Goal: Transaction & Acquisition: Purchase product/service

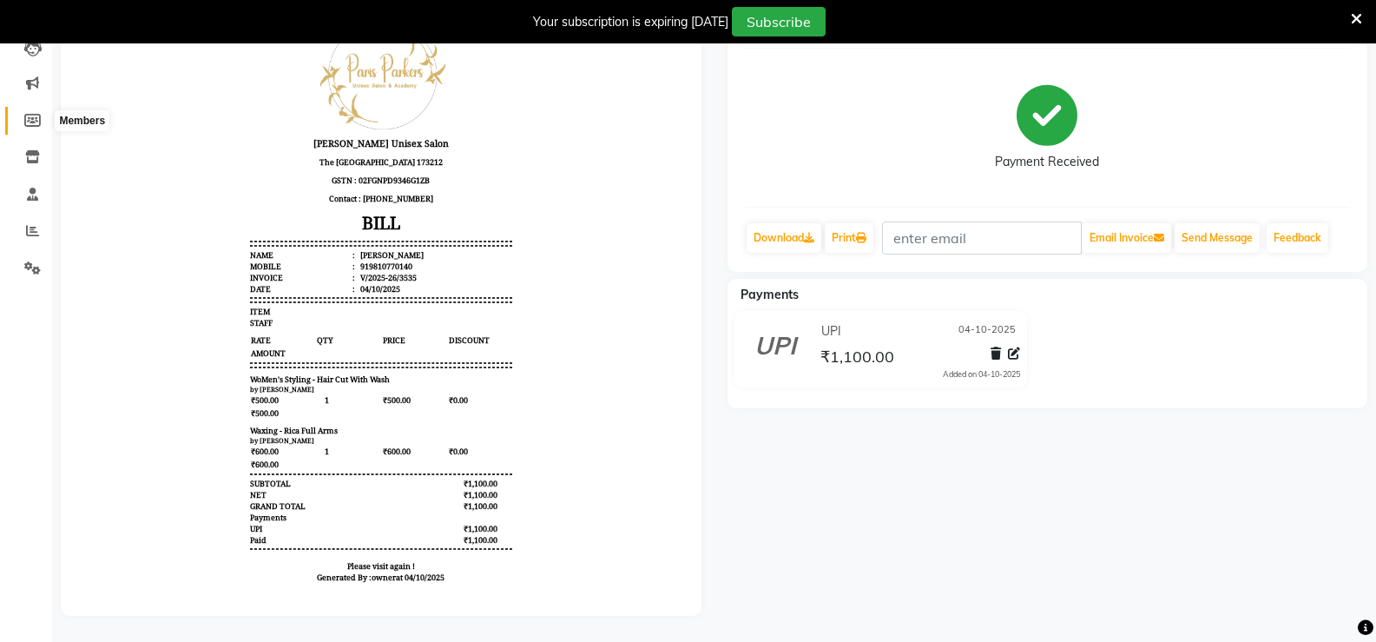
click at [28, 114] on icon at bounding box center [32, 120] width 16 height 13
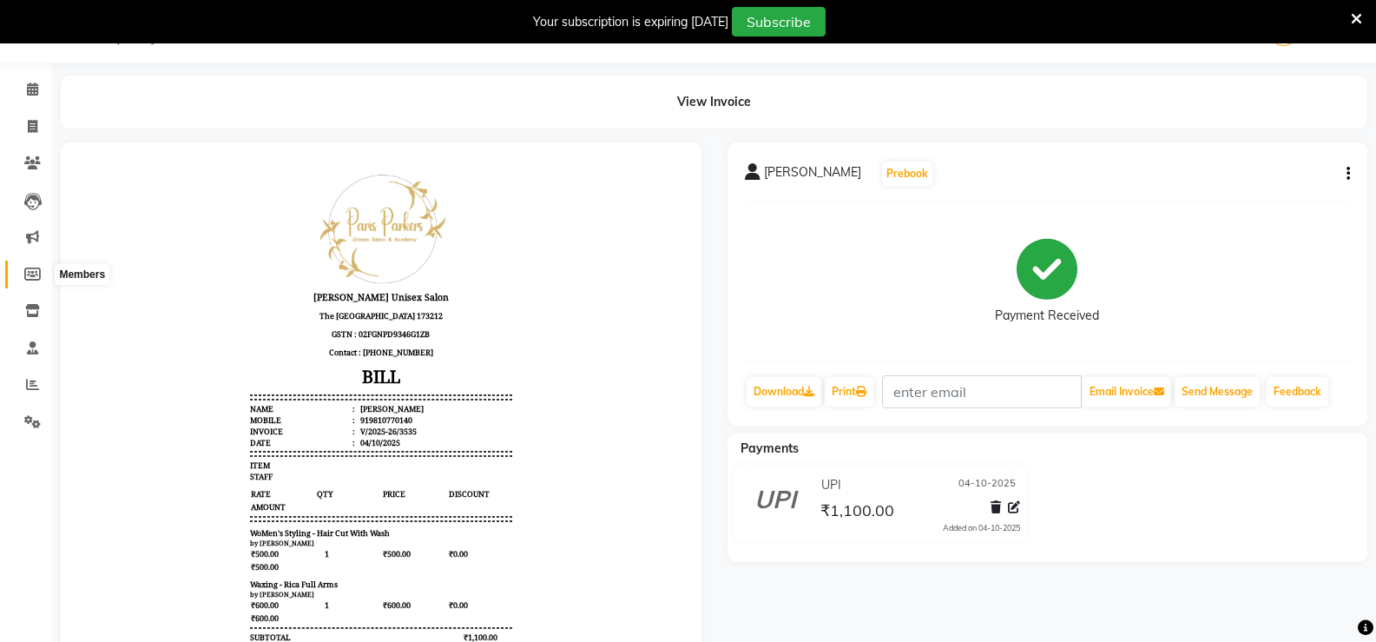
select select
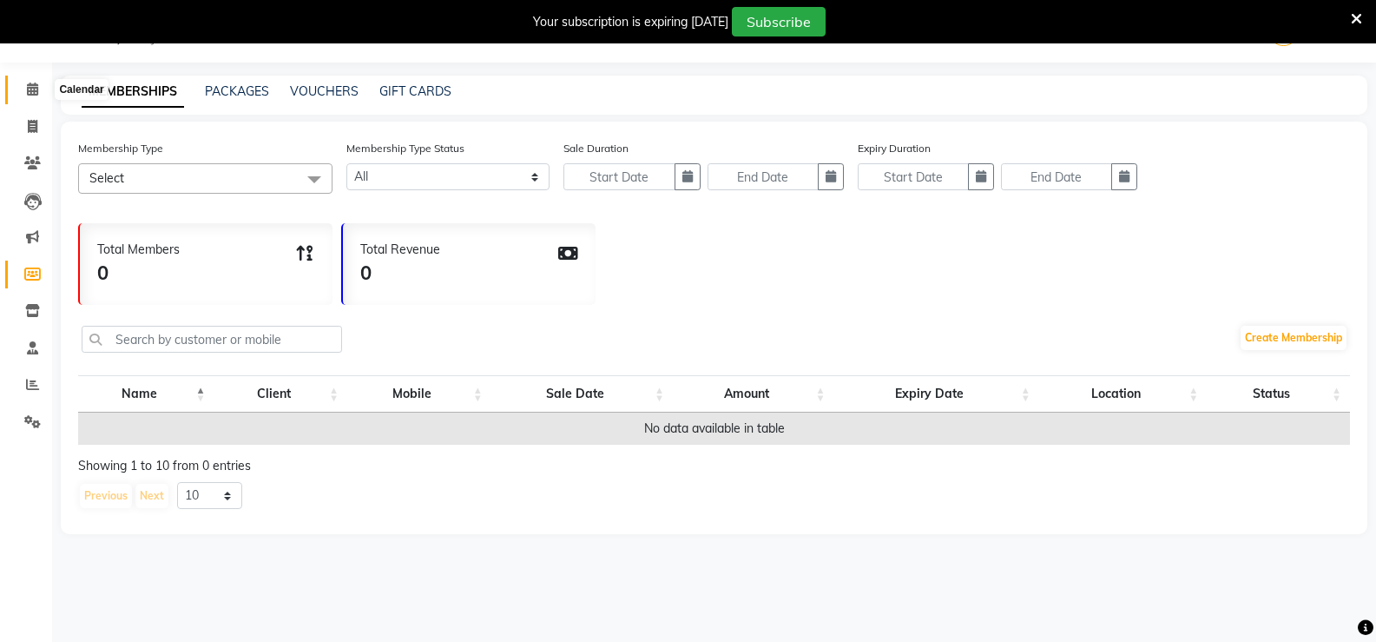
click at [25, 89] on span at bounding box center [32, 90] width 30 height 20
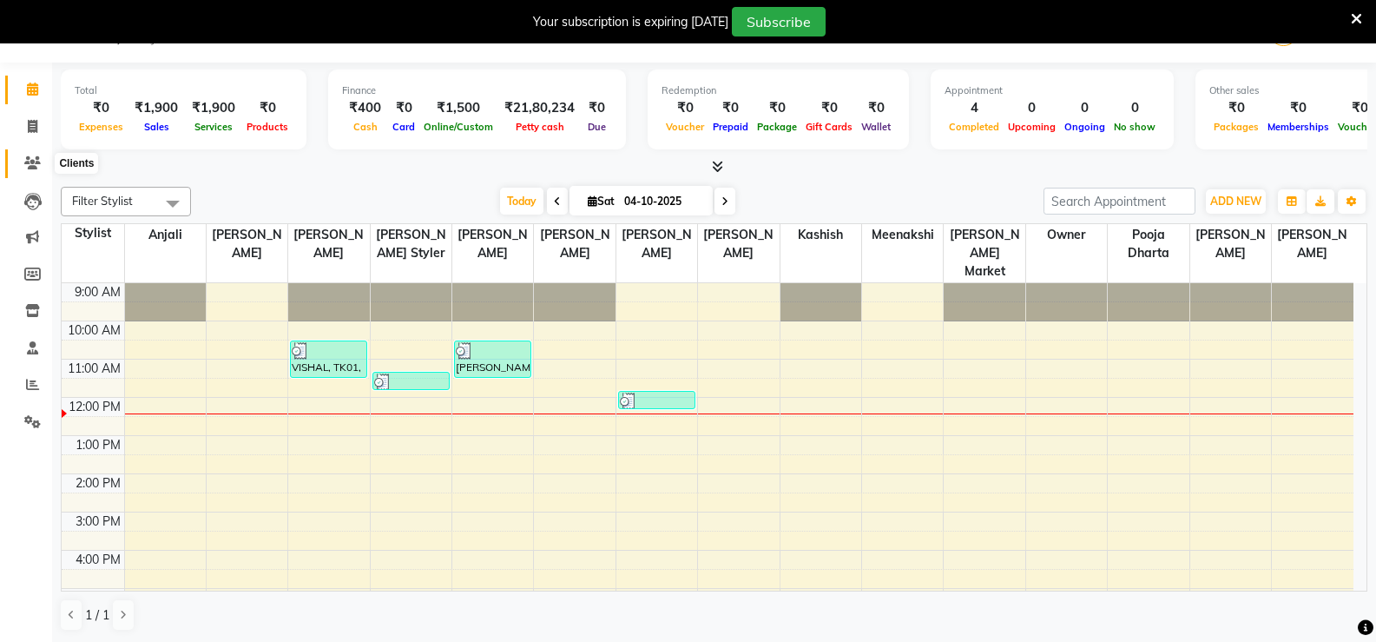
click at [26, 168] on icon at bounding box center [32, 162] width 16 height 13
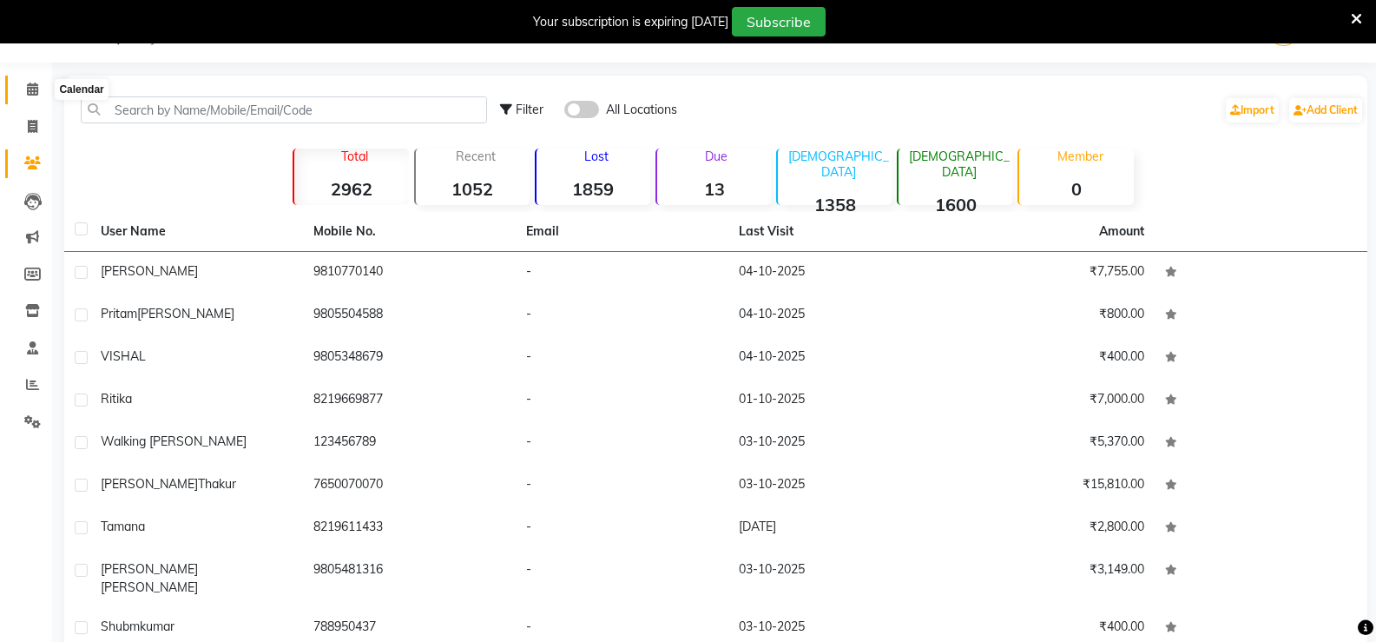
click at [27, 82] on span at bounding box center [32, 90] width 30 height 20
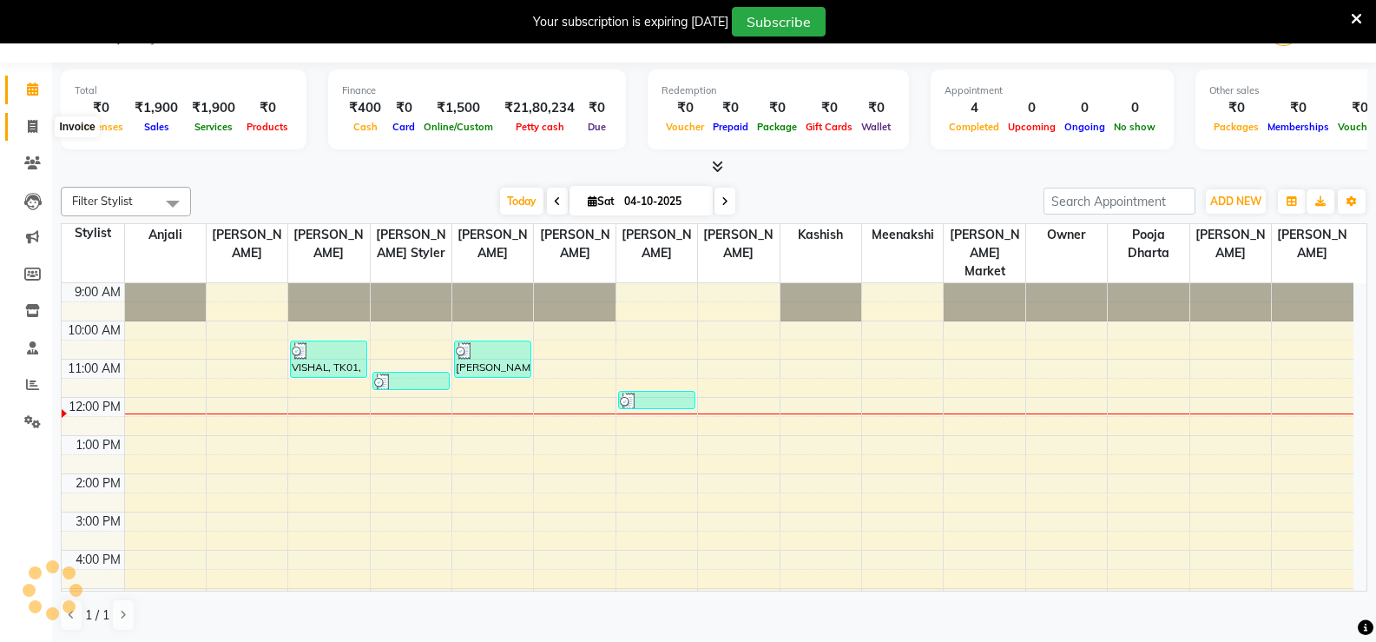
click at [36, 122] on icon at bounding box center [33, 126] width 10 height 13
select select "service"
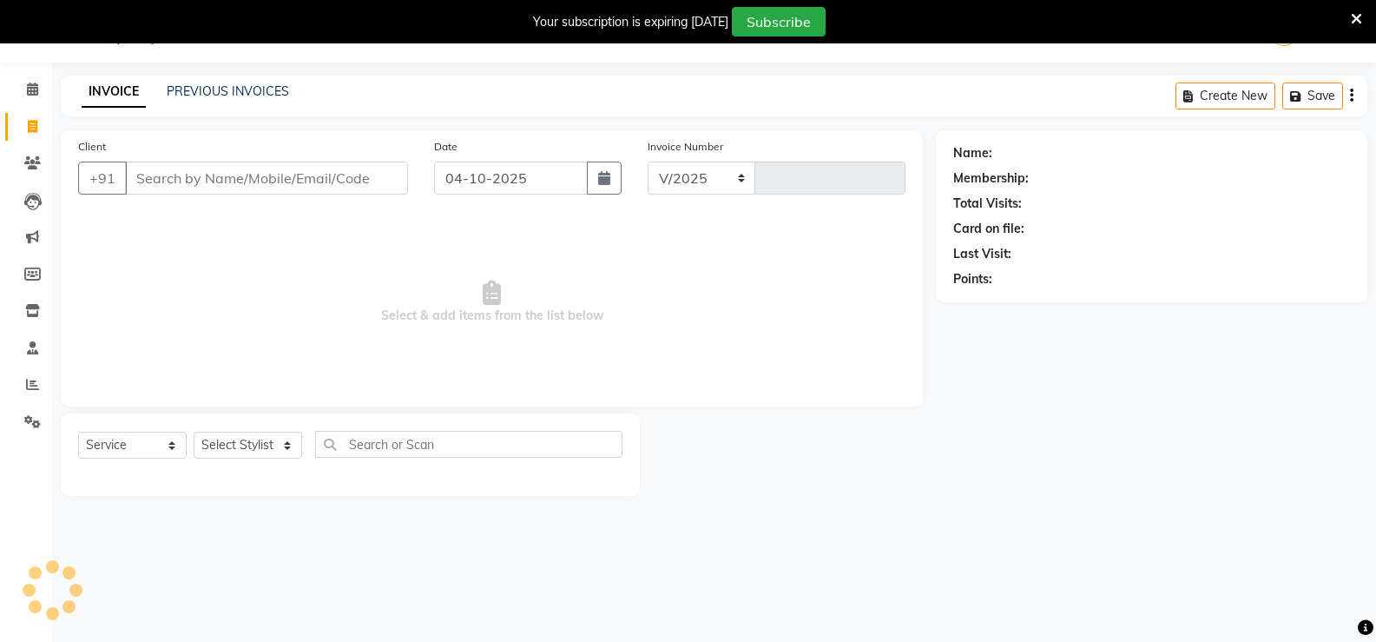
select select "7055"
type input "3536"
click at [260, 450] on select "Select Stylist anjali [PERSON_NAME] [PERSON_NAME] [PERSON_NAME] [PERSON_NAME] […" at bounding box center [248, 444] width 109 height 27
select select "82058"
click at [194, 431] on select "Select Stylist anjali [PERSON_NAME] [PERSON_NAME] [PERSON_NAME] [PERSON_NAME] […" at bounding box center [248, 444] width 109 height 27
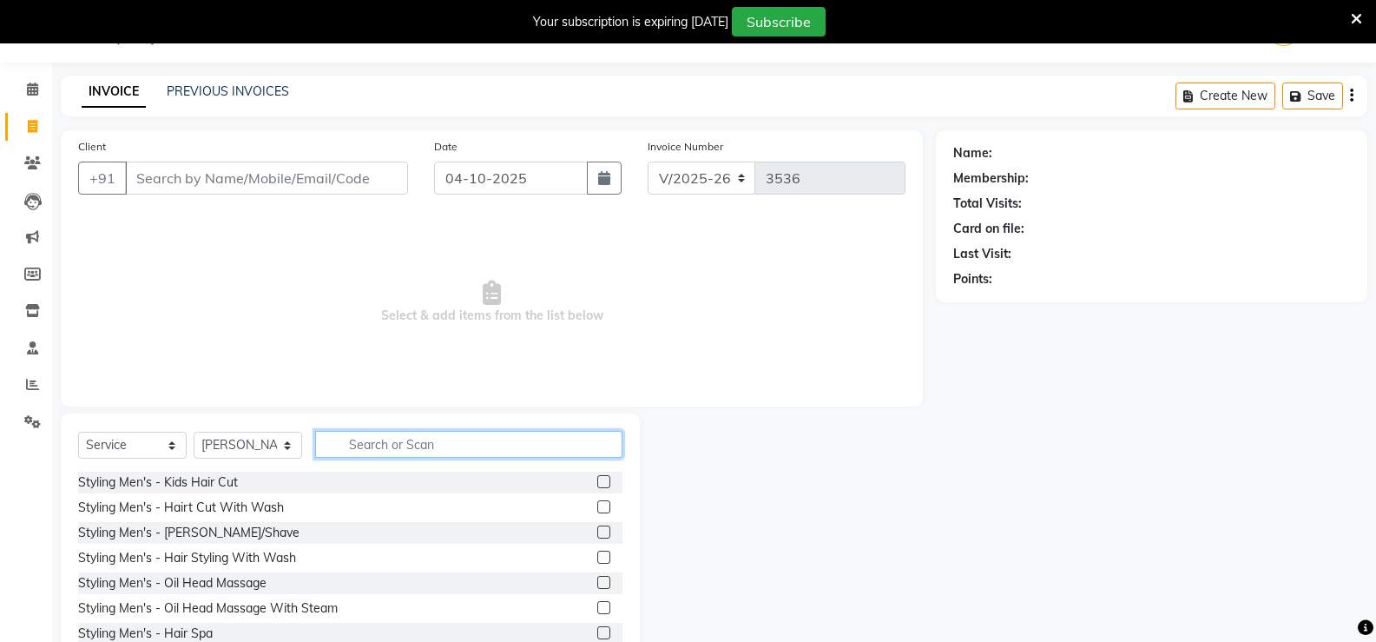
click at [362, 442] on input "text" at bounding box center [468, 444] width 307 height 27
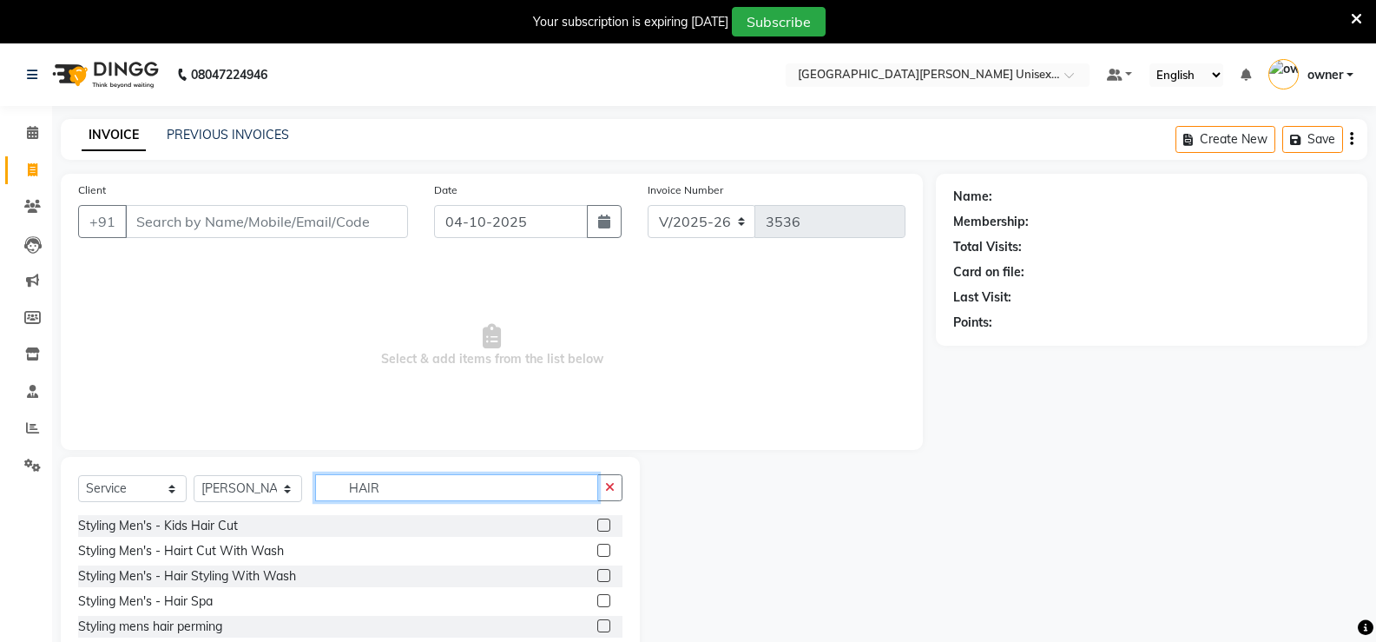
click at [471, 495] on input "HAIR" at bounding box center [456, 487] width 283 height 27
type input "H"
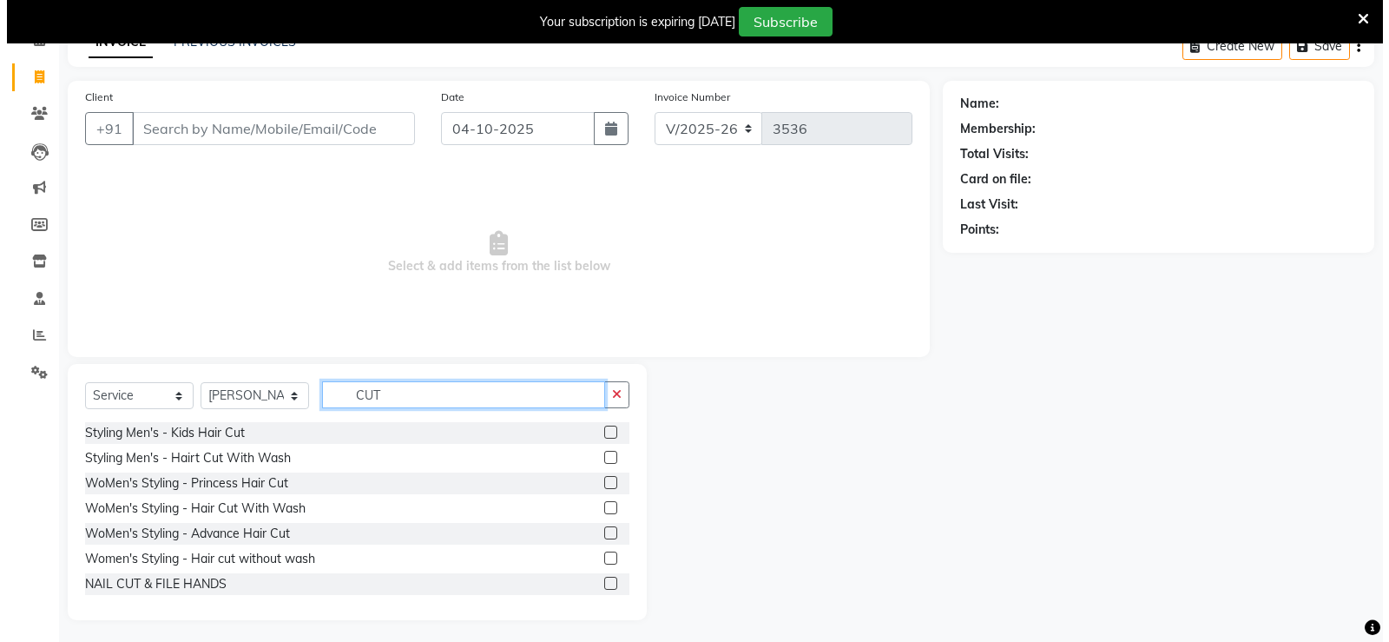
scroll to position [97, 0]
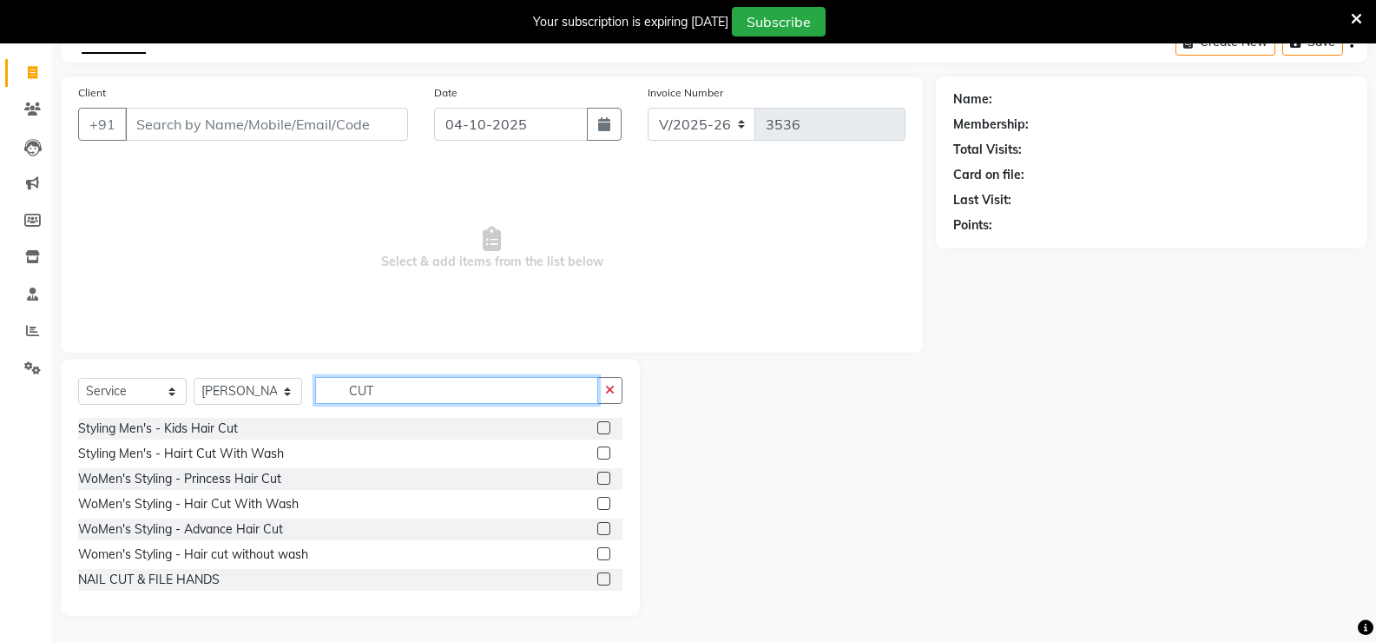
type input "CUT"
click at [597, 503] on label at bounding box center [603, 503] width 13 height 13
click at [597, 503] on input "checkbox" at bounding box center [602, 503] width 11 height 11
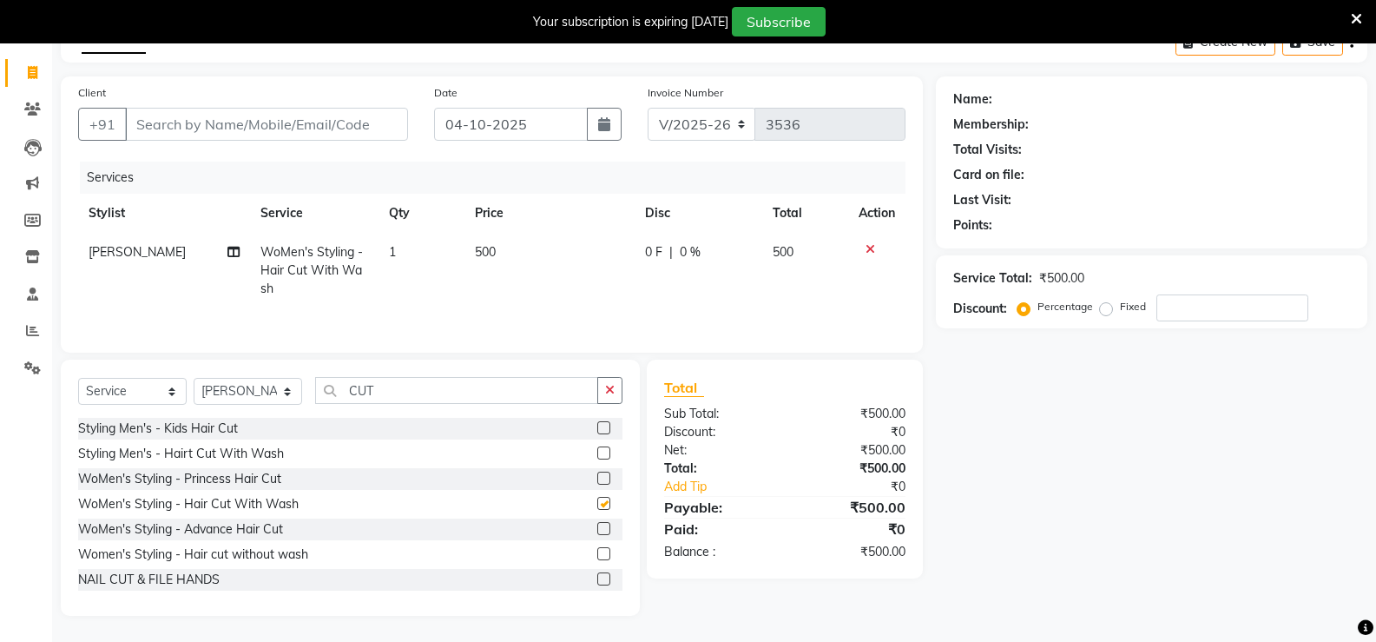
checkbox input "false"
click at [398, 393] on input "CUT" at bounding box center [456, 390] width 283 height 27
type input "C"
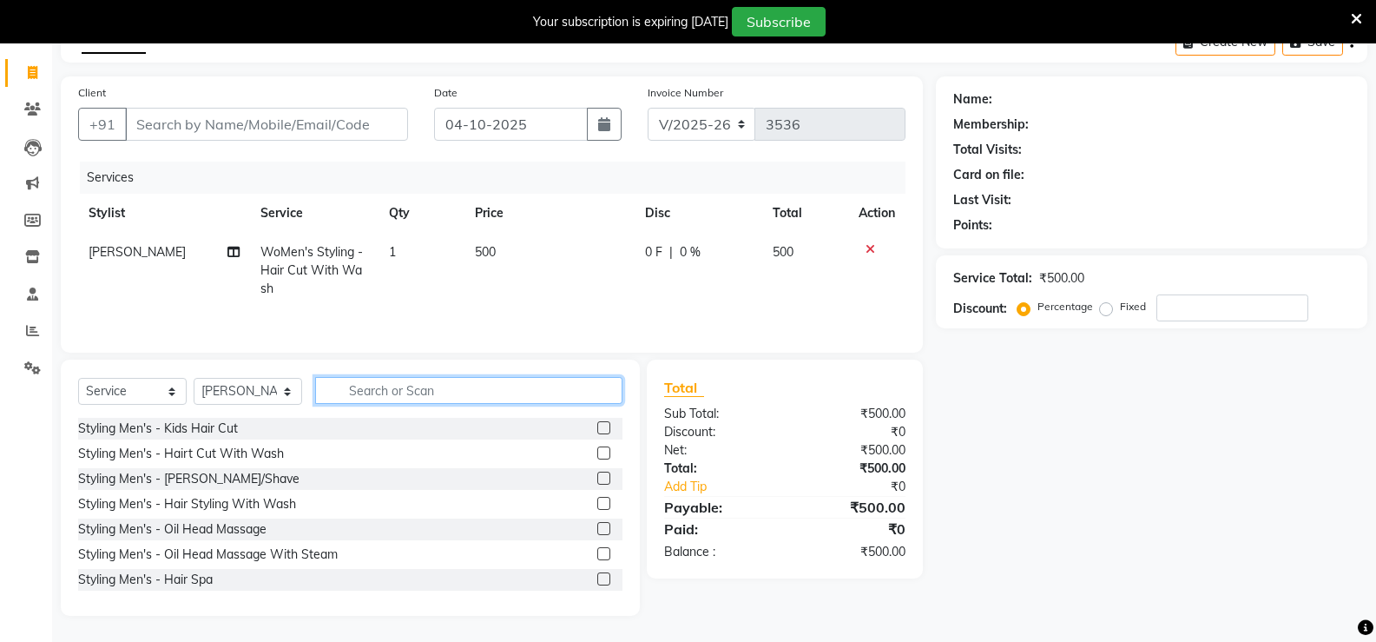
click at [403, 392] on input "text" at bounding box center [468, 390] width 307 height 27
click at [871, 252] on icon at bounding box center [871, 249] width 10 height 12
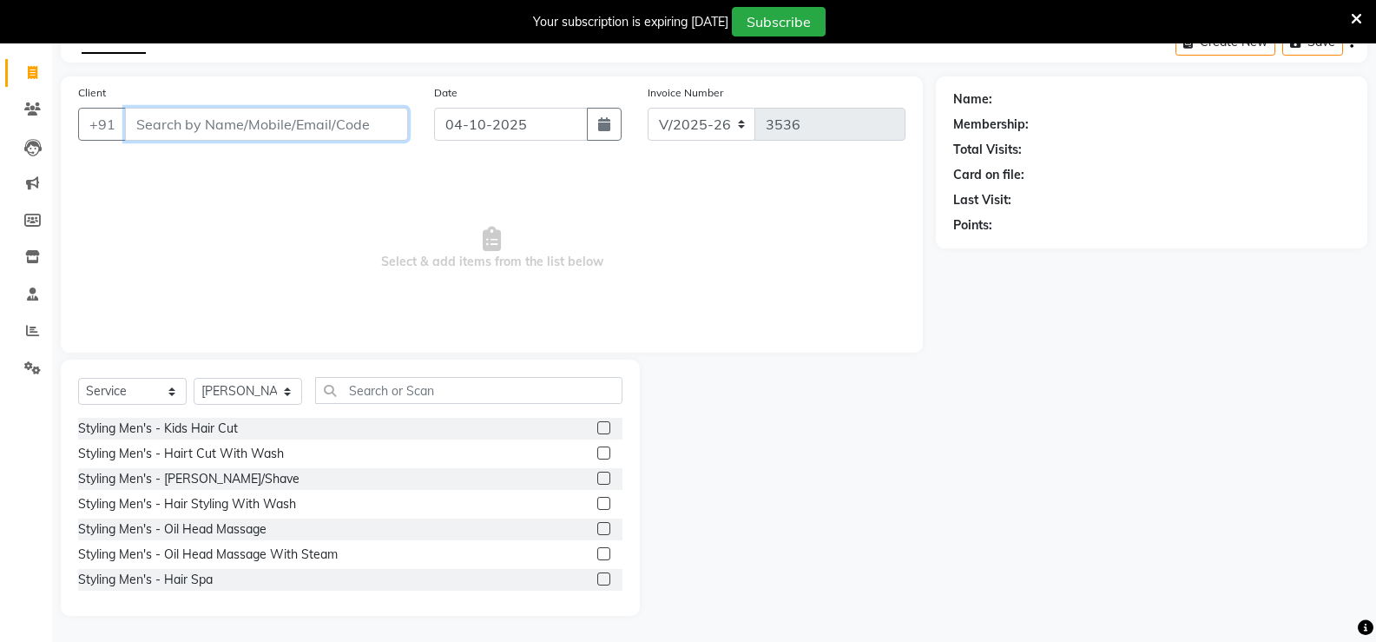
click at [229, 134] on input "Client" at bounding box center [266, 124] width 283 height 33
type input "7018995562"
click at [383, 122] on span "Add Client" at bounding box center [363, 123] width 69 height 17
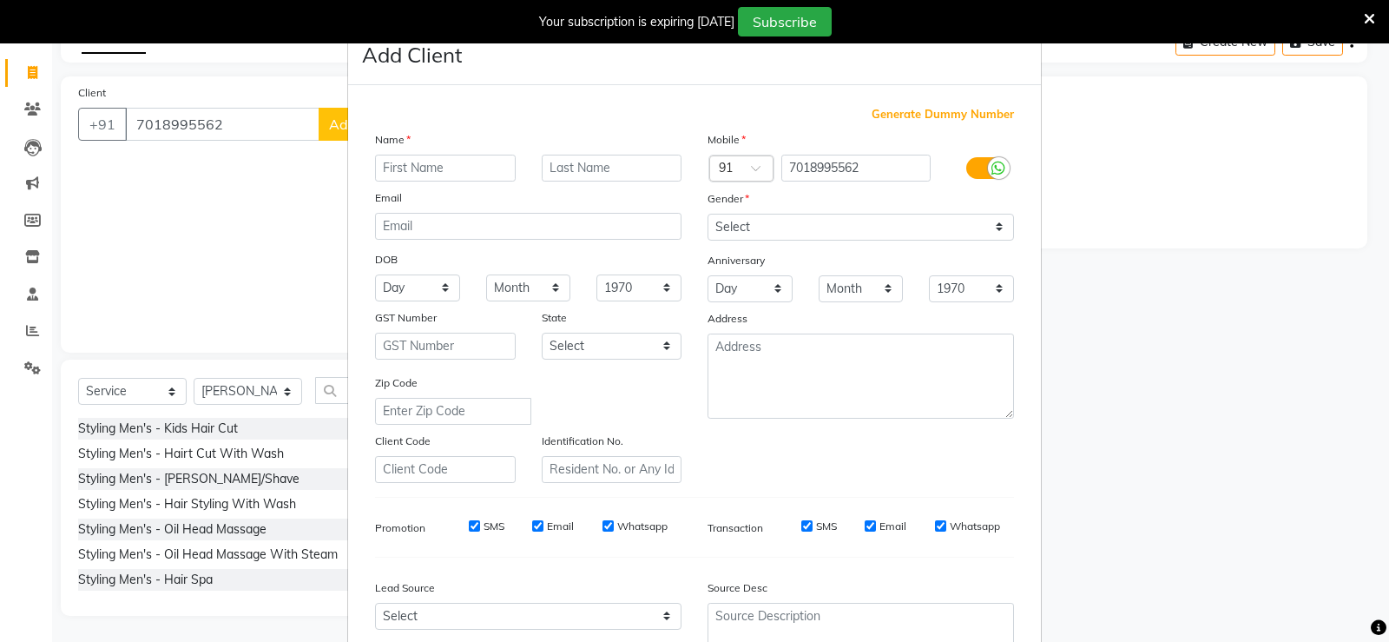
click at [425, 170] on input "text" at bounding box center [445, 168] width 141 height 27
type input "PRAGYA"
click at [802, 233] on select "Select [DEMOGRAPHIC_DATA] [DEMOGRAPHIC_DATA] Other Prefer Not To Say" at bounding box center [861, 227] width 306 height 27
select select "[DEMOGRAPHIC_DATA]"
click at [708, 214] on select "Select [DEMOGRAPHIC_DATA] [DEMOGRAPHIC_DATA] Other Prefer Not To Say" at bounding box center [861, 227] width 306 height 27
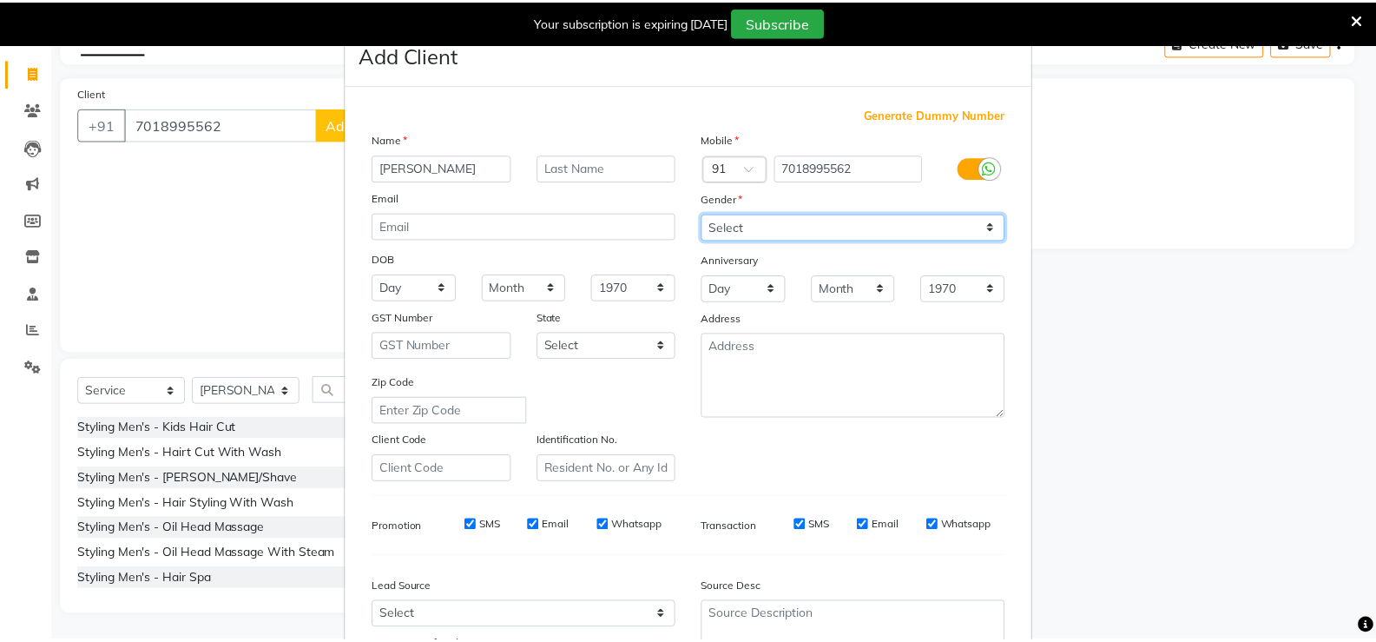
scroll to position [160, 0]
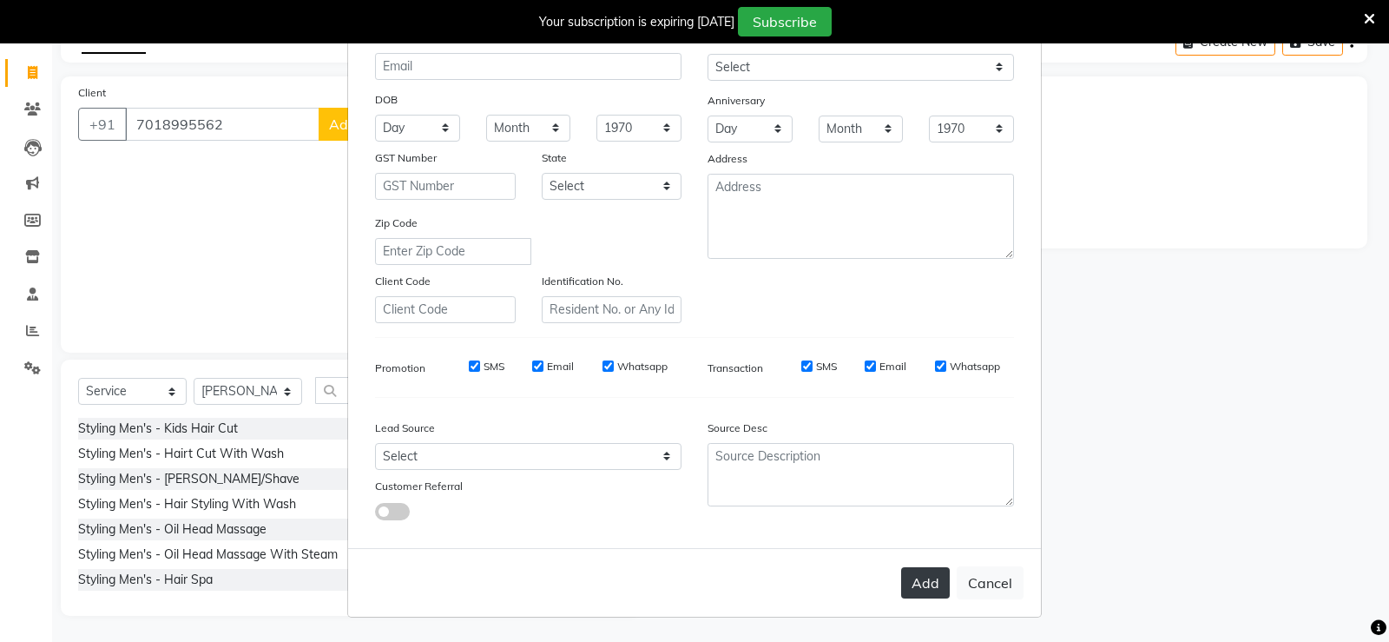
click at [920, 583] on button "Add" at bounding box center [925, 582] width 49 height 31
select select
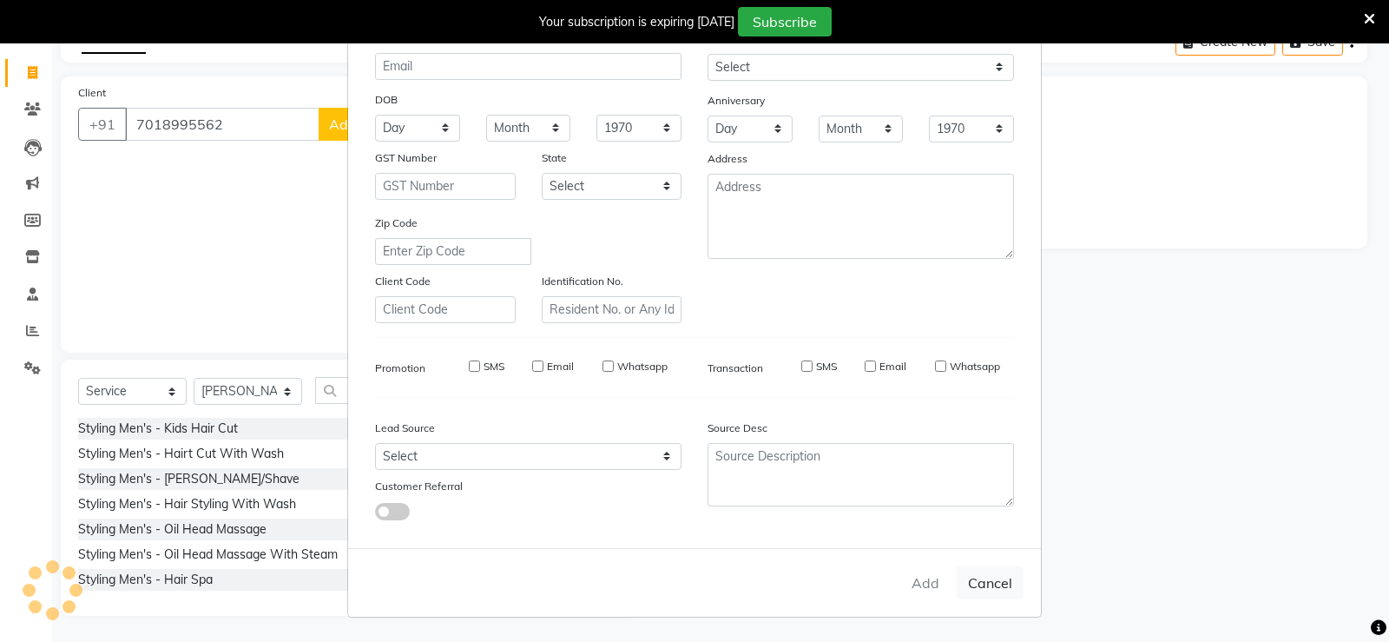
select select
checkbox input "false"
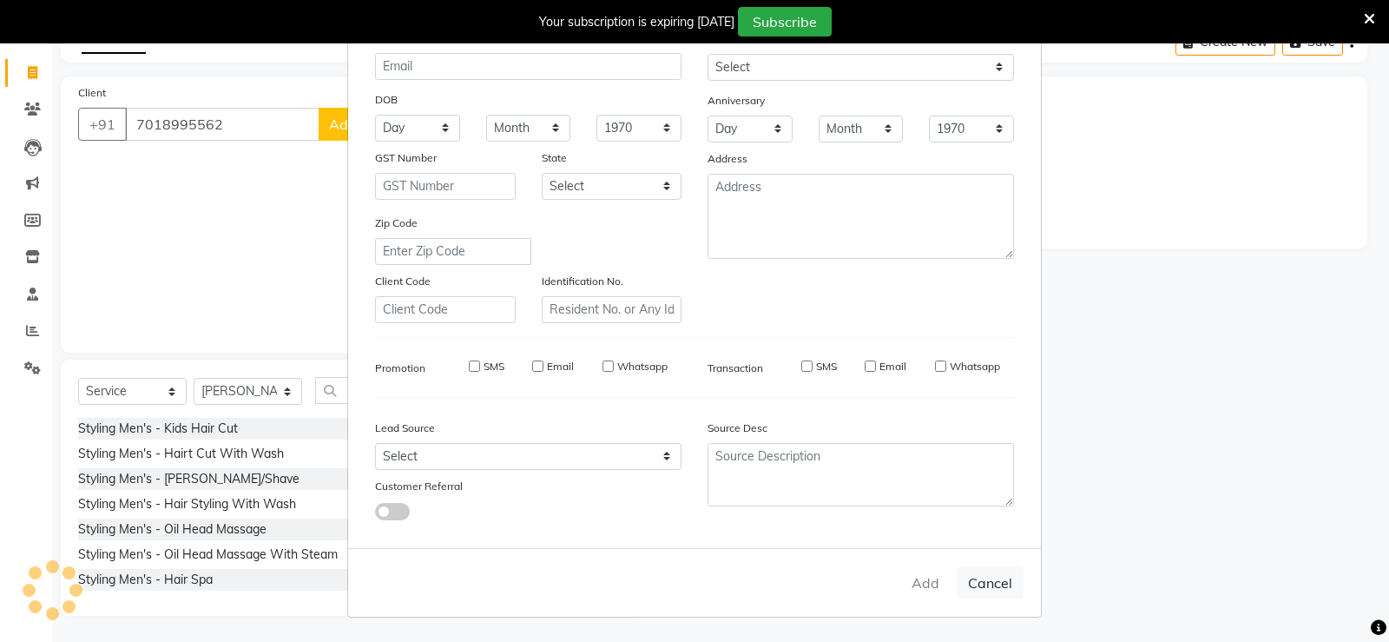
checkbox input "false"
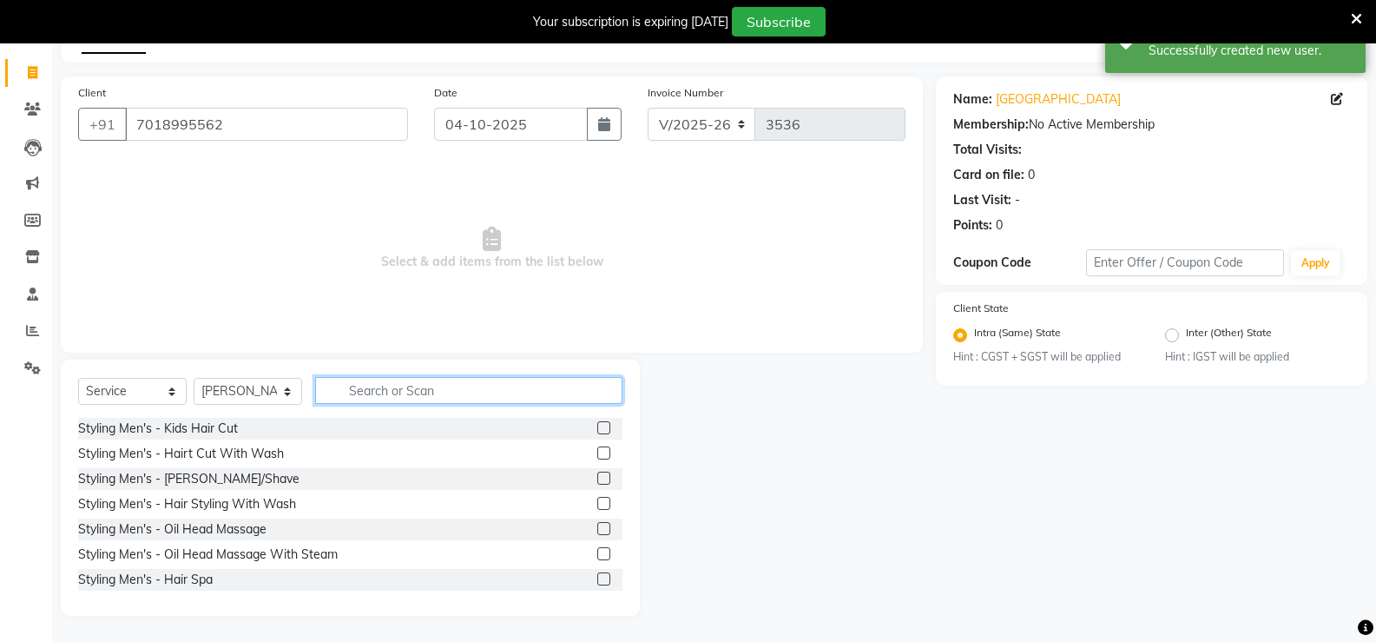
click at [371, 398] on input "text" at bounding box center [468, 390] width 307 height 27
click at [448, 392] on input "text" at bounding box center [468, 390] width 307 height 27
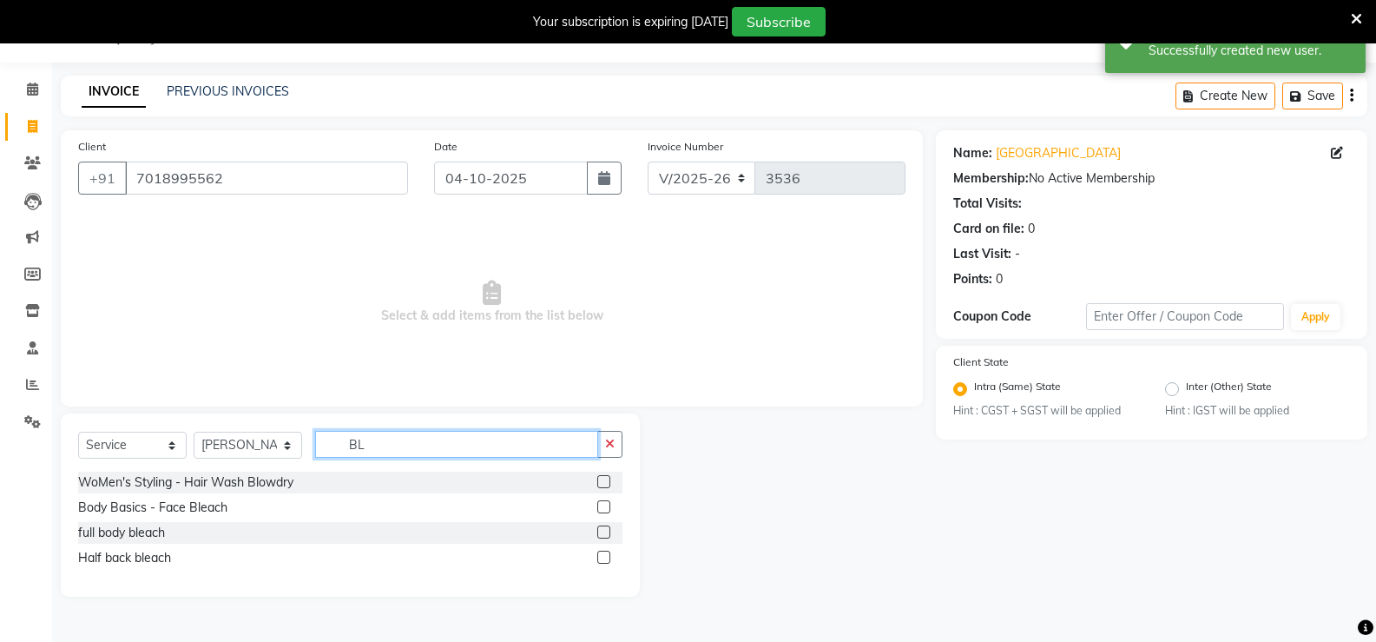
scroll to position [43, 0]
type input "BLO"
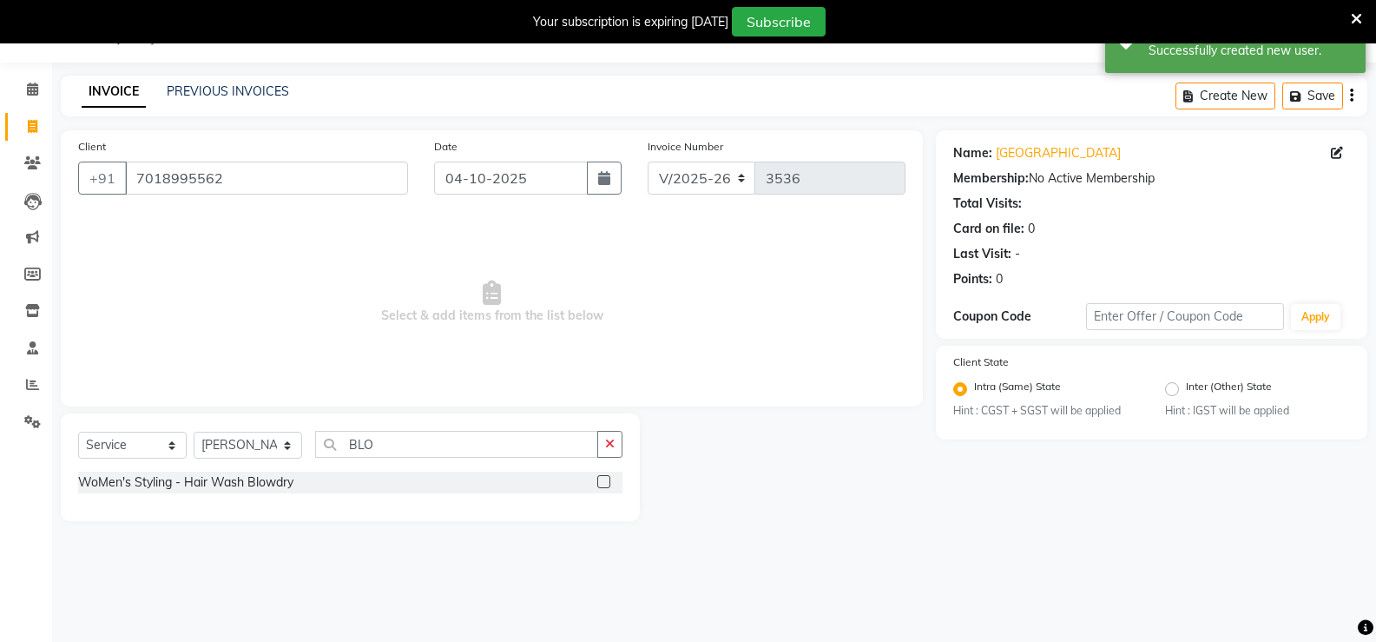
click at [602, 482] on label at bounding box center [603, 481] width 13 height 13
click at [602, 482] on input "checkbox" at bounding box center [602, 482] width 11 height 11
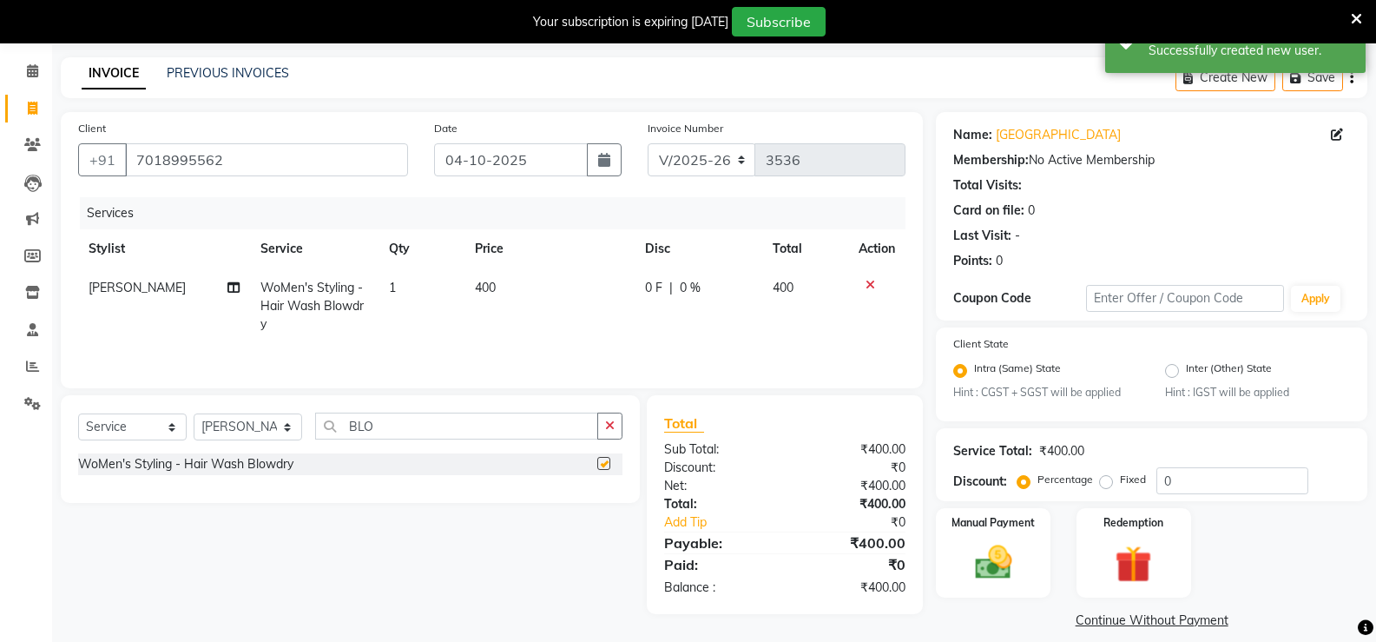
checkbox input "false"
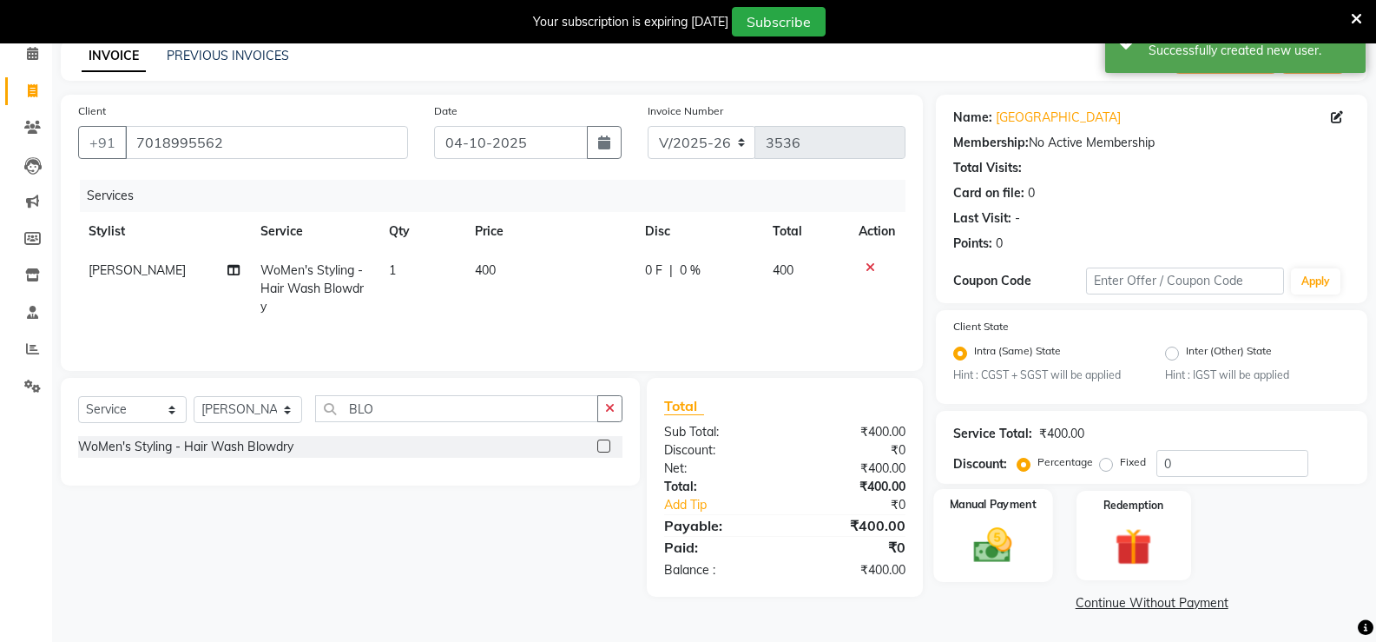
click at [1003, 535] on img at bounding box center [993, 545] width 62 height 44
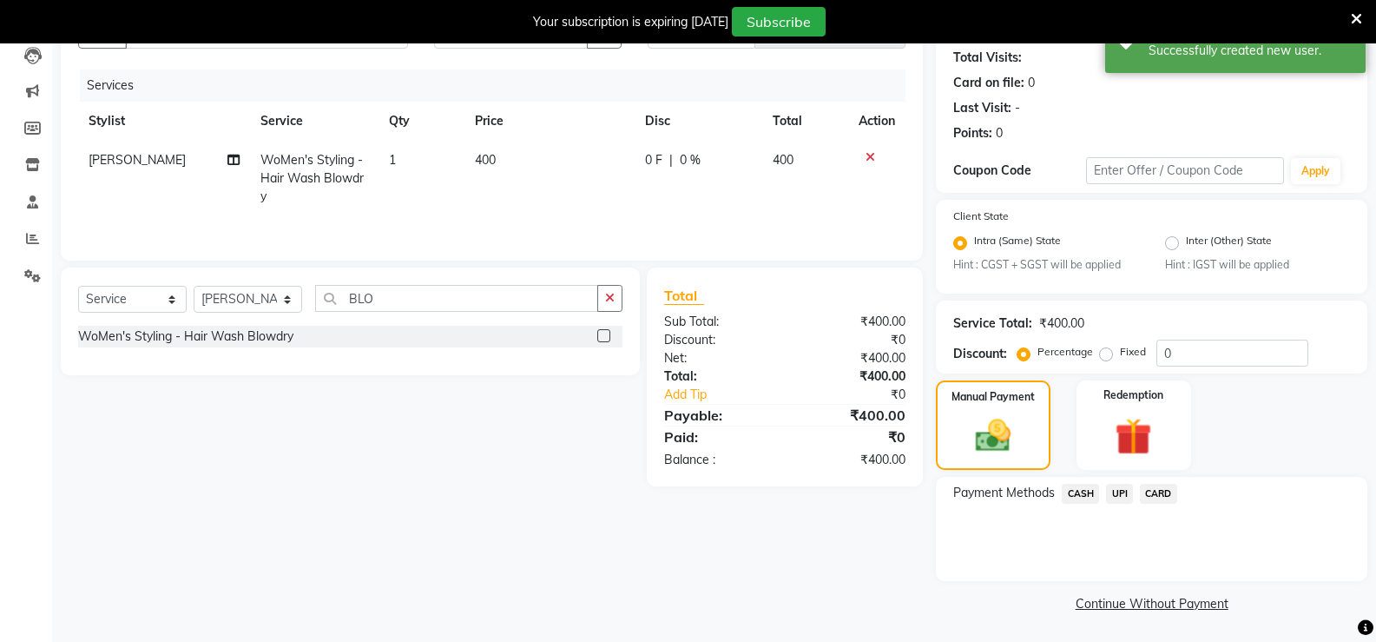
scroll to position [190, 0]
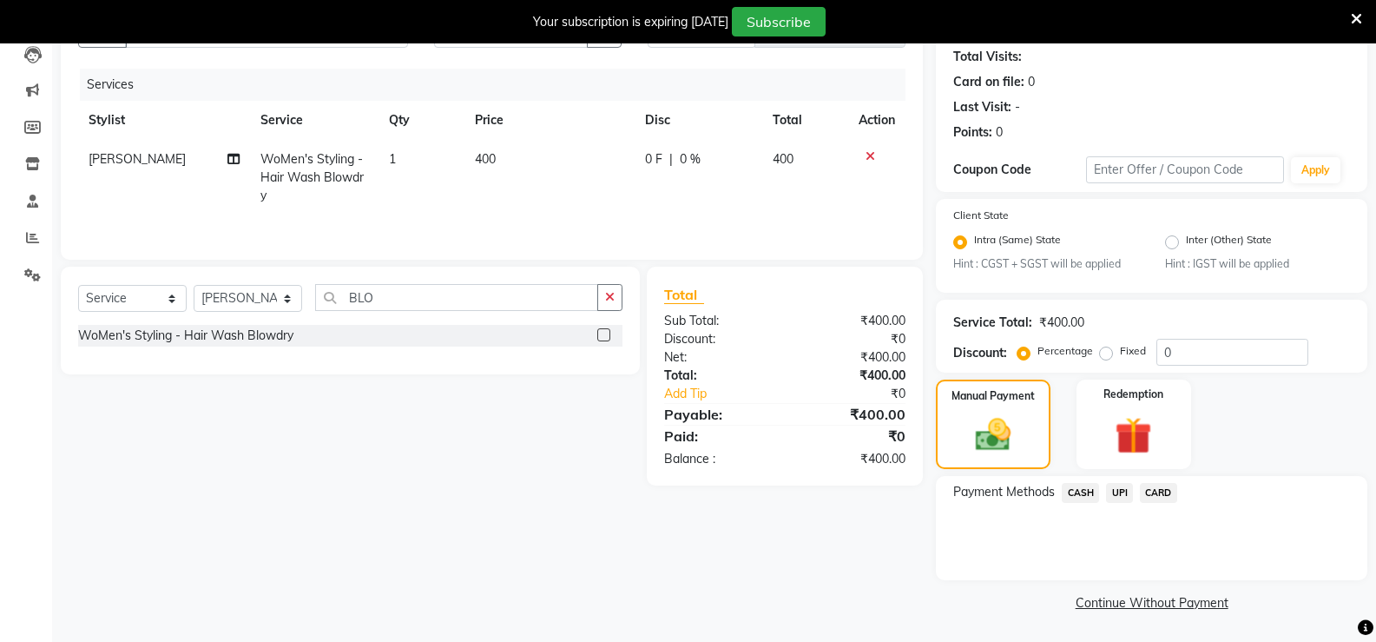
click at [1117, 493] on span "UPI" at bounding box center [1119, 493] width 27 height 20
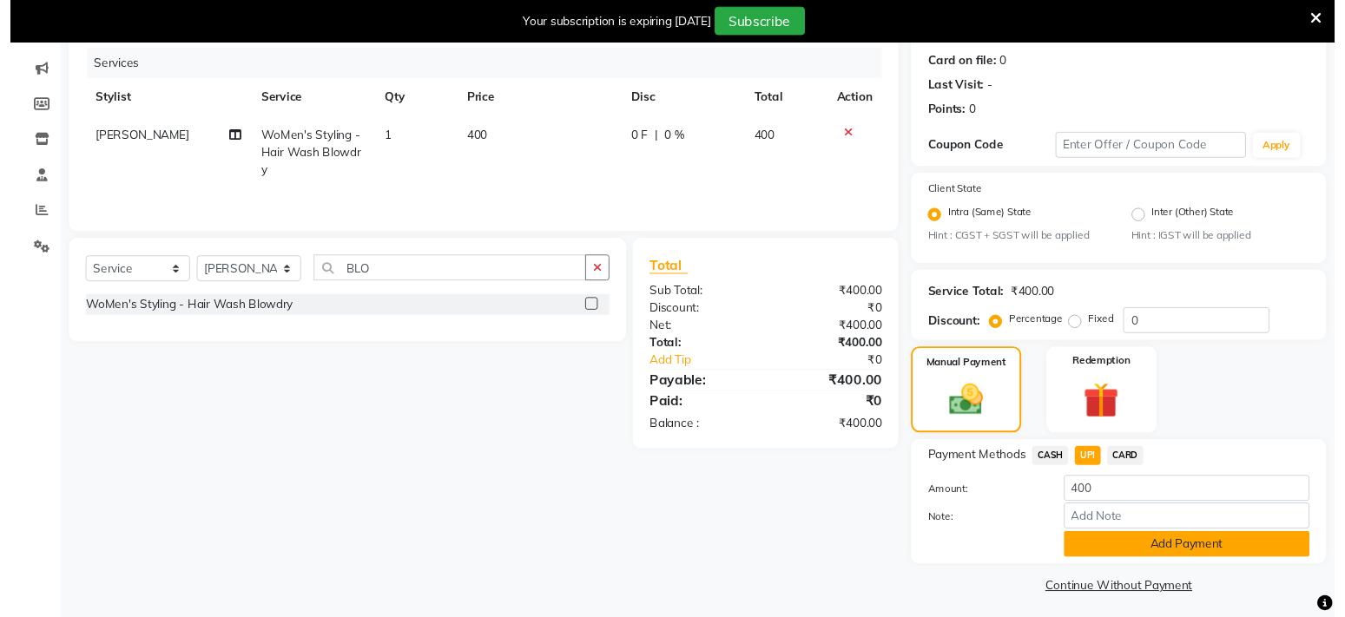
scroll to position [215, 0]
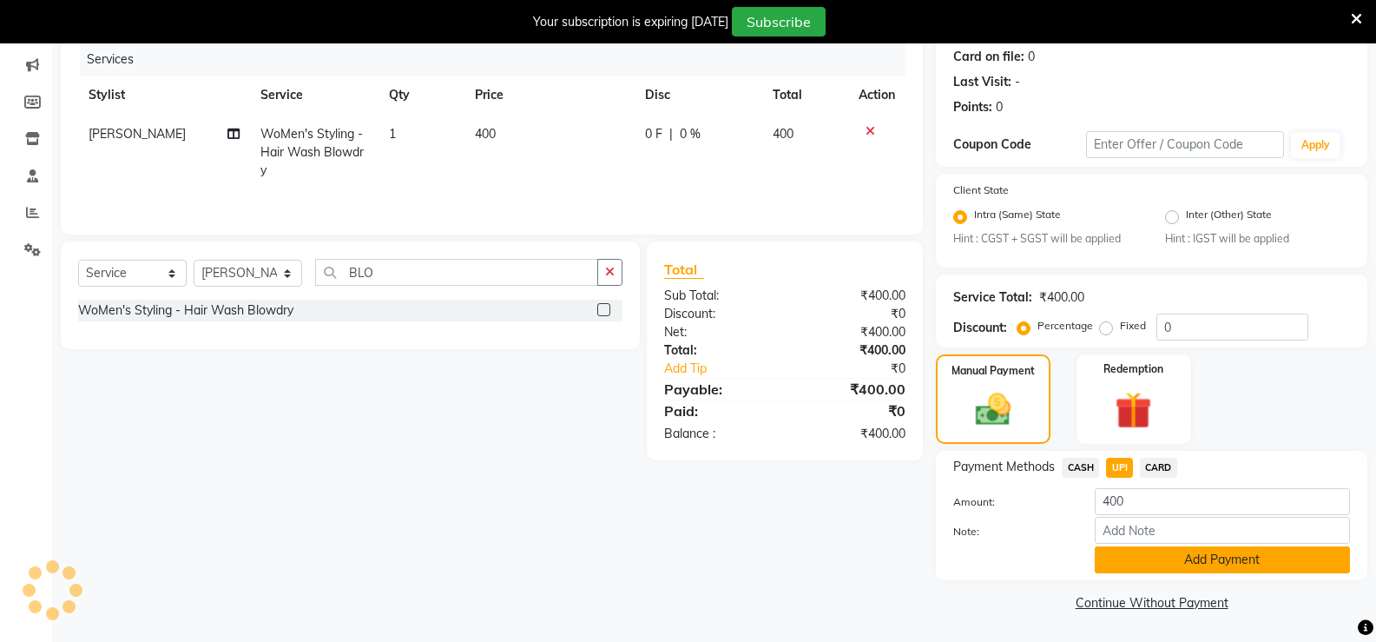
click at [1129, 560] on button "Add Payment" at bounding box center [1222, 559] width 255 height 27
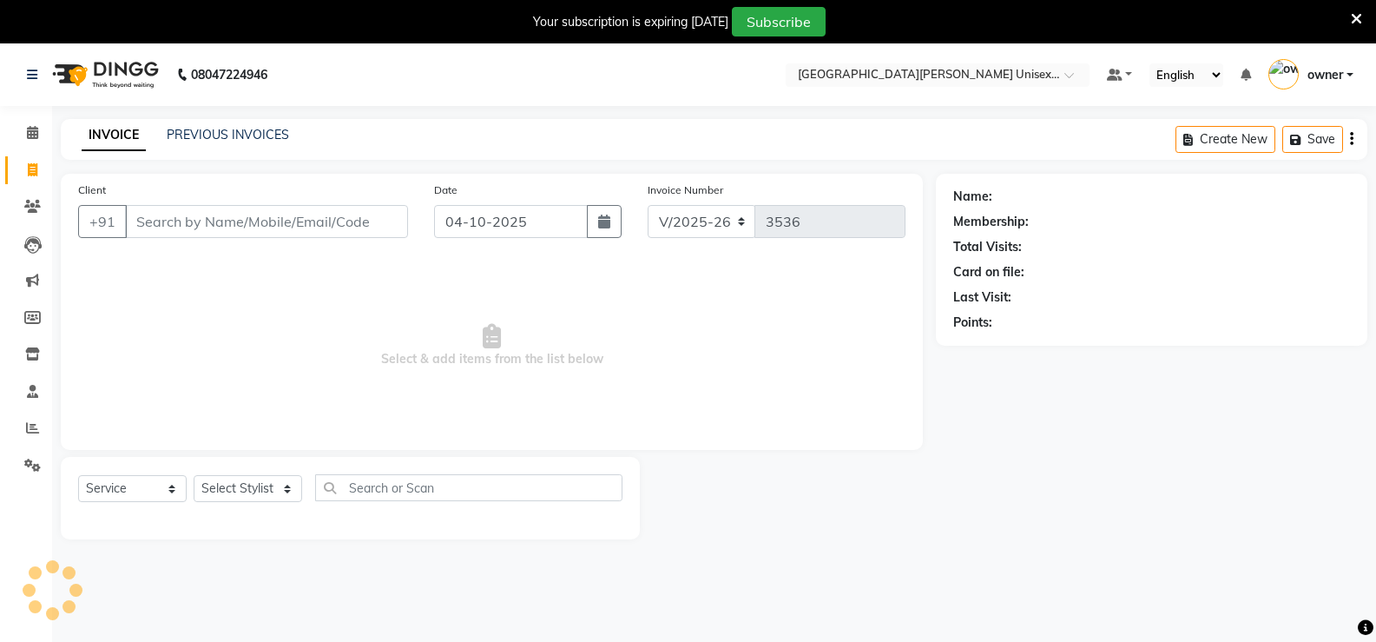
select select "7055"
select select "service"
click at [162, 212] on input "Client" at bounding box center [266, 221] width 283 height 33
click at [162, 224] on input "Client" at bounding box center [266, 221] width 283 height 33
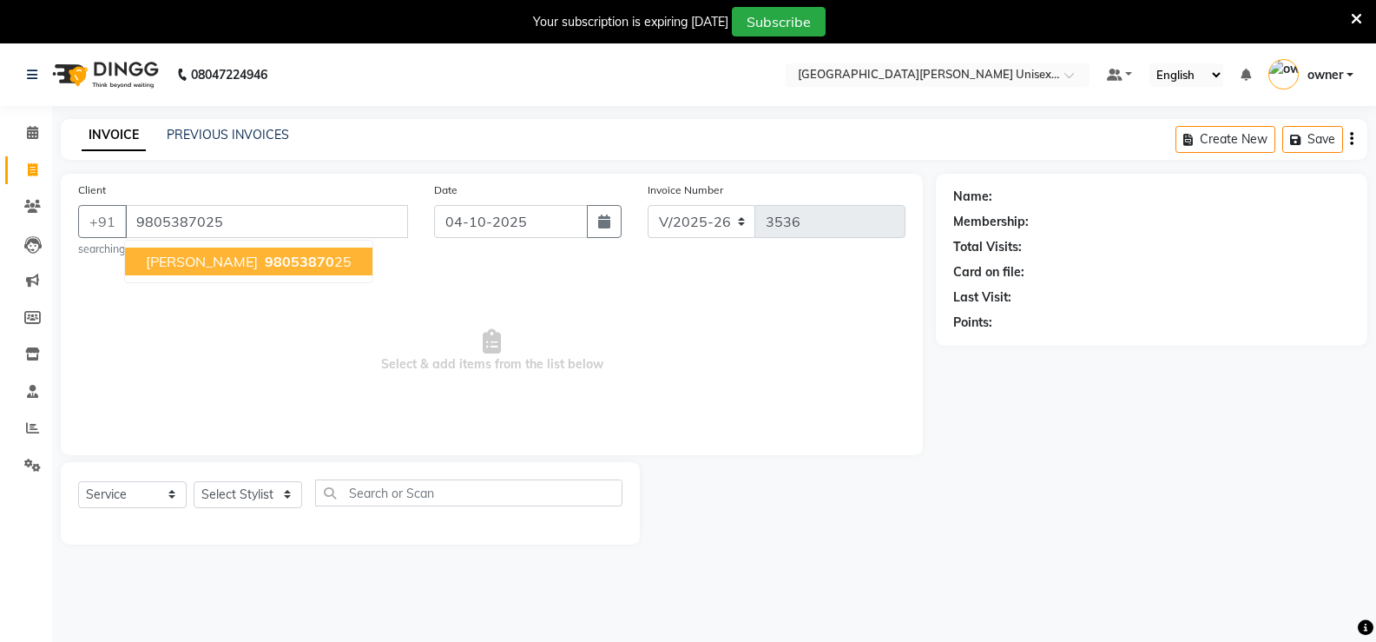
type input "9805387025"
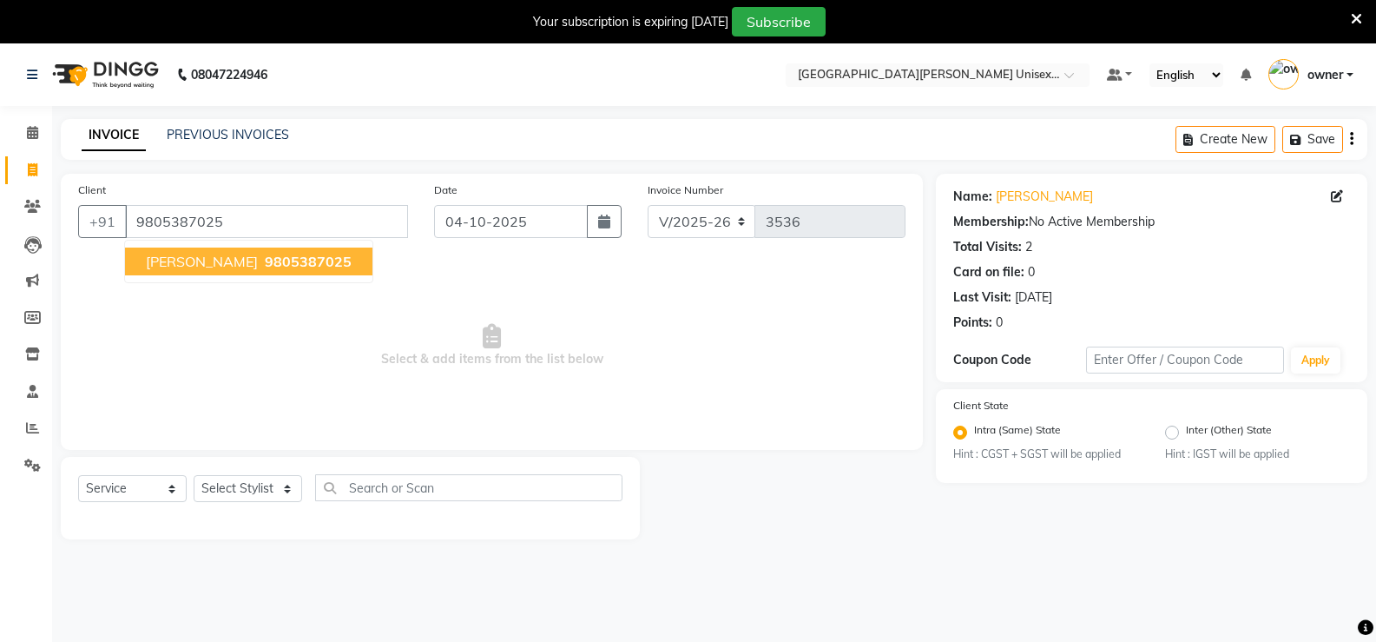
click at [265, 259] on span "9805387025" at bounding box center [308, 261] width 87 height 17
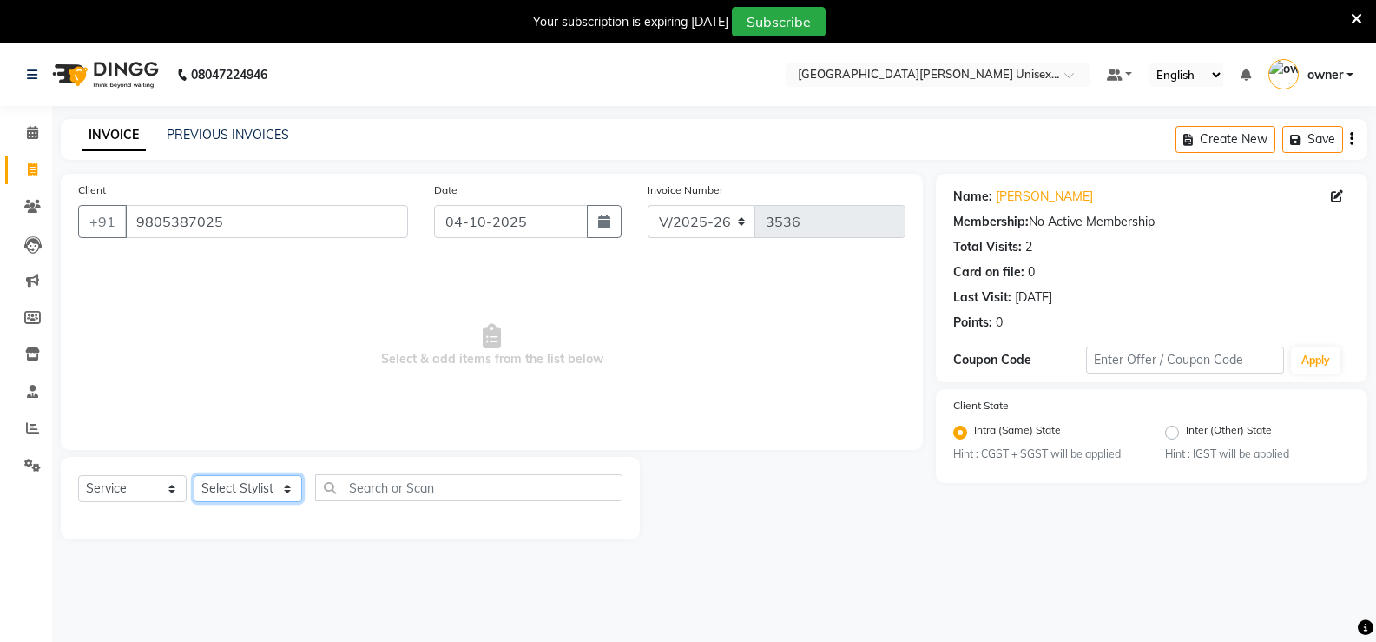
click at [291, 492] on select "Select Stylist anjali [PERSON_NAME] [PERSON_NAME] [PERSON_NAME] [PERSON_NAME] […" at bounding box center [248, 488] width 109 height 27
select select "80028"
click at [194, 475] on select "Select Stylist anjali [PERSON_NAME] [PERSON_NAME] [PERSON_NAME] [PERSON_NAME] […" at bounding box center [248, 488] width 109 height 27
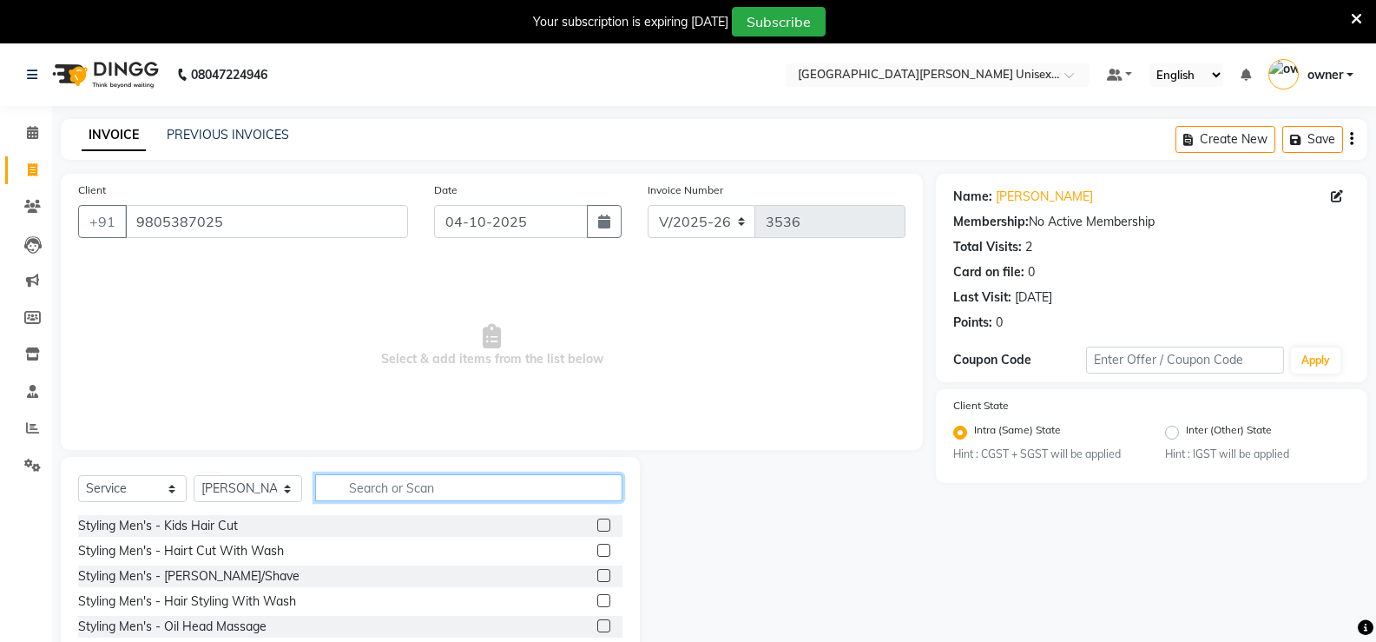
click at [385, 488] on input "text" at bounding box center [468, 487] width 307 height 27
click at [597, 550] on label at bounding box center [603, 549] width 13 height 13
click at [597, 550] on input "checkbox" at bounding box center [602, 550] width 11 height 11
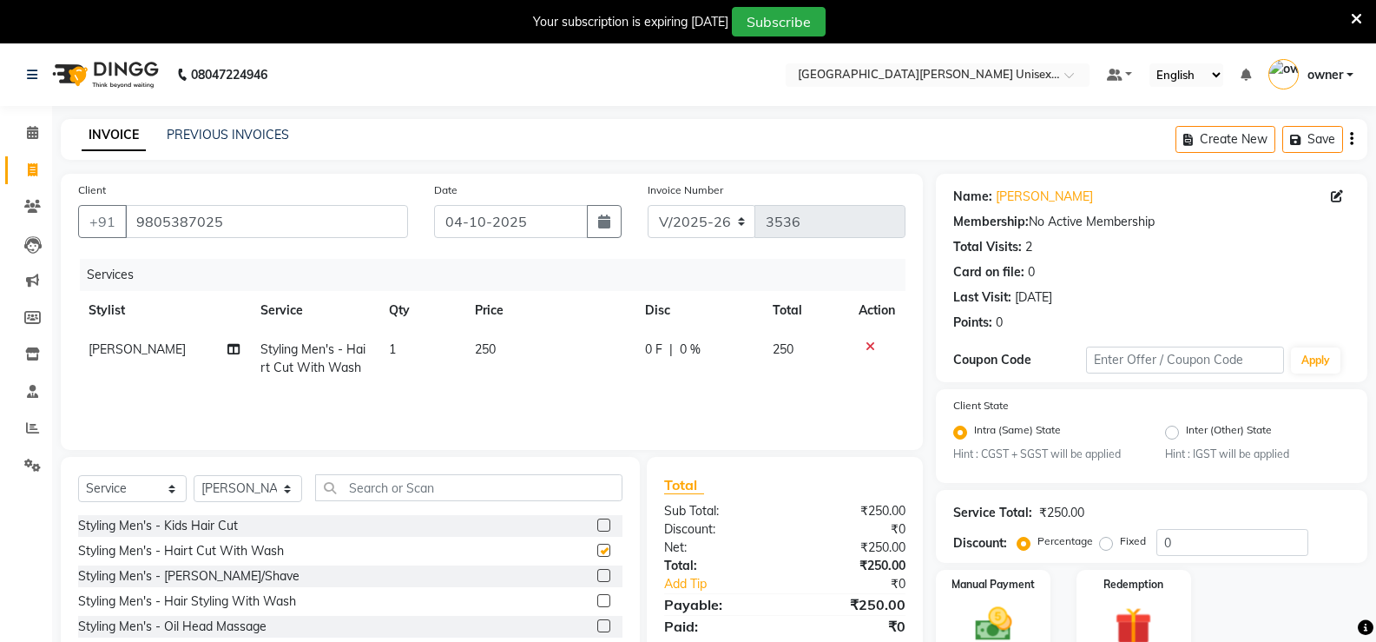
checkbox input "false"
click at [597, 576] on label at bounding box center [603, 575] width 13 height 13
click at [597, 576] on input "checkbox" at bounding box center [602, 575] width 11 height 11
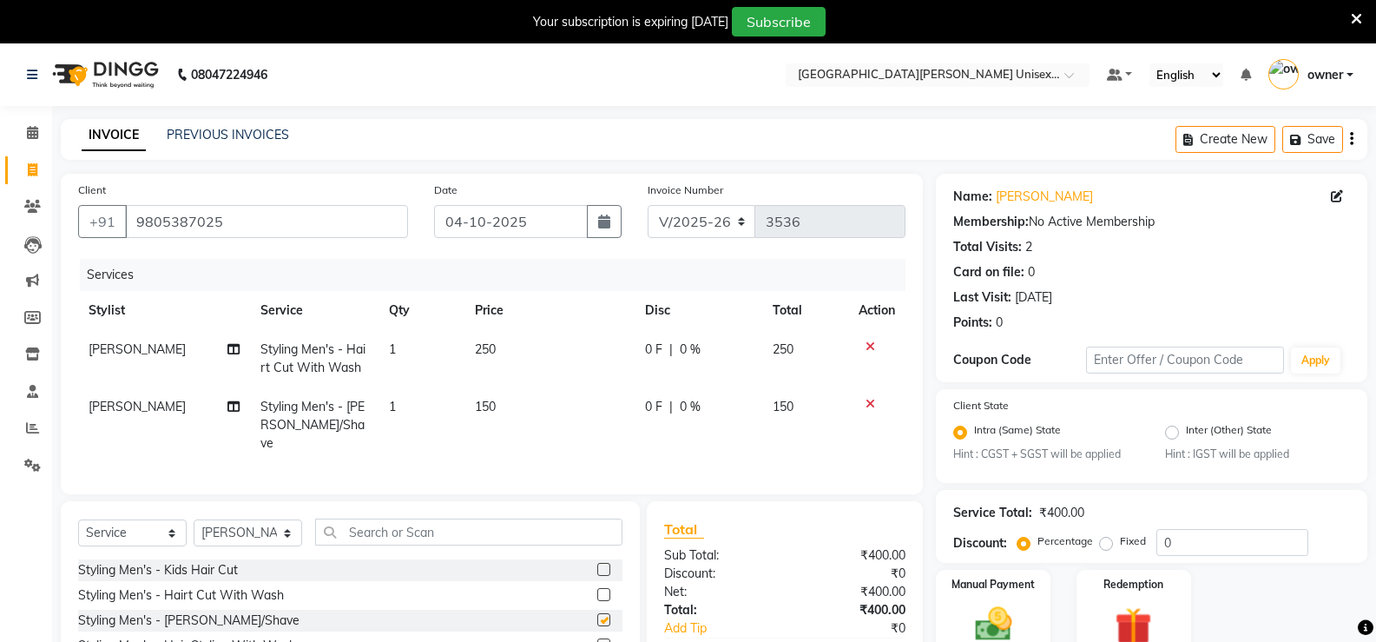
checkbox input "false"
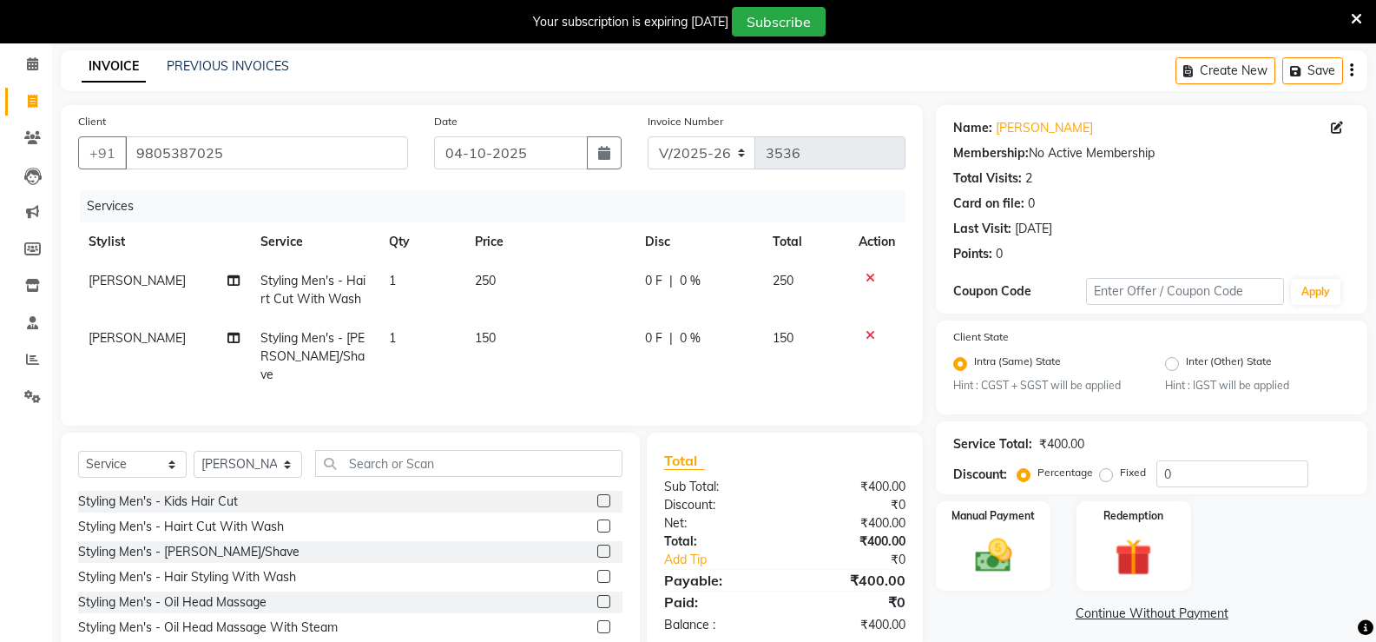
scroll to position [136, 0]
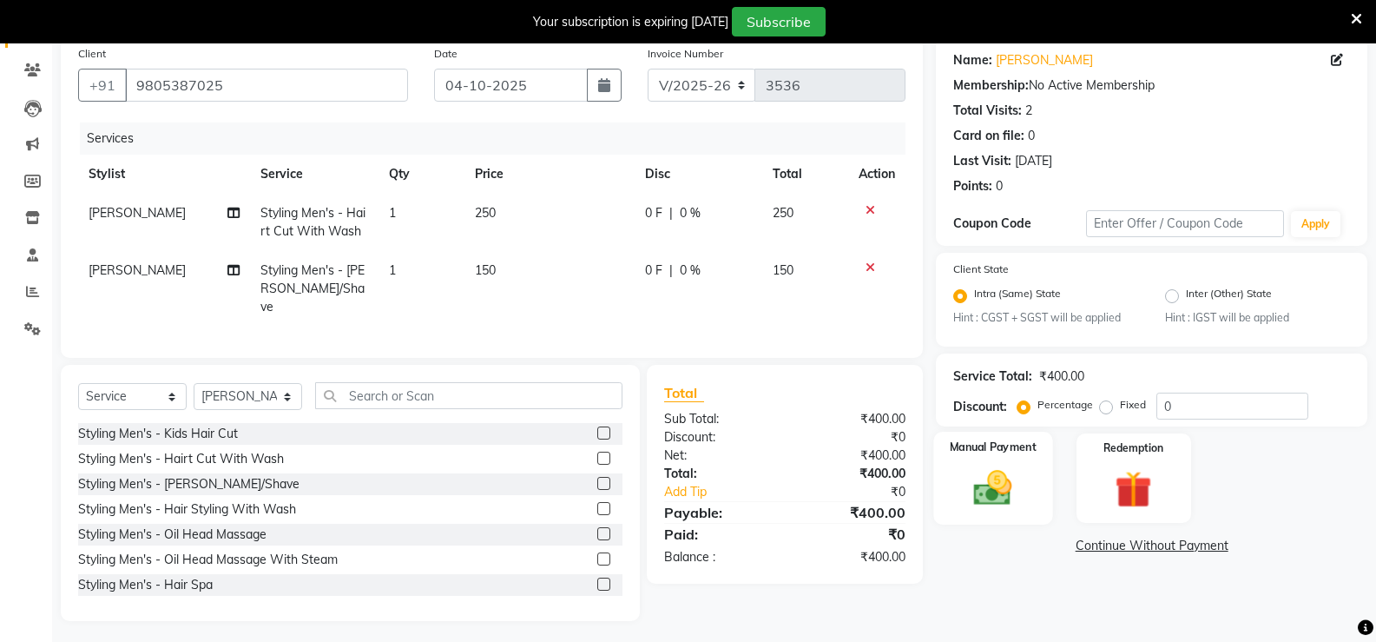
click at [997, 470] on img at bounding box center [993, 488] width 62 height 44
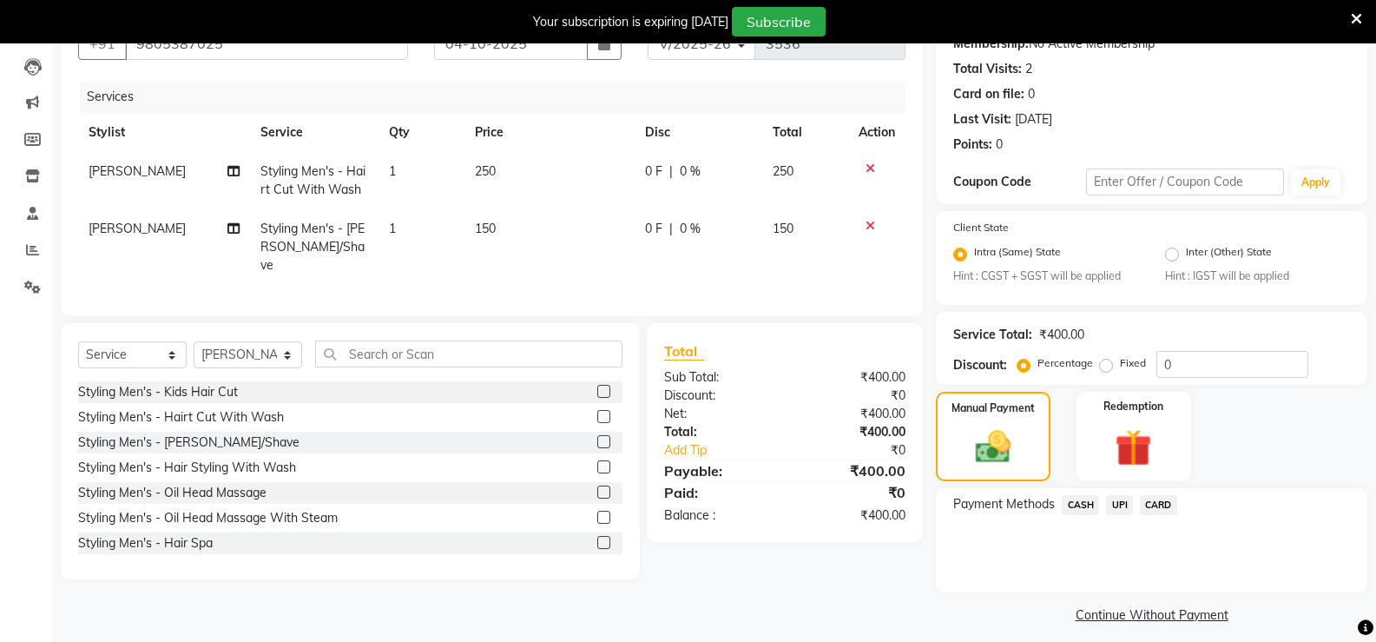
scroll to position [190, 0]
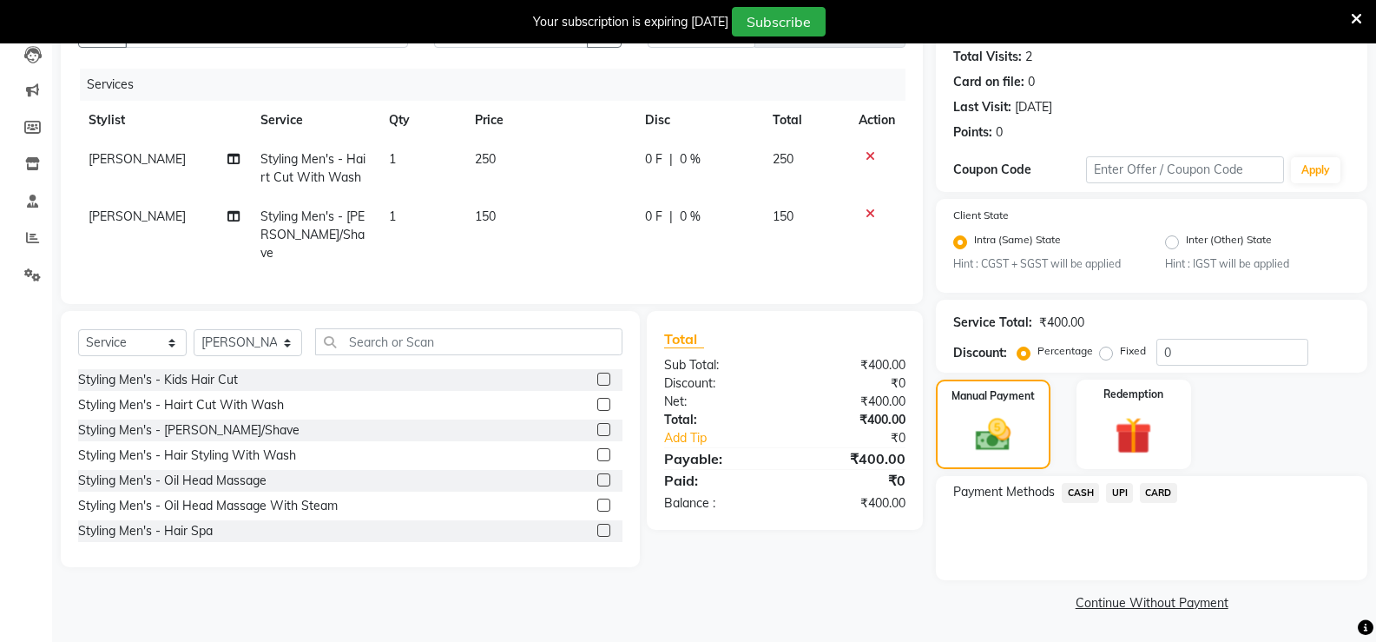
click at [1115, 488] on span "UPI" at bounding box center [1119, 493] width 27 height 20
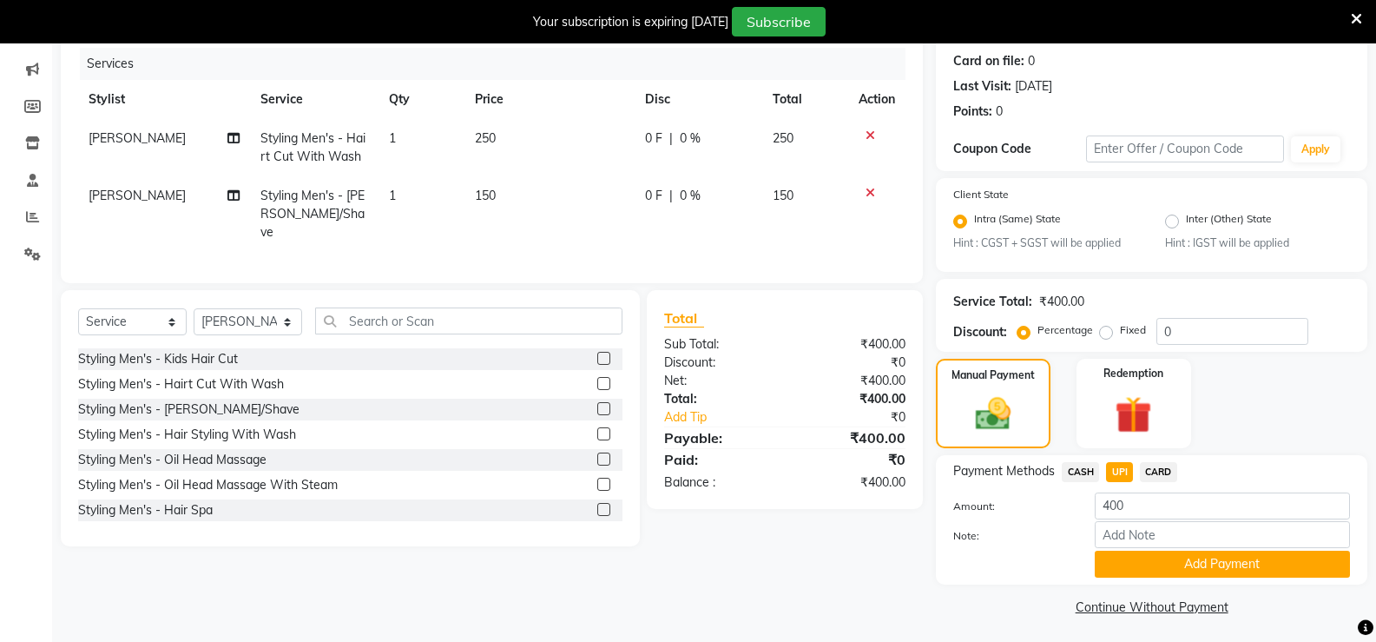
scroll to position [215, 0]
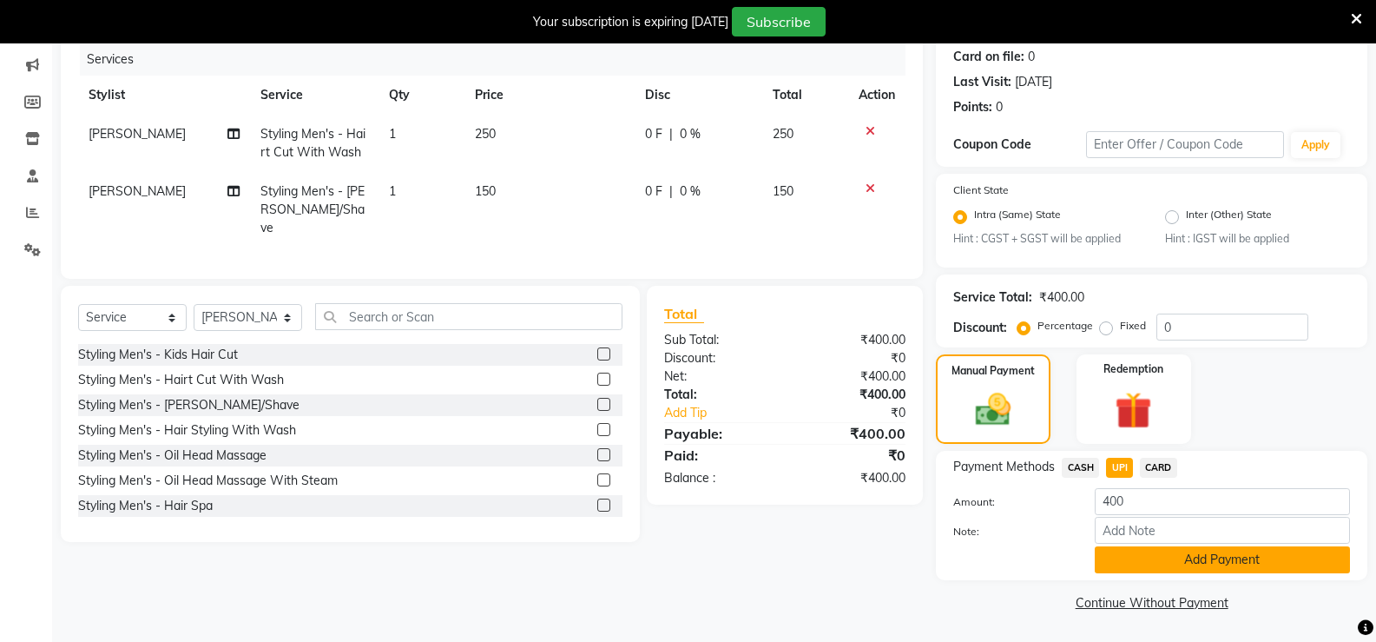
click at [1186, 565] on button "Add Payment" at bounding box center [1222, 559] width 255 height 27
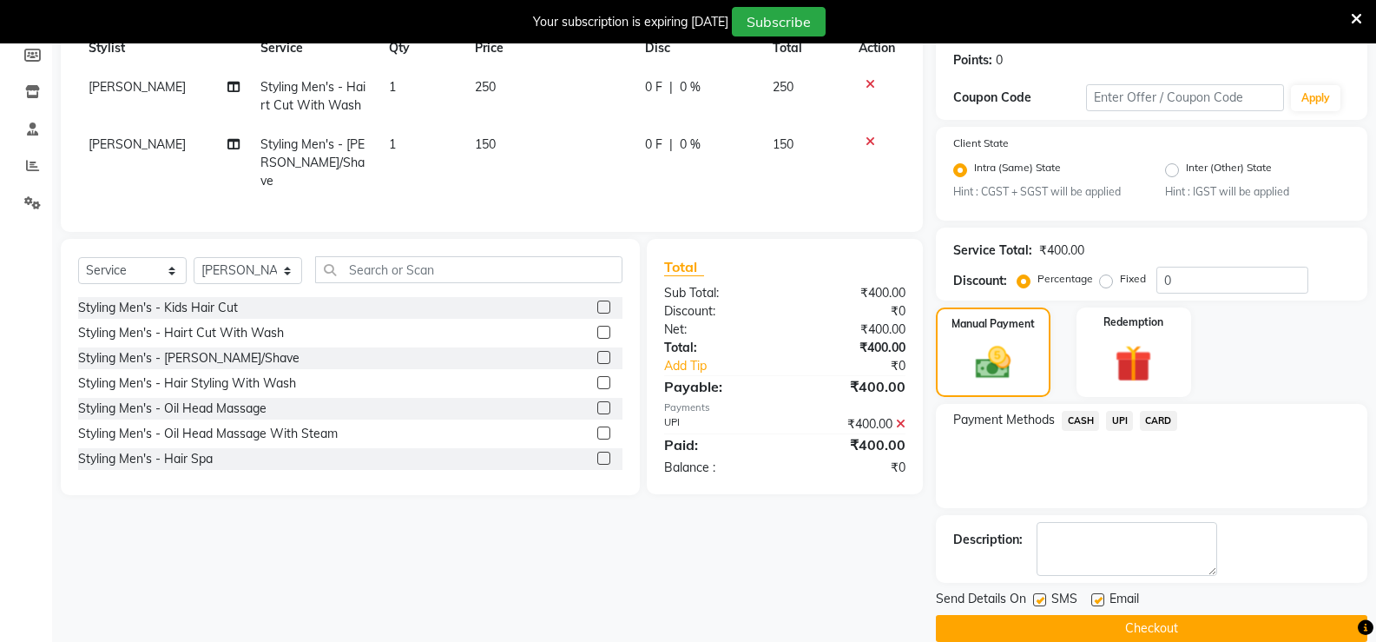
scroll to position [288, 0]
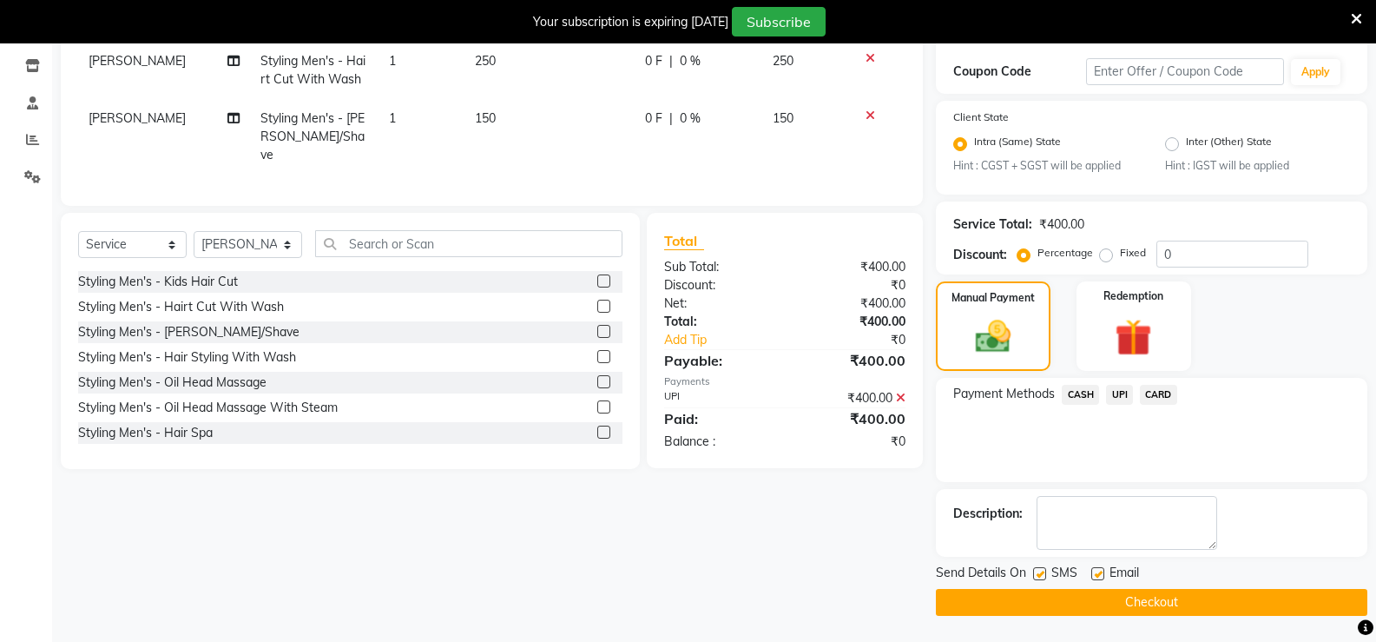
click at [1094, 596] on button "Checkout" at bounding box center [1151, 602] width 431 height 27
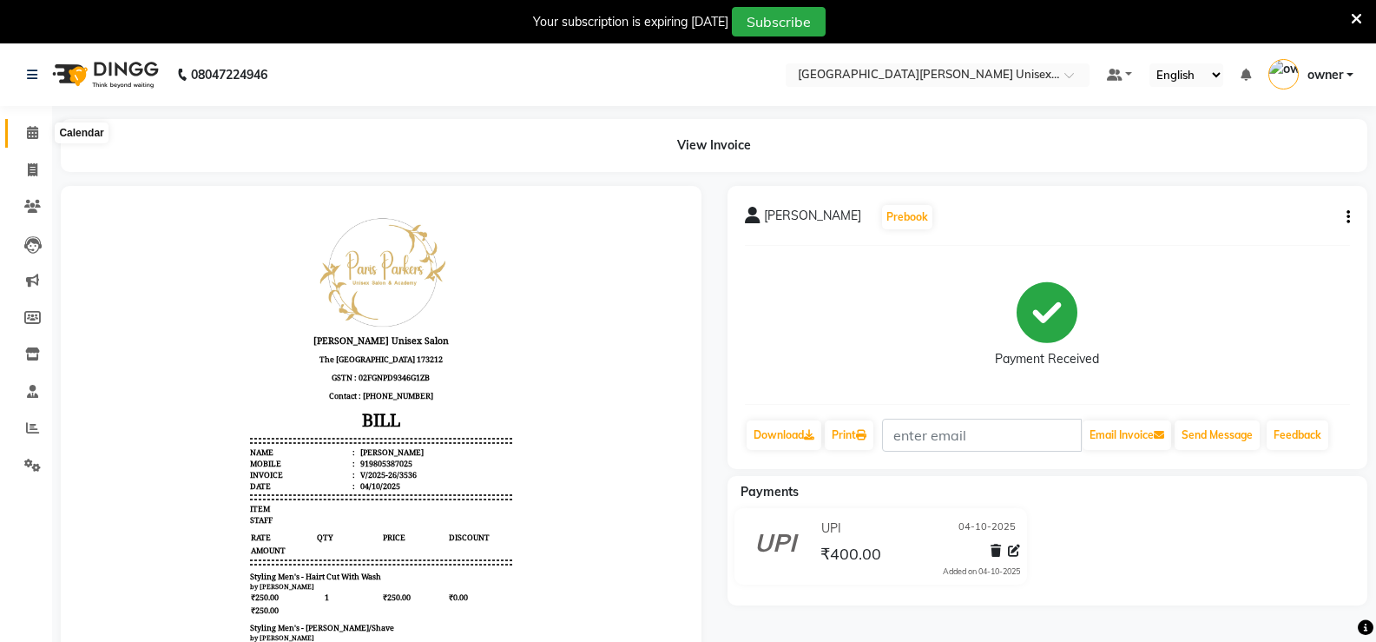
click at [30, 140] on span at bounding box center [32, 133] width 30 height 20
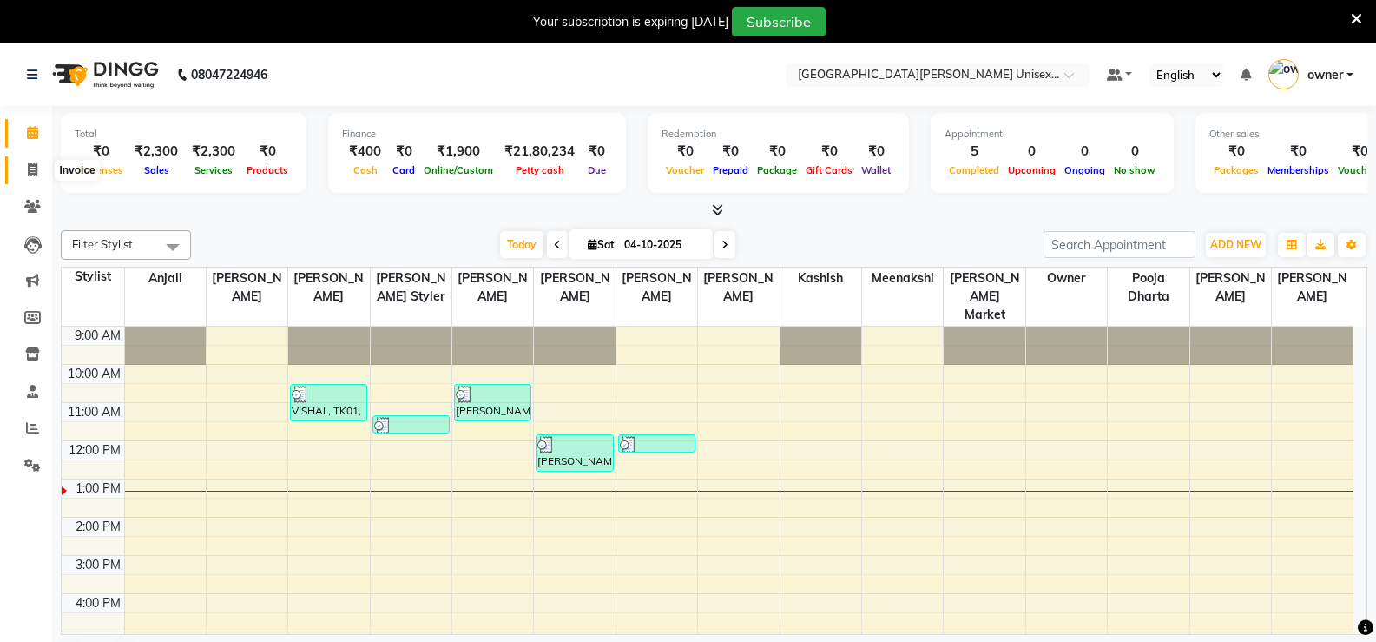
click at [30, 165] on icon at bounding box center [33, 169] width 10 height 13
select select "service"
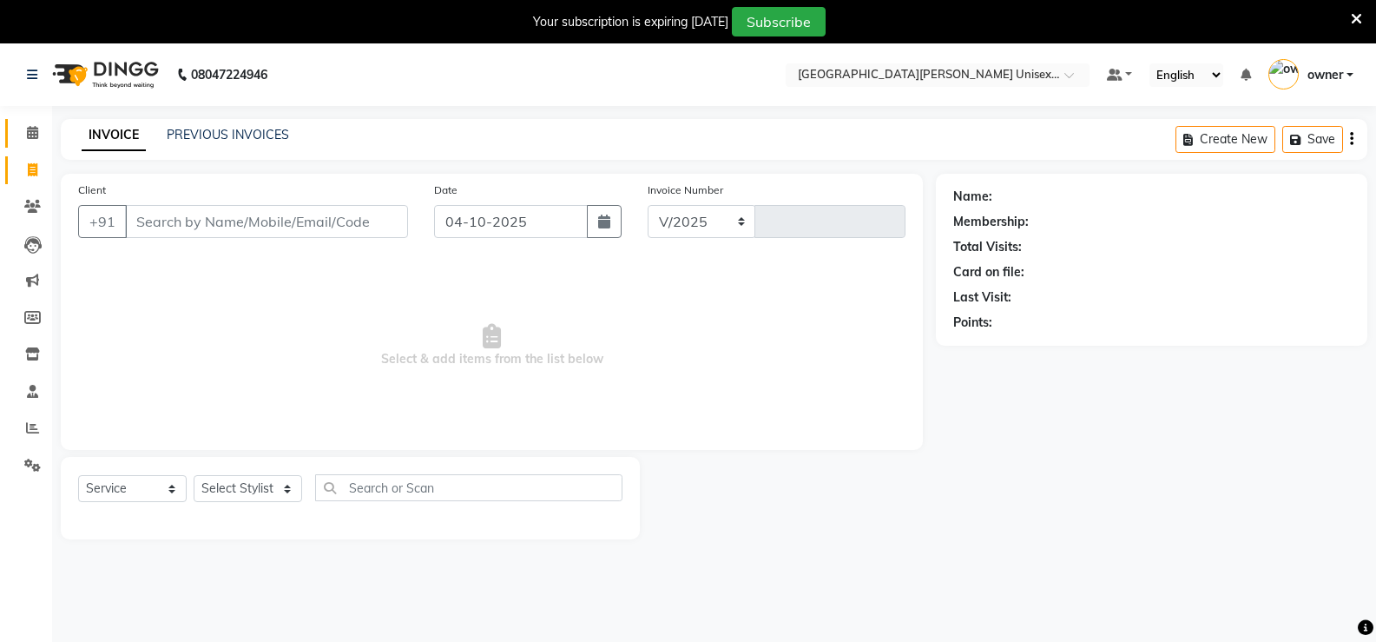
select select "7055"
type input "3537"
click at [33, 137] on icon at bounding box center [32, 132] width 11 height 13
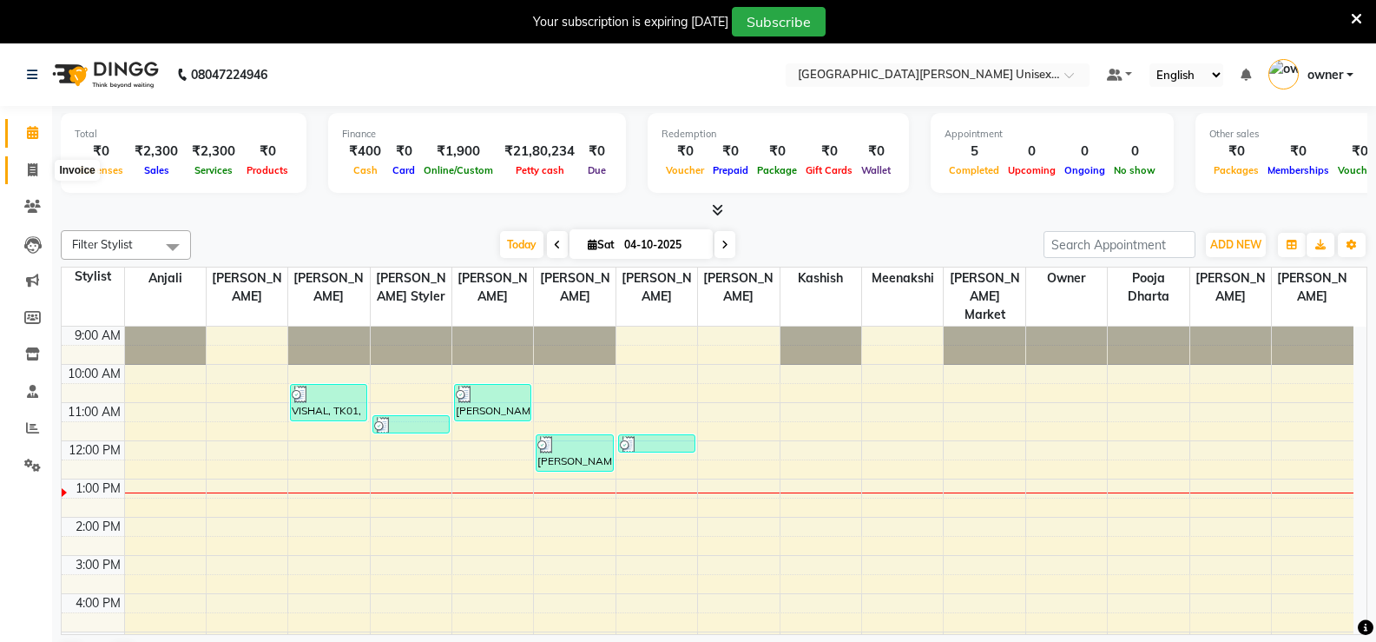
click at [36, 163] on icon at bounding box center [33, 169] width 10 height 13
select select "service"
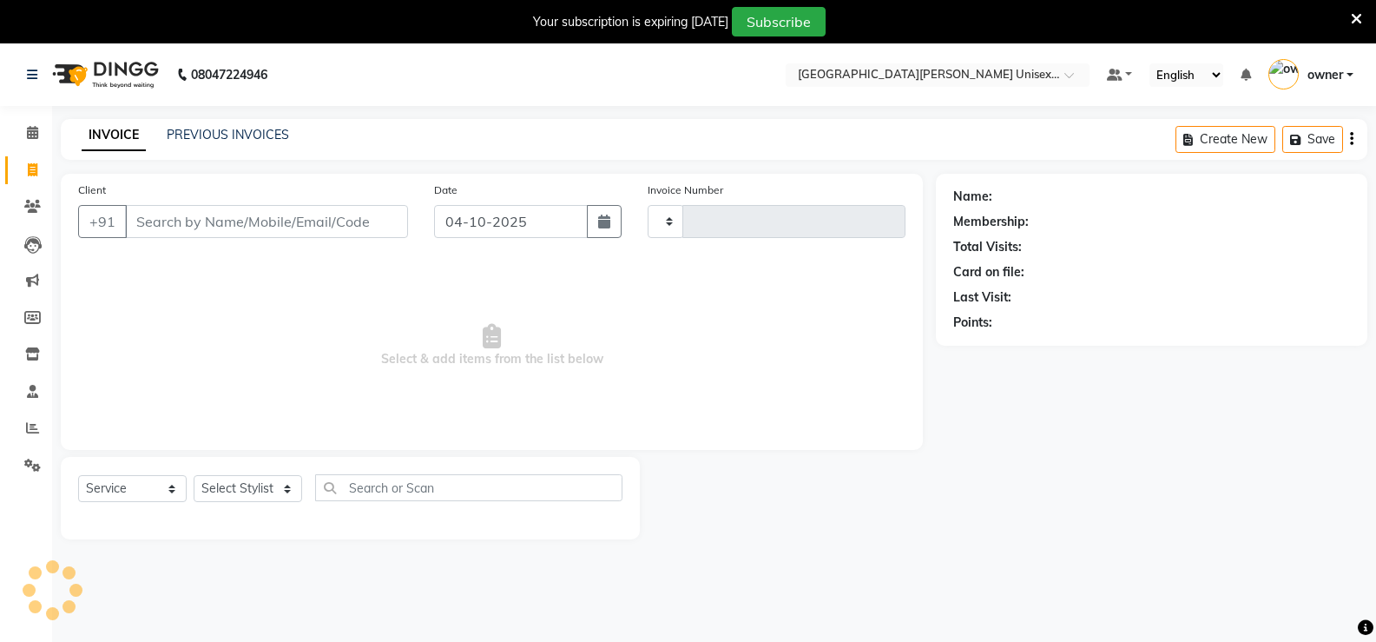
type input "3537"
select select "7055"
click at [182, 223] on input "Client" at bounding box center [266, 221] width 283 height 33
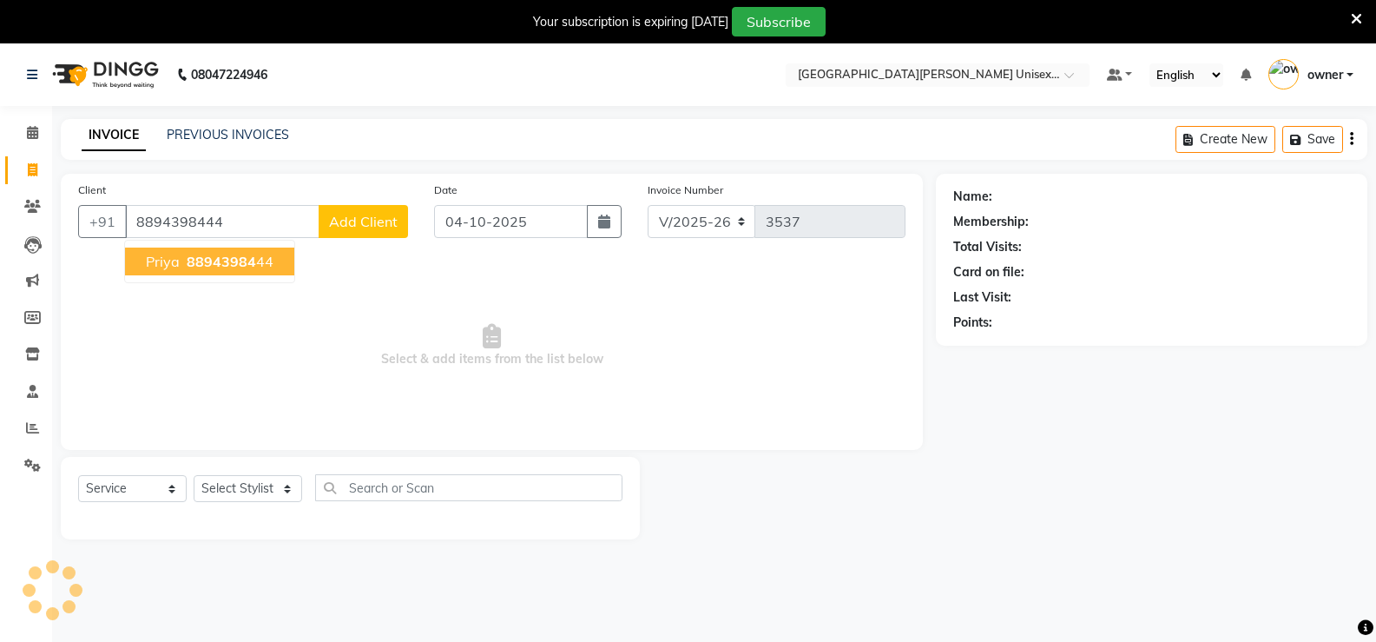
type input "8894398444"
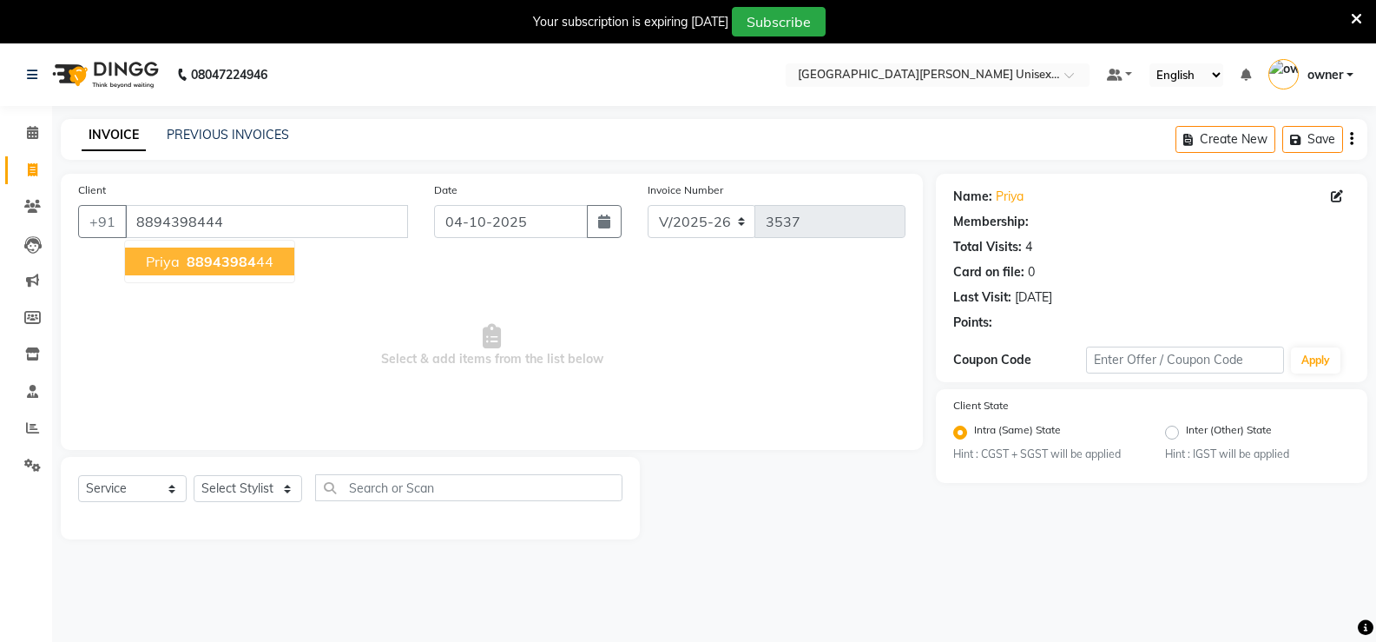
click at [247, 261] on span "88943984" at bounding box center [221, 261] width 69 height 17
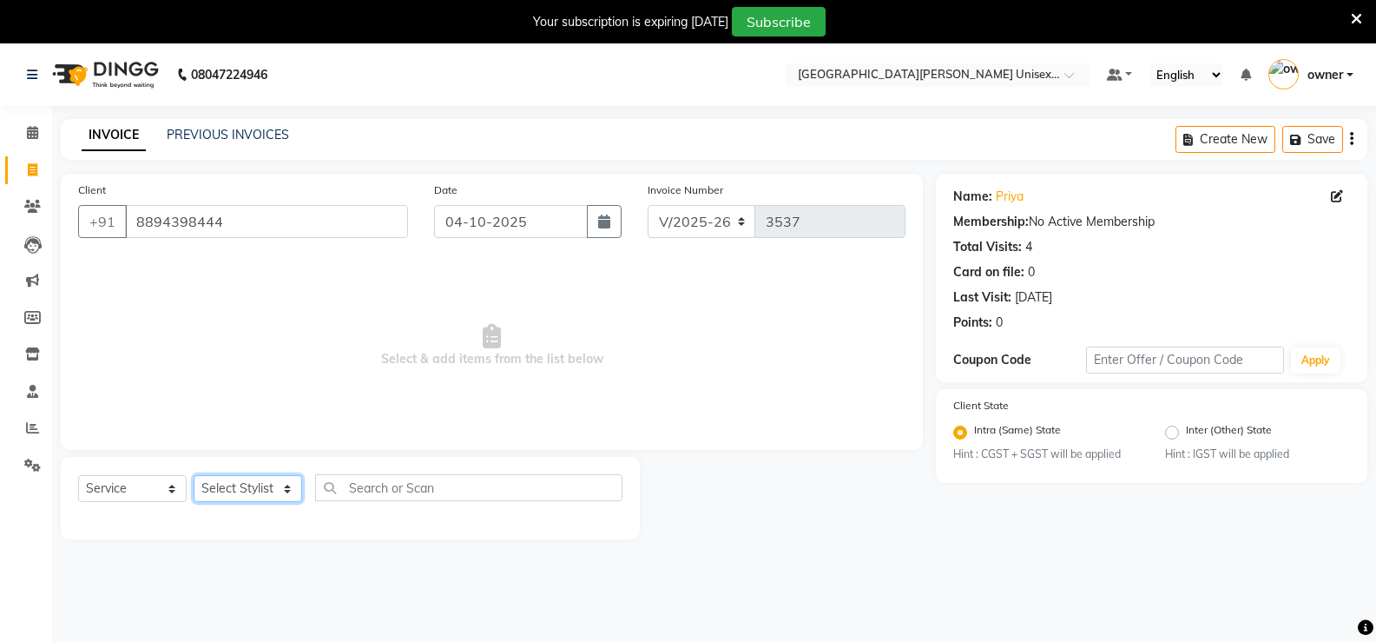
click at [253, 491] on select "Select Stylist anjali [PERSON_NAME] [PERSON_NAME] [PERSON_NAME] [PERSON_NAME] […" at bounding box center [248, 488] width 109 height 27
select select "58737"
click at [194, 475] on select "Select Stylist anjali [PERSON_NAME] [PERSON_NAME] [PERSON_NAME] [PERSON_NAME] […" at bounding box center [248, 488] width 109 height 27
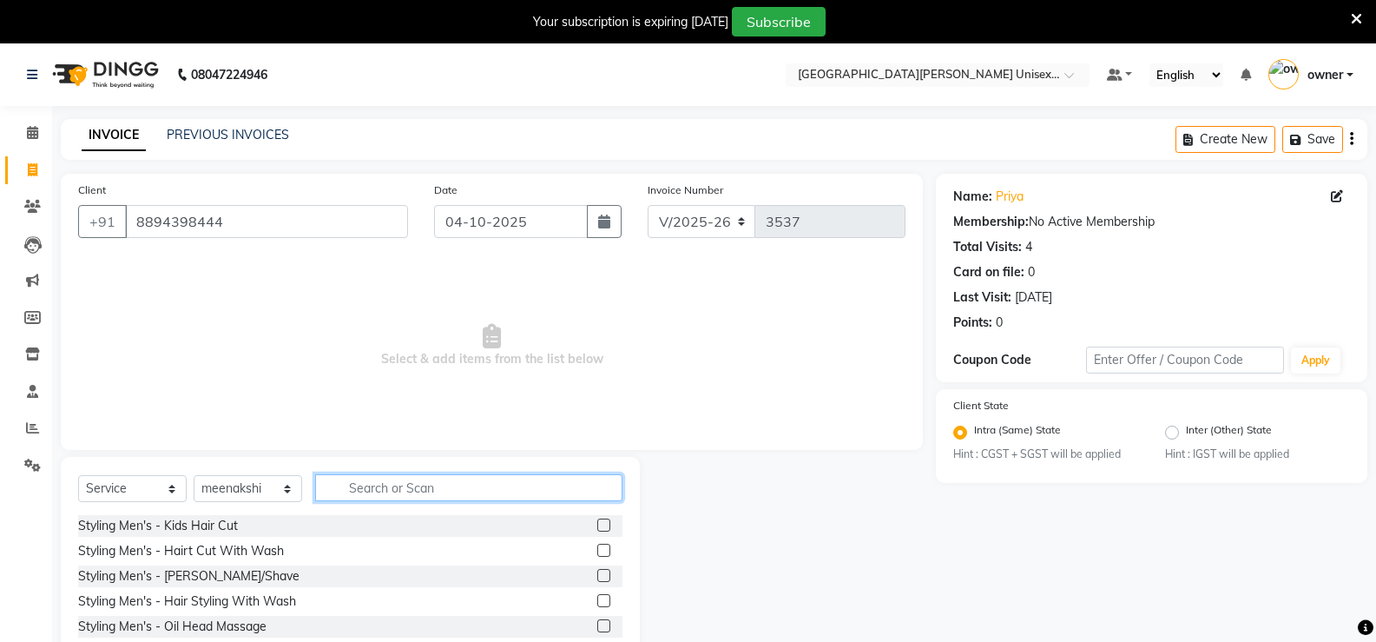
click at [368, 491] on input "text" at bounding box center [468, 487] width 307 height 27
type input "THRE"
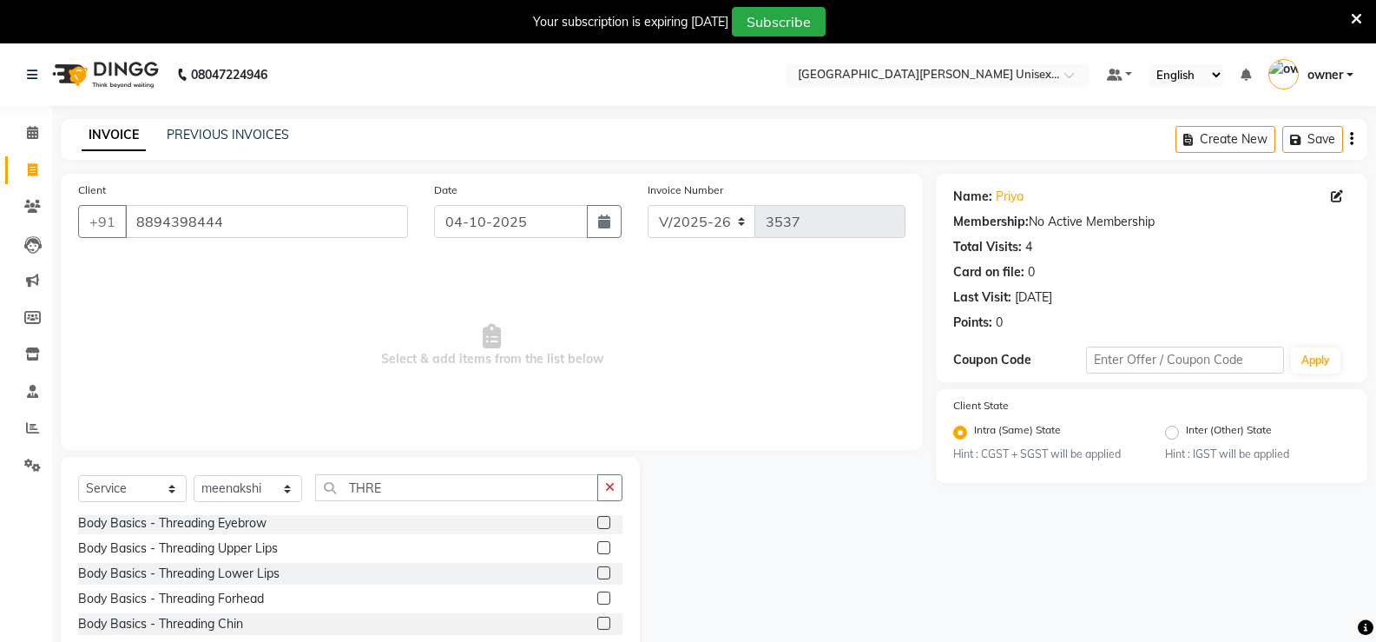
click at [597, 520] on label at bounding box center [603, 522] width 13 height 13
click at [597, 520] on input "checkbox" at bounding box center [602, 522] width 11 height 11
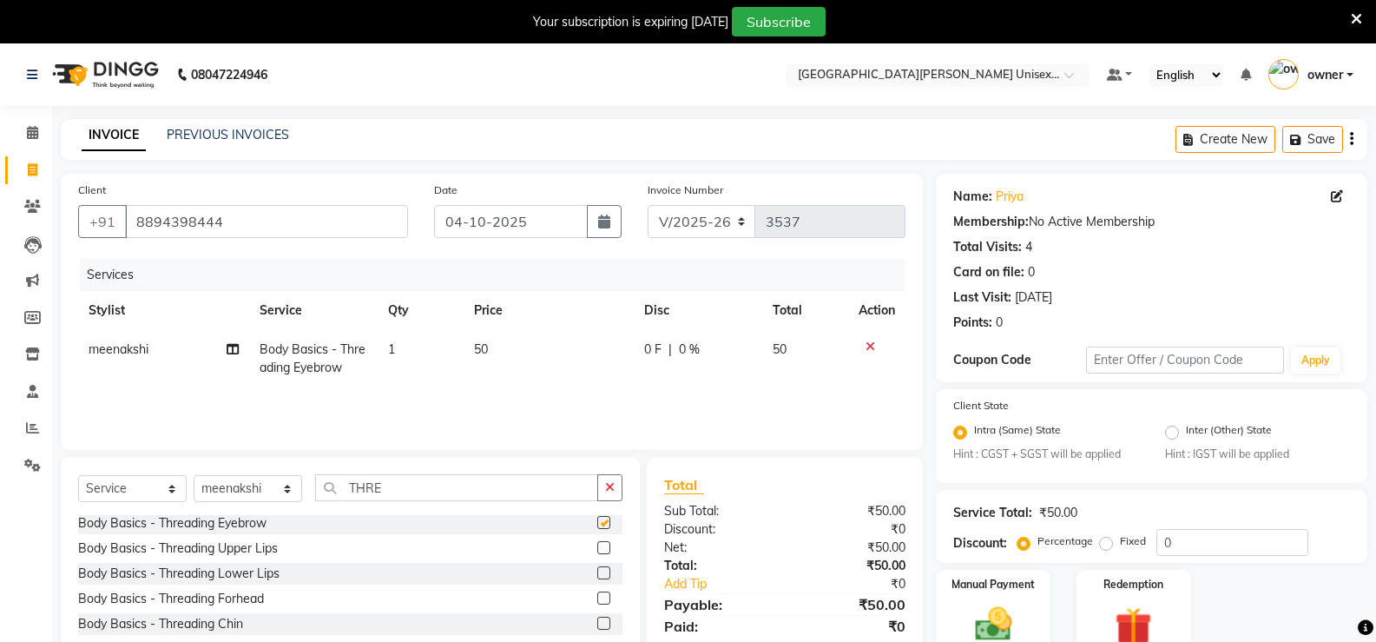
checkbox input "false"
click at [597, 550] on label at bounding box center [603, 547] width 13 height 13
click at [597, 550] on input "checkbox" at bounding box center [602, 548] width 11 height 11
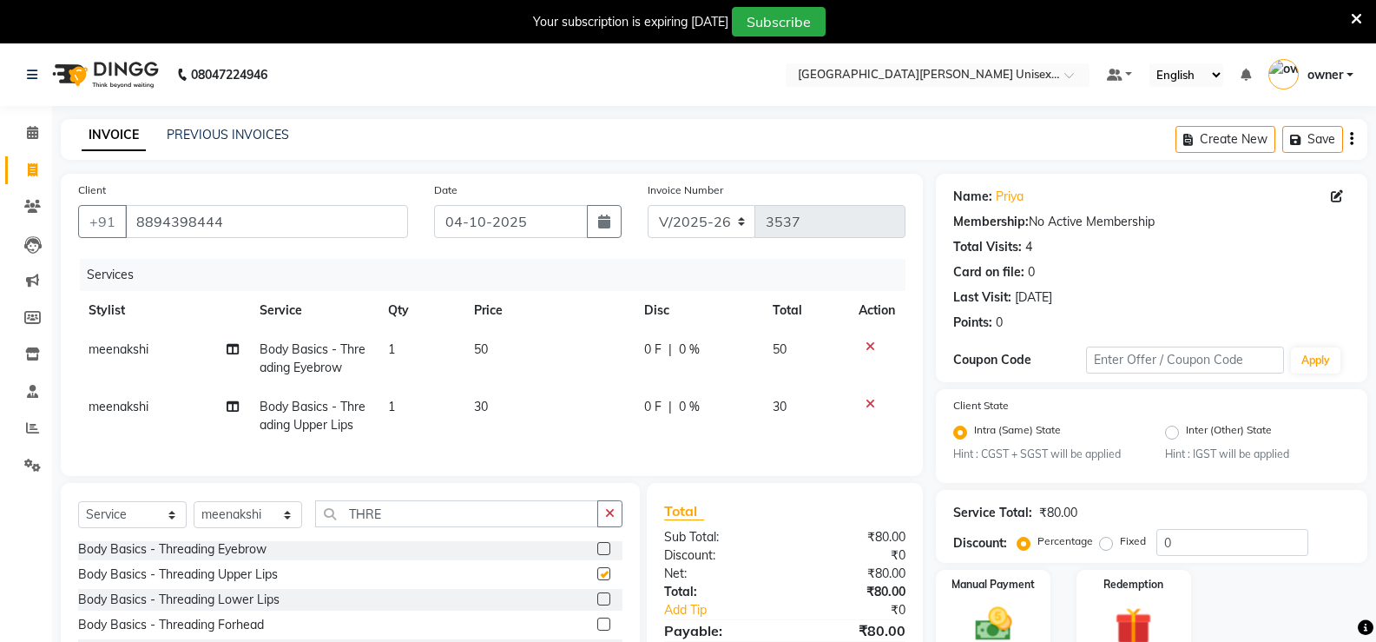
checkbox input "false"
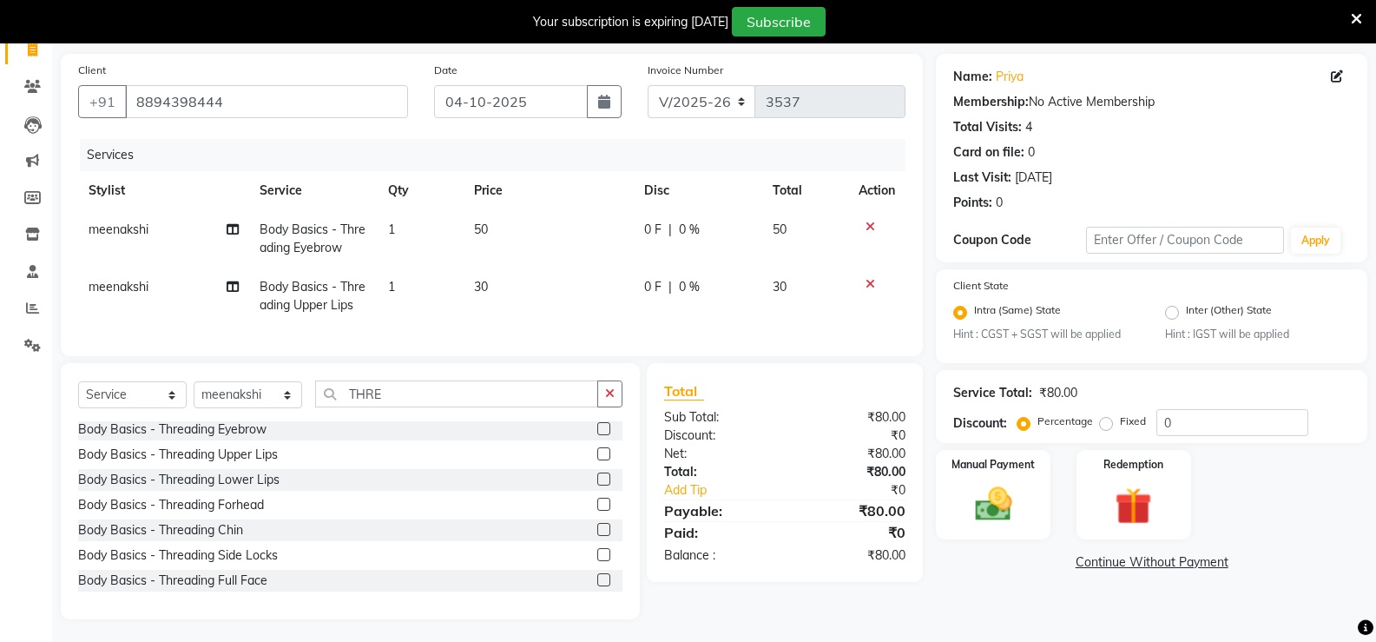
scroll to position [136, 0]
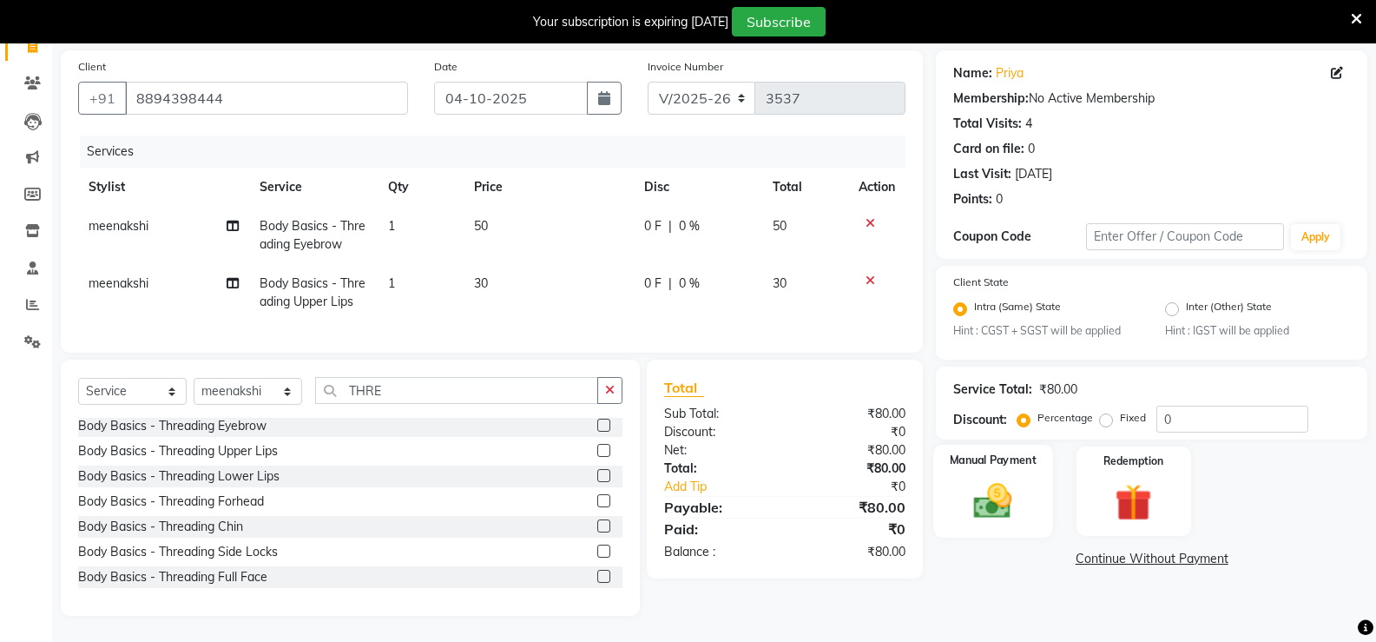
click at [1002, 499] on img at bounding box center [993, 501] width 62 height 44
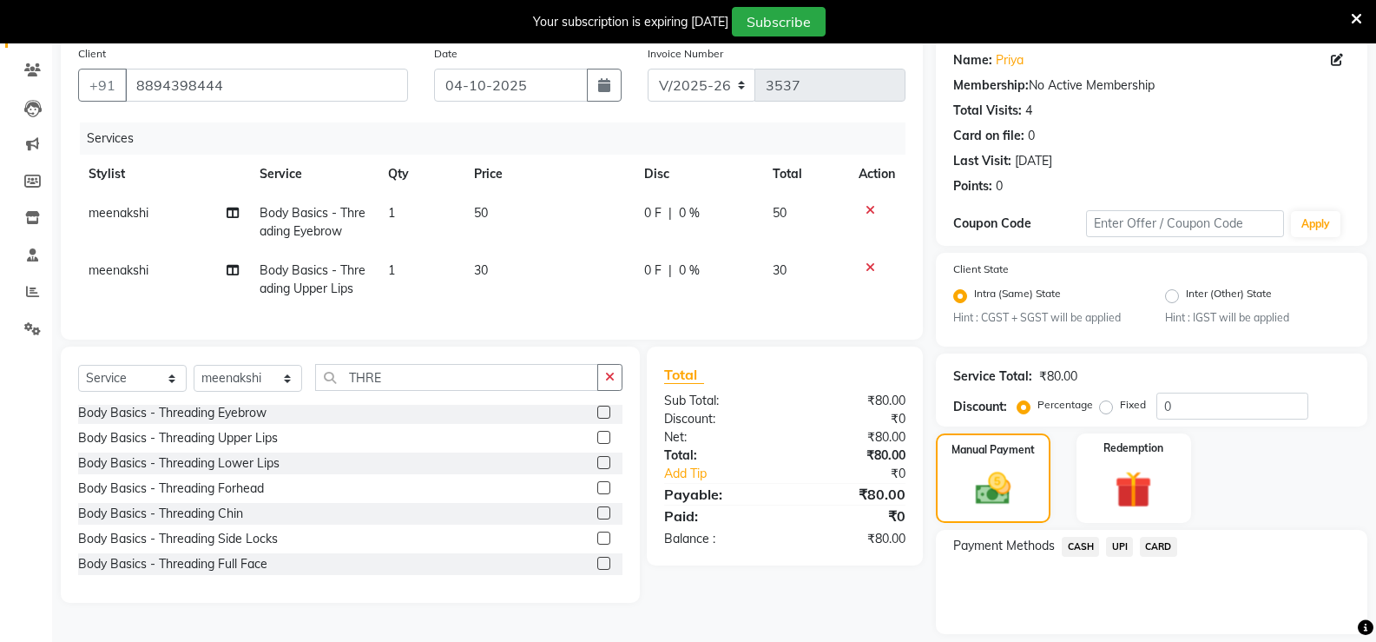
click at [1126, 550] on span "UPI" at bounding box center [1119, 547] width 27 height 20
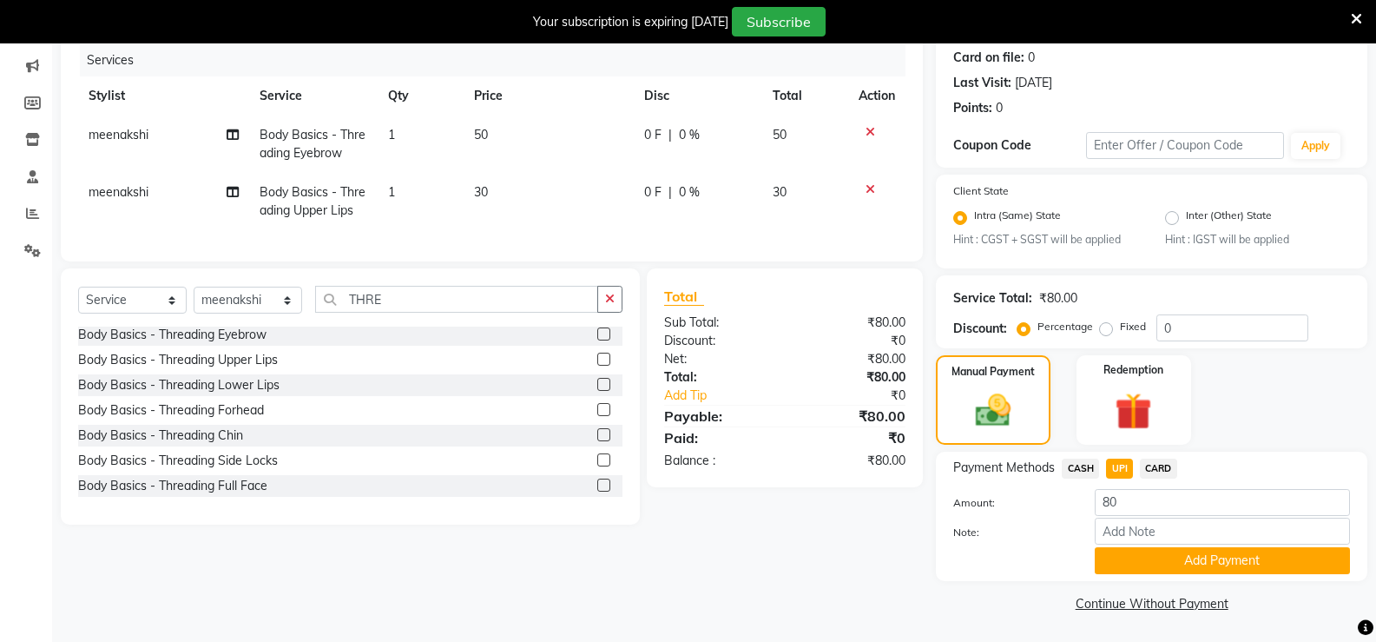
scroll to position [215, 0]
click at [1119, 566] on button "Add Payment" at bounding box center [1222, 559] width 255 height 27
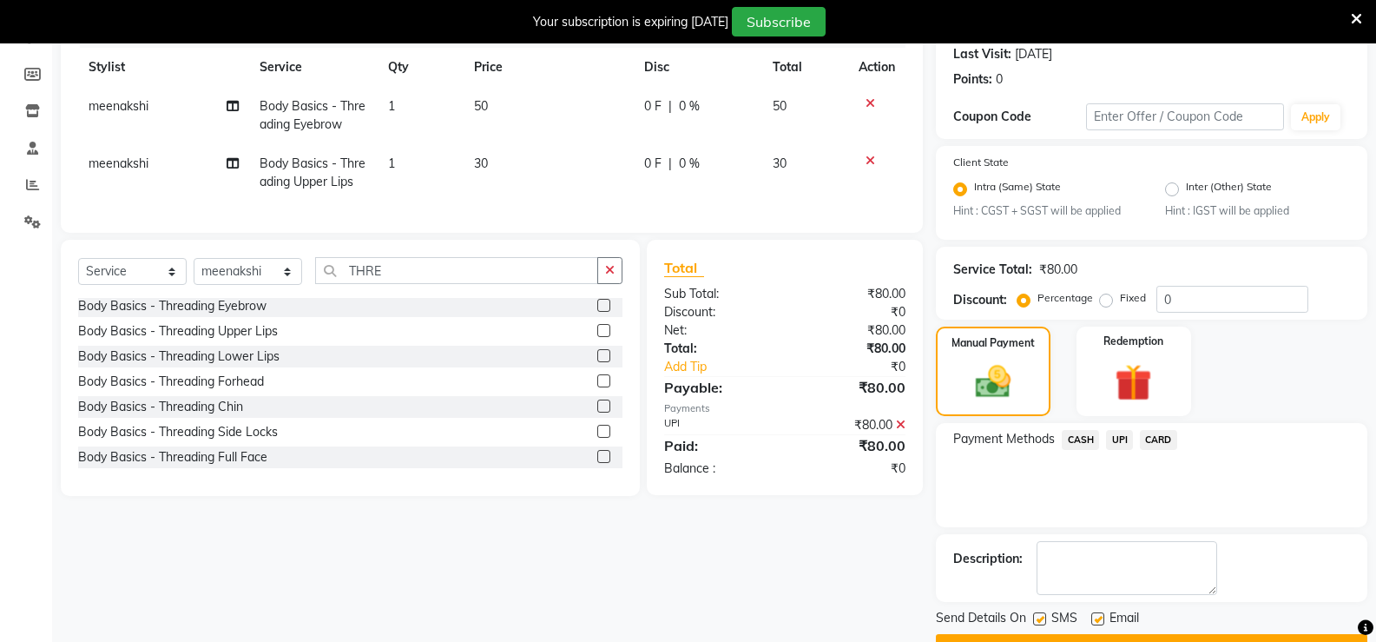
scroll to position [288, 0]
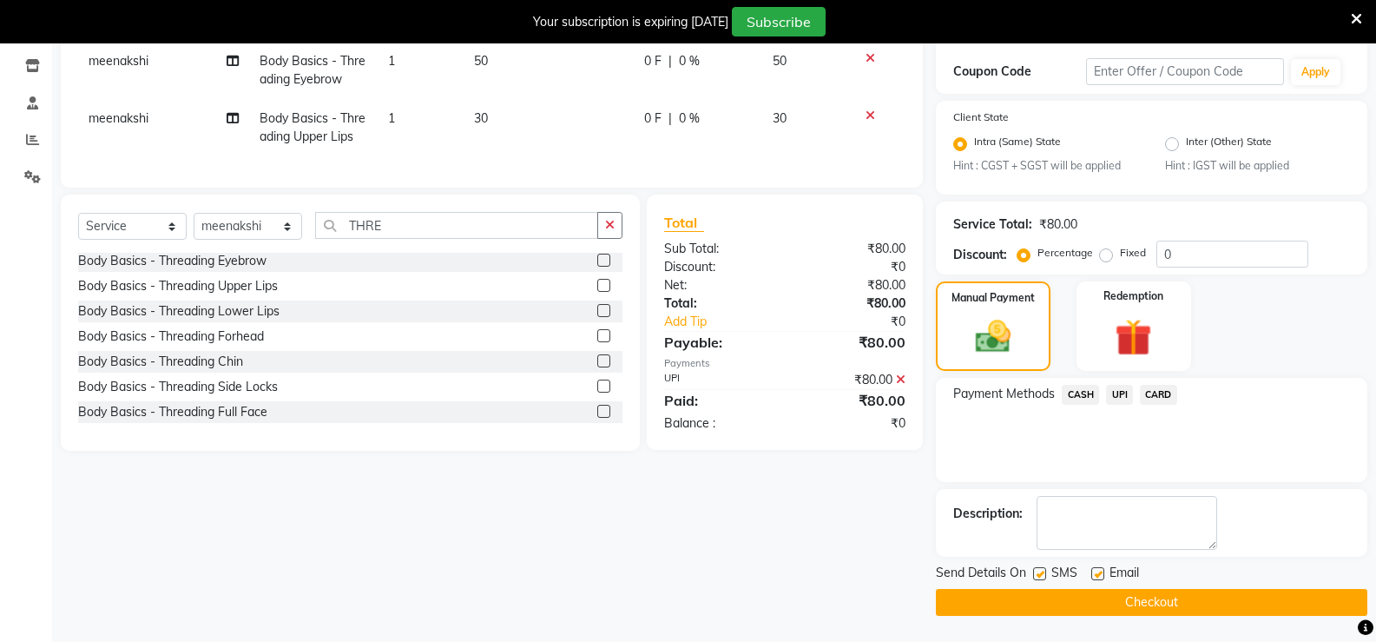
click at [1107, 611] on button "Checkout" at bounding box center [1151, 602] width 431 height 27
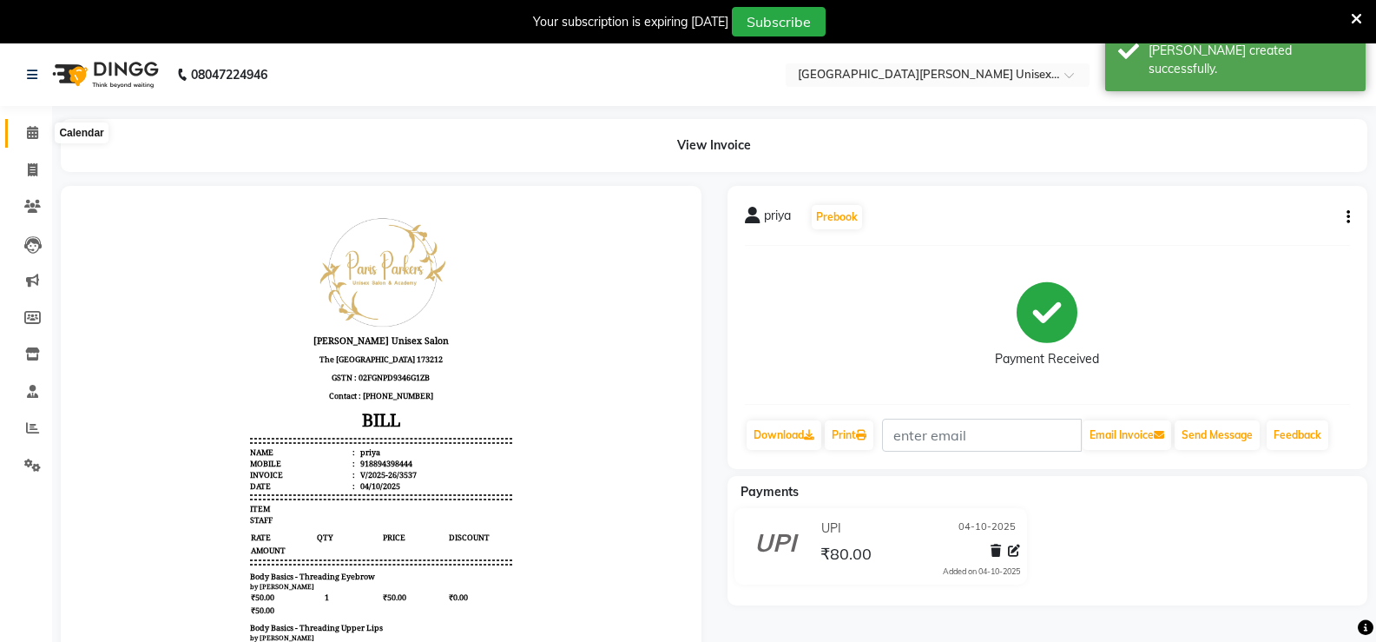
click at [30, 127] on icon at bounding box center [32, 132] width 11 height 13
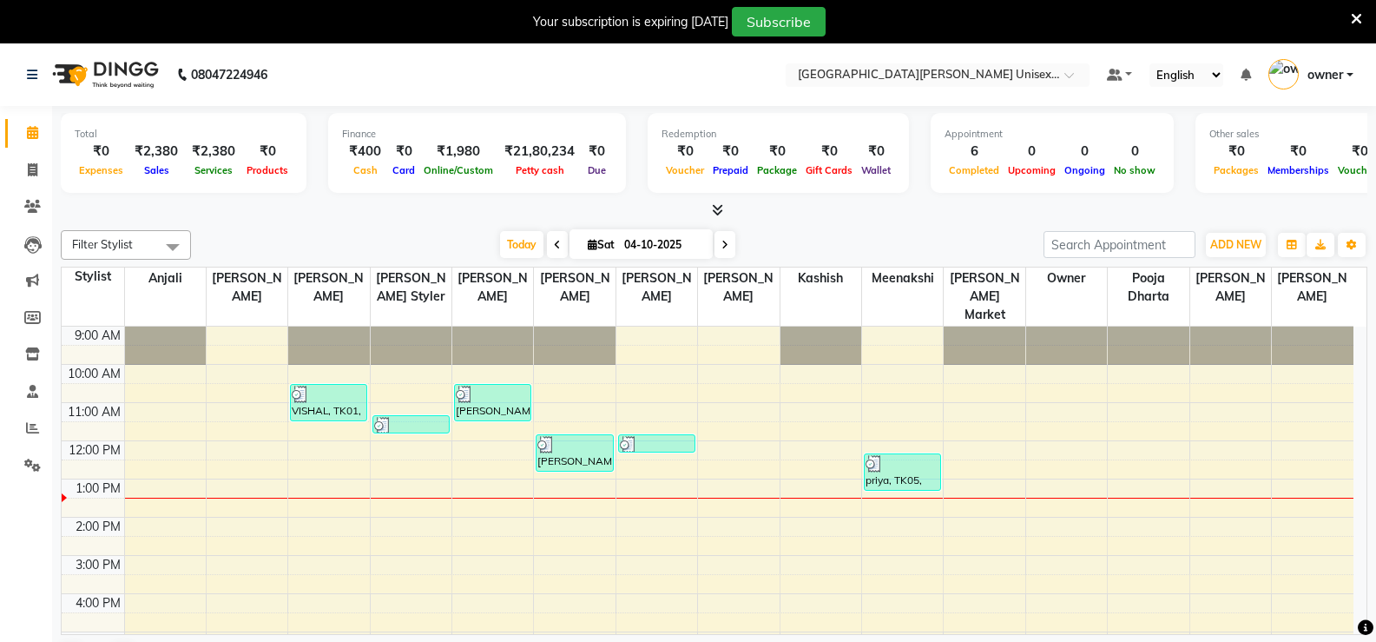
click at [1360, 13] on icon at bounding box center [1356, 19] width 11 height 16
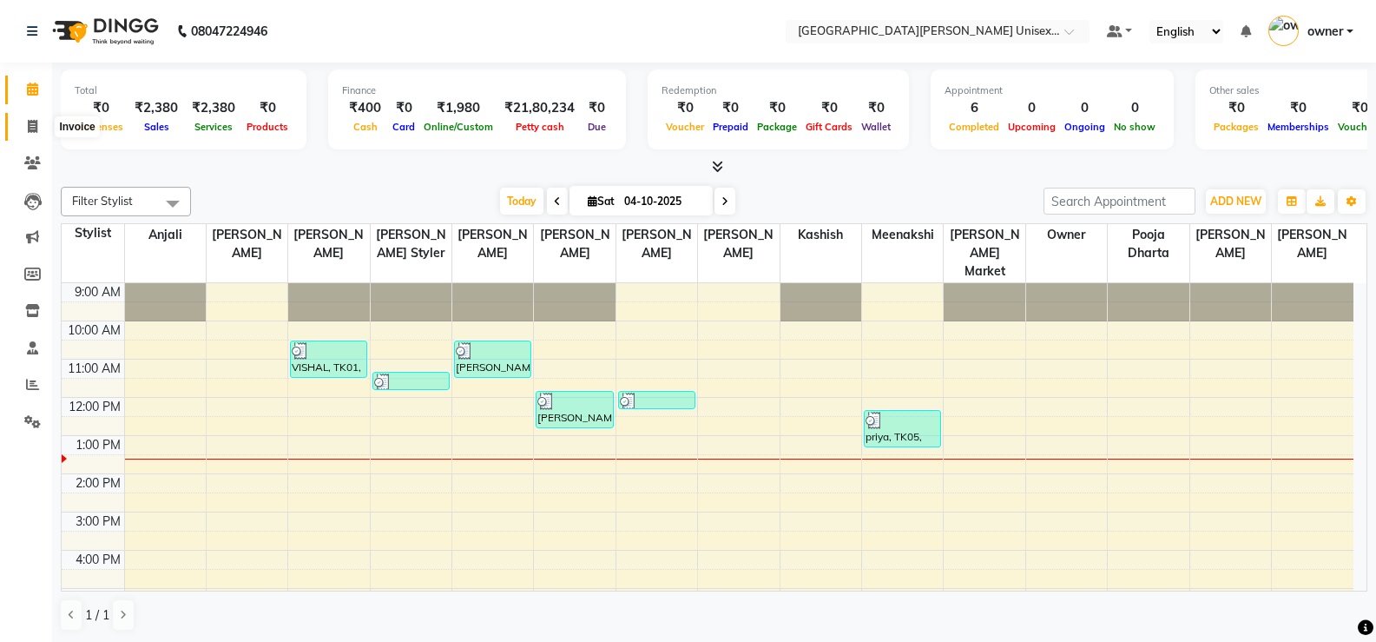
click at [32, 118] on span at bounding box center [32, 127] width 30 height 20
select select "service"
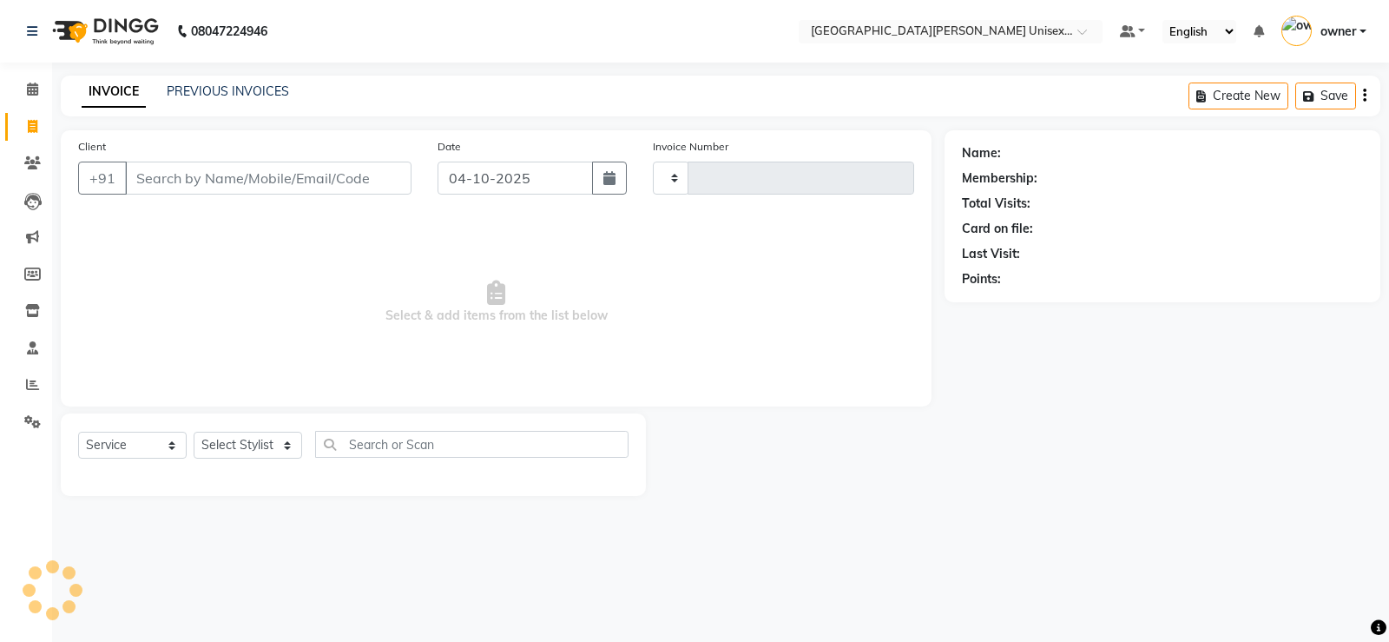
type input "3538"
select select "7055"
click at [181, 170] on input "Client" at bounding box center [268, 177] width 286 height 33
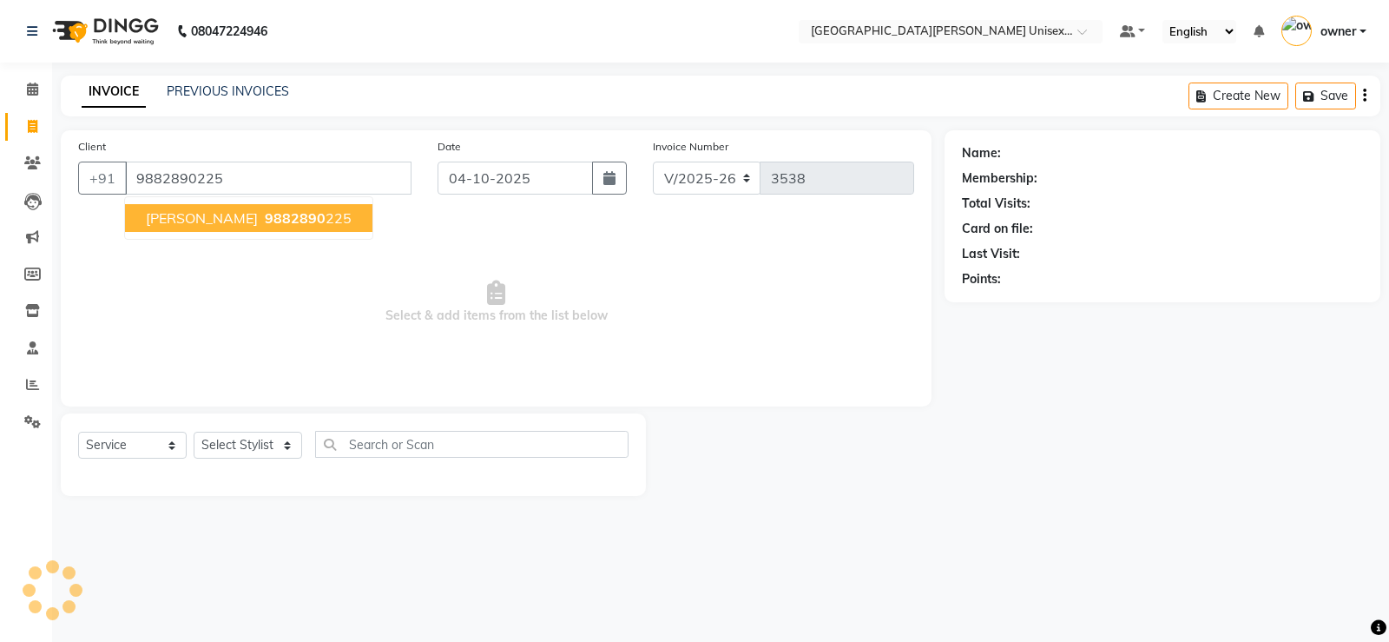
type input "9882890225"
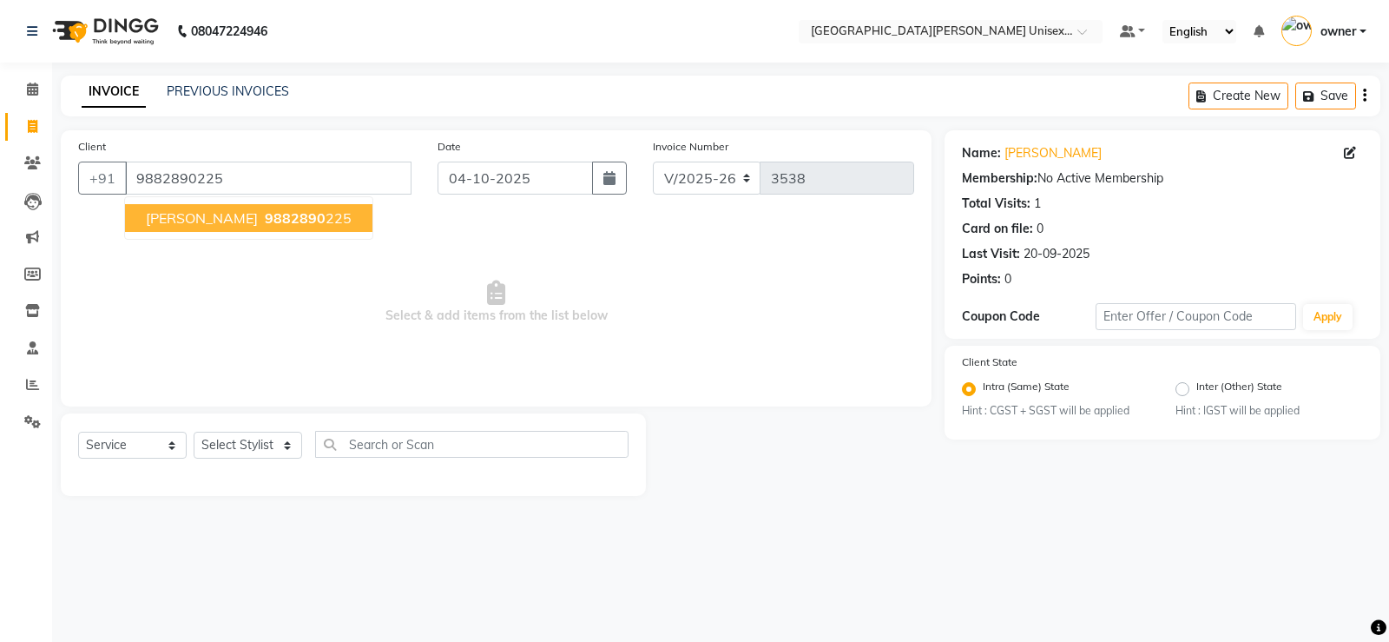
drag, startPoint x: 180, startPoint y: 216, endPoint x: 196, endPoint y: 241, distance: 30.1
click at [181, 218] on span "[PERSON_NAME]" at bounding box center [202, 217] width 112 height 17
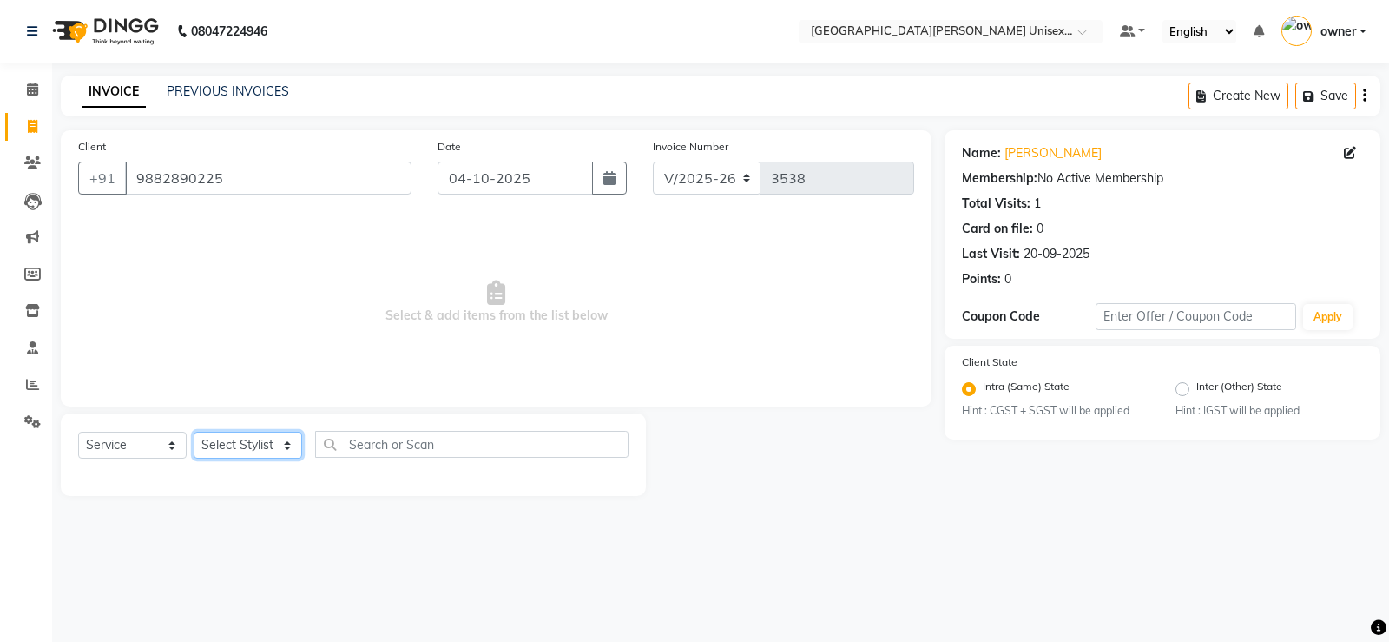
click at [286, 443] on select "Select Stylist anjali [PERSON_NAME] [PERSON_NAME] [PERSON_NAME] [PERSON_NAME] […" at bounding box center [248, 444] width 109 height 27
select select "82058"
click at [194, 431] on select "Select Stylist anjali [PERSON_NAME] [PERSON_NAME] [PERSON_NAME] [PERSON_NAME] […" at bounding box center [248, 444] width 109 height 27
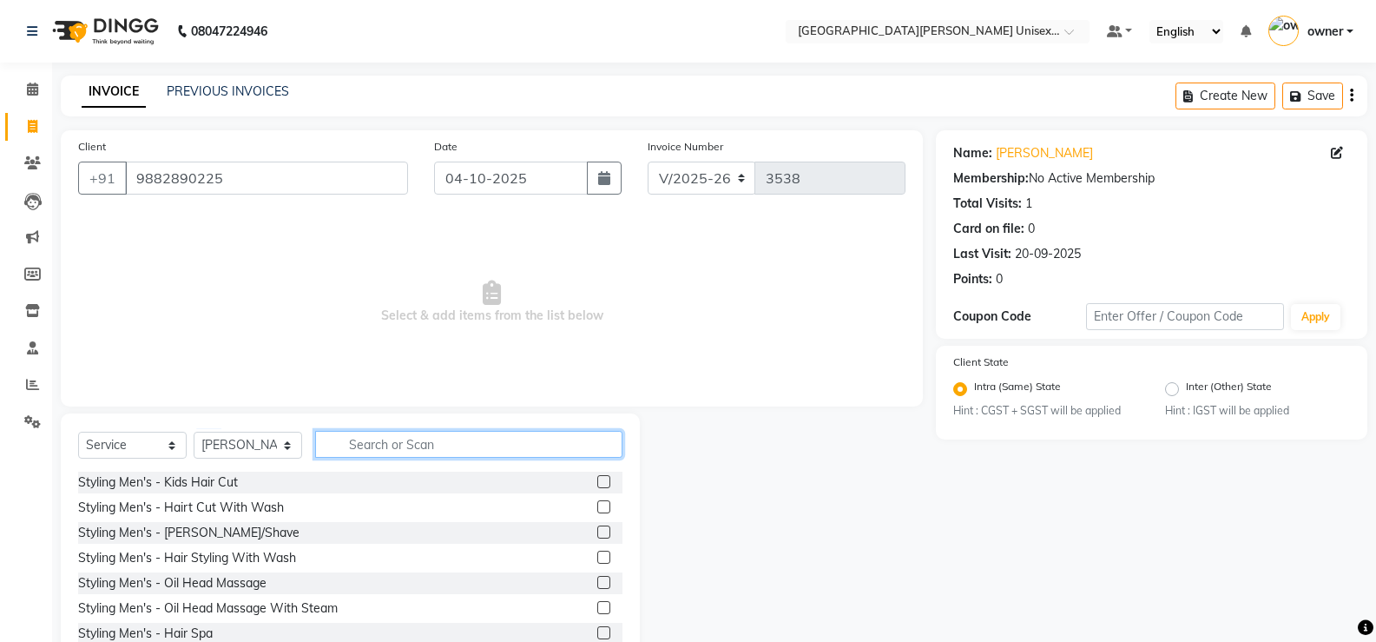
click at [380, 438] on input "text" at bounding box center [468, 444] width 307 height 27
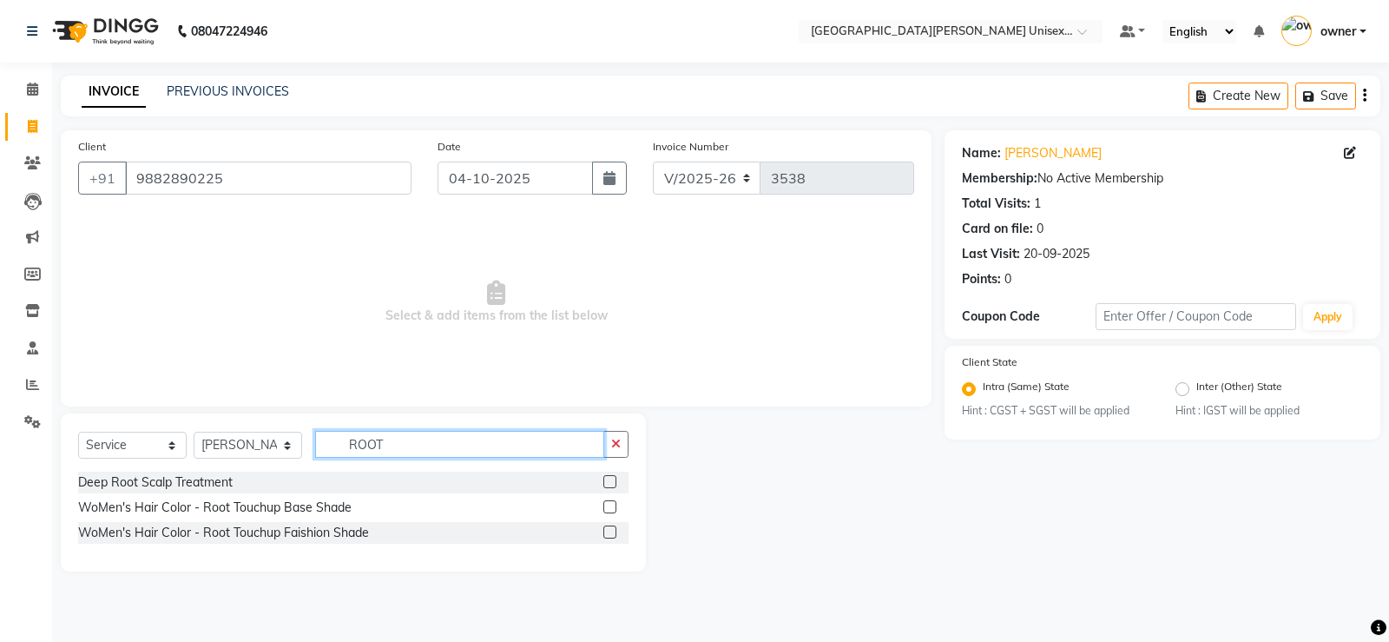
type input "ROOT"
click at [613, 530] on label at bounding box center [609, 531] width 13 height 13
click at [613, 530] on input "checkbox" at bounding box center [608, 532] width 11 height 11
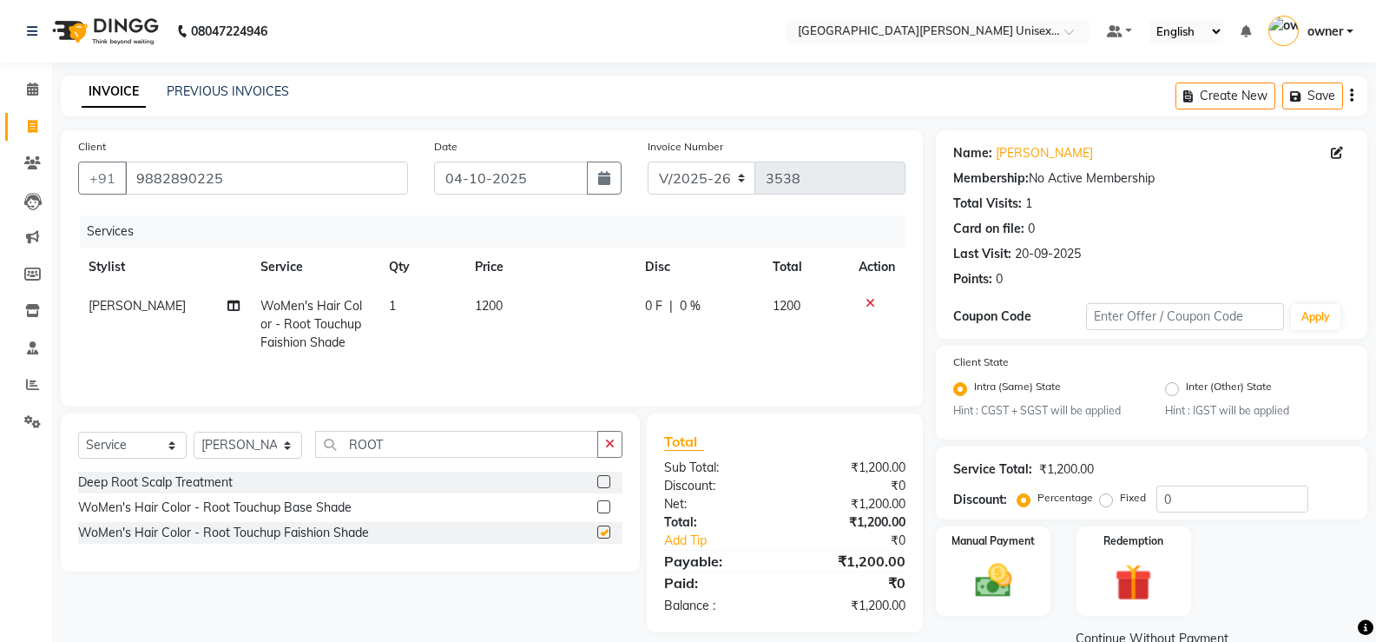
checkbox input "false"
click at [288, 448] on select "Select Stylist anjali [PERSON_NAME] [PERSON_NAME] [PERSON_NAME] [PERSON_NAME] […" at bounding box center [248, 444] width 109 height 27
select select "61129"
click at [194, 431] on select "Select Stylist anjali [PERSON_NAME] [PERSON_NAME] [PERSON_NAME] [PERSON_NAME] […" at bounding box center [248, 444] width 109 height 27
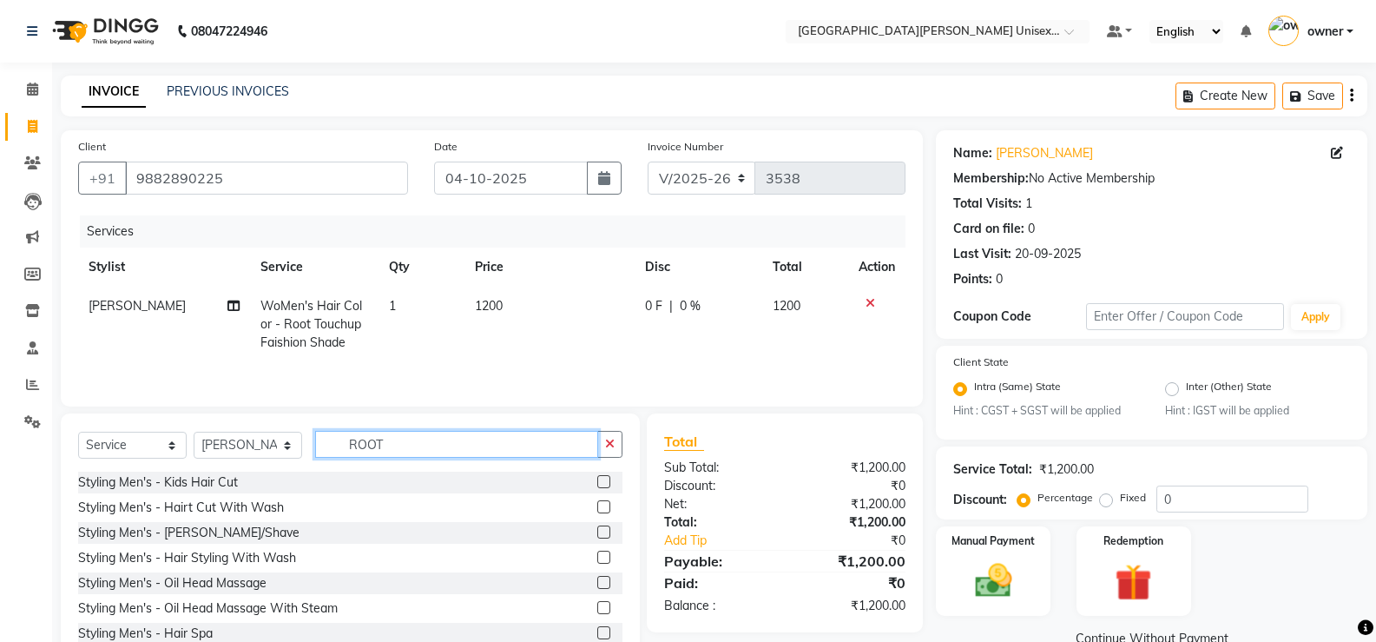
click at [381, 440] on input "ROOT" at bounding box center [456, 444] width 283 height 27
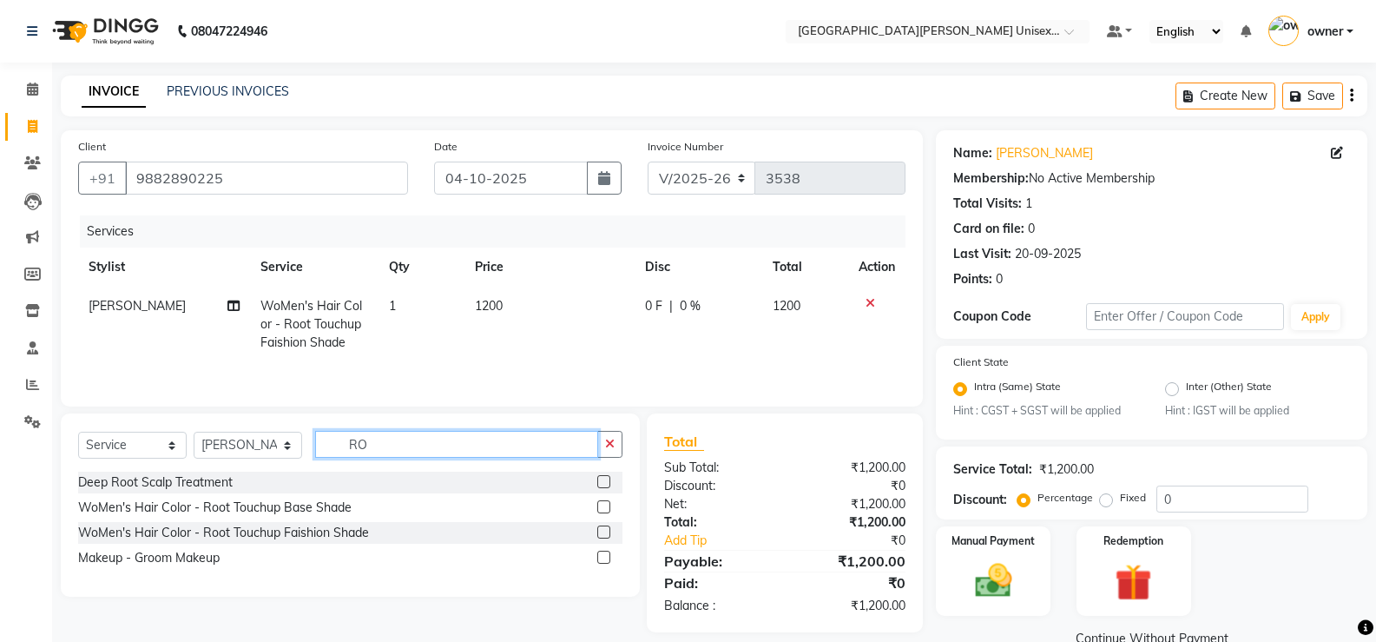
type input "R"
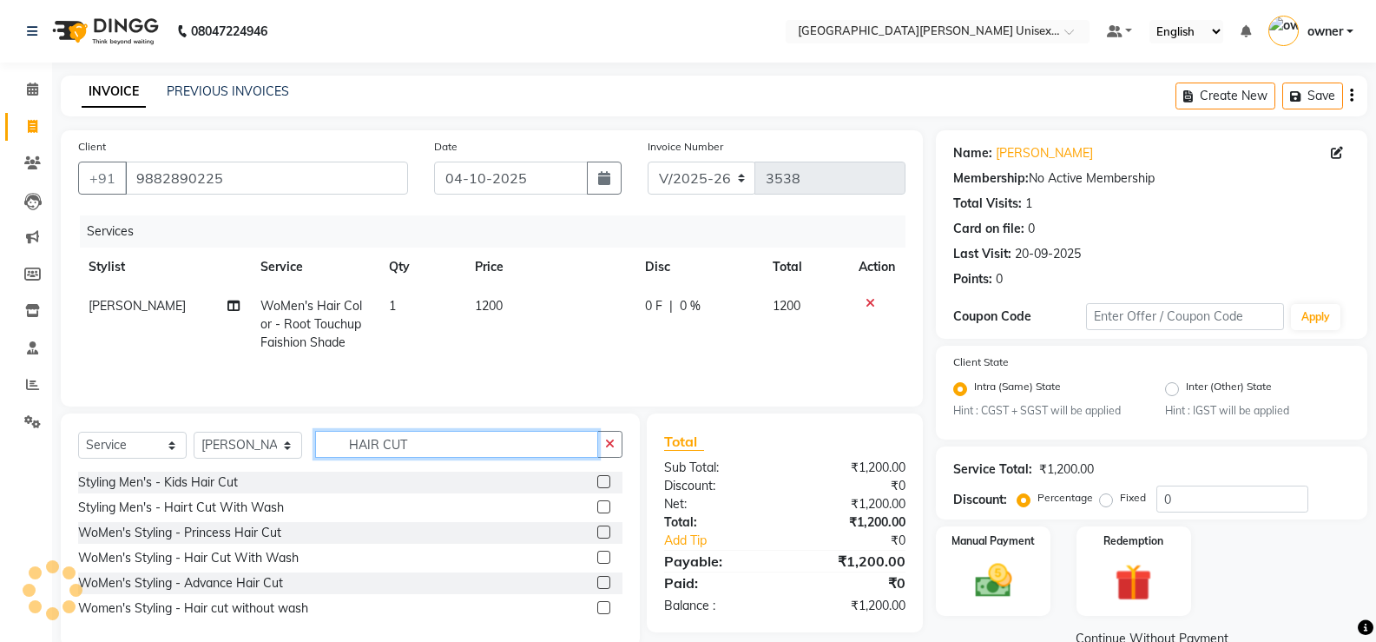
type input "HAIR CUT"
click at [604, 530] on label at bounding box center [603, 531] width 13 height 13
click at [604, 530] on input "checkbox" at bounding box center [602, 532] width 11 height 11
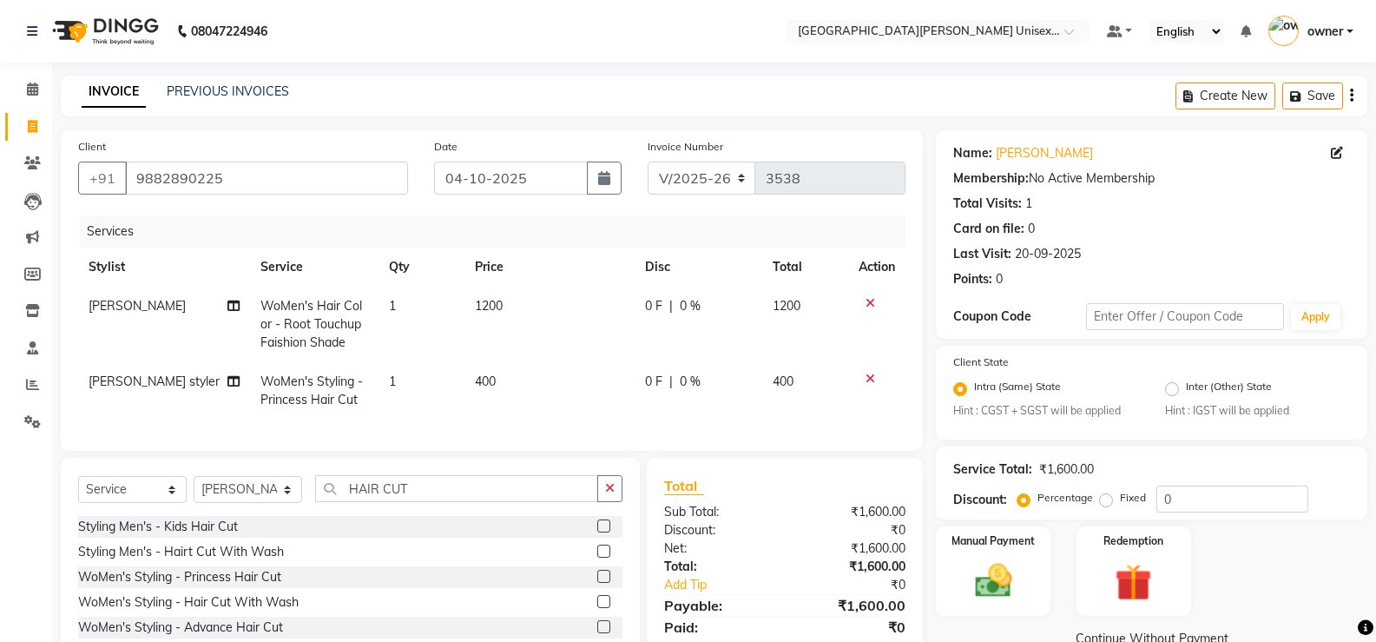
click at [597, 583] on label at bounding box center [603, 576] width 13 height 13
click at [597, 583] on input "checkbox" at bounding box center [602, 576] width 11 height 11
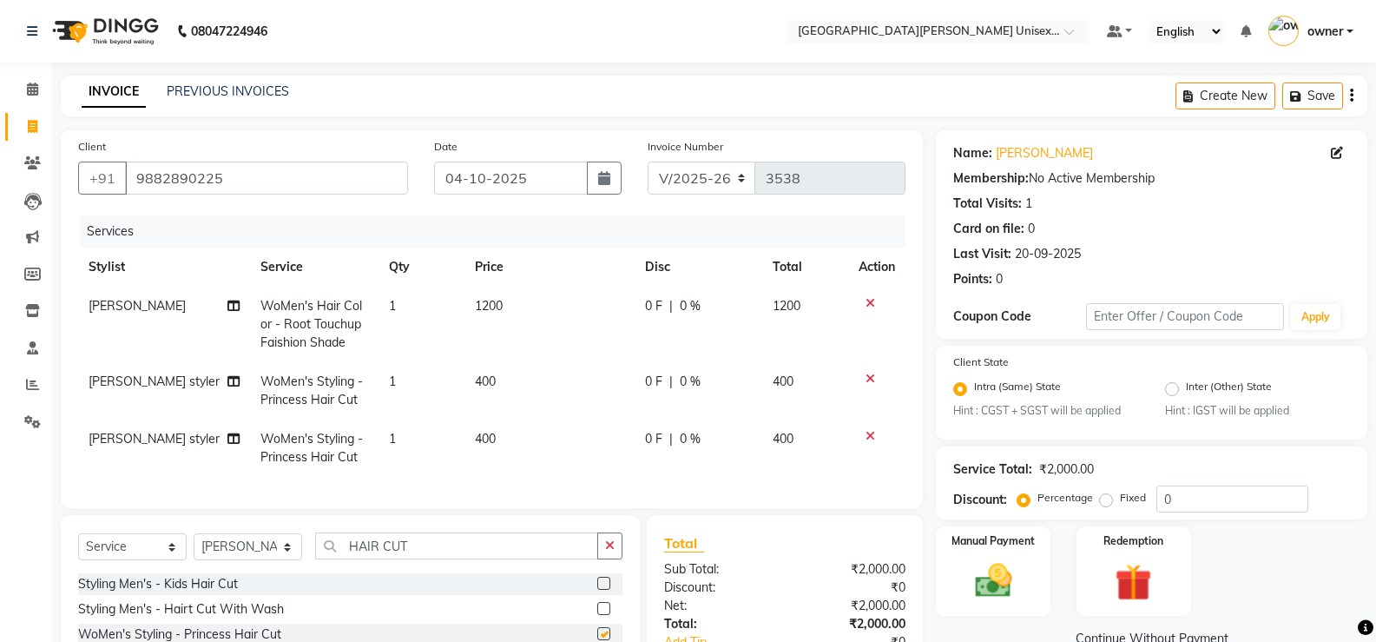
checkbox input "false"
click at [872, 379] on icon at bounding box center [871, 378] width 10 height 12
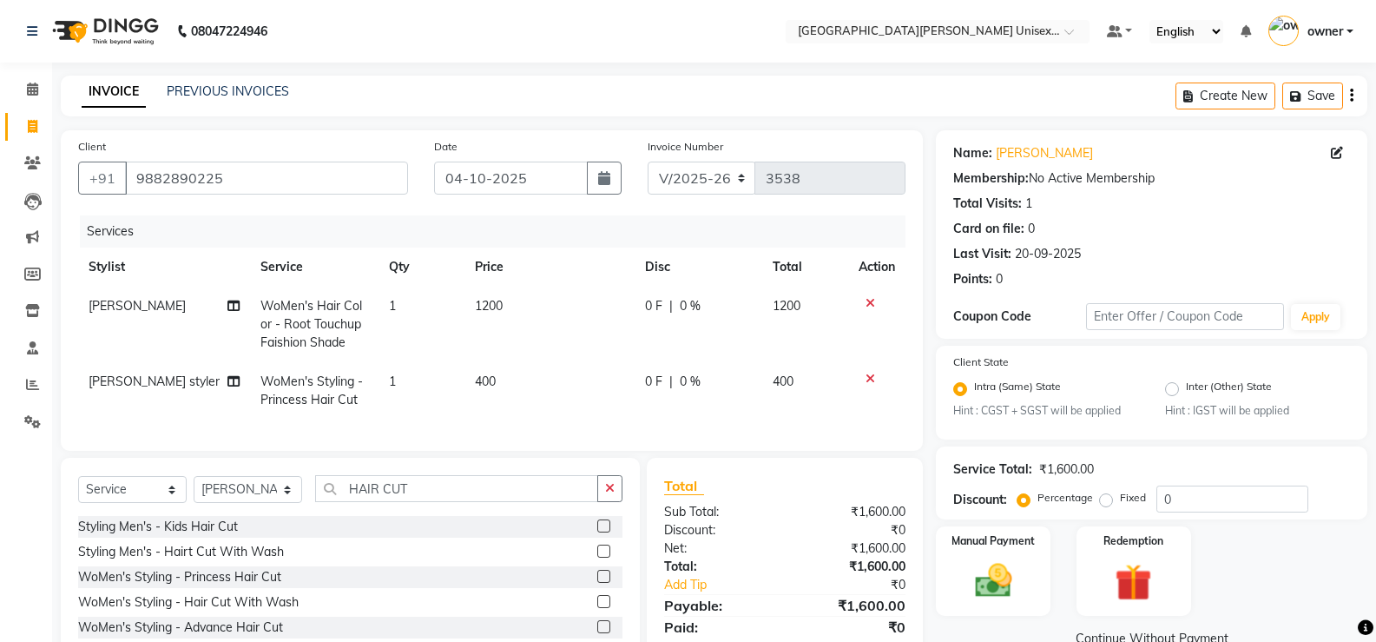
click at [872, 379] on icon at bounding box center [871, 378] width 10 height 12
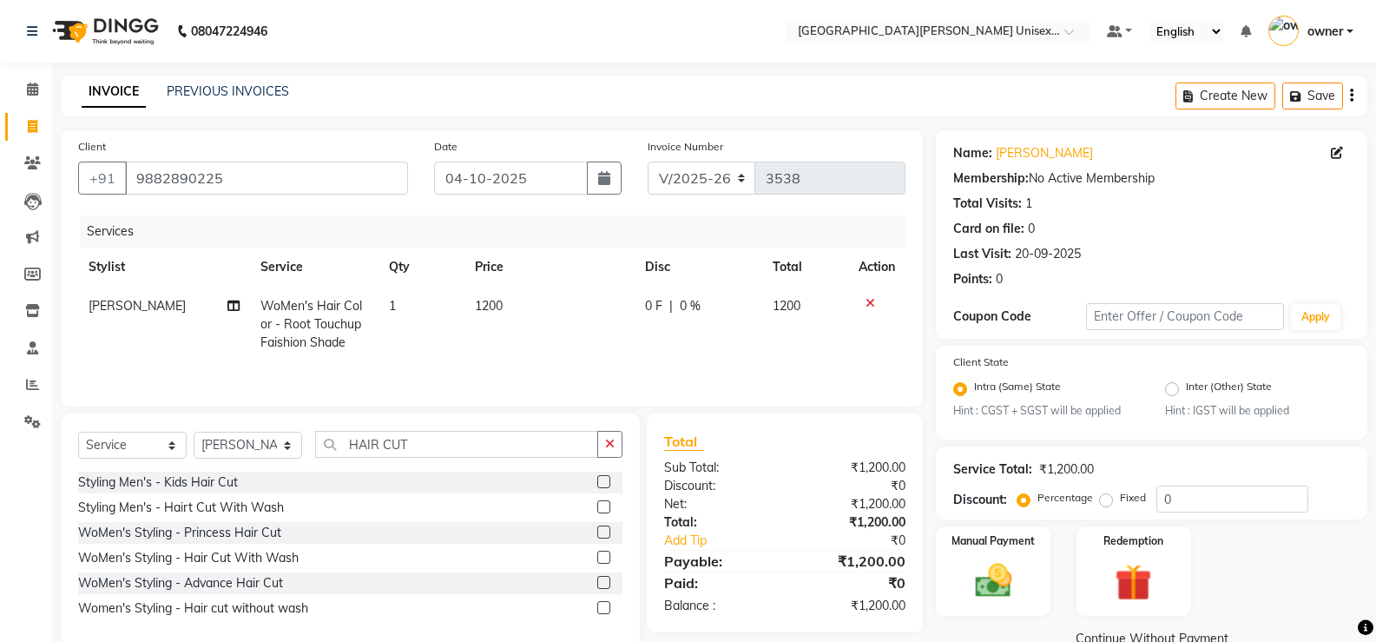
click at [606, 558] on label at bounding box center [603, 556] width 13 height 13
click at [606, 558] on input "checkbox" at bounding box center [602, 557] width 11 height 11
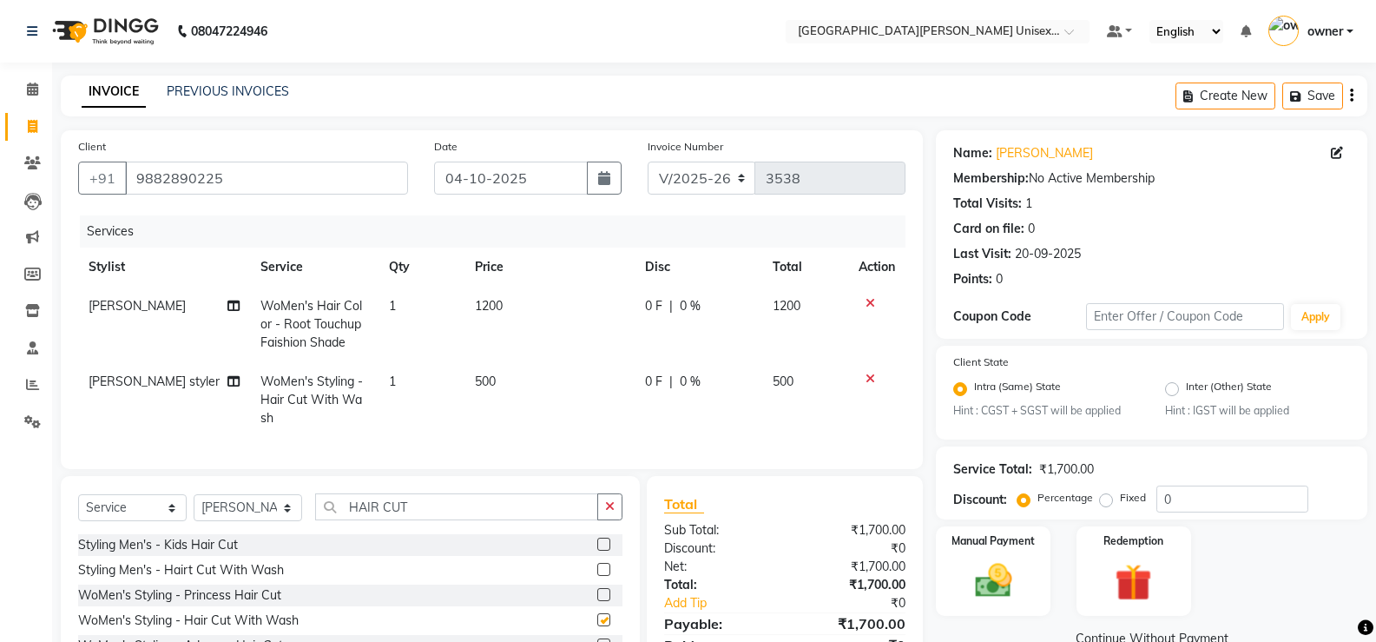
checkbox input "false"
click at [237, 521] on select "Select Stylist anjali [PERSON_NAME] [PERSON_NAME] [PERSON_NAME] [PERSON_NAME] […" at bounding box center [248, 507] width 109 height 27
select select "58737"
click at [194, 507] on select "Select Stylist anjali [PERSON_NAME] [PERSON_NAME] [PERSON_NAME] [PERSON_NAME] […" at bounding box center [248, 507] width 109 height 27
click at [444, 520] on input "HAIR CUT" at bounding box center [456, 506] width 283 height 27
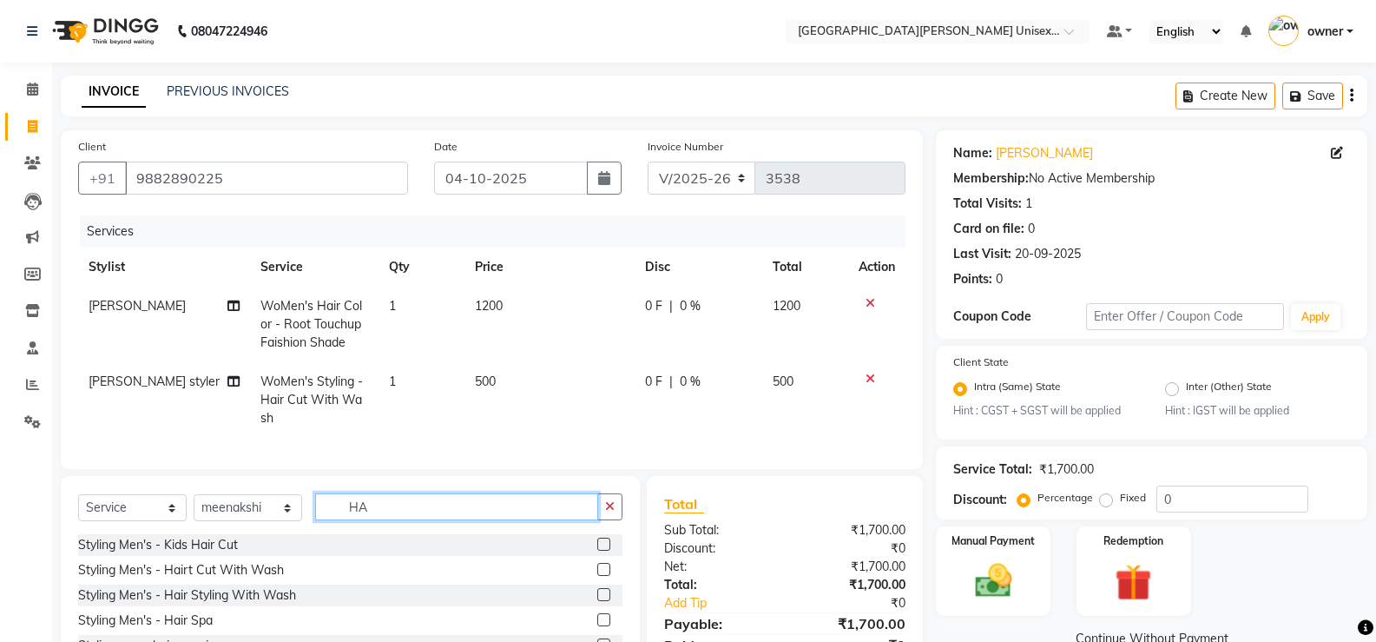
type input "H"
type input "THRE"
click at [597, 550] on label at bounding box center [603, 543] width 13 height 13
click at [597, 550] on input "checkbox" at bounding box center [602, 544] width 11 height 11
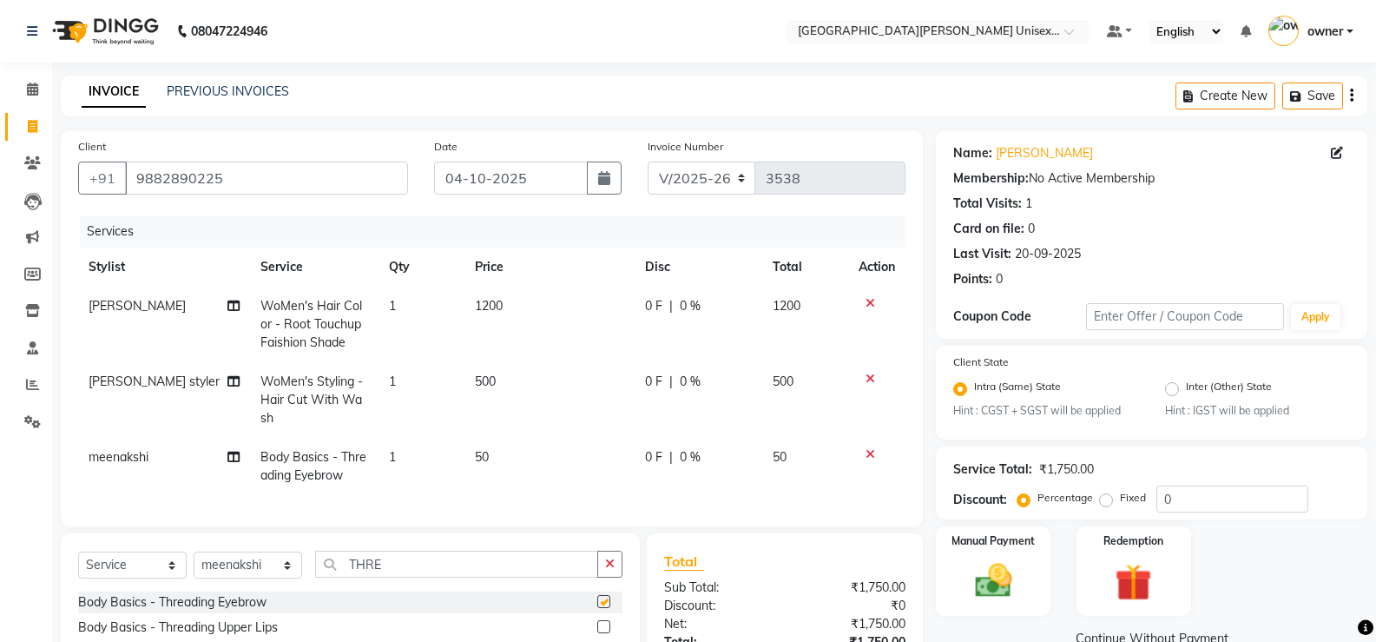
checkbox input "false"
click at [597, 633] on label at bounding box center [603, 626] width 13 height 13
click at [597, 633] on input "checkbox" at bounding box center [602, 627] width 11 height 11
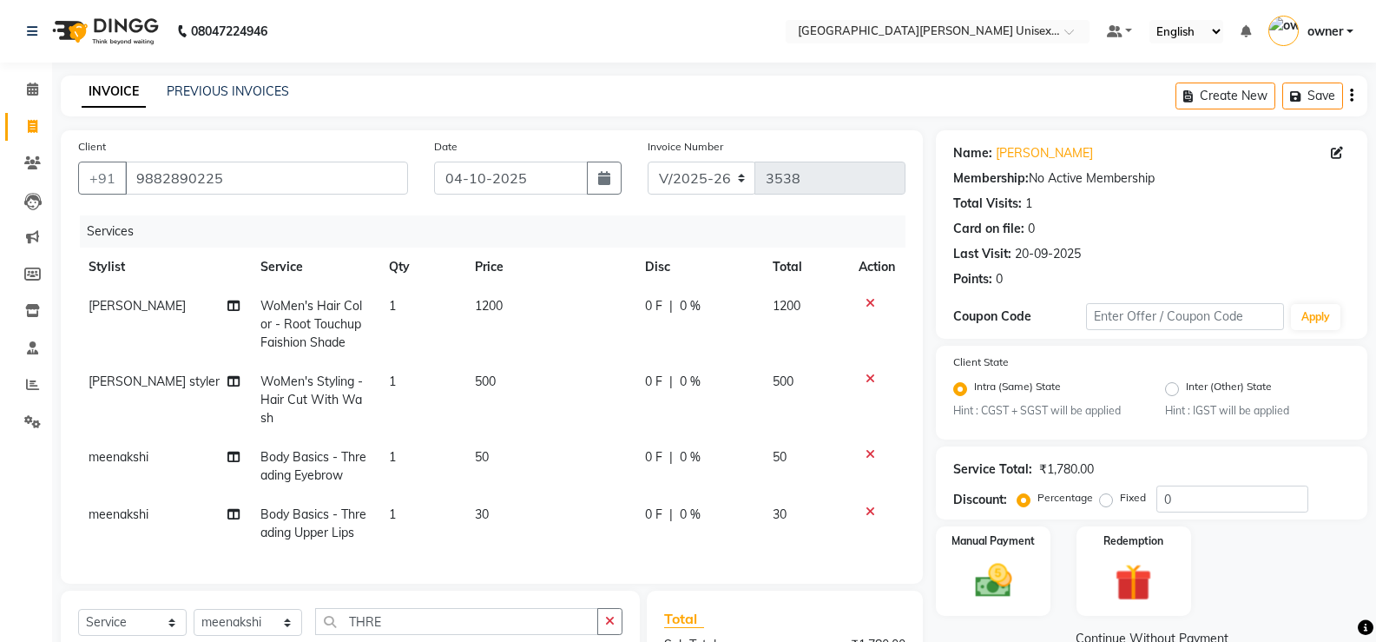
checkbox input "false"
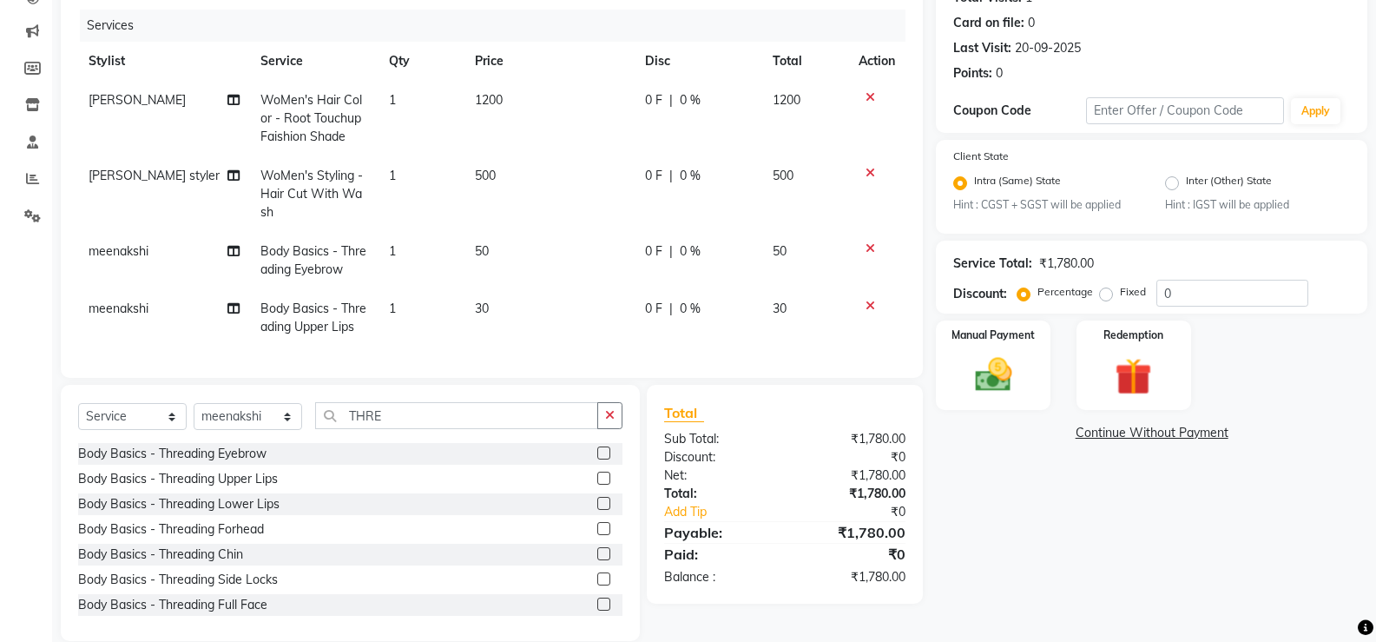
scroll to position [244, 0]
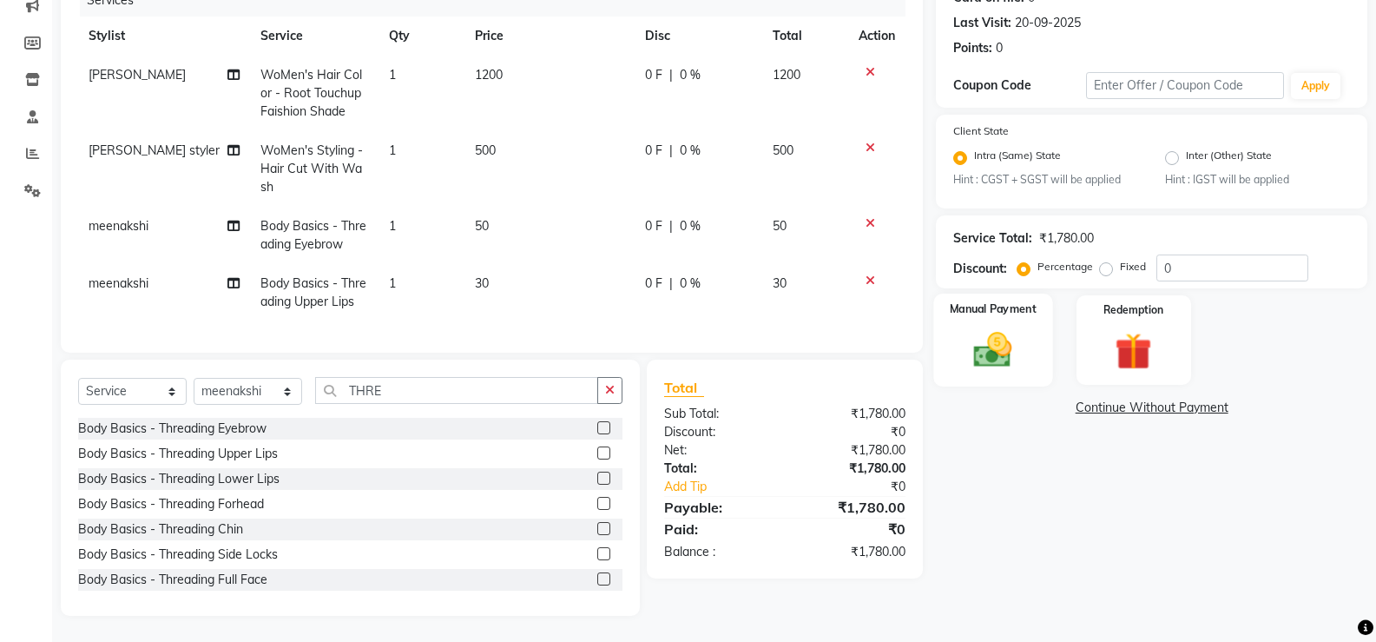
click at [1016, 361] on div "Manual Payment" at bounding box center [993, 339] width 119 height 93
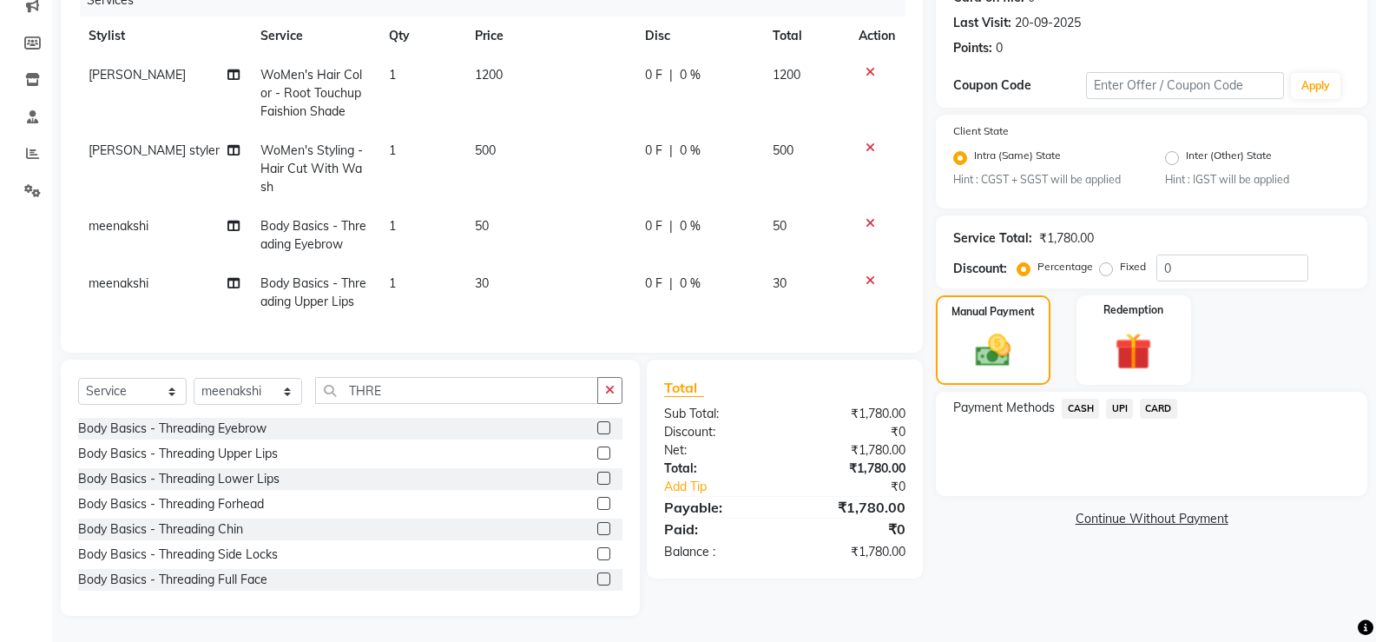
click at [1120, 398] on span "UPI" at bounding box center [1119, 408] width 27 height 20
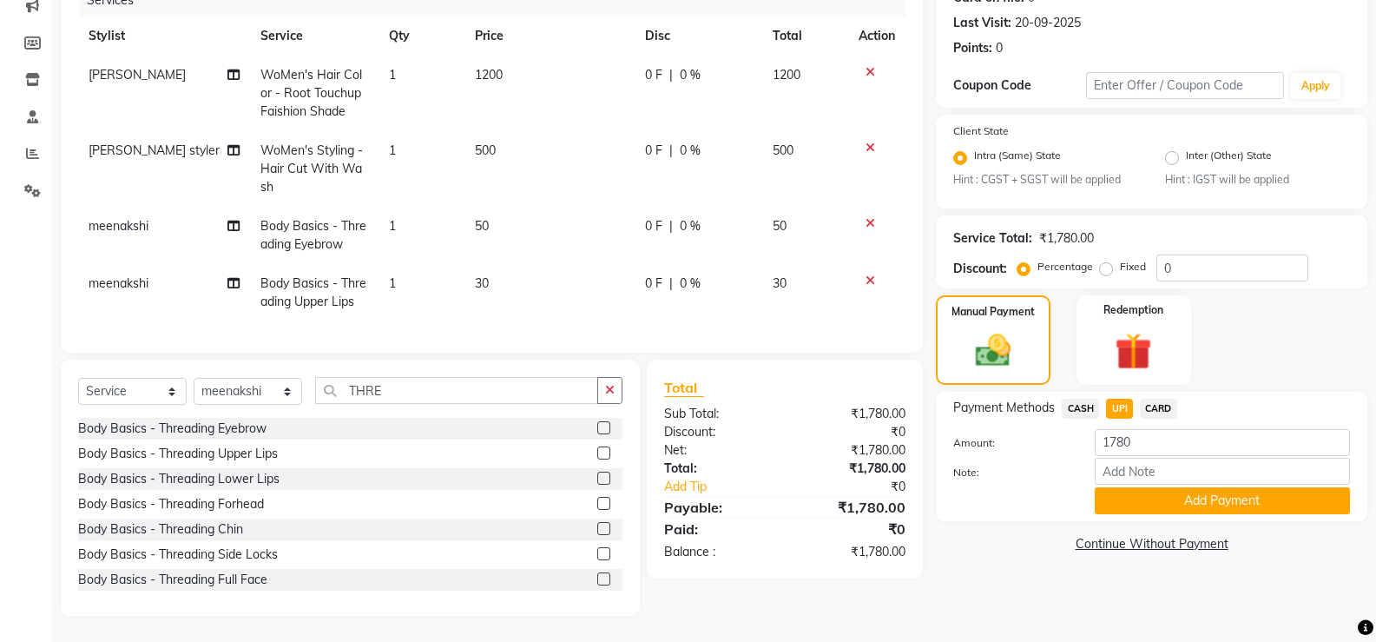
click at [1116, 487] on button "Add Payment" at bounding box center [1222, 500] width 255 height 27
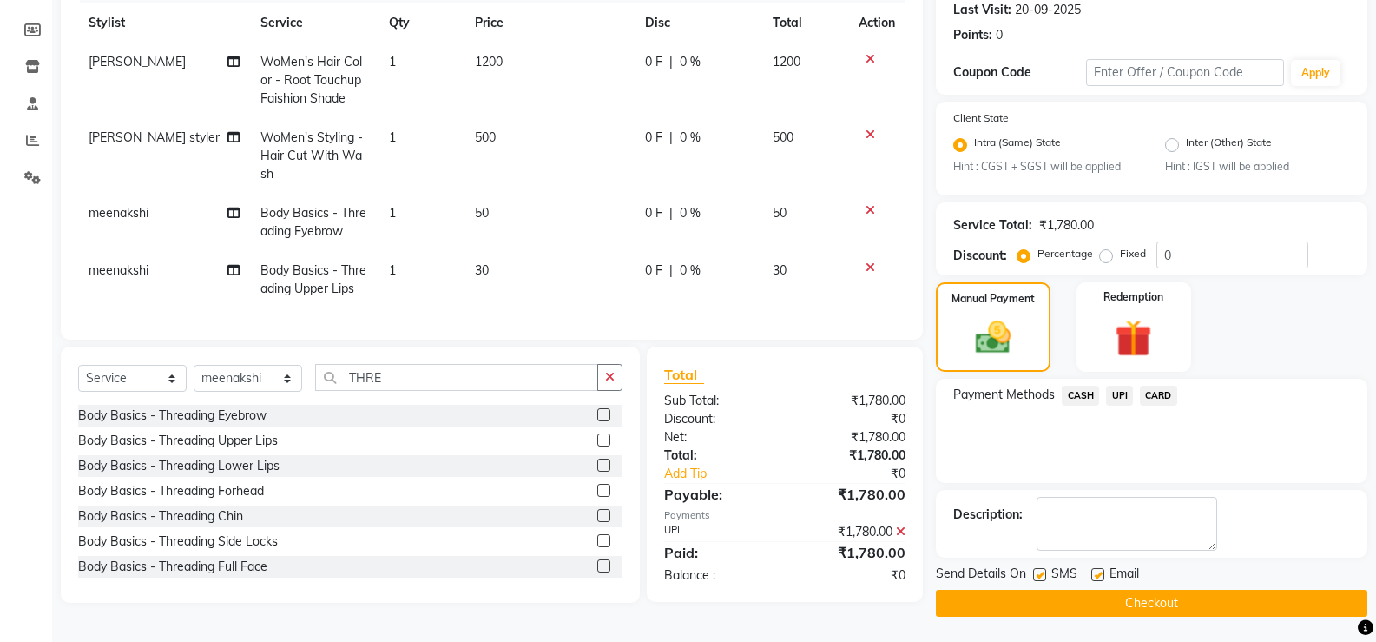
scroll to position [245, 0]
click at [958, 611] on button "Checkout" at bounding box center [1151, 602] width 431 height 27
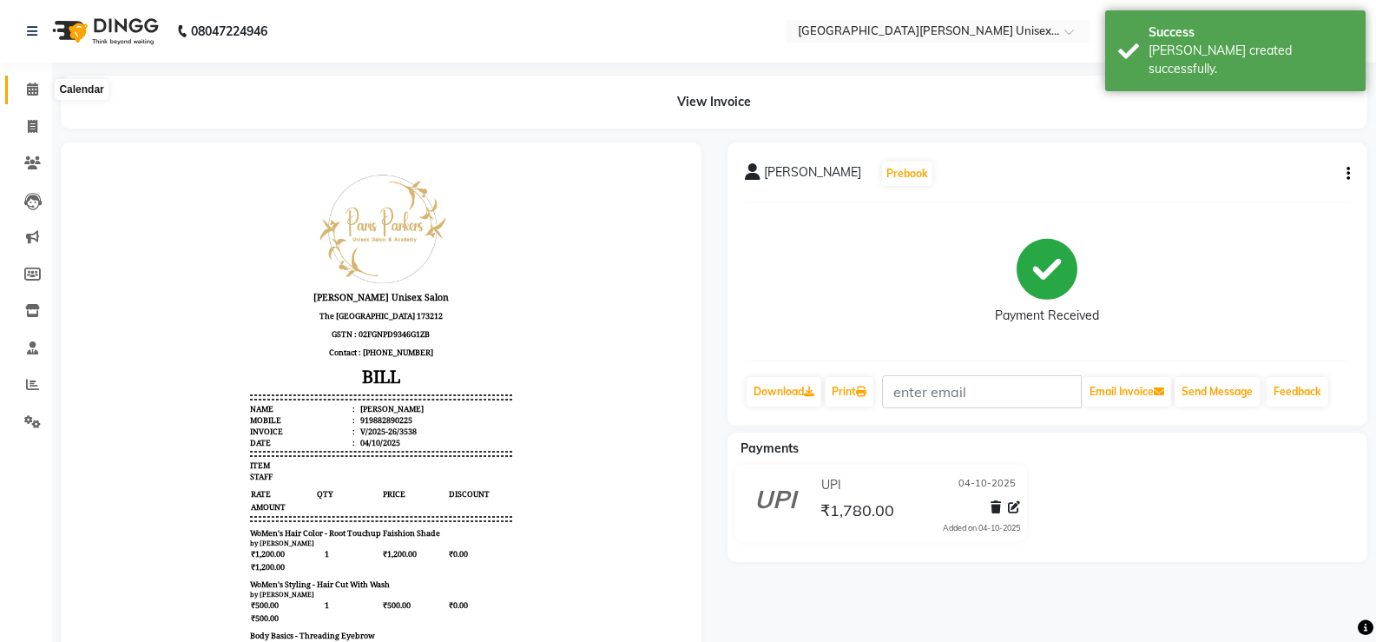
click at [30, 93] on icon at bounding box center [32, 88] width 11 height 13
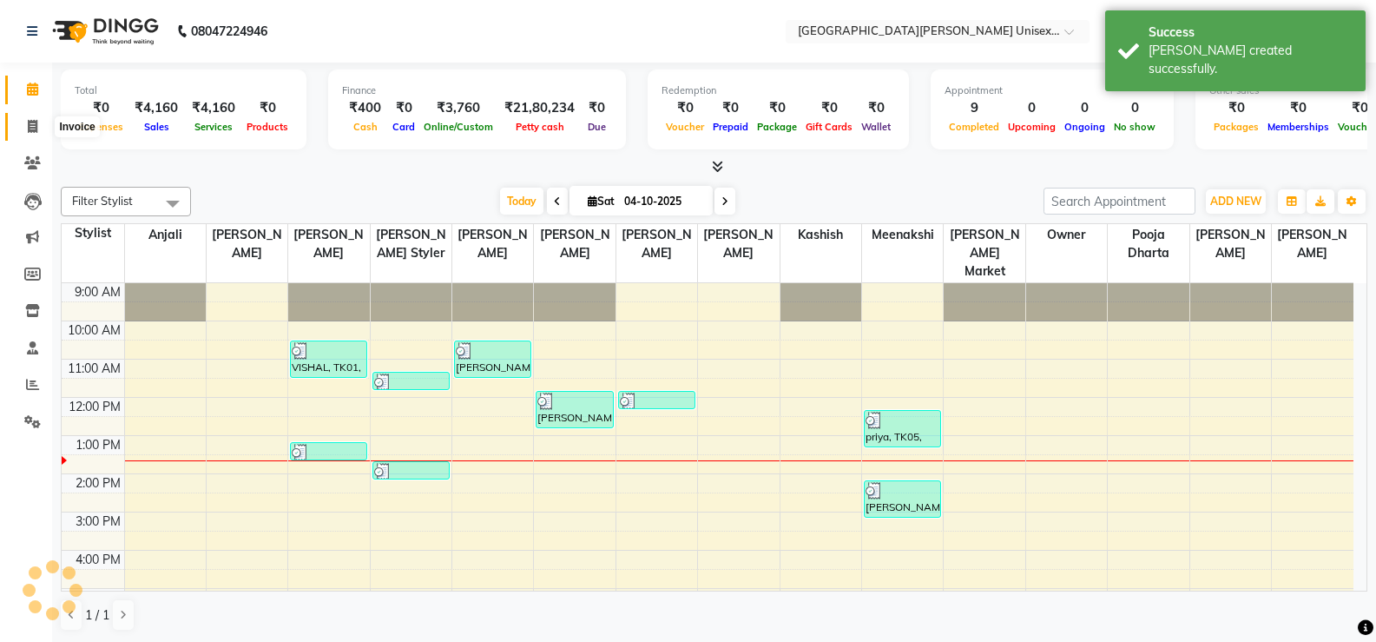
click at [41, 128] on span at bounding box center [32, 127] width 30 height 20
select select "service"
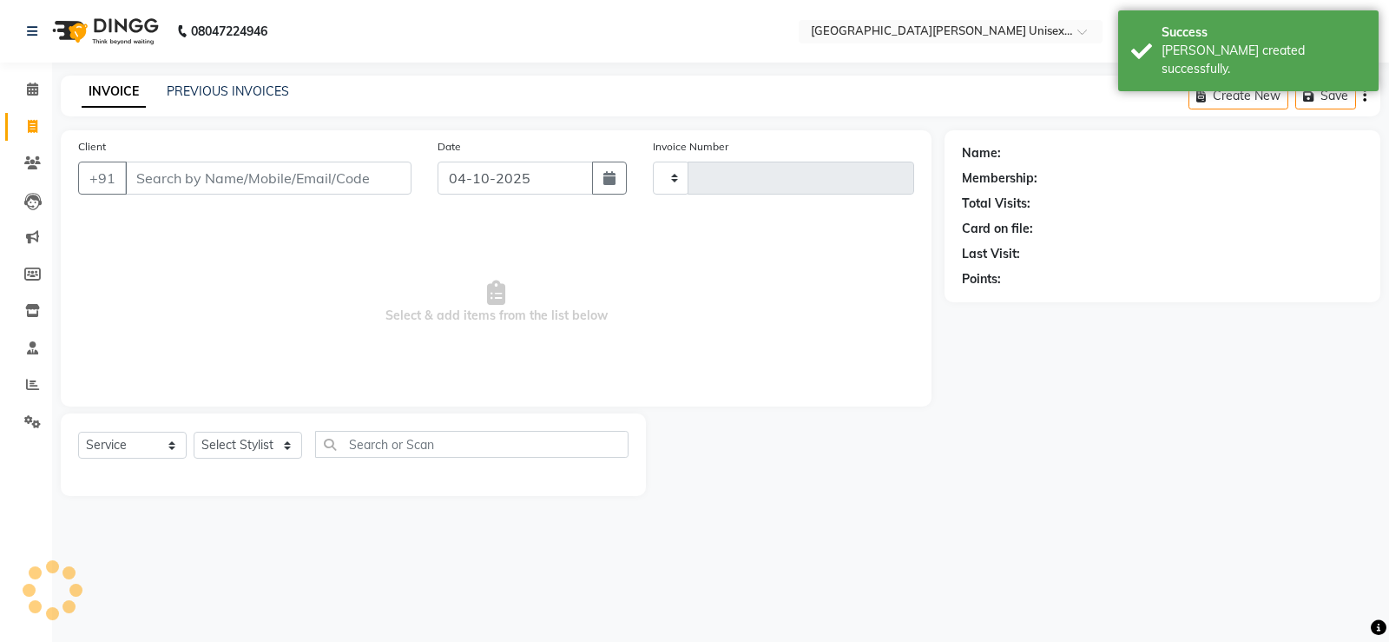
type input "3539"
select select "7055"
click at [36, 96] on span at bounding box center [32, 90] width 30 height 20
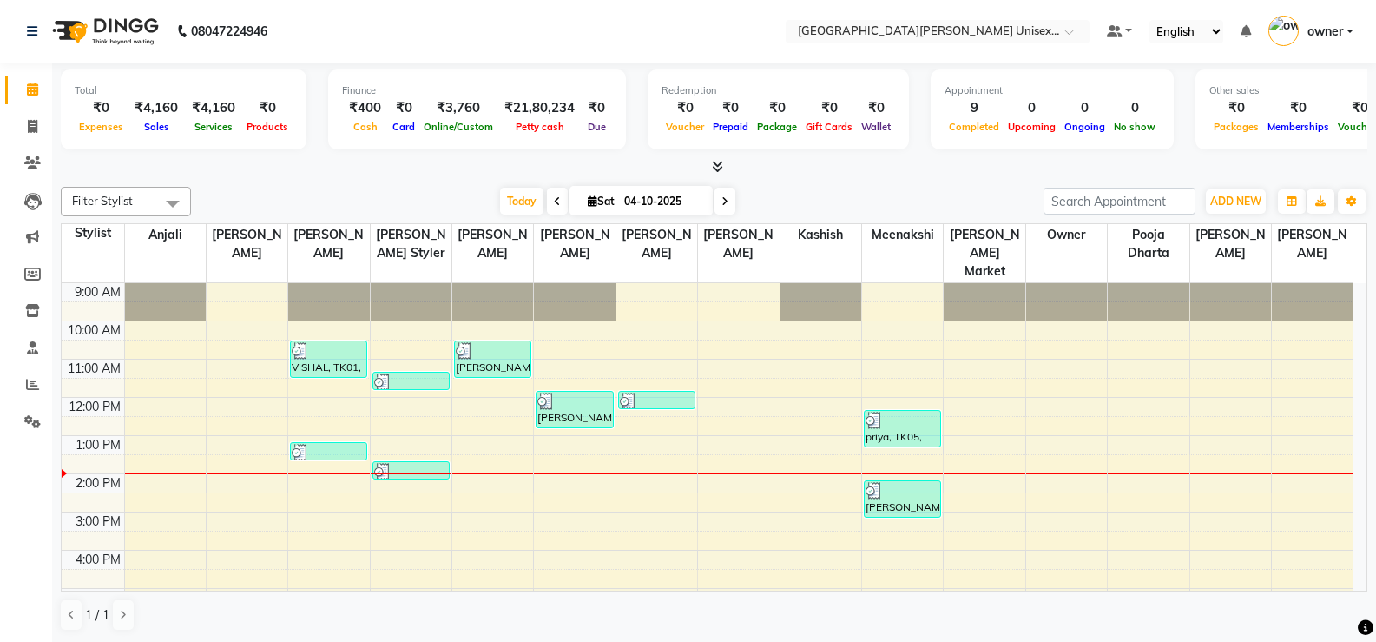
scroll to position [1, 0]
drag, startPoint x: 695, startPoint y: 286, endPoint x: 53, endPoint y: 104, distance: 666.7
click at [54, 104] on div "Total ₹0 Expenses ₹4,160 Sales ₹4,160 Services ₹0 Products Finance ₹400 Cash ₹0…" at bounding box center [714, 352] width 1324 height 580
click at [42, 124] on span at bounding box center [32, 126] width 30 height 20
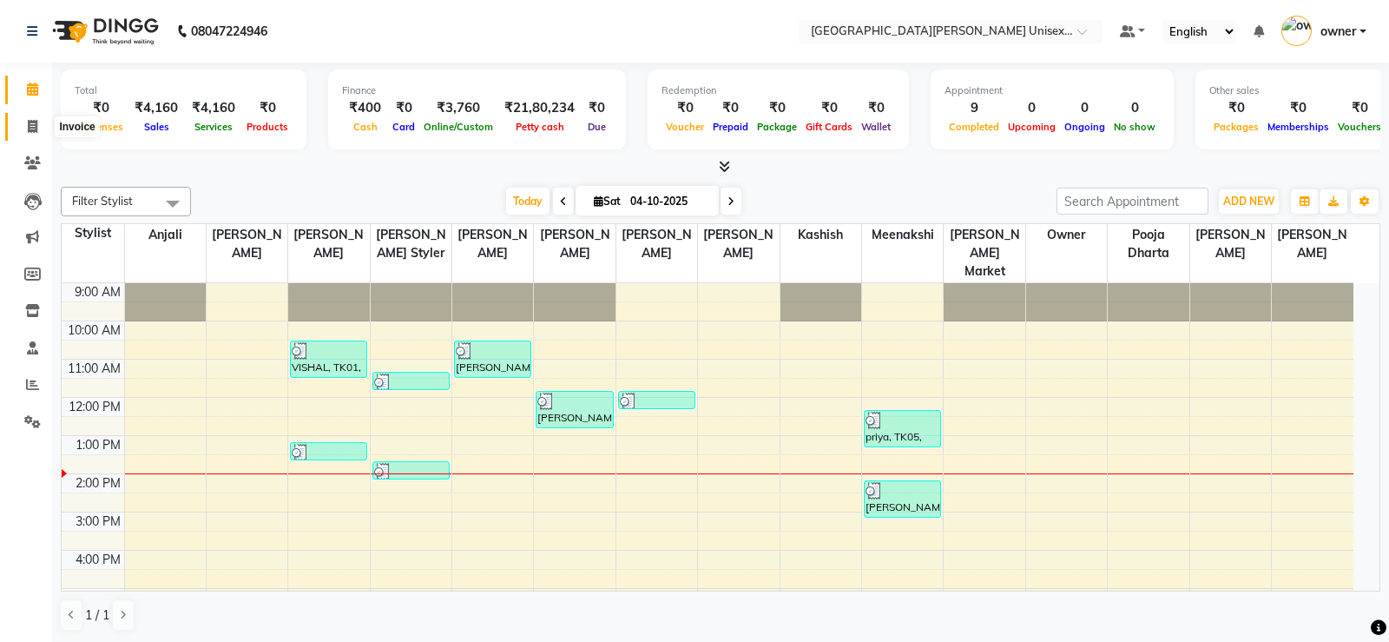
select select "service"
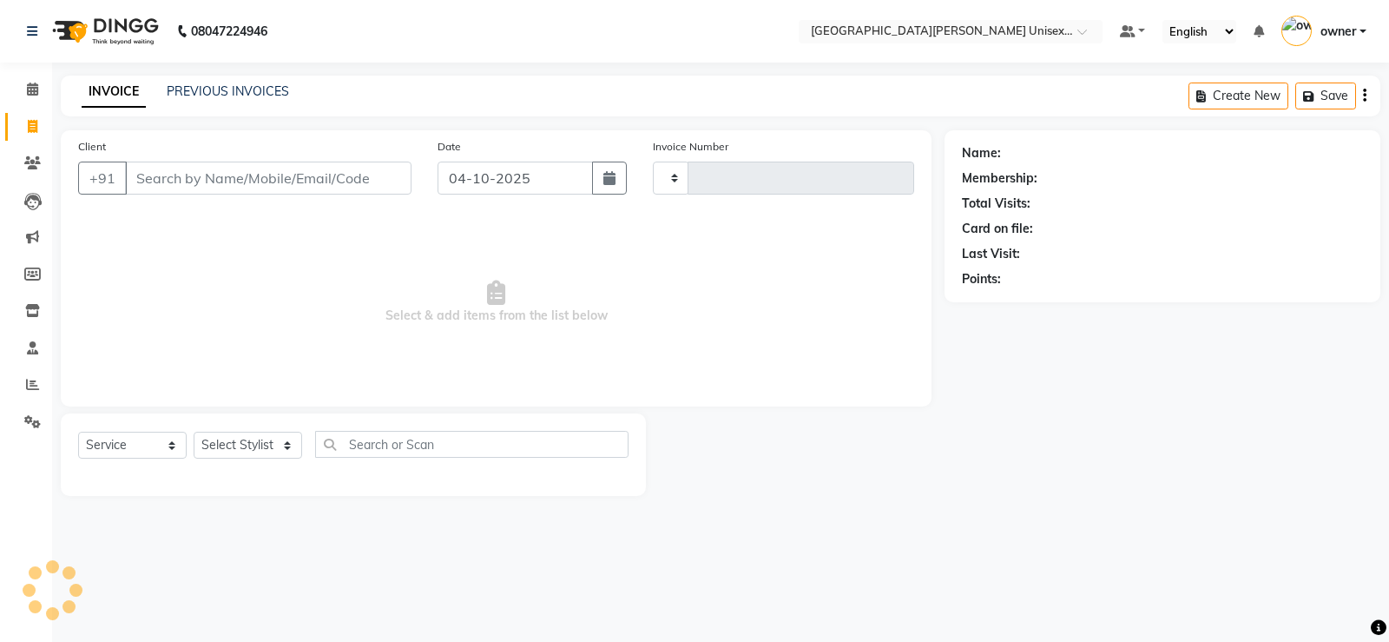
type input "3539"
select select "7055"
click at [186, 181] on input "Client" at bounding box center [268, 177] width 286 height 33
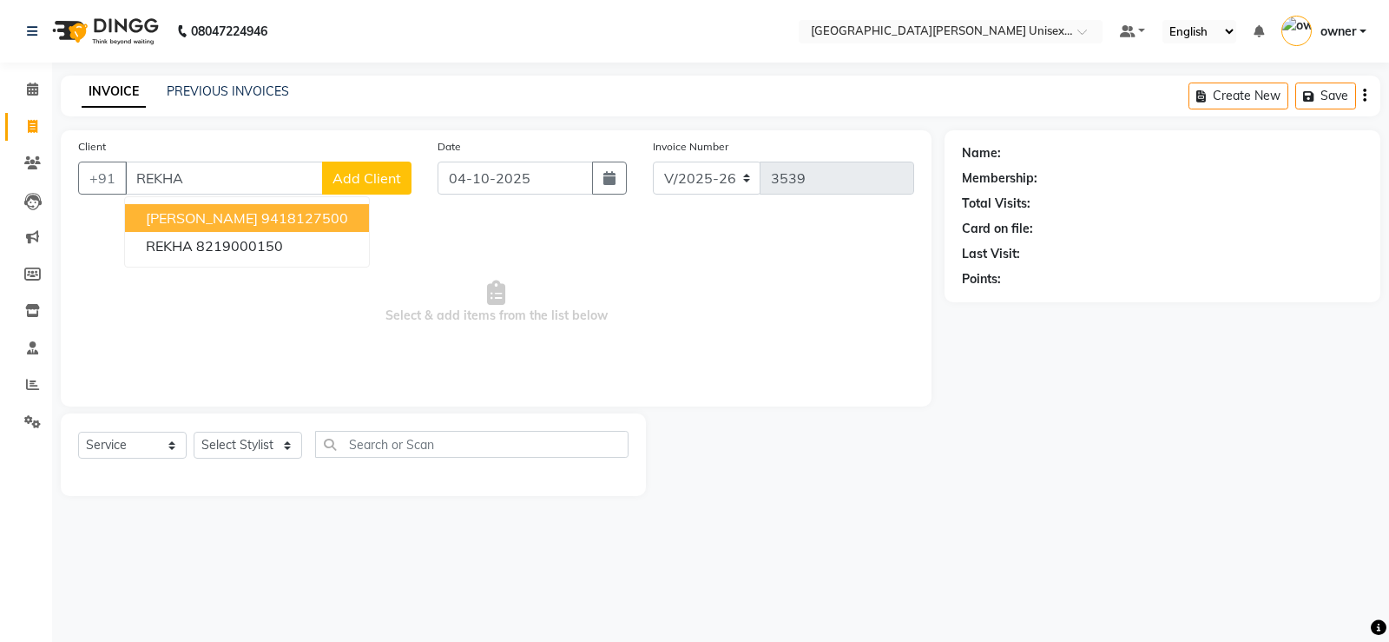
click at [292, 219] on ngb-highlight "9418127500" at bounding box center [304, 217] width 87 height 17
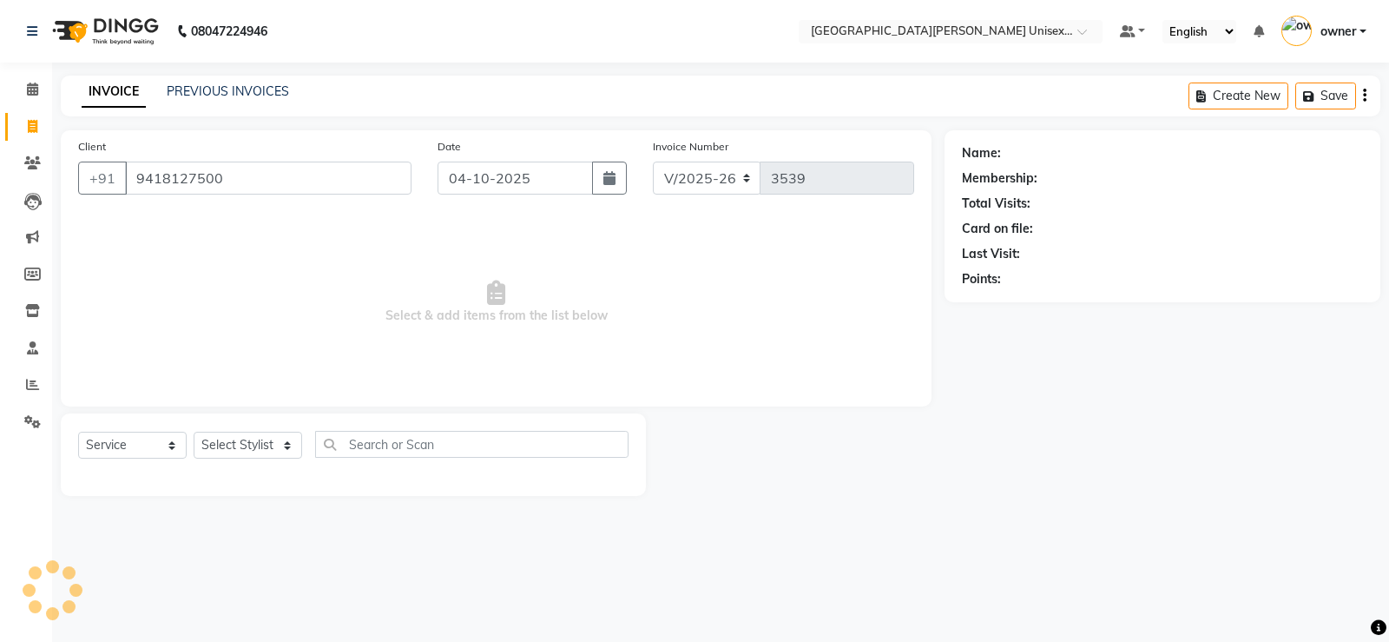
type input "9418127500"
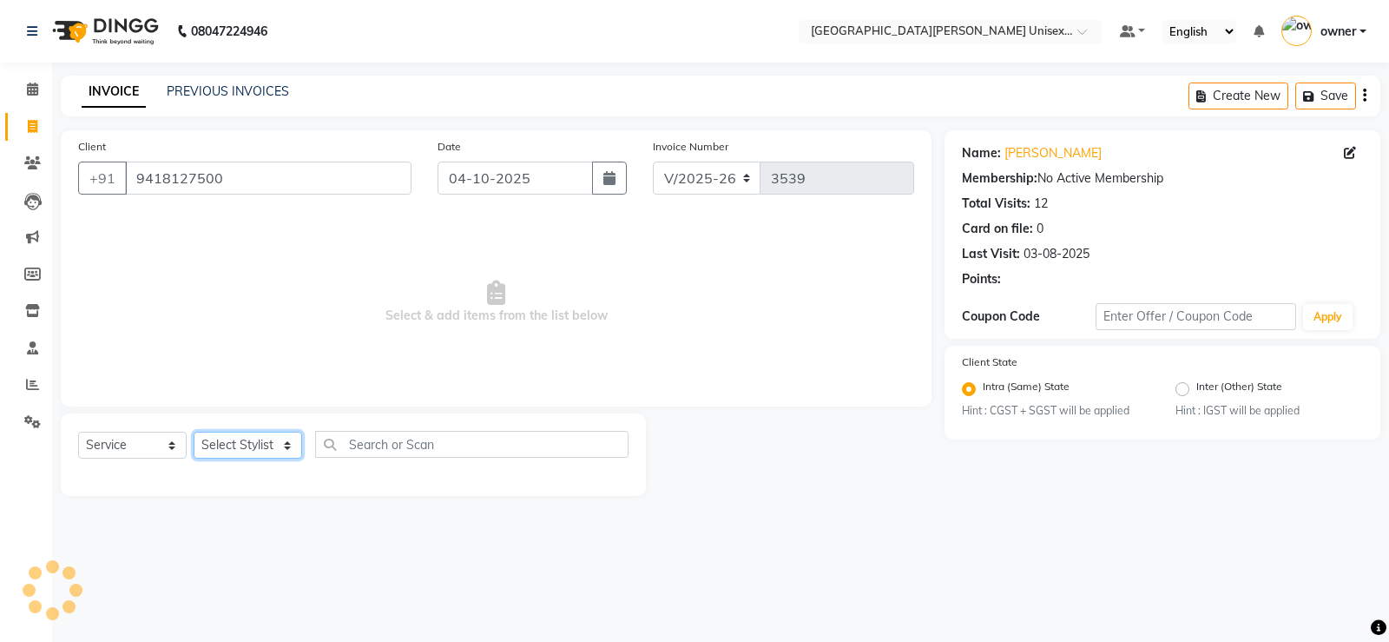
click at [258, 448] on select "Select Stylist anjali [PERSON_NAME] [PERSON_NAME] [PERSON_NAME] [PERSON_NAME] […" at bounding box center [248, 444] width 109 height 27
select select "58723"
click at [194, 431] on select "Select Stylist anjali [PERSON_NAME] [PERSON_NAME] [PERSON_NAME] [PERSON_NAME] […" at bounding box center [248, 444] width 109 height 27
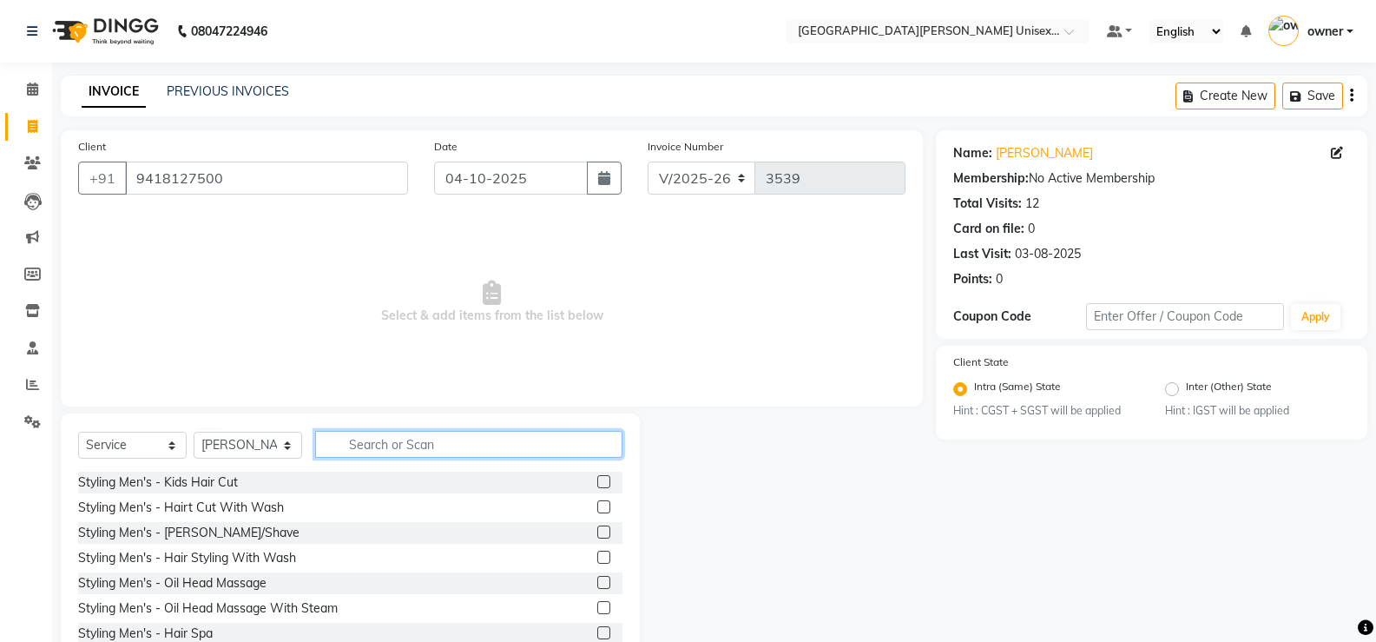
click at [418, 442] on input "text" at bounding box center [468, 444] width 307 height 27
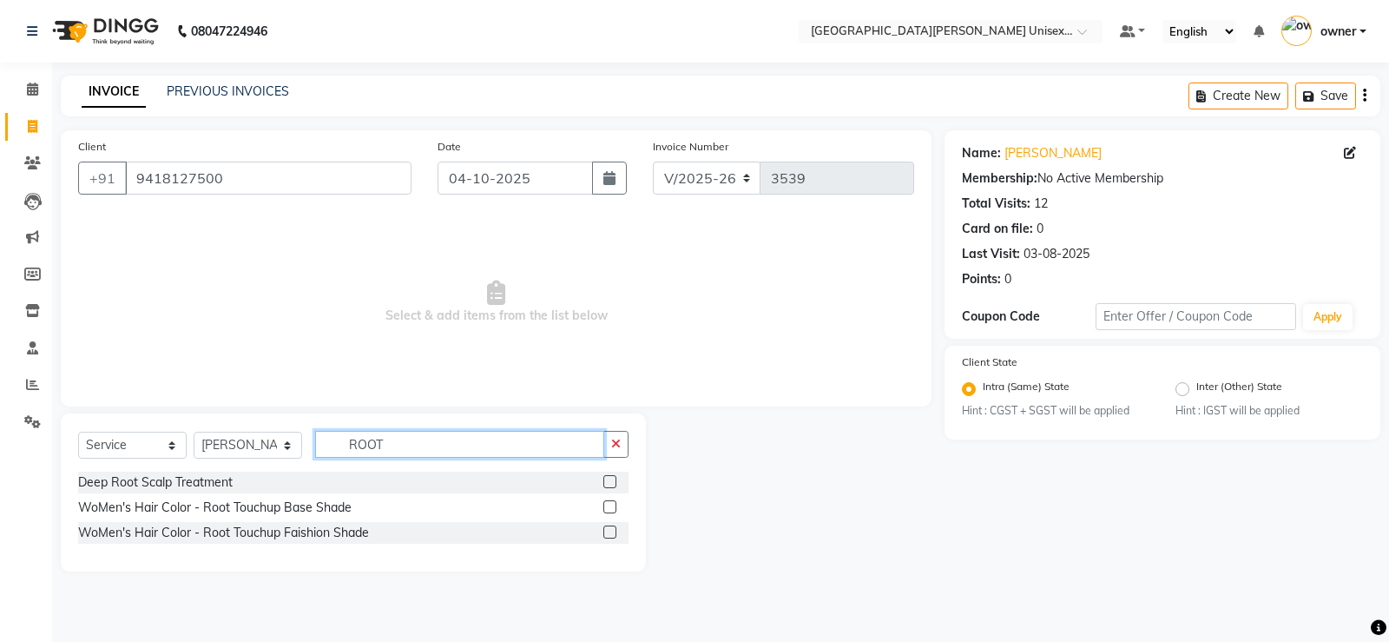
type input "ROOT"
click at [609, 530] on label at bounding box center [609, 531] width 13 height 13
click at [609, 530] on input "checkbox" at bounding box center [608, 532] width 11 height 11
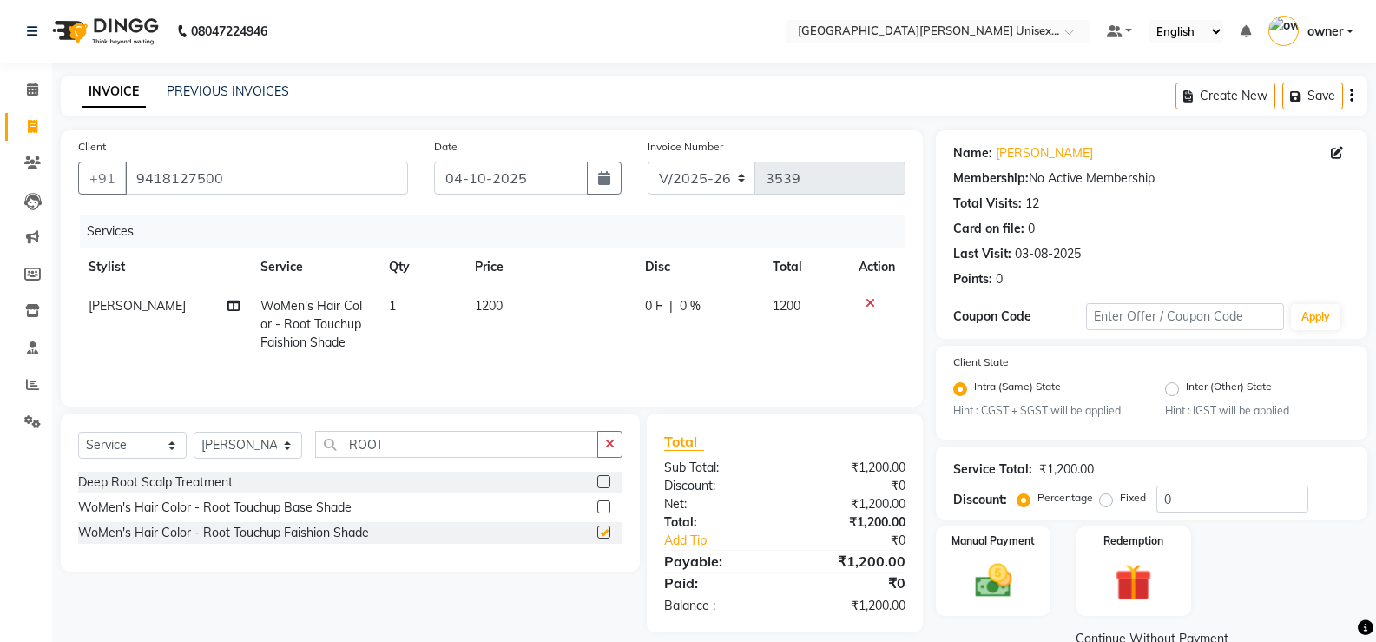
checkbox input "false"
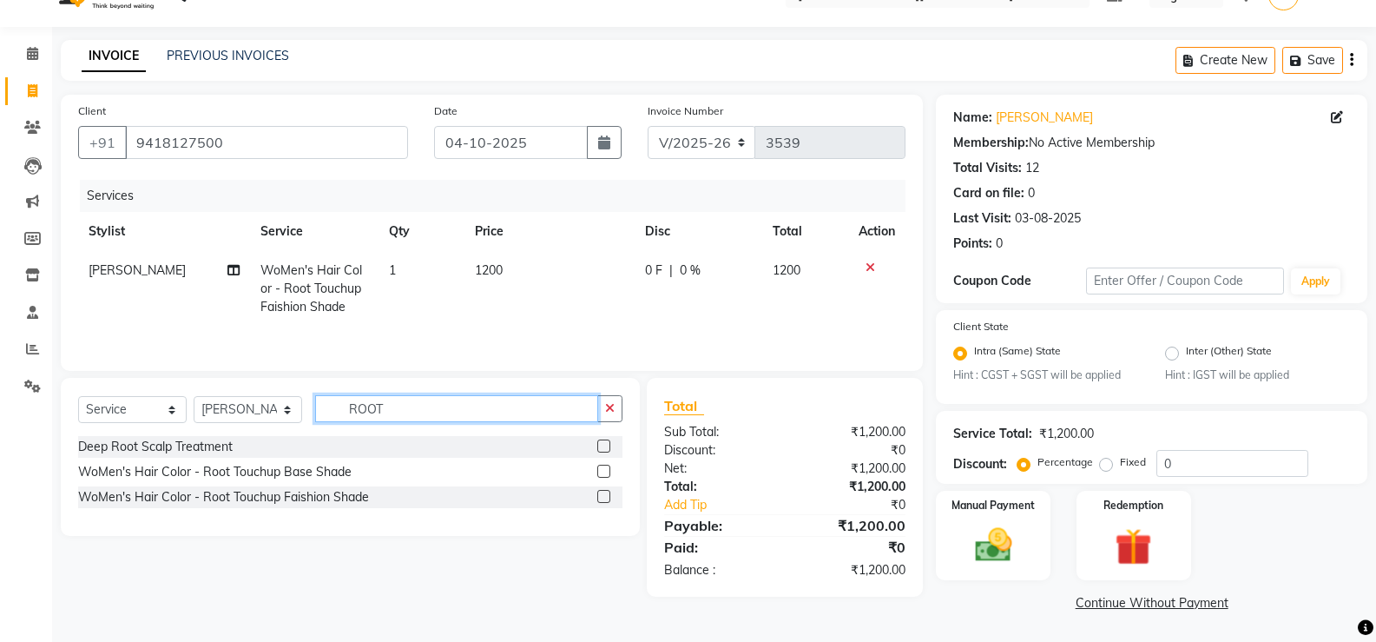
click at [443, 412] on input "ROOT" at bounding box center [456, 408] width 283 height 27
type input "R"
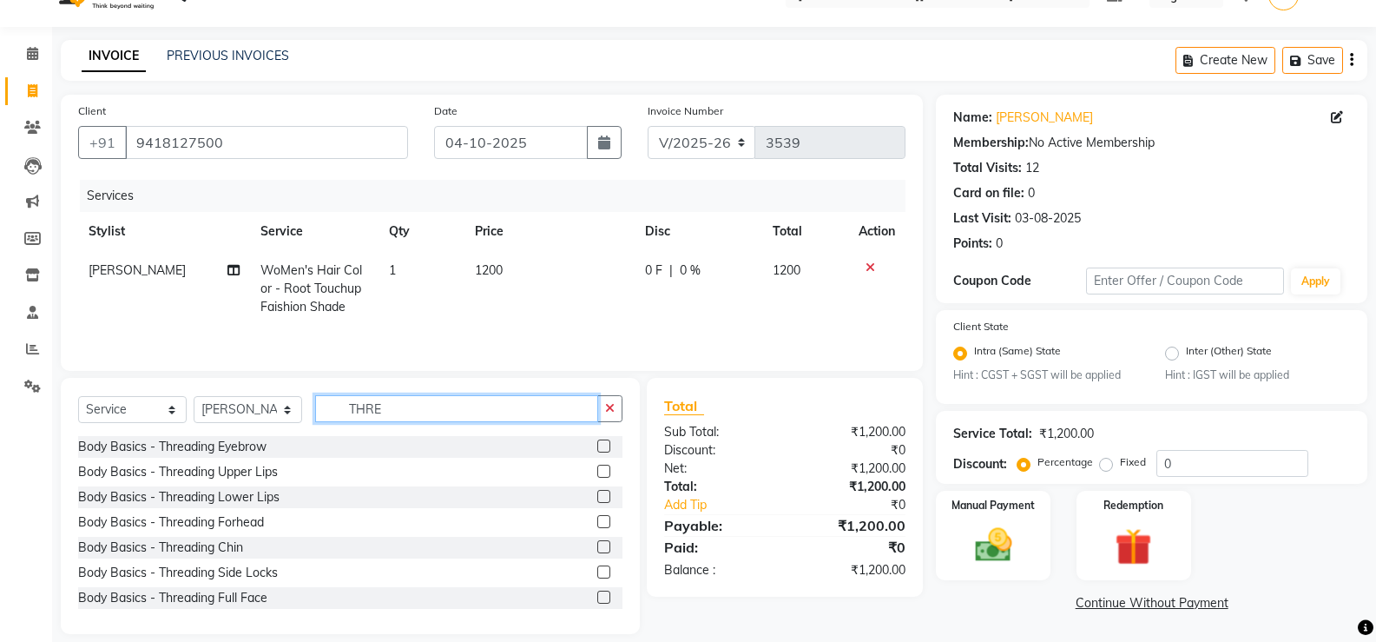
type input "THRE"
click at [597, 443] on label at bounding box center [603, 445] width 13 height 13
click at [597, 443] on input "checkbox" at bounding box center [602, 446] width 11 height 11
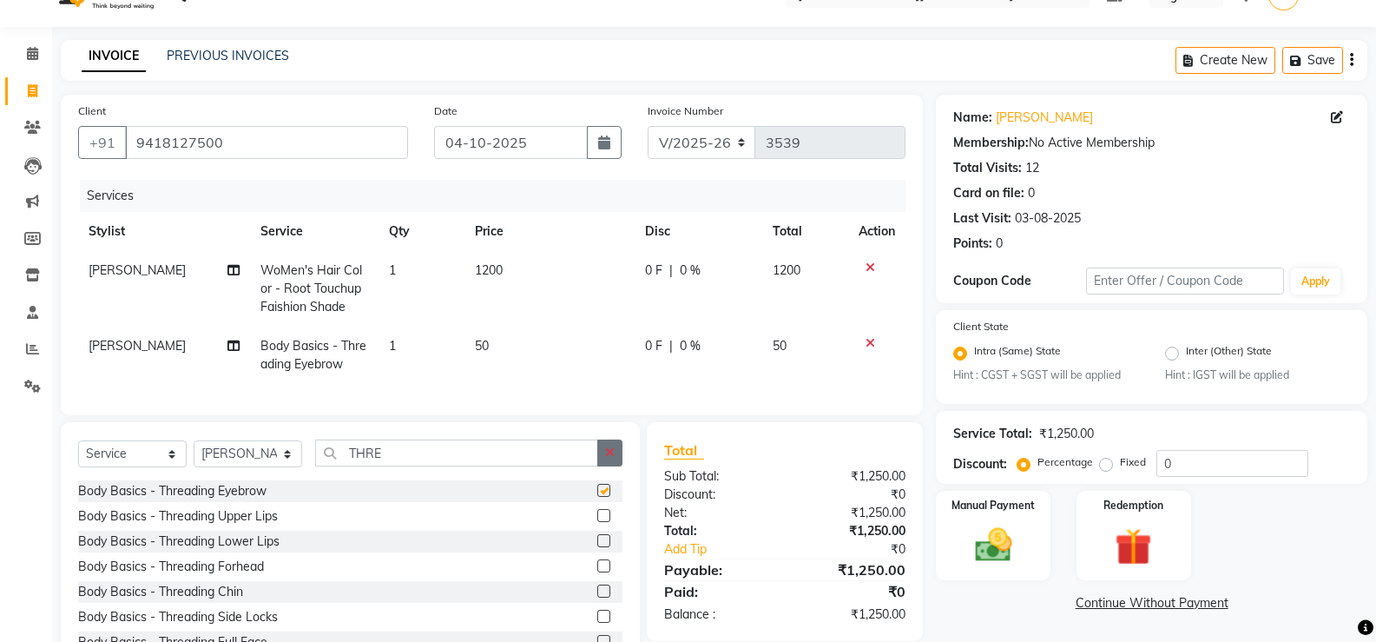
checkbox input "false"
click at [477, 459] on input "THRE" at bounding box center [456, 452] width 283 height 27
type input "T"
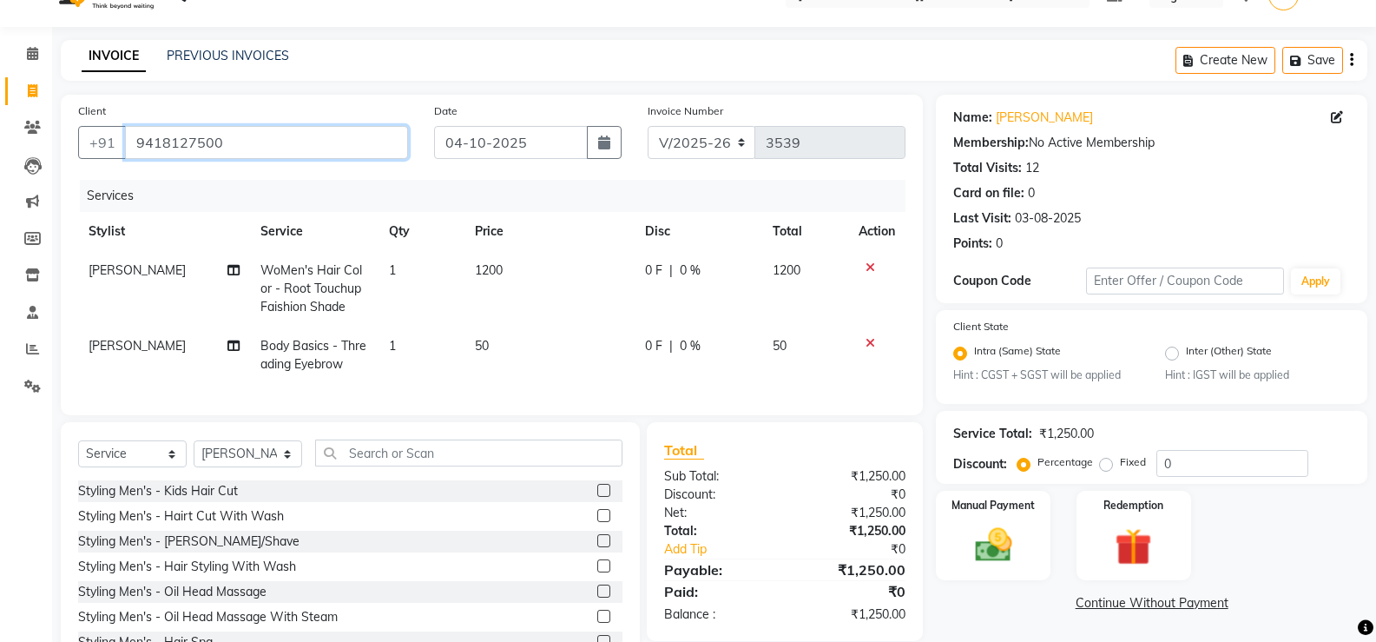
drag, startPoint x: 131, startPoint y: 142, endPoint x: 253, endPoint y: 143, distance: 122.4
click at [253, 143] on input "9418127500" at bounding box center [266, 142] width 283 height 33
click at [40, 125] on icon at bounding box center [32, 127] width 16 height 13
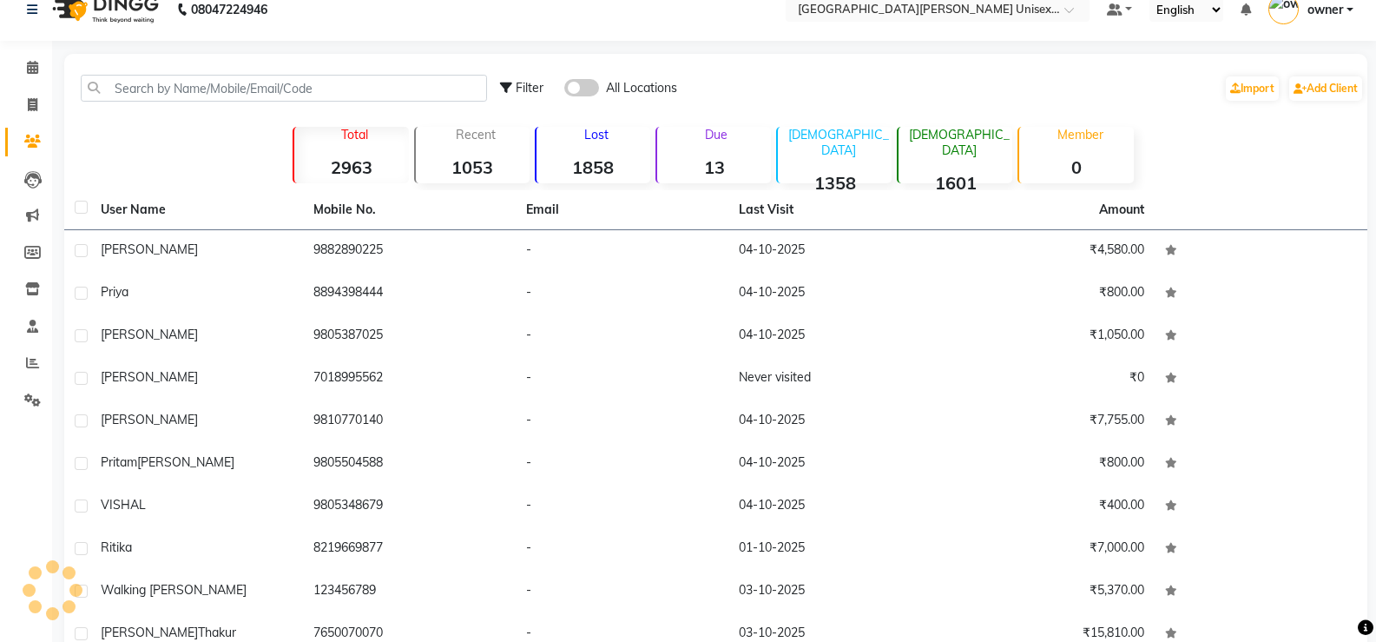
scroll to position [36, 0]
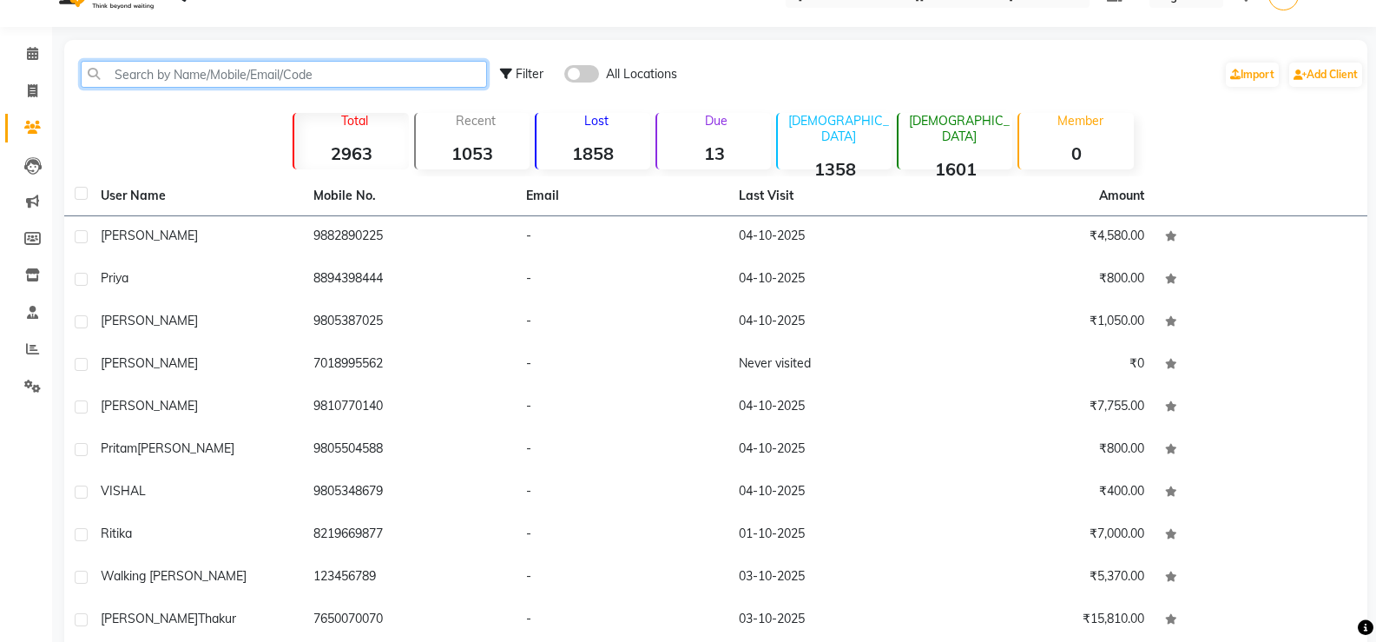
paste input "9418127500"
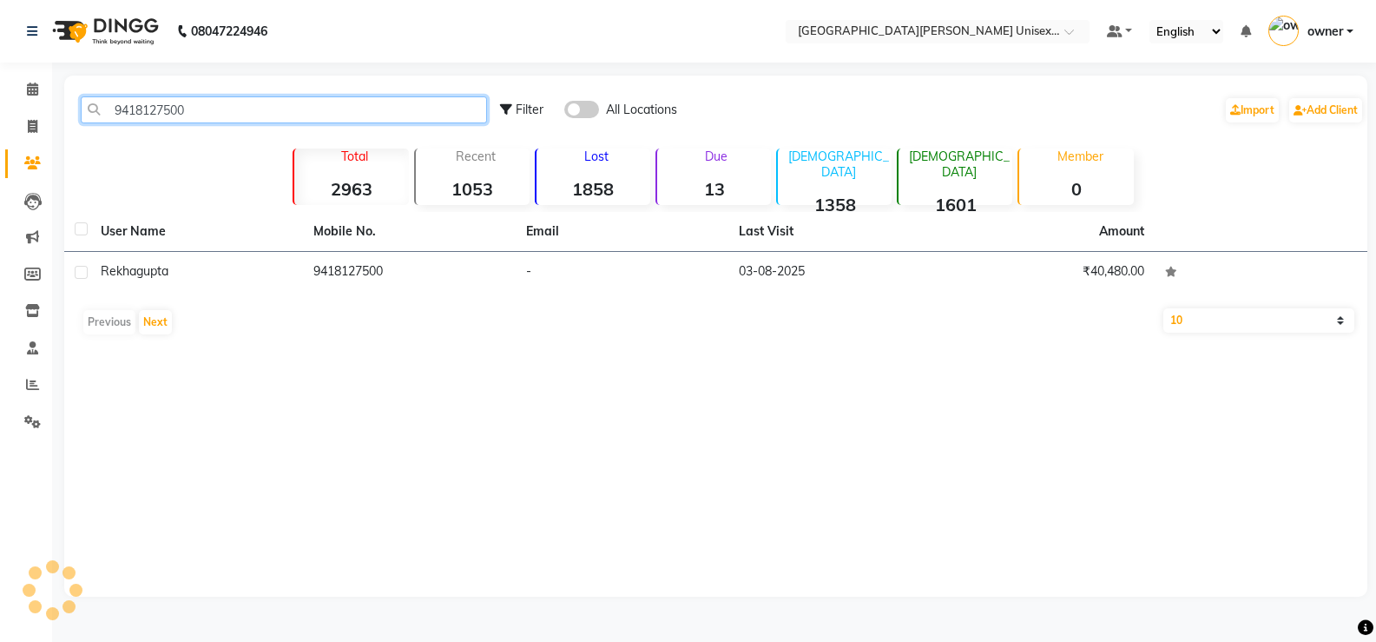
scroll to position [0, 0]
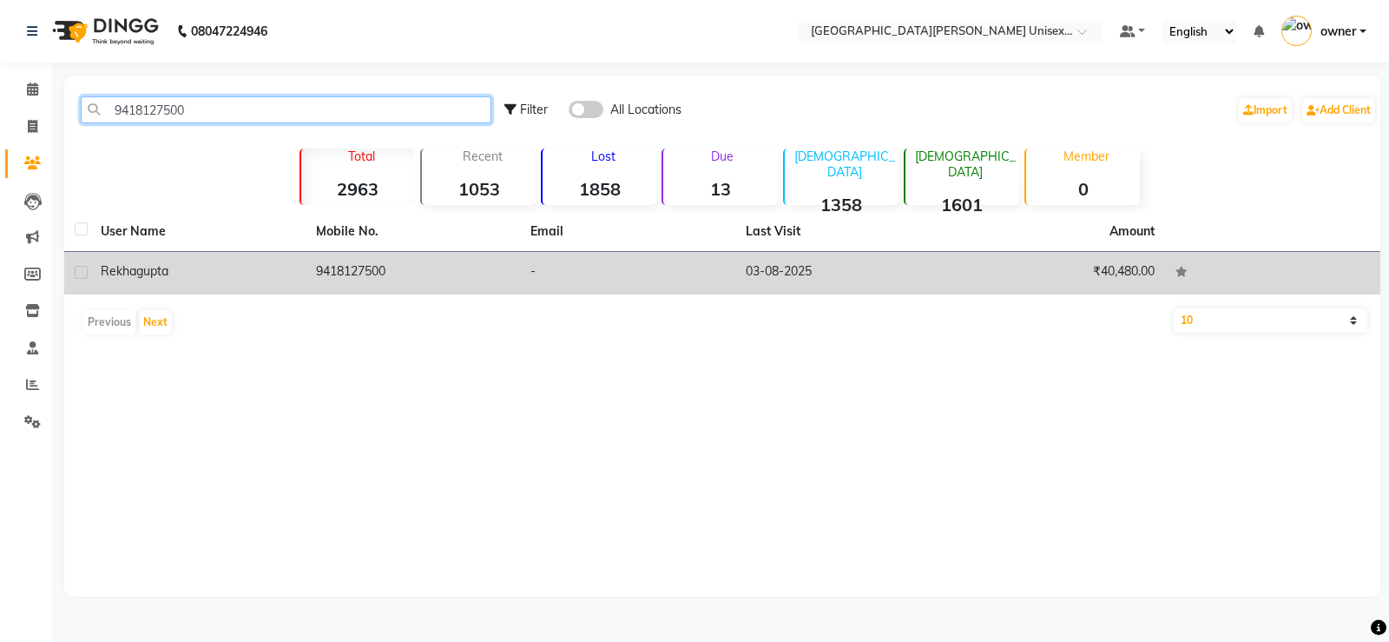
type input "9418127500"
click at [411, 273] on td "9418127500" at bounding box center [413, 273] width 215 height 43
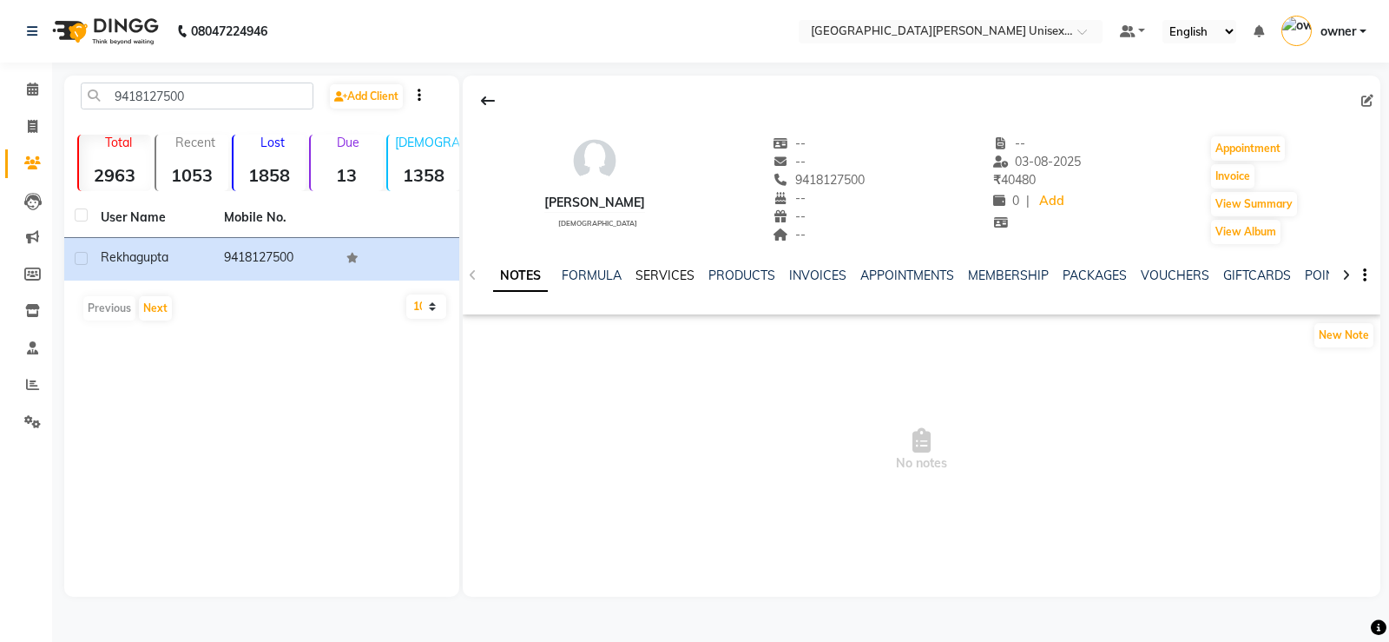
click at [682, 268] on link "SERVICES" at bounding box center [664, 275] width 59 height 16
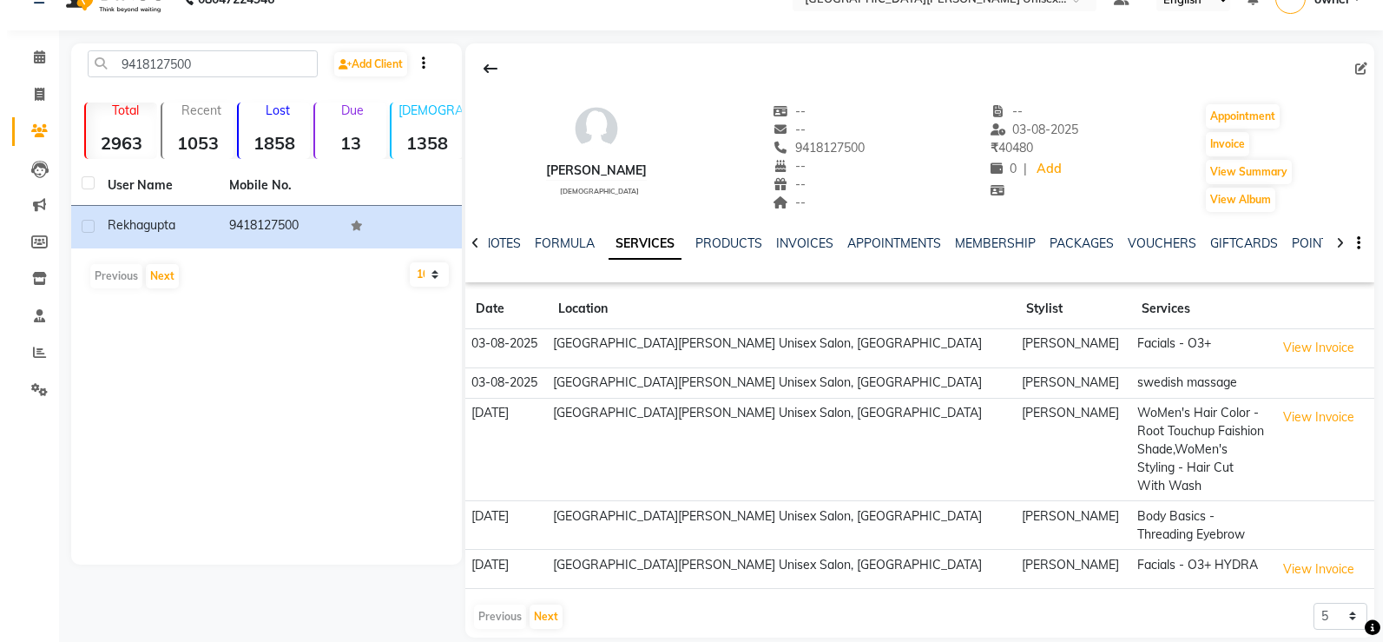
scroll to position [36, 0]
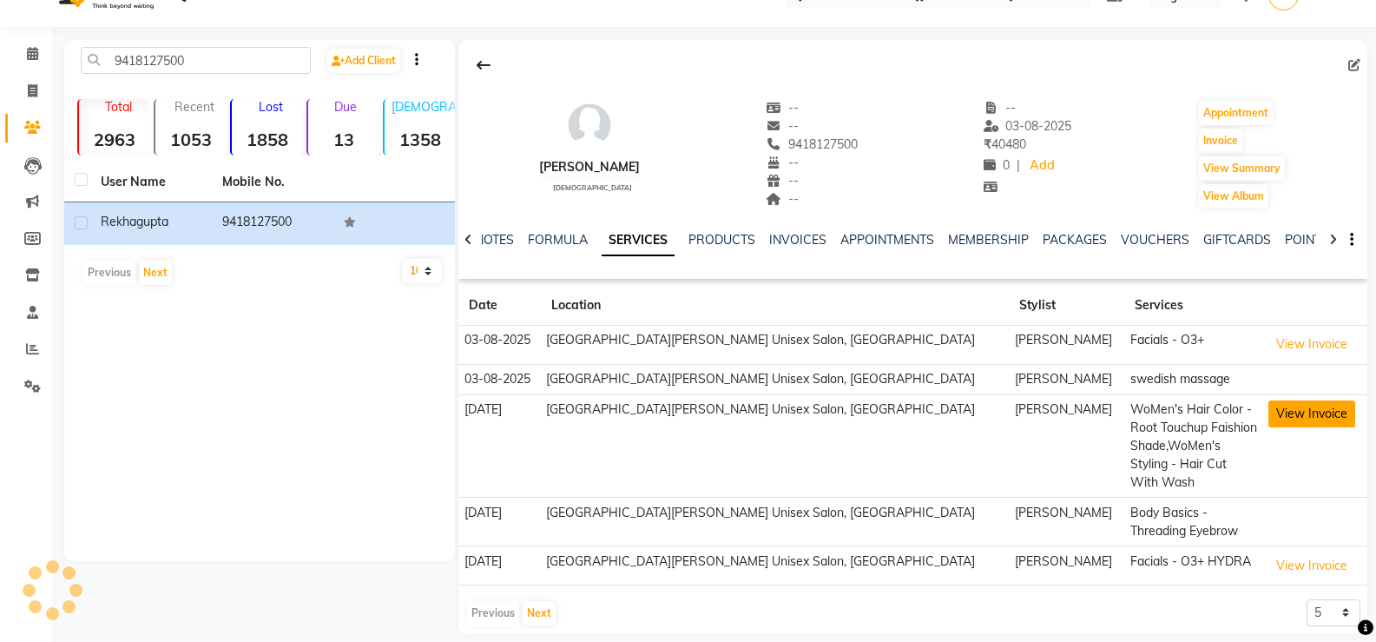
click at [1268, 418] on button "View Invoice" at bounding box center [1311, 413] width 87 height 27
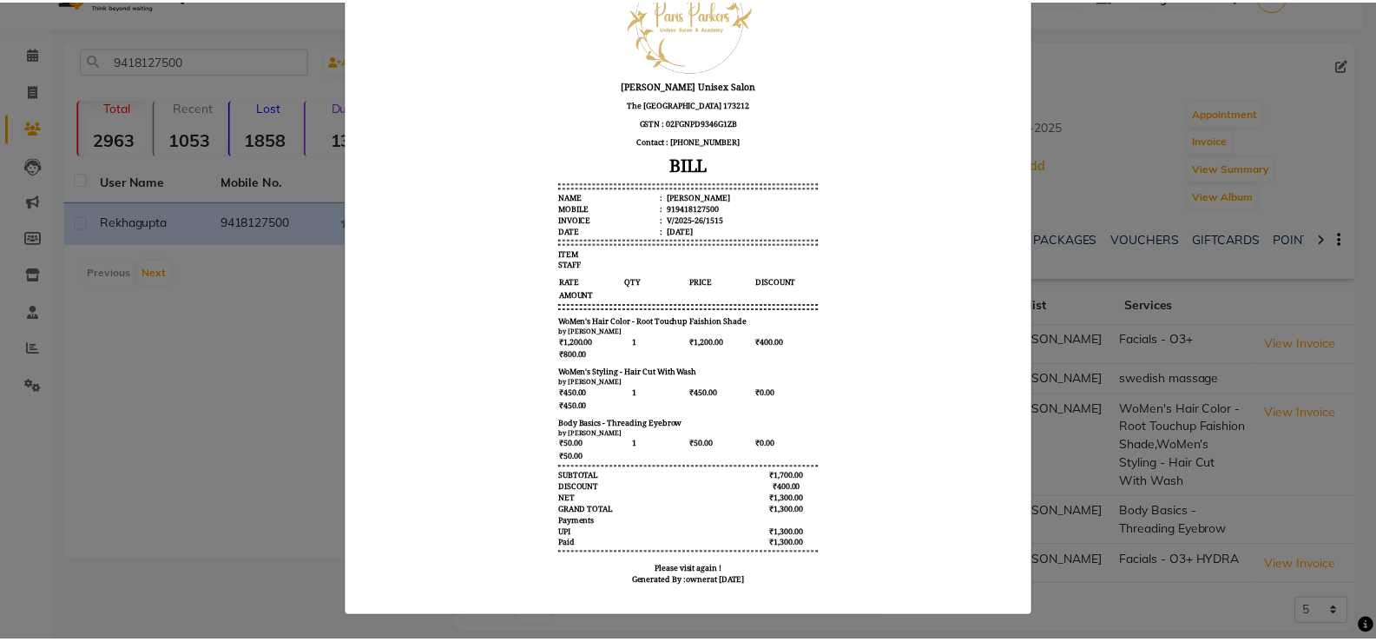
scroll to position [0, 0]
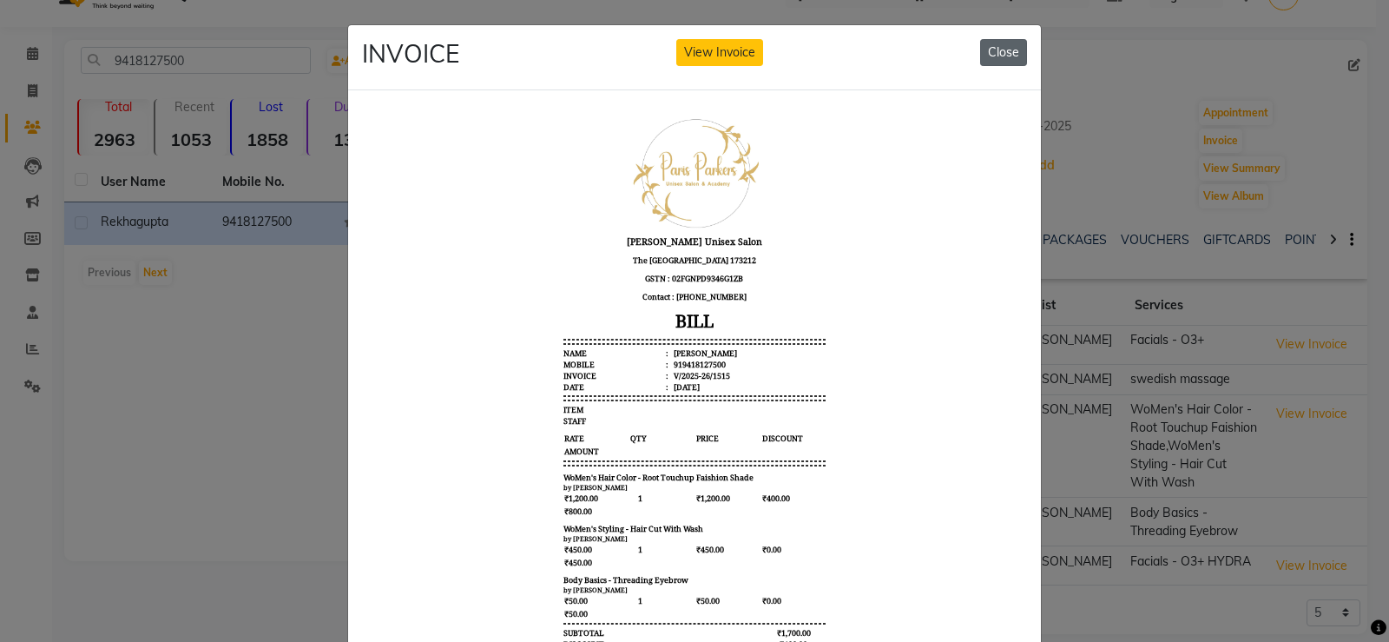
click at [997, 58] on button "Close" at bounding box center [1003, 52] width 47 height 27
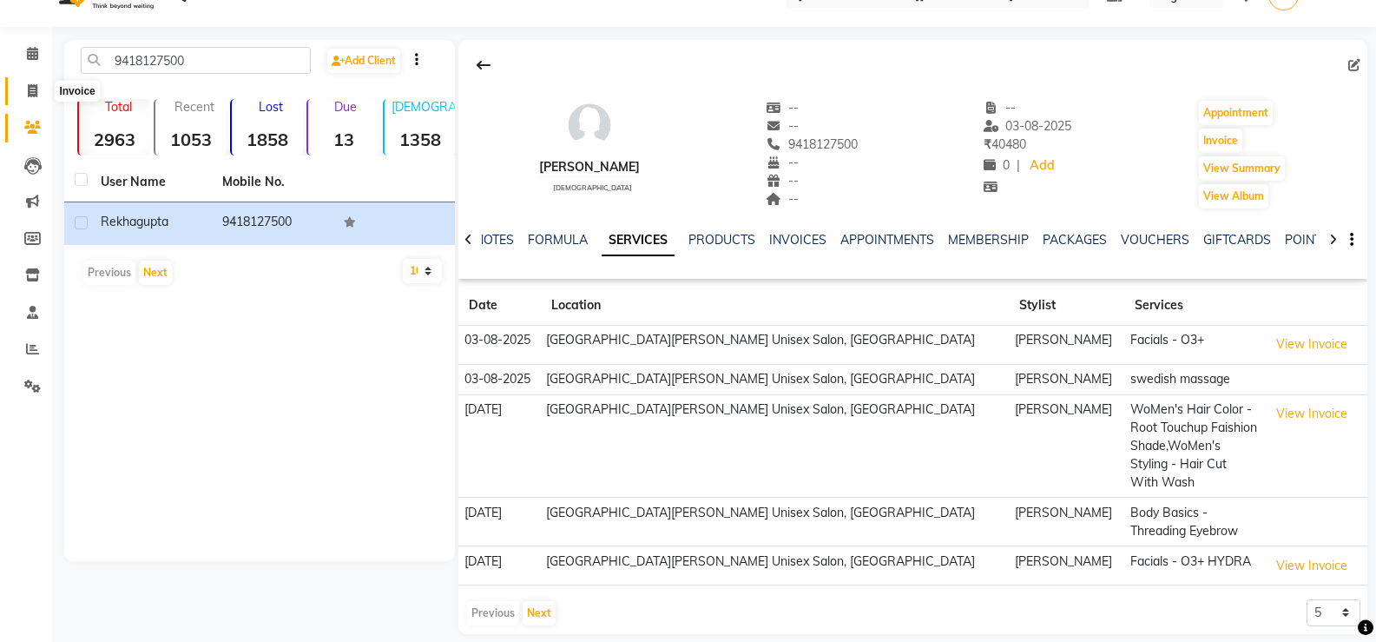
click at [31, 91] on icon at bounding box center [33, 90] width 10 height 13
select select "service"
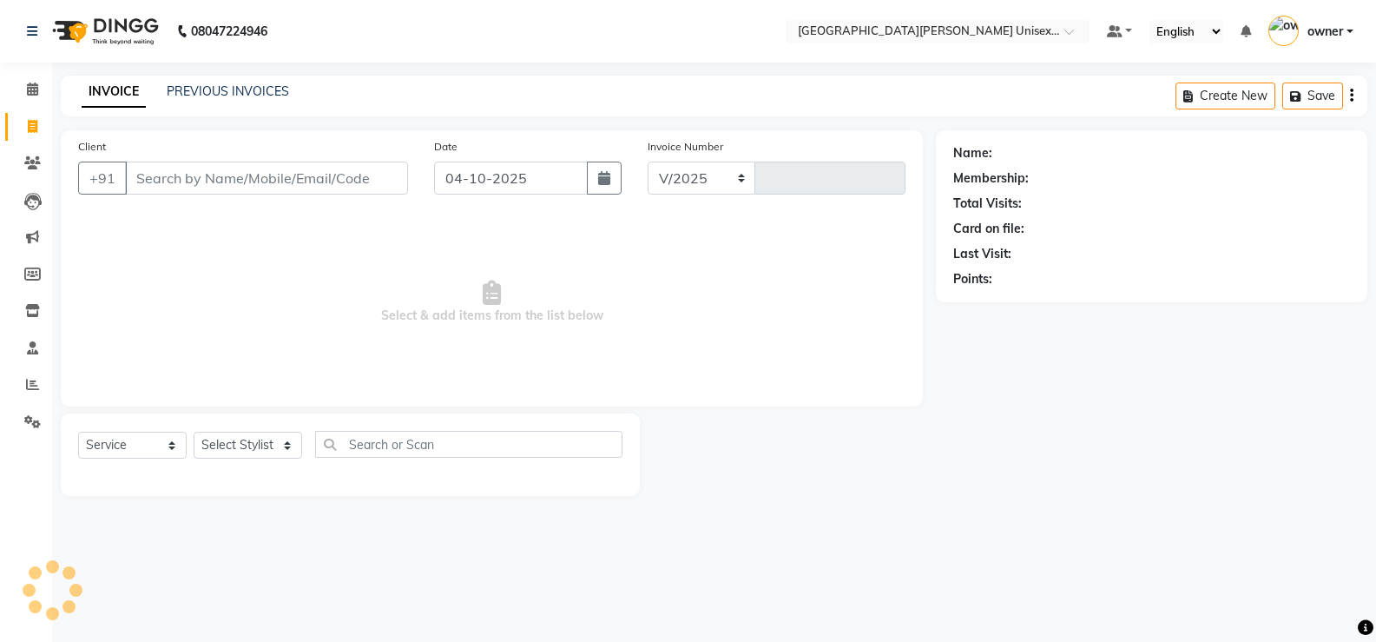
select select "7055"
type input "3539"
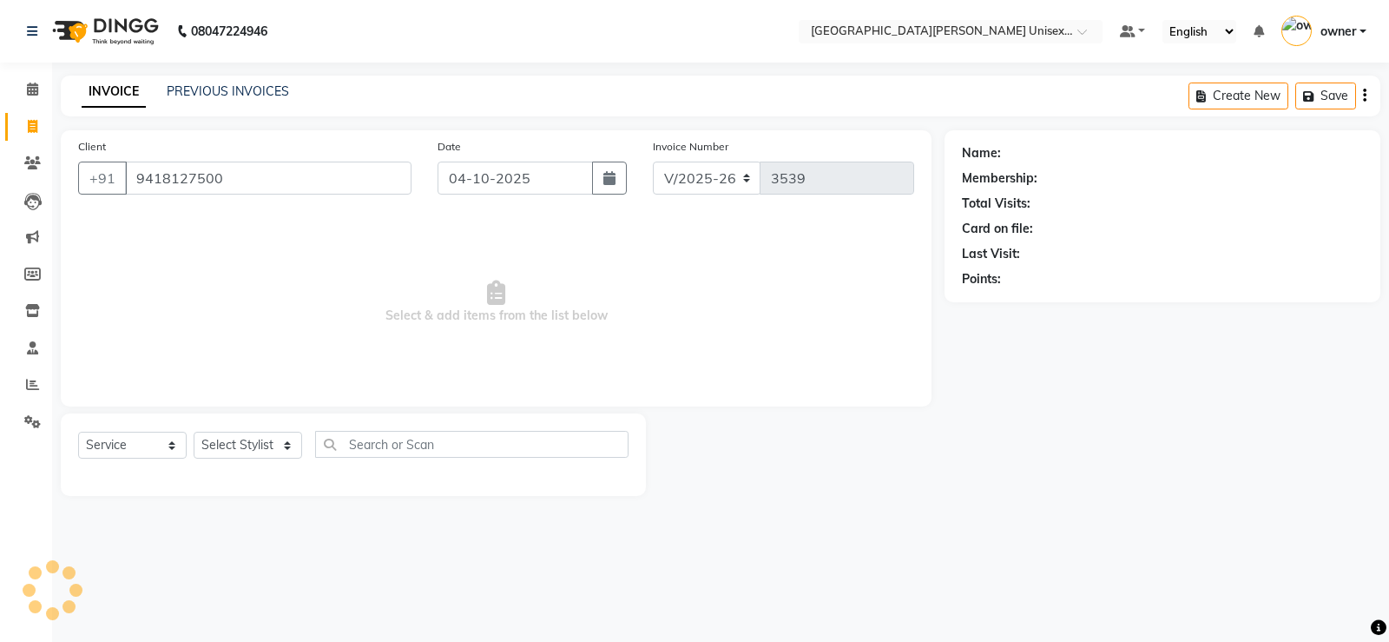
type input "9418127500"
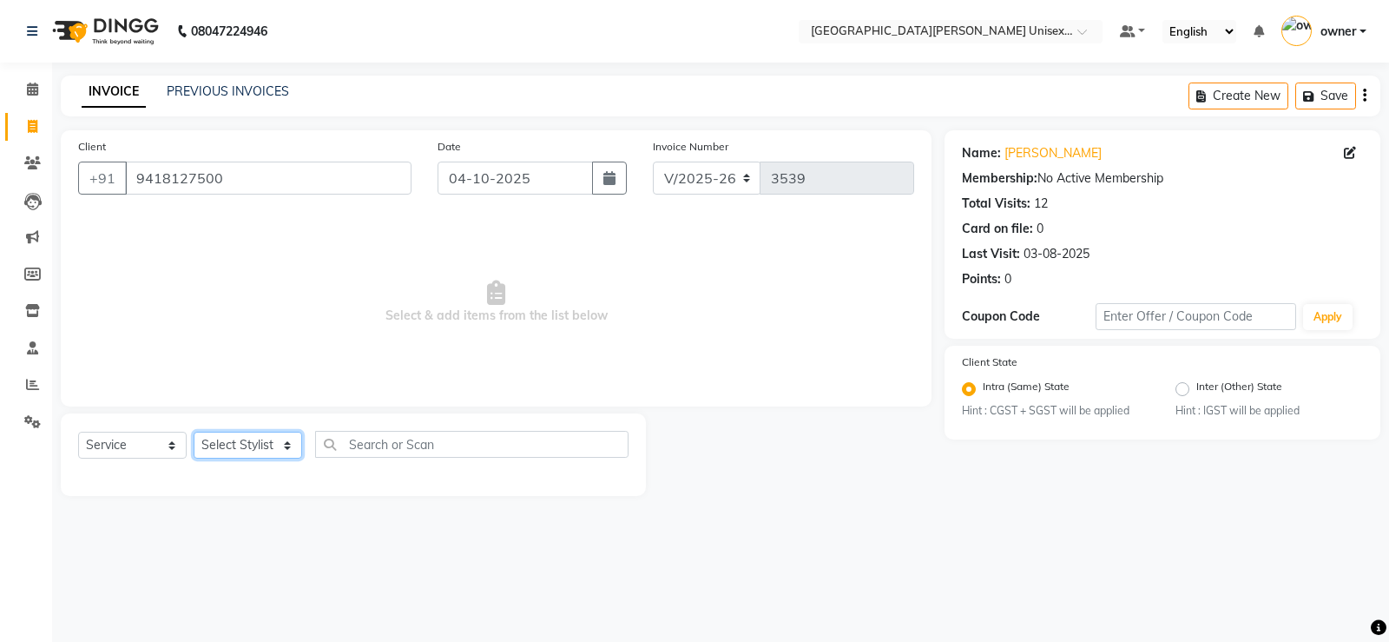
click at [267, 446] on select "Select Stylist anjali [PERSON_NAME] [PERSON_NAME] [PERSON_NAME] [PERSON_NAME] […" at bounding box center [248, 444] width 109 height 27
select select "58723"
click at [194, 431] on select "Select Stylist anjali [PERSON_NAME] [PERSON_NAME] [PERSON_NAME] [PERSON_NAME] […" at bounding box center [248, 444] width 109 height 27
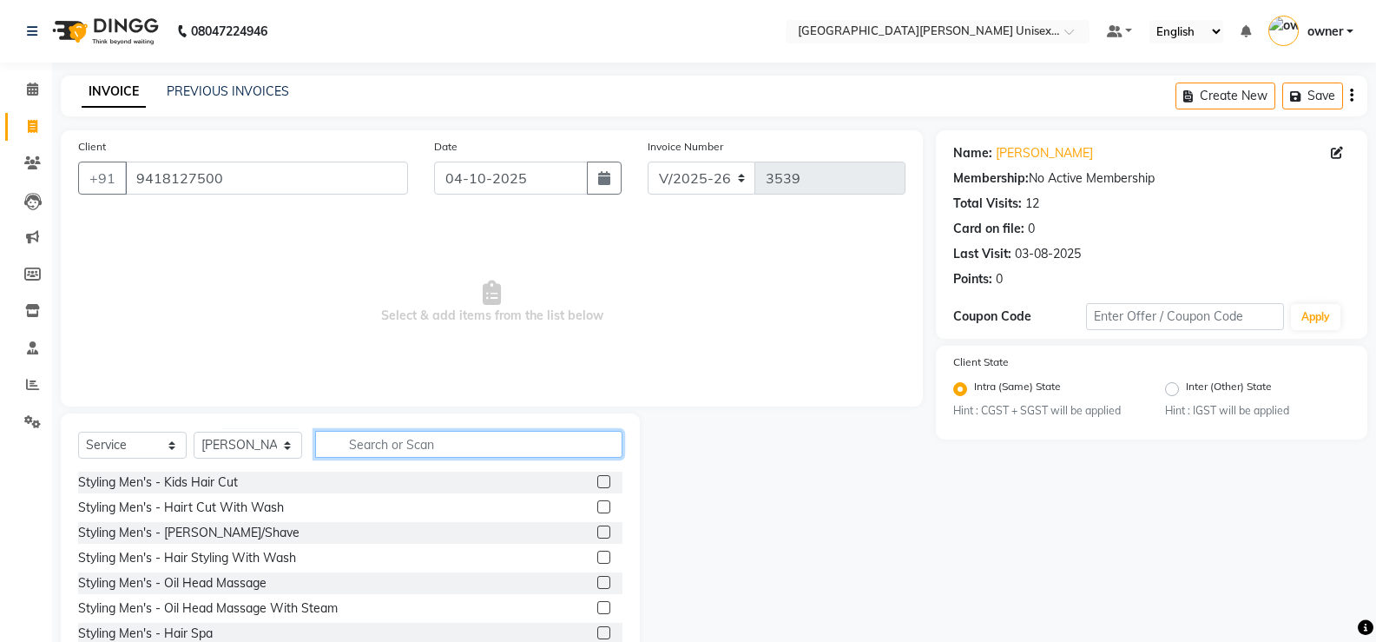
click at [419, 450] on input "text" at bounding box center [468, 444] width 307 height 27
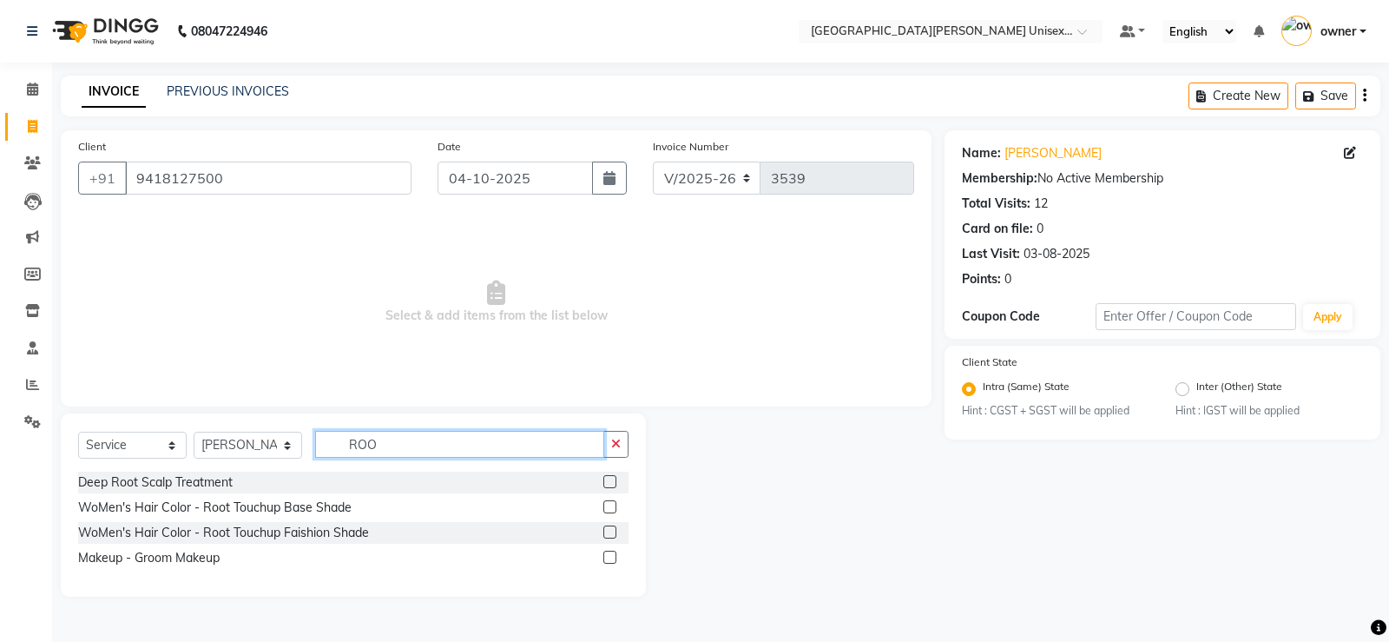
type input "ROO"
click at [609, 534] on label at bounding box center [609, 531] width 13 height 13
click at [609, 534] on input "checkbox" at bounding box center [608, 532] width 11 height 11
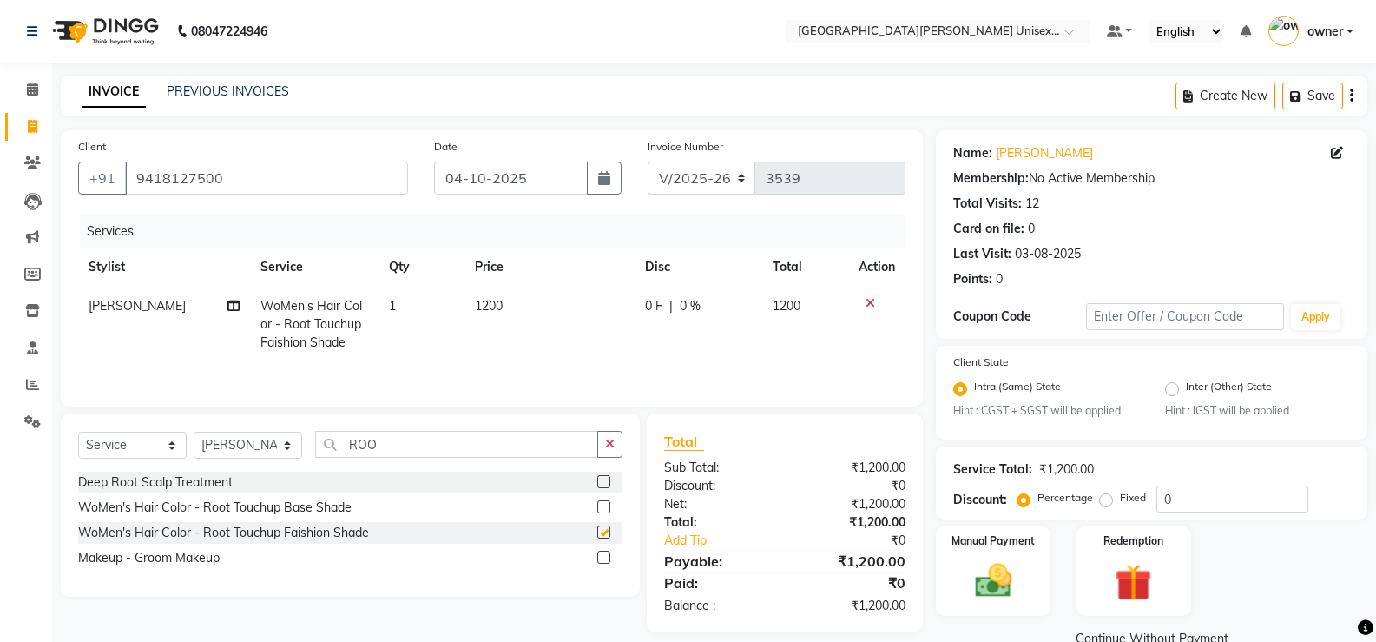
checkbox input "false"
click at [522, 306] on td "1200" at bounding box center [549, 324] width 170 height 76
select select "58723"
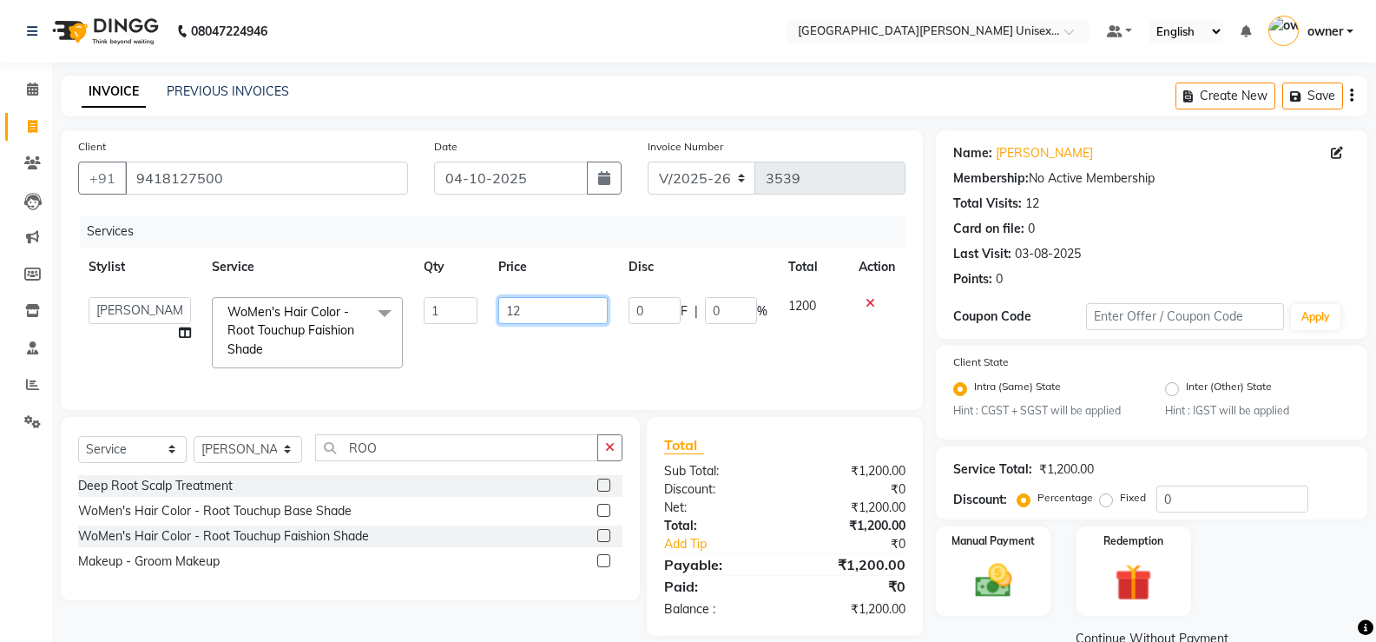
type input "1"
type input "800"
click at [584, 313] on input "800" at bounding box center [552, 310] width 109 height 27
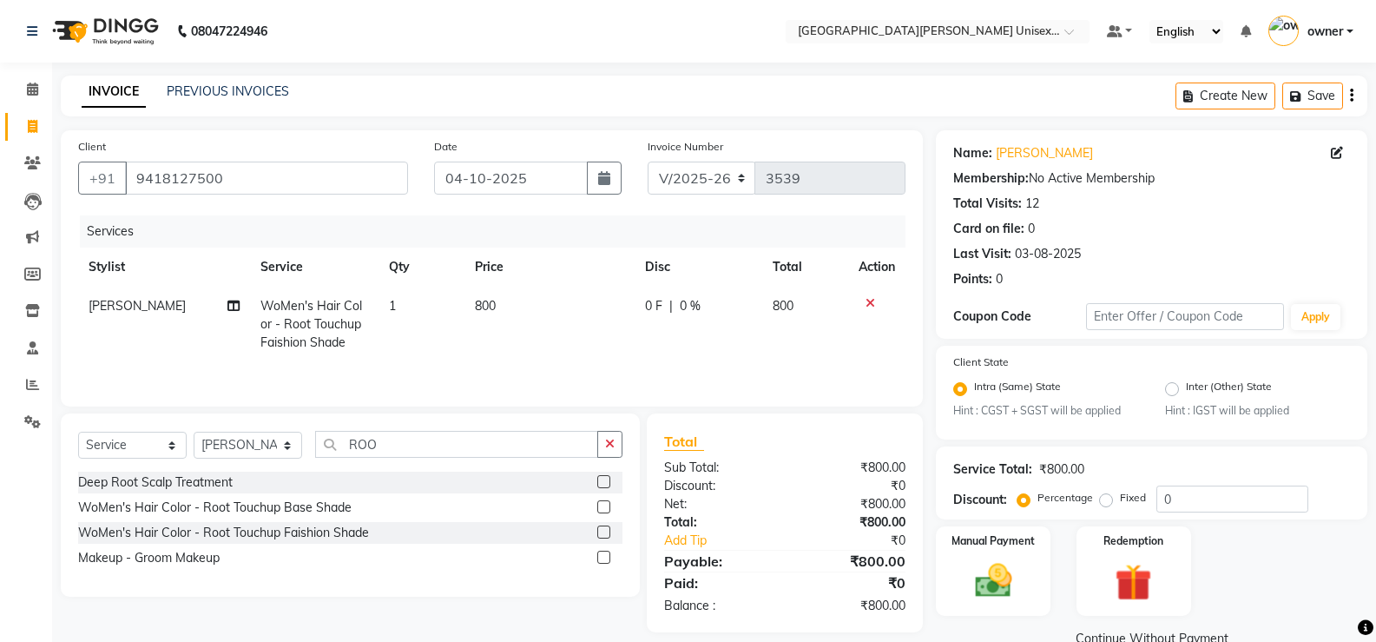
click at [612, 348] on td "800" at bounding box center [549, 324] width 170 height 76
select select "58723"
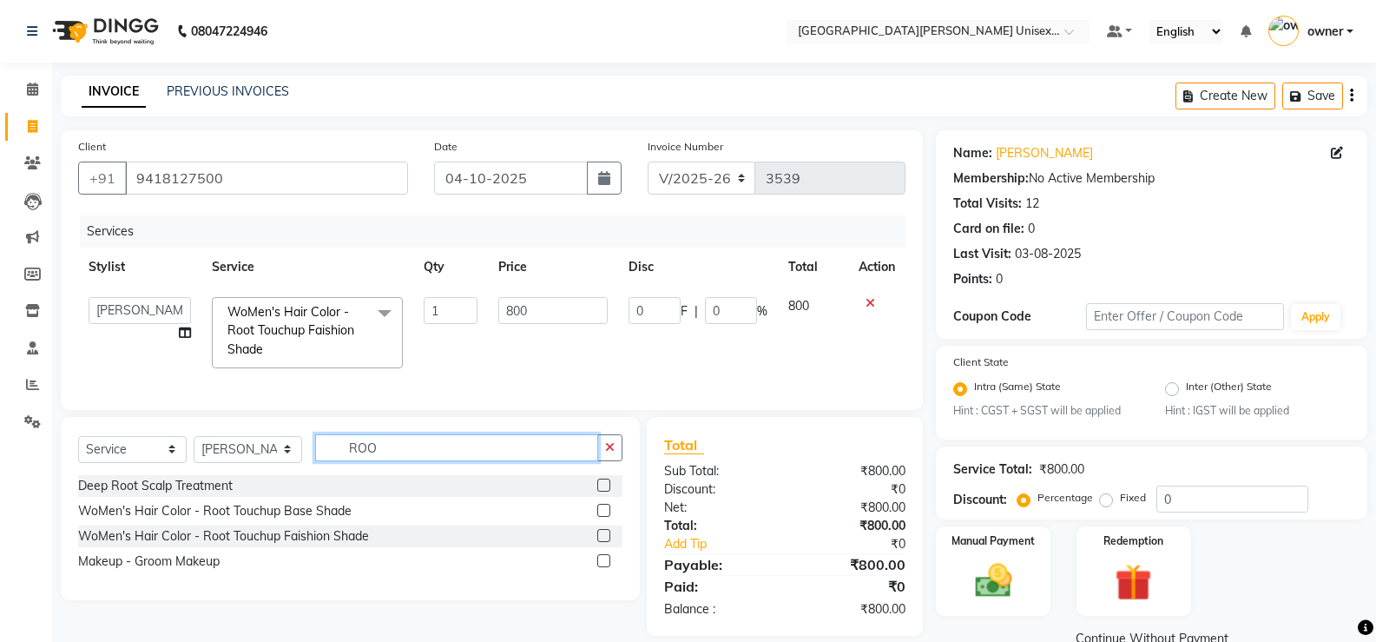
click at [388, 461] on input "ROO" at bounding box center [456, 447] width 283 height 27
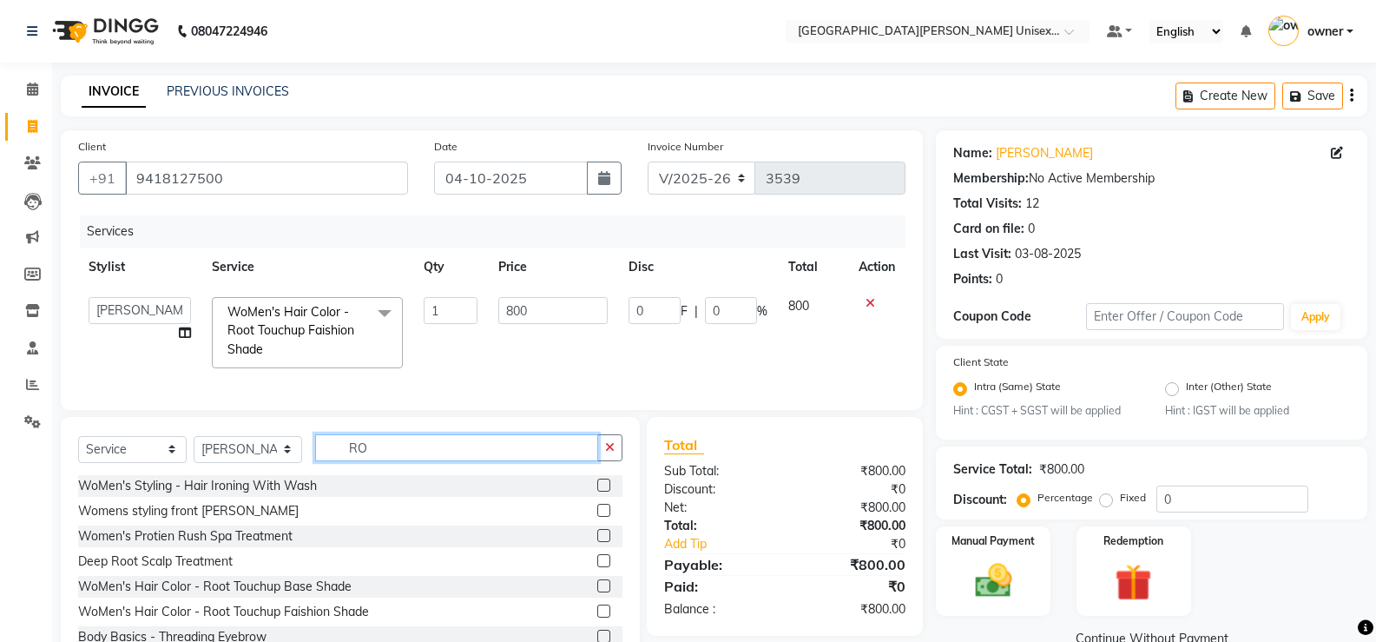
type input "R"
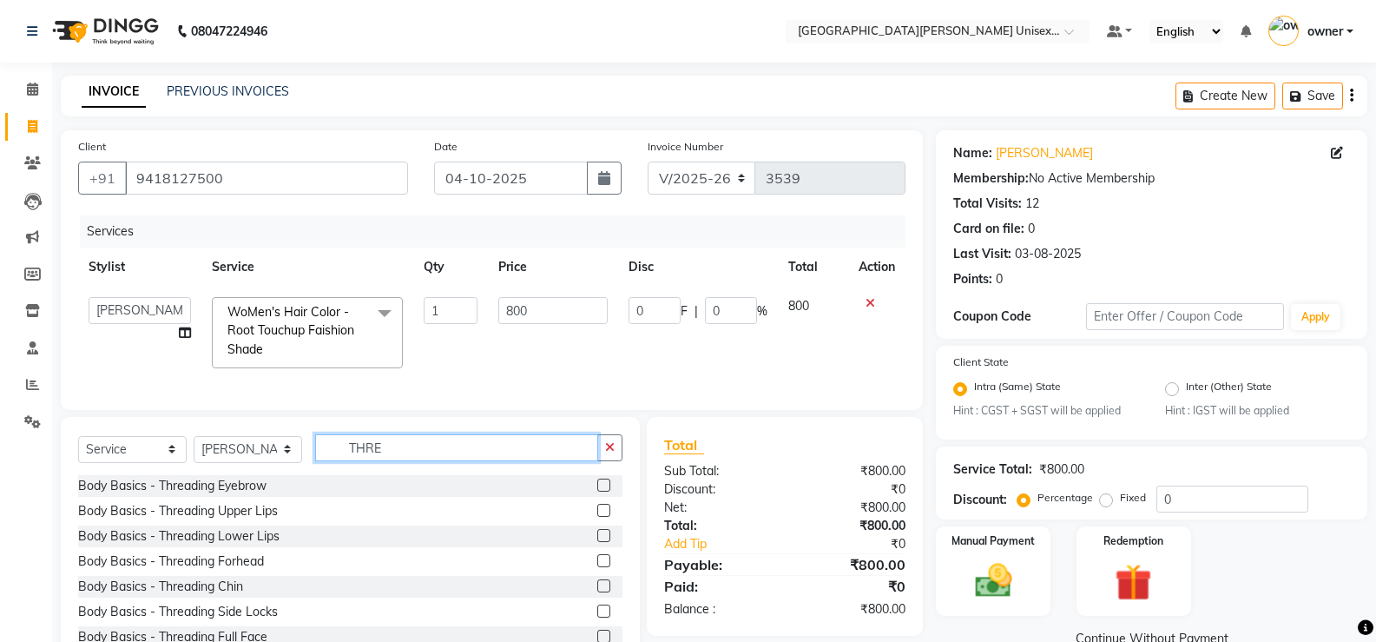
type input "THRE"
click at [597, 491] on label at bounding box center [603, 484] width 13 height 13
click at [597, 491] on input "checkbox" at bounding box center [602, 485] width 11 height 11
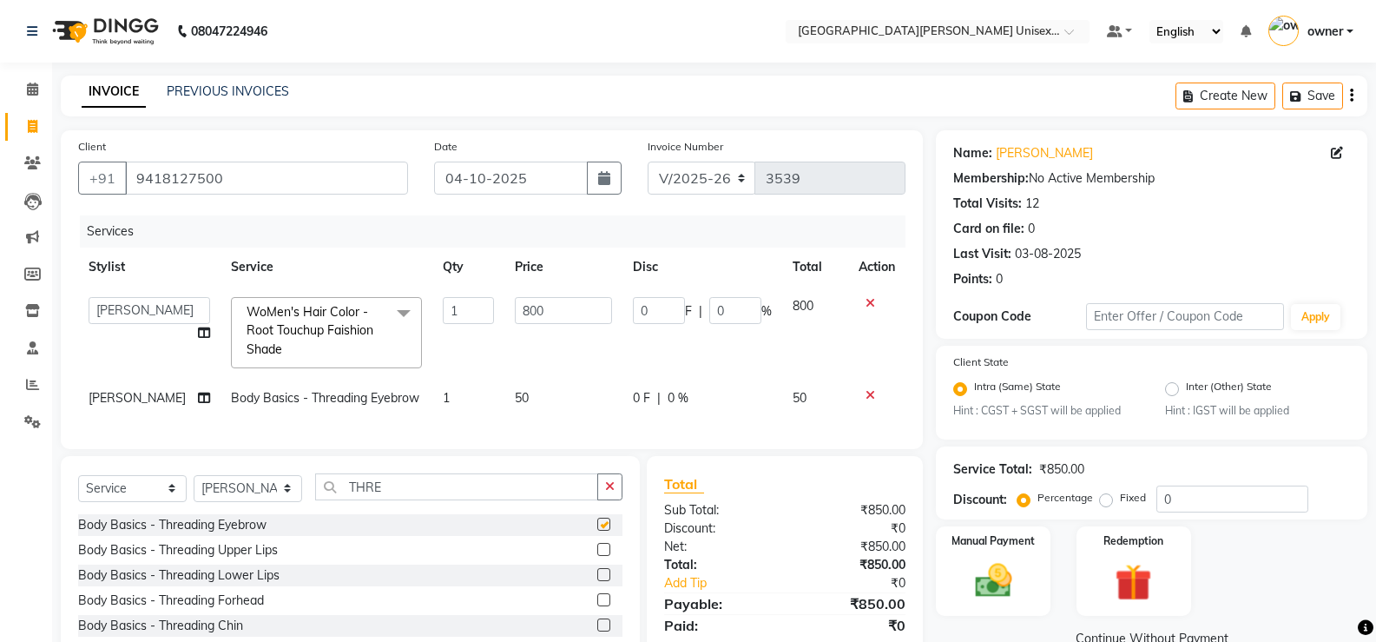
checkbox input "false"
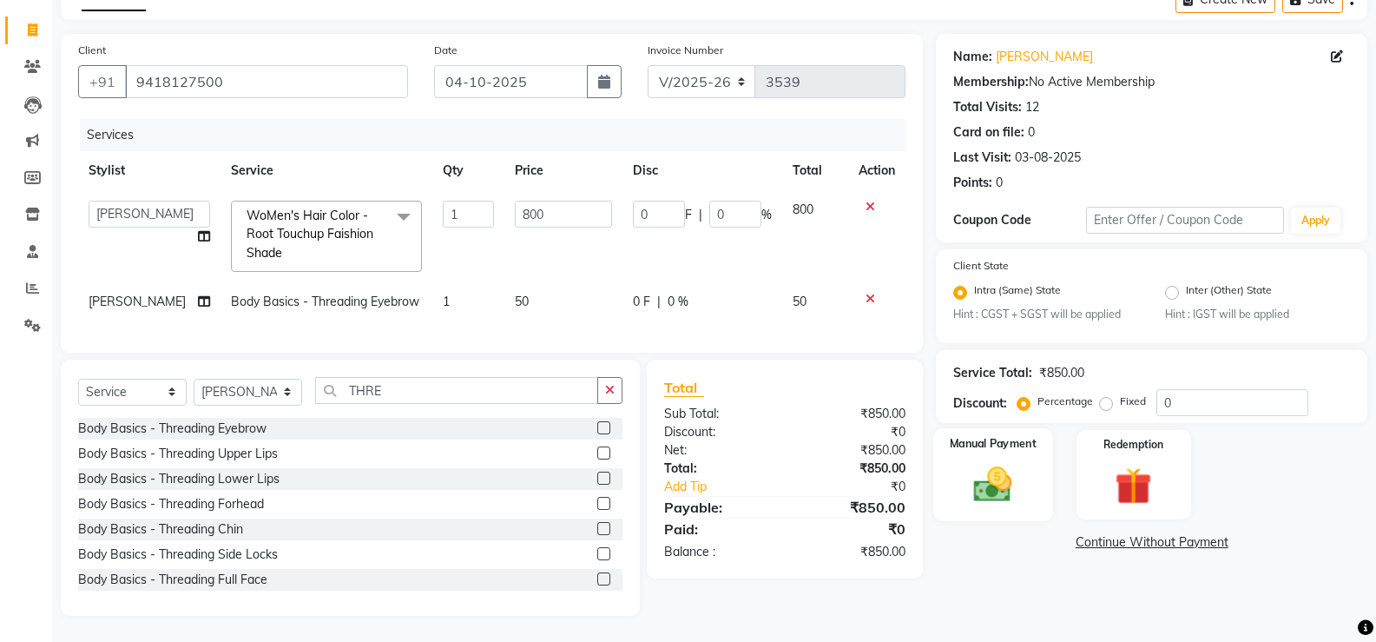
click at [1022, 479] on img at bounding box center [993, 485] width 62 height 44
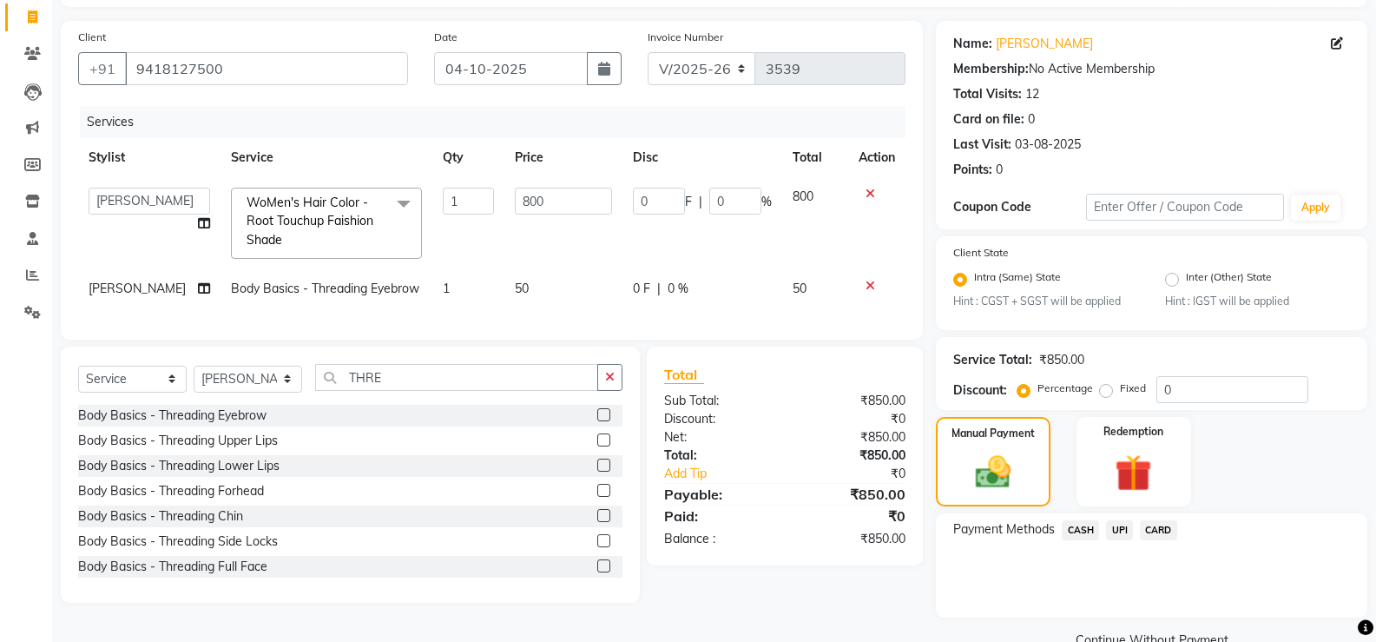
scroll to position [147, 0]
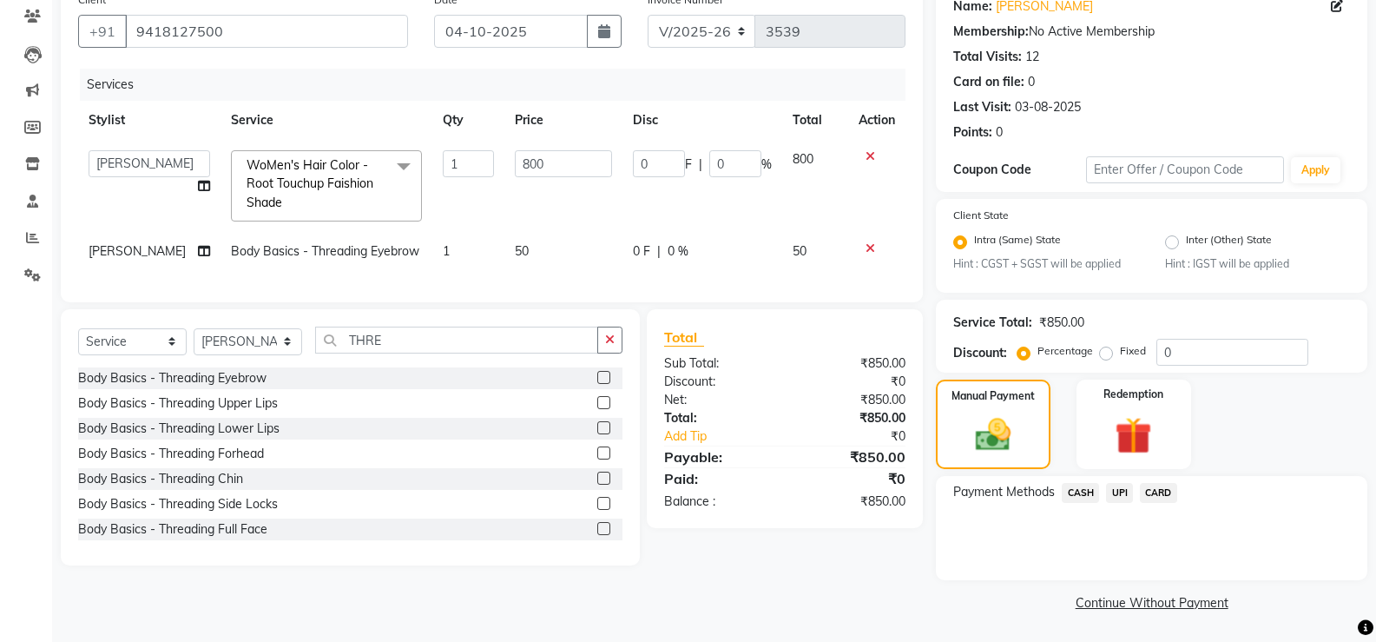
click at [1119, 494] on span "UPI" at bounding box center [1119, 493] width 27 height 20
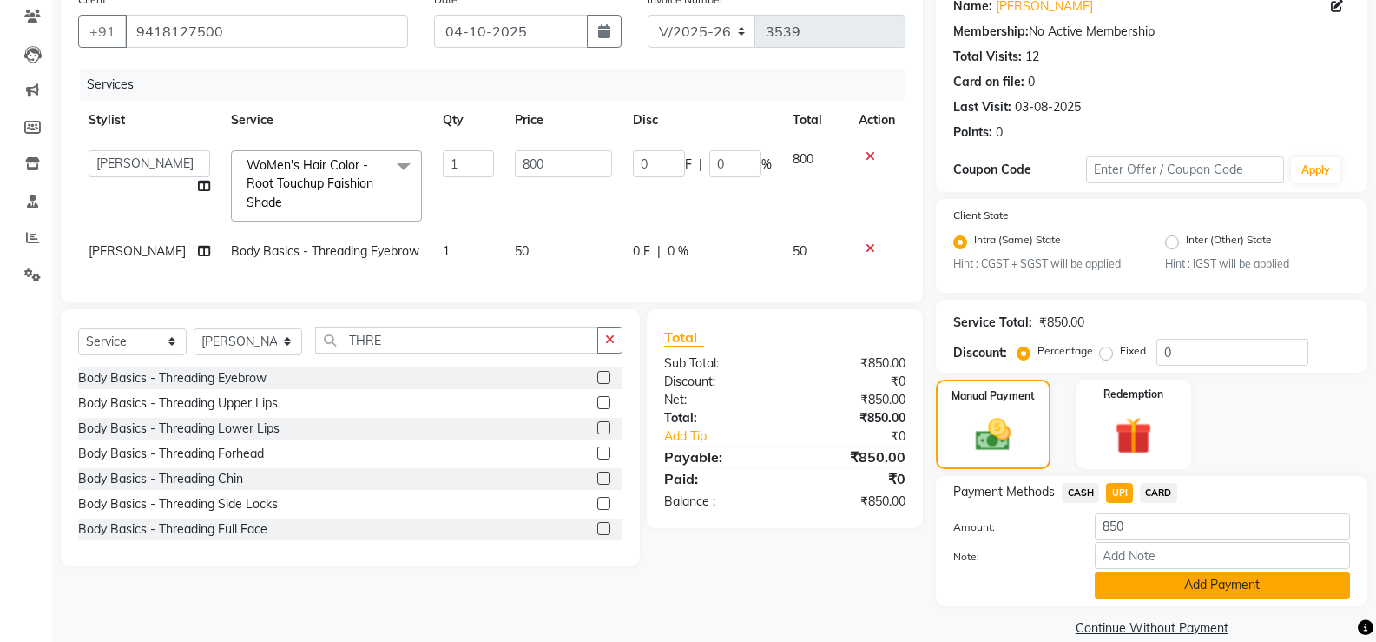
click at [1120, 583] on button "Add Payment" at bounding box center [1222, 584] width 255 height 27
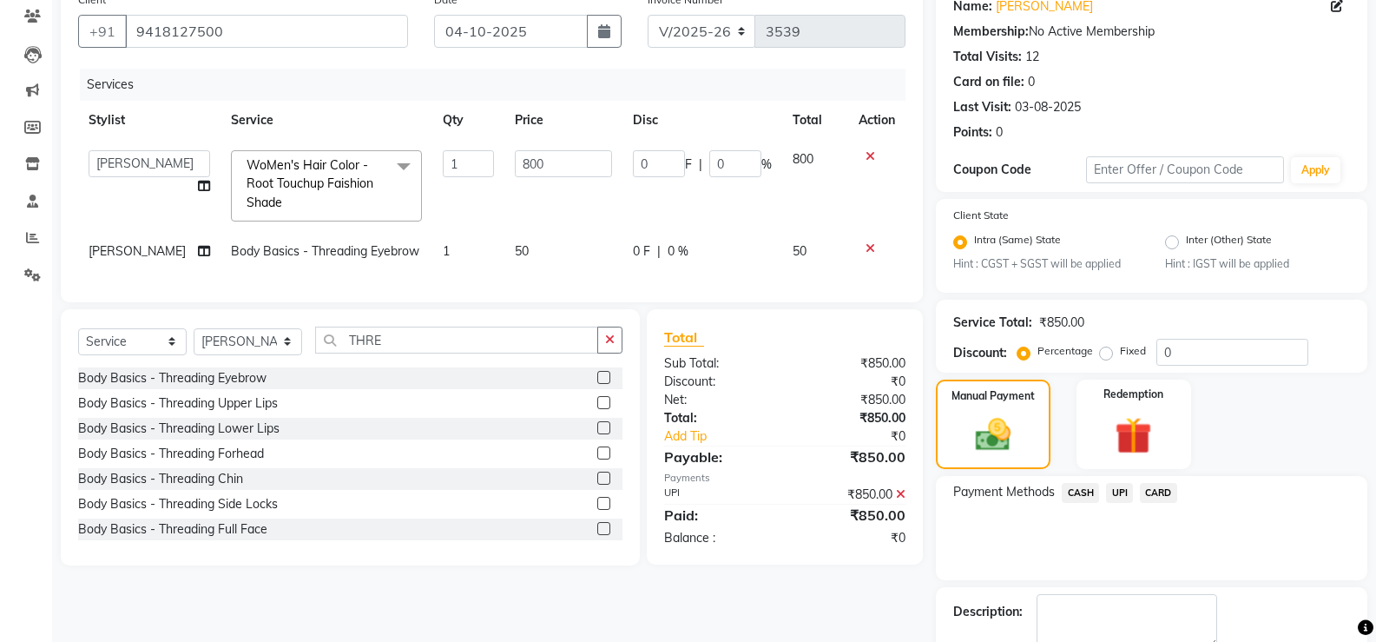
scroll to position [245, 0]
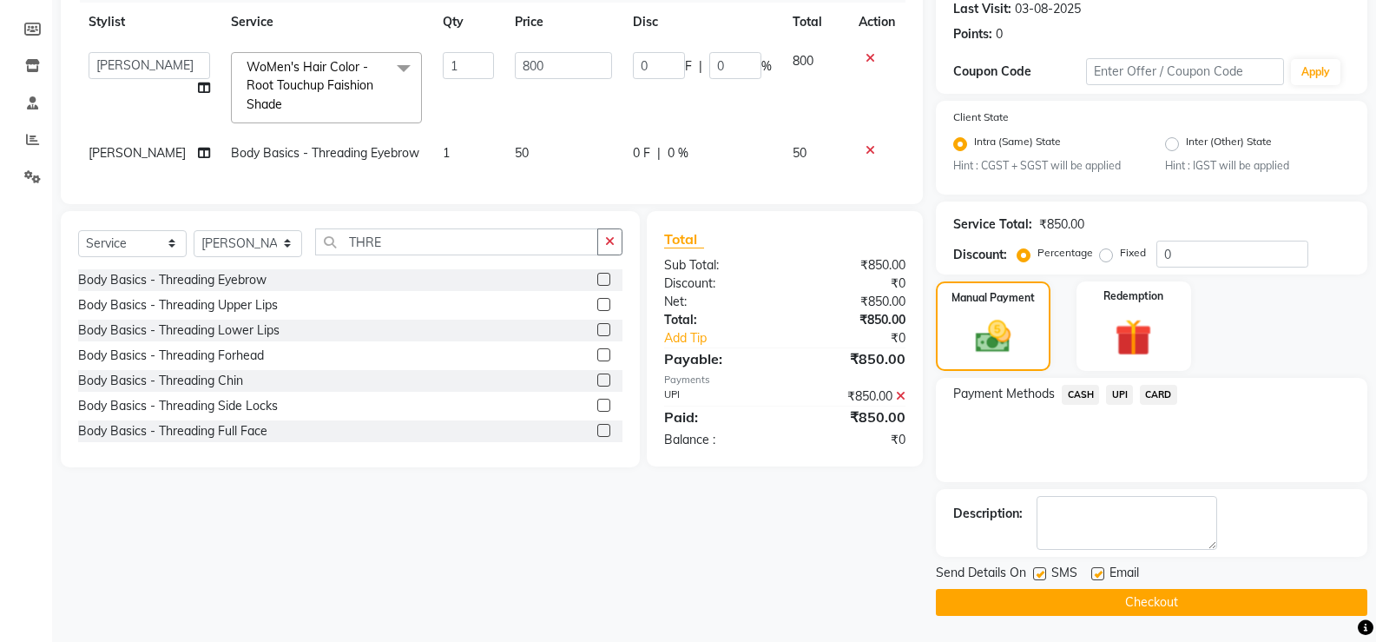
click at [1091, 590] on button "Checkout" at bounding box center [1151, 602] width 431 height 27
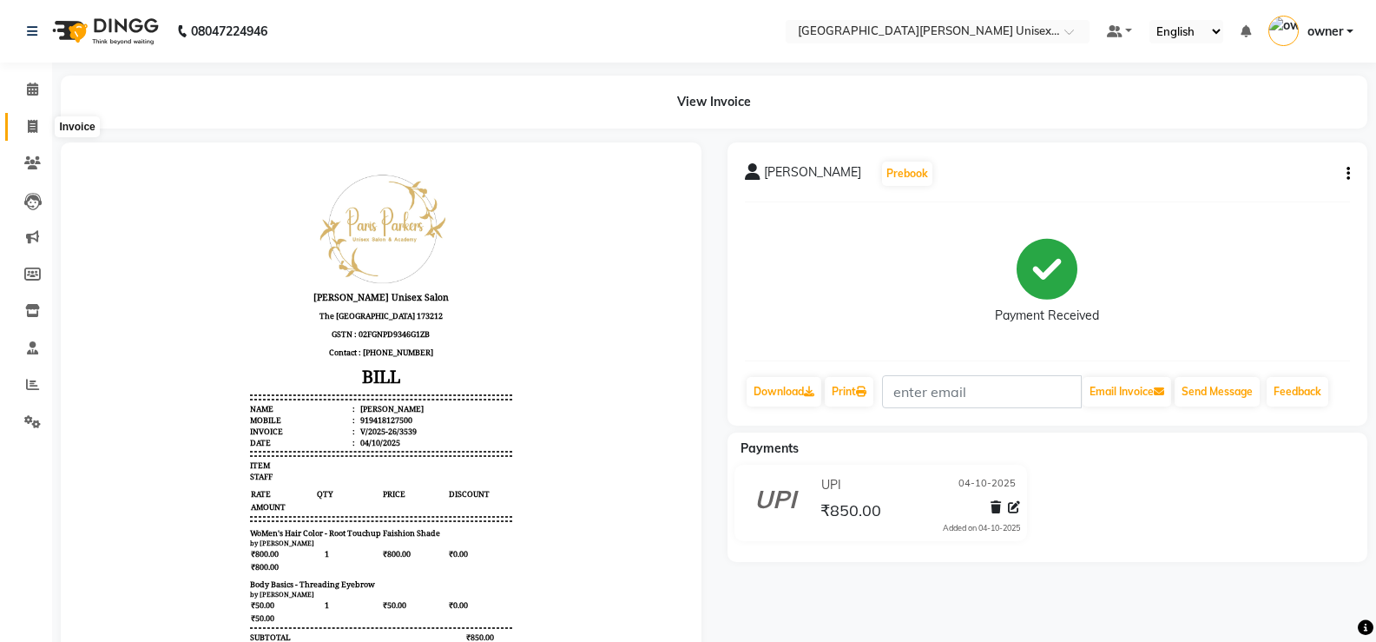
click at [42, 120] on span at bounding box center [32, 127] width 30 height 20
select select "service"
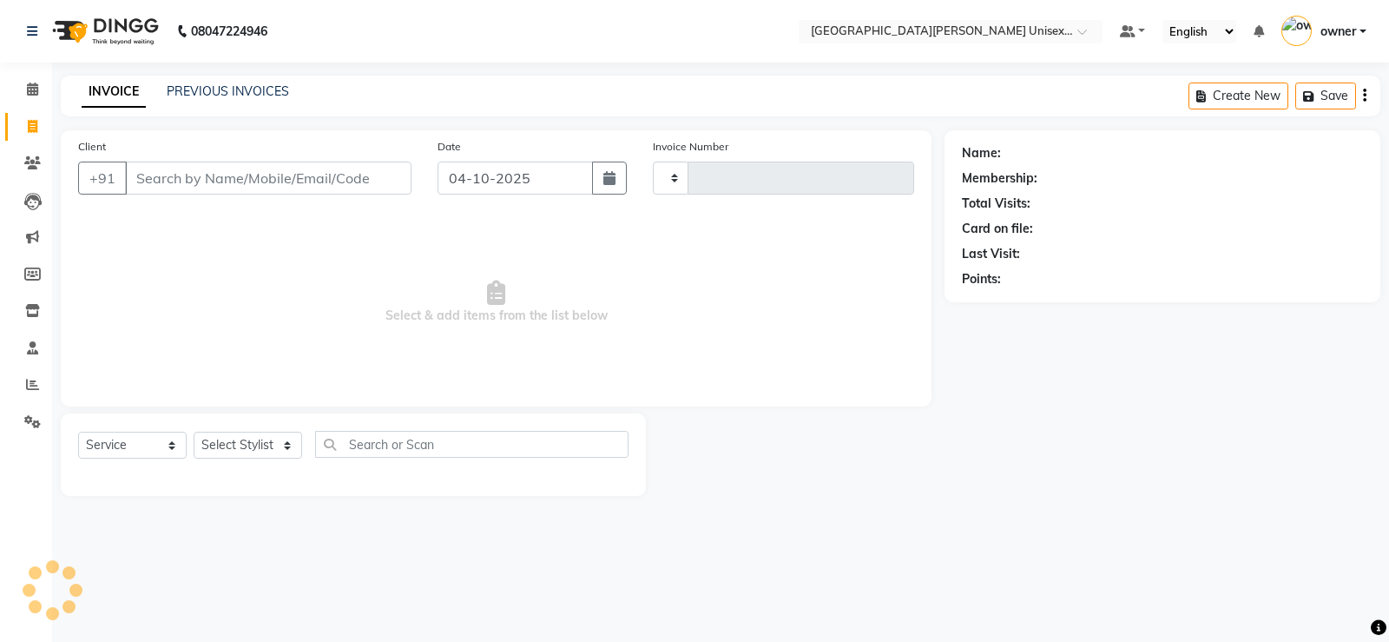
type input "3540"
select select "7055"
click at [234, 177] on input "Client" at bounding box center [268, 177] width 286 height 33
drag, startPoint x: 241, startPoint y: 451, endPoint x: 247, endPoint y: 435, distance: 17.6
click at [241, 451] on select "Select Stylist anjali [PERSON_NAME] [PERSON_NAME] [PERSON_NAME] [PERSON_NAME] […" at bounding box center [248, 444] width 109 height 27
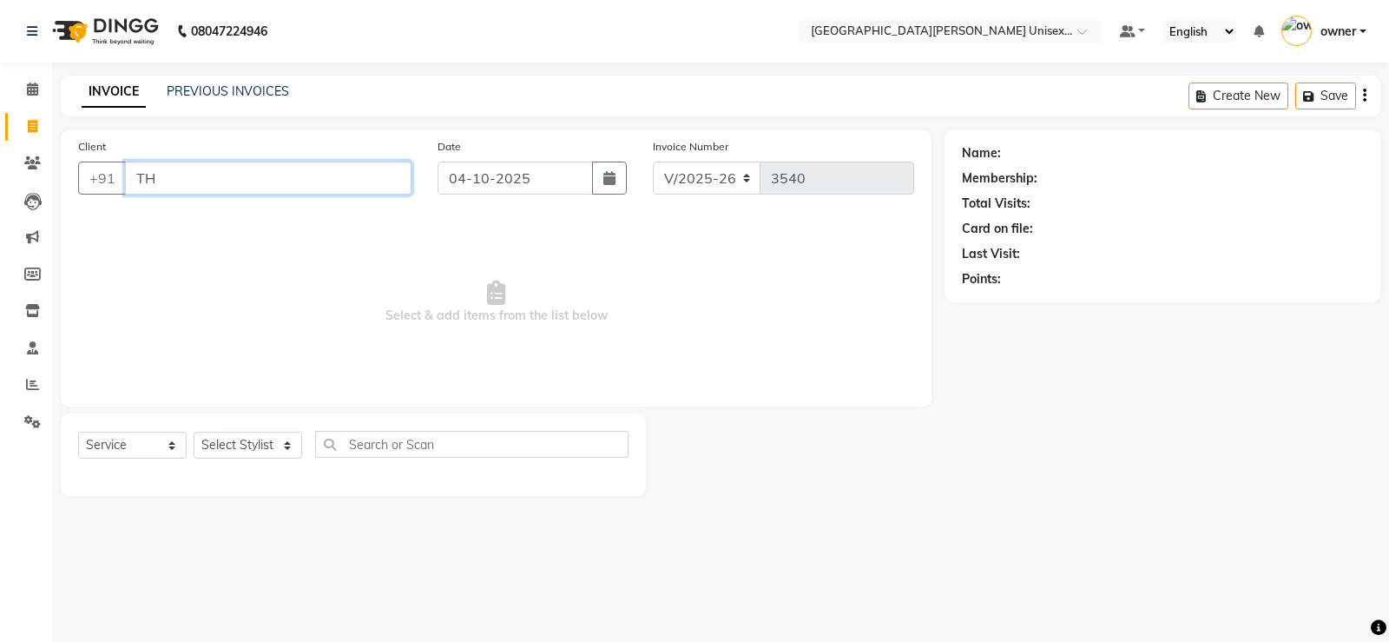
click at [161, 185] on input "TH" at bounding box center [268, 177] width 286 height 33
type input "T"
type input "9810566710"
click at [372, 193] on button "Add Client" at bounding box center [366, 177] width 89 height 33
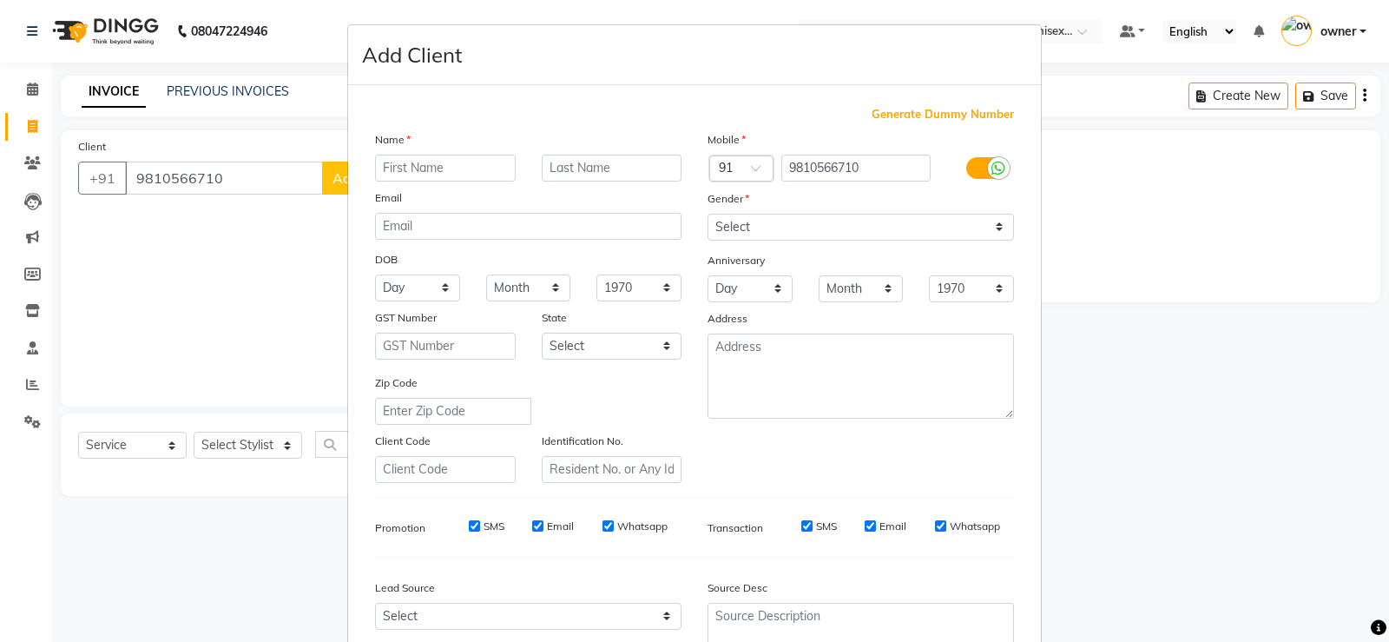
click at [425, 157] on input "text" at bounding box center [445, 168] width 141 height 27
click at [417, 172] on input "text" at bounding box center [445, 168] width 141 height 27
type input "GARIMA"
click at [871, 227] on select "Select [DEMOGRAPHIC_DATA] [DEMOGRAPHIC_DATA] Other Prefer Not To Say" at bounding box center [861, 227] width 306 height 27
select select "[DEMOGRAPHIC_DATA]"
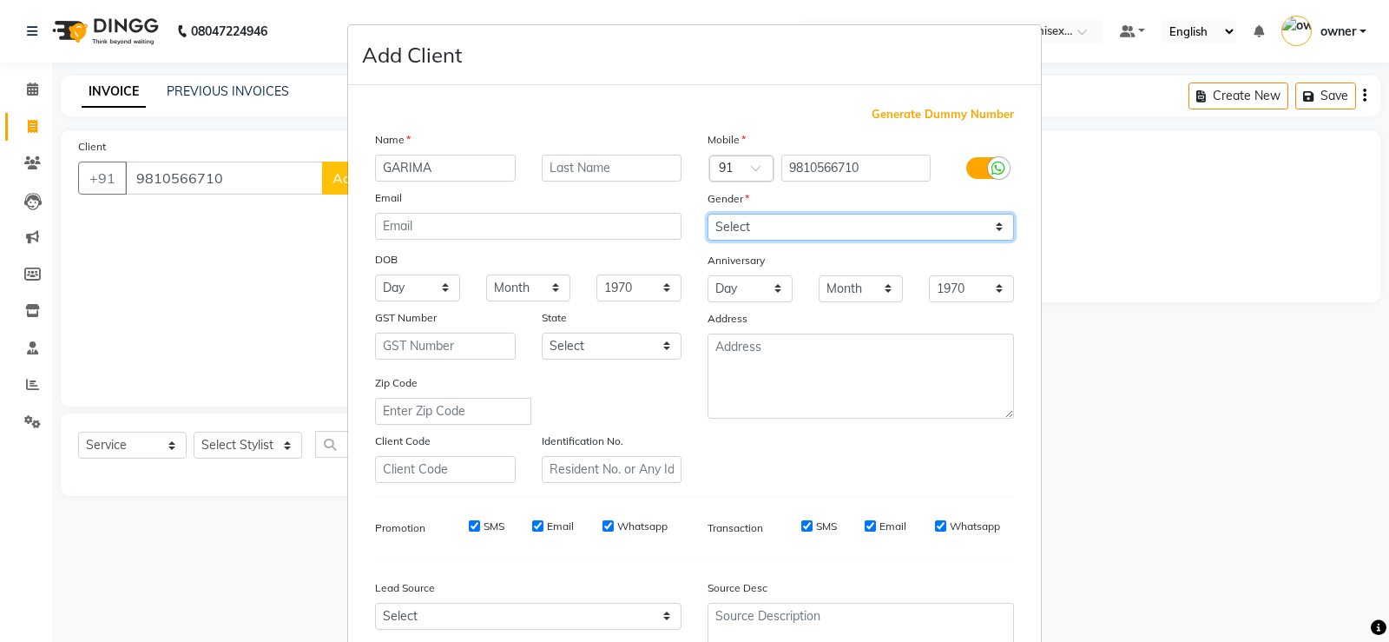
click at [708, 214] on select "Select [DEMOGRAPHIC_DATA] [DEMOGRAPHIC_DATA] Other Prefer Not To Say" at bounding box center [861, 227] width 306 height 27
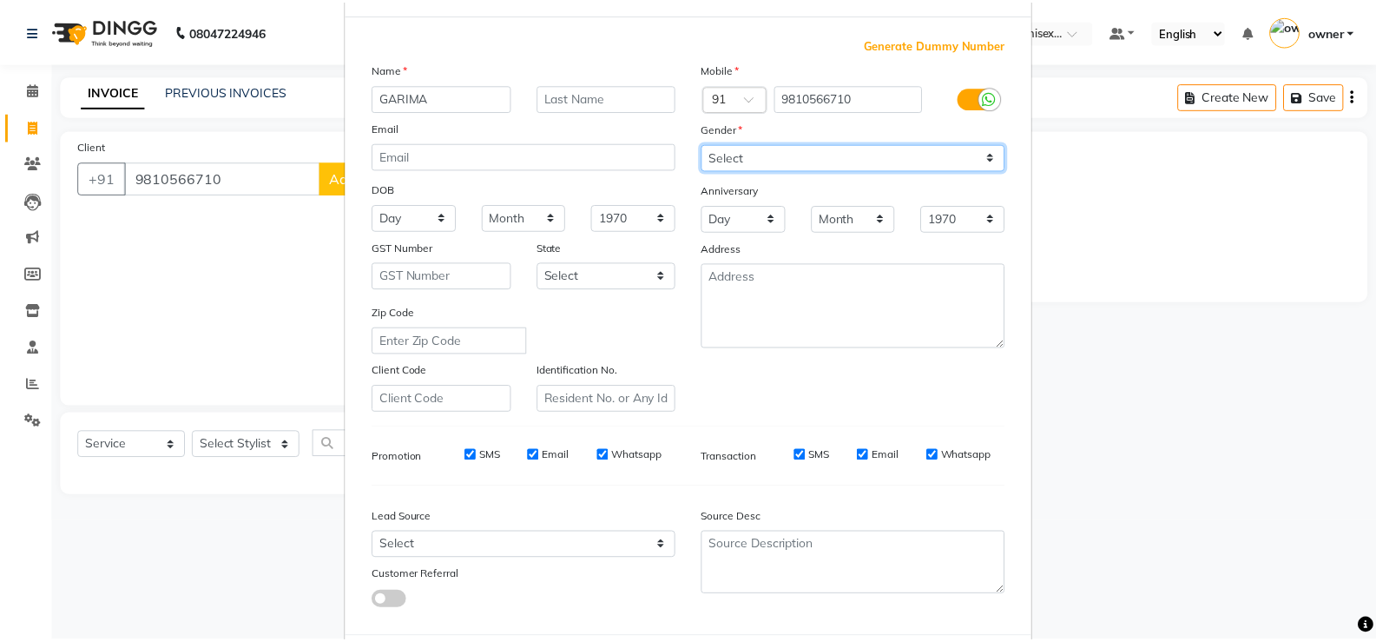
scroll to position [160, 0]
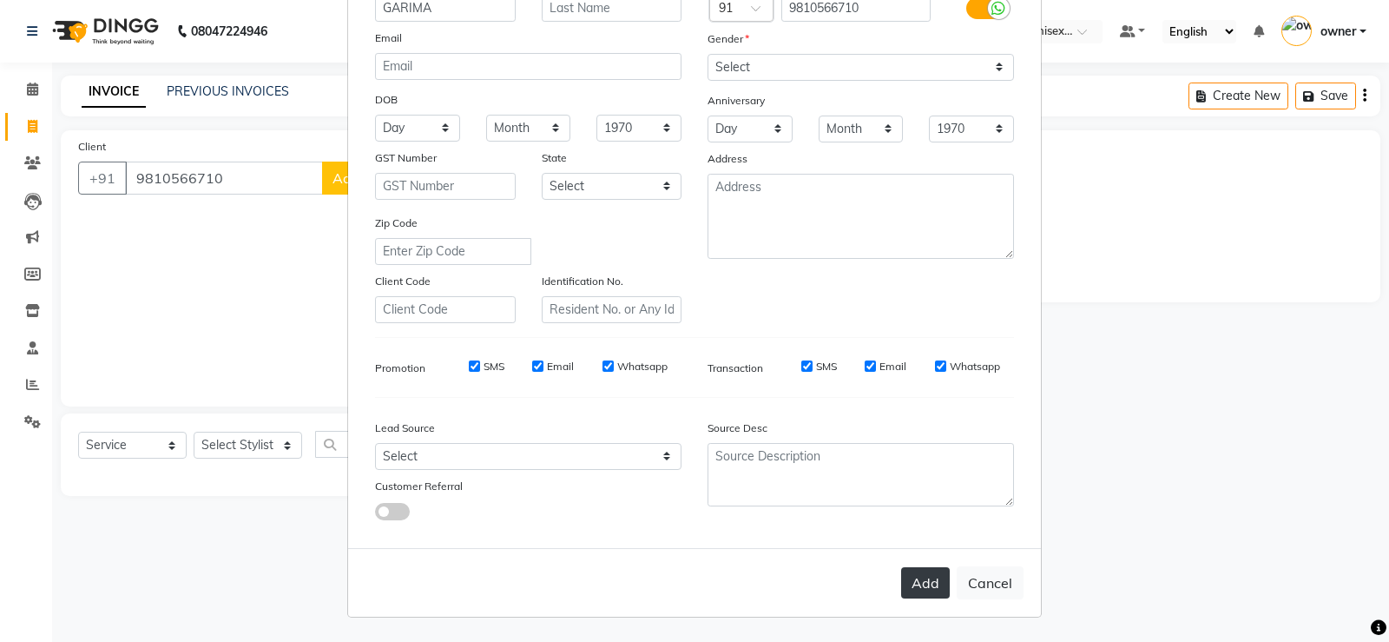
click at [913, 583] on button "Add" at bounding box center [925, 582] width 49 height 31
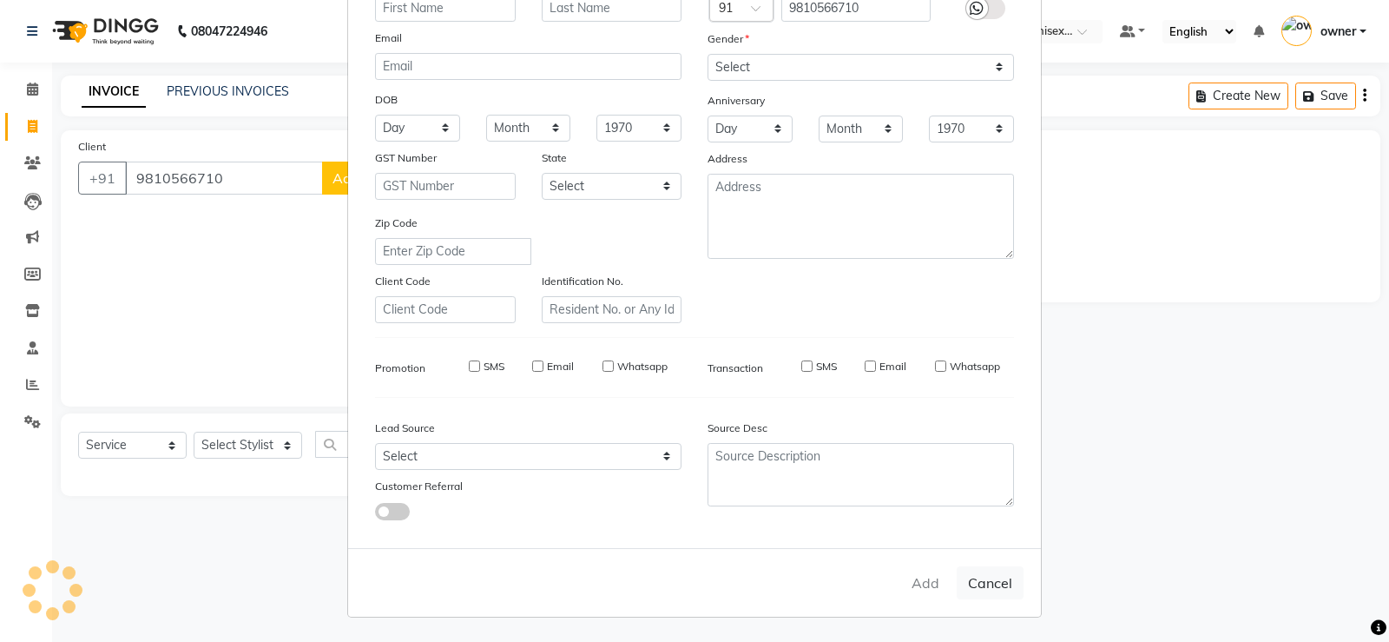
select select
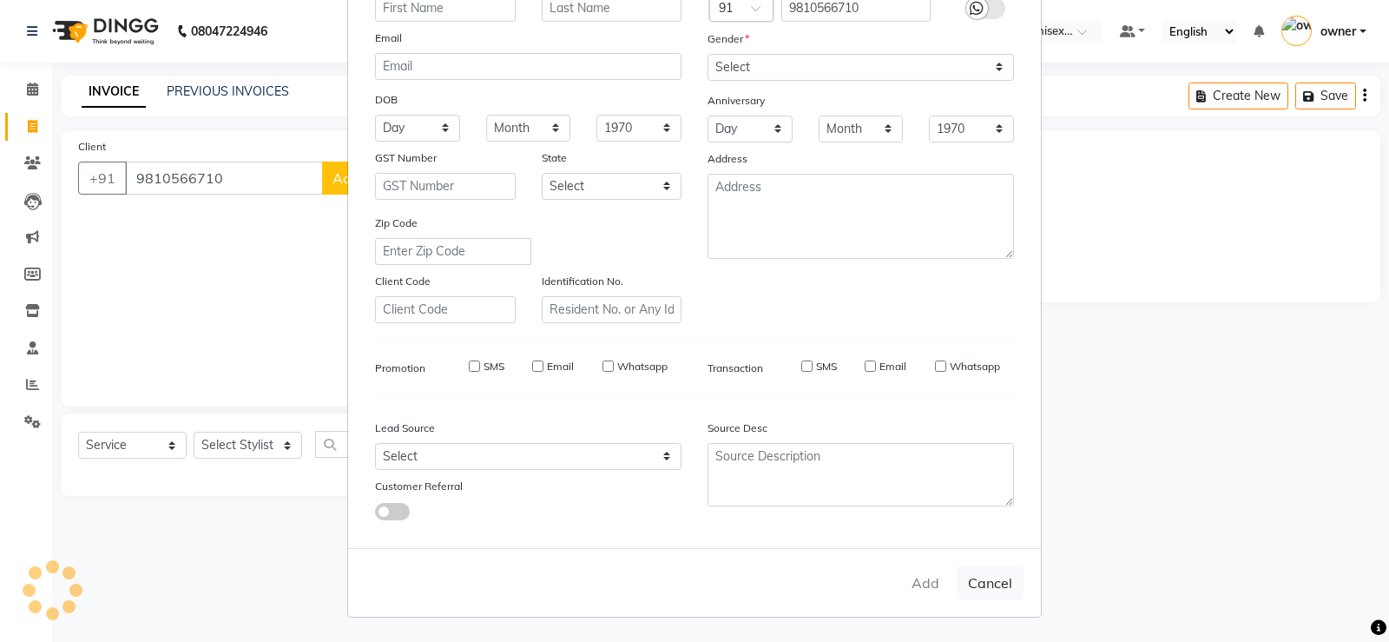
select select
checkbox input "false"
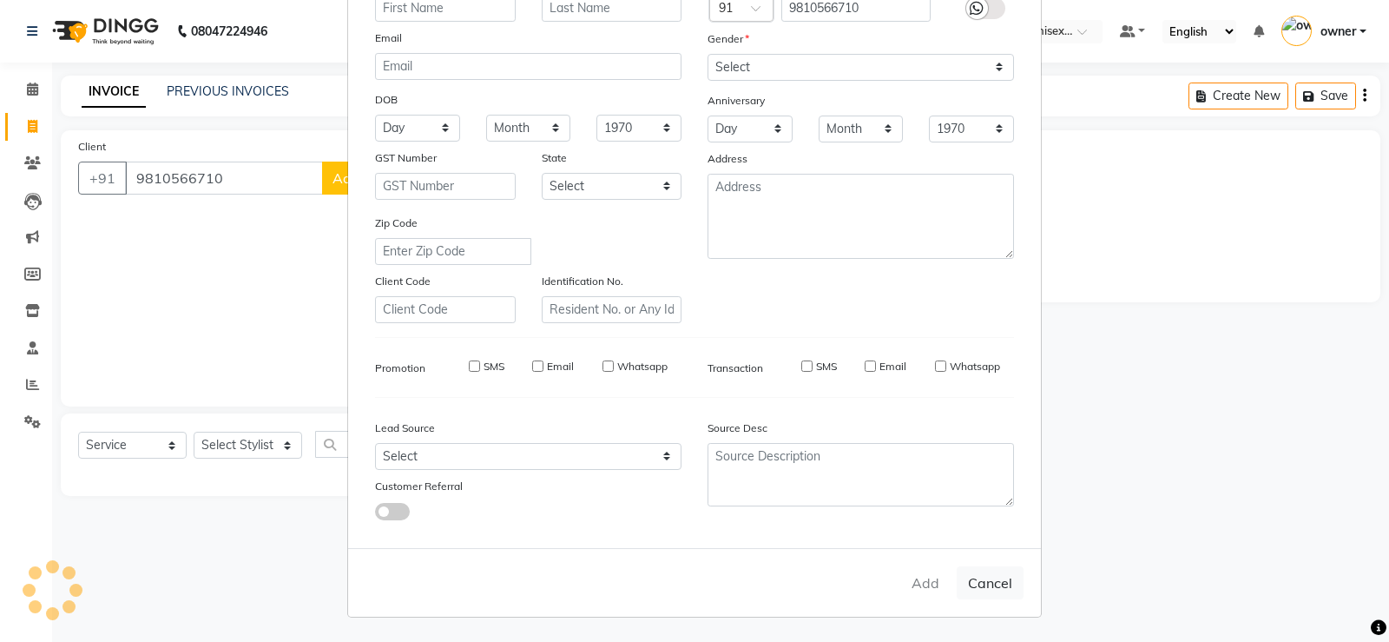
checkbox input "false"
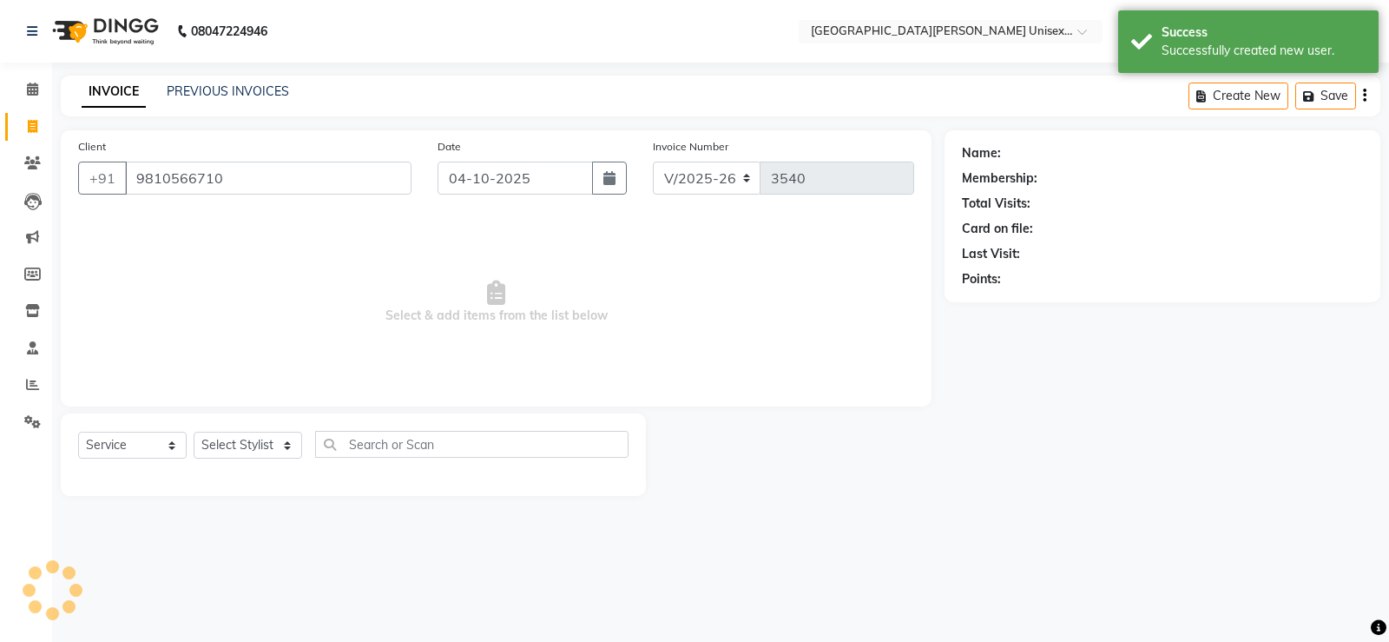
click at [247, 449] on ngb-modal-window "Add Client Generate Dummy Number Name Email DOB Day 01 02 03 04 05 06 07 08 09 …" at bounding box center [694, 321] width 1389 height 642
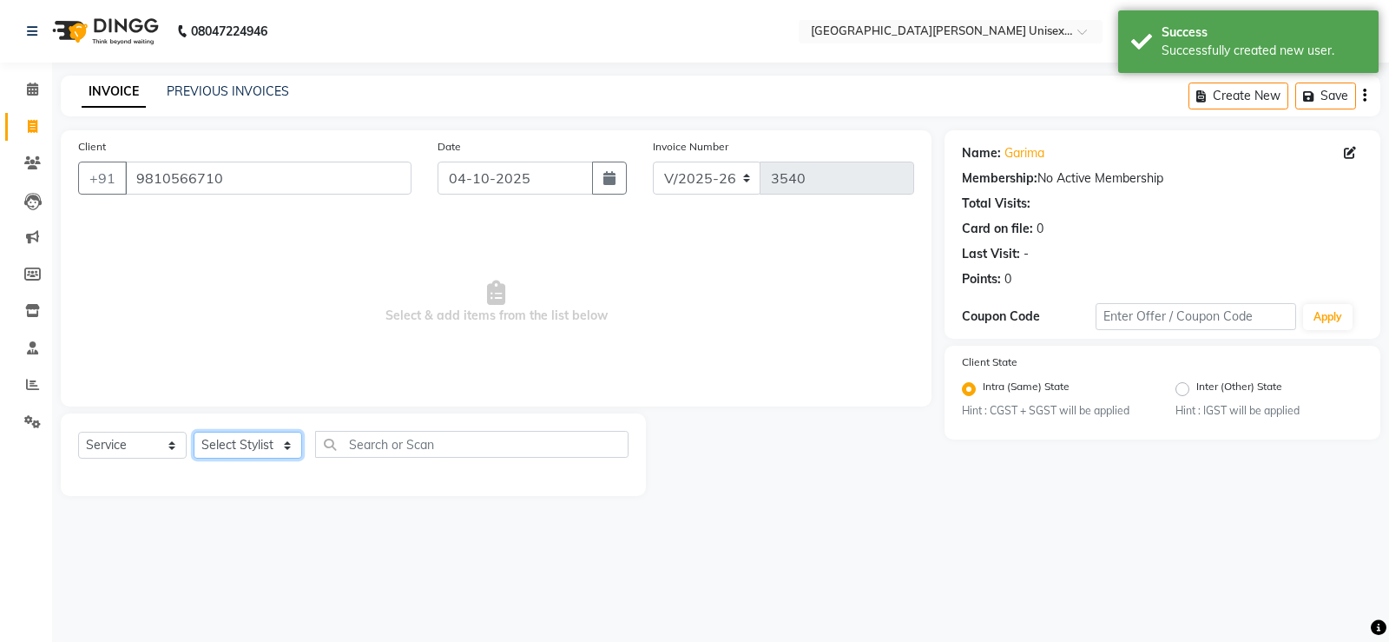
click at [251, 450] on select "Select Stylist anjali [PERSON_NAME] [PERSON_NAME] [PERSON_NAME] [PERSON_NAME] […" at bounding box center [248, 444] width 109 height 27
select select "63843"
click at [194, 431] on select "Select Stylist anjali [PERSON_NAME] [PERSON_NAME] [PERSON_NAME] [PERSON_NAME] […" at bounding box center [248, 444] width 109 height 27
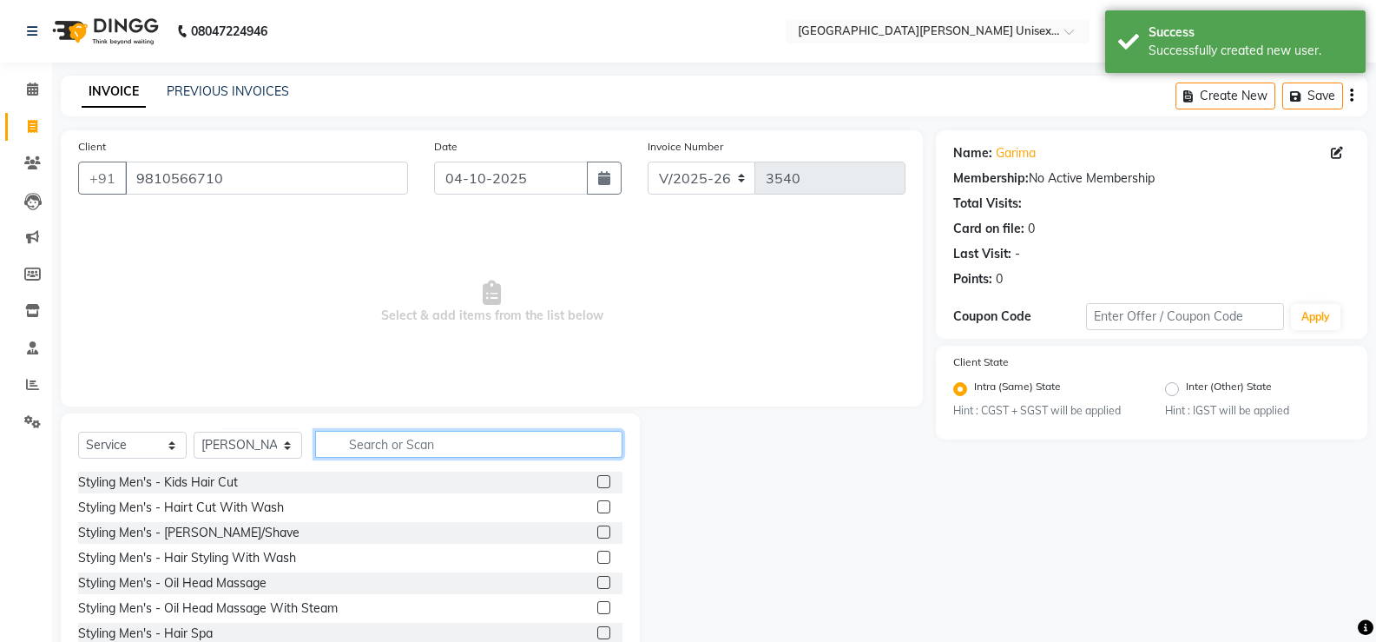
click at [376, 449] on input "text" at bounding box center [468, 444] width 307 height 27
type input "THRE"
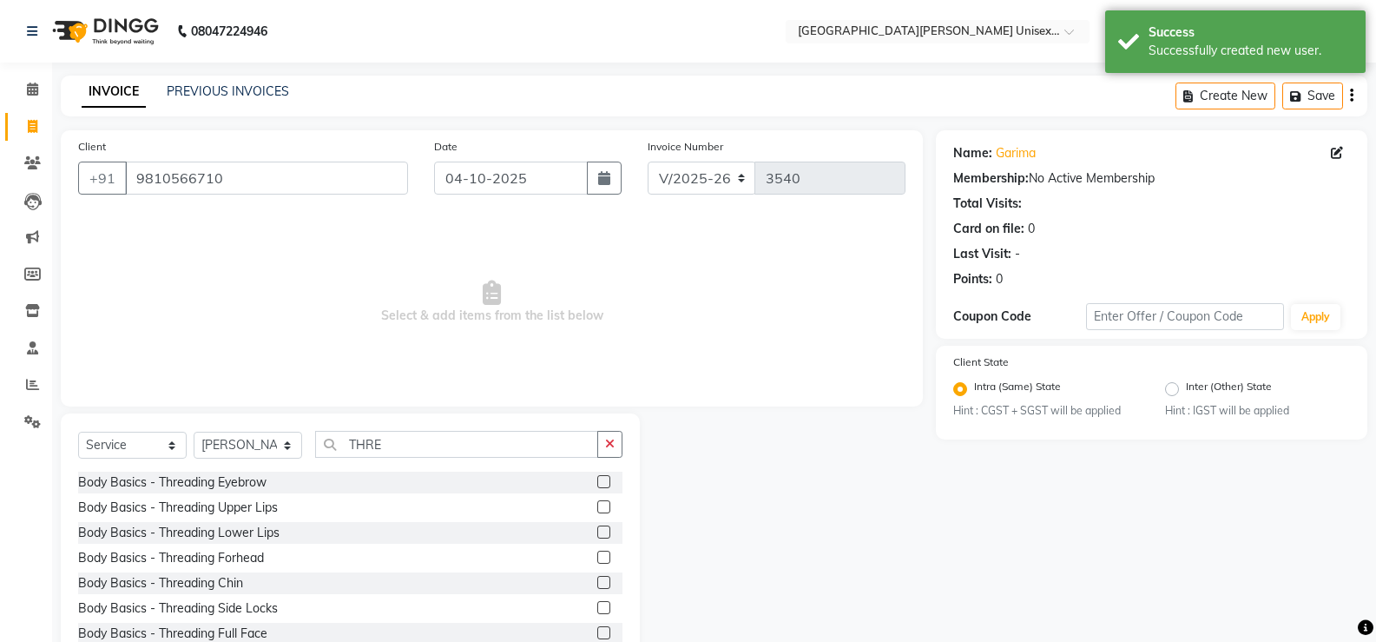
click at [597, 476] on label at bounding box center [603, 481] width 13 height 13
click at [597, 477] on input "checkbox" at bounding box center [602, 482] width 11 height 11
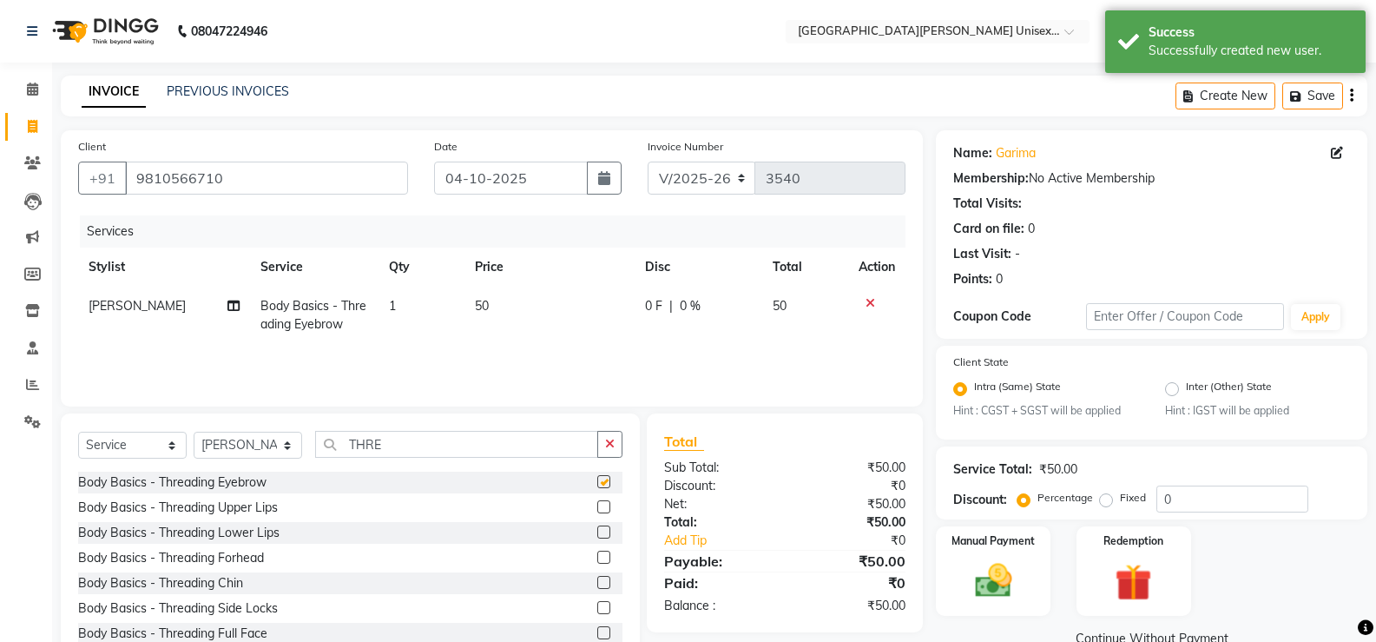
checkbox input "false"
click at [597, 507] on label at bounding box center [603, 506] width 13 height 13
click at [597, 507] on input "checkbox" at bounding box center [602, 507] width 11 height 11
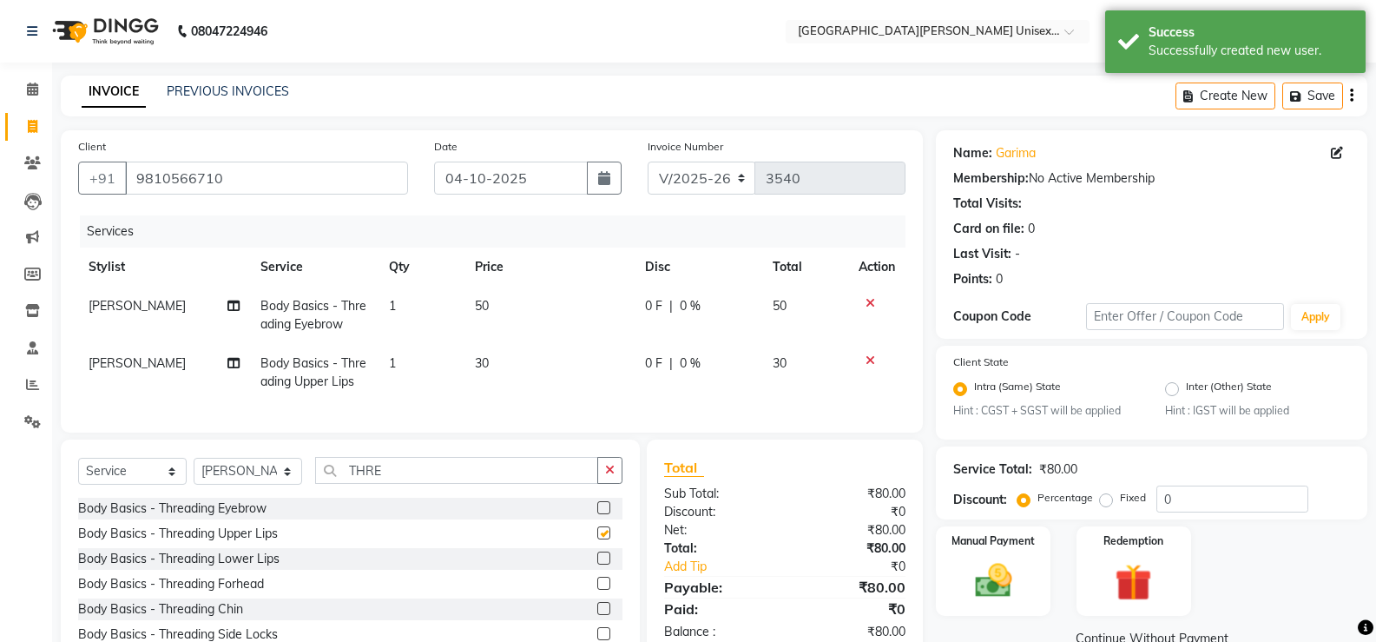
checkbox input "false"
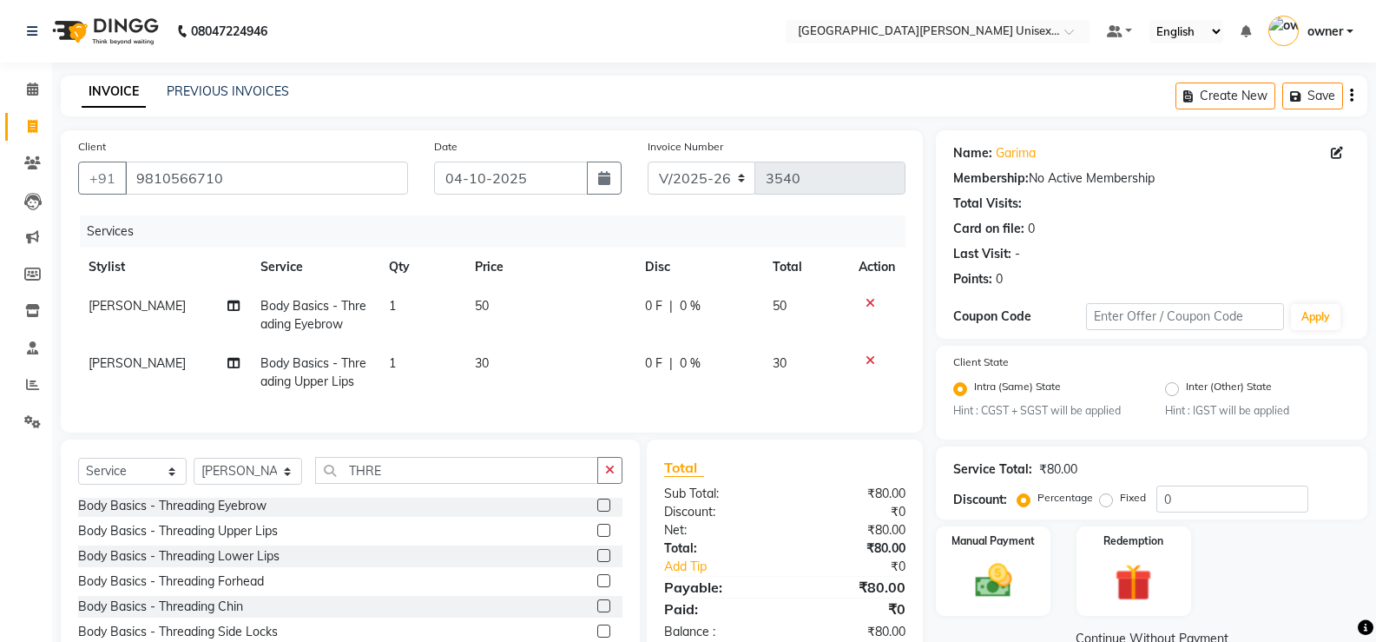
click at [597, 612] on label at bounding box center [603, 605] width 13 height 13
click at [597, 612] on input "checkbox" at bounding box center [602, 606] width 11 height 11
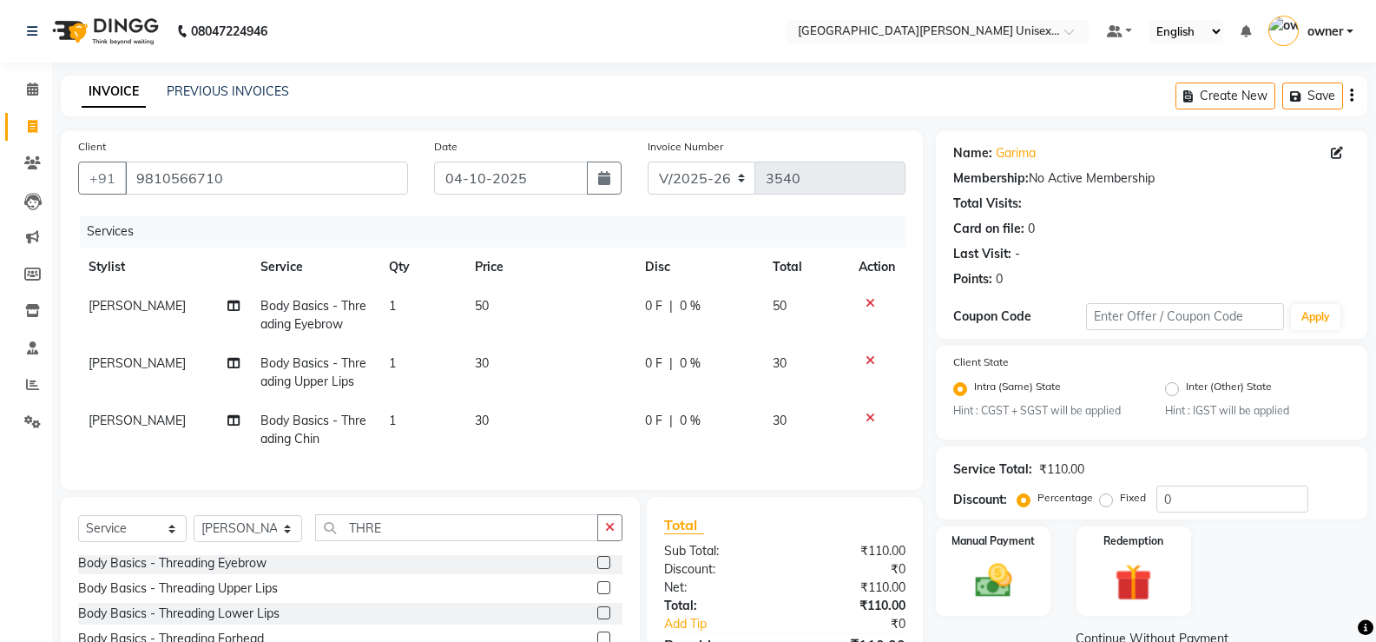
checkbox input "false"
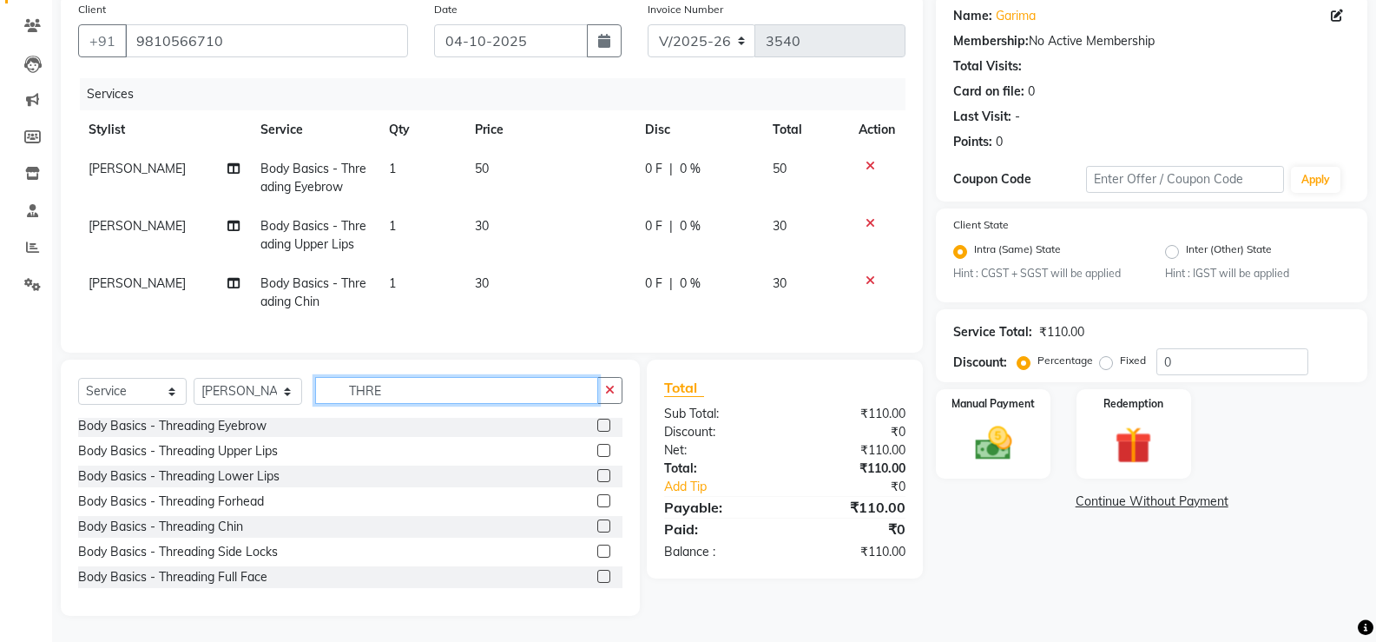
click at [412, 388] on input "THRE" at bounding box center [456, 390] width 283 height 27
type input "T"
type input "RICA"
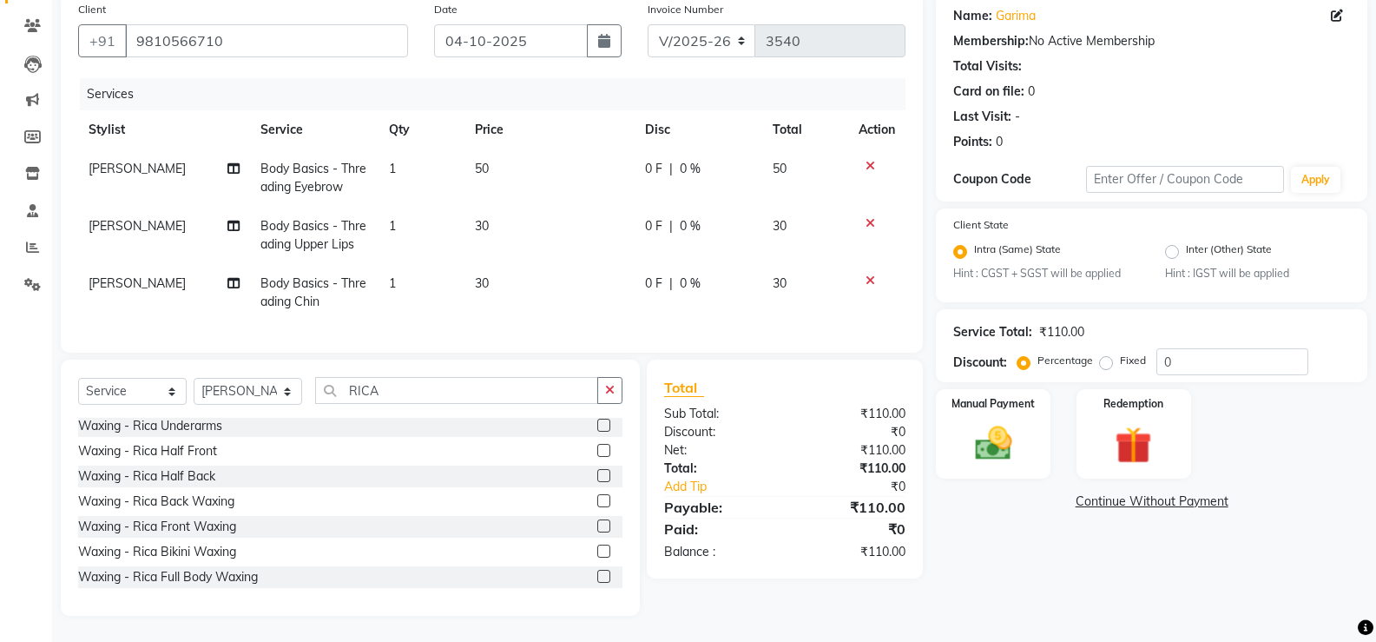
click at [597, 430] on label at bounding box center [603, 424] width 13 height 13
click at [597, 430] on input "checkbox" at bounding box center [602, 425] width 11 height 11
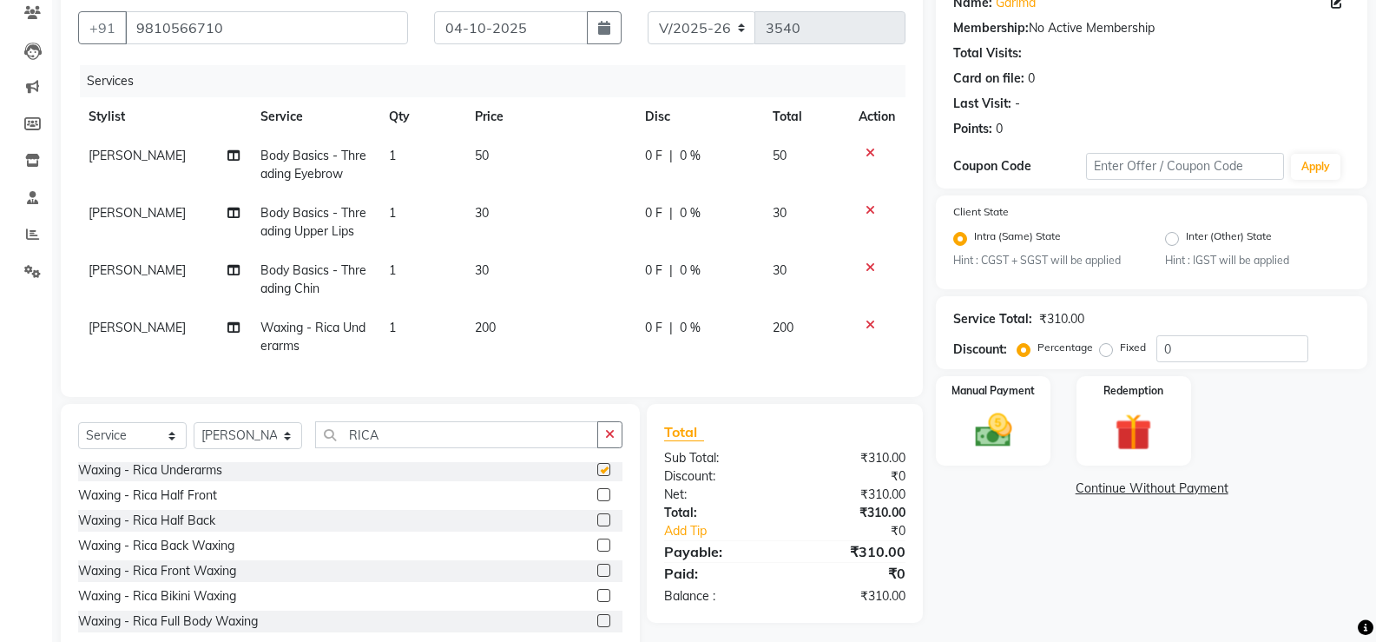
checkbox input "false"
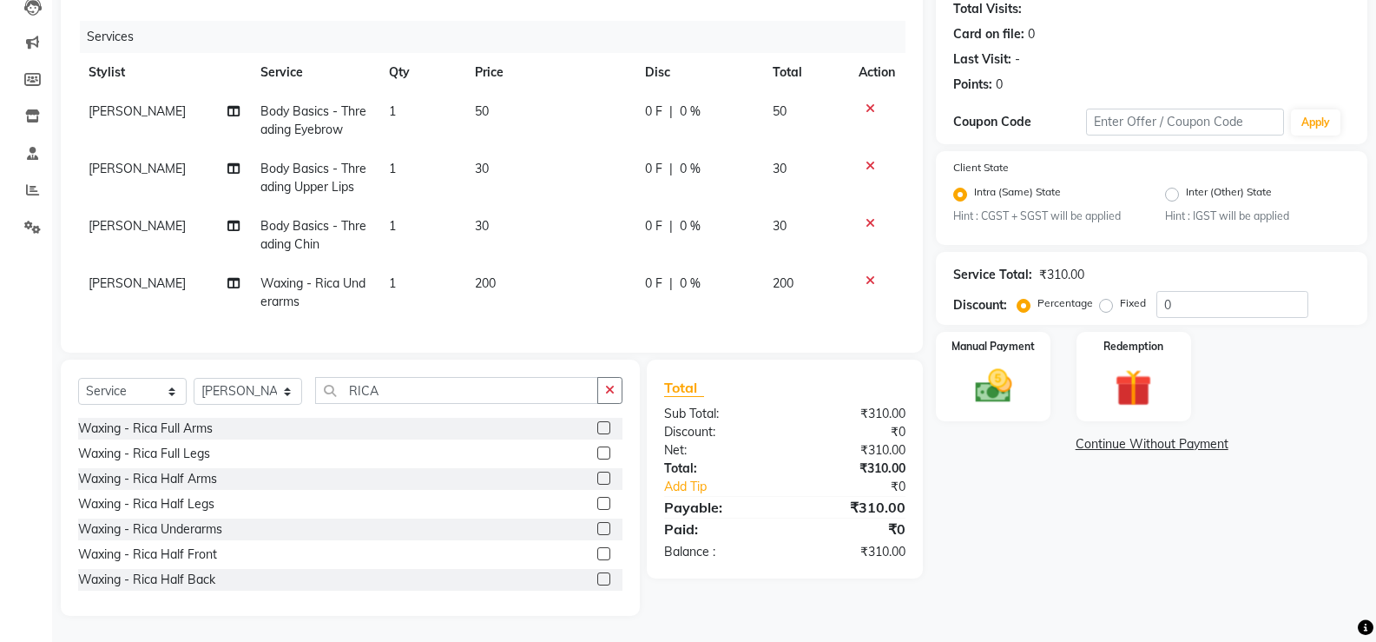
scroll to position [0, 0]
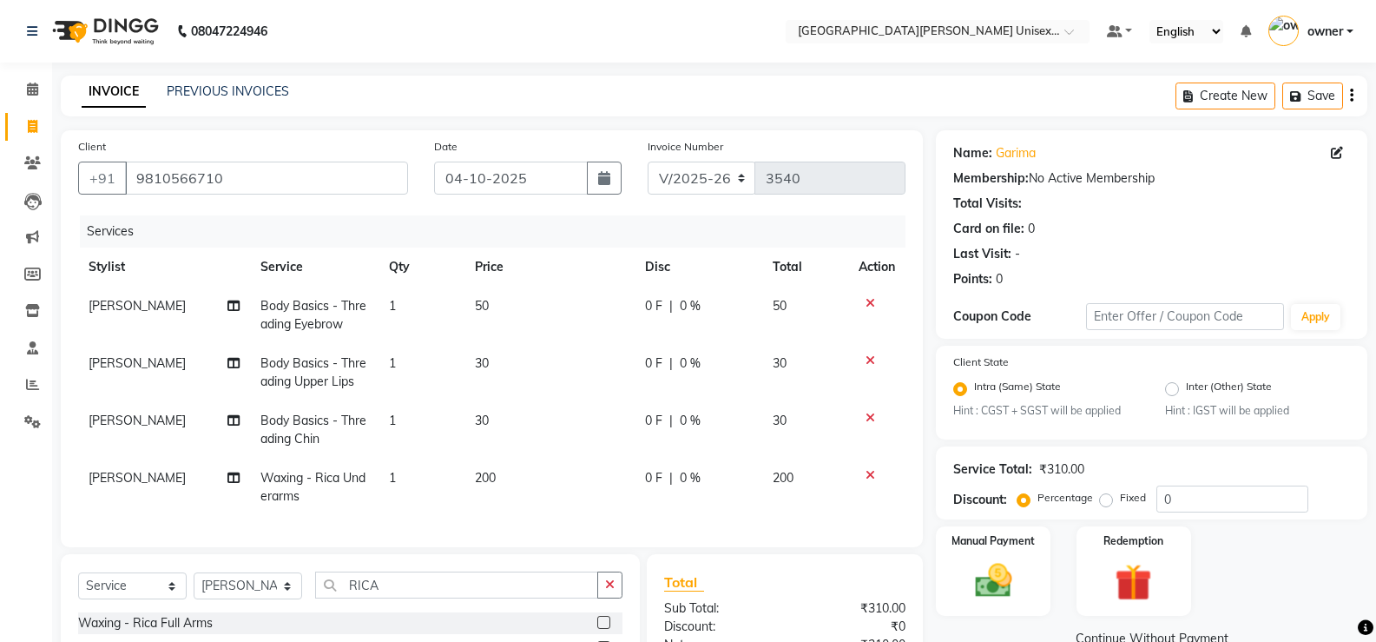
click at [870, 301] on icon at bounding box center [871, 303] width 10 height 12
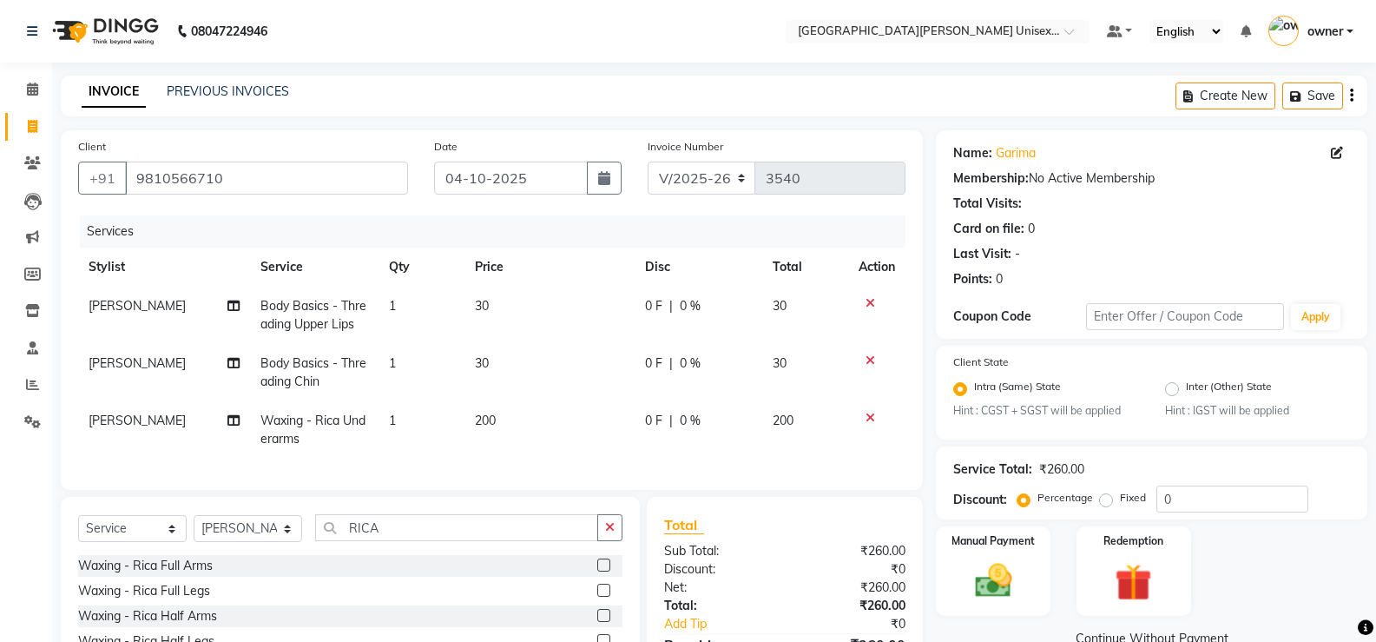
scroll to position [150, 0]
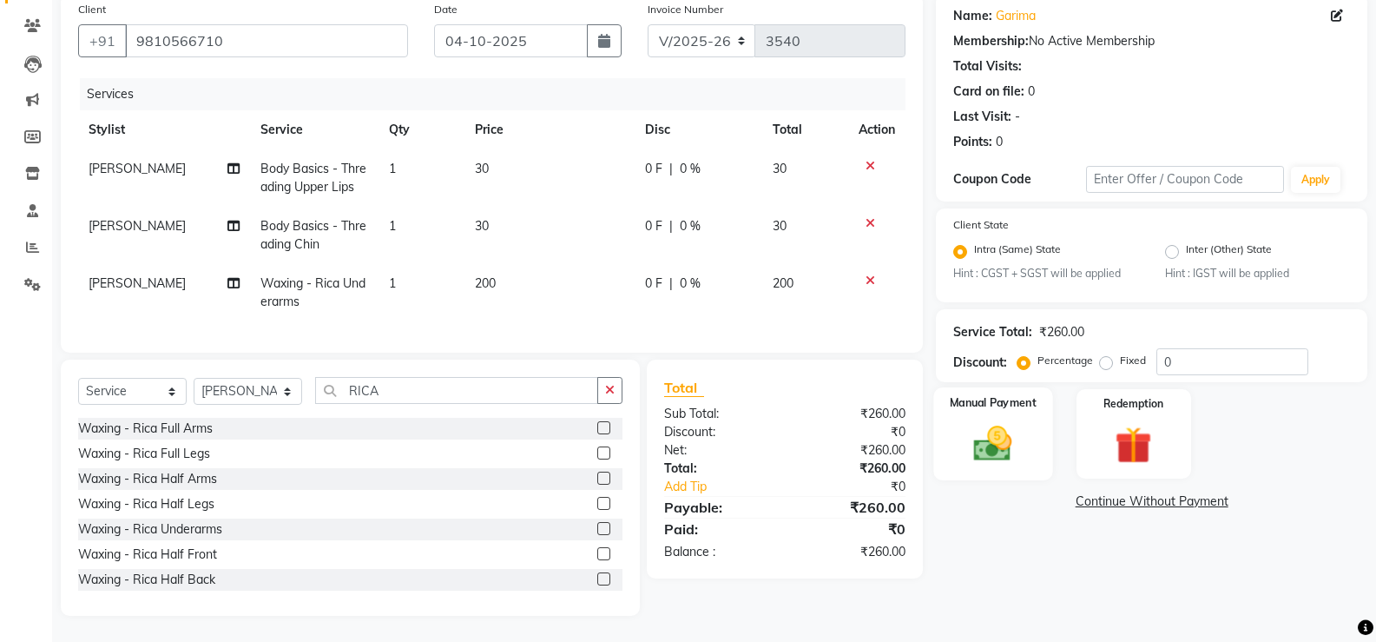
click at [1012, 439] on img at bounding box center [993, 444] width 62 height 44
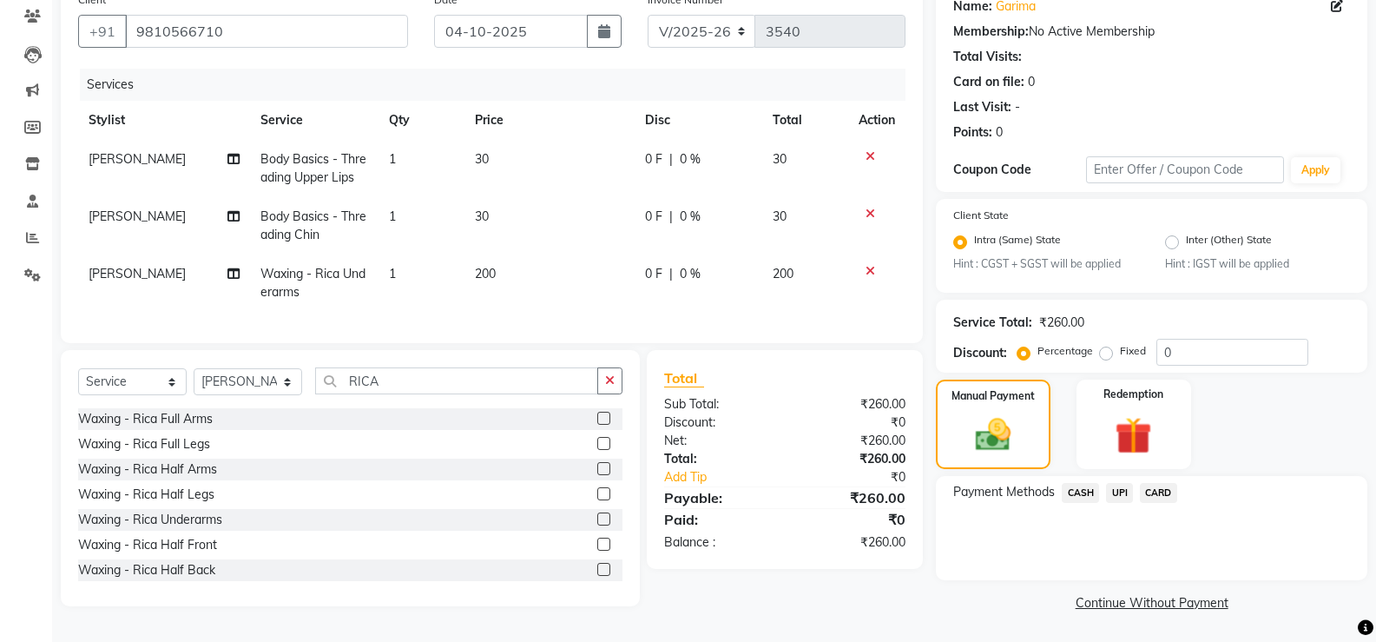
click at [1112, 489] on span "UPI" at bounding box center [1119, 493] width 27 height 20
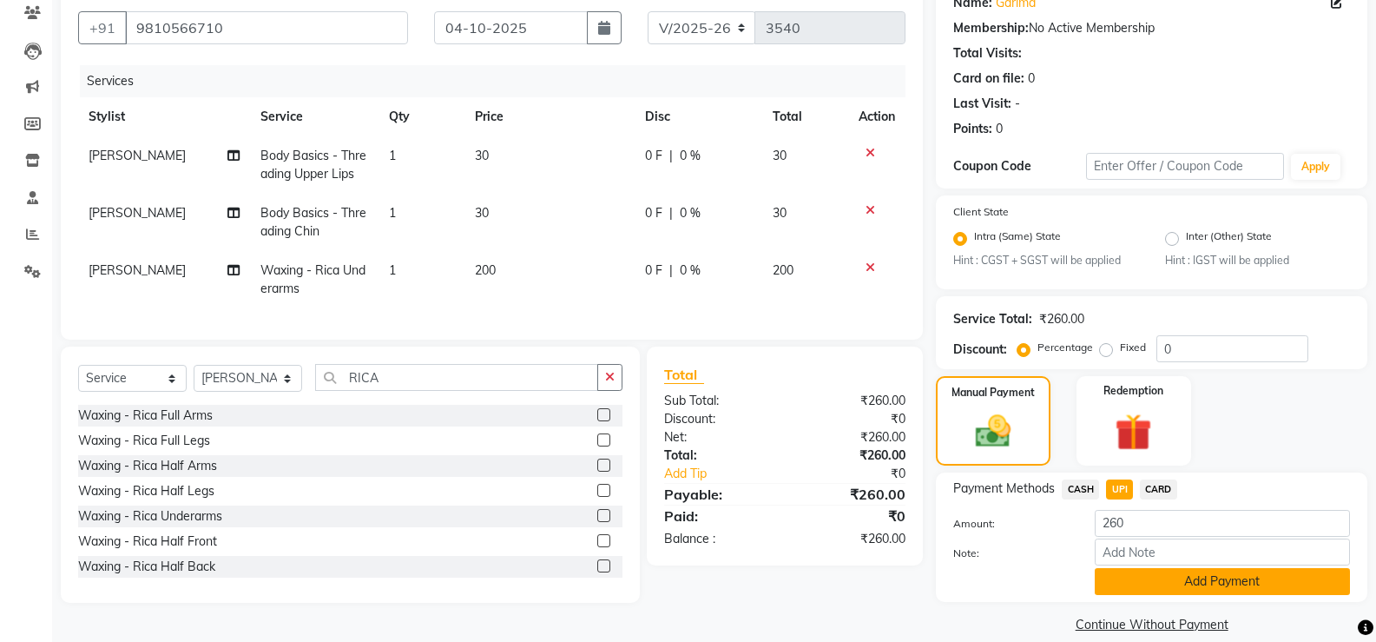
click at [1106, 579] on button "Add Payment" at bounding box center [1222, 581] width 255 height 27
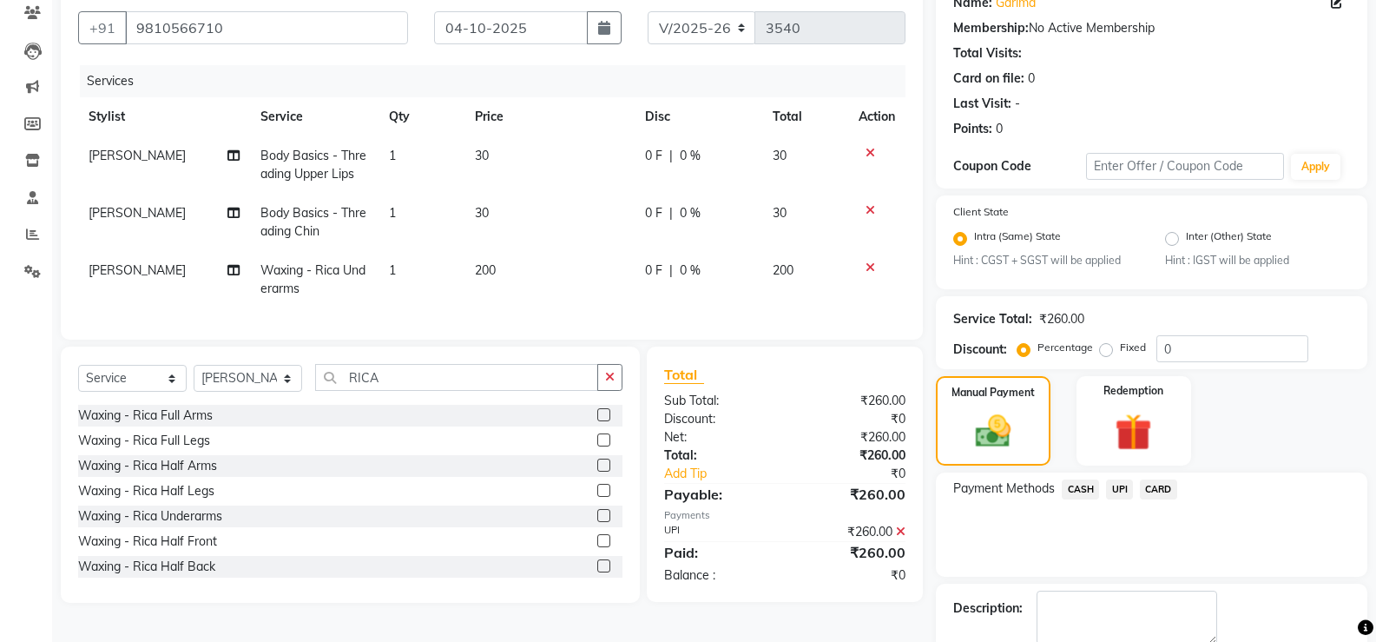
scroll to position [245, 0]
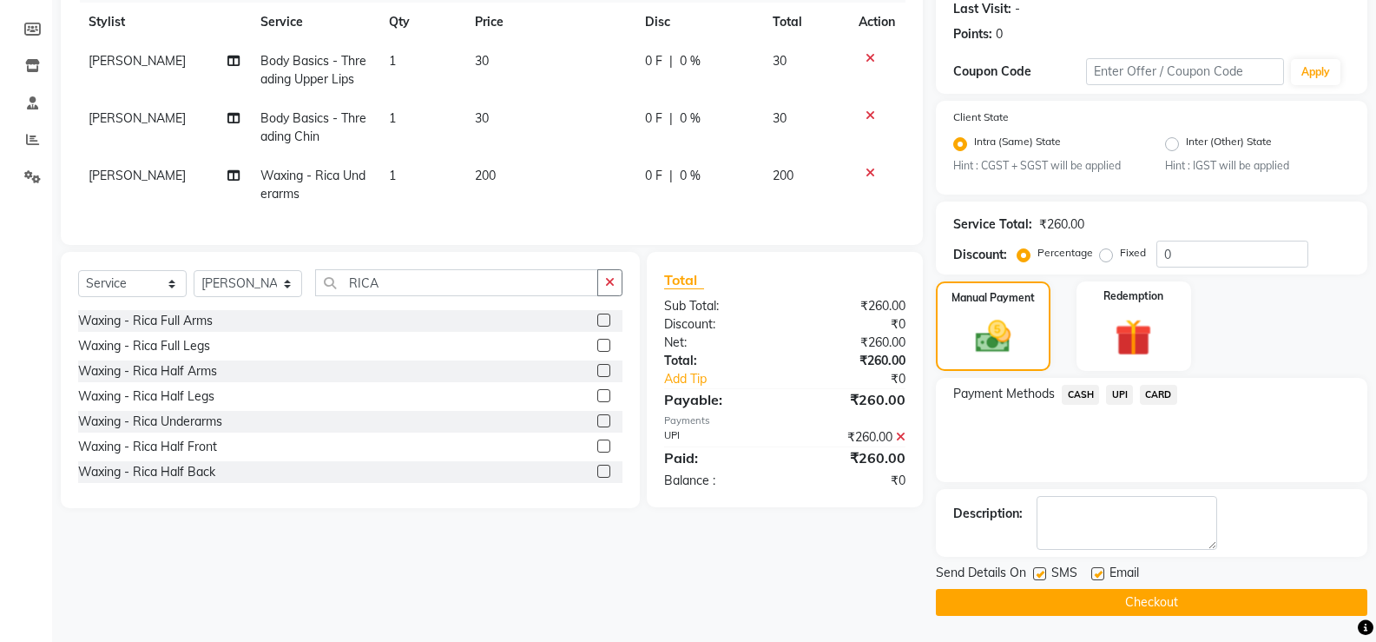
click at [1091, 581] on div at bounding box center [1096, 576] width 11 height 18
click at [1090, 595] on button "Checkout" at bounding box center [1151, 602] width 431 height 27
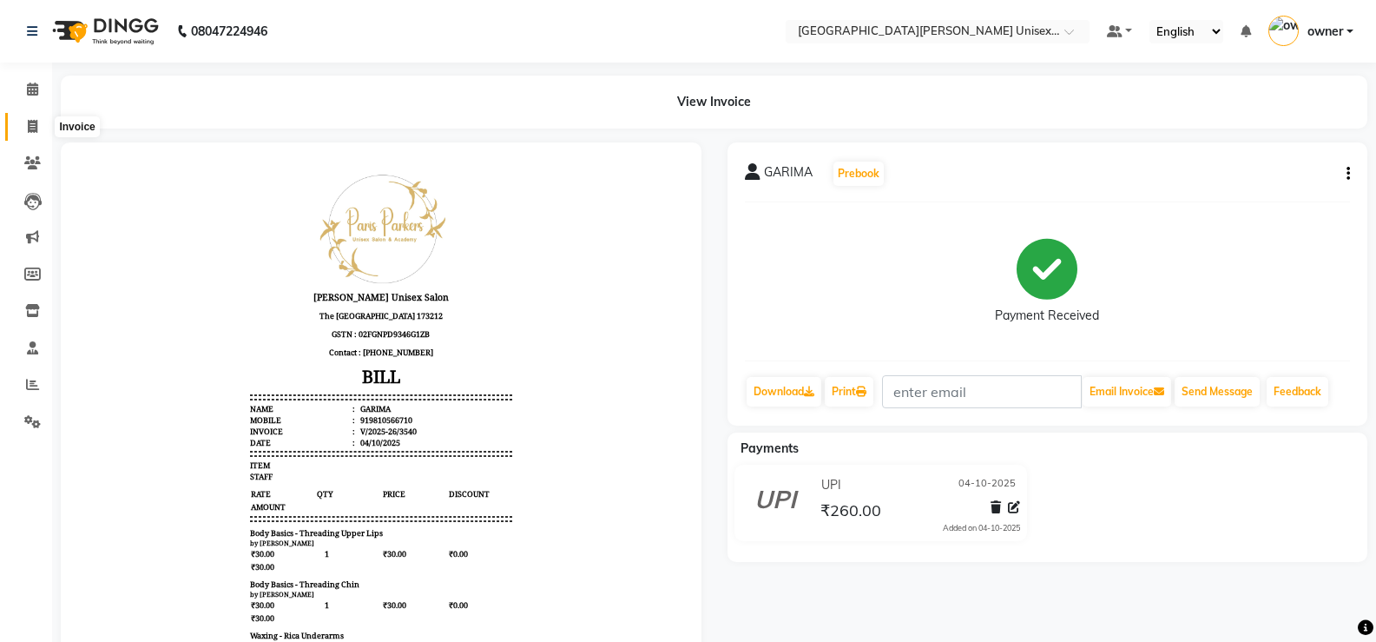
click at [43, 128] on span at bounding box center [32, 127] width 30 height 20
select select "service"
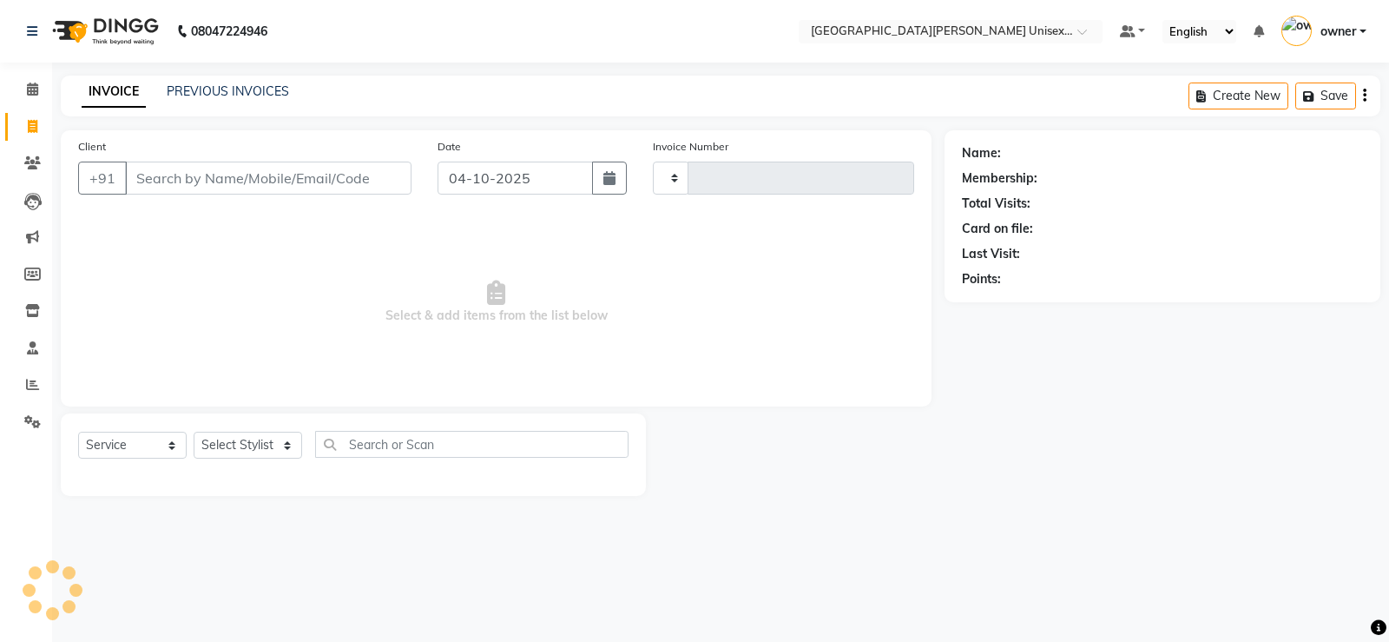
type input "3541"
select select "7055"
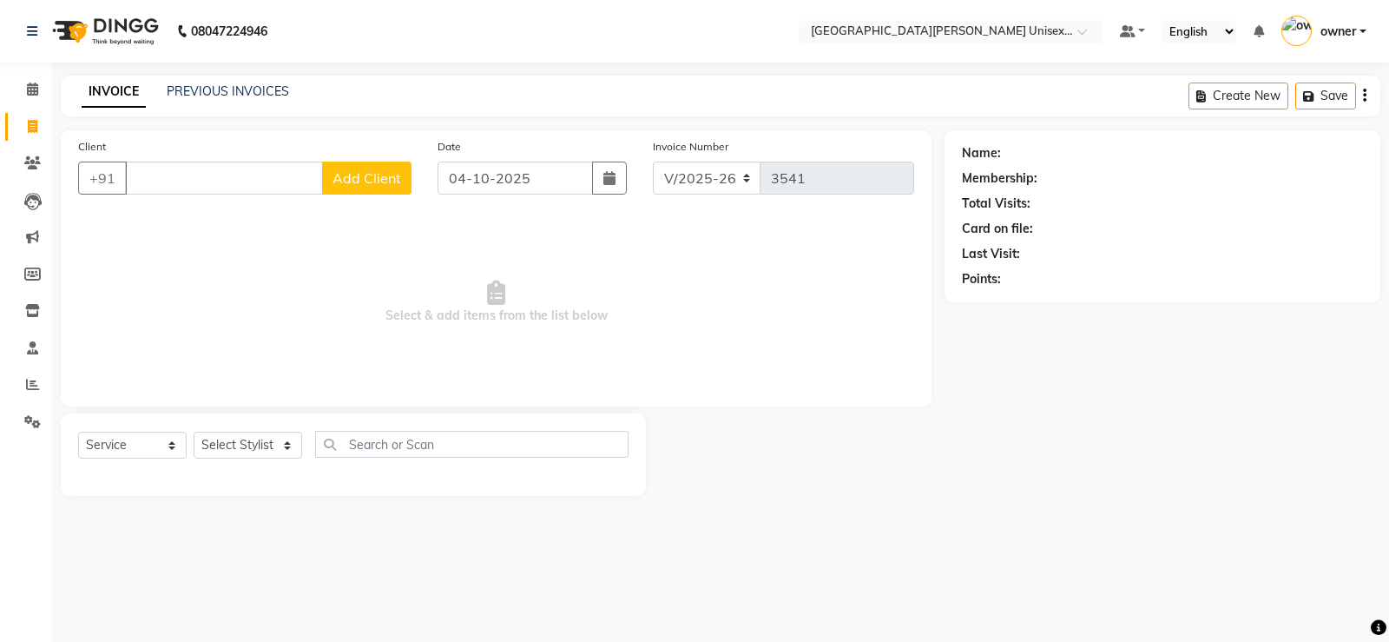
click at [190, 177] on input "Client" at bounding box center [224, 177] width 198 height 33
click at [162, 179] on input "8217873889" at bounding box center [224, 177] width 198 height 33
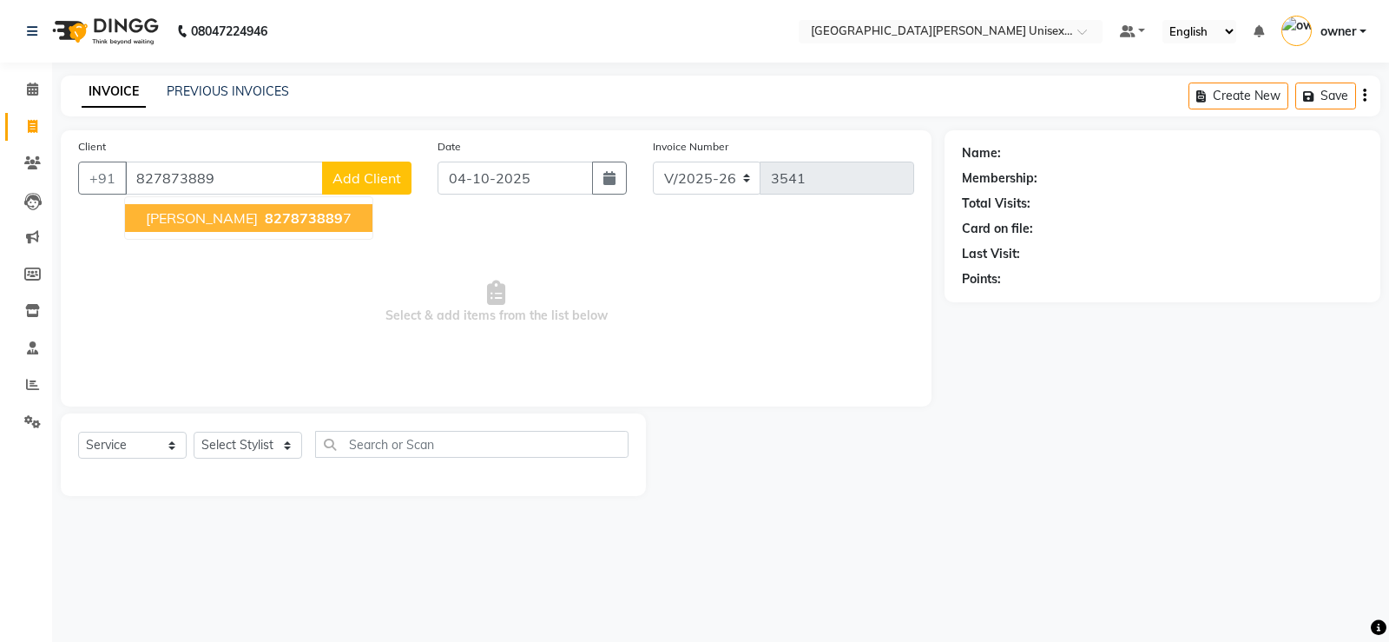
click at [265, 215] on span "827873889" at bounding box center [304, 217] width 78 height 17
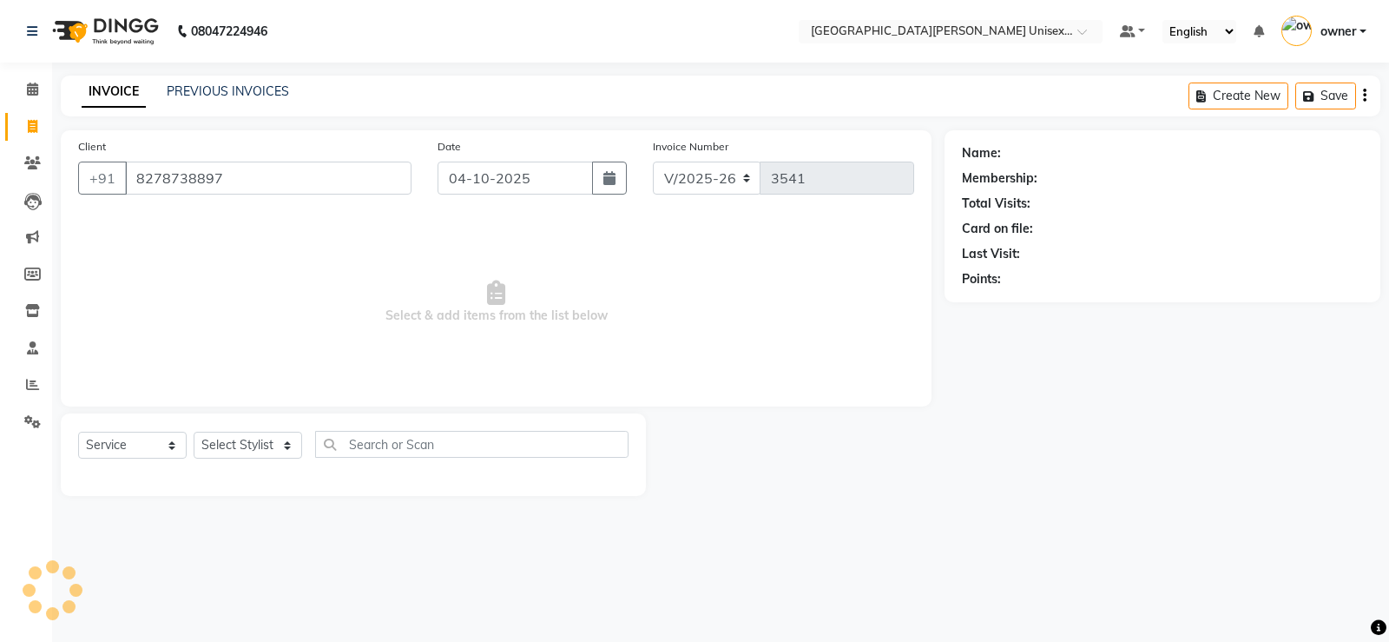
type input "8278738897"
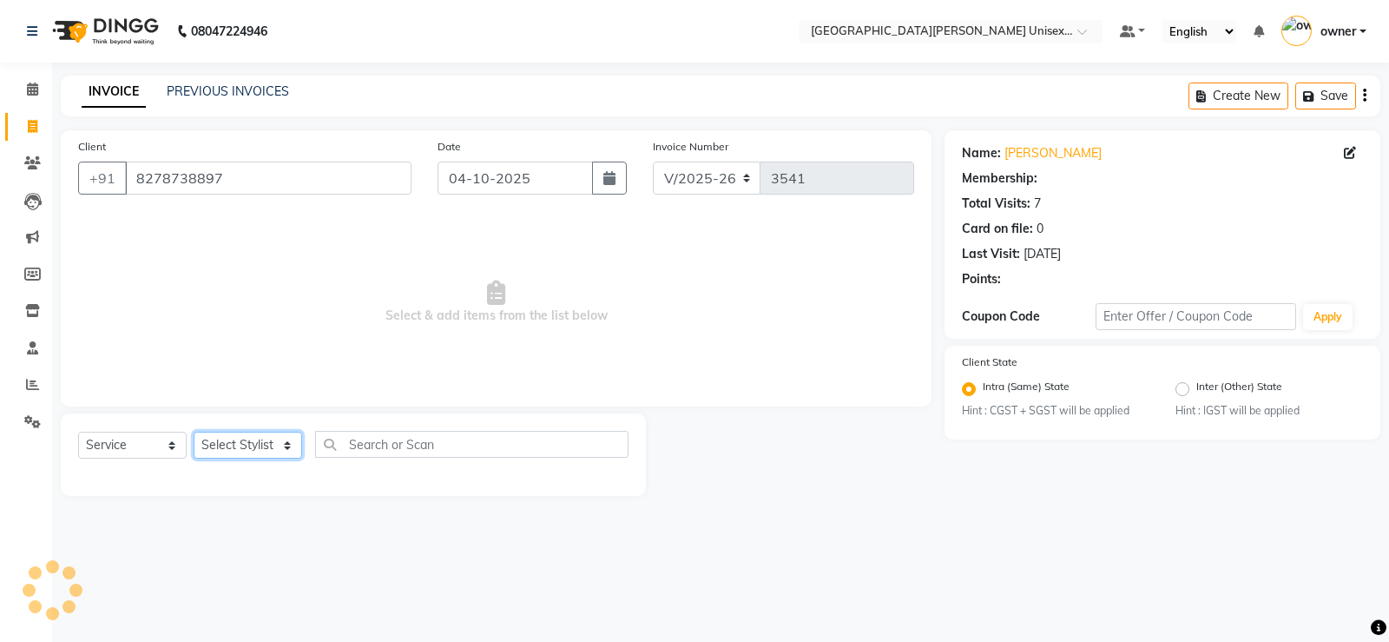
click at [251, 452] on select "Select Stylist anjali [PERSON_NAME] [PERSON_NAME] [PERSON_NAME] [PERSON_NAME] […" at bounding box center [248, 444] width 109 height 27
select select "58739"
click at [194, 431] on select "Select Stylist anjali [PERSON_NAME] [PERSON_NAME] [PERSON_NAME] [PERSON_NAME] […" at bounding box center [248, 444] width 109 height 27
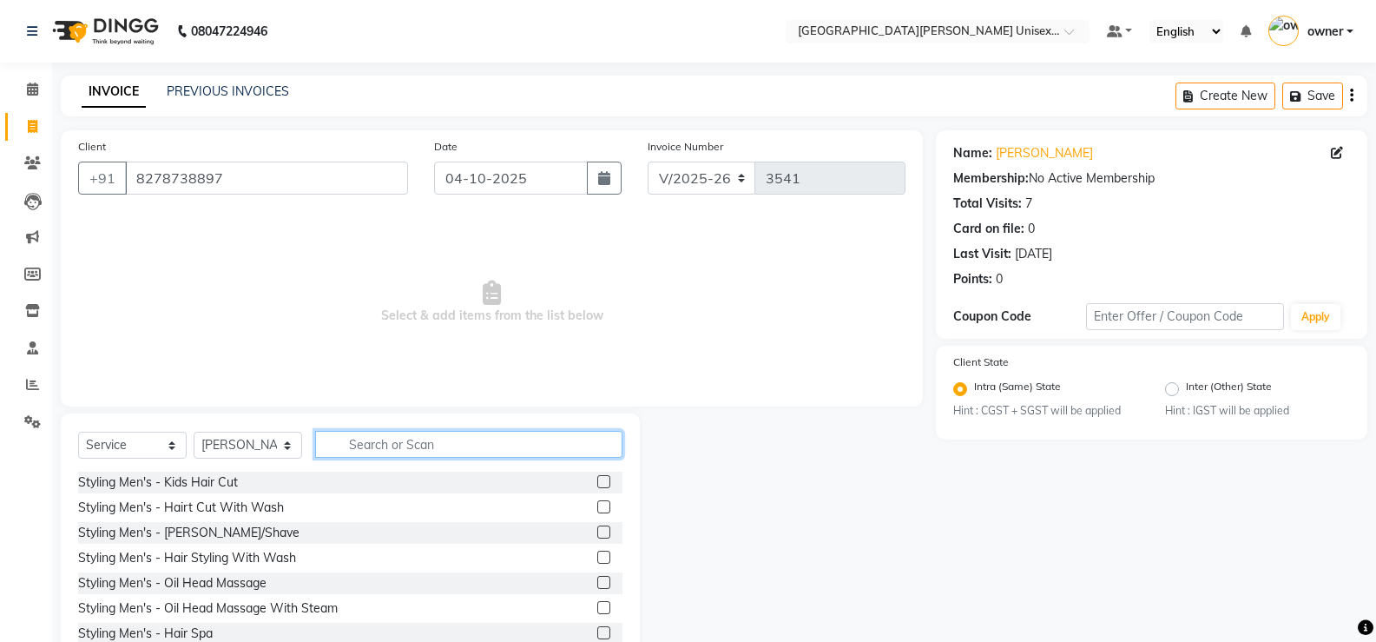
click at [430, 444] on input "text" at bounding box center [468, 444] width 307 height 27
type input "THRE"
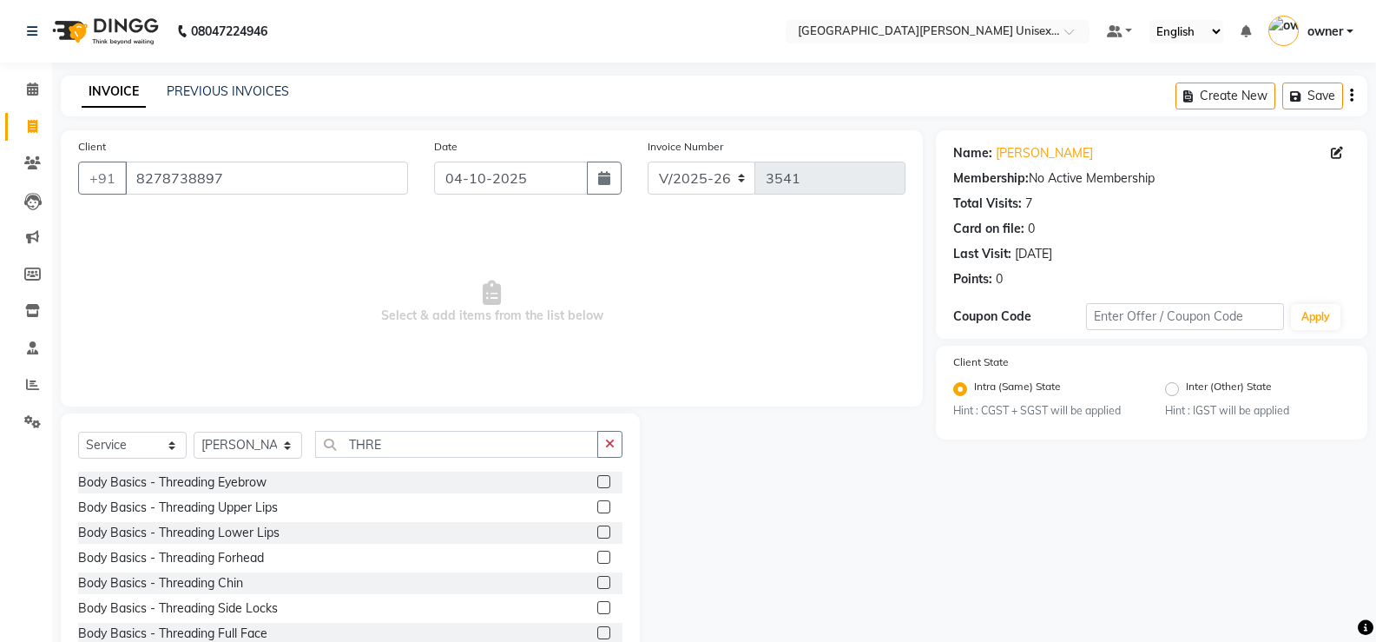
click at [597, 484] on label at bounding box center [603, 481] width 13 height 13
click at [597, 484] on input "checkbox" at bounding box center [602, 482] width 11 height 11
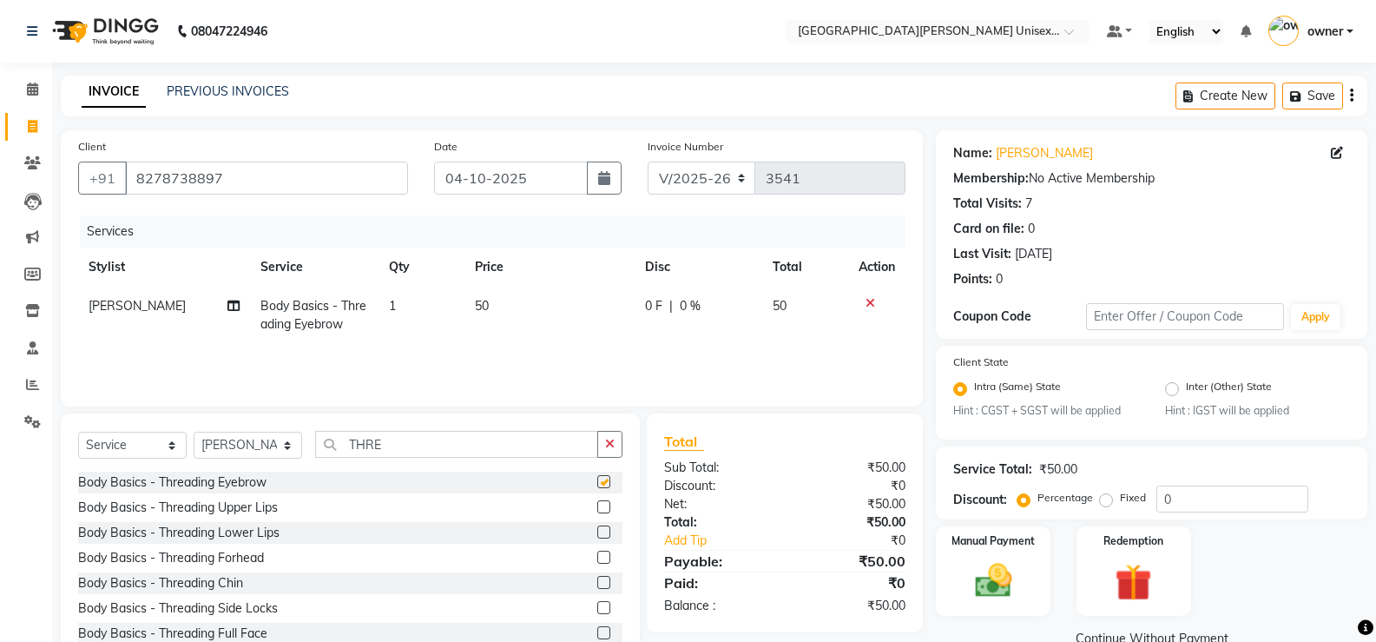
scroll to position [54, 0]
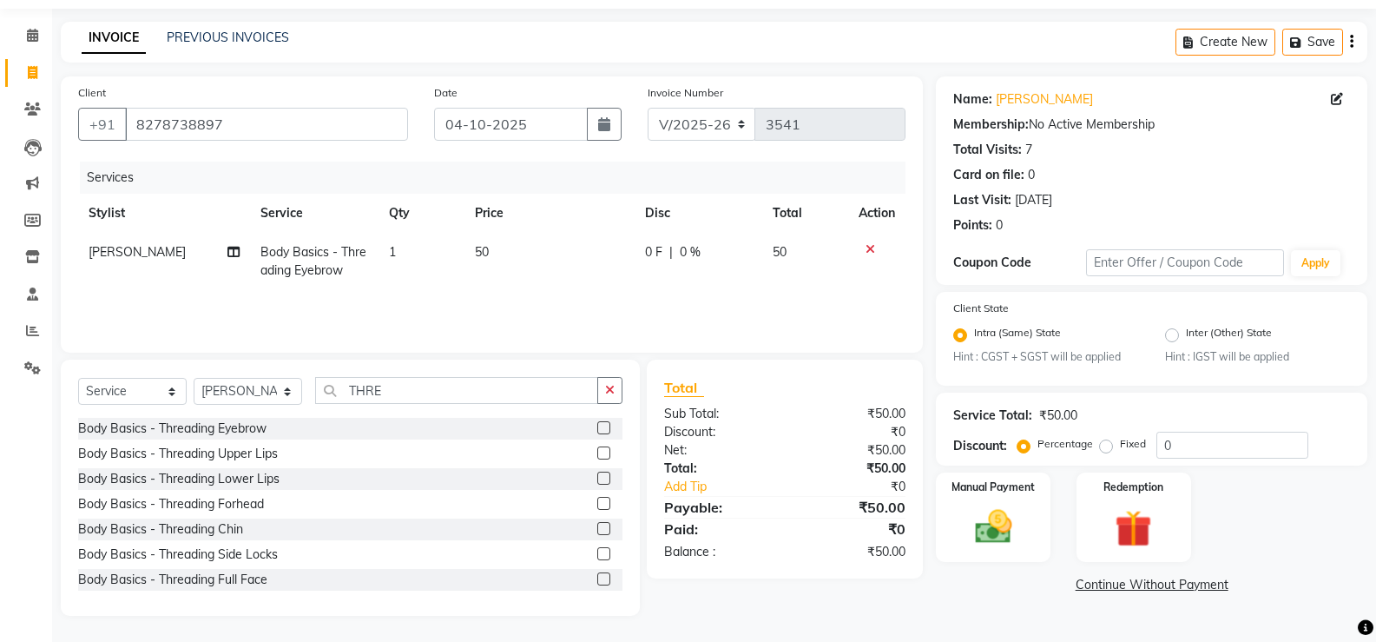
checkbox input "false"
click at [1007, 512] on img at bounding box center [993, 527] width 62 height 44
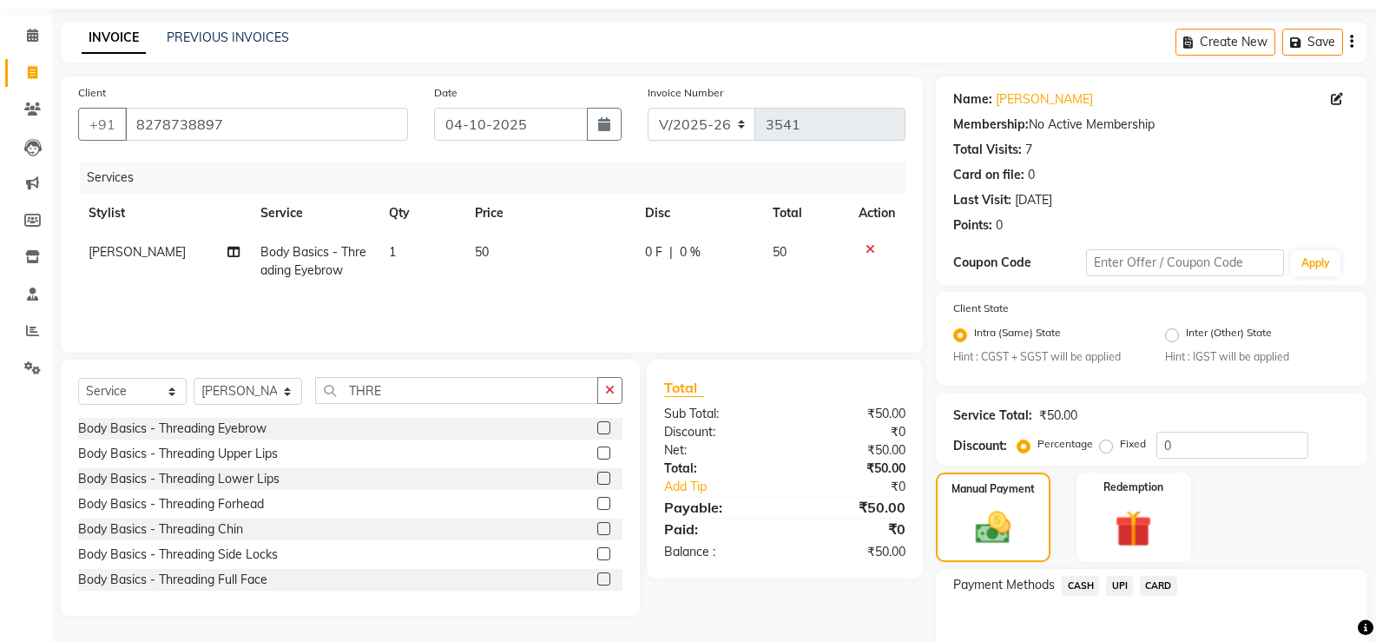
scroll to position [147, 0]
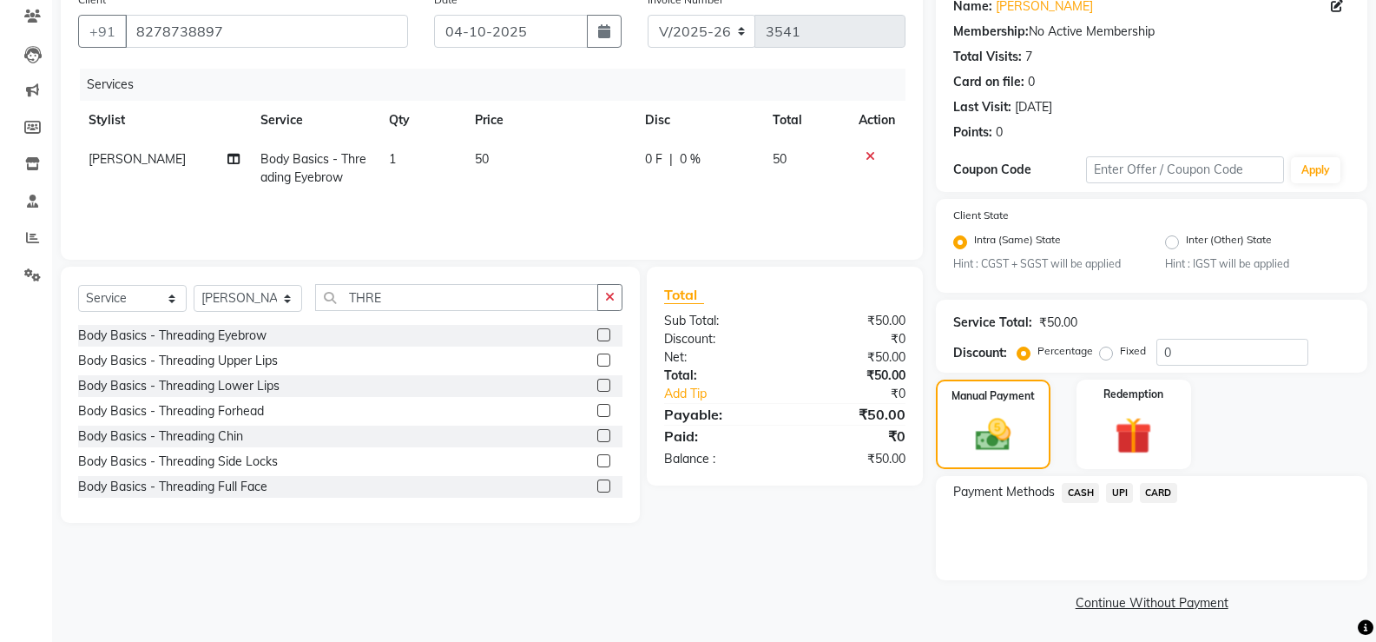
click at [1122, 492] on span "UPI" at bounding box center [1119, 493] width 27 height 20
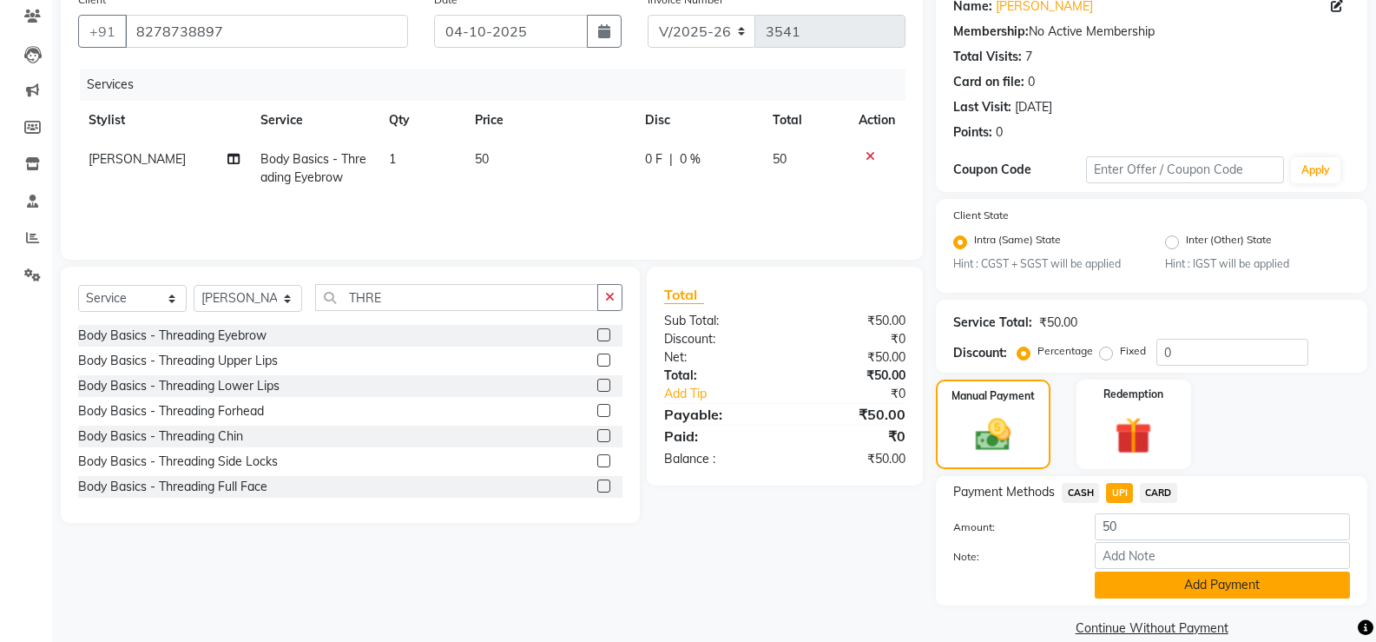
scroll to position [172, 0]
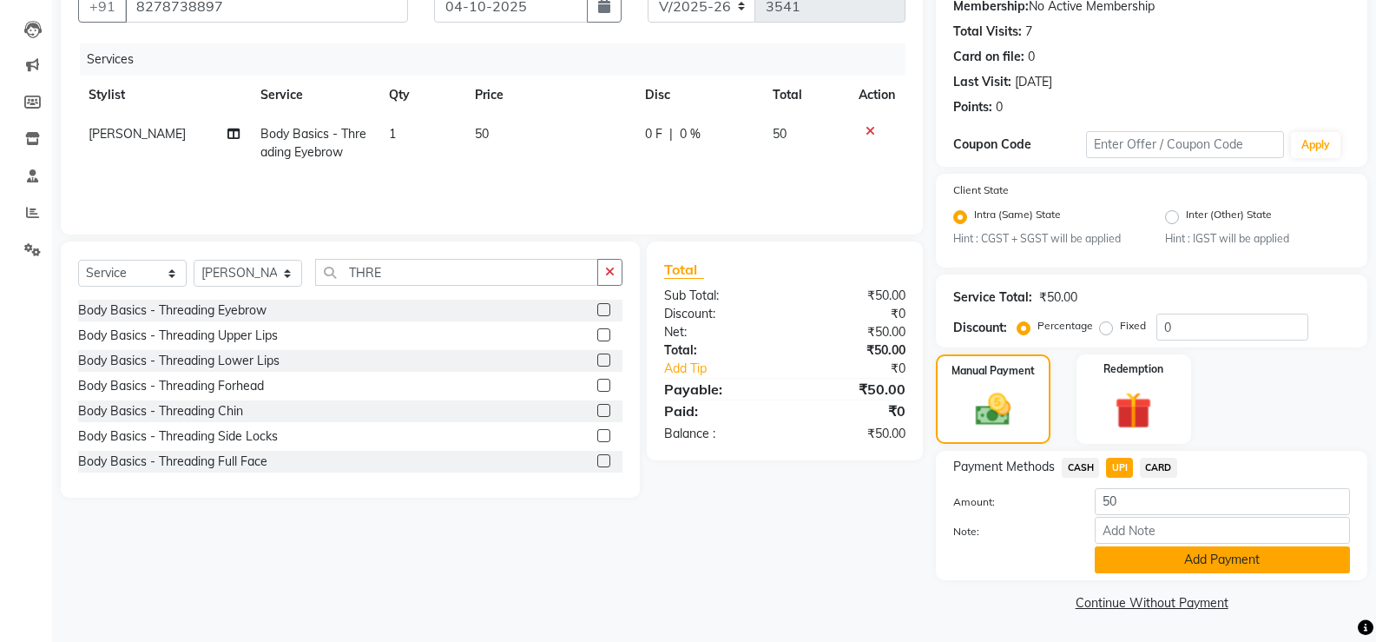
click at [1144, 562] on button "Add Payment" at bounding box center [1222, 559] width 255 height 27
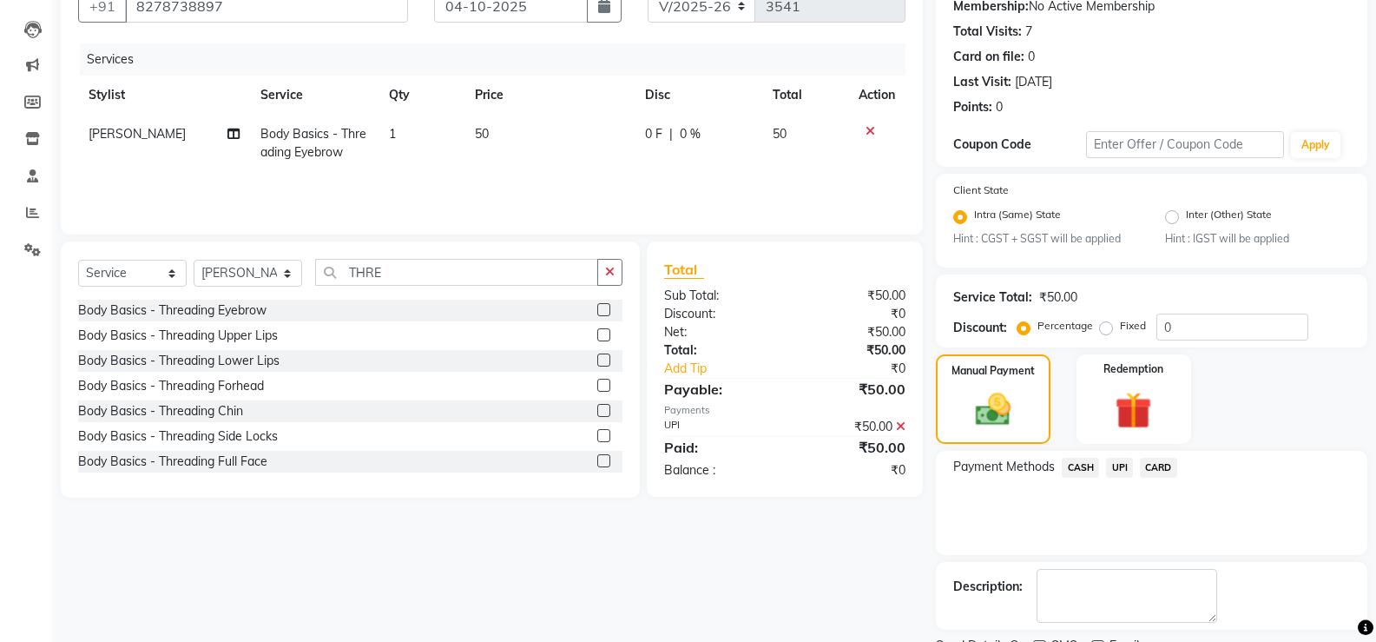
scroll to position [245, 0]
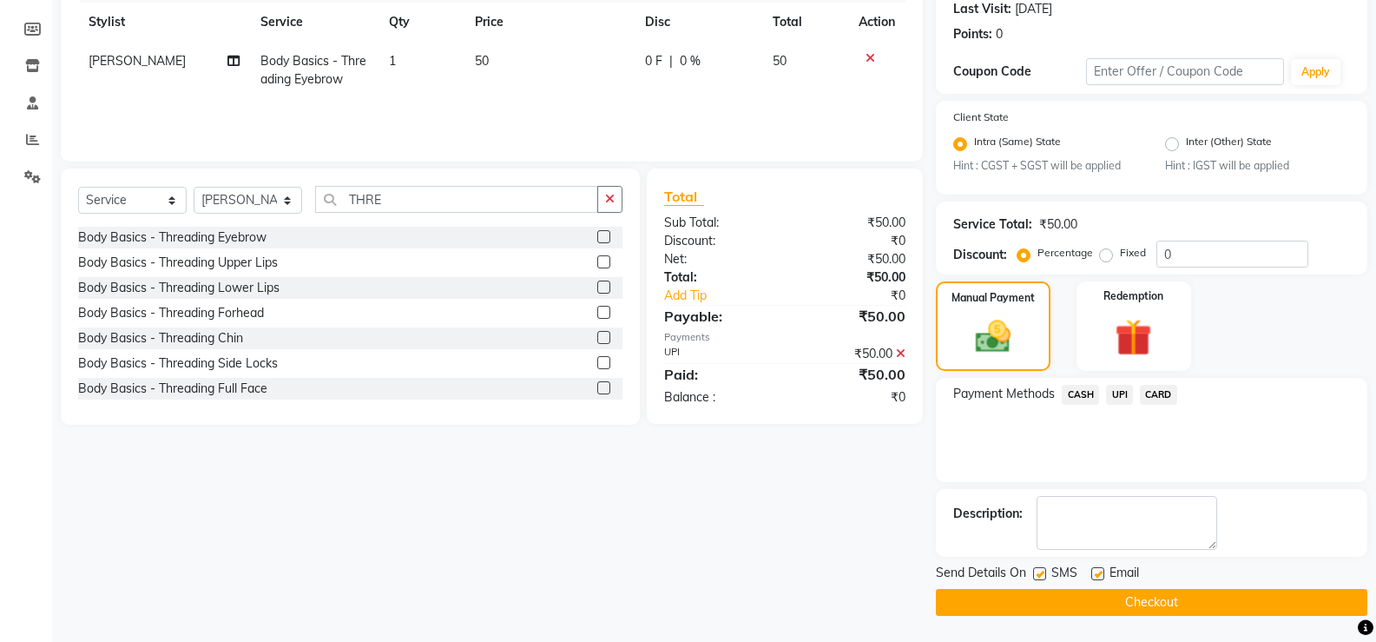
click at [1147, 605] on button "Checkout" at bounding box center [1151, 602] width 431 height 27
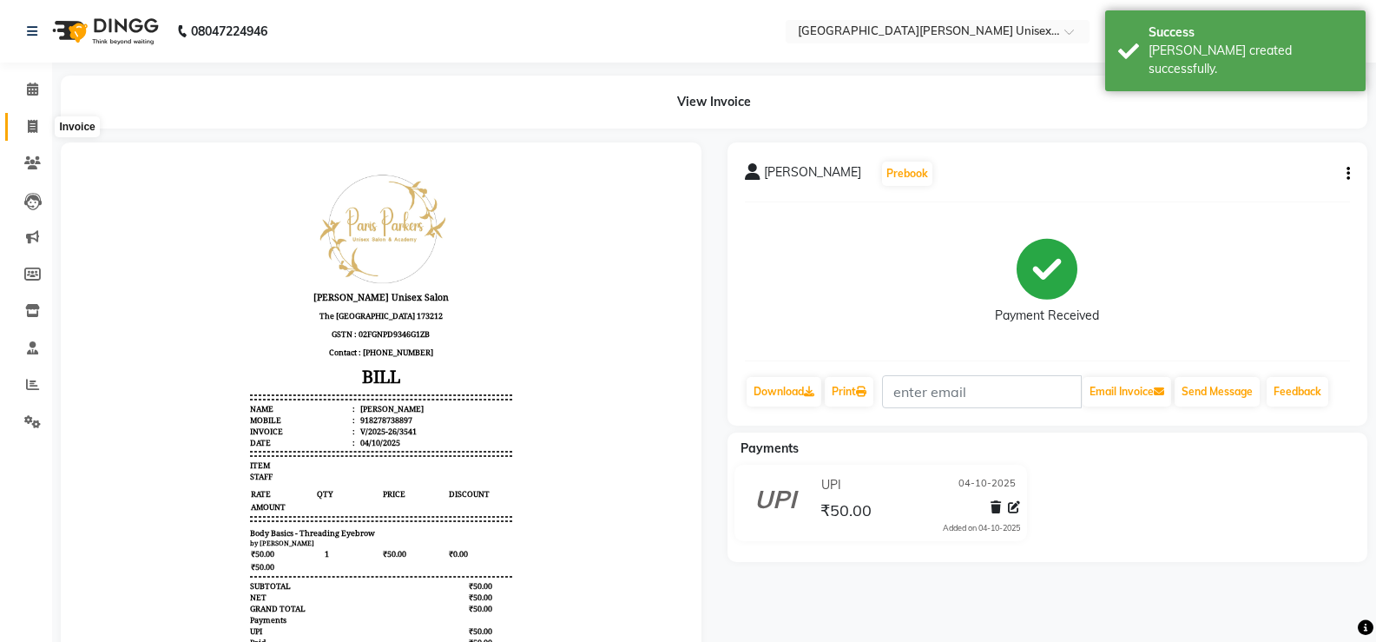
click at [35, 118] on span at bounding box center [32, 127] width 30 height 20
select select "service"
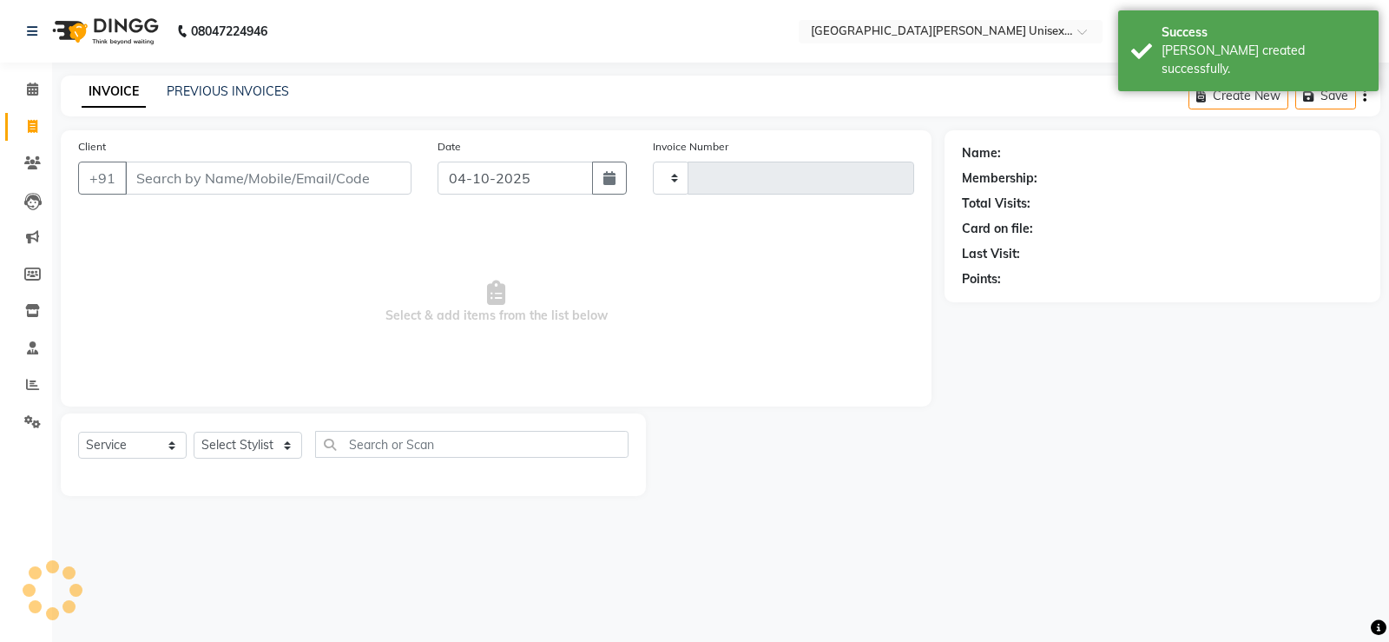
type input "3542"
select select "7055"
click at [34, 85] on icon at bounding box center [32, 88] width 11 height 13
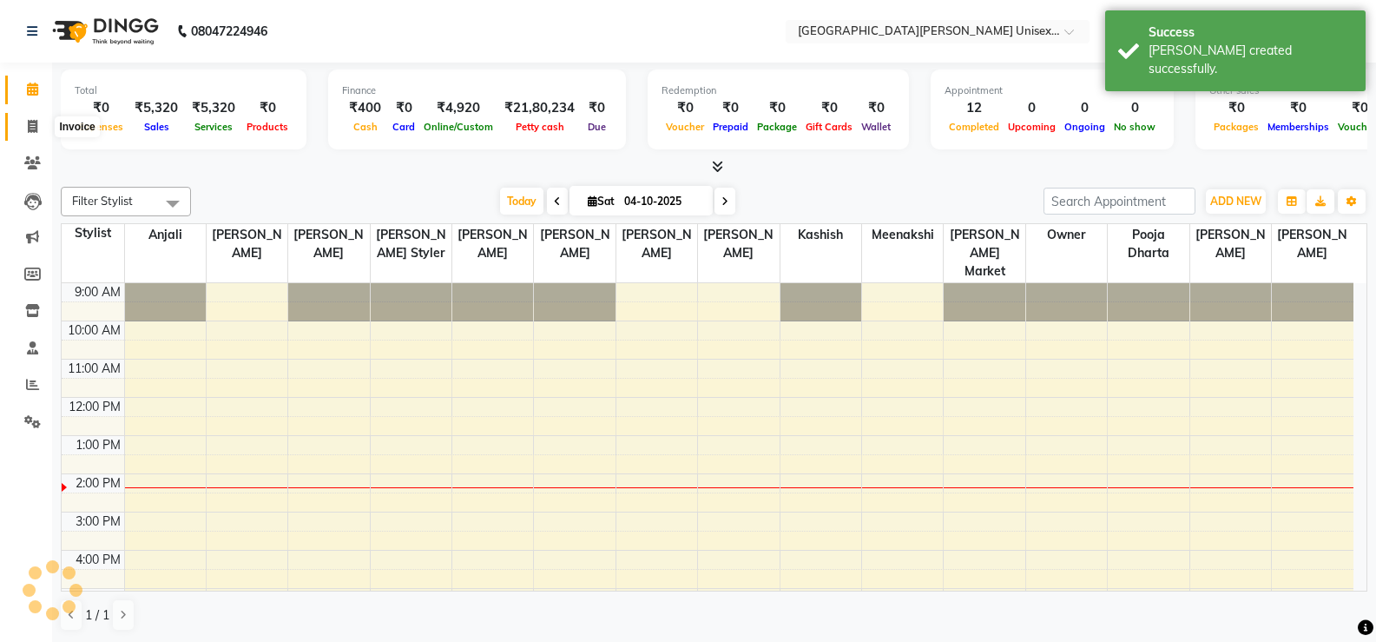
scroll to position [99, 0]
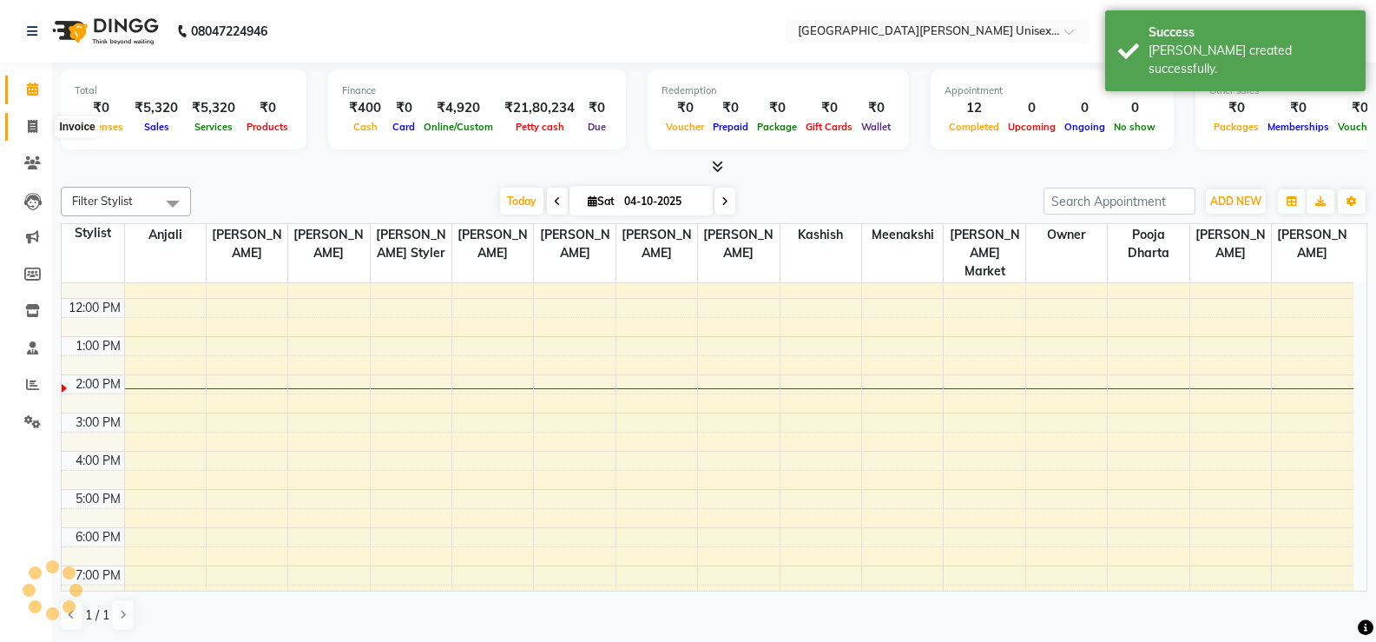
click at [33, 128] on icon at bounding box center [33, 126] width 10 height 13
select select "service"
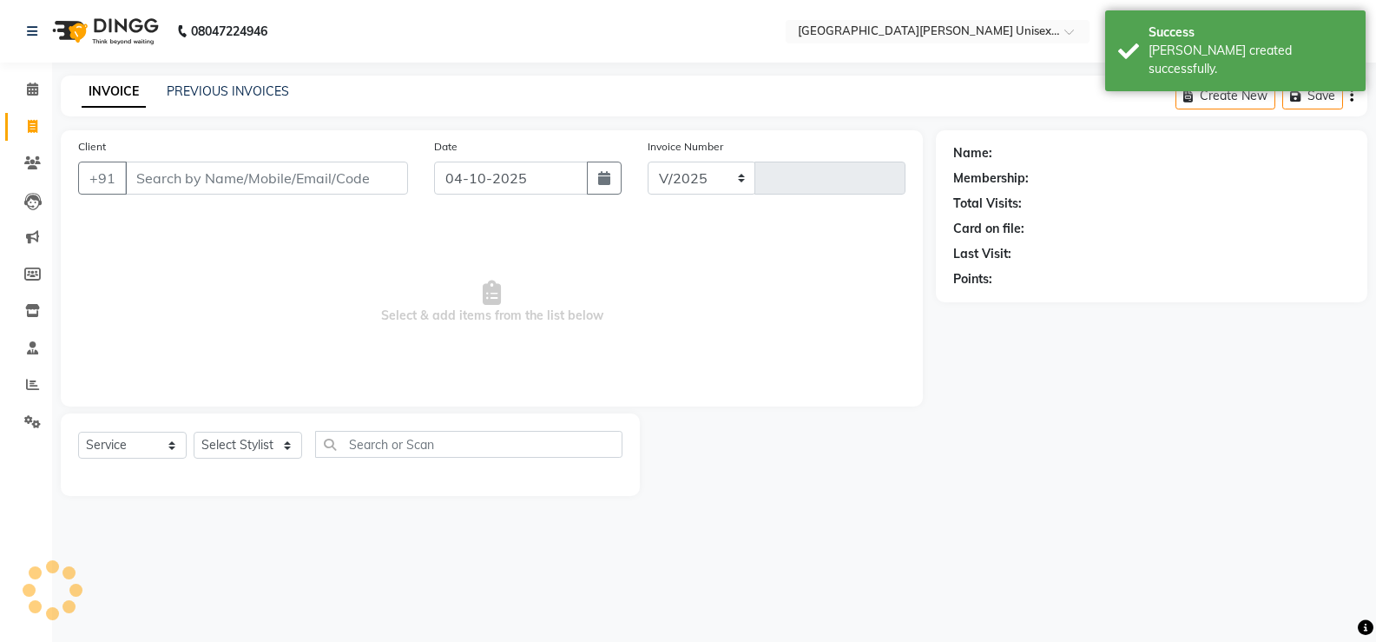
select select "7055"
type input "3542"
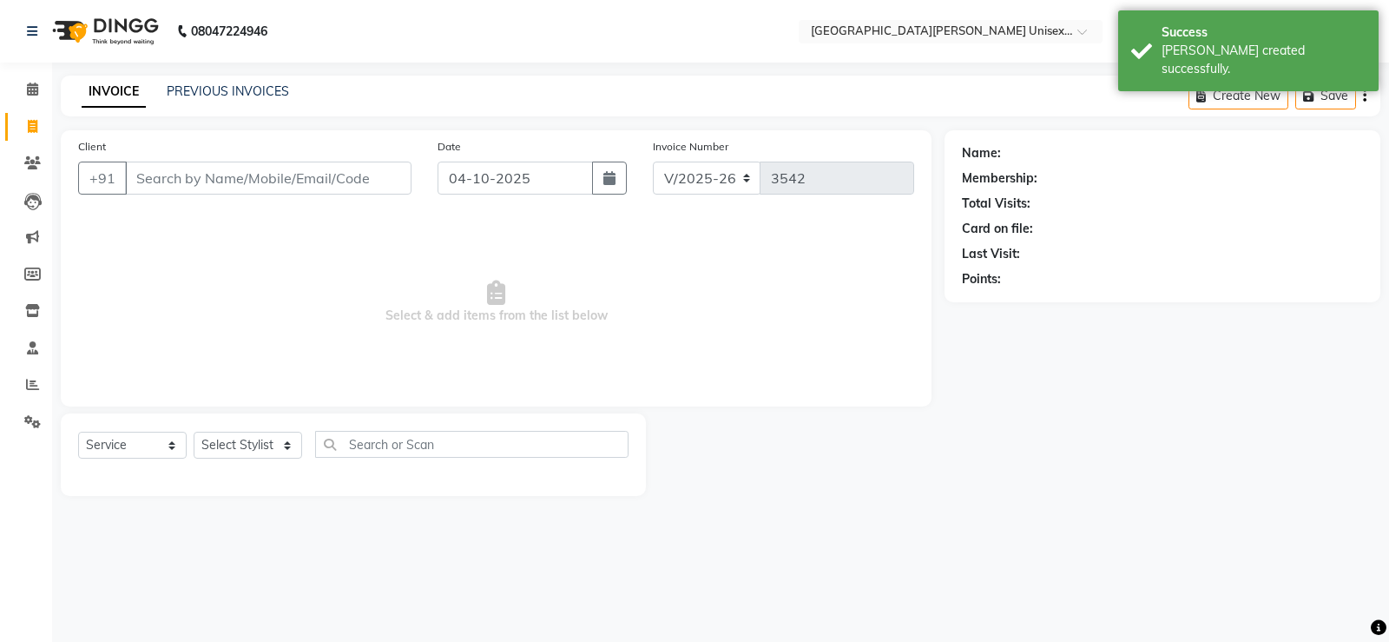
click at [173, 174] on input "Client" at bounding box center [268, 177] width 286 height 33
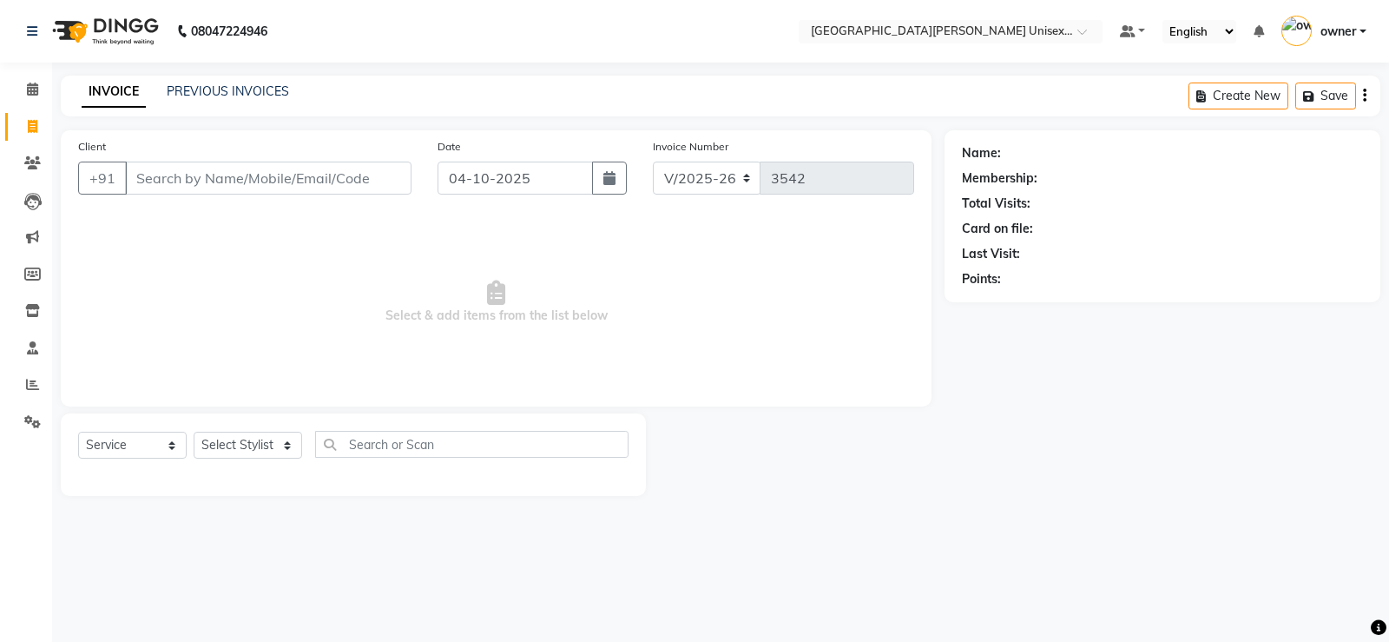
drag, startPoint x: 418, startPoint y: 12, endPoint x: 404, endPoint y: -23, distance: 38.5
click at [404, 0] on html "08047224946 Select Location × Paris Parkers Unisex Salon, Mall Road Default Pan…" at bounding box center [694, 321] width 1389 height 642
drag, startPoint x: 620, startPoint y: 332, endPoint x: 249, endPoint y: 283, distance: 373.9
click at [255, 300] on span "Select & add items from the list below" at bounding box center [496, 302] width 836 height 174
click at [288, 450] on select "Select Stylist anjali [PERSON_NAME] [PERSON_NAME] [PERSON_NAME] [PERSON_NAME] […" at bounding box center [248, 444] width 109 height 27
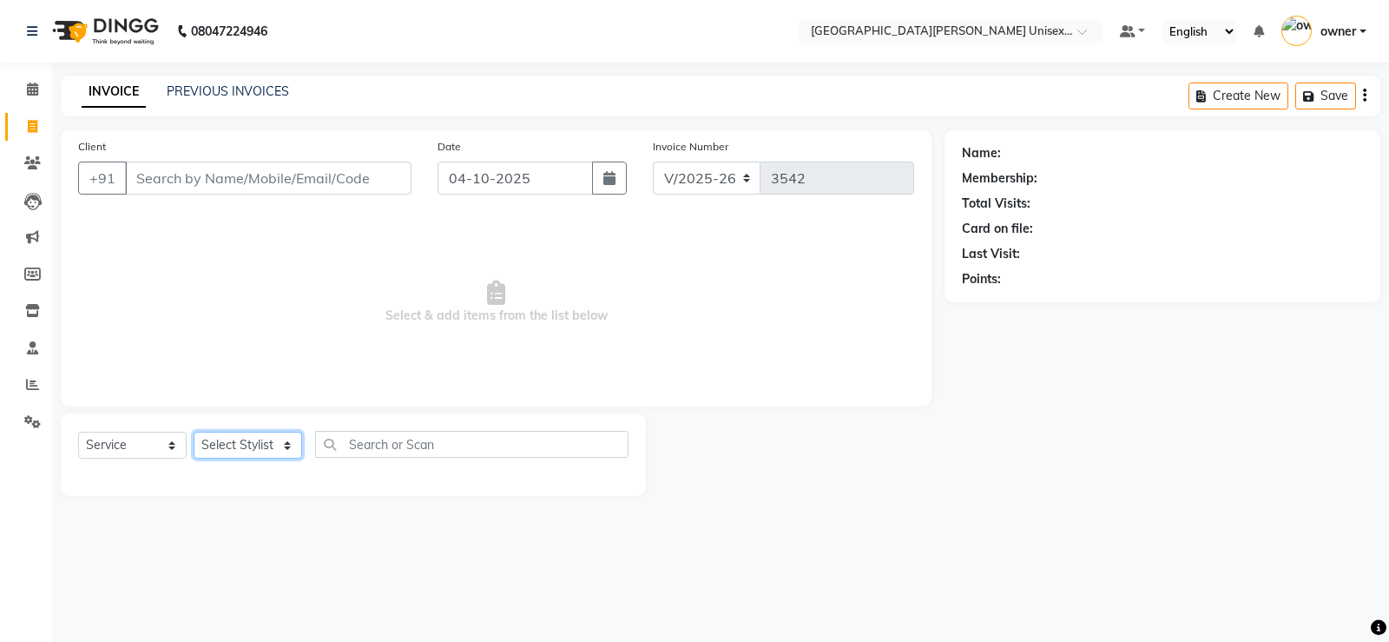
select select "58737"
click at [194, 431] on select "Select Stylist anjali [PERSON_NAME] [PERSON_NAME] [PERSON_NAME] [PERSON_NAME] […" at bounding box center [248, 444] width 109 height 27
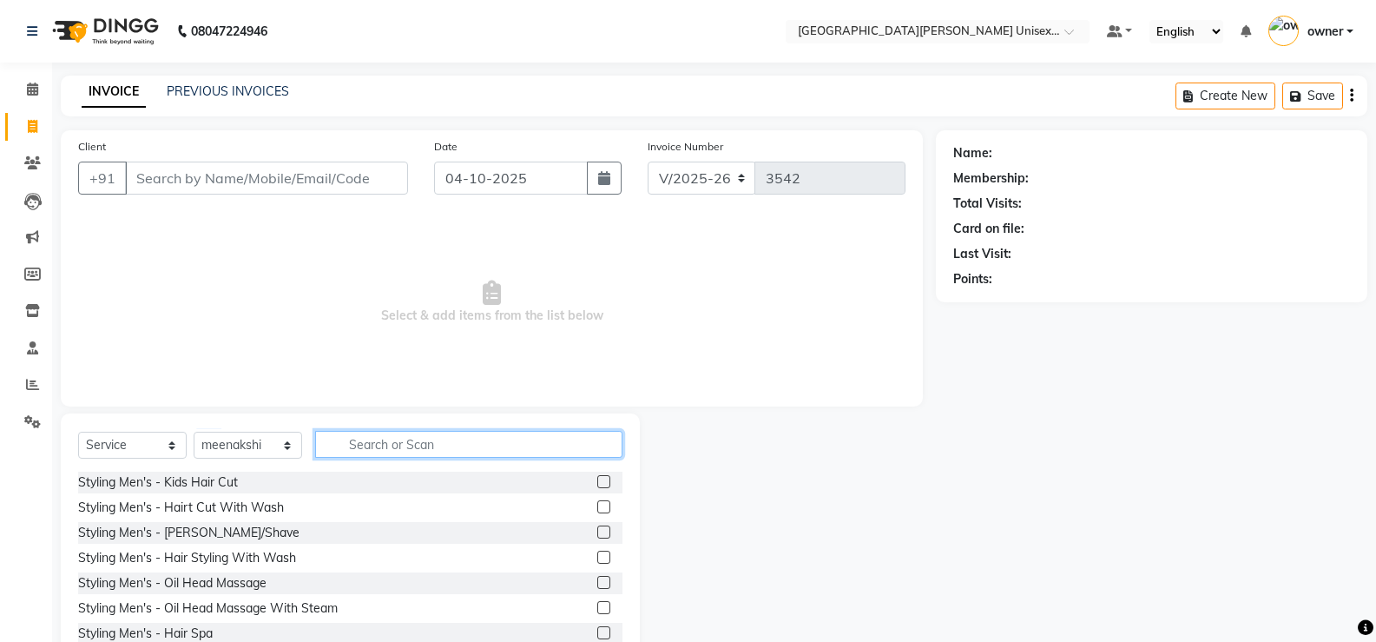
click at [405, 446] on input "text" at bounding box center [468, 444] width 307 height 27
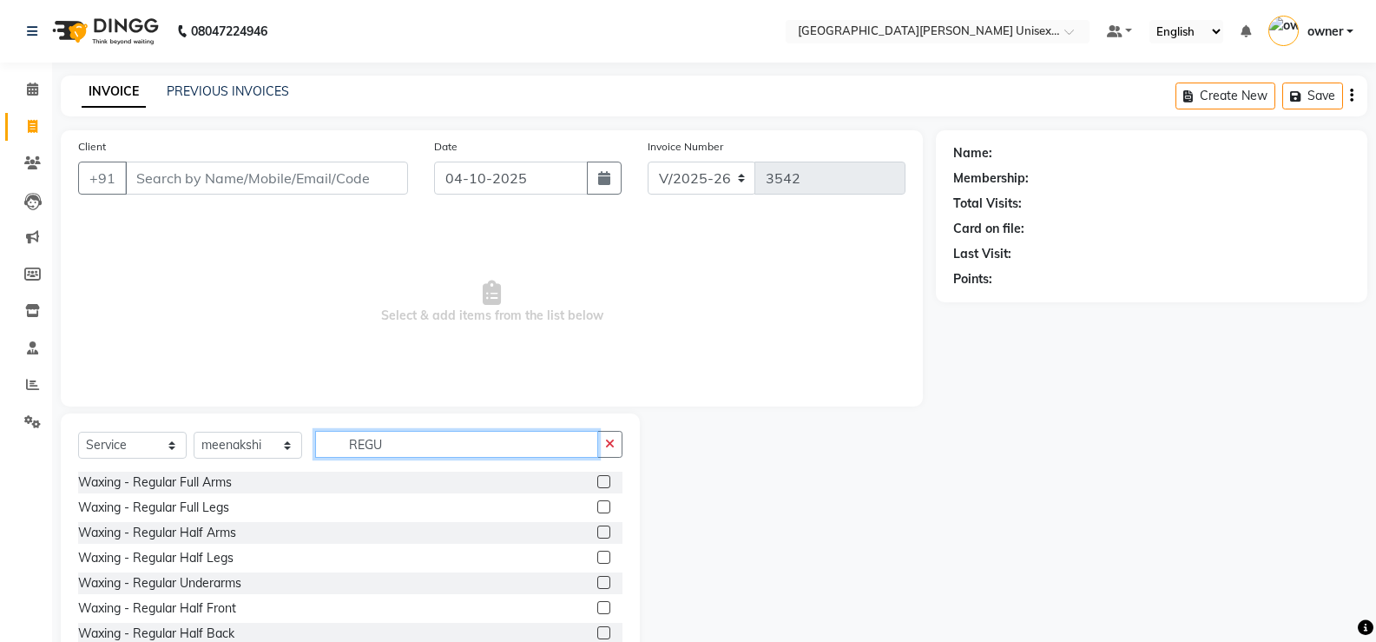
type input "REGU"
click at [597, 506] on label at bounding box center [603, 506] width 13 height 13
click at [597, 506] on input "checkbox" at bounding box center [602, 507] width 11 height 11
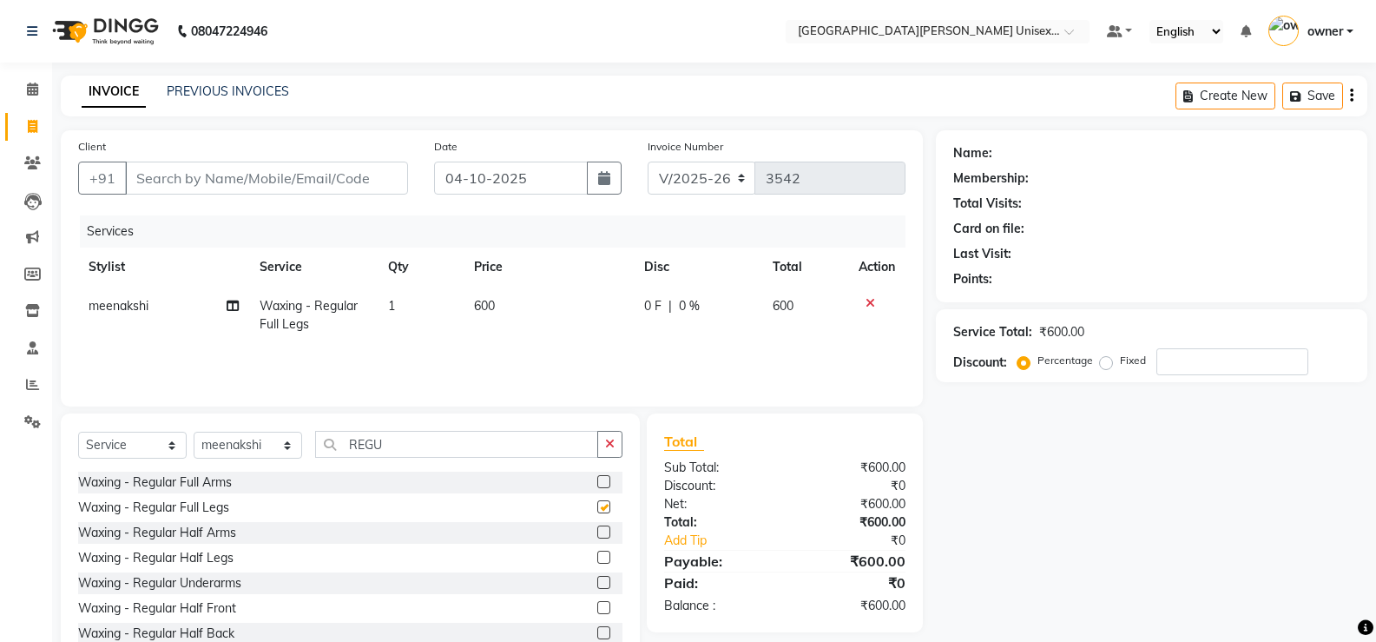
checkbox input "false"
click at [406, 438] on div "Select Service Product Membership Package Voucher Prepaid Gift Card Select Styl…" at bounding box center [350, 541] width 579 height 256
click at [418, 452] on input "REGU" at bounding box center [456, 444] width 283 height 27
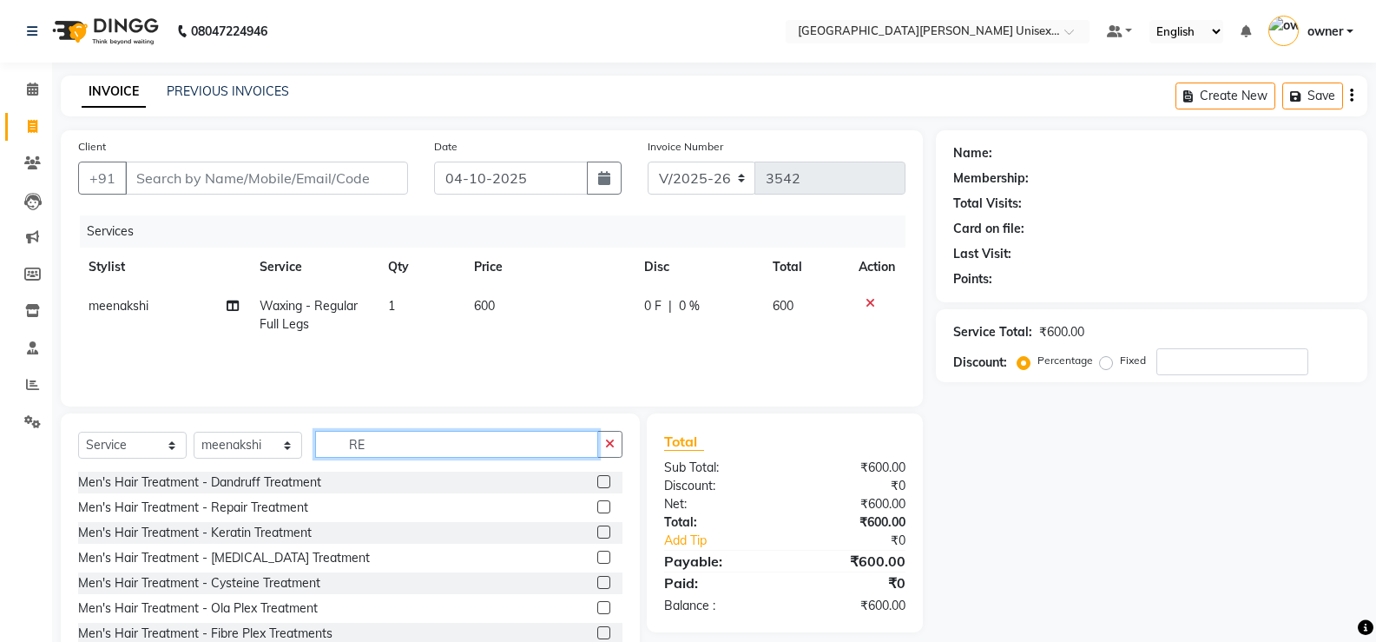
type input "R"
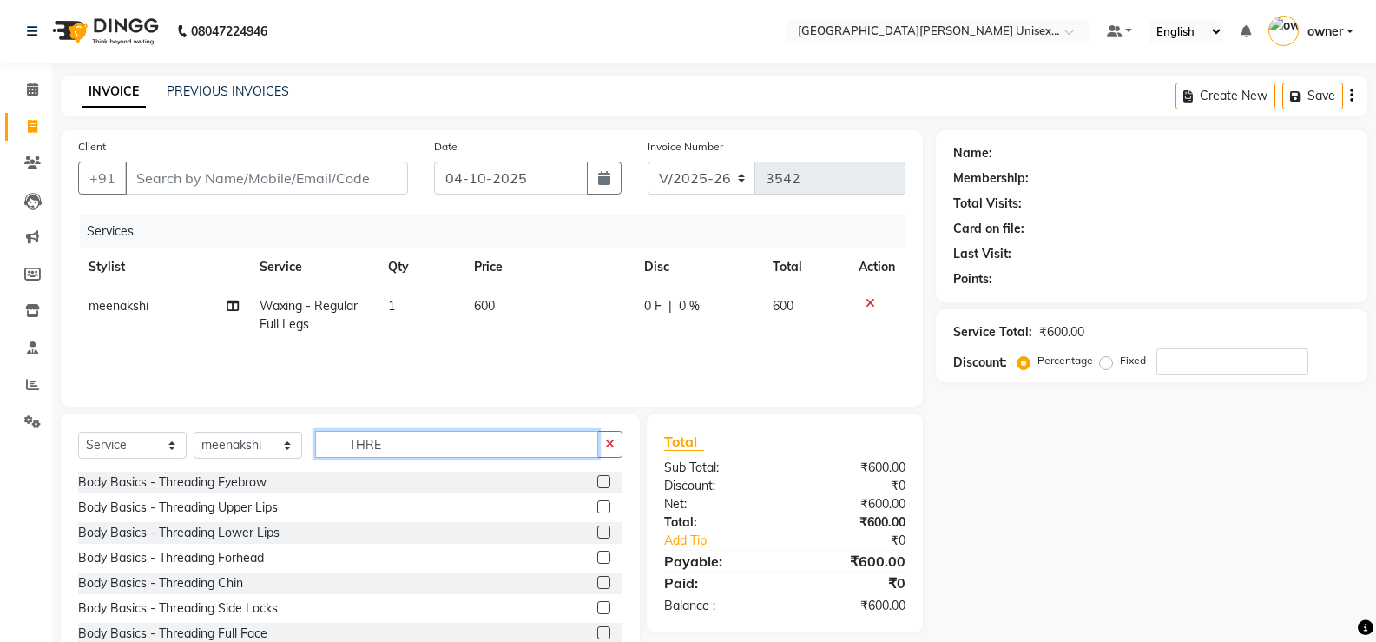
type input "THRE"
click at [597, 474] on div at bounding box center [609, 482] width 25 height 22
click at [597, 483] on label at bounding box center [603, 481] width 13 height 13
click at [597, 483] on input "checkbox" at bounding box center [602, 482] width 11 height 11
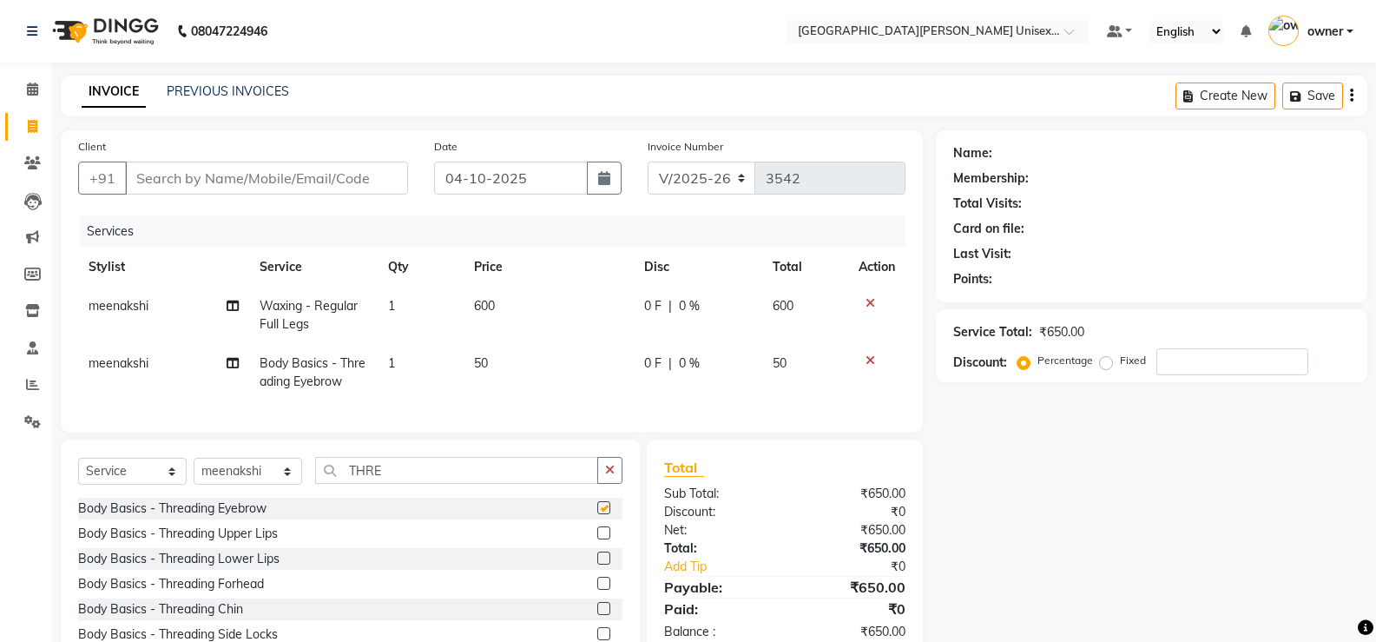
checkbox input "false"
click at [597, 539] on label at bounding box center [603, 532] width 13 height 13
click at [597, 539] on input "checkbox" at bounding box center [602, 533] width 11 height 11
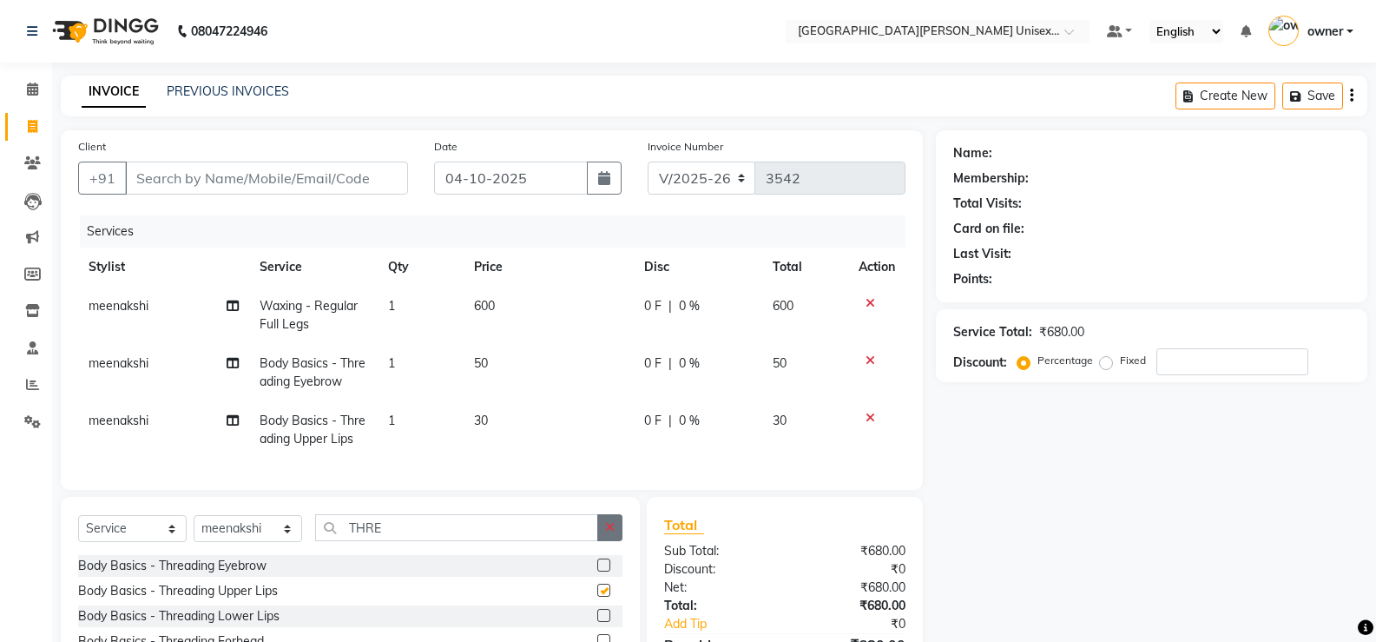
checkbox input "false"
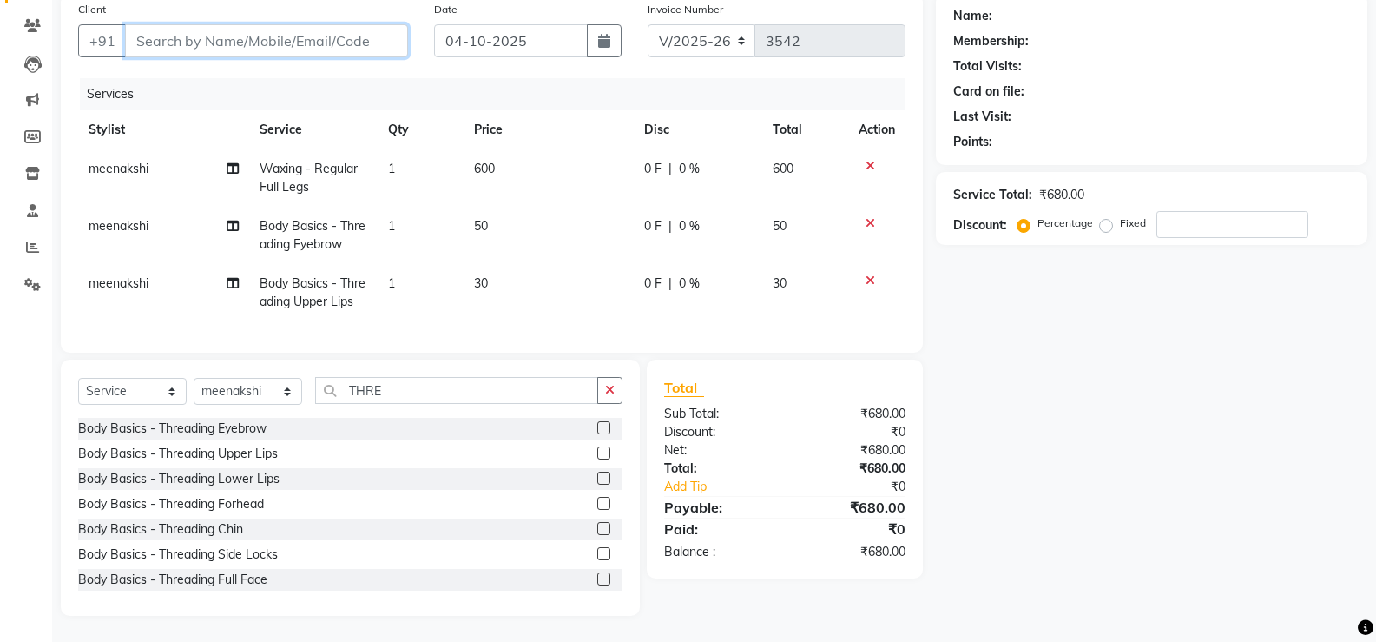
drag, startPoint x: 236, startPoint y: 20, endPoint x: 235, endPoint y: 30, distance: 10.5
click at [236, 25] on input "Client" at bounding box center [266, 40] width 283 height 33
type input "8"
type input "0"
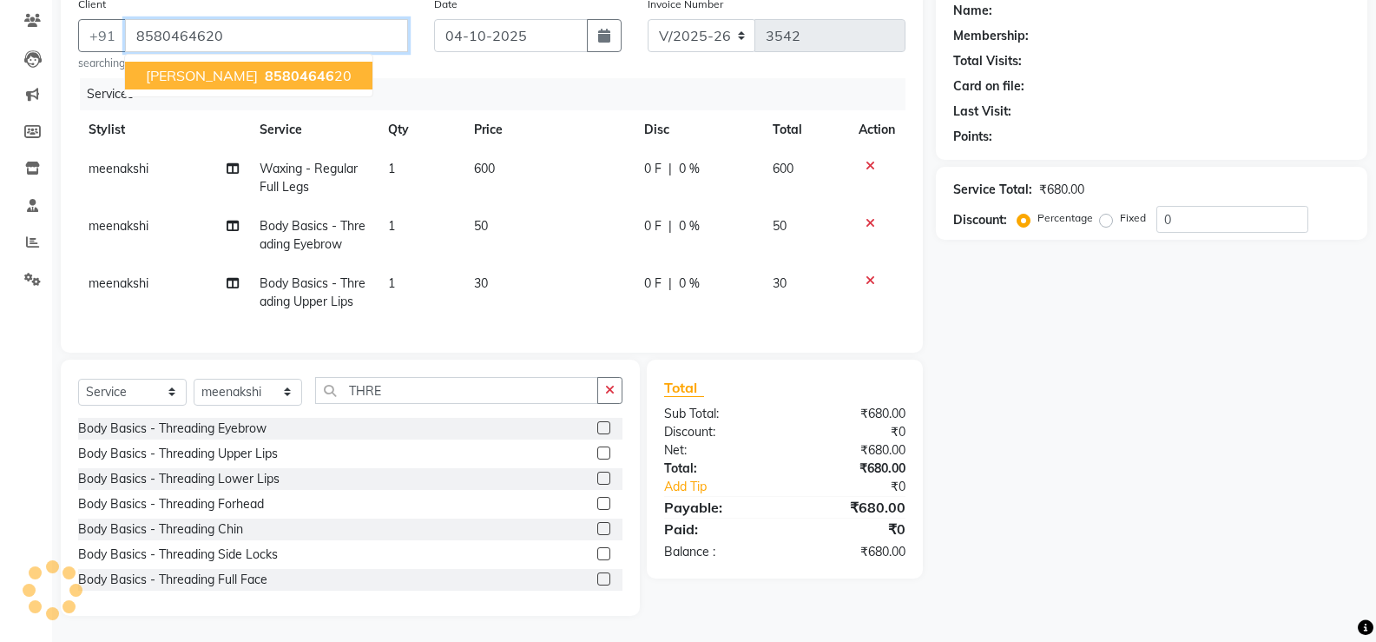
type input "8580464620"
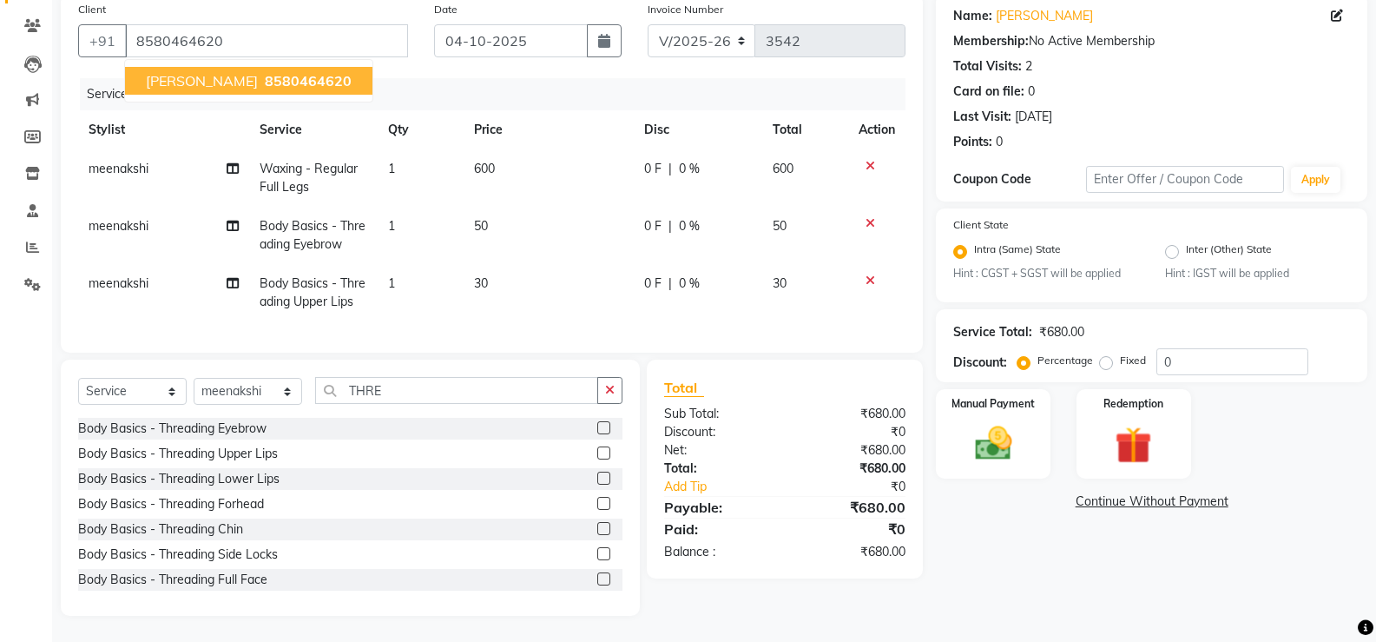
click at [208, 72] on span "marisha sharma" at bounding box center [202, 80] width 112 height 17
click at [984, 422] on img at bounding box center [993, 444] width 62 height 44
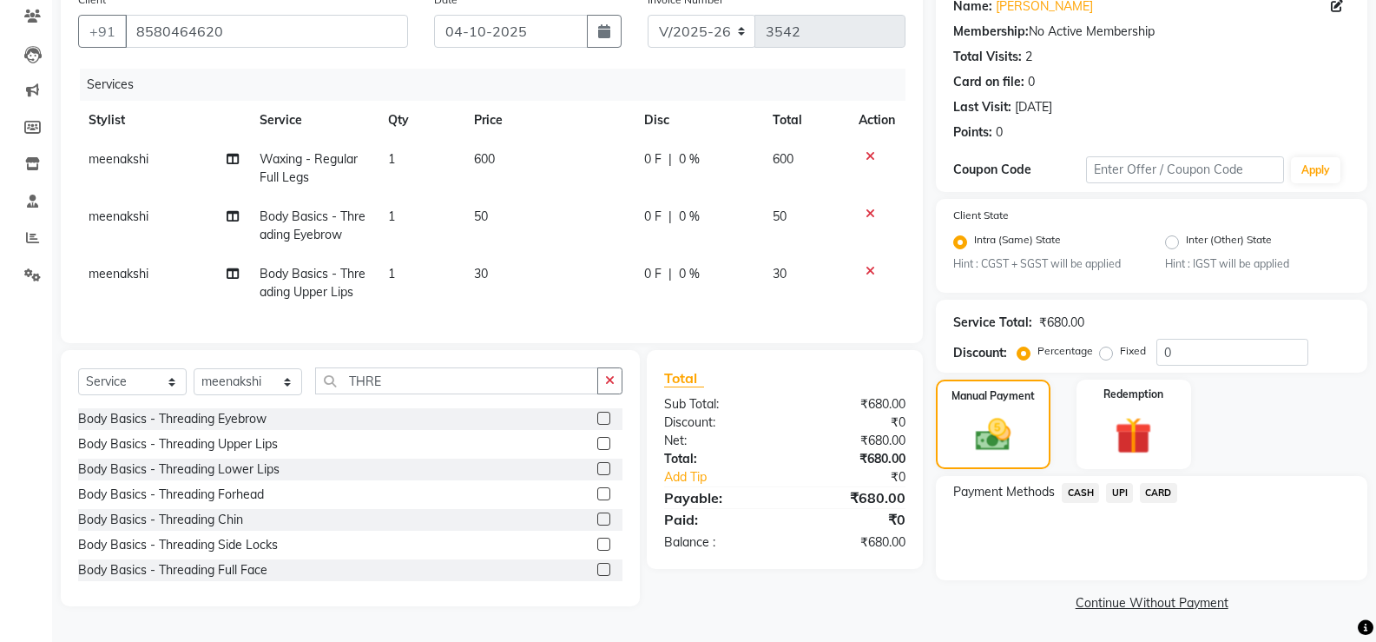
click at [1085, 488] on span "CASH" at bounding box center [1080, 493] width 37 height 20
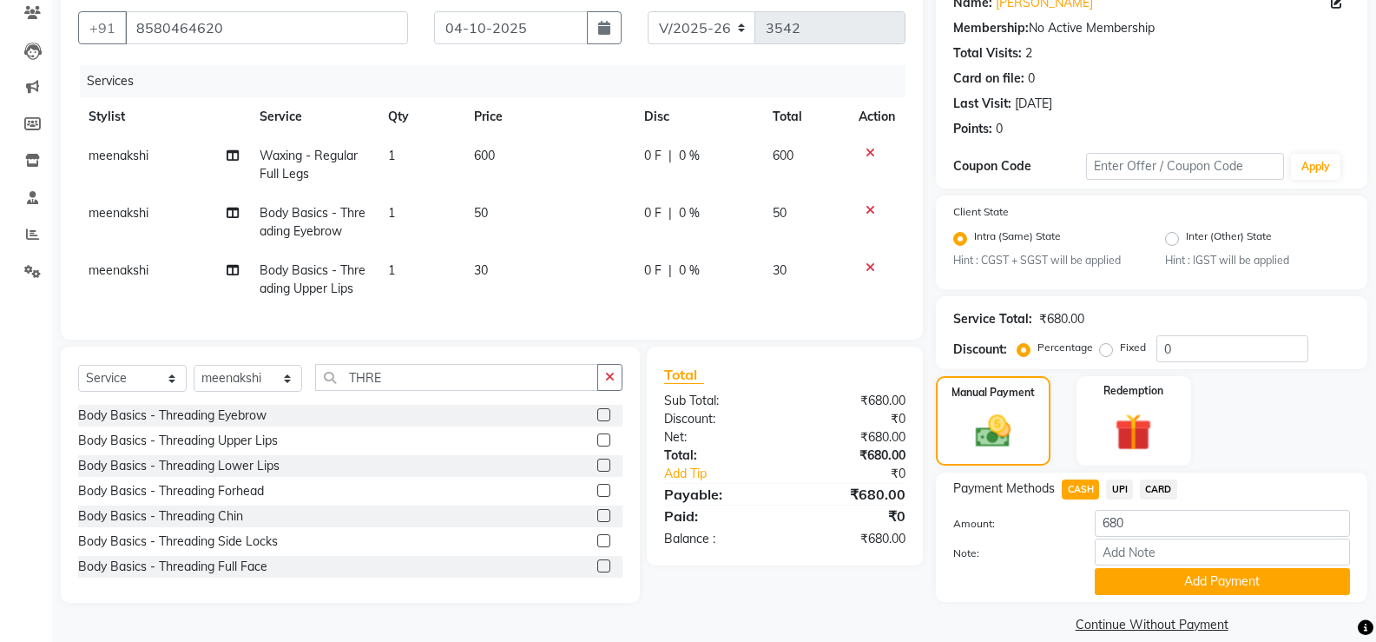
scroll to position [172, 0]
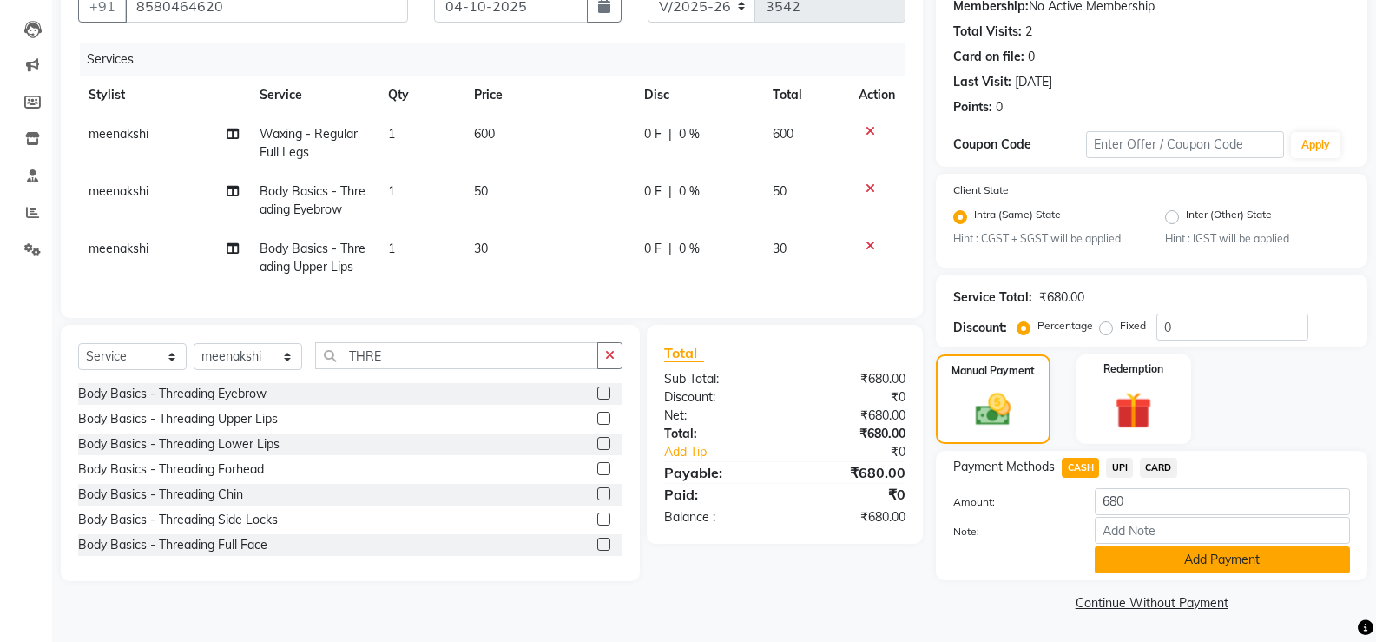
click at [1180, 558] on button "Add Payment" at bounding box center [1222, 559] width 255 height 27
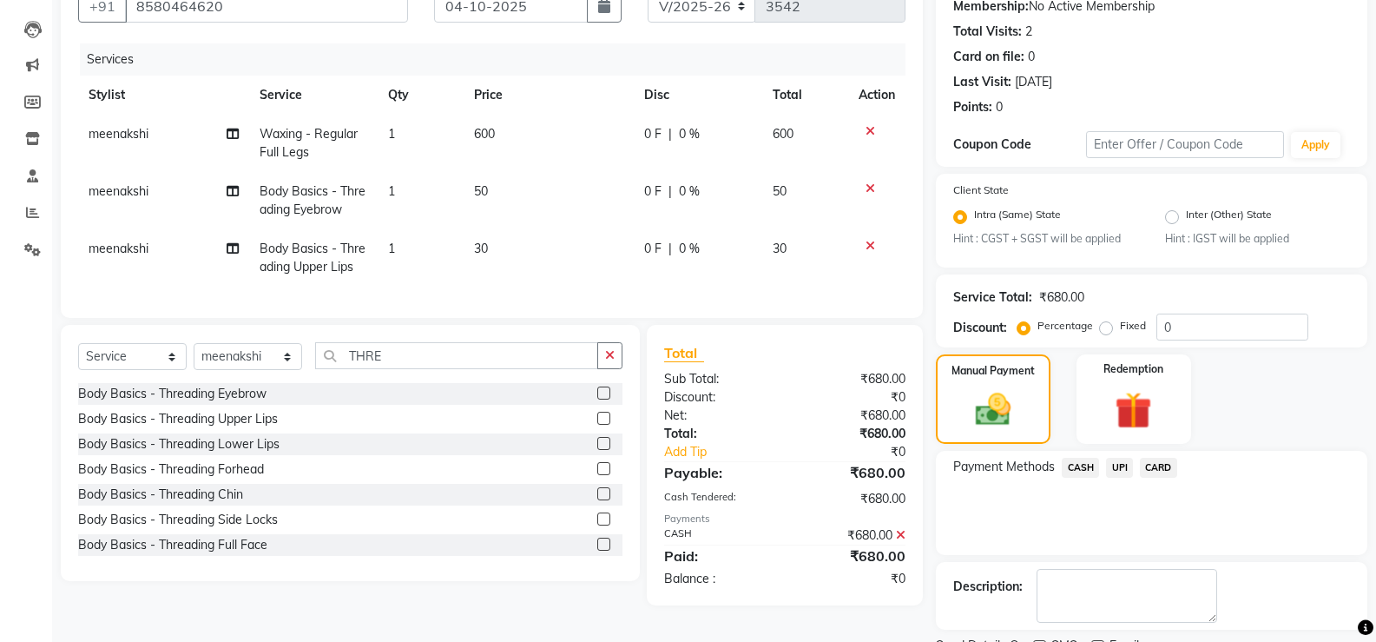
scroll to position [245, 0]
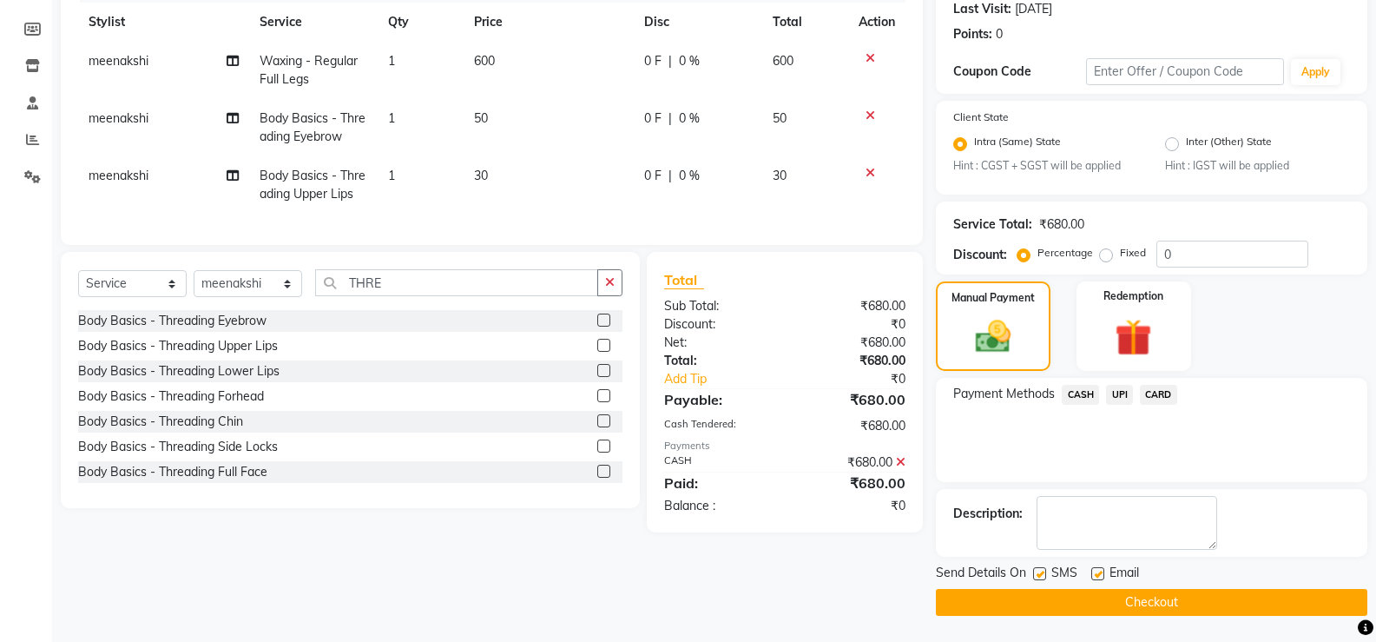
click at [1171, 594] on button "Checkout" at bounding box center [1151, 602] width 431 height 27
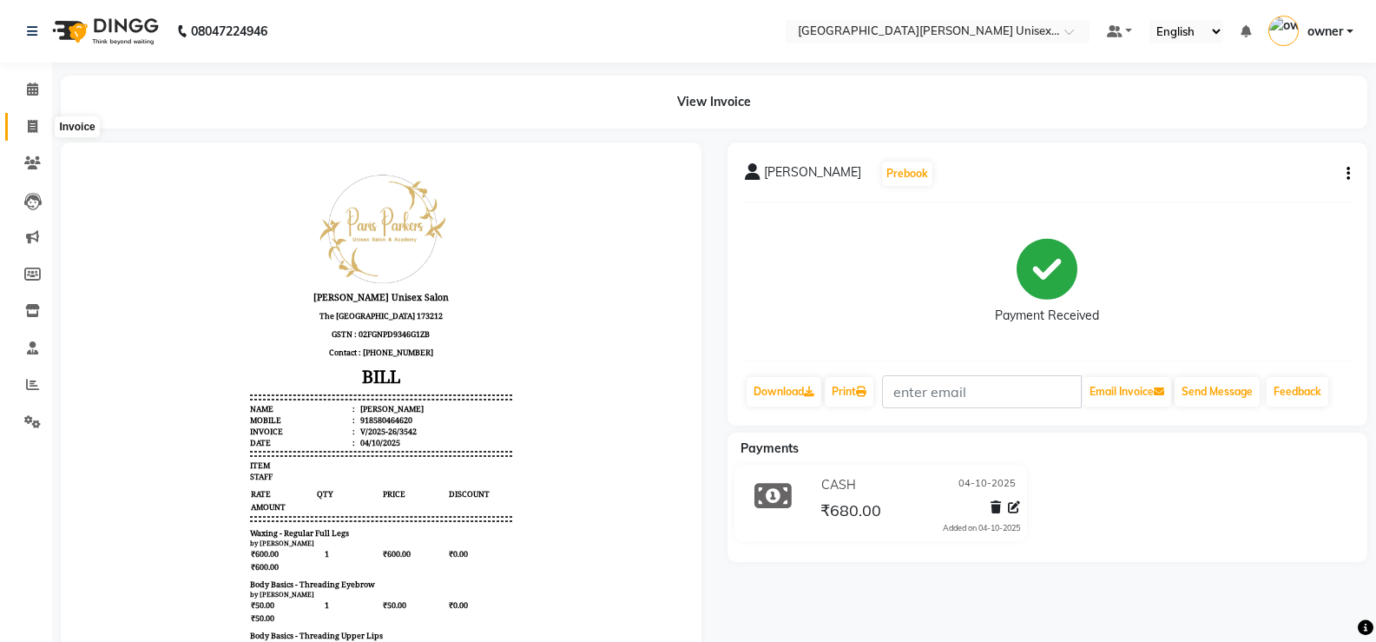
click at [38, 123] on span at bounding box center [32, 127] width 30 height 20
select select "service"
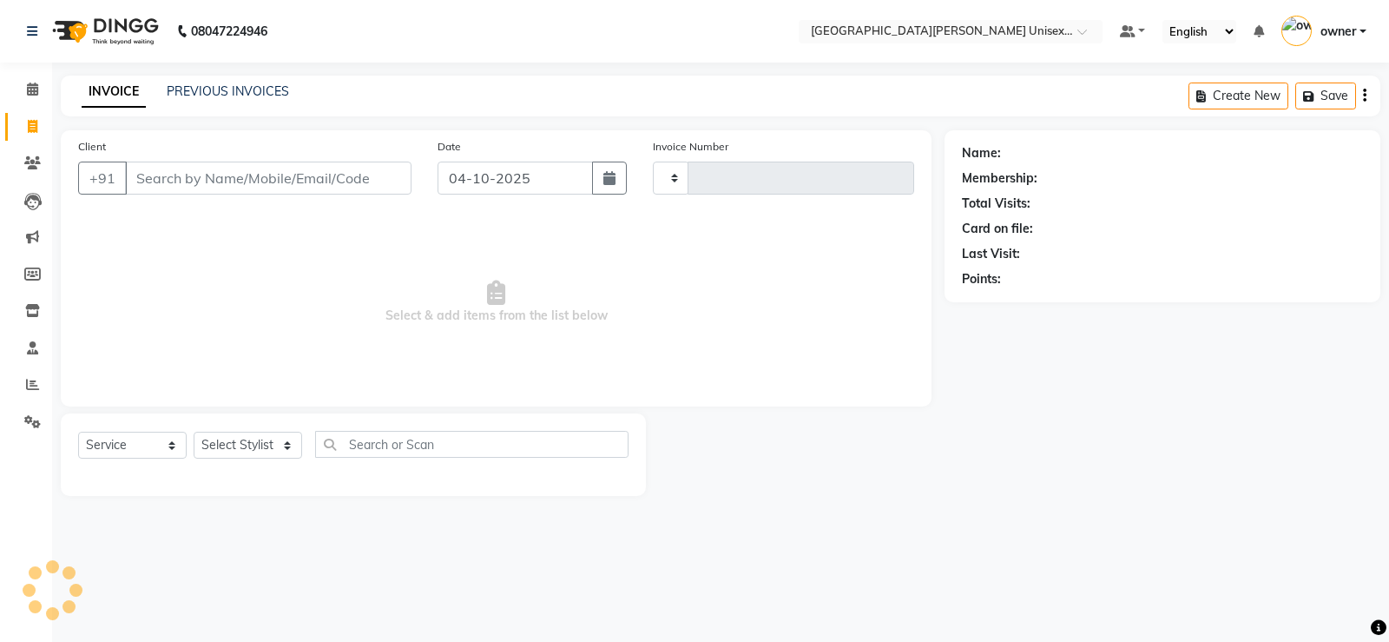
type input "3543"
select select "7055"
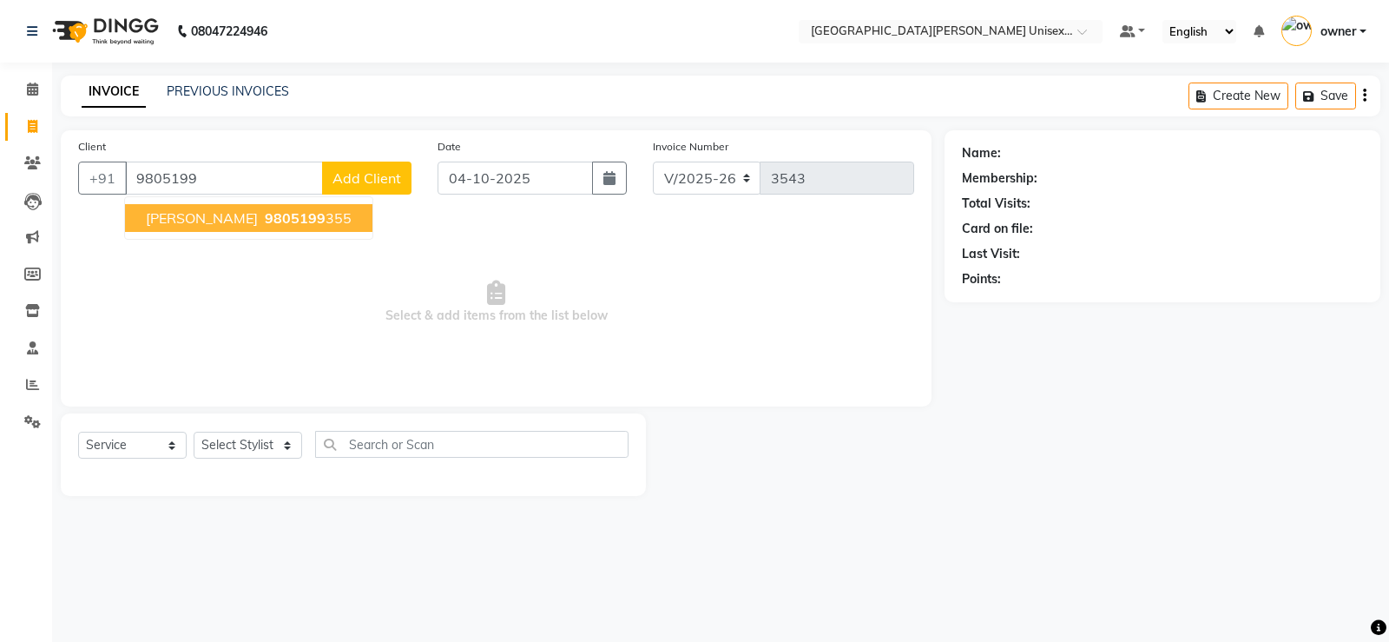
click at [267, 209] on ngb-highlight "9805199 355" at bounding box center [306, 217] width 90 height 17
type input "9805199355"
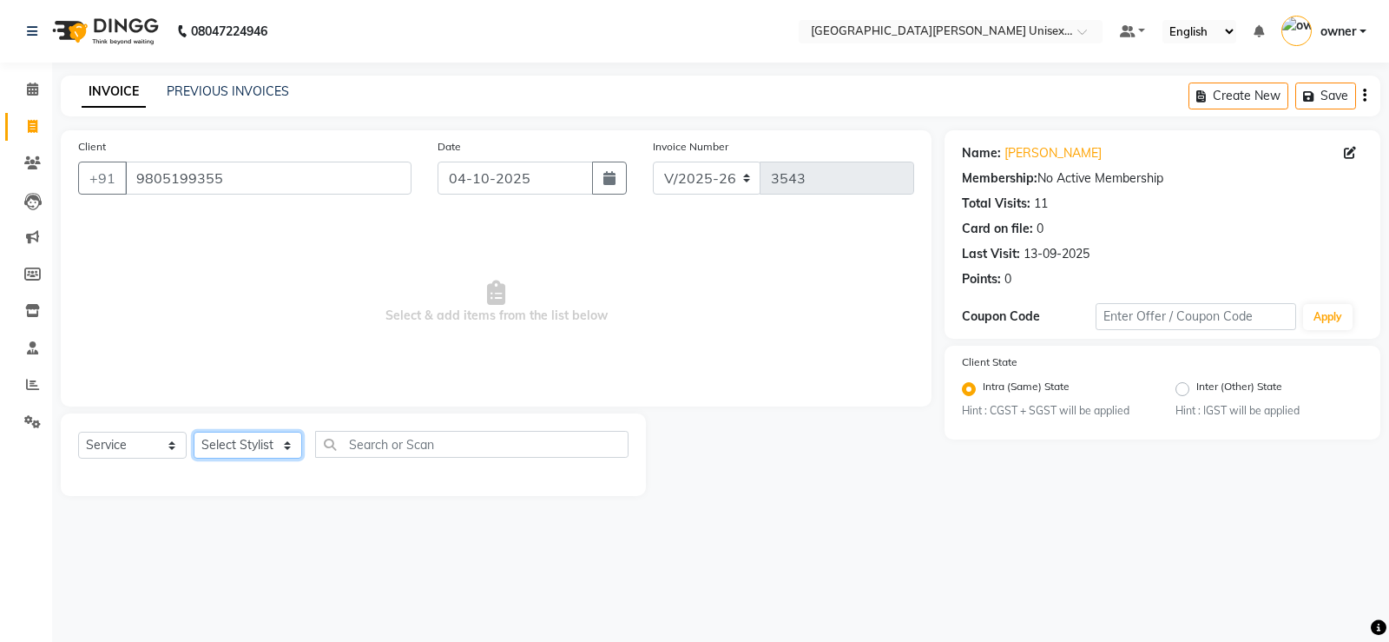
click at [256, 440] on select "Select Stylist anjali [PERSON_NAME] [PERSON_NAME] [PERSON_NAME] [PERSON_NAME] […" at bounding box center [248, 444] width 109 height 27
select select "61129"
click at [194, 431] on select "Select Stylist anjali [PERSON_NAME] [PERSON_NAME] [PERSON_NAME] [PERSON_NAME] […" at bounding box center [248, 444] width 109 height 27
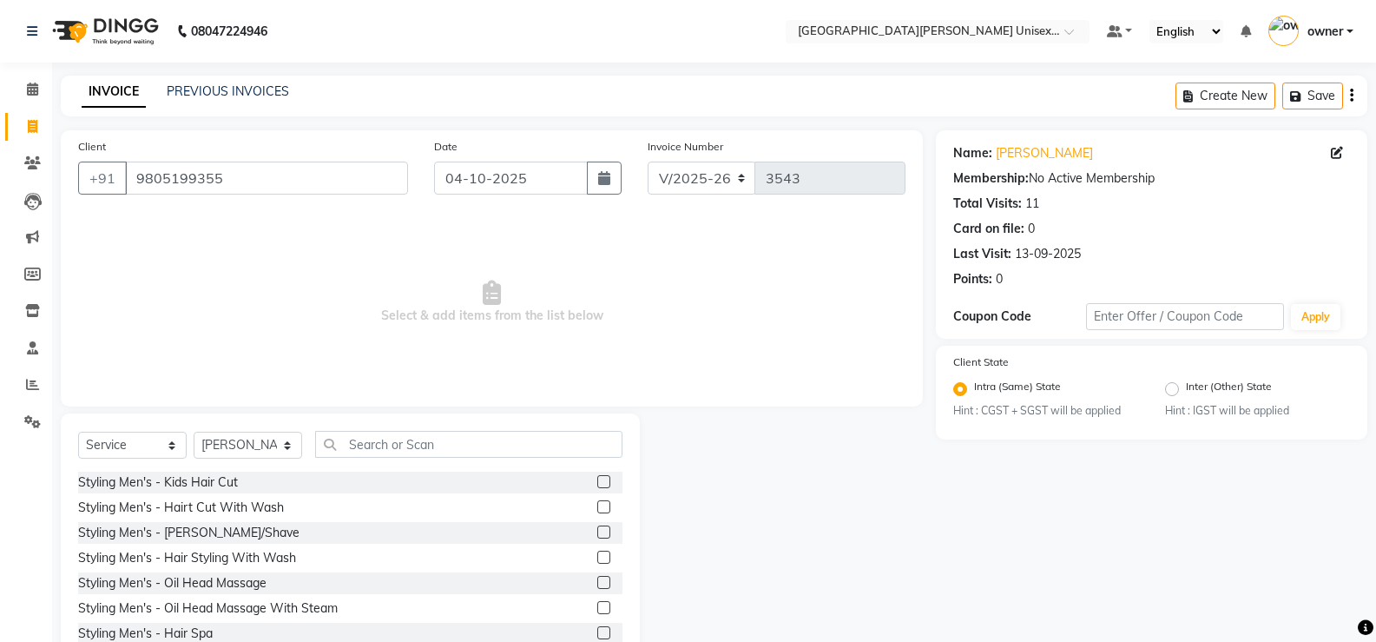
click at [597, 502] on label at bounding box center [603, 506] width 13 height 13
click at [597, 502] on input "checkbox" at bounding box center [602, 507] width 11 height 11
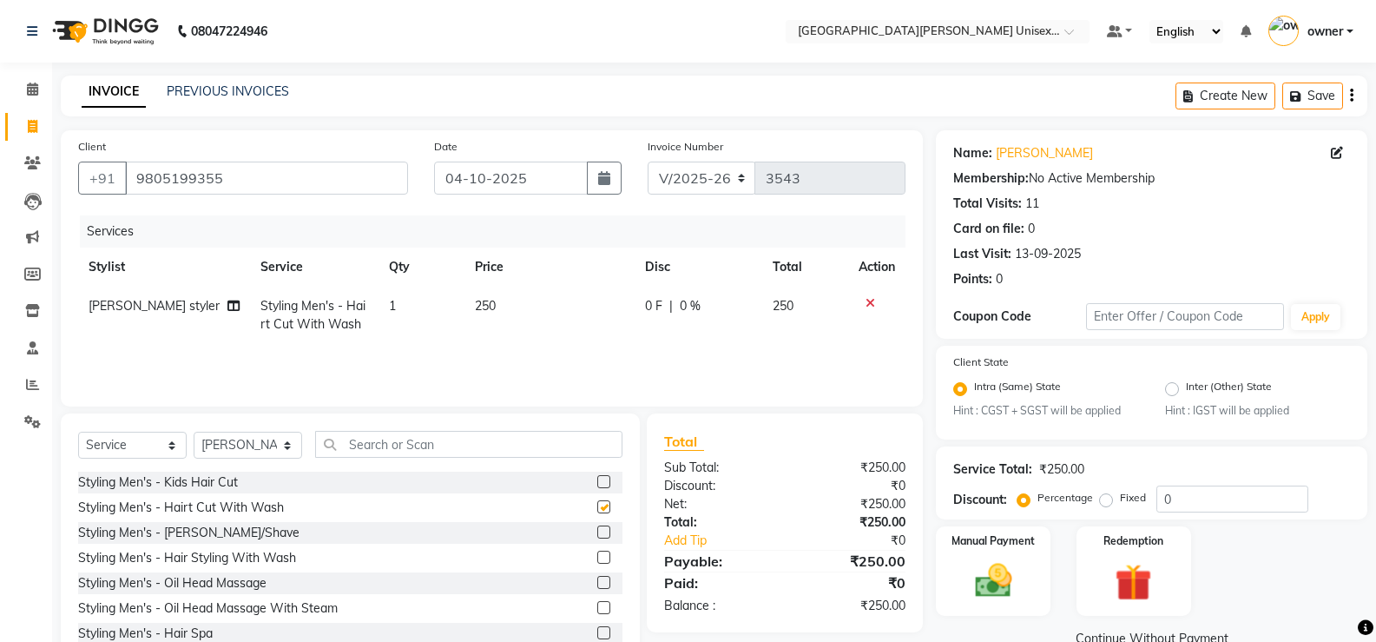
checkbox input "false"
click at [597, 526] on label at bounding box center [603, 531] width 13 height 13
click at [597, 527] on input "checkbox" at bounding box center [602, 532] width 11 height 11
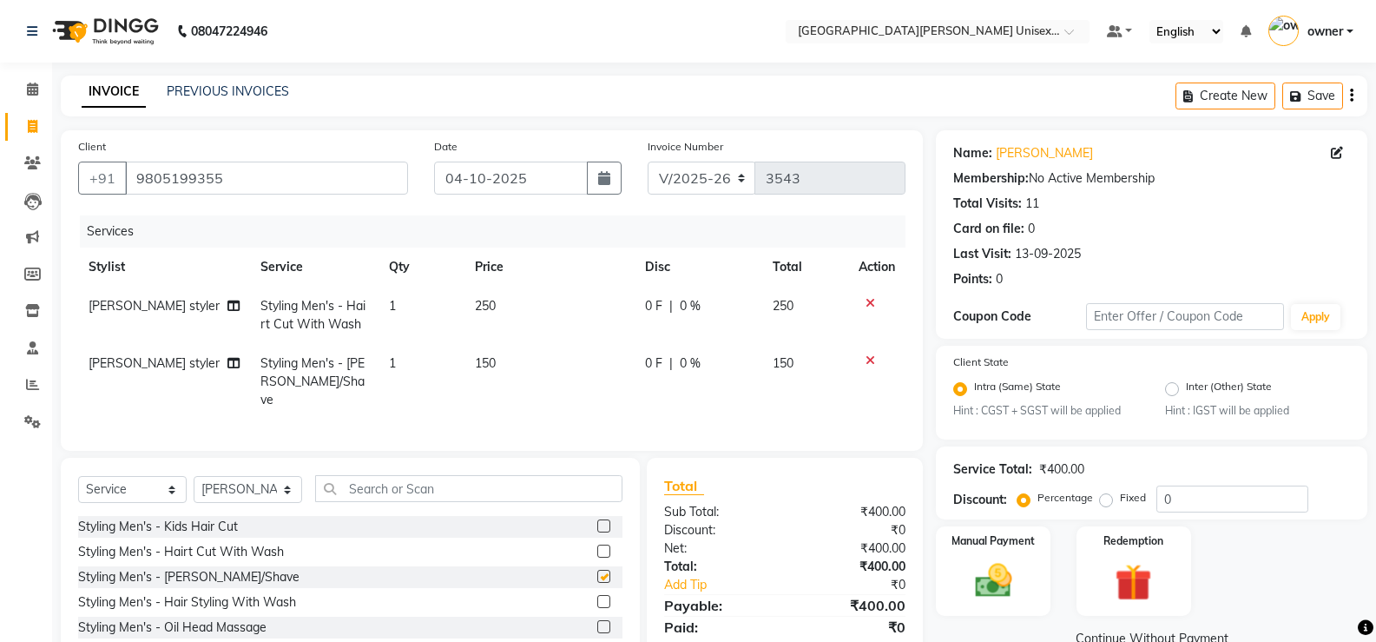
checkbox input "false"
click at [460, 475] on input "text" at bounding box center [468, 488] width 307 height 27
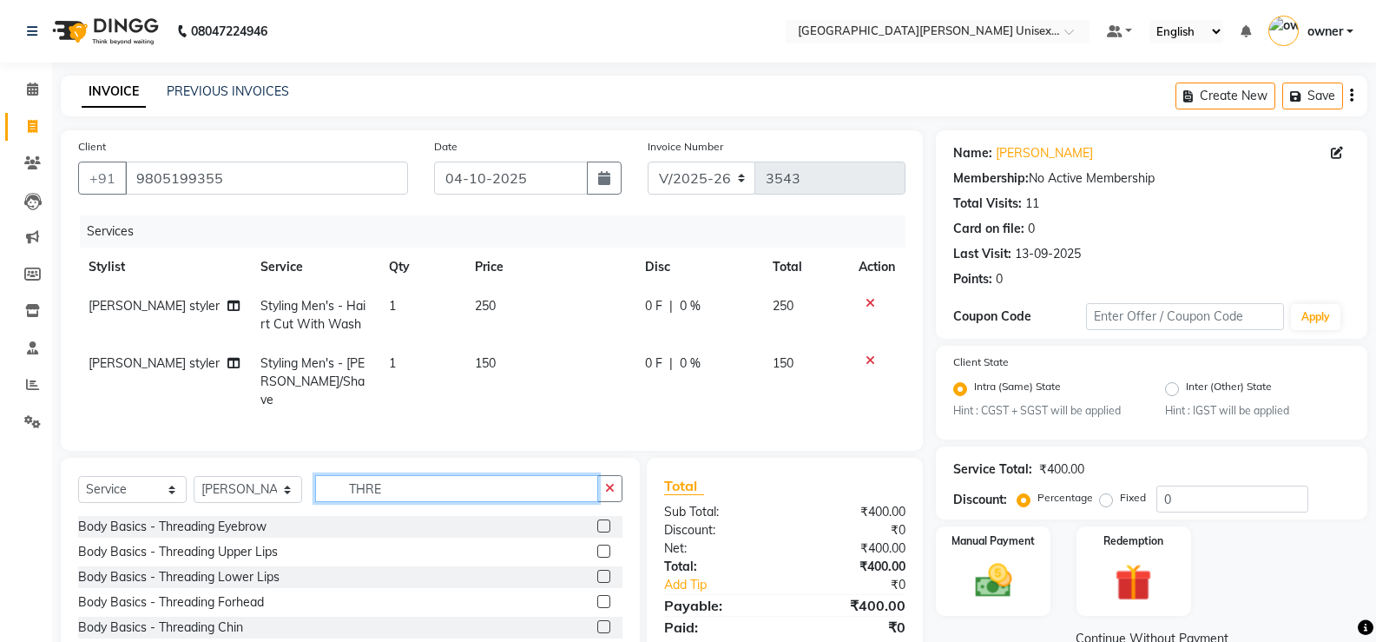
type input "THRE"
click at [597, 519] on label at bounding box center [603, 525] width 13 height 13
click at [597, 521] on input "checkbox" at bounding box center [602, 526] width 11 height 11
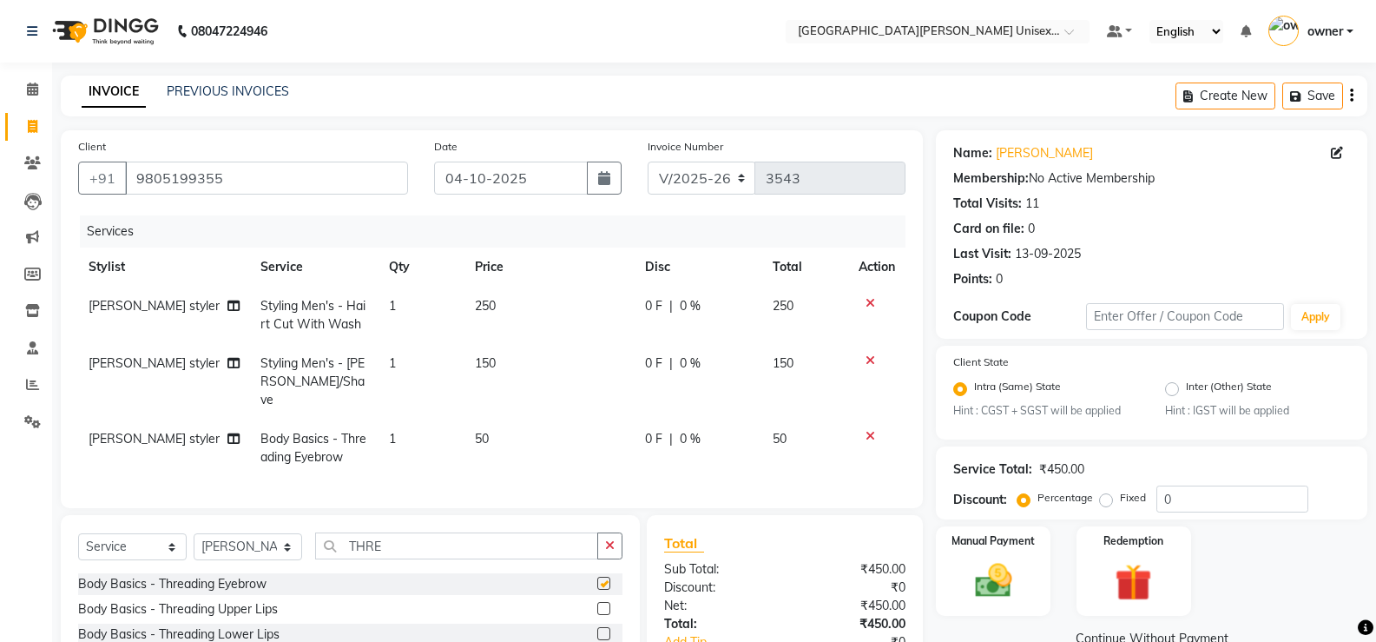
checkbox input "false"
click at [117, 431] on span "[PERSON_NAME] styler" at bounding box center [154, 439] width 131 height 16
select select "61129"
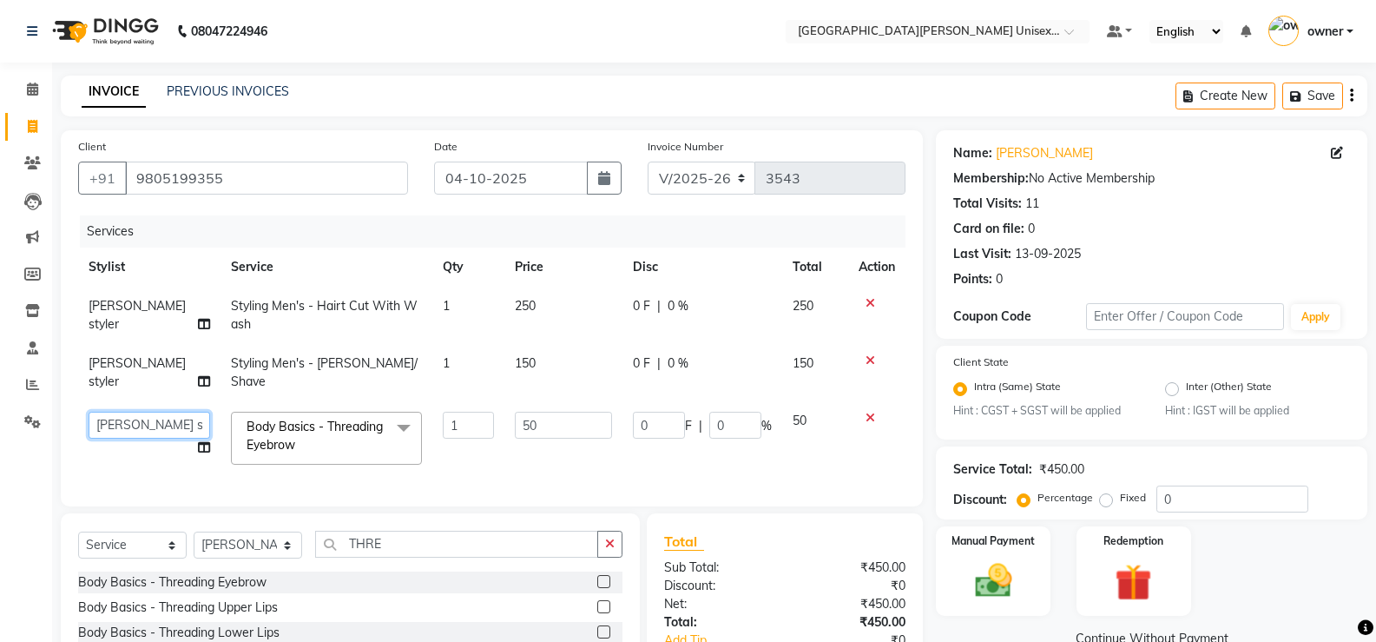
click at [129, 412] on select "anjali [PERSON_NAME] [PERSON_NAME] [PERSON_NAME] [PERSON_NAME] [PERSON_NAME] [P…" at bounding box center [150, 425] width 122 height 27
select select "58737"
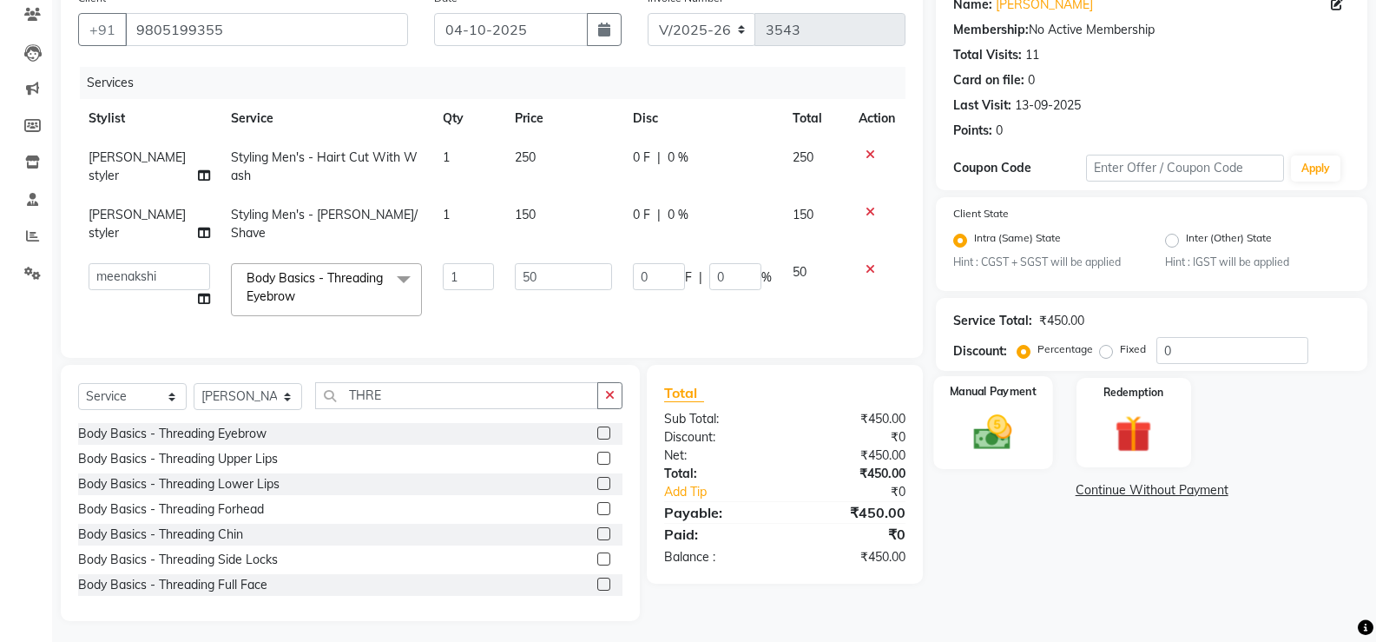
click at [981, 445] on img at bounding box center [993, 433] width 62 height 44
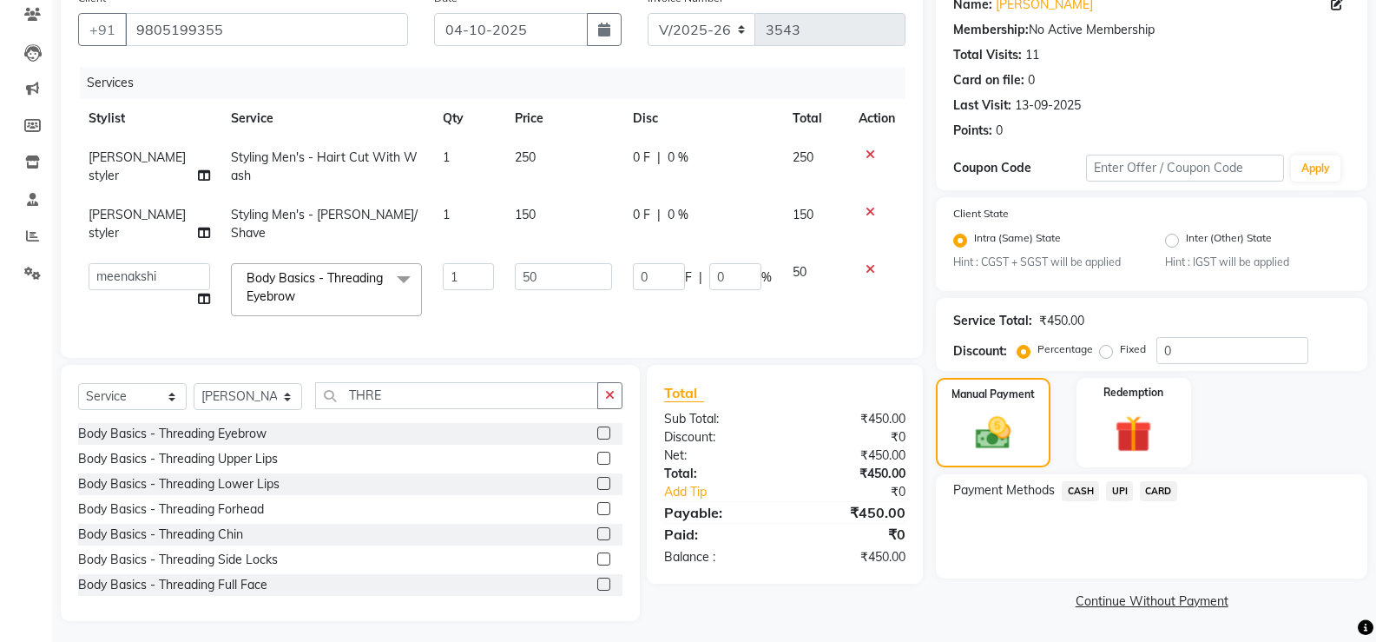
click at [1116, 489] on span "UPI" at bounding box center [1119, 491] width 27 height 20
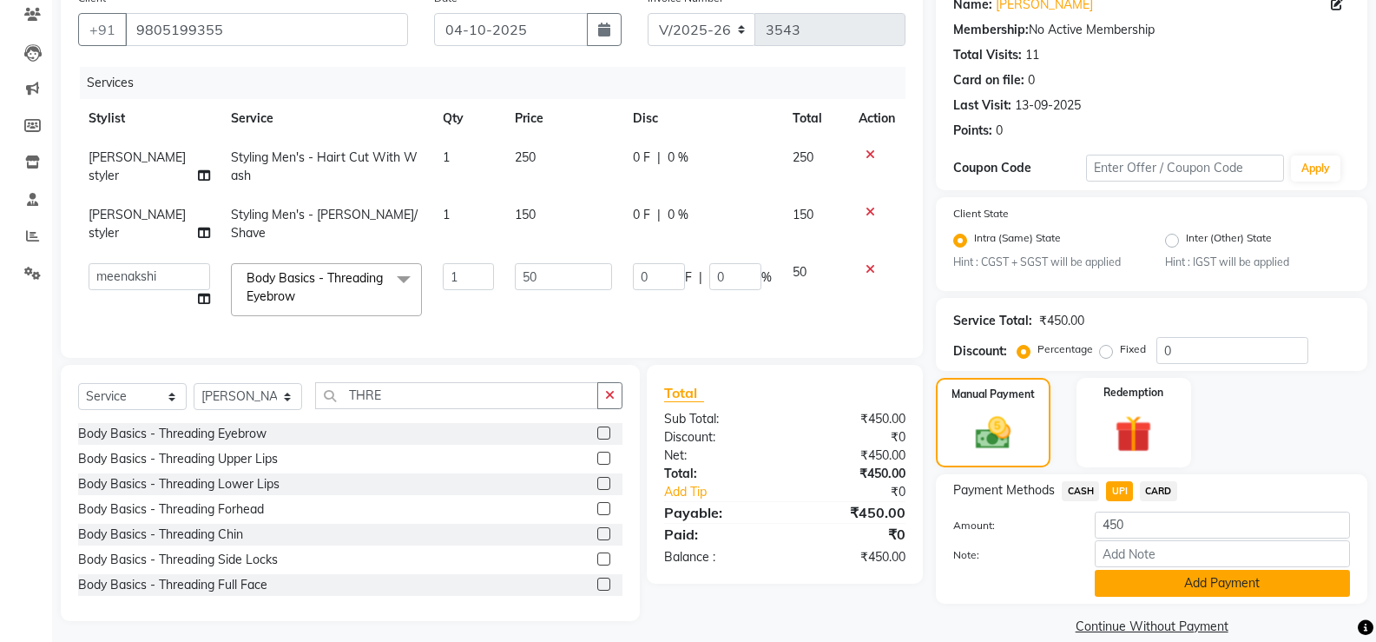
click at [1199, 581] on button "Add Payment" at bounding box center [1222, 583] width 255 height 27
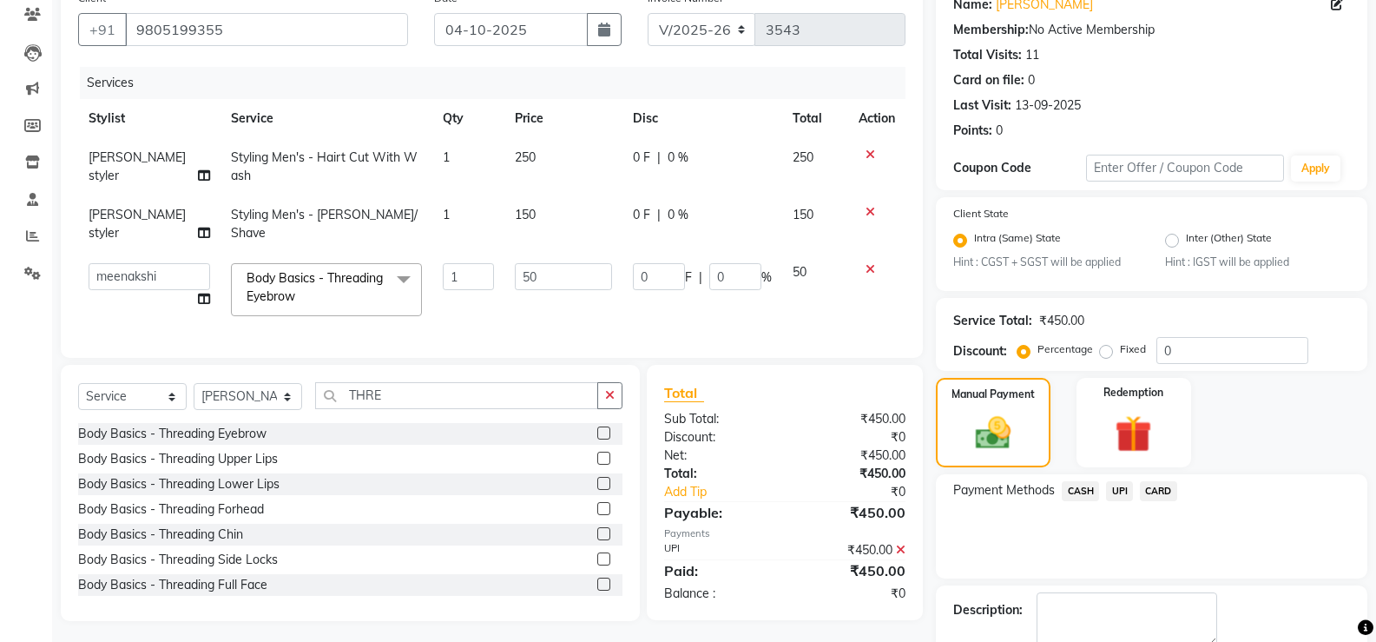
scroll to position [245, 0]
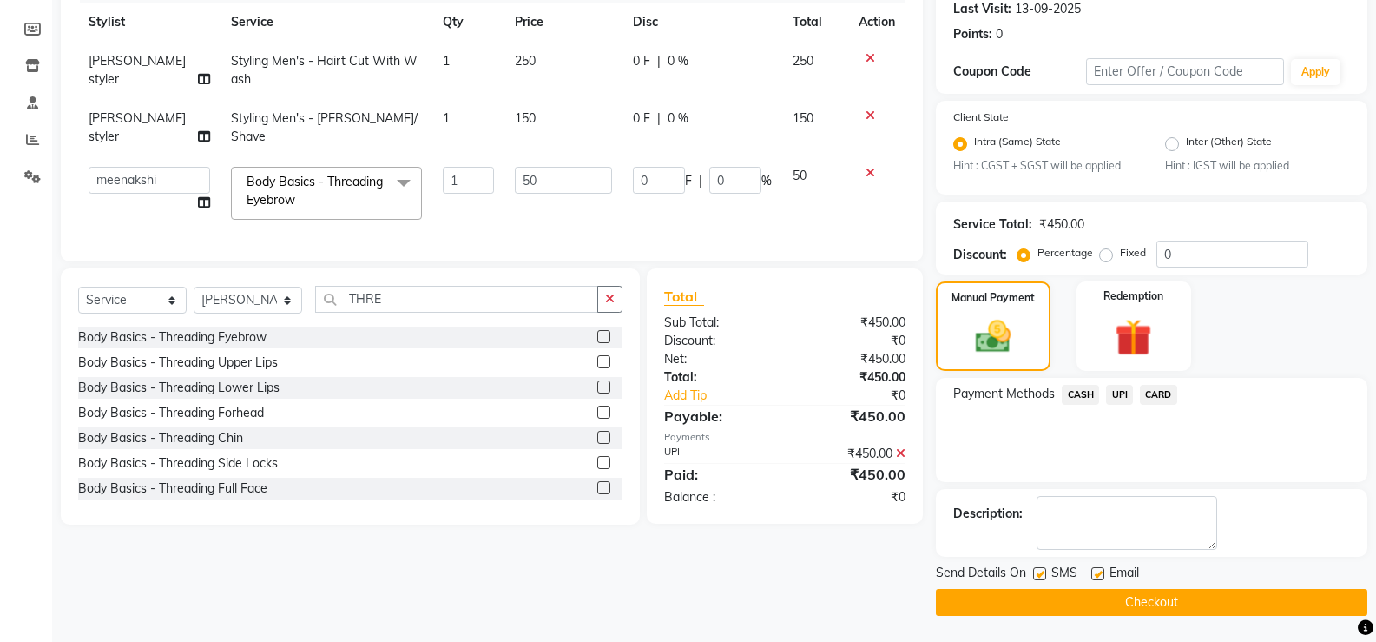
click at [1179, 602] on button "Checkout" at bounding box center [1151, 602] width 431 height 27
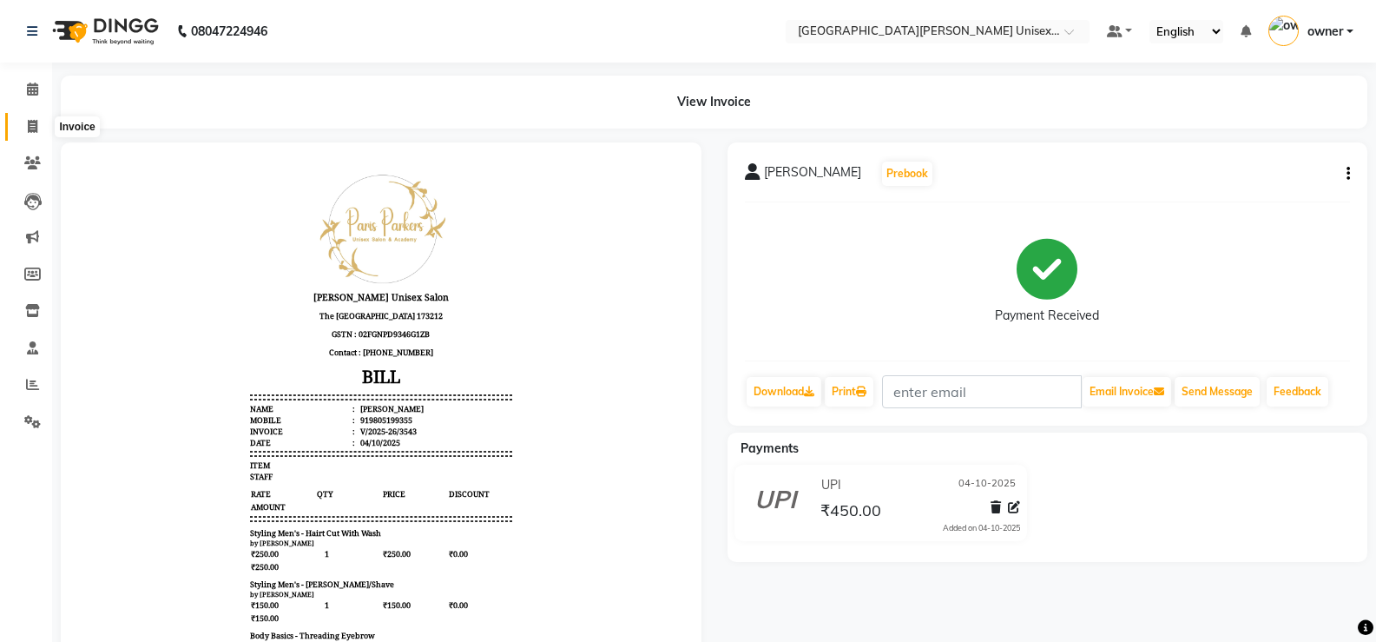
click at [28, 117] on span at bounding box center [32, 127] width 30 height 20
select select "service"
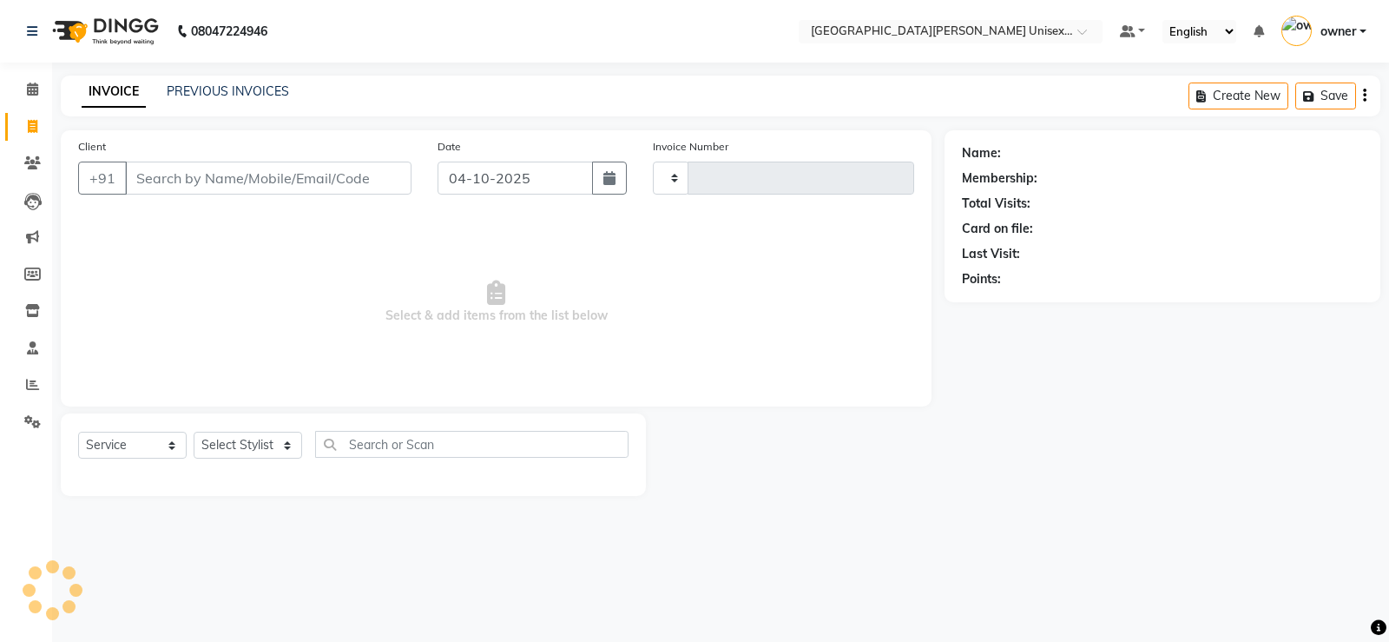
type input "3544"
select select "7055"
click at [284, 447] on select "Select Stylist" at bounding box center [248, 444] width 109 height 27
select select "58737"
click at [194, 431] on select "Select Stylist anjali [PERSON_NAME] [PERSON_NAME] [PERSON_NAME] [PERSON_NAME] […" at bounding box center [248, 444] width 109 height 27
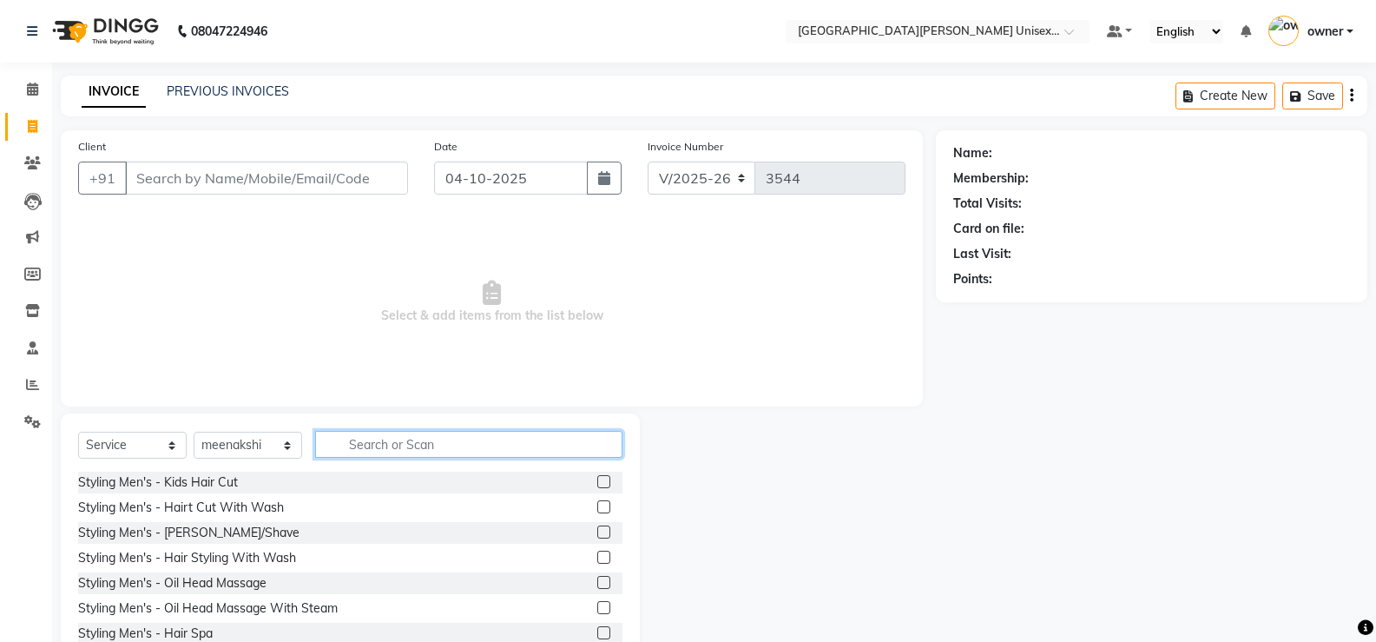
click at [392, 446] on input "text" at bounding box center [468, 444] width 307 height 27
type input "THRE"
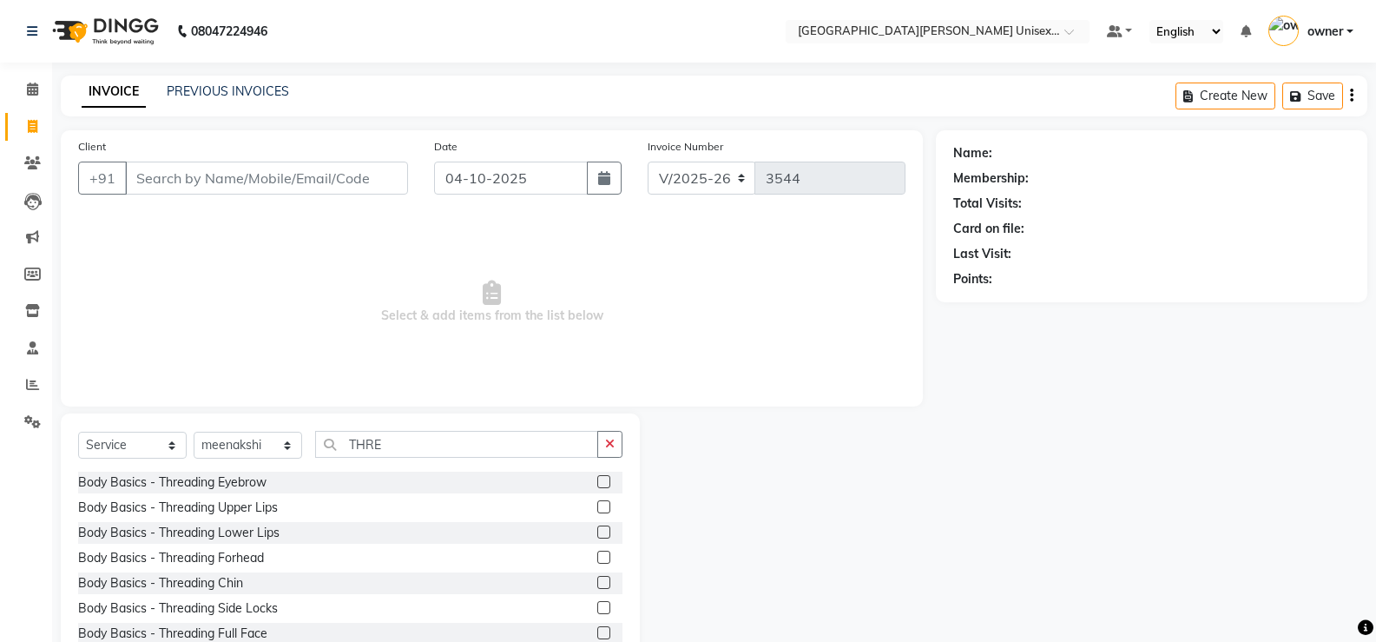
click at [597, 484] on label at bounding box center [603, 481] width 13 height 13
click at [597, 484] on input "checkbox" at bounding box center [602, 482] width 11 height 11
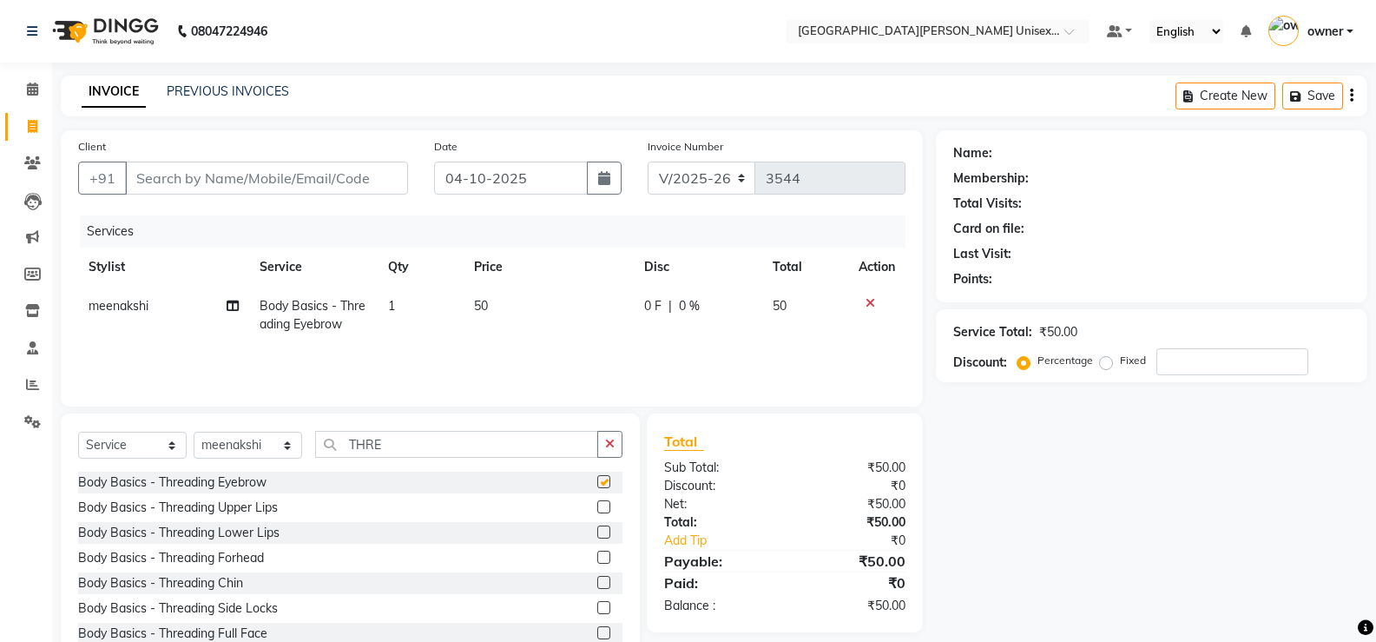
checkbox input "false"
click at [597, 561] on label at bounding box center [603, 556] width 13 height 13
click at [597, 561] on input "checkbox" at bounding box center [602, 557] width 11 height 11
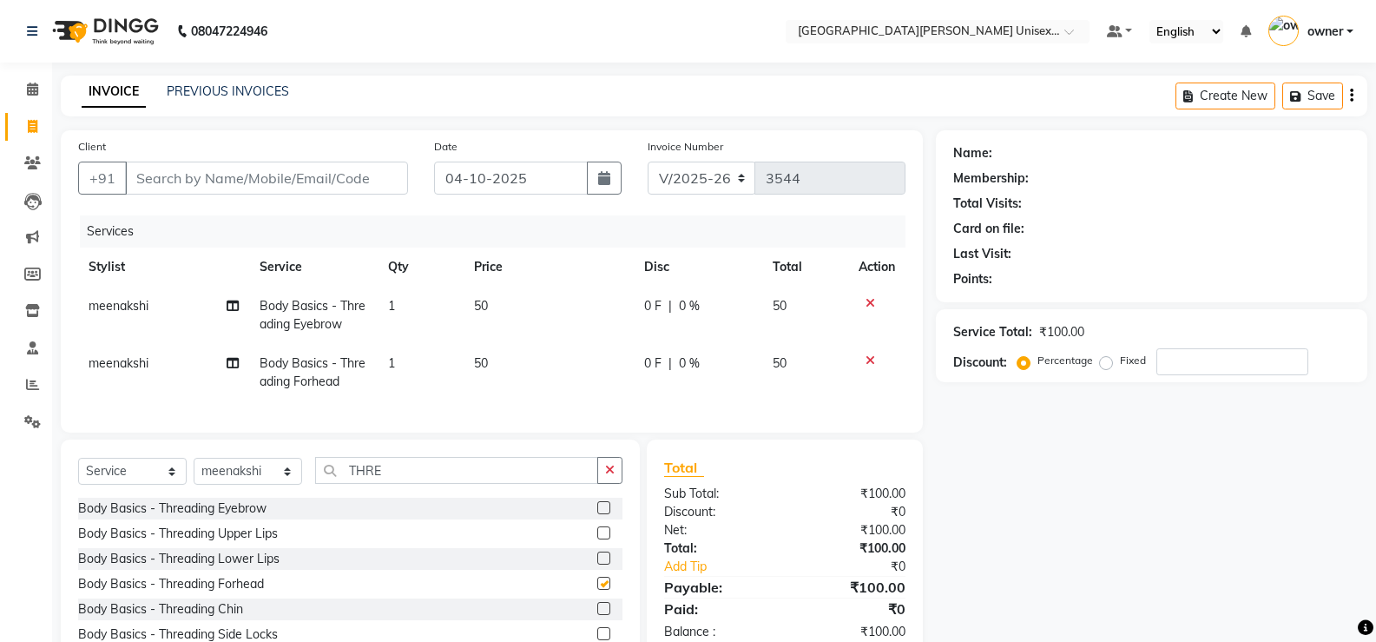
checkbox input "false"
click at [256, 484] on select "Select Stylist anjali [PERSON_NAME] [PERSON_NAME] [PERSON_NAME] [PERSON_NAME] […" at bounding box center [248, 471] width 109 height 27
select select "82058"
click at [194, 471] on select "Select Stylist anjali [PERSON_NAME] [PERSON_NAME] [PERSON_NAME] [PERSON_NAME] […" at bounding box center [248, 471] width 109 height 27
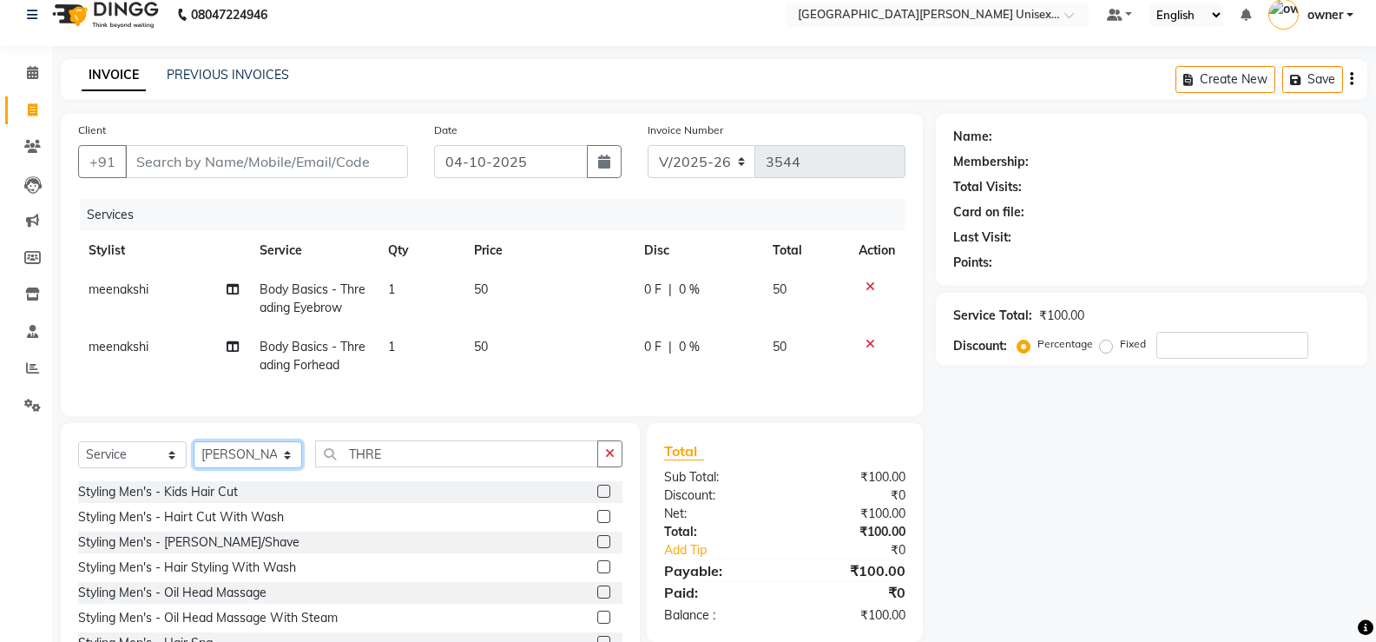
scroll to position [6, 0]
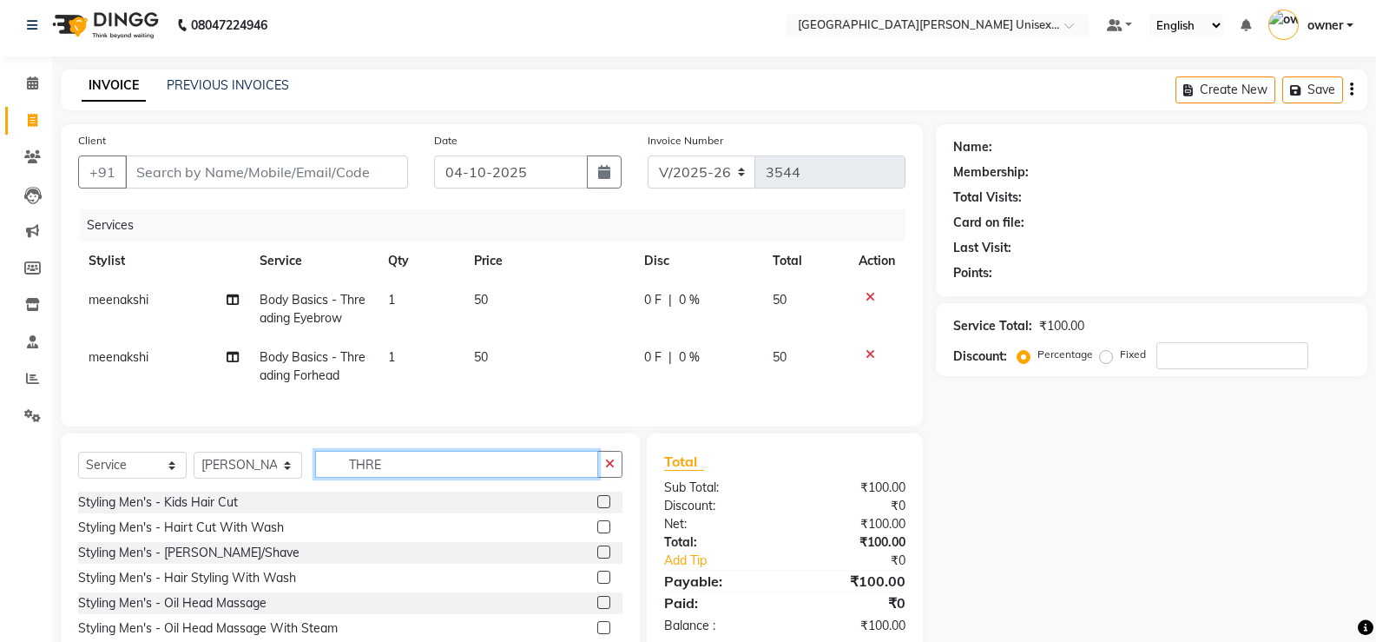
click at [444, 477] on input "THRE" at bounding box center [456, 464] width 283 height 27
type input "T"
type input "CUT"
click at [597, 583] on label at bounding box center [603, 576] width 13 height 13
click at [597, 583] on input "checkbox" at bounding box center [602, 577] width 11 height 11
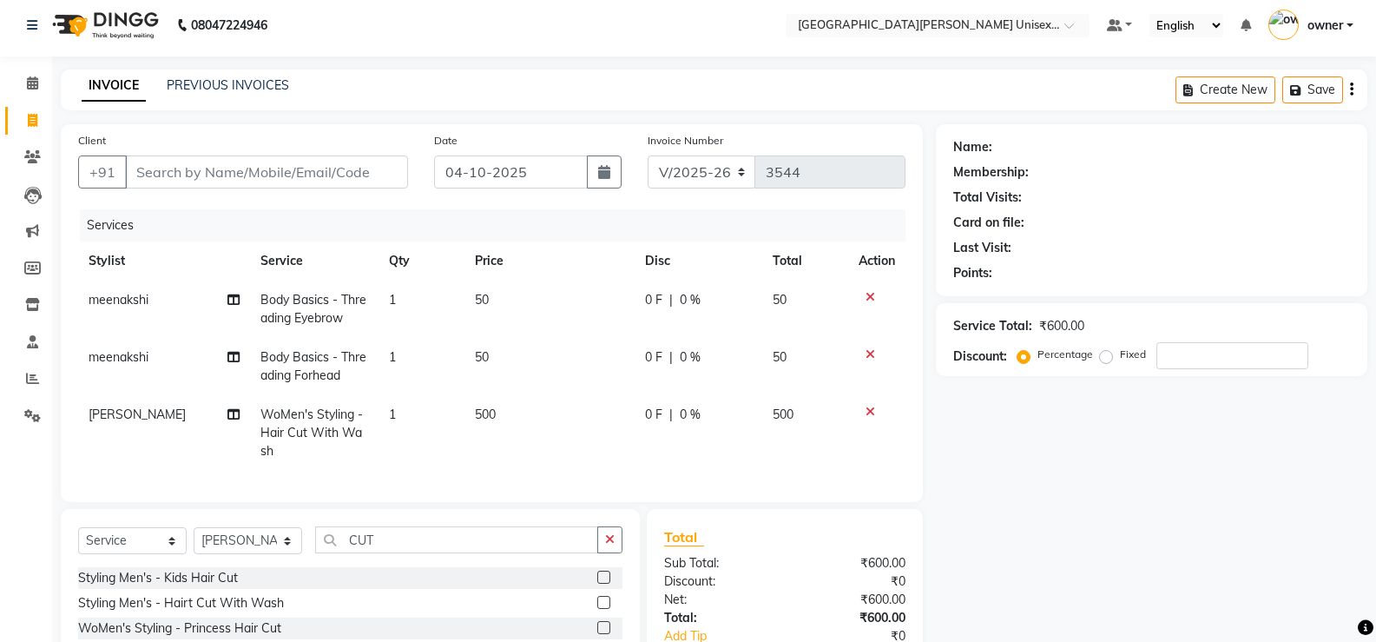
checkbox input "false"
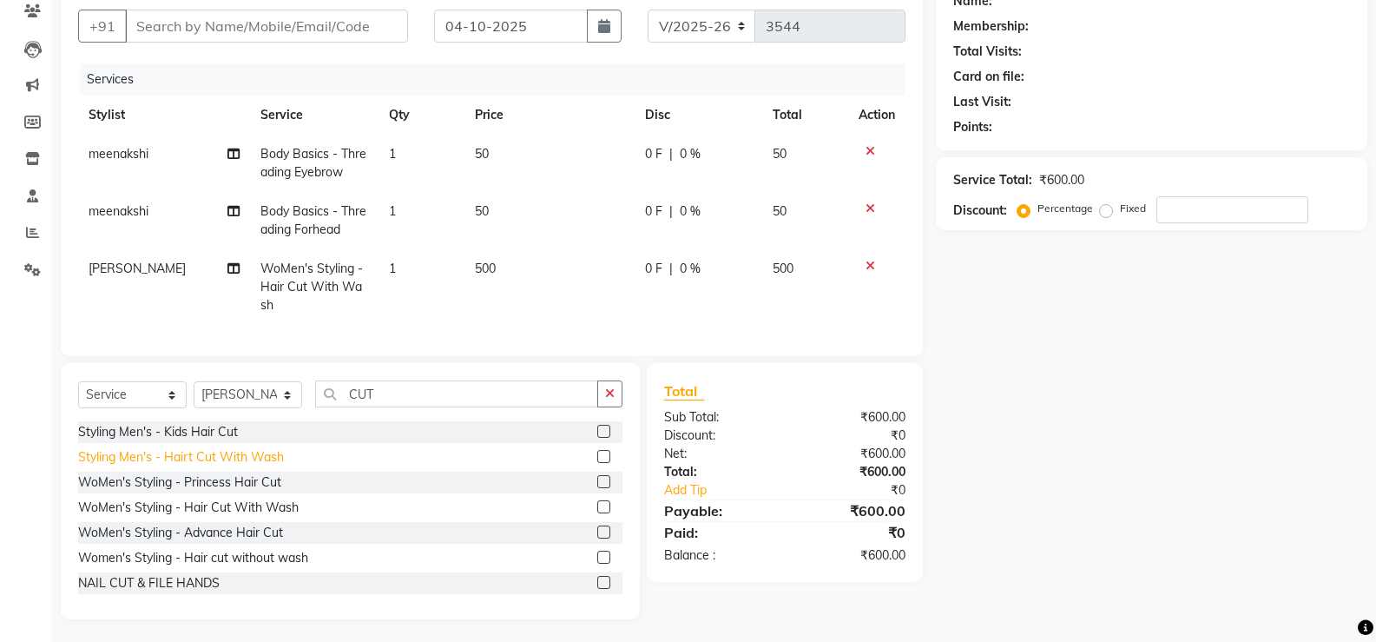
scroll to position [168, 0]
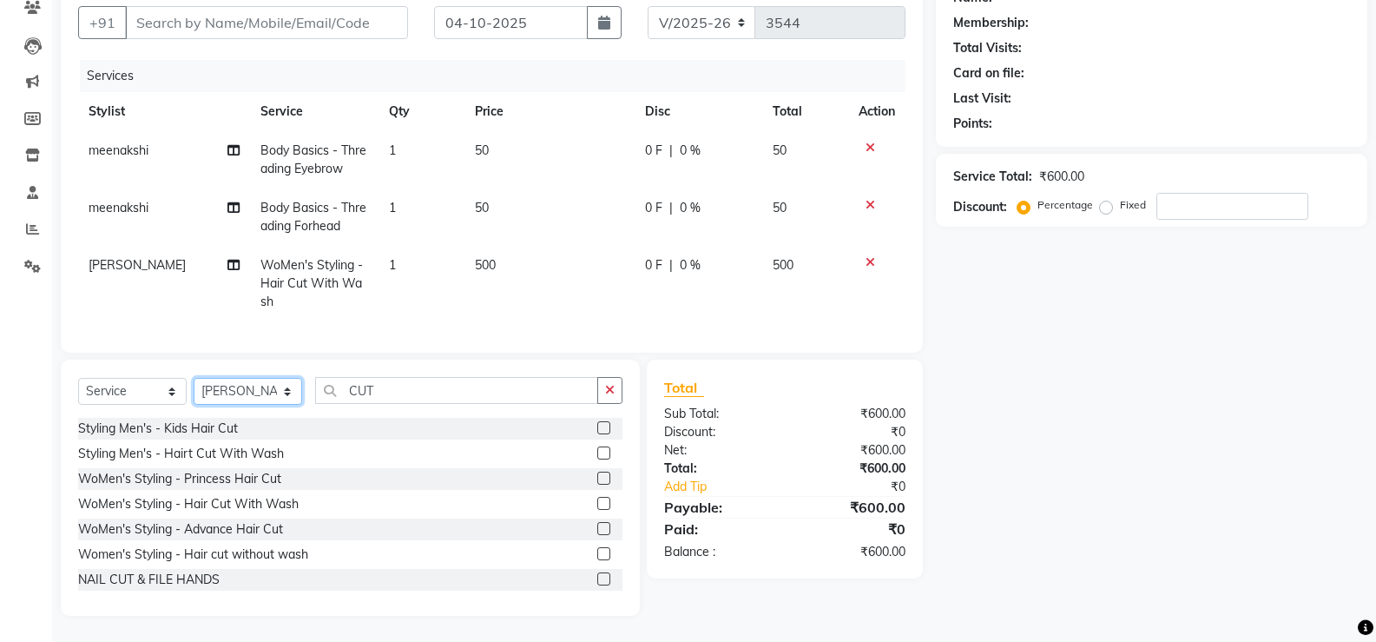
click at [231, 394] on select "Select Stylist anjali [PERSON_NAME] [PERSON_NAME] [PERSON_NAME] [PERSON_NAME] […" at bounding box center [248, 391] width 109 height 27
select select "80028"
click at [194, 378] on select "Select Stylist anjali [PERSON_NAME] [PERSON_NAME] [PERSON_NAME] [PERSON_NAME] […" at bounding box center [248, 391] width 109 height 27
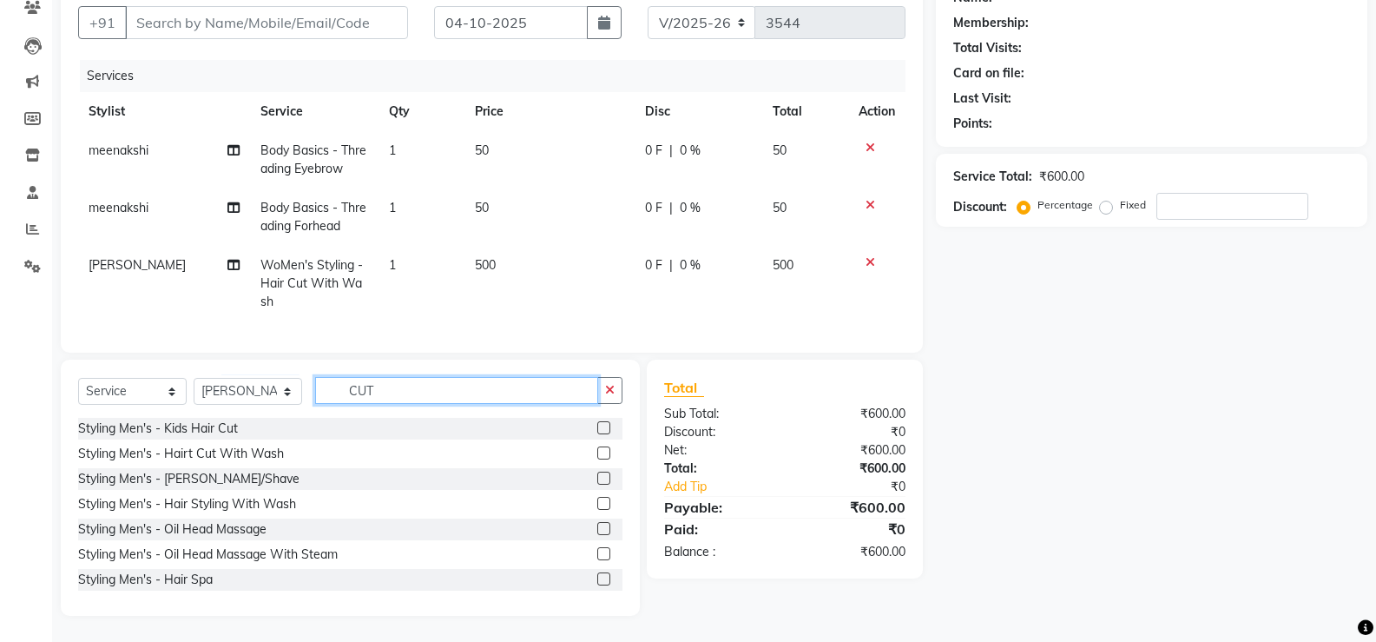
click at [471, 403] on input "CUT" at bounding box center [456, 390] width 283 height 27
type input "C"
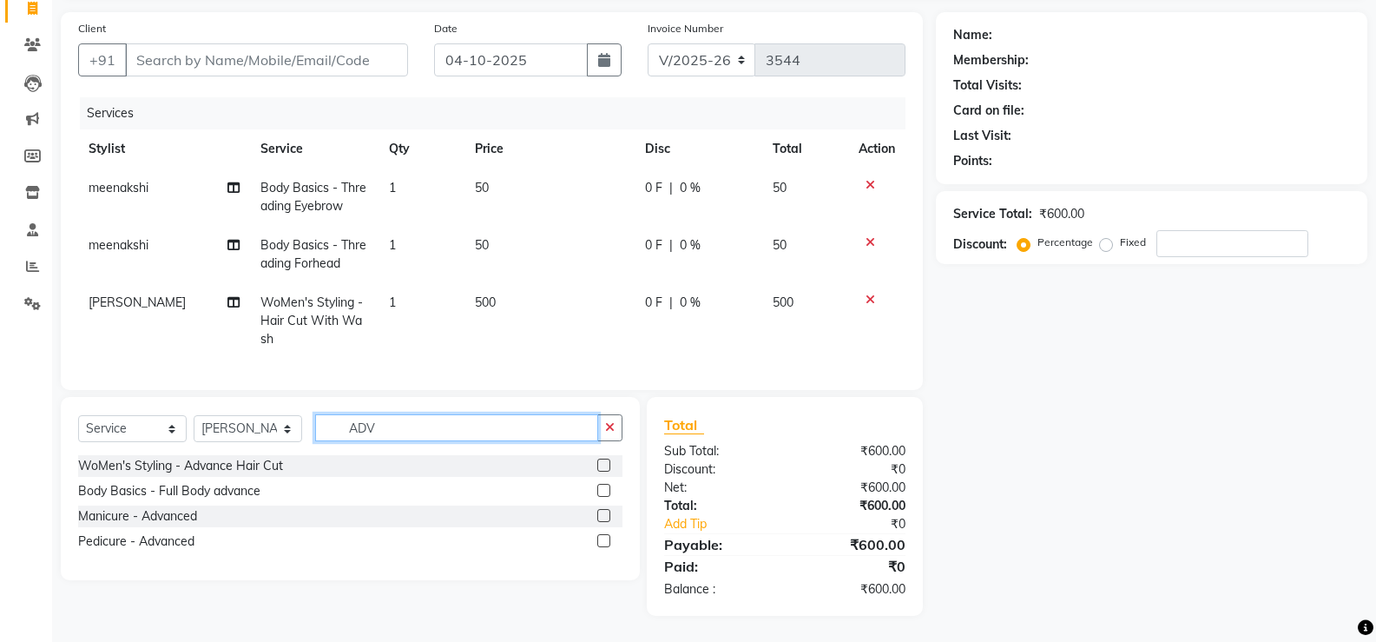
scroll to position [131, 0]
type input "ADVA"
click at [602, 464] on label at bounding box center [603, 464] width 13 height 13
click at [602, 464] on input "checkbox" at bounding box center [602, 465] width 11 height 11
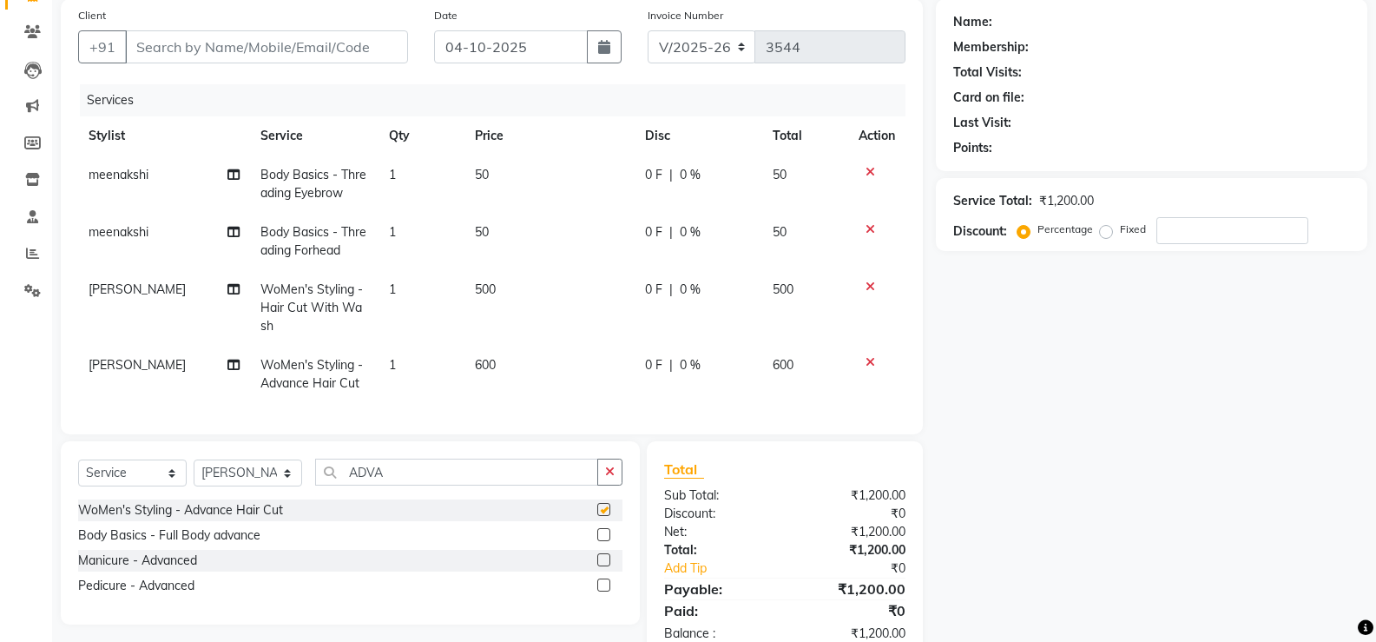
checkbox input "false"
click at [533, 374] on td "600" at bounding box center [549, 374] width 170 height 57
select select "80028"
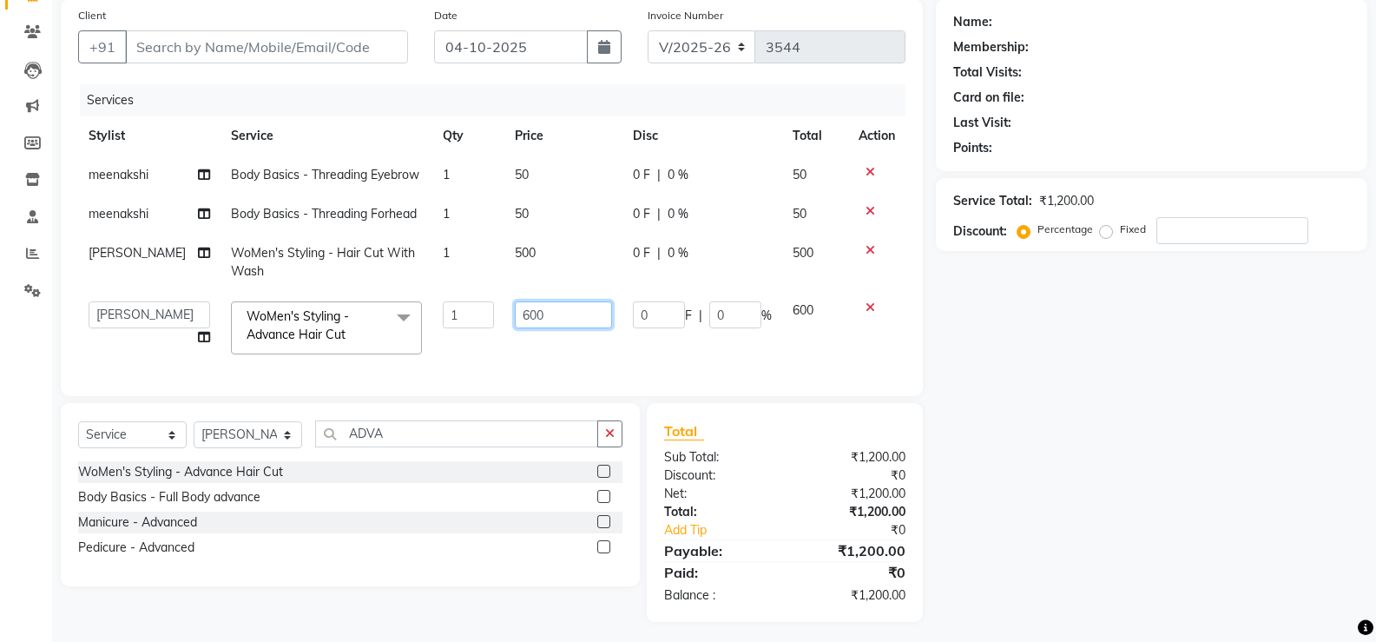
click at [562, 300] on td "600" at bounding box center [563, 328] width 118 height 74
type input "6"
type input "500"
click at [536, 354] on td "500" at bounding box center [563, 328] width 118 height 74
select select "80028"
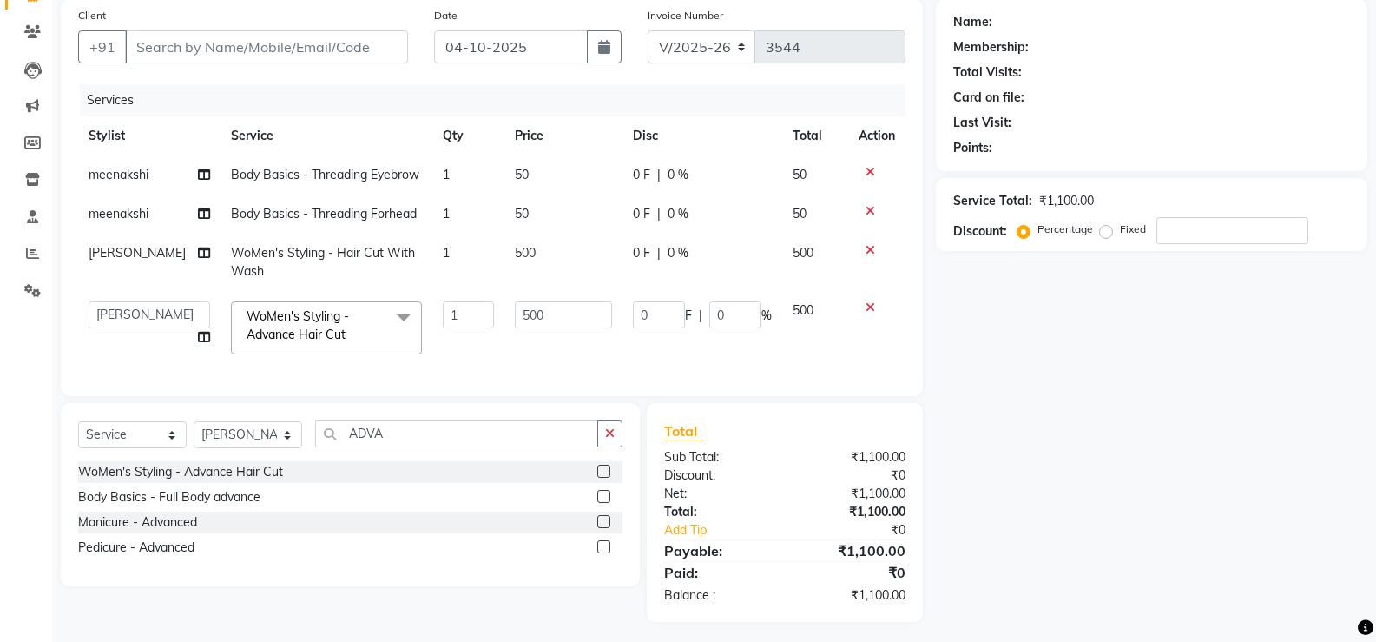
scroll to position [0, 0]
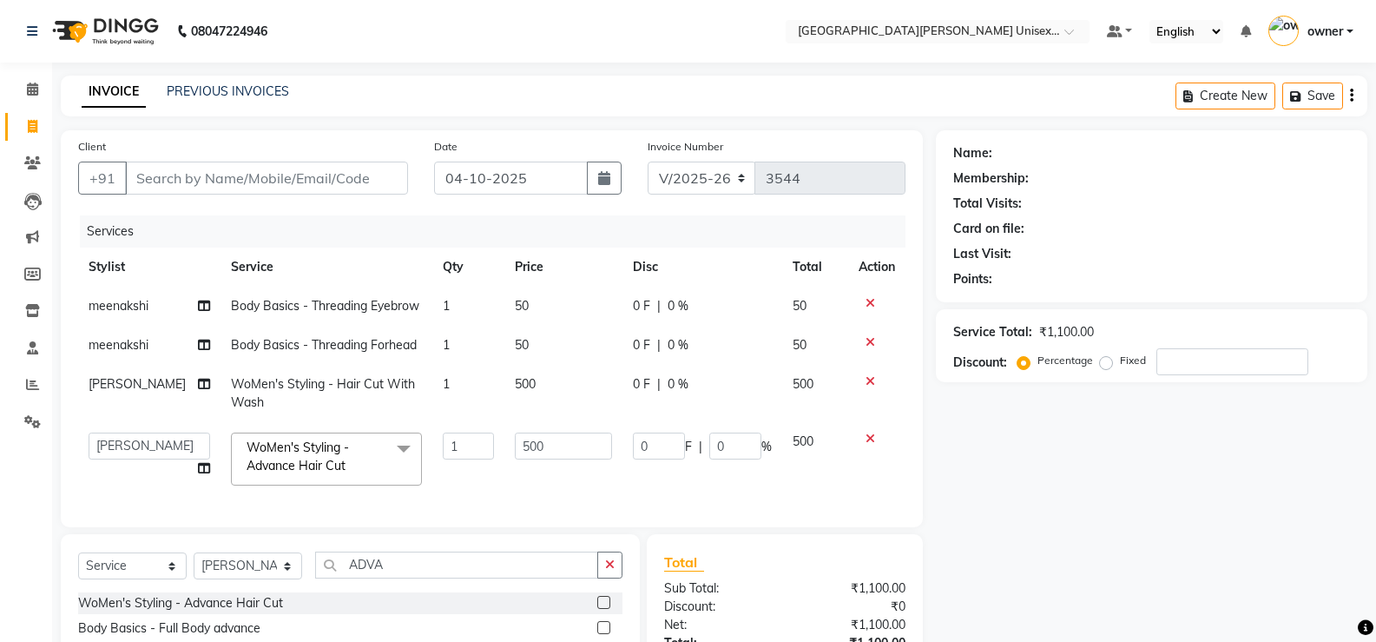
click at [253, 158] on div "Client +91" at bounding box center [243, 172] width 356 height 71
click at [254, 174] on input "Client" at bounding box center [266, 177] width 283 height 33
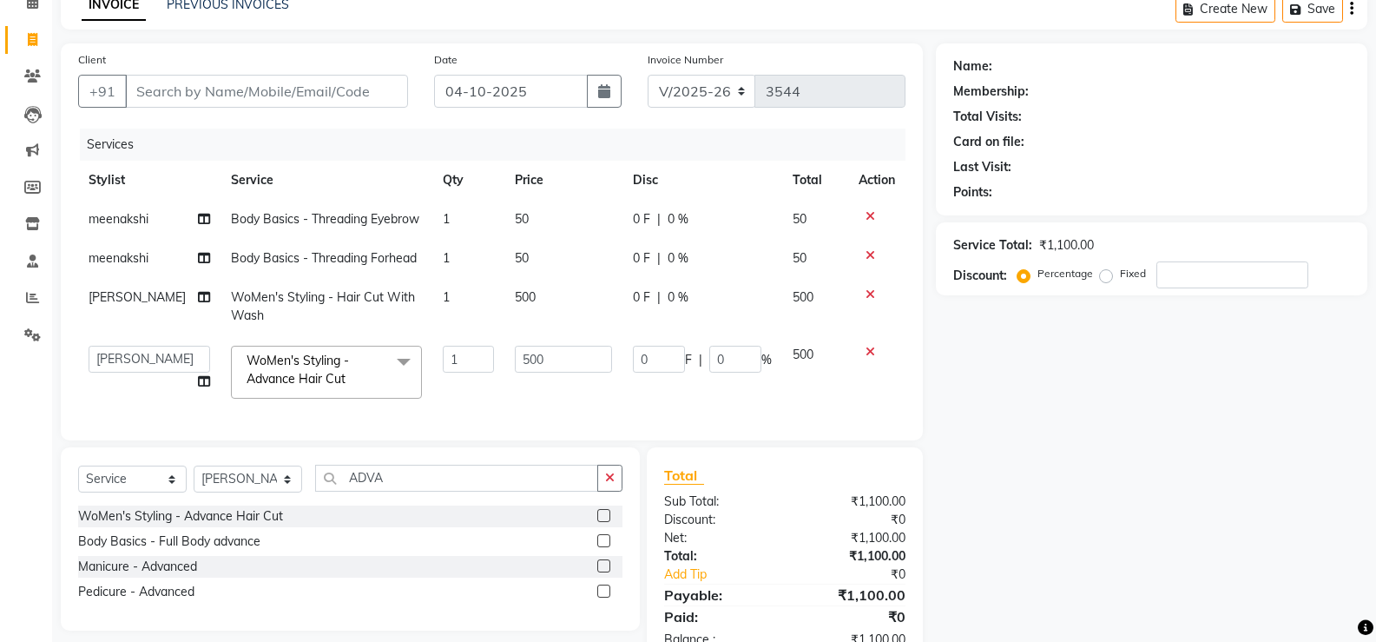
click at [874, 352] on div at bounding box center [877, 352] width 36 height 12
click at [867, 350] on icon at bounding box center [871, 352] width 10 height 12
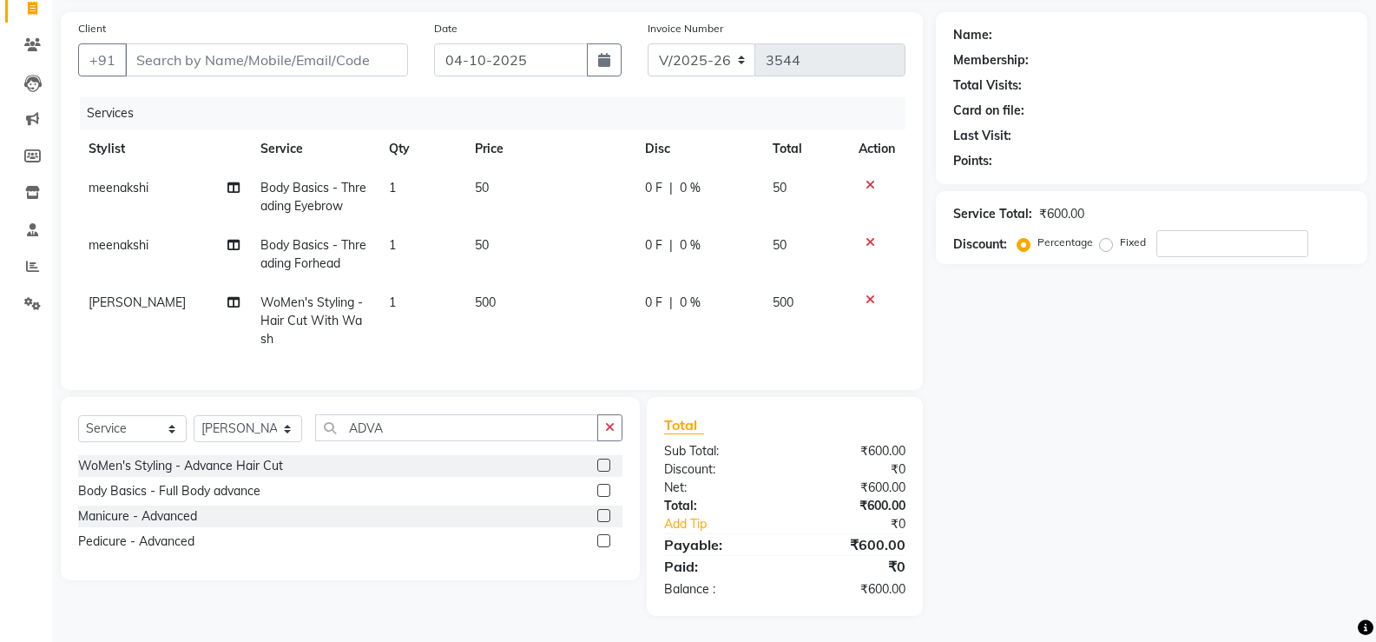
scroll to position [0, 0]
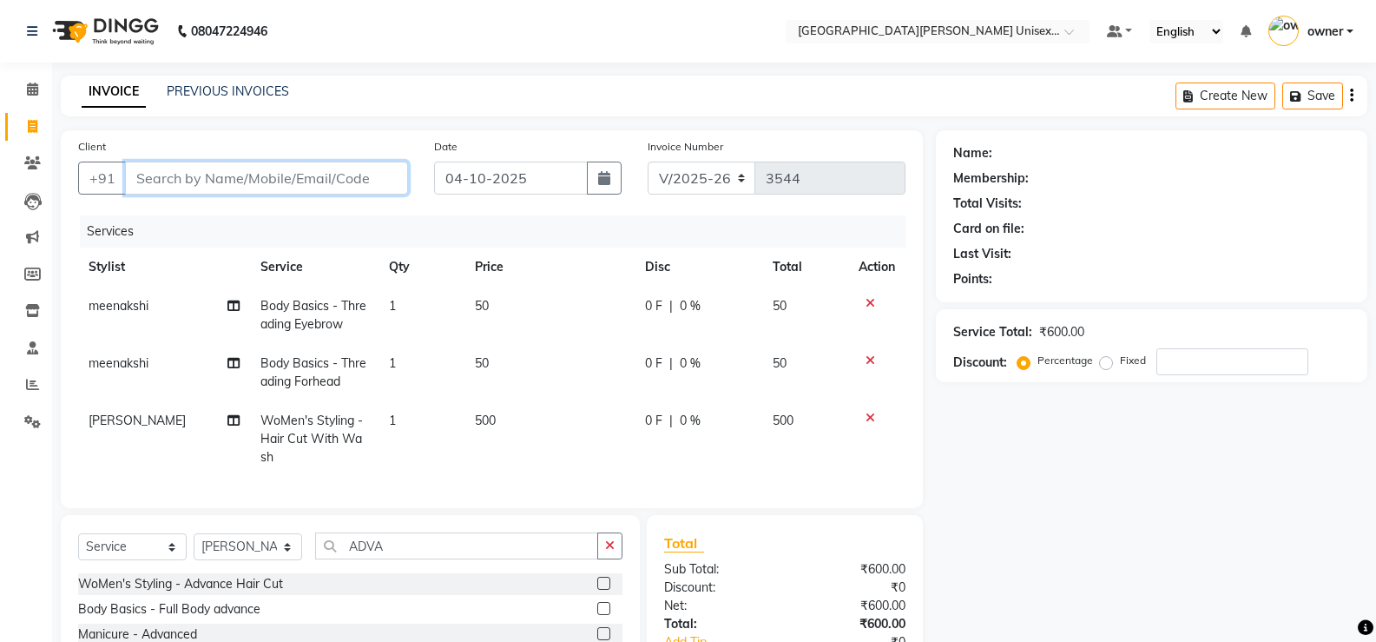
click at [227, 188] on input "Client" at bounding box center [266, 177] width 283 height 33
type input "7"
type input "0"
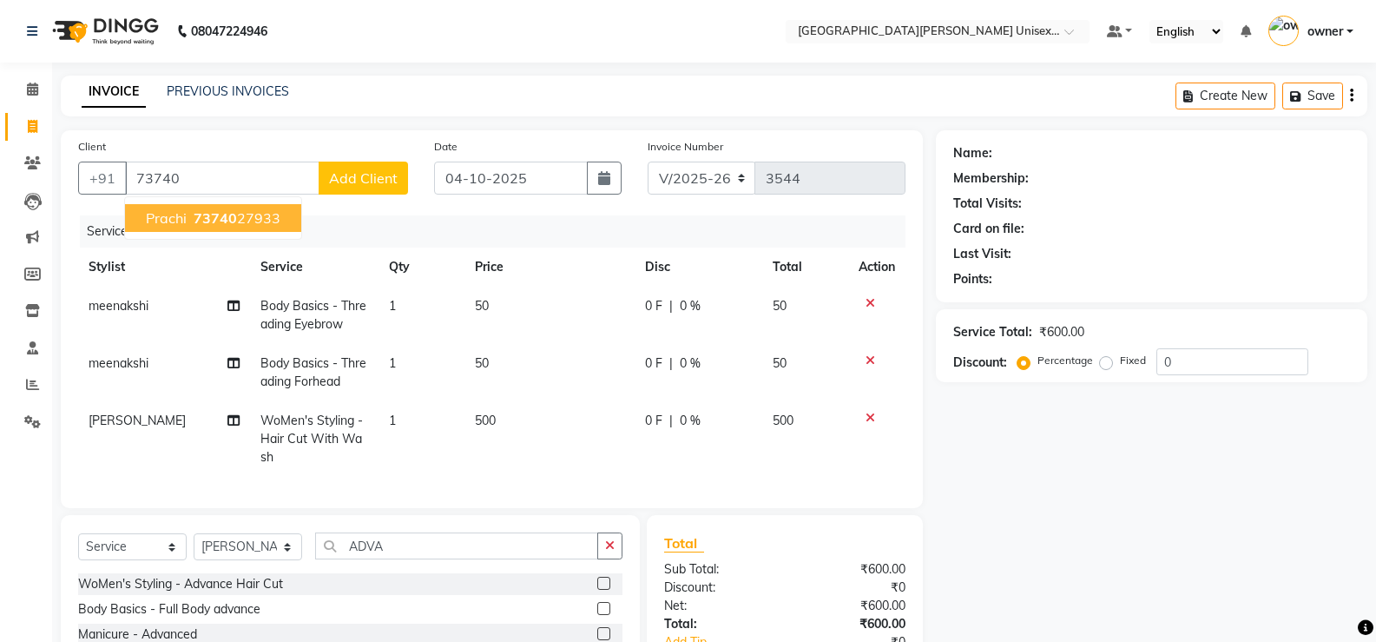
click at [244, 195] on div "Client +91 73740 prachi 73740 27933 Add Client" at bounding box center [243, 172] width 356 height 71
click at [245, 209] on div "Client +91 73740 Add Client Date 04-10-2025 Invoice Number V/2025 V/2025-26 354…" at bounding box center [492, 319] width 862 height 378
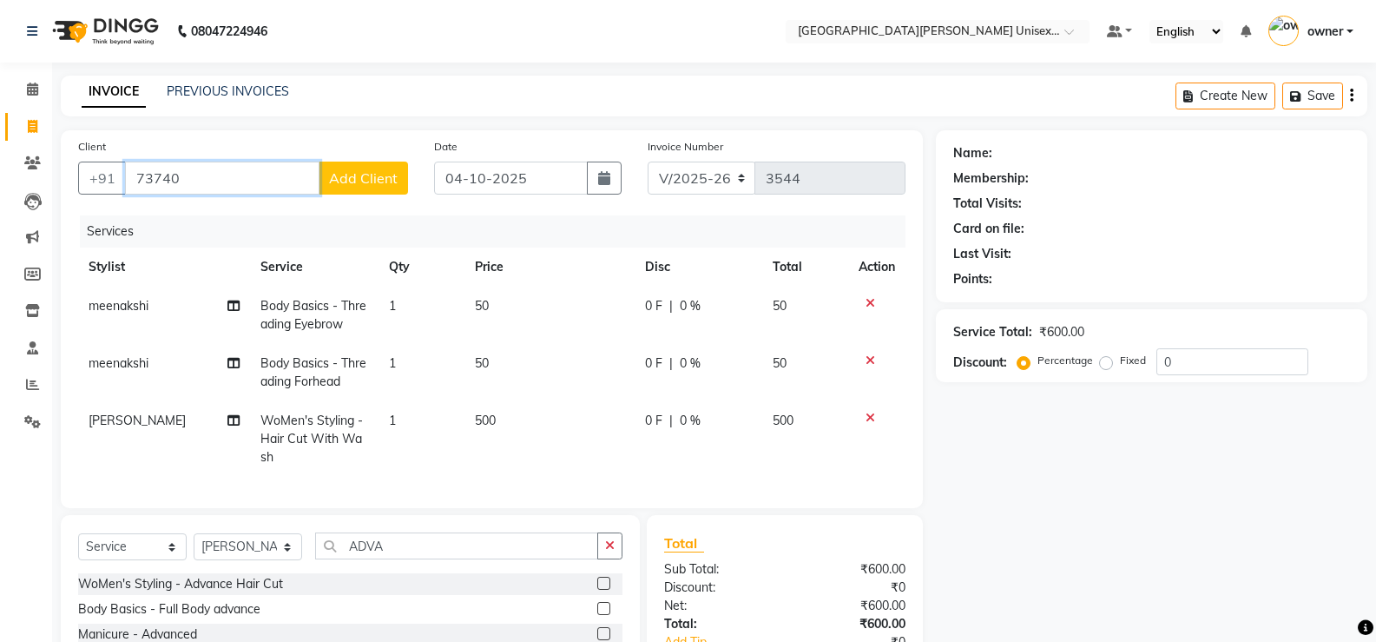
click at [246, 181] on input "73740" at bounding box center [222, 177] width 194 height 33
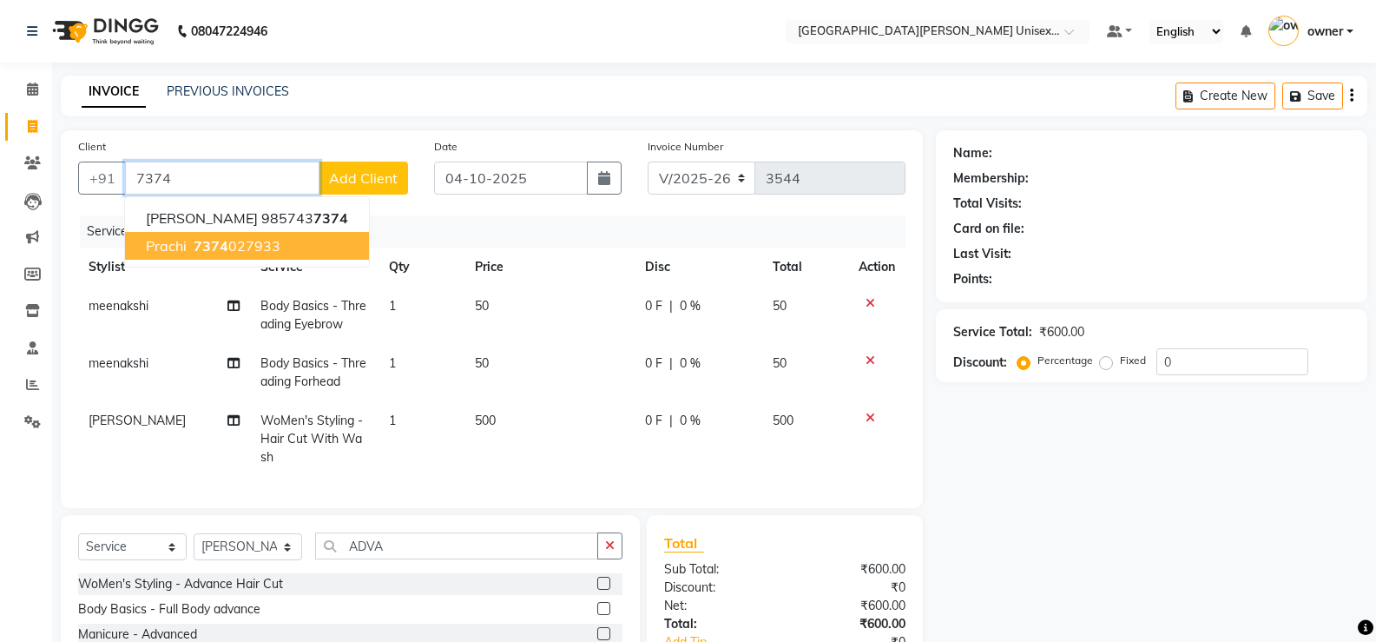
click at [283, 247] on button "prachi 7374 027933" at bounding box center [247, 246] width 244 height 28
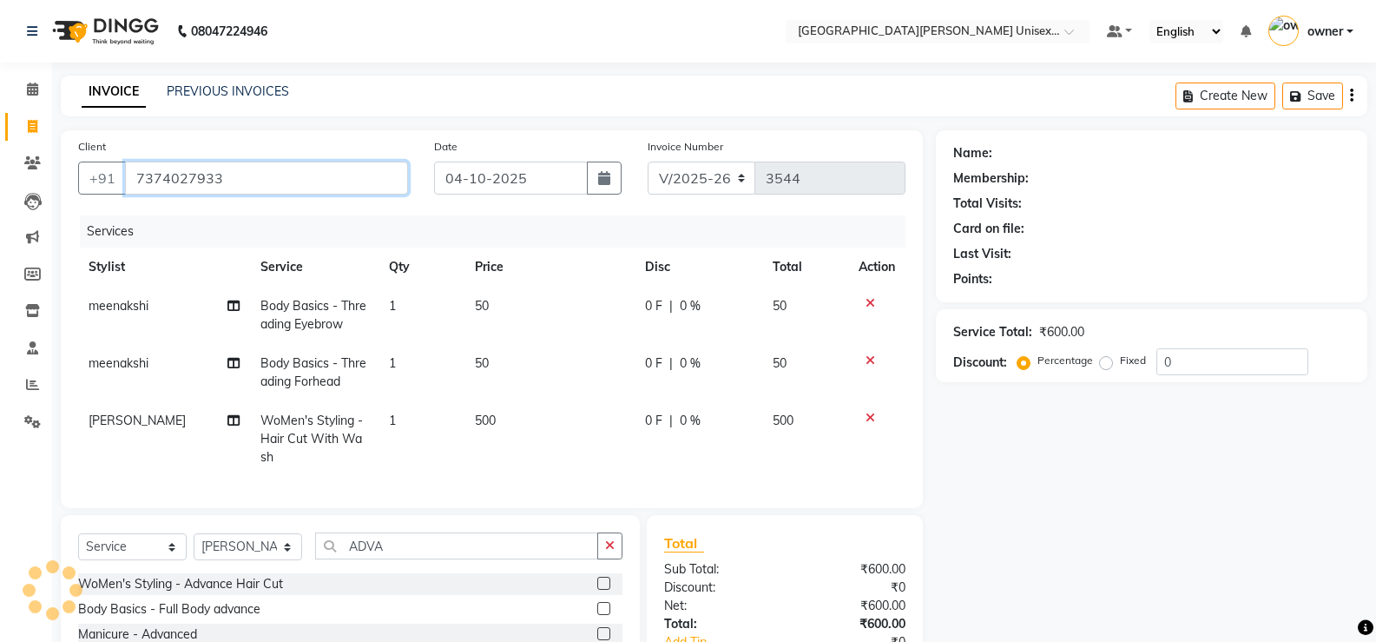
type input "7374027933"
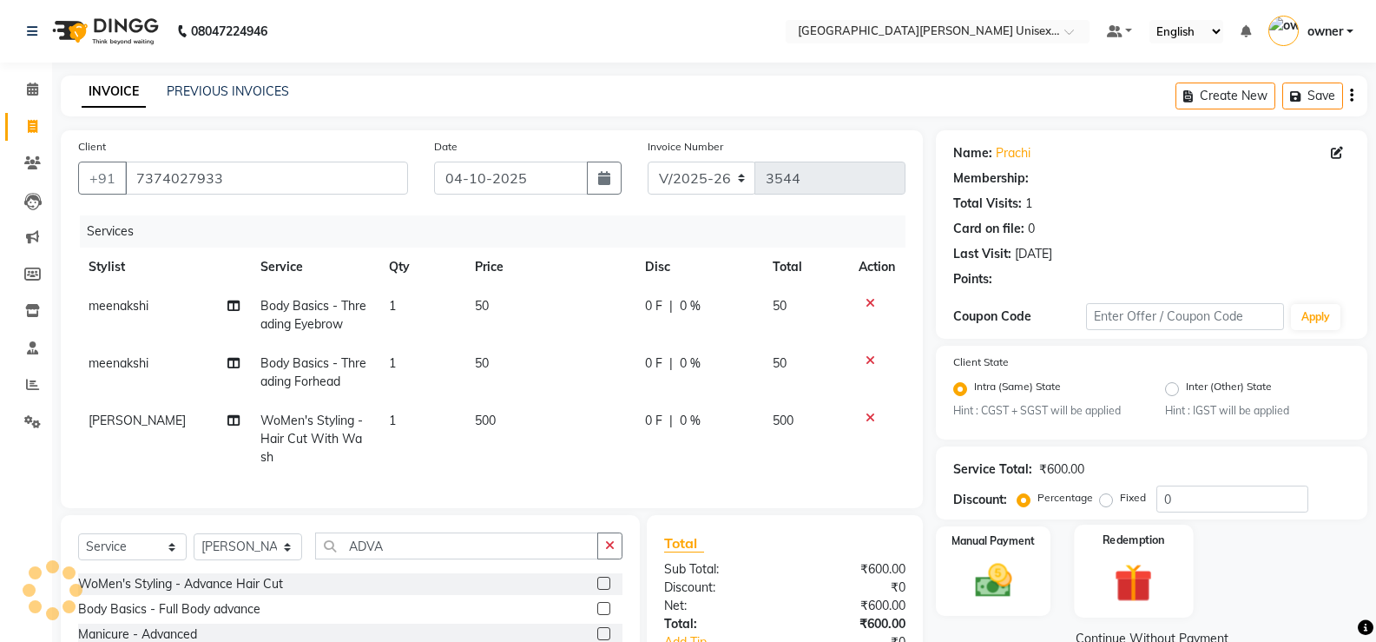
scroll to position [131, 0]
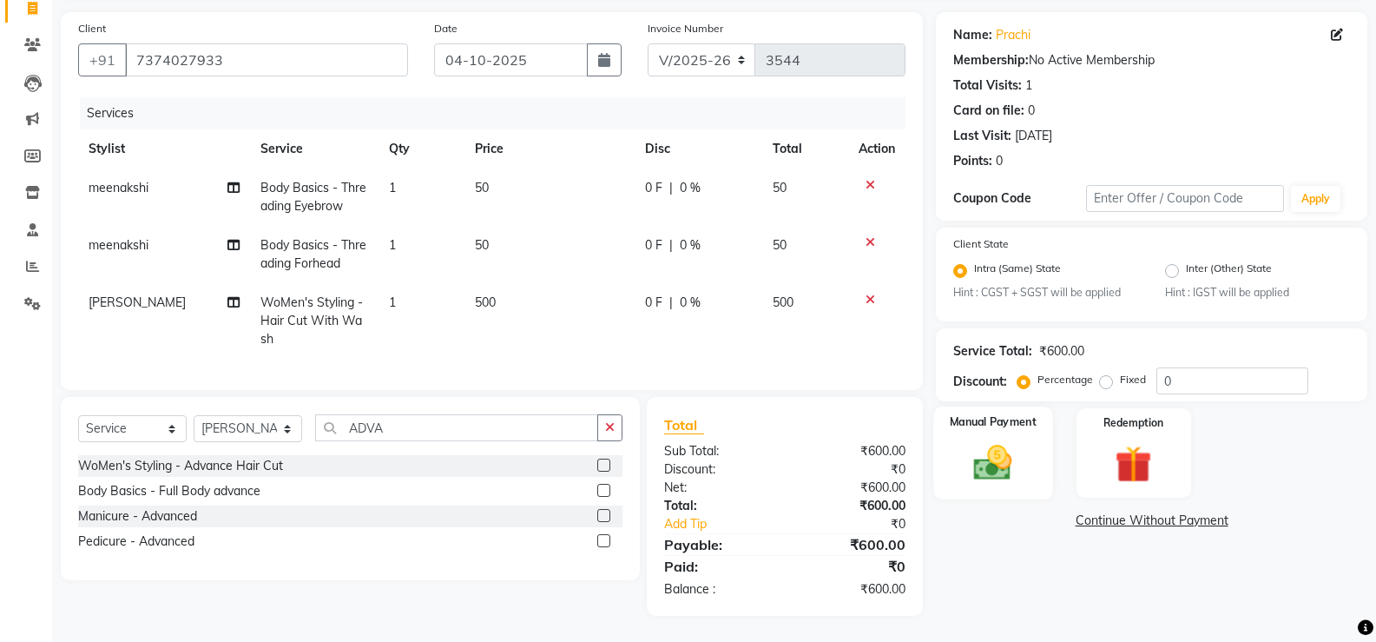
click at [1014, 455] on img at bounding box center [993, 463] width 62 height 44
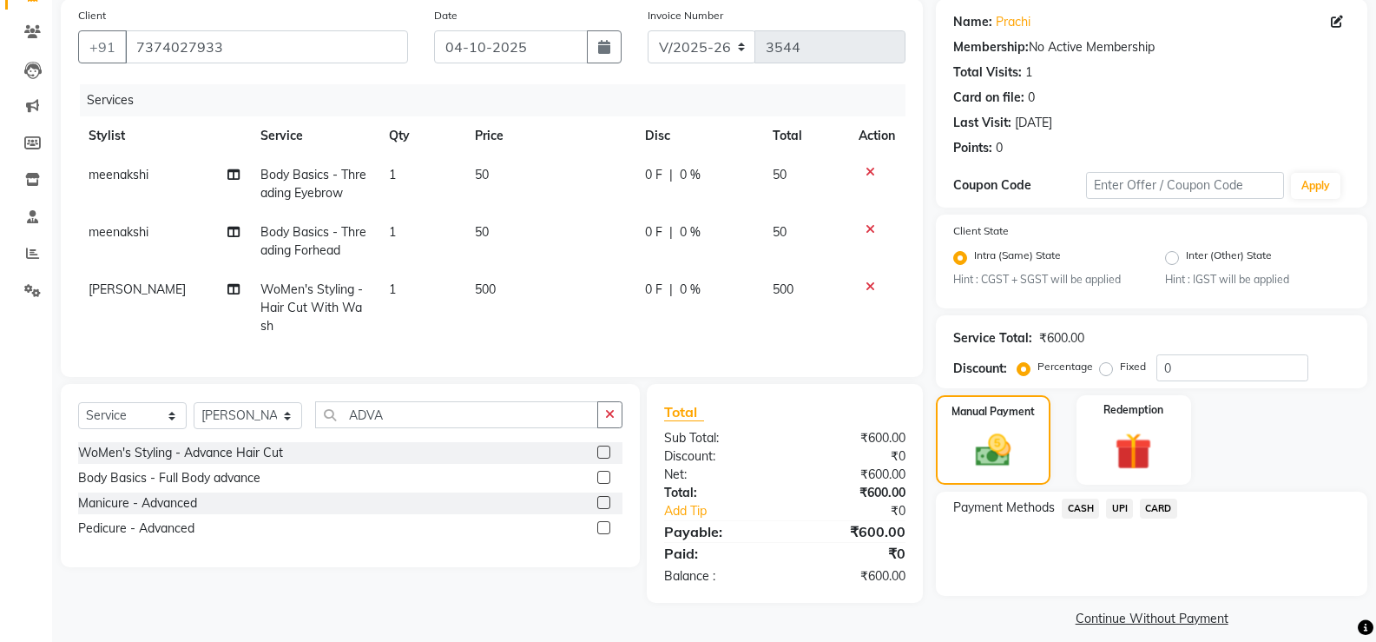
click at [1116, 507] on span "UPI" at bounding box center [1119, 508] width 27 height 20
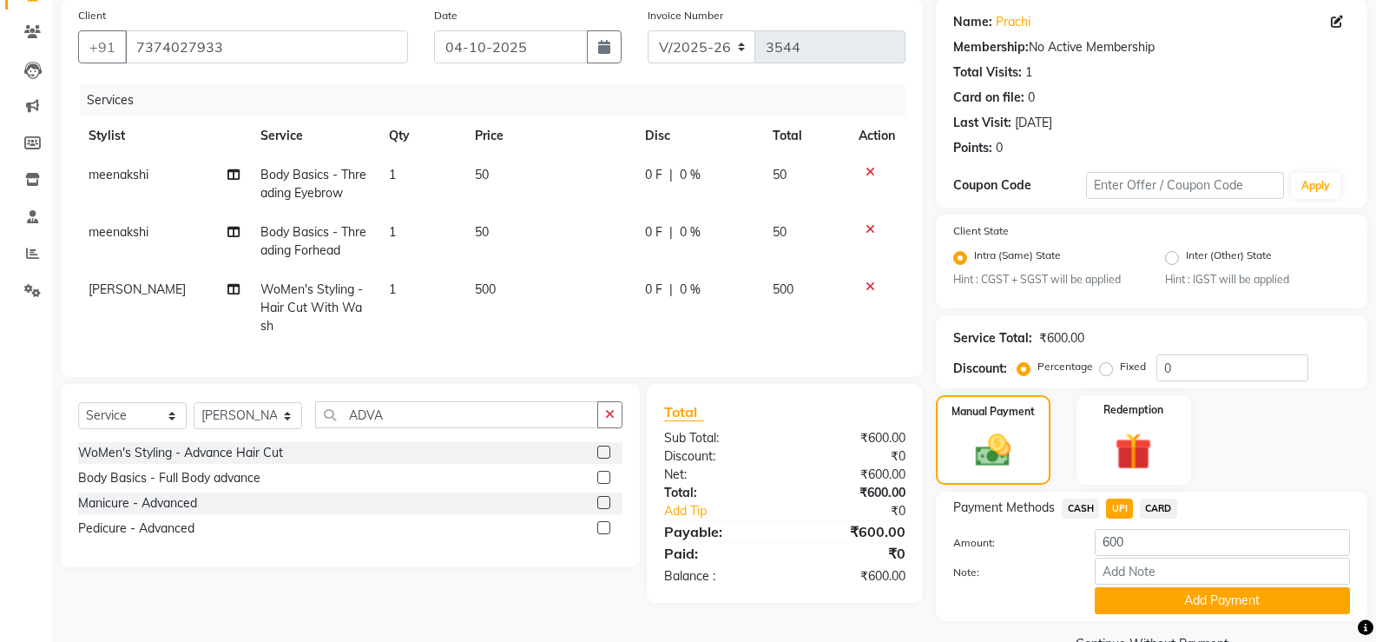
scroll to position [172, 0]
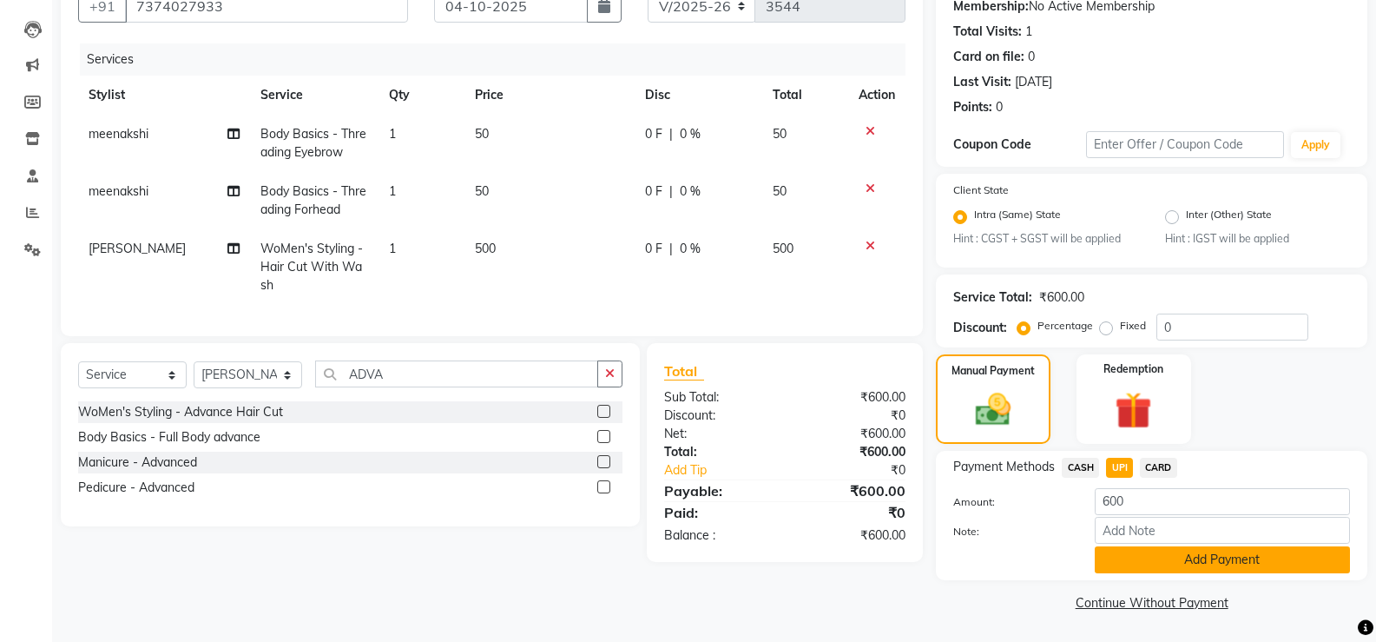
click at [1140, 563] on button "Add Payment" at bounding box center [1222, 559] width 255 height 27
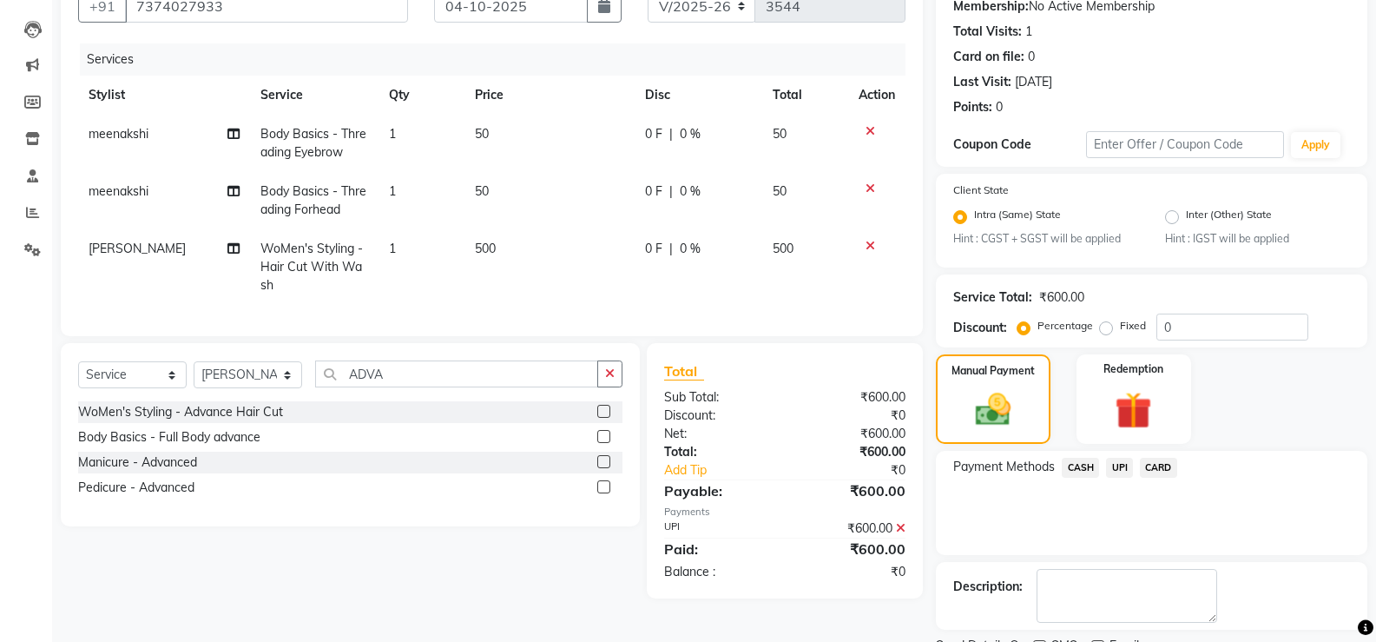
scroll to position [245, 0]
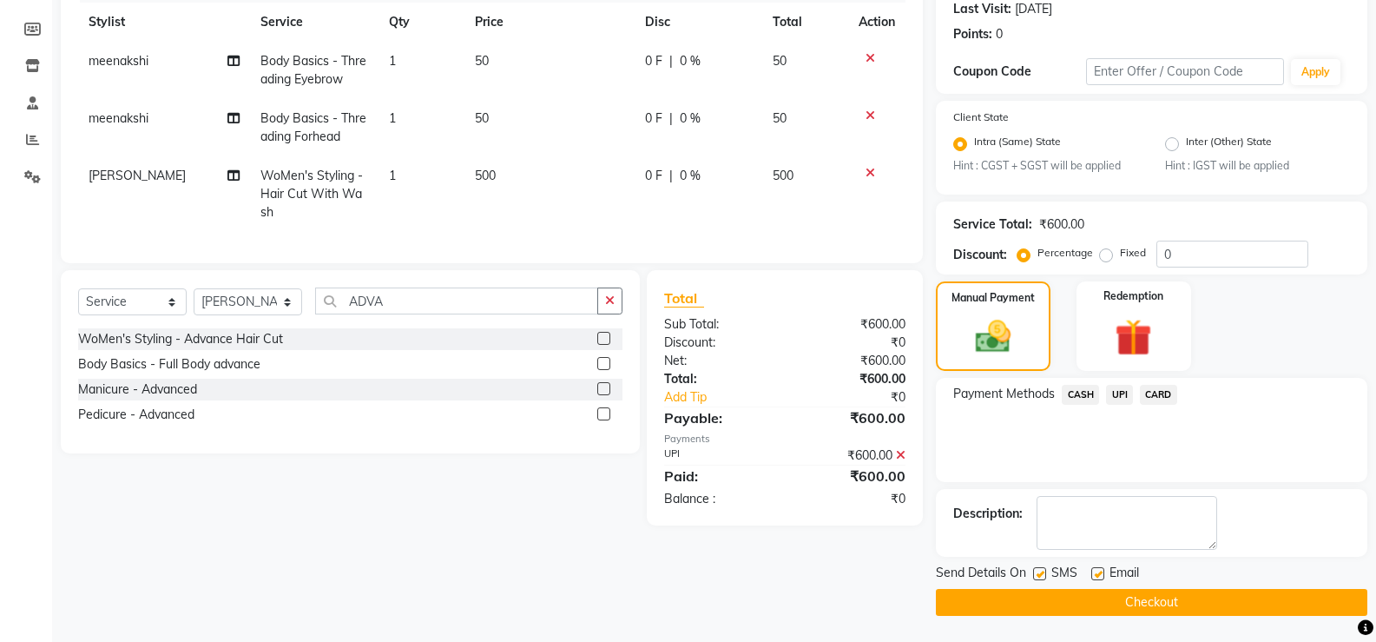
click at [1129, 606] on button "Checkout" at bounding box center [1151, 602] width 431 height 27
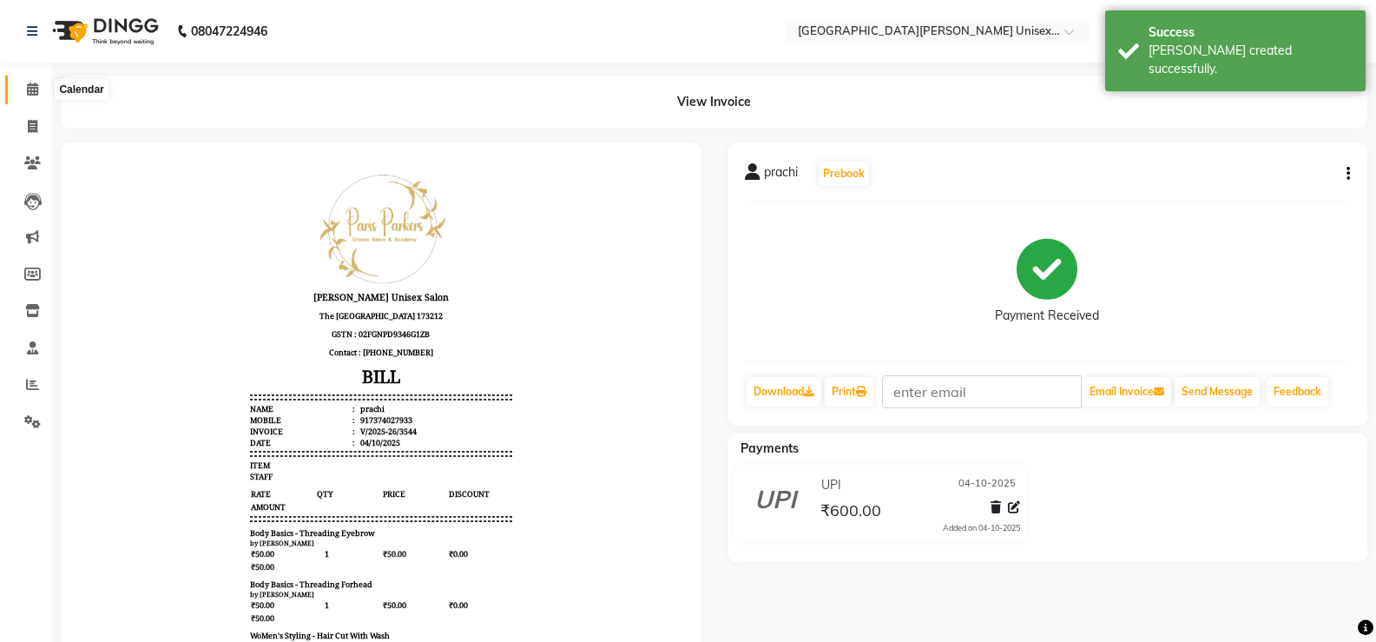
click at [41, 90] on span at bounding box center [32, 90] width 30 height 20
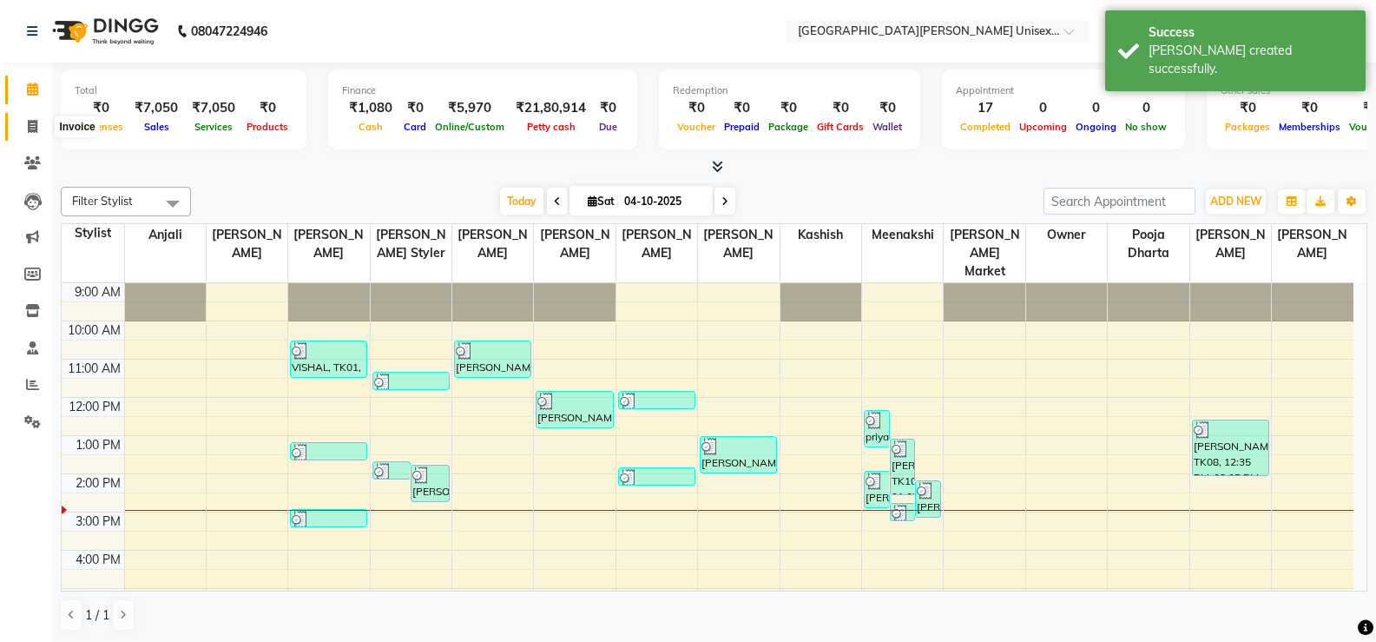
click at [35, 117] on span at bounding box center [32, 127] width 30 height 20
select select "service"
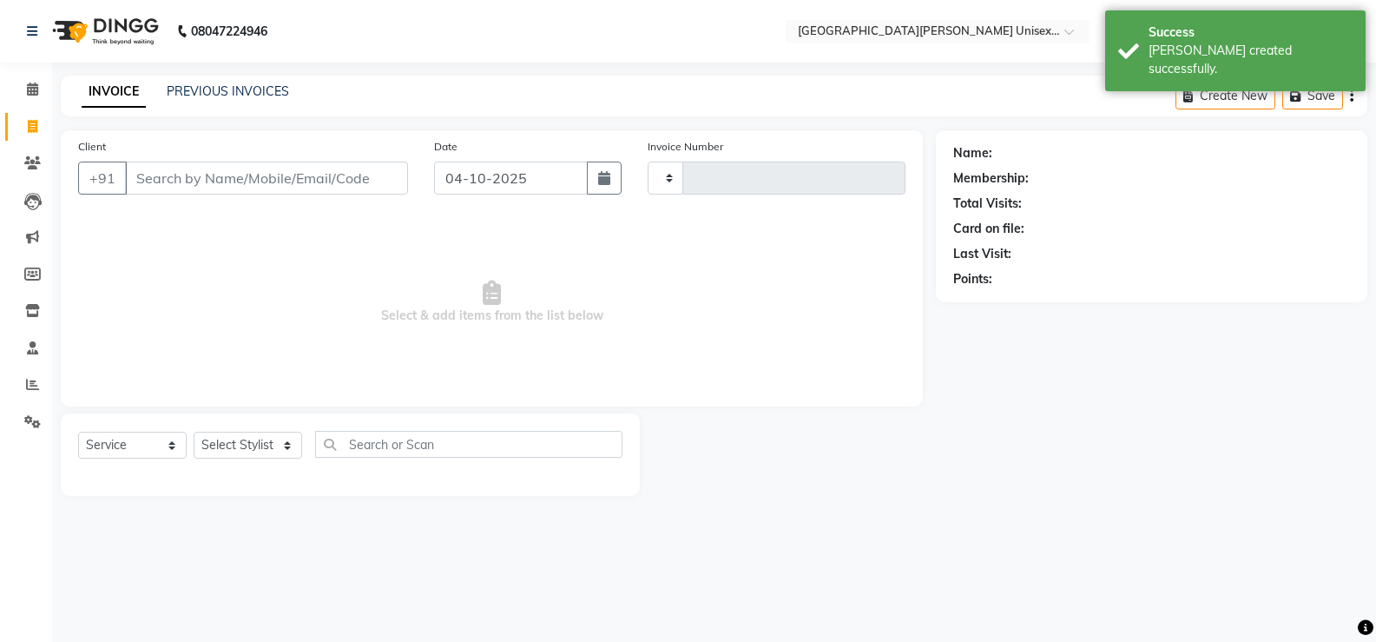
type input "3545"
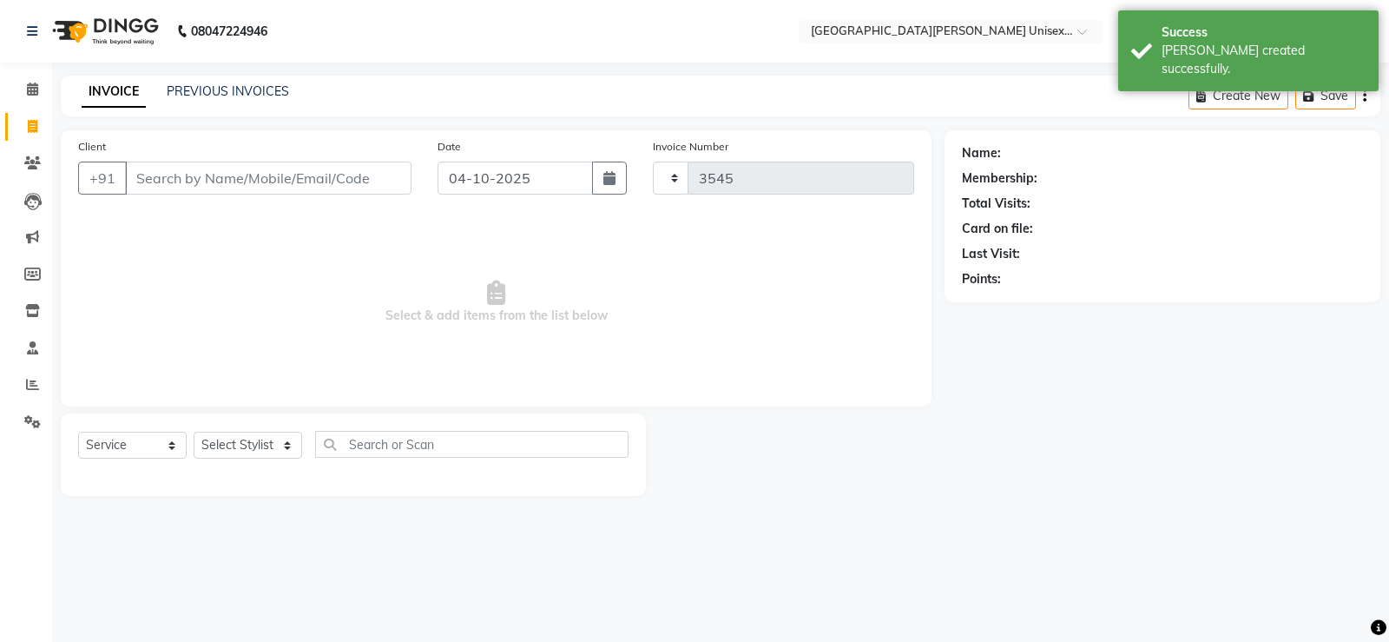
select select "7055"
click at [263, 442] on select "Select Stylist anjali [PERSON_NAME] [PERSON_NAME] [PERSON_NAME] [PERSON_NAME] […" at bounding box center [248, 444] width 109 height 27
click at [418, 239] on span "Select & add items from the list below" at bounding box center [496, 302] width 836 height 174
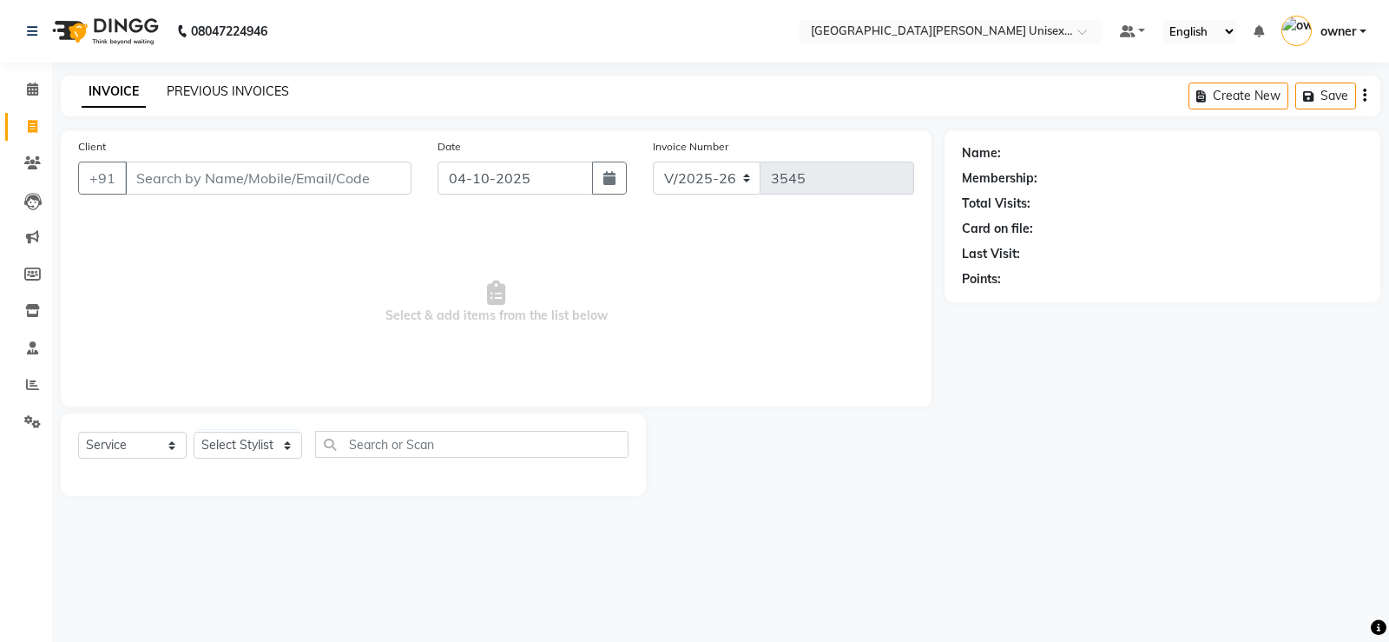
click at [240, 95] on link "PREVIOUS INVOICES" at bounding box center [228, 91] width 122 height 16
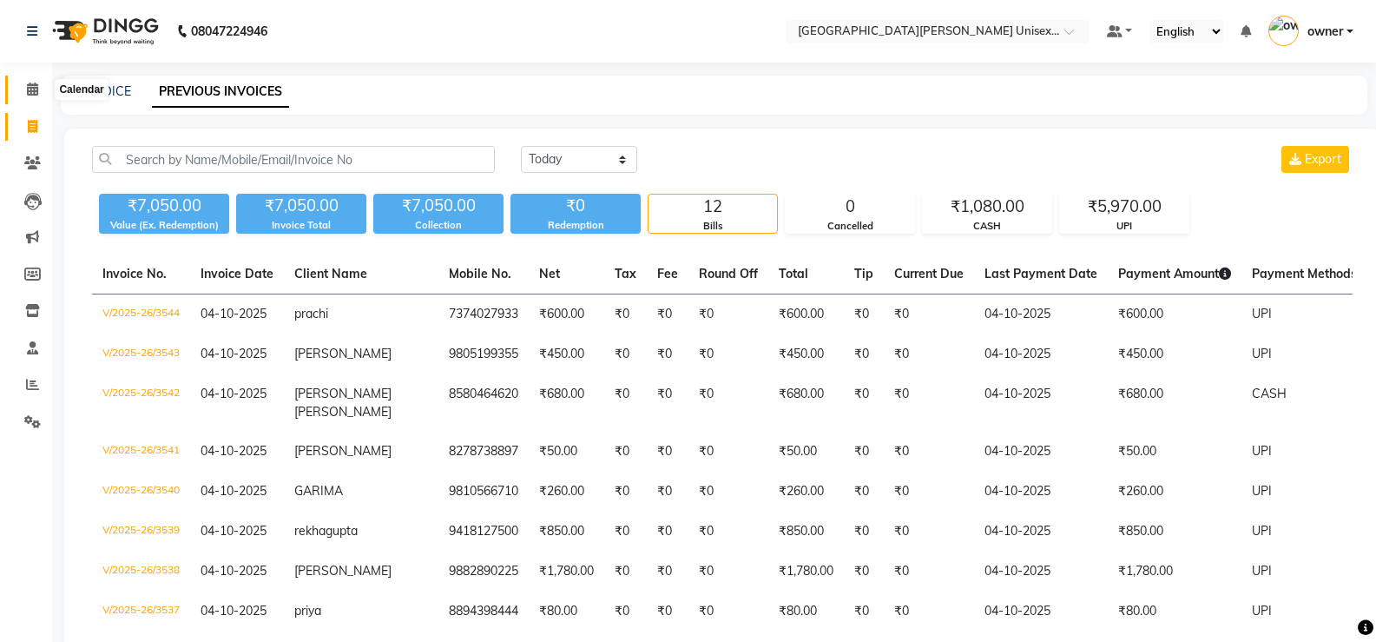
click at [41, 94] on span at bounding box center [32, 90] width 30 height 20
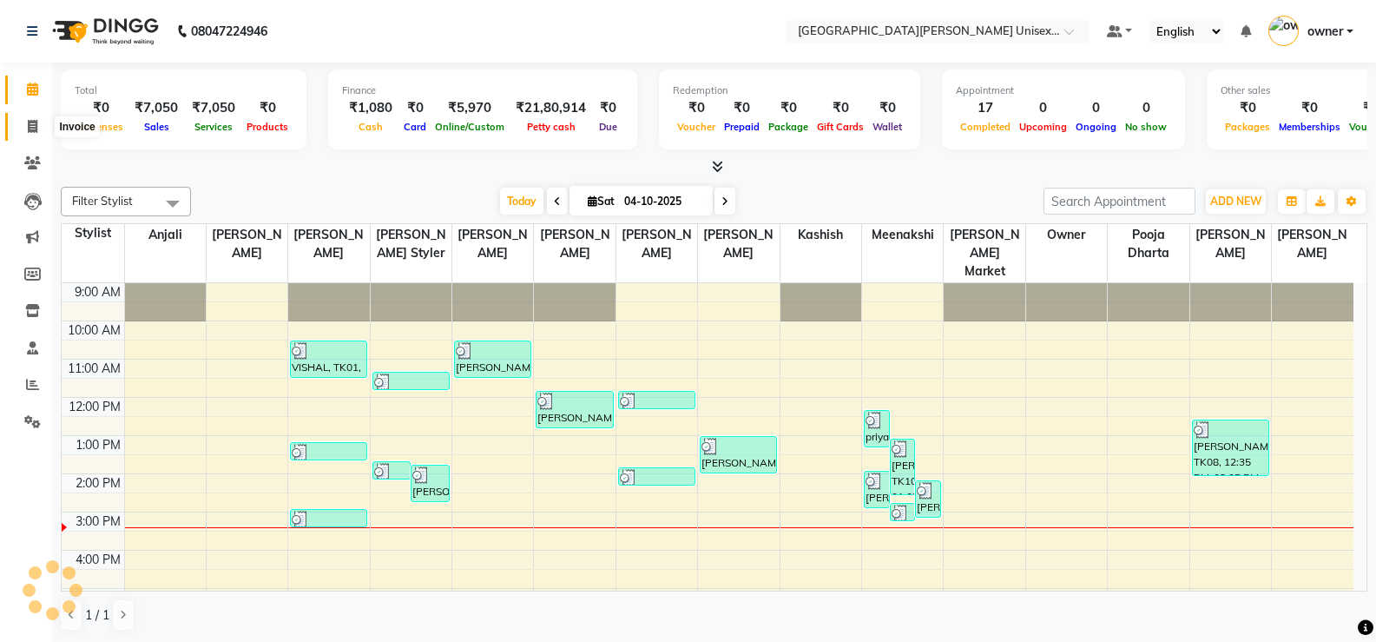
click at [39, 126] on span at bounding box center [32, 127] width 30 height 20
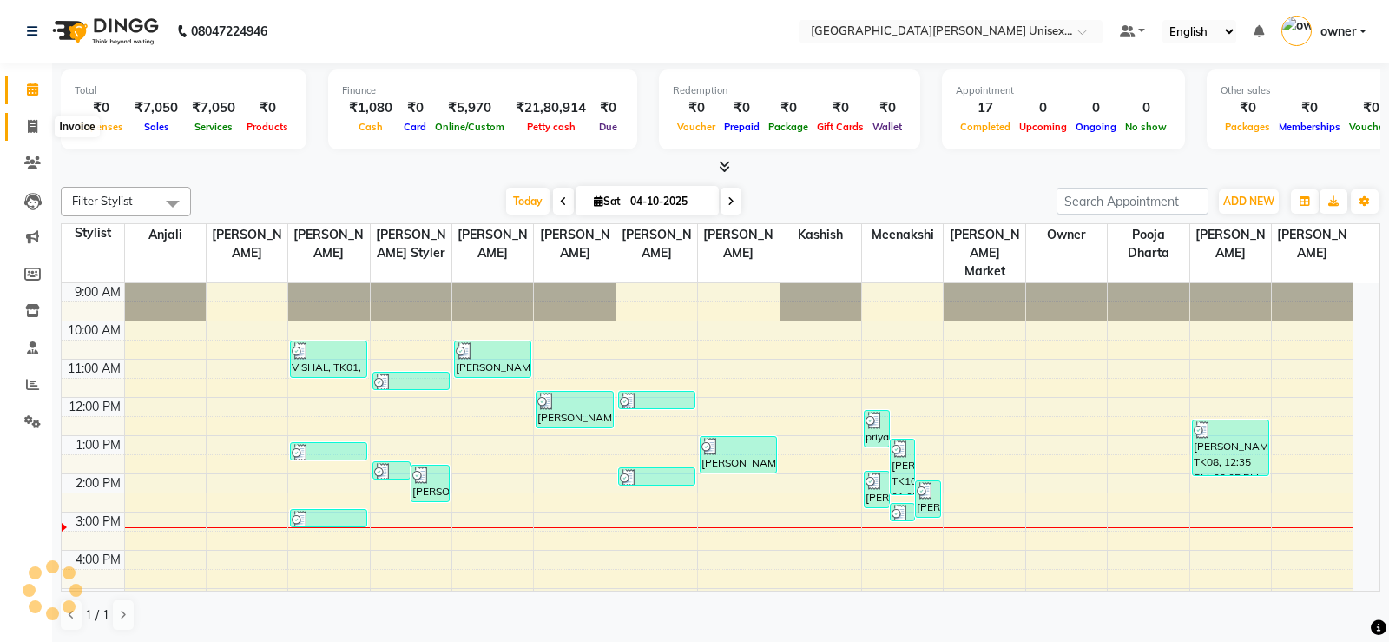
select select "service"
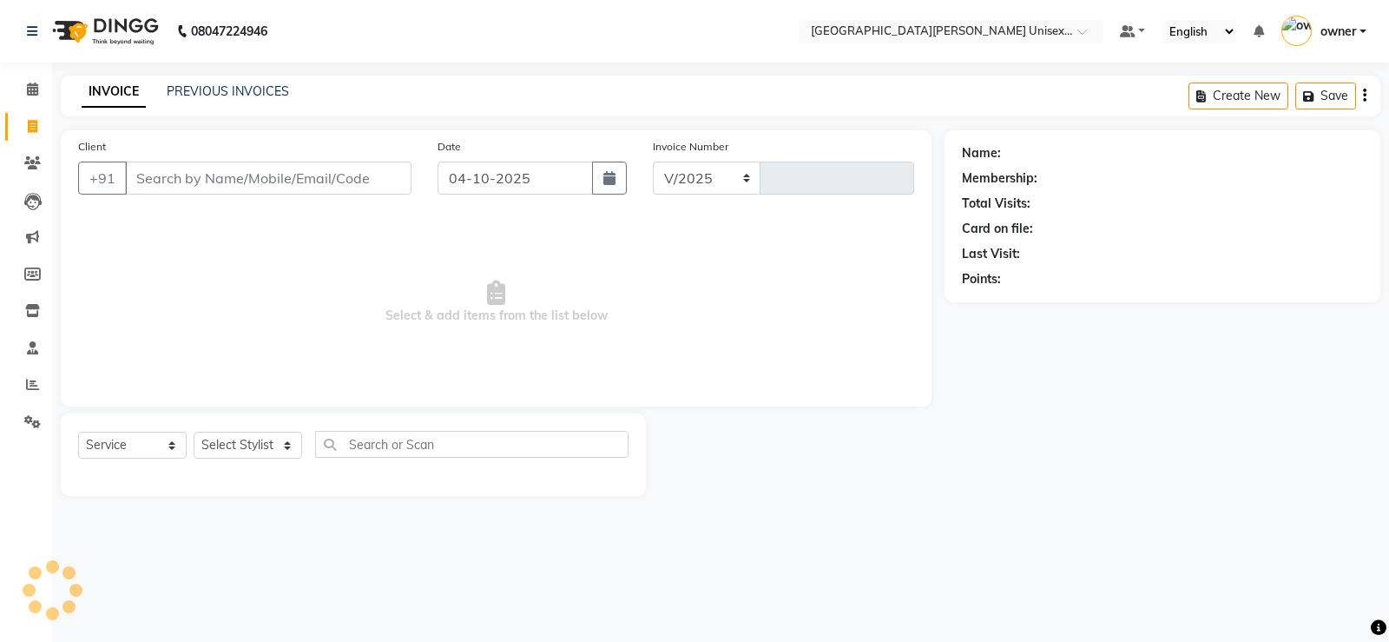
select select "7055"
type input "3545"
click at [221, 182] on input "Client" at bounding box center [268, 177] width 286 height 33
click at [155, 182] on input "9871711233" at bounding box center [224, 177] width 198 height 33
click at [157, 180] on input "9871711233" at bounding box center [224, 177] width 198 height 33
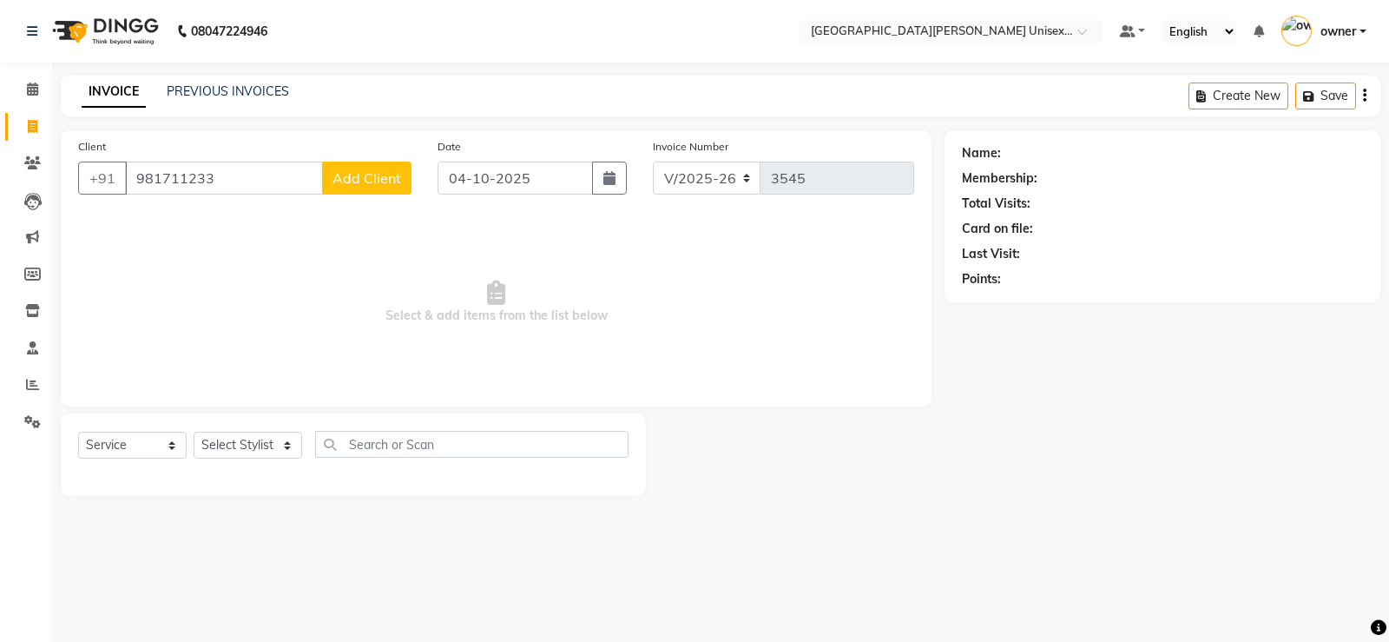
click at [202, 176] on input "981711233" at bounding box center [224, 177] width 198 height 33
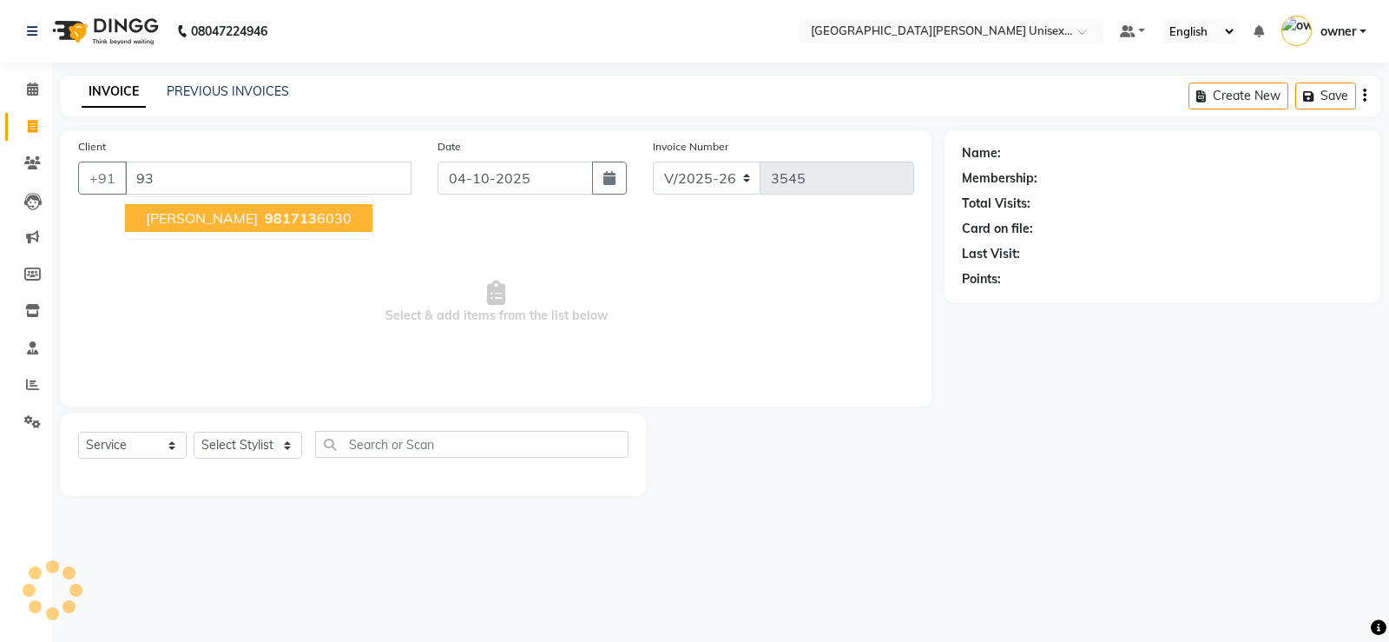
type input "3"
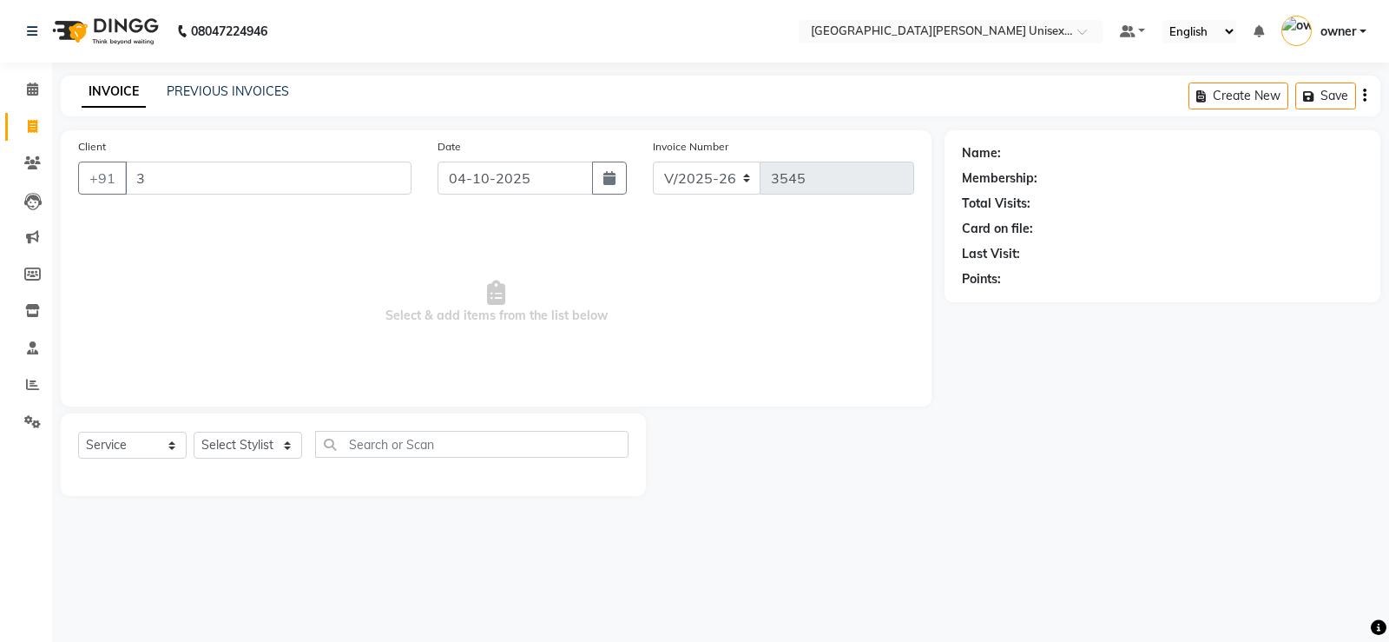
click at [178, 167] on input "3" at bounding box center [268, 177] width 286 height 33
type input "9817113133"
click at [401, 171] on button "Add Client" at bounding box center [366, 177] width 89 height 33
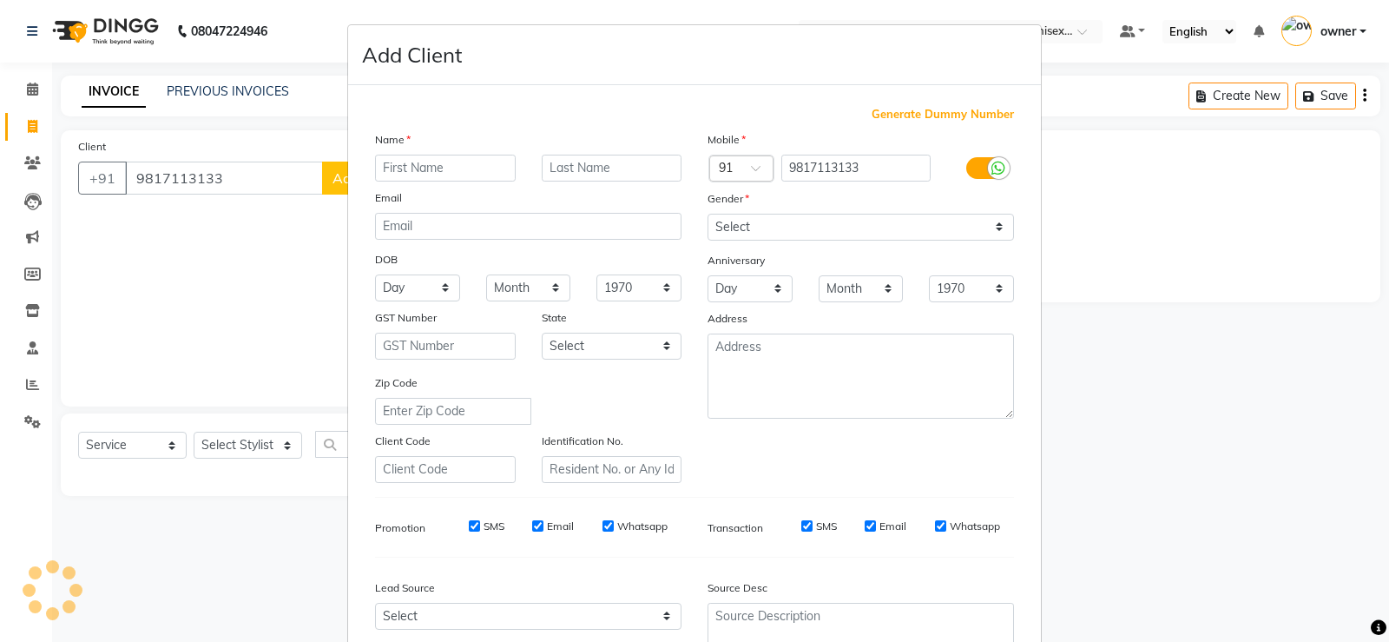
click at [392, 179] on div "Name Email DOB Day 01 02 03 04 05 06 07 08 09 10 11 12 13 14 15 16 17 18 19 20 …" at bounding box center [528, 306] width 333 height 352
click at [435, 172] on input "text" at bounding box center [445, 168] width 141 height 27
type input "WALK"
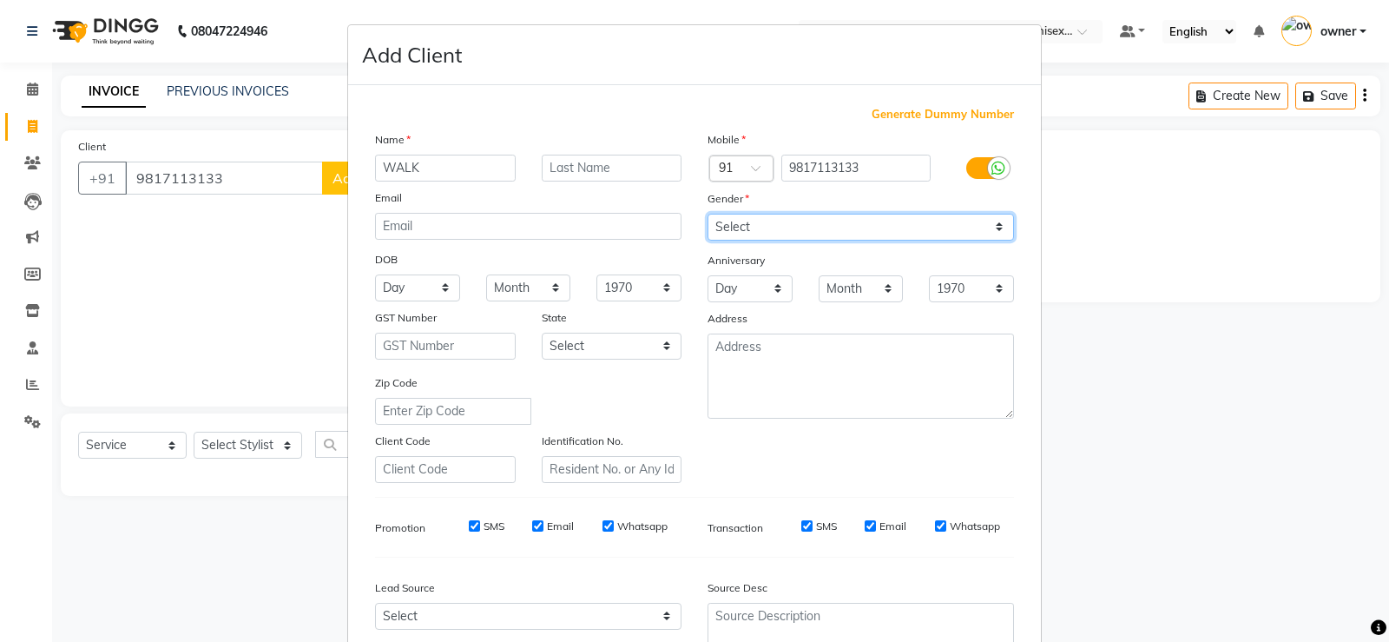
click at [760, 228] on select "Select [DEMOGRAPHIC_DATA] [DEMOGRAPHIC_DATA] Other Prefer Not To Say" at bounding box center [861, 227] width 306 height 27
click at [708, 214] on select "Select [DEMOGRAPHIC_DATA] [DEMOGRAPHIC_DATA] Other Prefer Not To Say" at bounding box center [861, 227] width 306 height 27
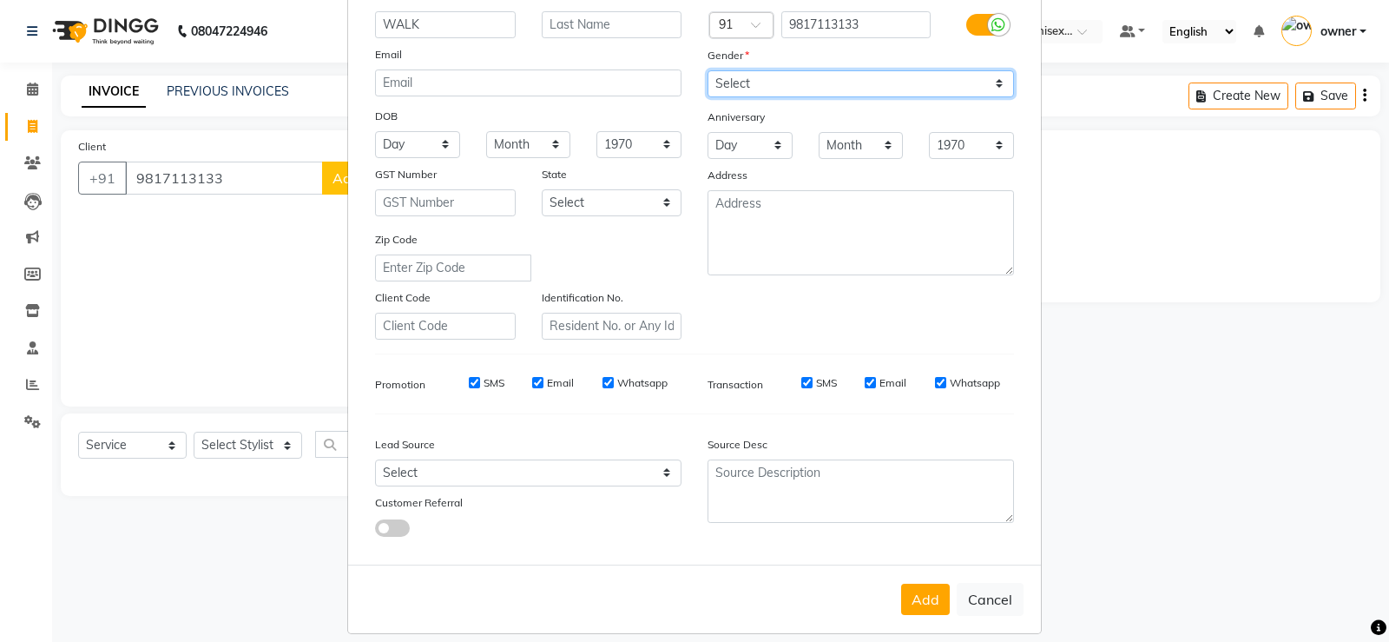
scroll to position [160, 0]
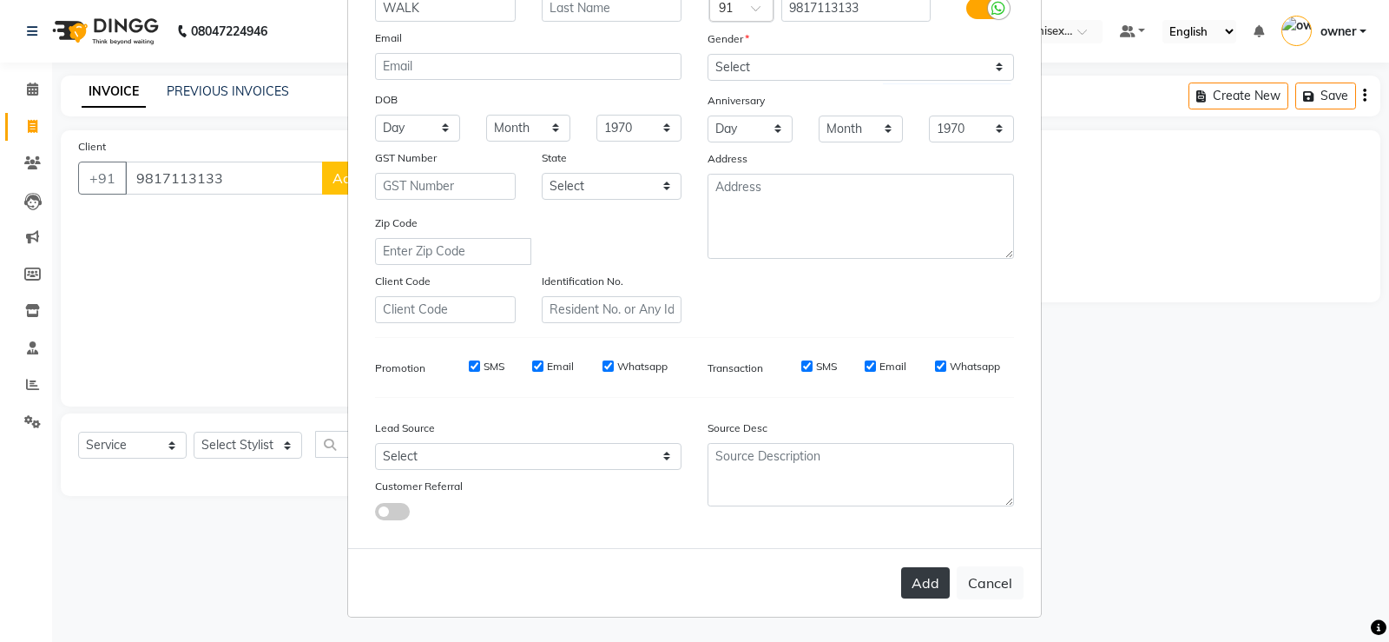
click at [921, 578] on button "Add" at bounding box center [925, 582] width 49 height 31
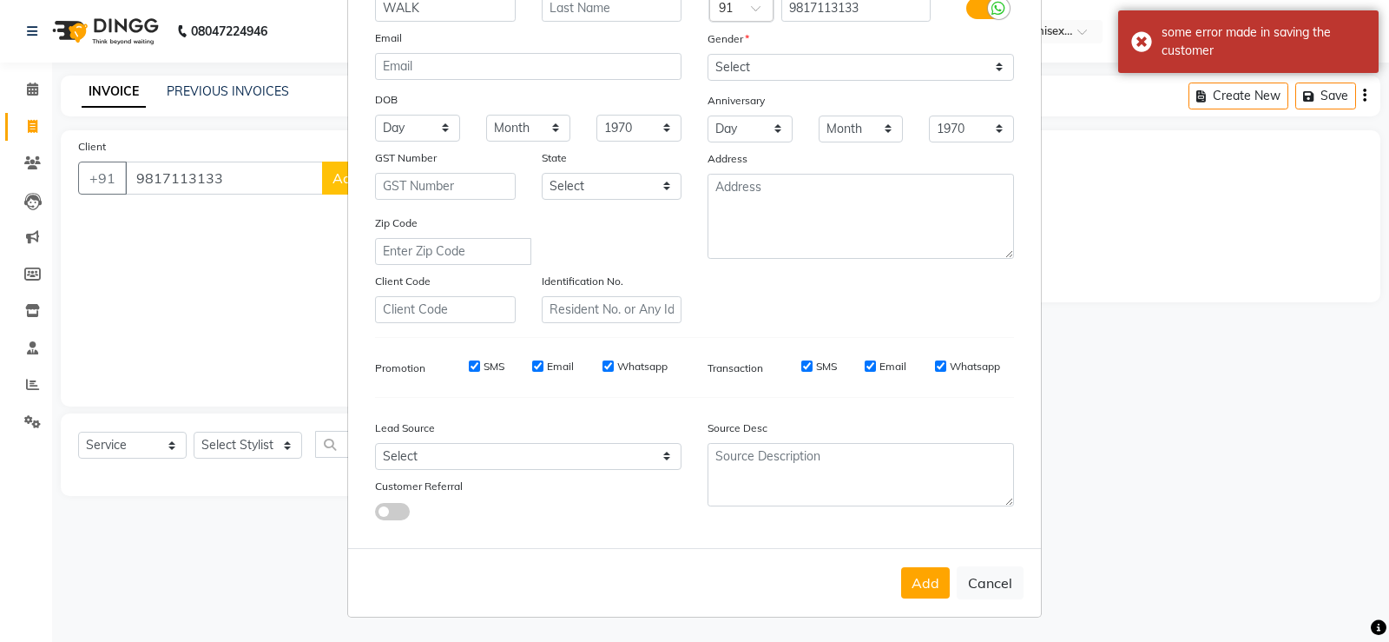
click at [264, 435] on ngb-modal-window "Add Client Generate Dummy Number Name WALK Email DOB Day 01 02 03 04 05 06 07 0…" at bounding box center [694, 321] width 1389 height 642
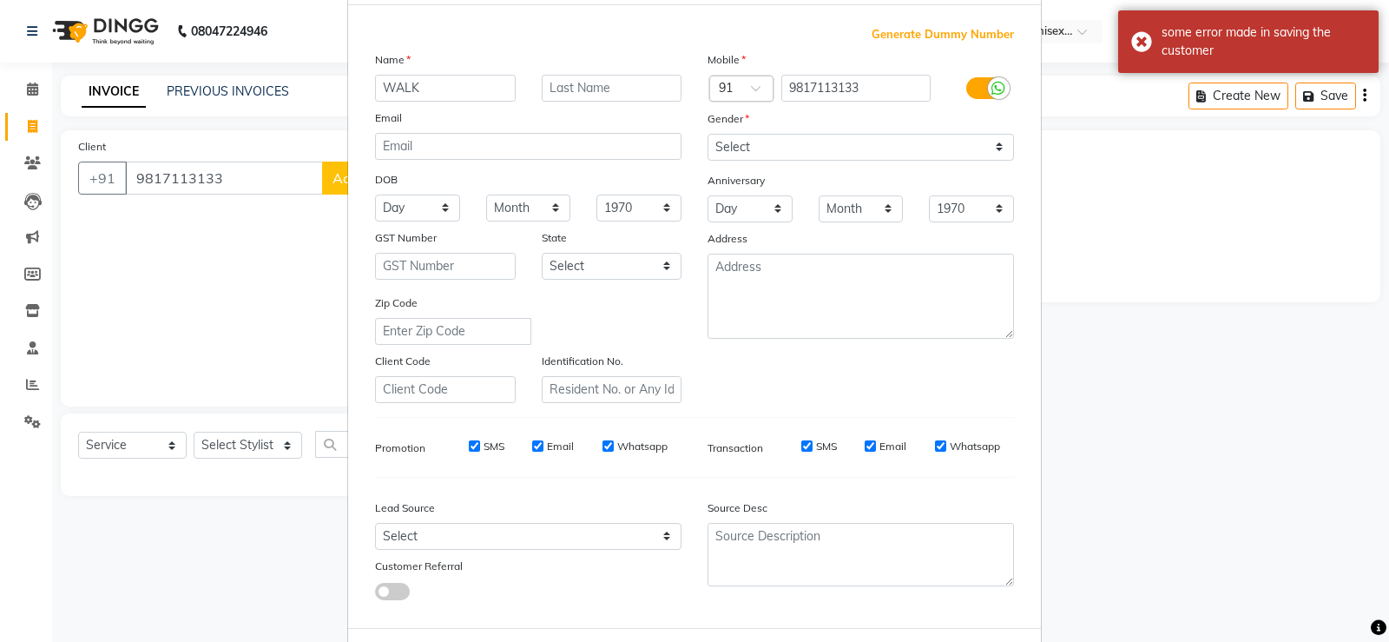
scroll to position [0, 0]
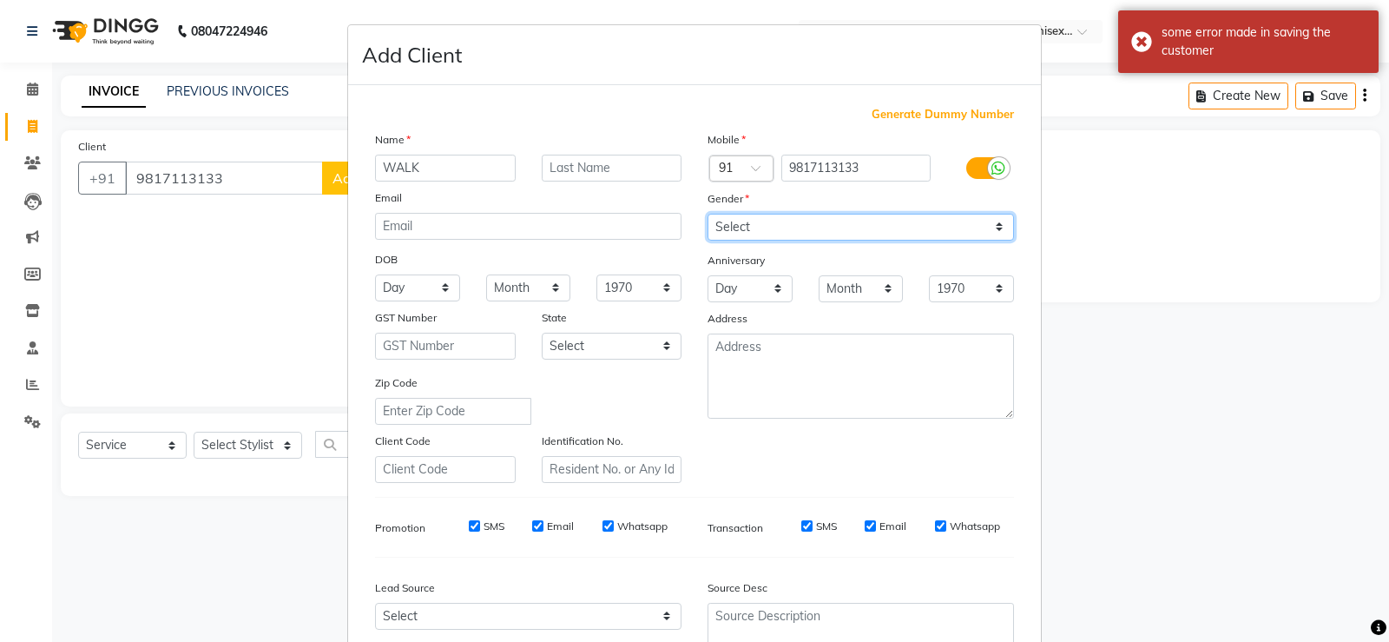
click at [780, 221] on select "Select [DEMOGRAPHIC_DATA] [DEMOGRAPHIC_DATA] Other Prefer Not To Say" at bounding box center [861, 227] width 306 height 27
select select "[DEMOGRAPHIC_DATA]"
click at [708, 214] on select "Select [DEMOGRAPHIC_DATA] [DEMOGRAPHIC_DATA] Other Prefer Not To Say" at bounding box center [861, 227] width 306 height 27
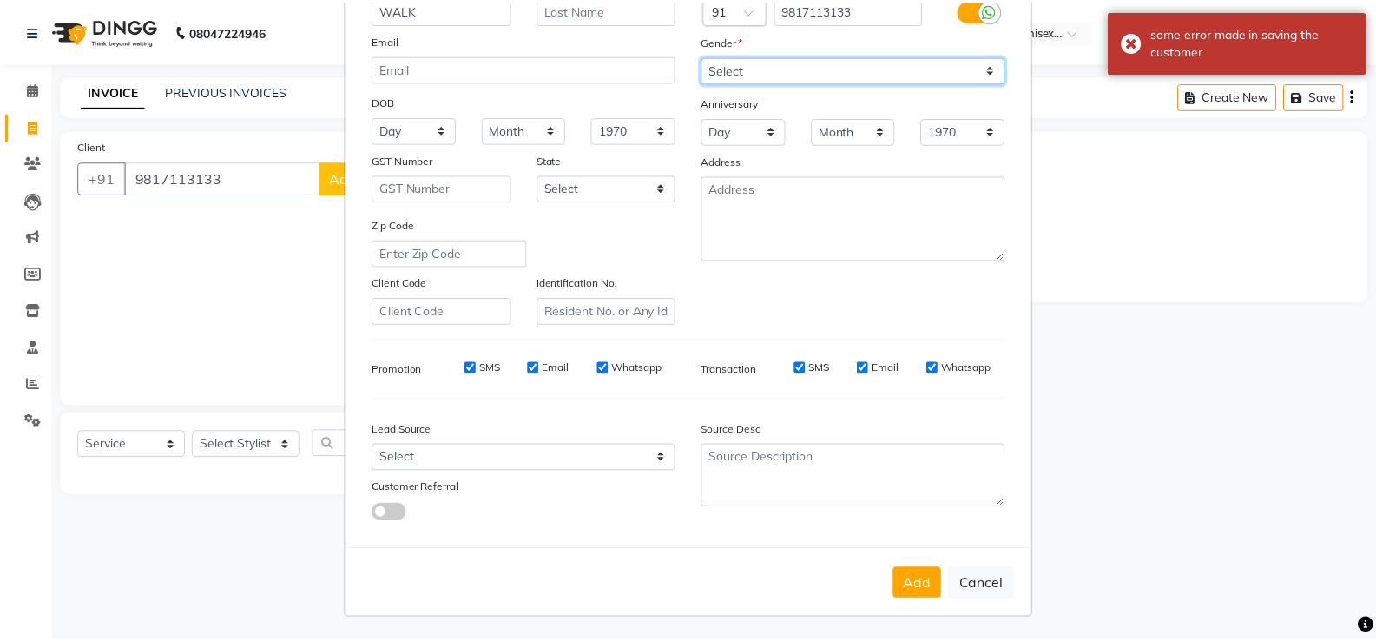
scroll to position [160, 0]
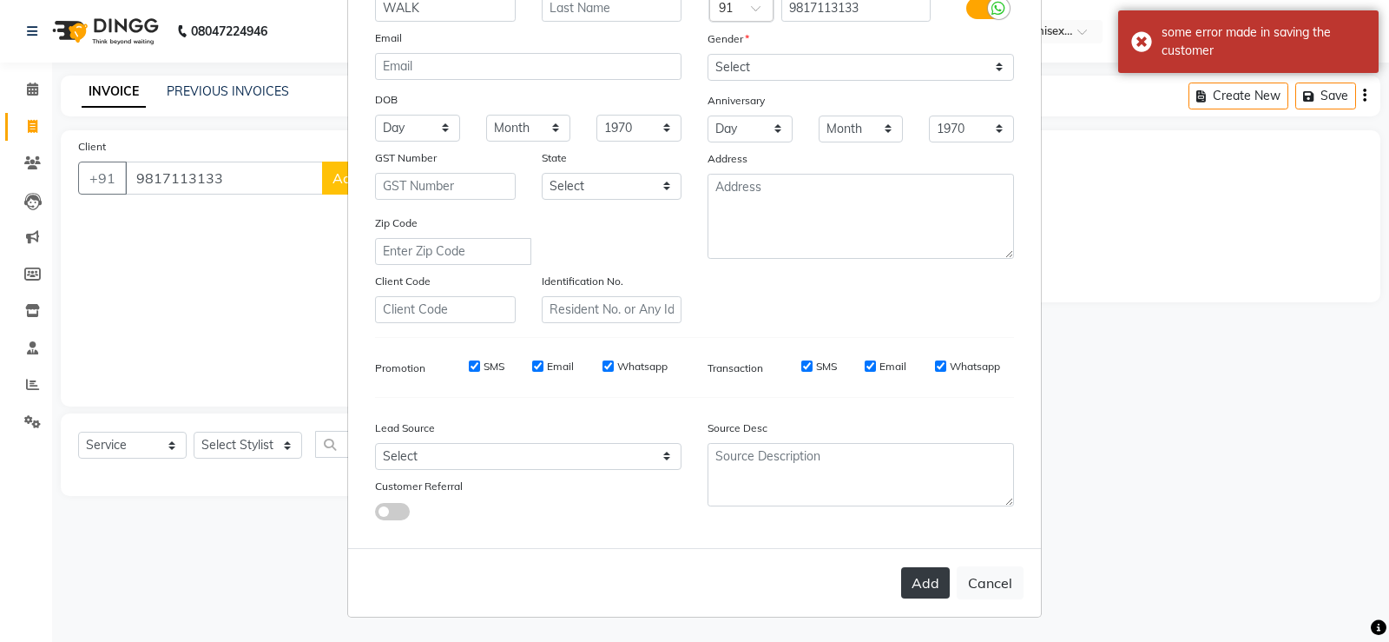
click at [902, 584] on button "Add" at bounding box center [925, 582] width 49 height 31
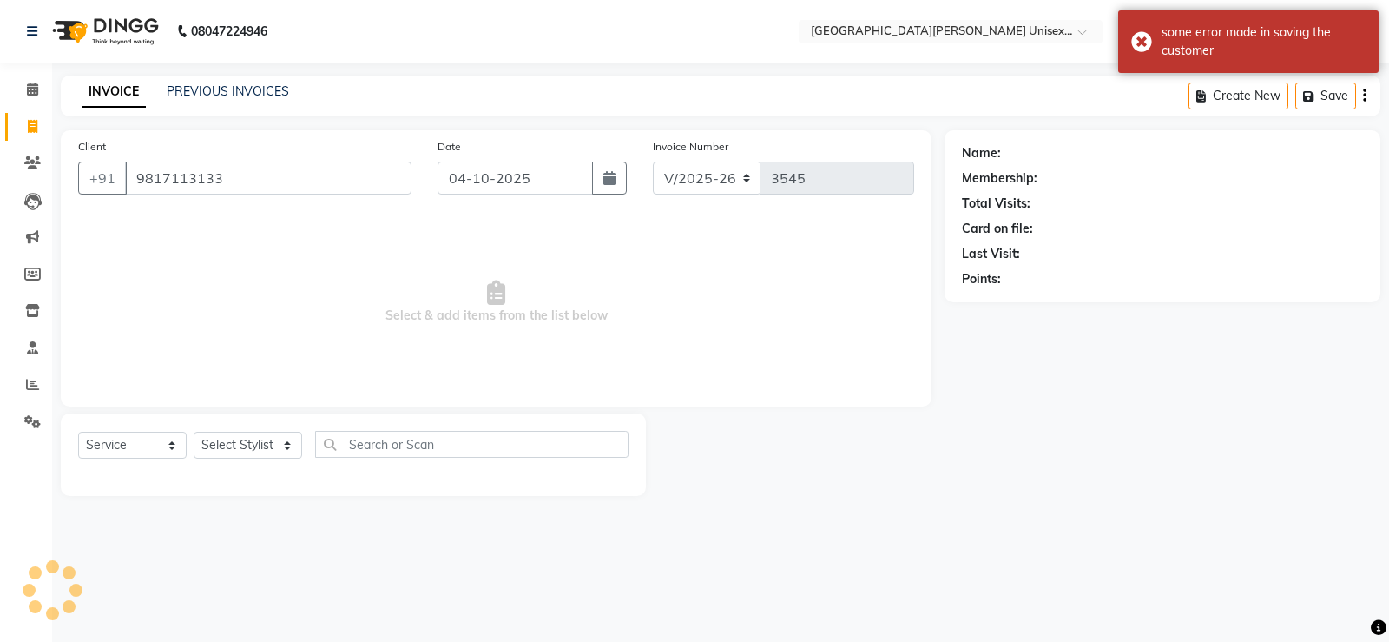
select select
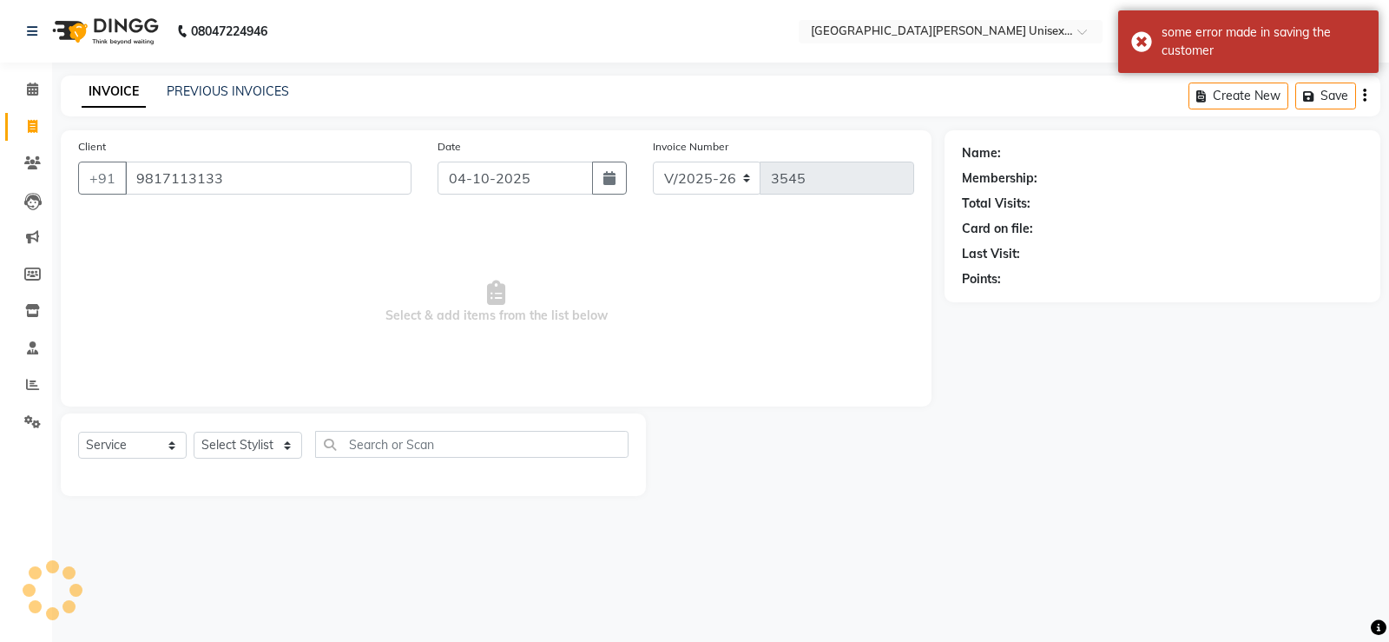
select select
checkbox input "false"
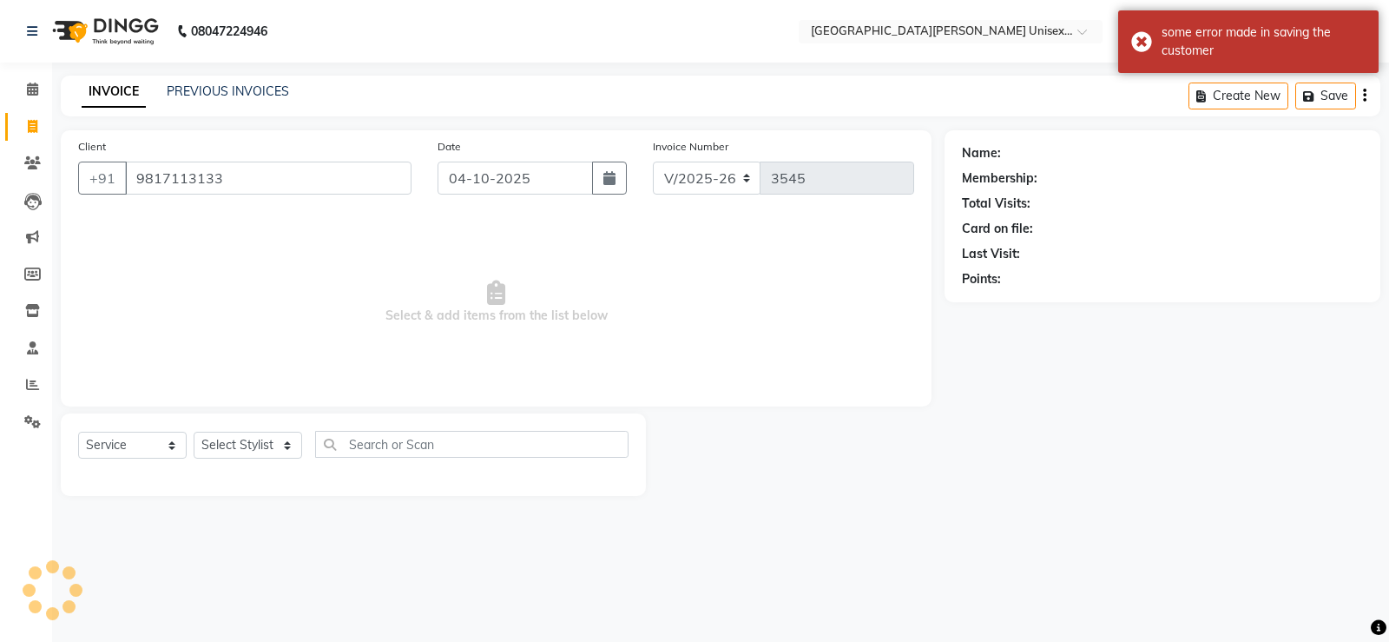
checkbox input "false"
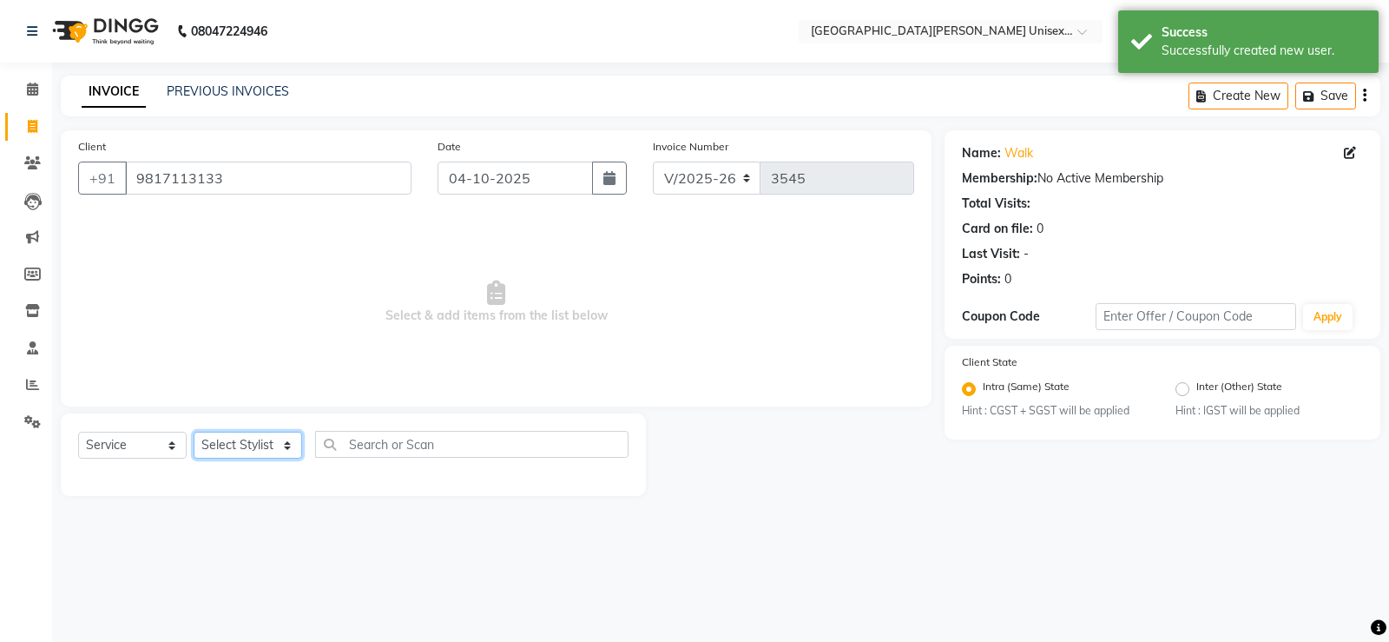
click at [237, 425] on div "Select Service Product Membership Package Voucher Prepaid Gift Card Select Styl…" at bounding box center [353, 454] width 585 height 82
select select "82058"
click at [194, 431] on select "Select Stylist anjali [PERSON_NAME] [PERSON_NAME] [PERSON_NAME] [PERSON_NAME] […" at bounding box center [248, 444] width 109 height 27
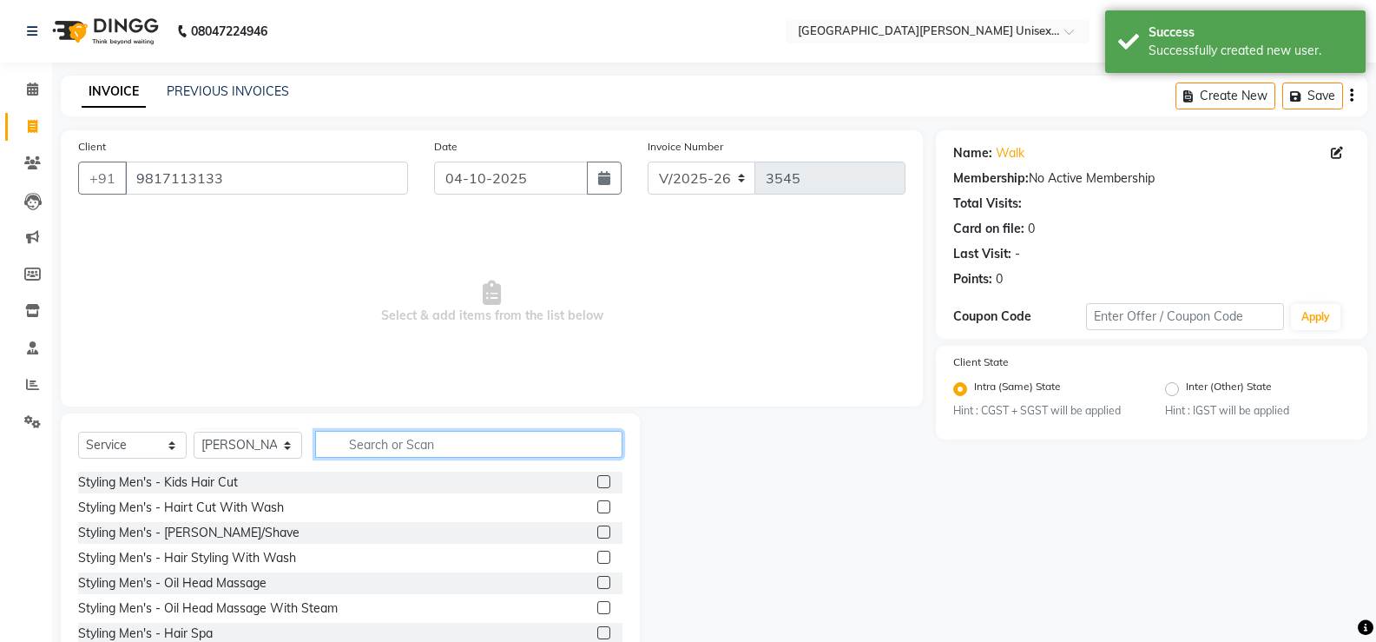
click at [433, 451] on input "text" at bounding box center [468, 444] width 307 height 27
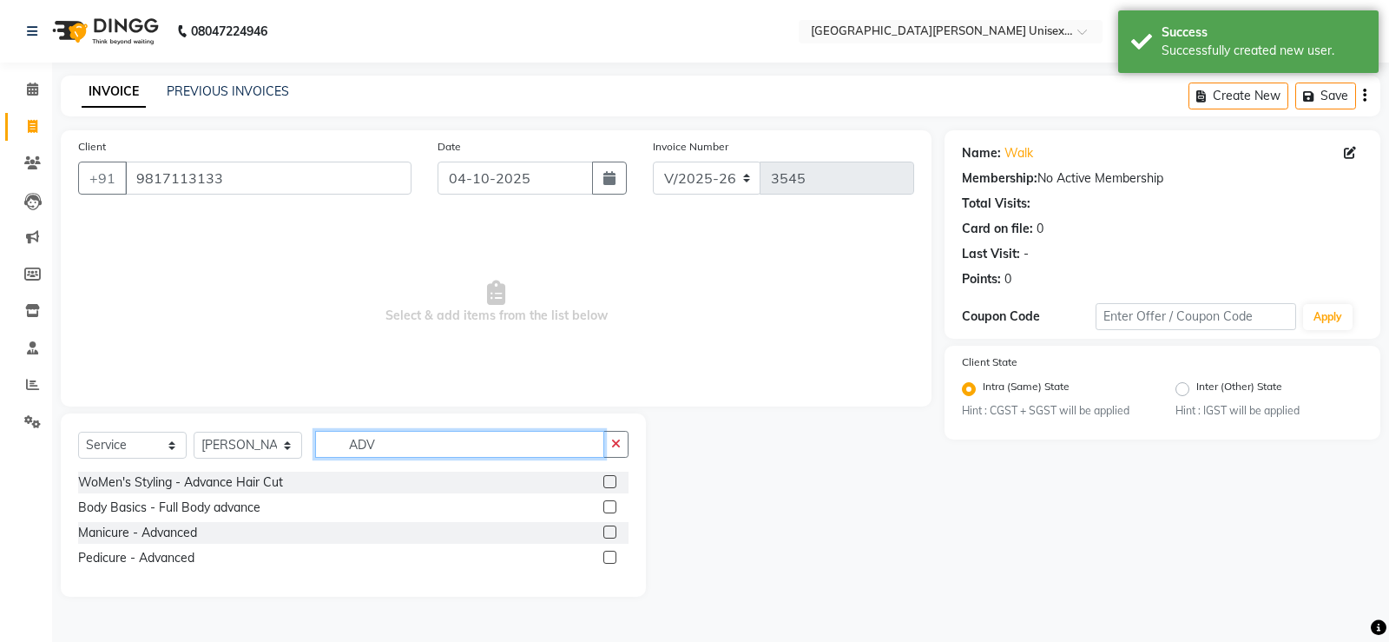
type input "ADV"
click at [612, 484] on label at bounding box center [609, 481] width 13 height 13
click at [612, 484] on input "checkbox" at bounding box center [608, 482] width 11 height 11
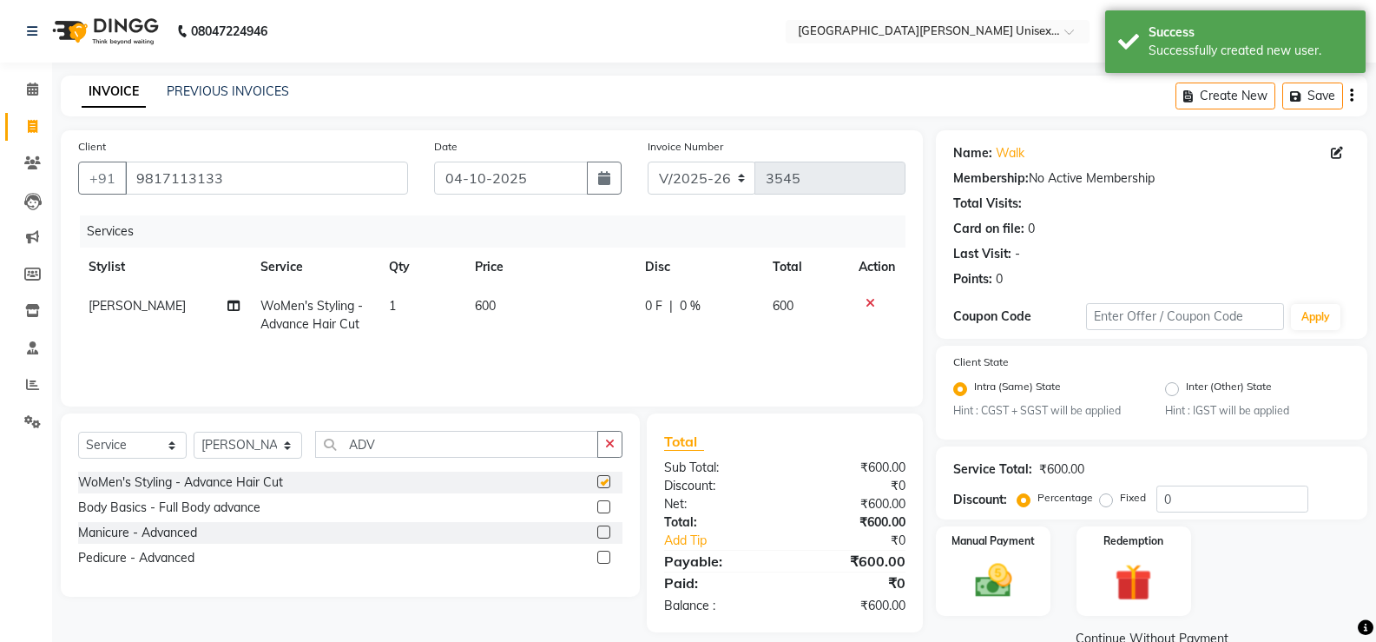
checkbox input "false"
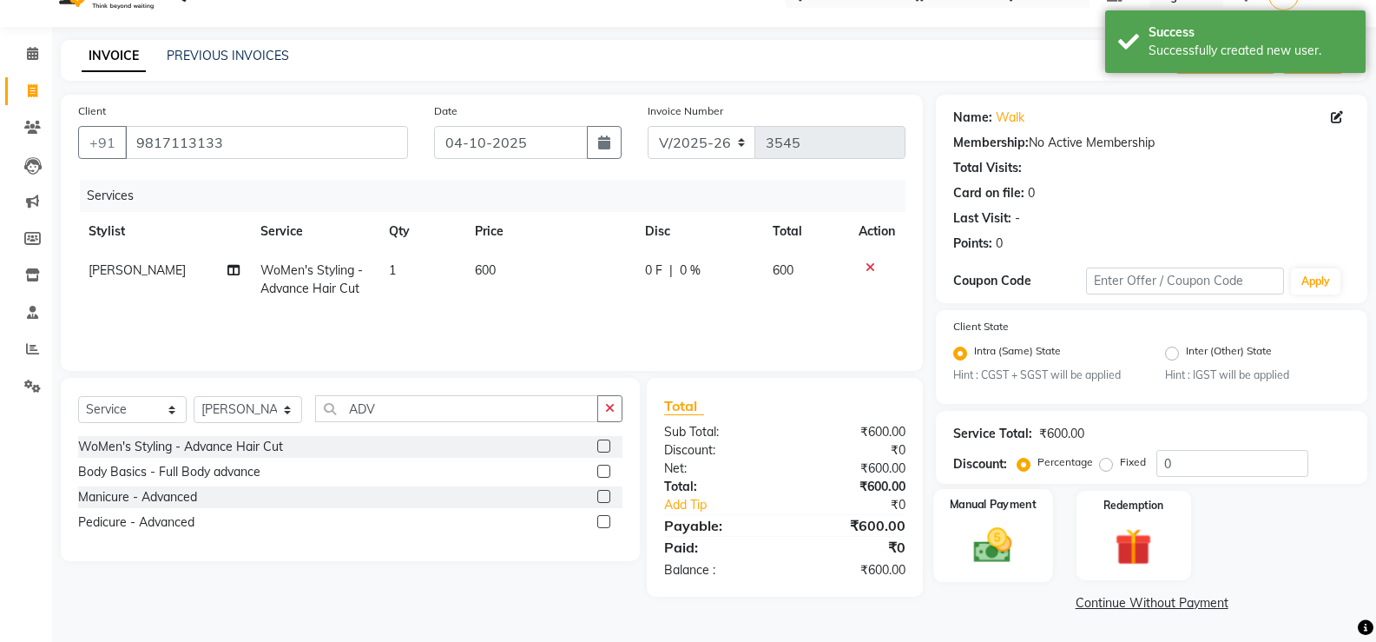
click at [997, 558] on img at bounding box center [993, 545] width 62 height 44
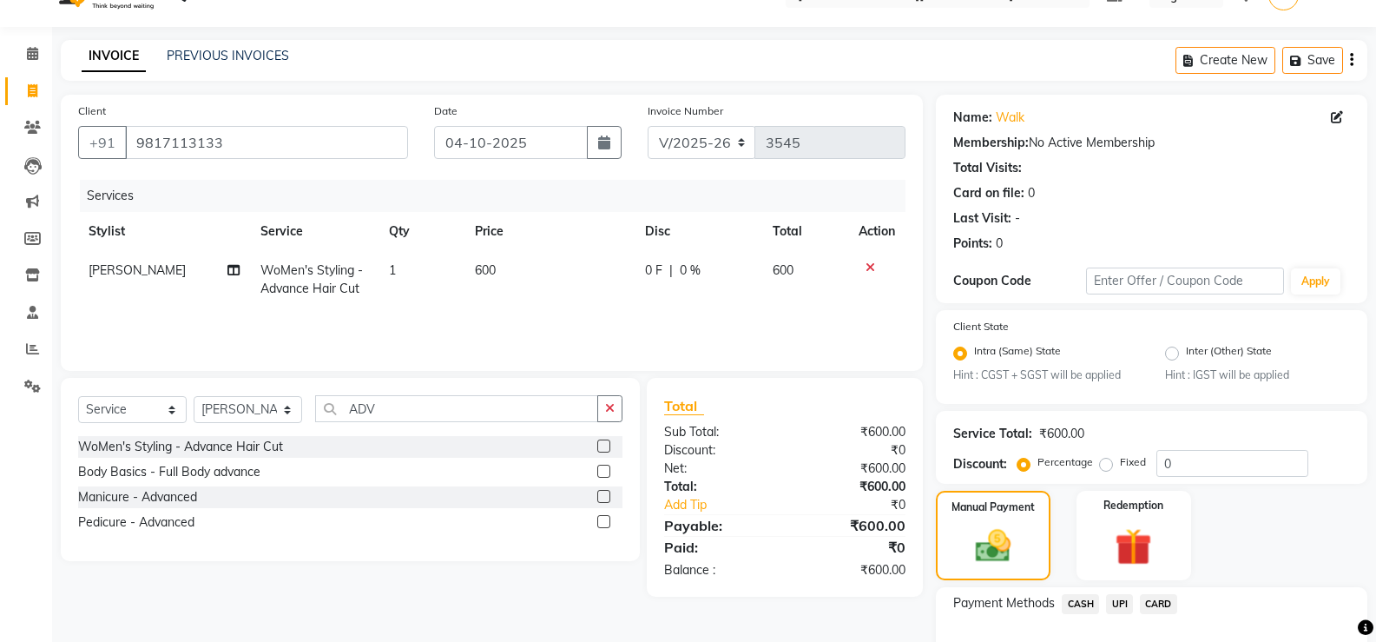
scroll to position [147, 0]
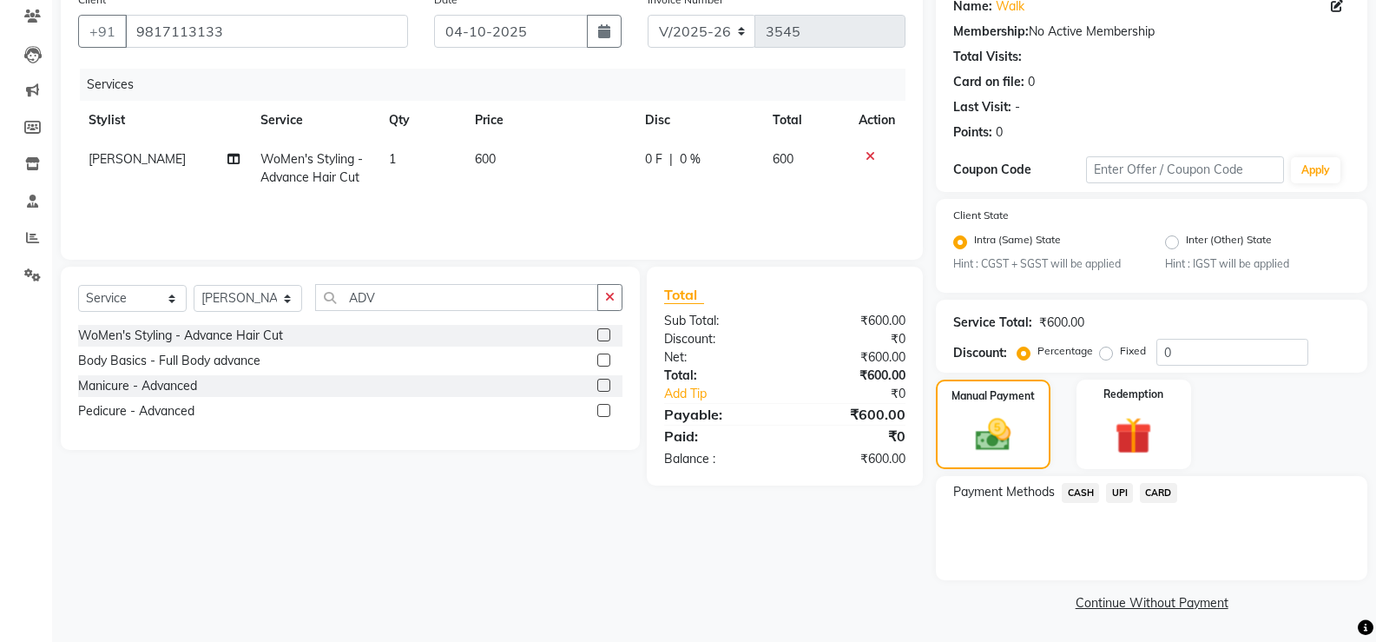
click at [1094, 495] on span "CASH" at bounding box center [1080, 493] width 37 height 20
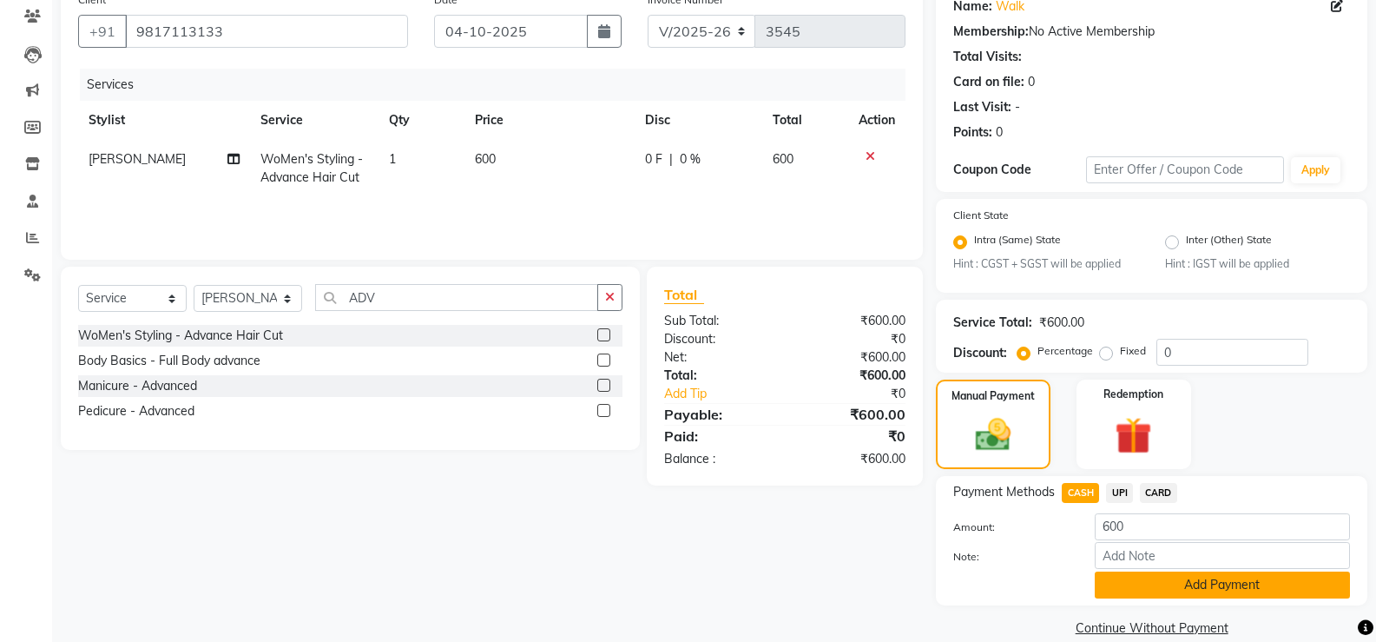
click at [1142, 597] on button "Add Payment" at bounding box center [1222, 584] width 255 height 27
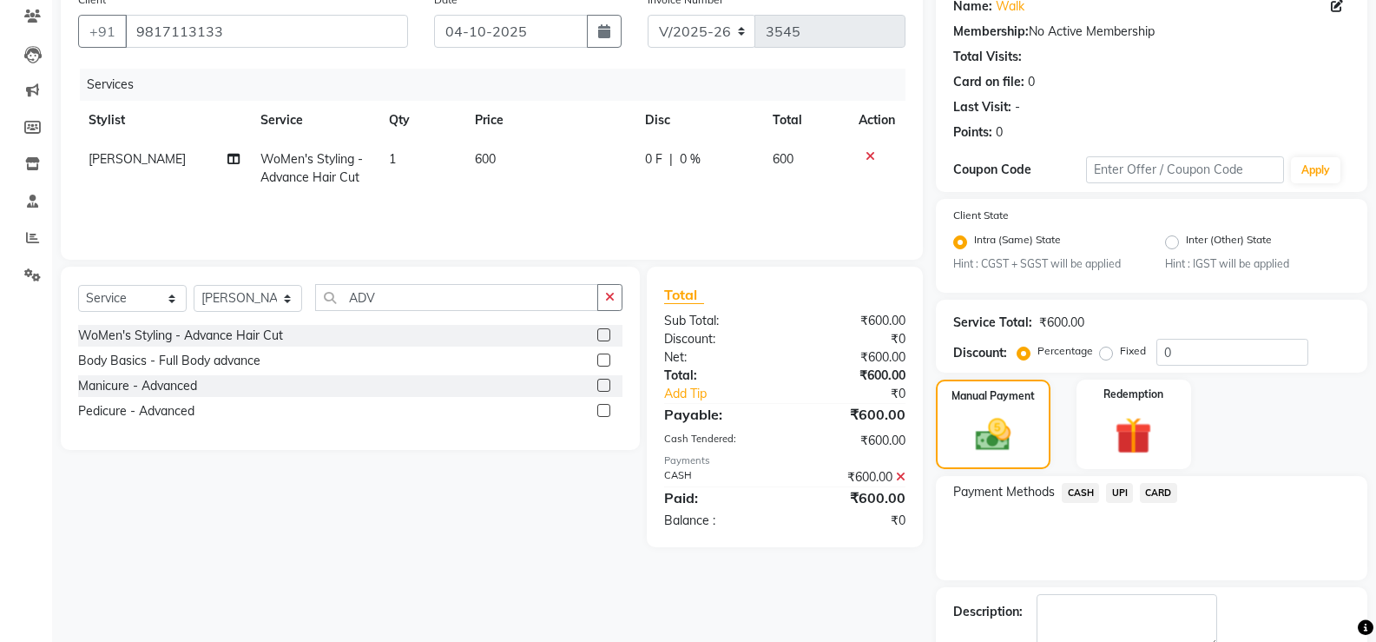
scroll to position [245, 0]
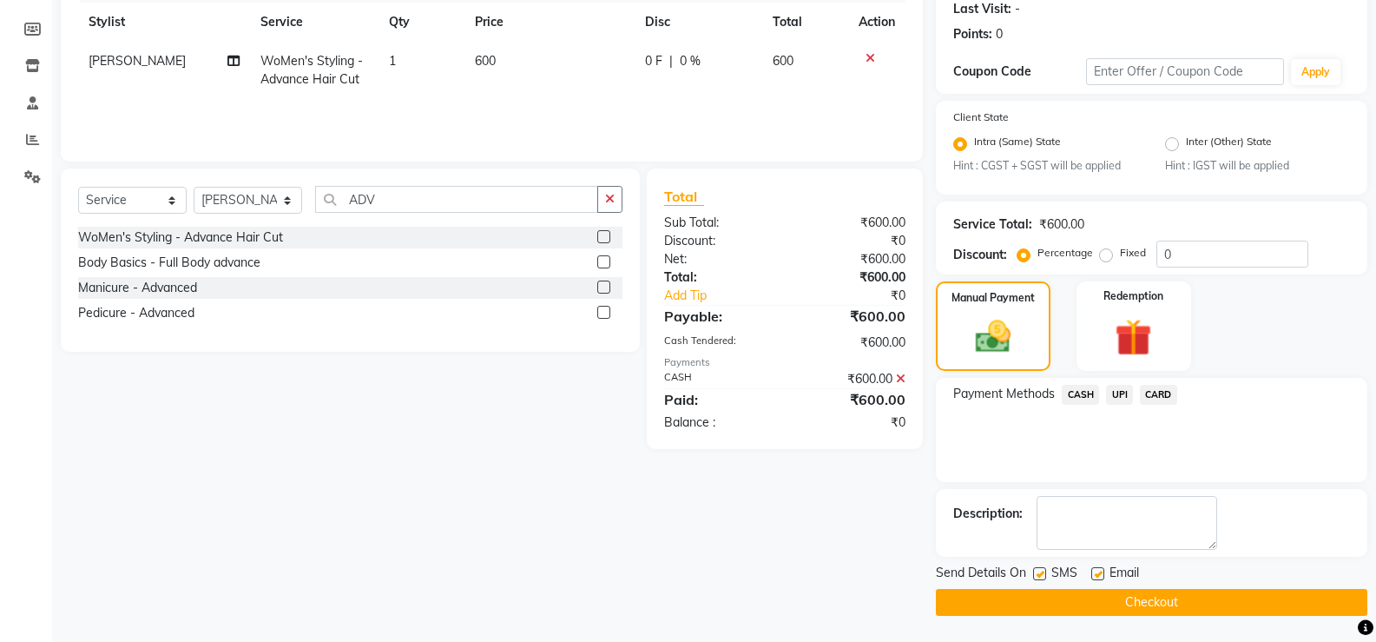
click at [1098, 607] on button "Checkout" at bounding box center [1151, 602] width 431 height 27
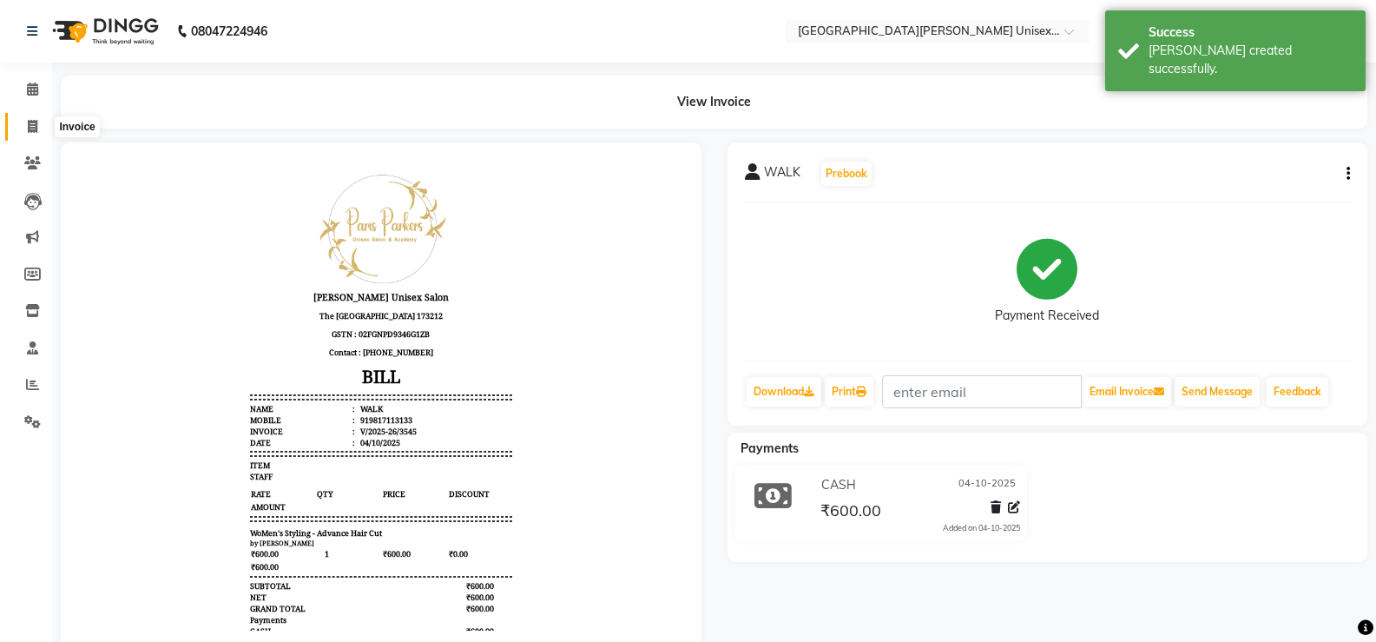
click at [35, 127] on icon at bounding box center [33, 126] width 10 height 13
select select "service"
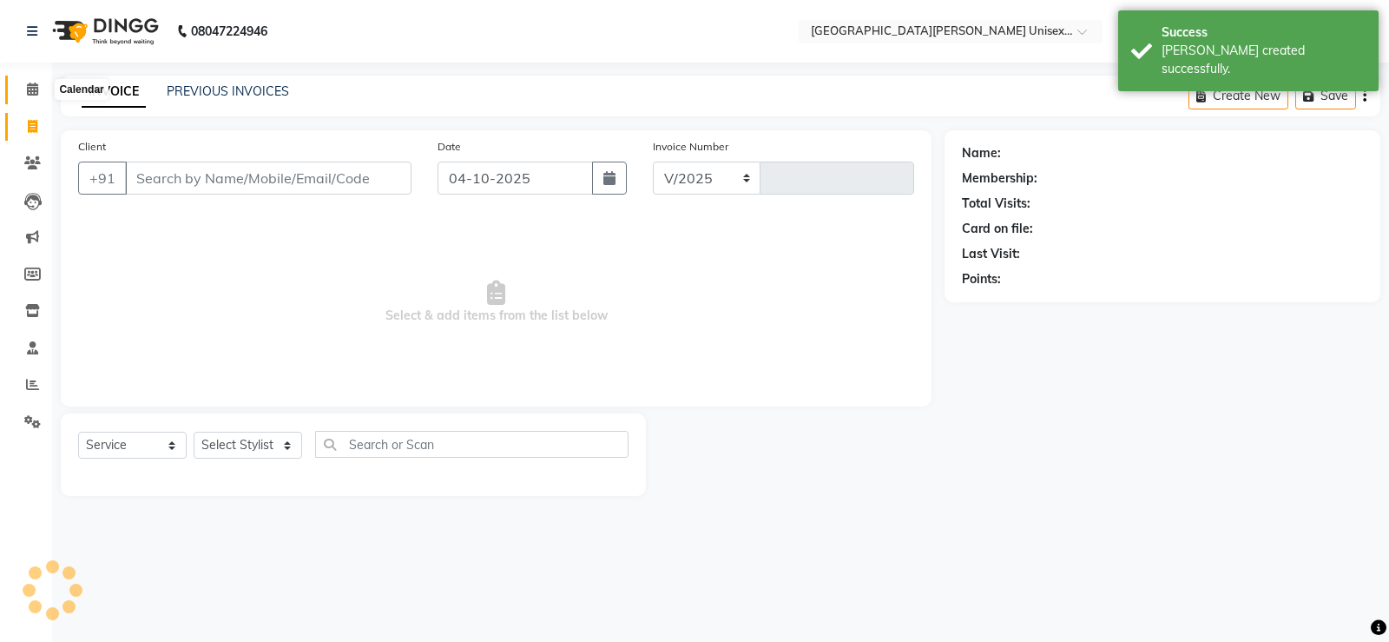
click at [26, 81] on span at bounding box center [32, 90] width 30 height 20
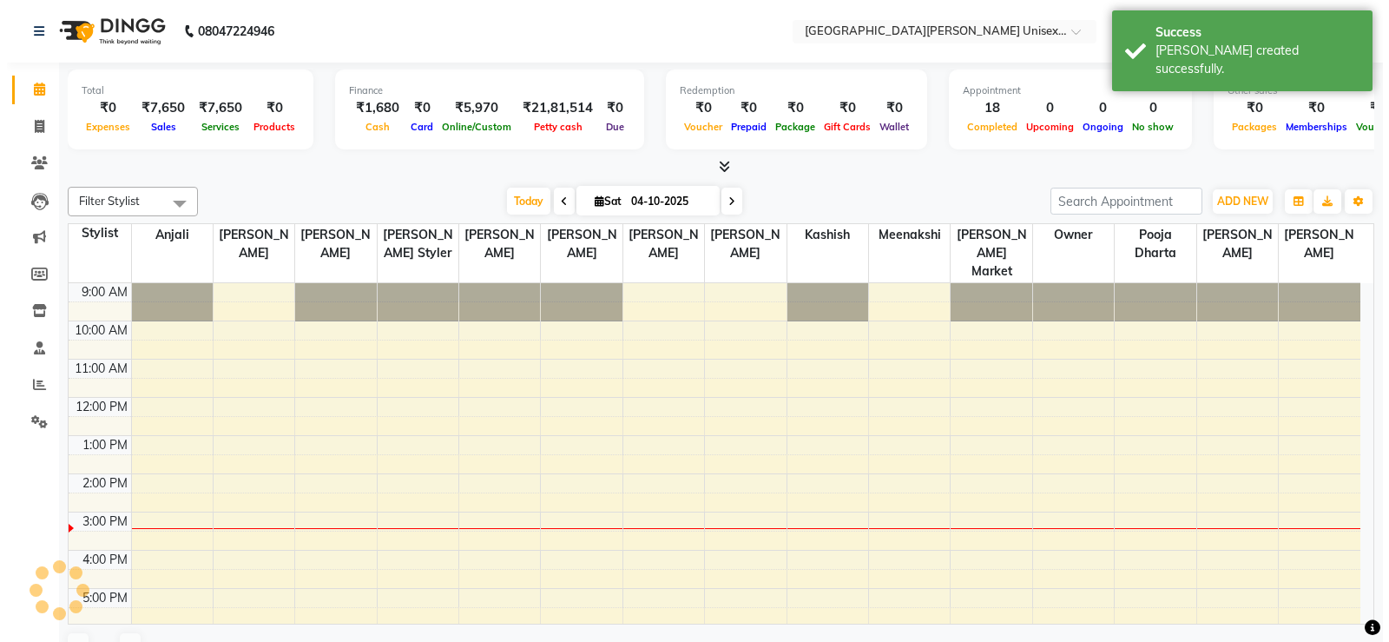
scroll to position [99, 0]
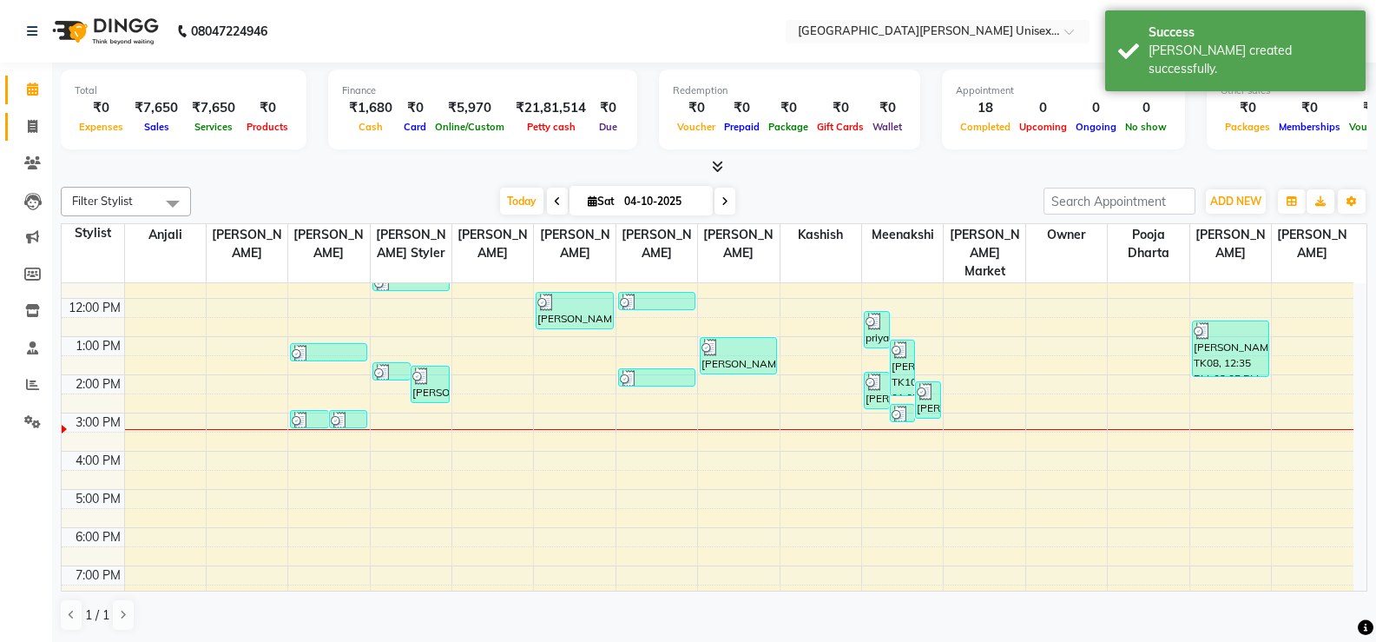
click at [34, 137] on link "Invoice" at bounding box center [26, 127] width 42 height 29
select select "service"
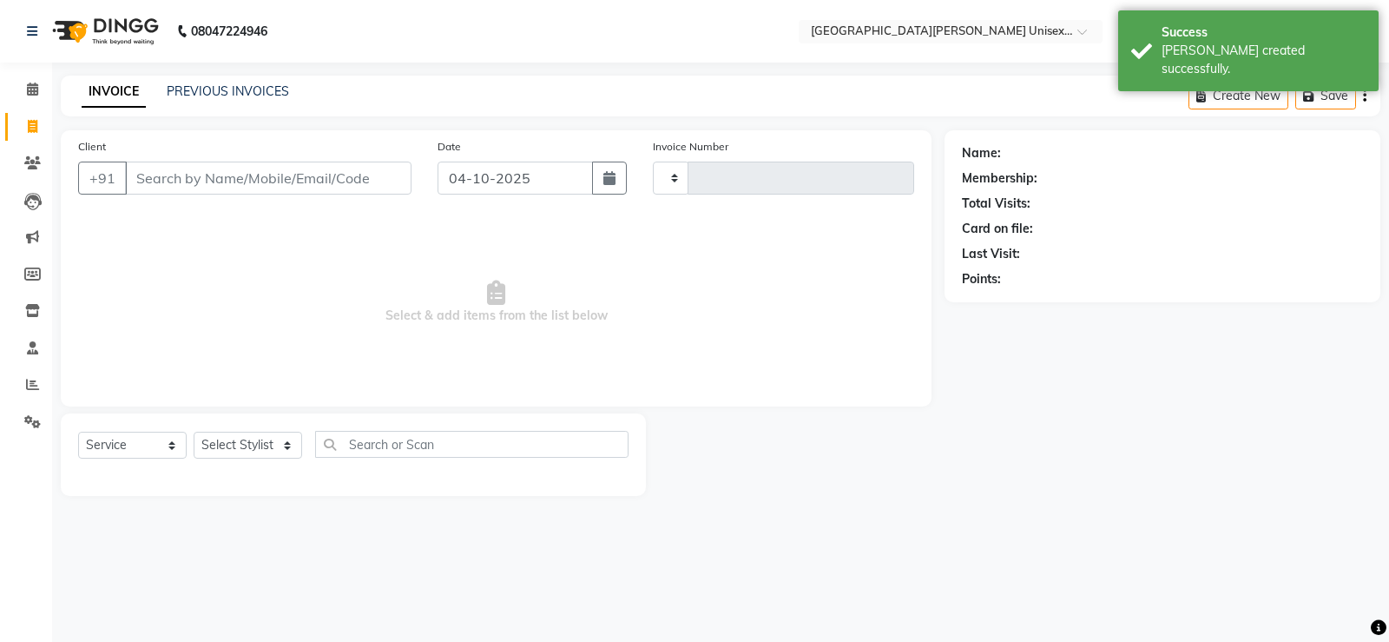
type input "3546"
select select "7055"
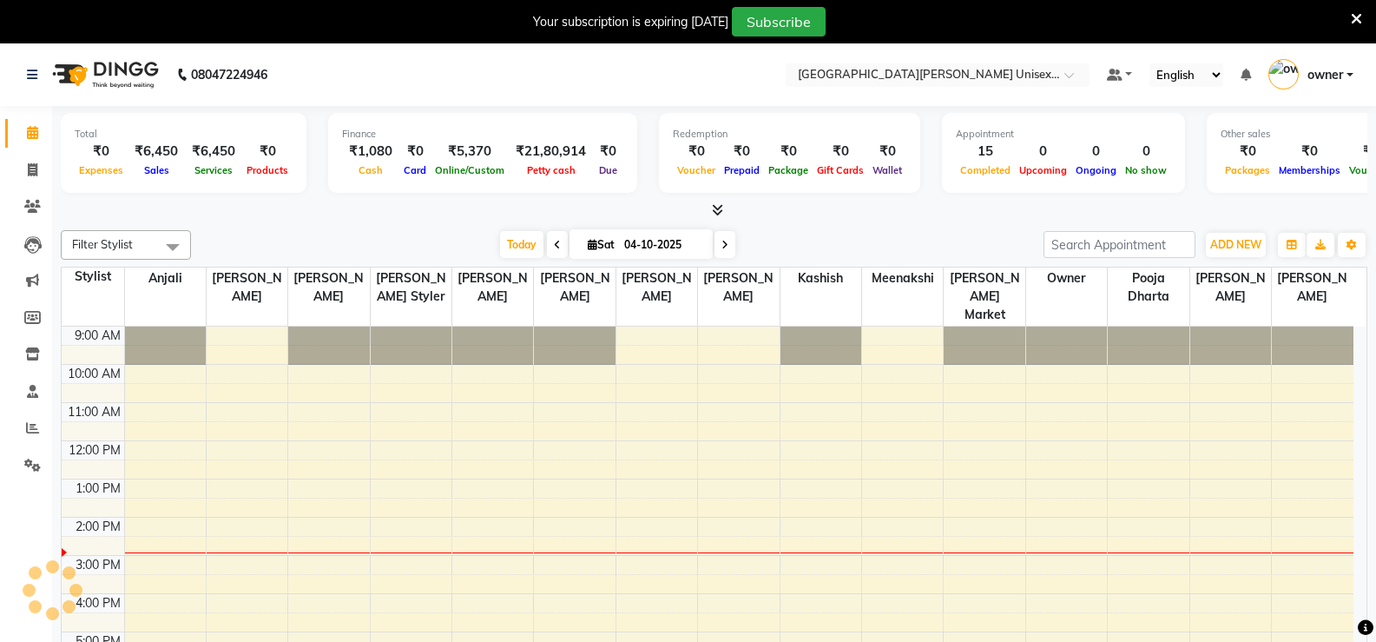
select select "en"
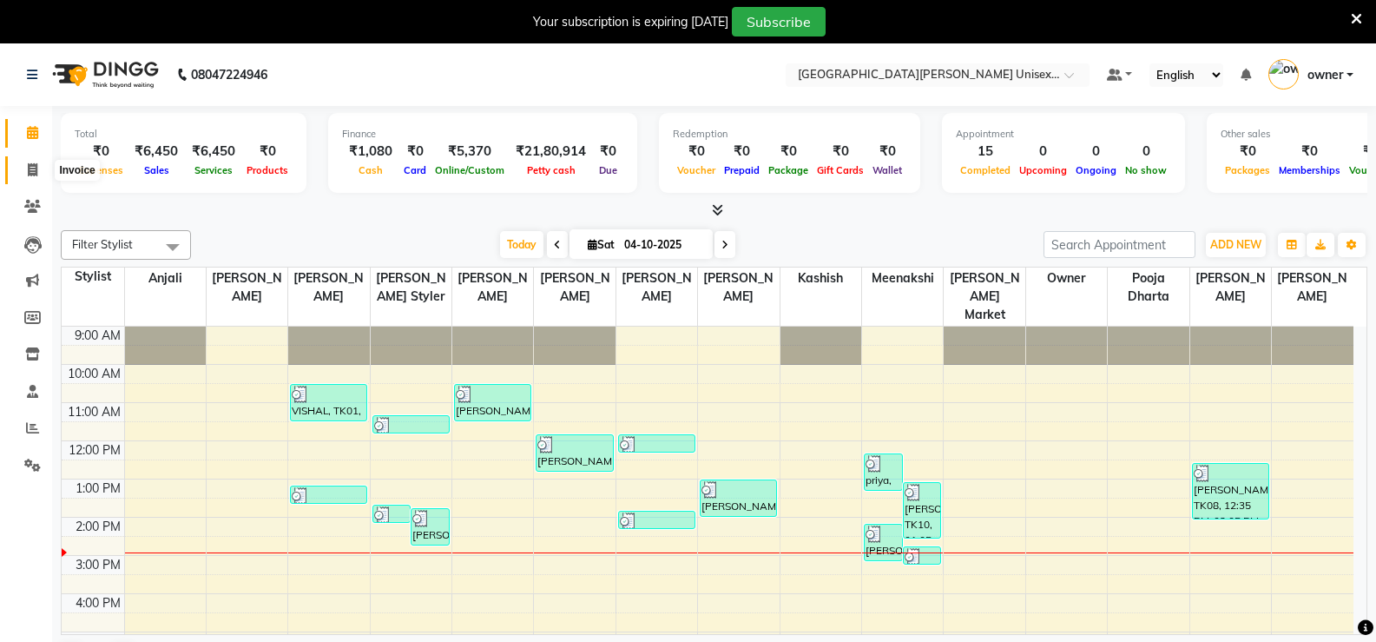
click at [24, 174] on span at bounding box center [32, 171] width 30 height 20
select select "service"
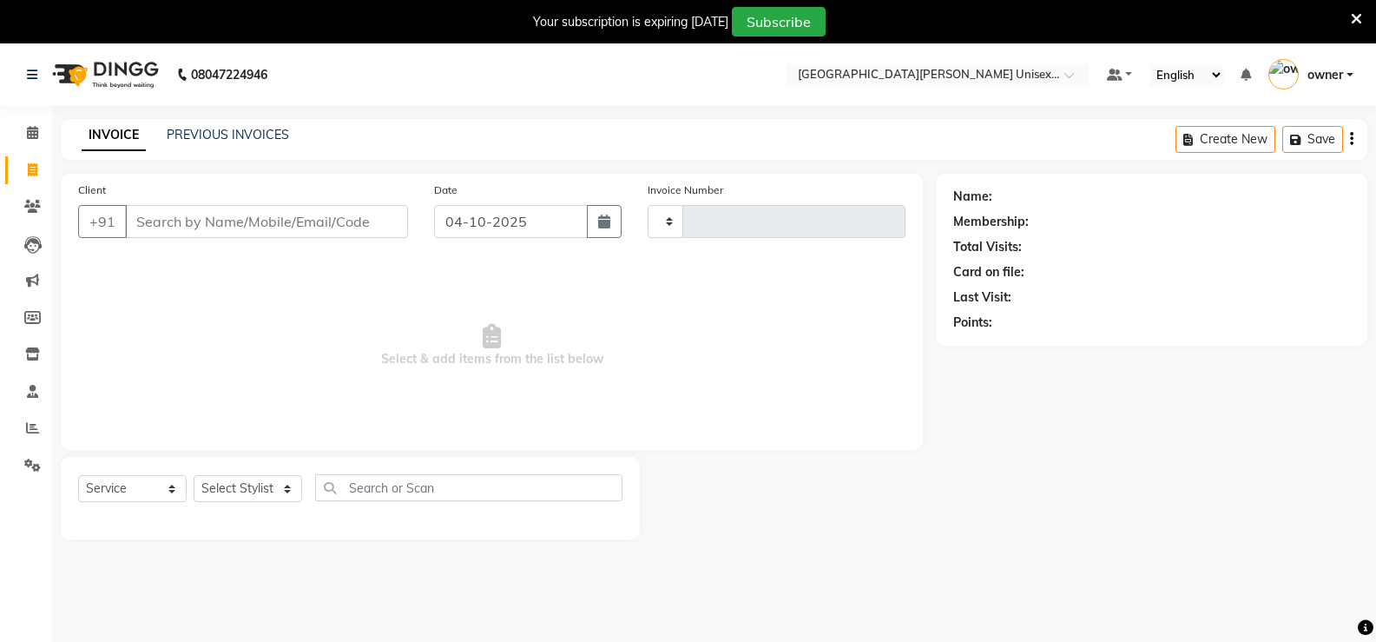
type input "3544"
select select "7055"
click at [215, 234] on input "Client" at bounding box center [266, 221] width 283 height 33
select select "7055"
select select "service"
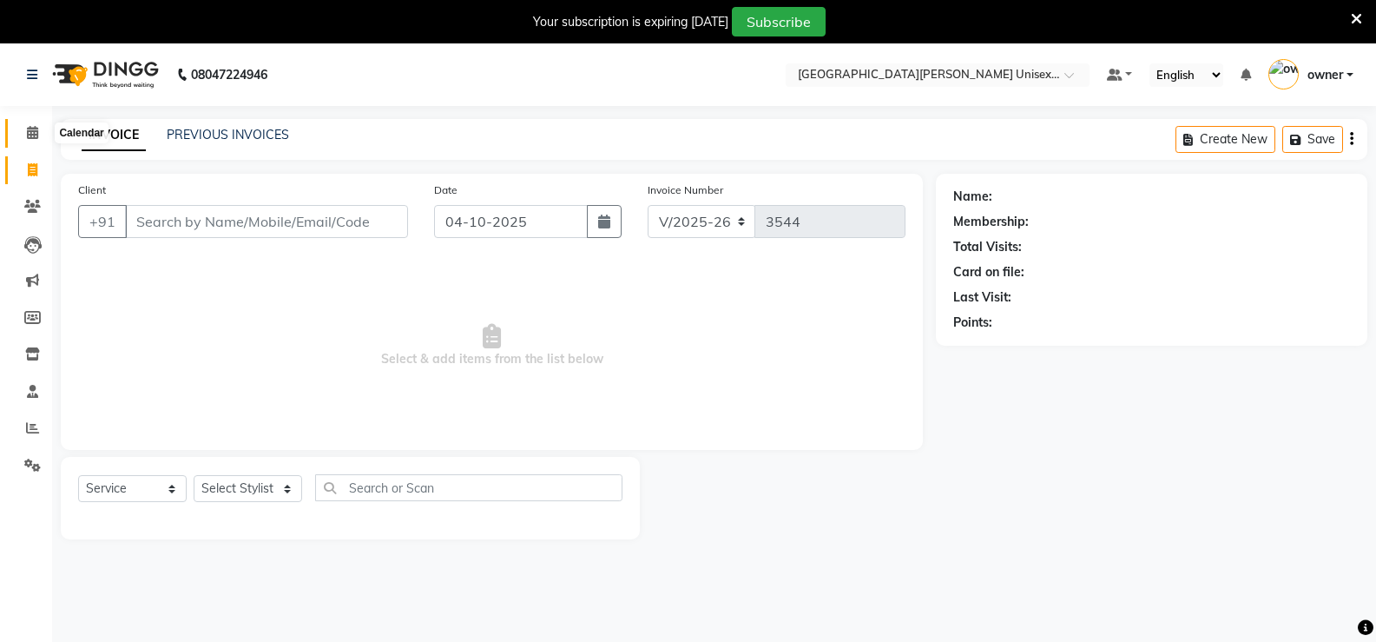
click at [31, 133] on icon at bounding box center [32, 132] width 11 height 13
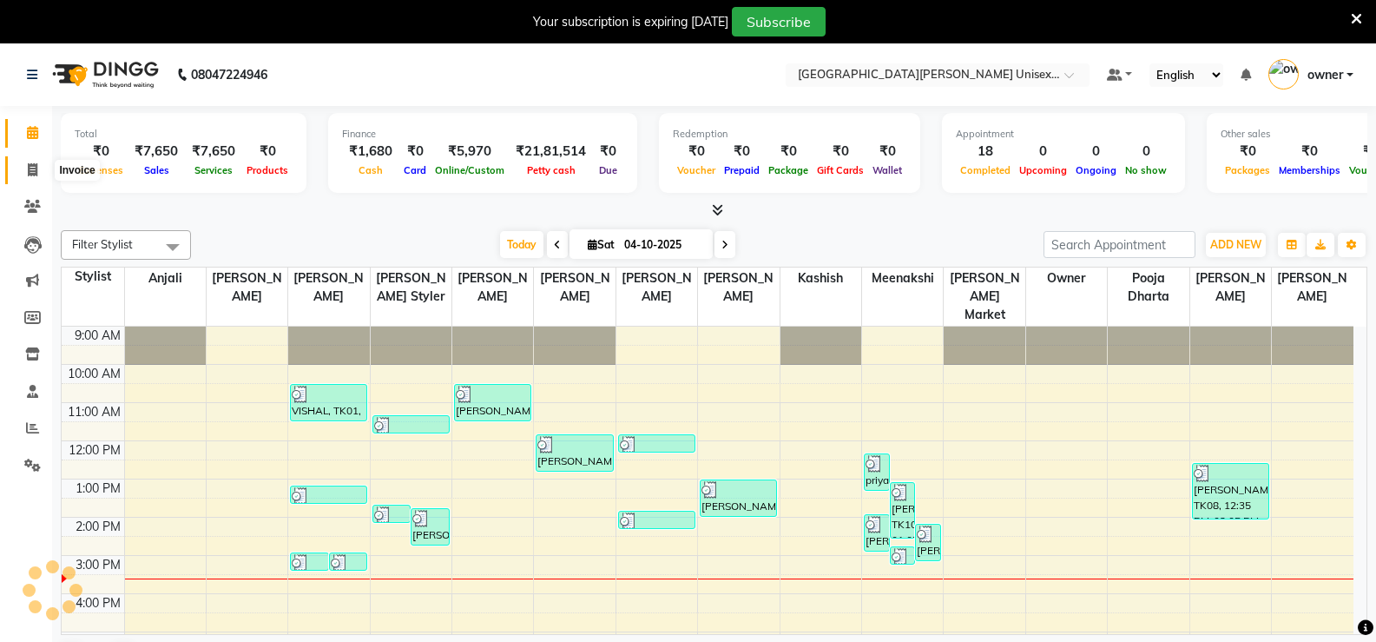
click at [47, 169] on span at bounding box center [32, 171] width 30 height 20
select select "service"
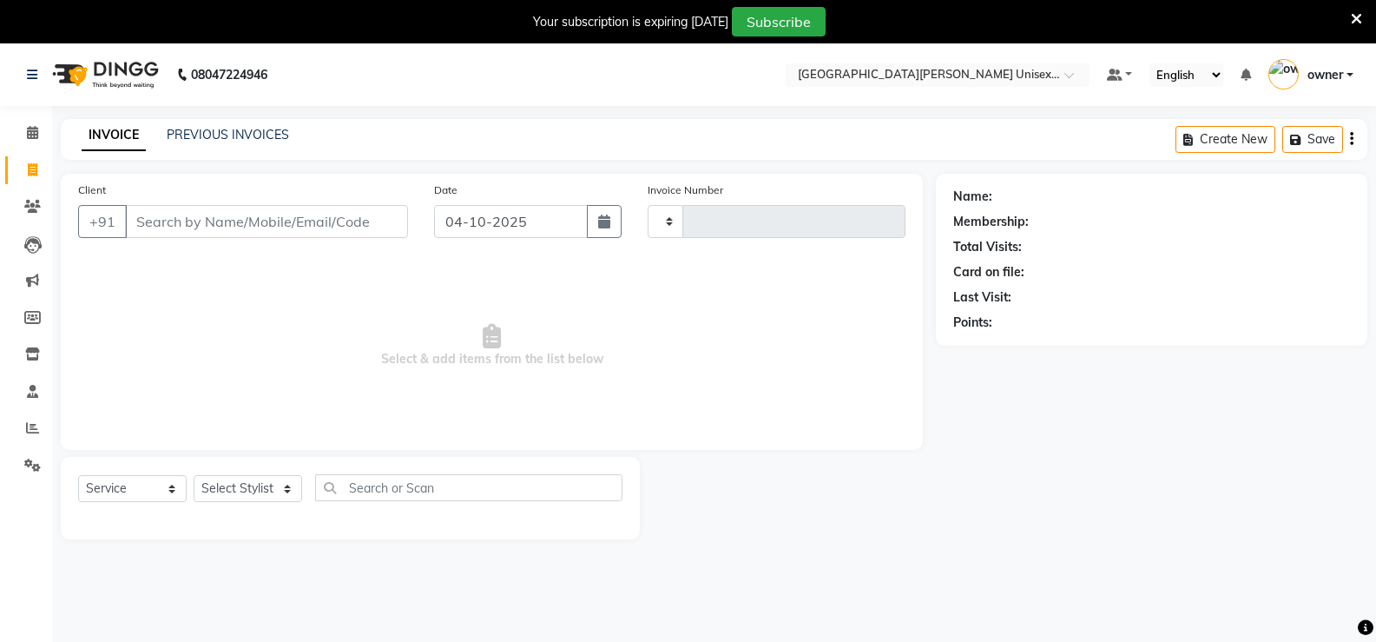
type input "3546"
select select "7055"
click at [211, 228] on input "Client" at bounding box center [266, 221] width 283 height 33
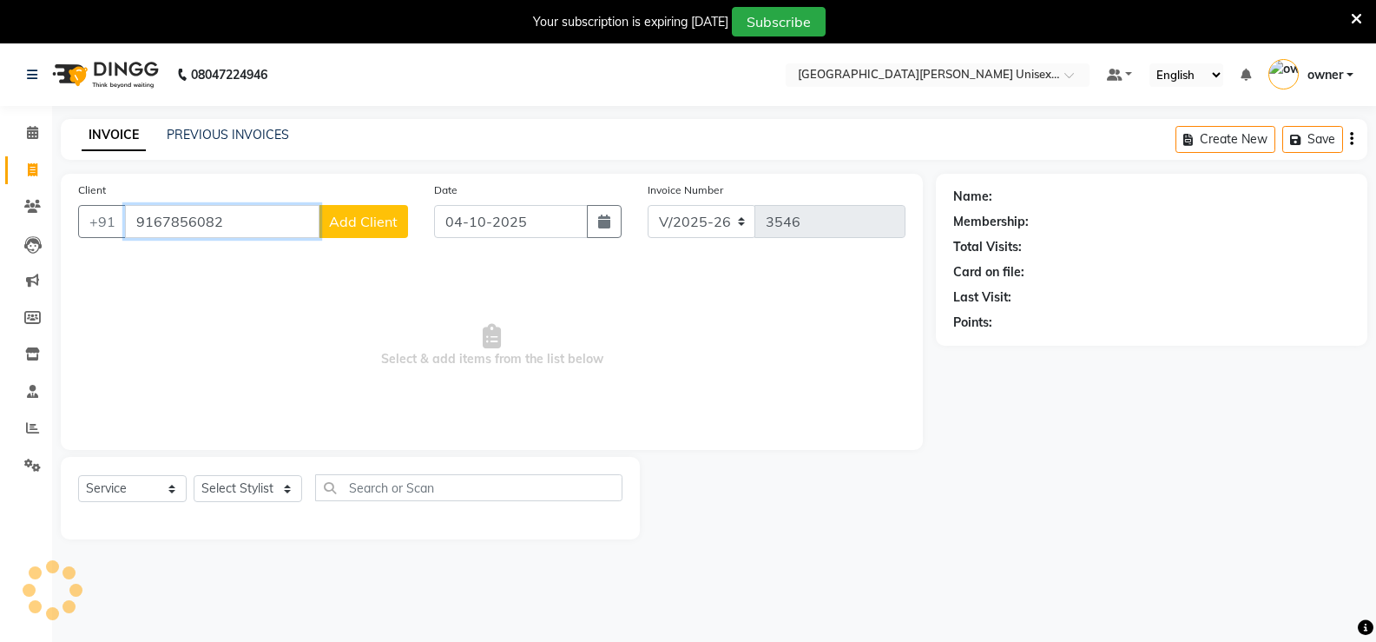
type input "9167856082"
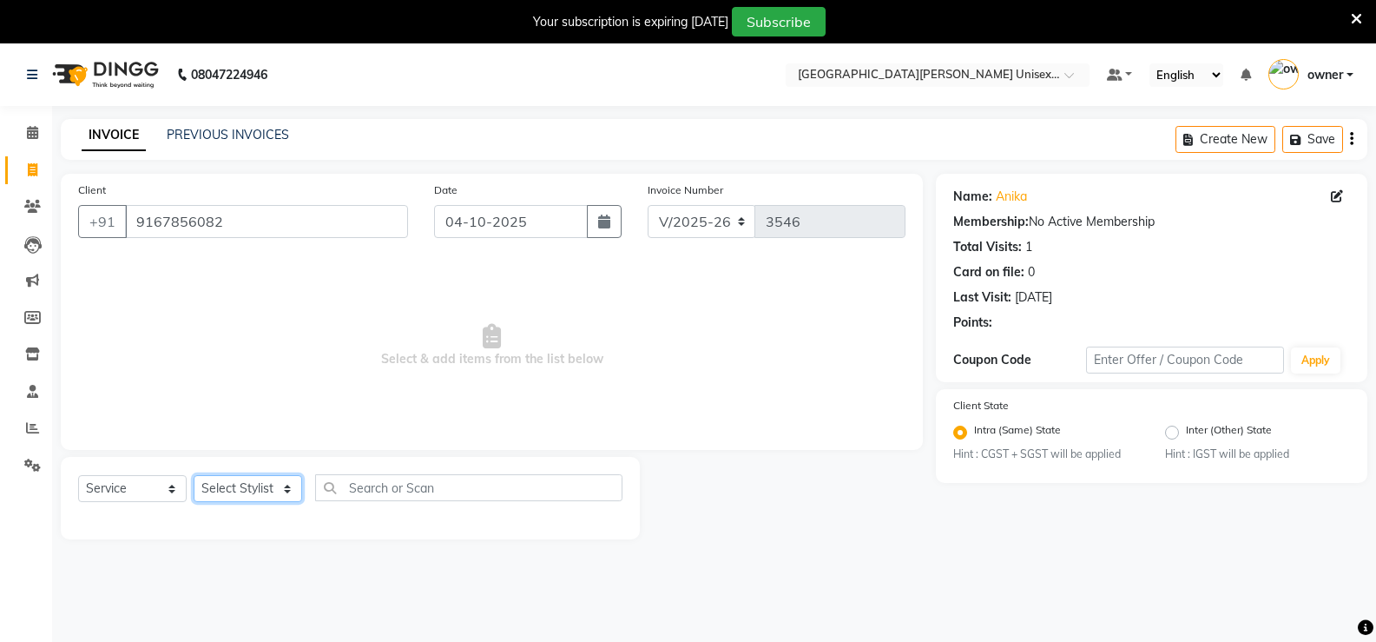
click at [218, 490] on select "Select Stylist anjali [PERSON_NAME] [PERSON_NAME] [PERSON_NAME] [PERSON_NAME] […" at bounding box center [248, 488] width 109 height 27
select select "80028"
click at [194, 475] on select "Select Stylist anjali [PERSON_NAME] [PERSON_NAME] [PERSON_NAME] [PERSON_NAME] […" at bounding box center [248, 488] width 109 height 27
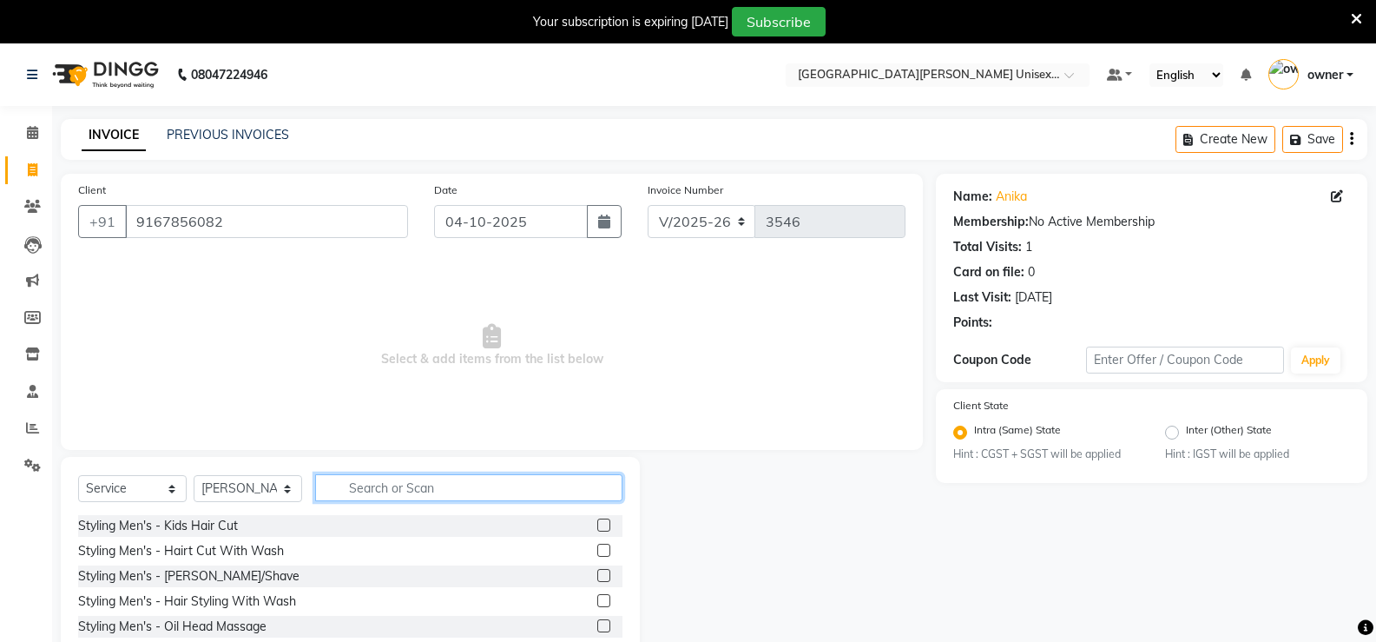
click at [428, 498] on input "text" at bounding box center [468, 487] width 307 height 27
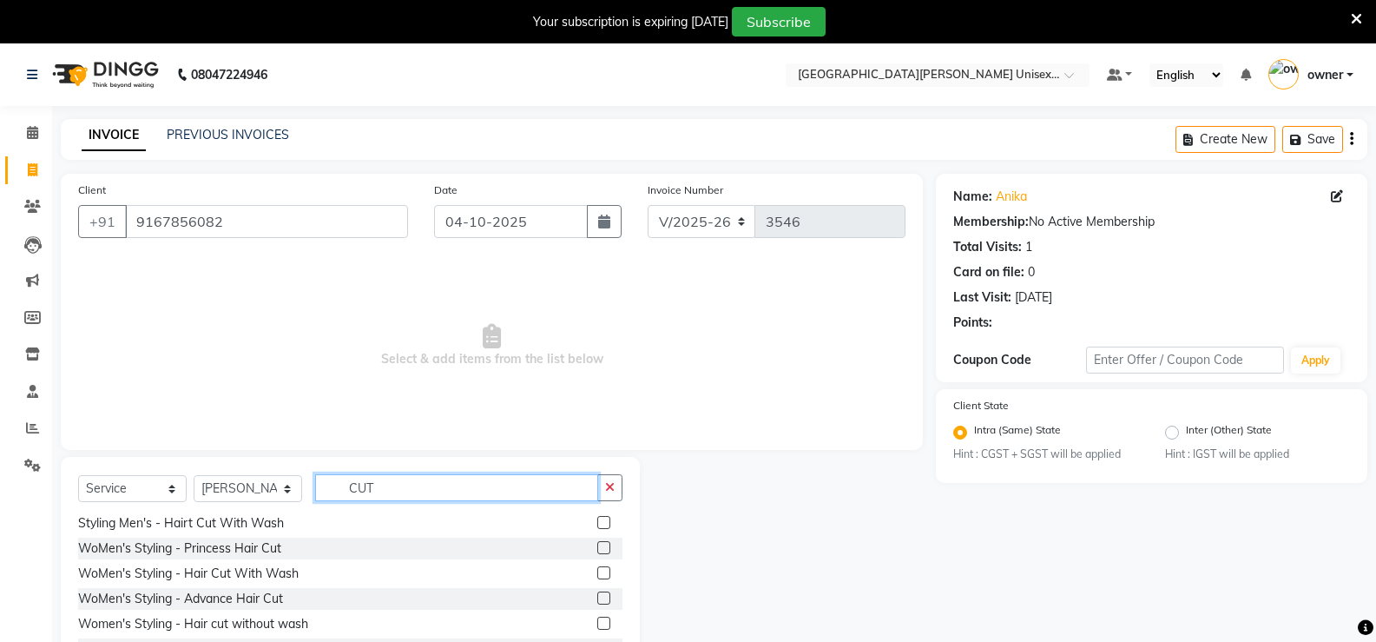
type input "CUT"
click at [597, 593] on label at bounding box center [603, 597] width 13 height 13
click at [597, 593] on input "checkbox" at bounding box center [602, 598] width 11 height 11
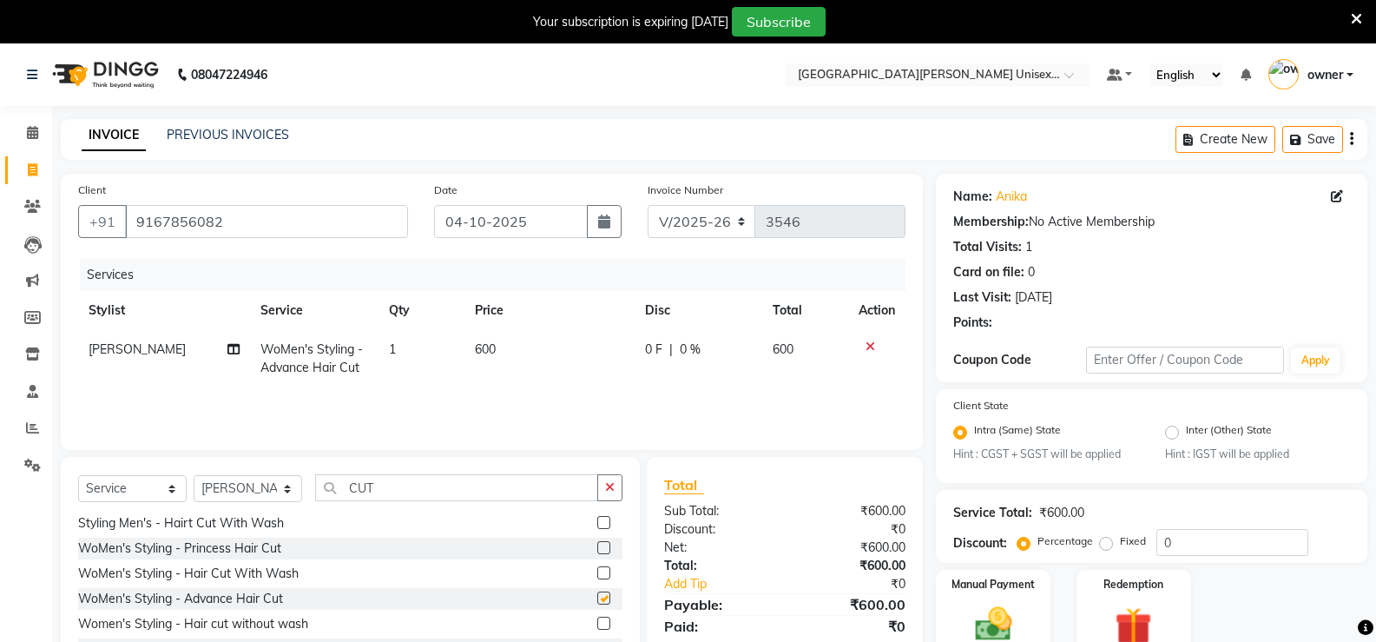
checkbox input "false"
click at [517, 345] on td "600" at bounding box center [549, 358] width 170 height 57
select select "80028"
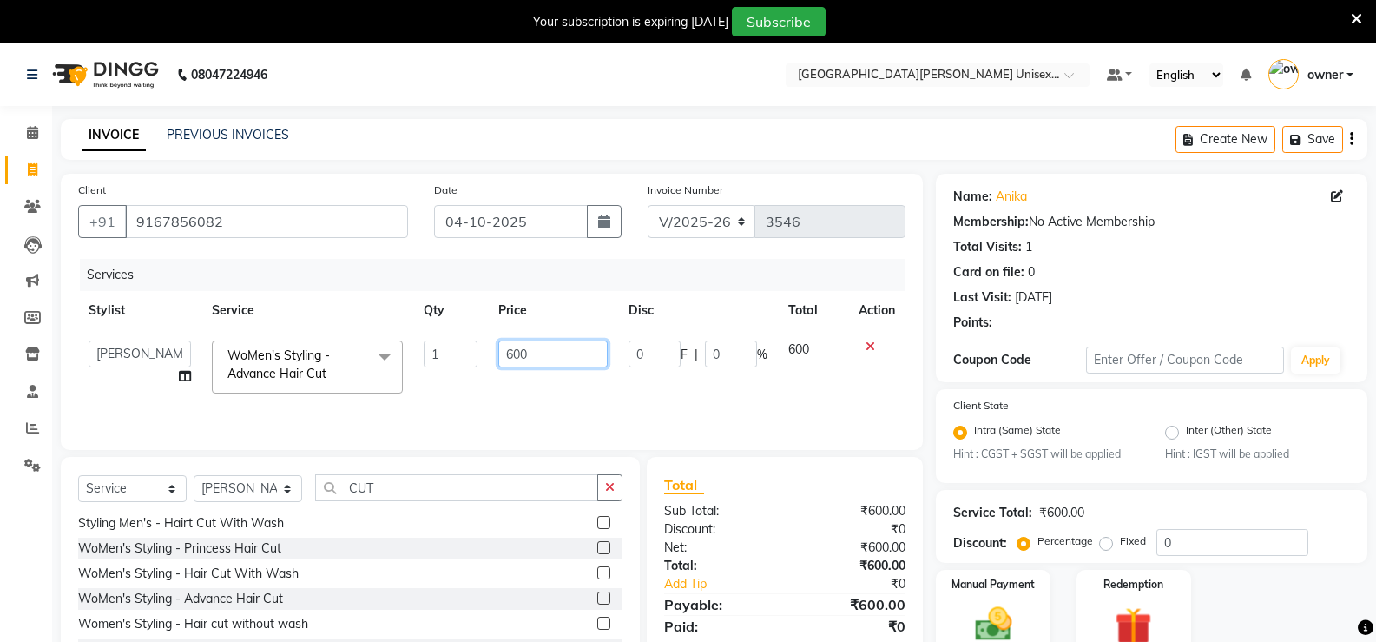
click at [542, 350] on input "600" at bounding box center [552, 353] width 109 height 27
type input "6"
type input "500"
click at [519, 379] on td "500" at bounding box center [552, 367] width 129 height 74
select select "80028"
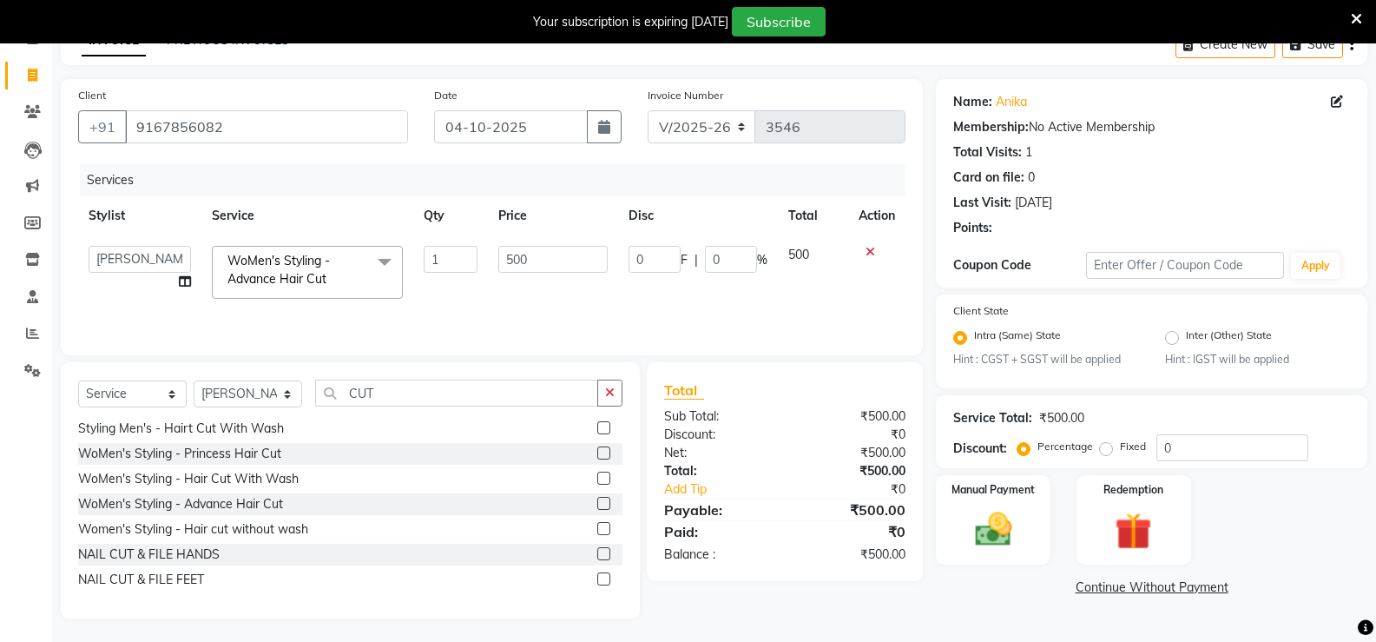
scroll to position [97, 0]
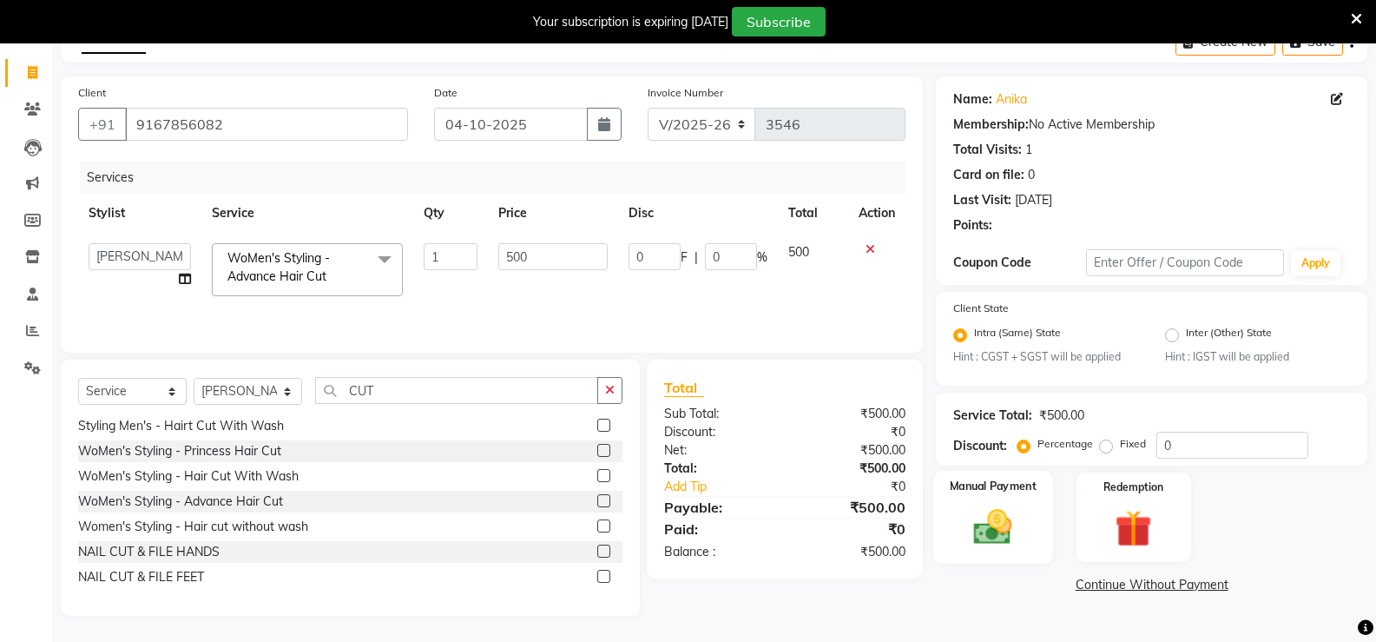
click at [996, 502] on div "Manual Payment" at bounding box center [993, 517] width 119 height 93
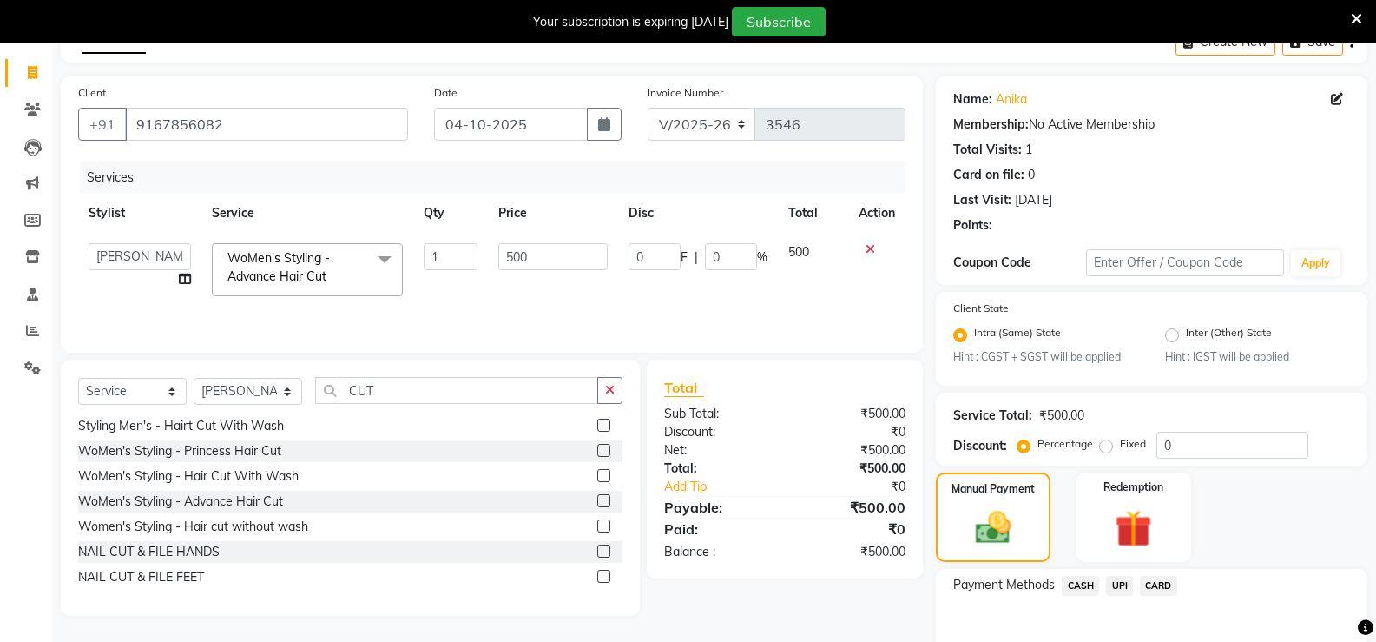
click at [1119, 582] on span "UPI" at bounding box center [1119, 586] width 27 height 20
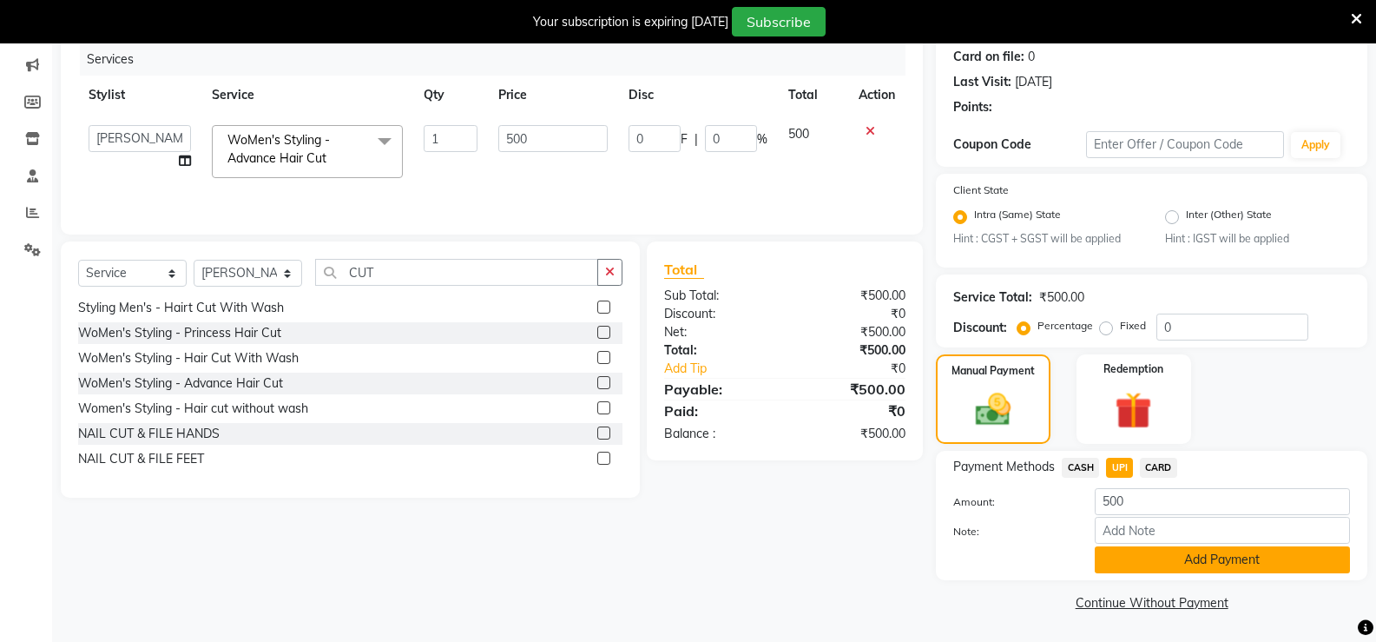
click at [1128, 571] on button "Add Payment" at bounding box center [1222, 559] width 255 height 27
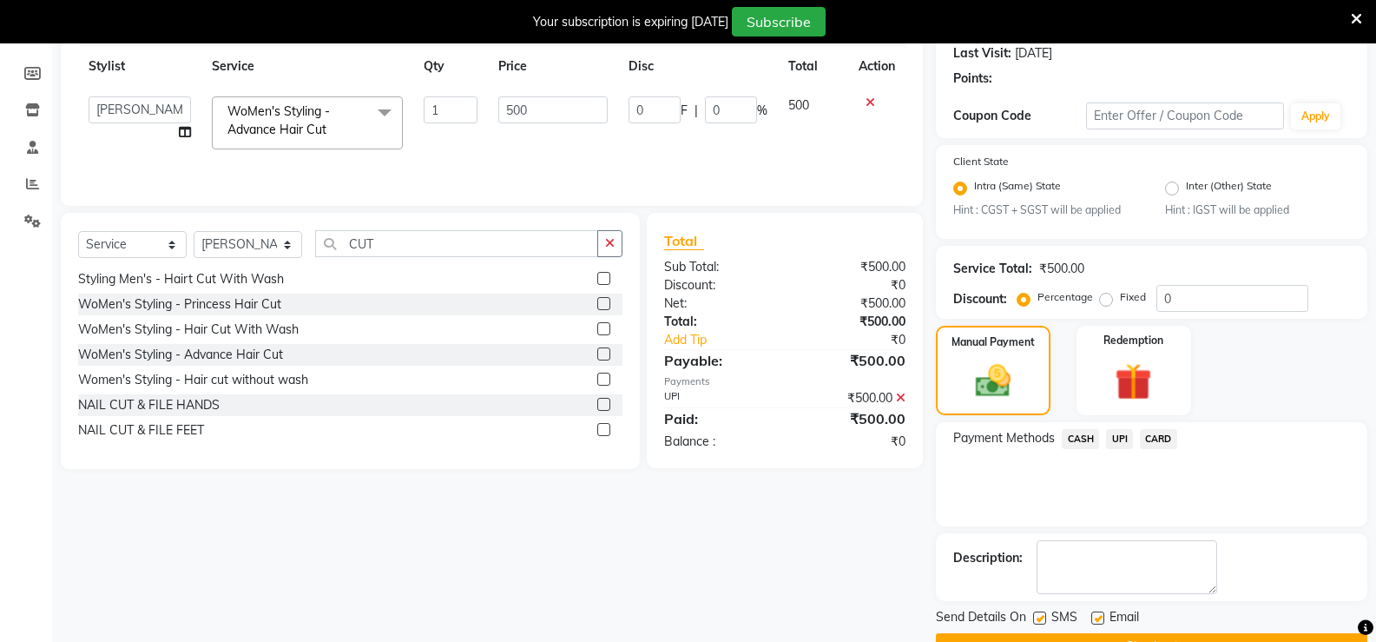
scroll to position [288, 0]
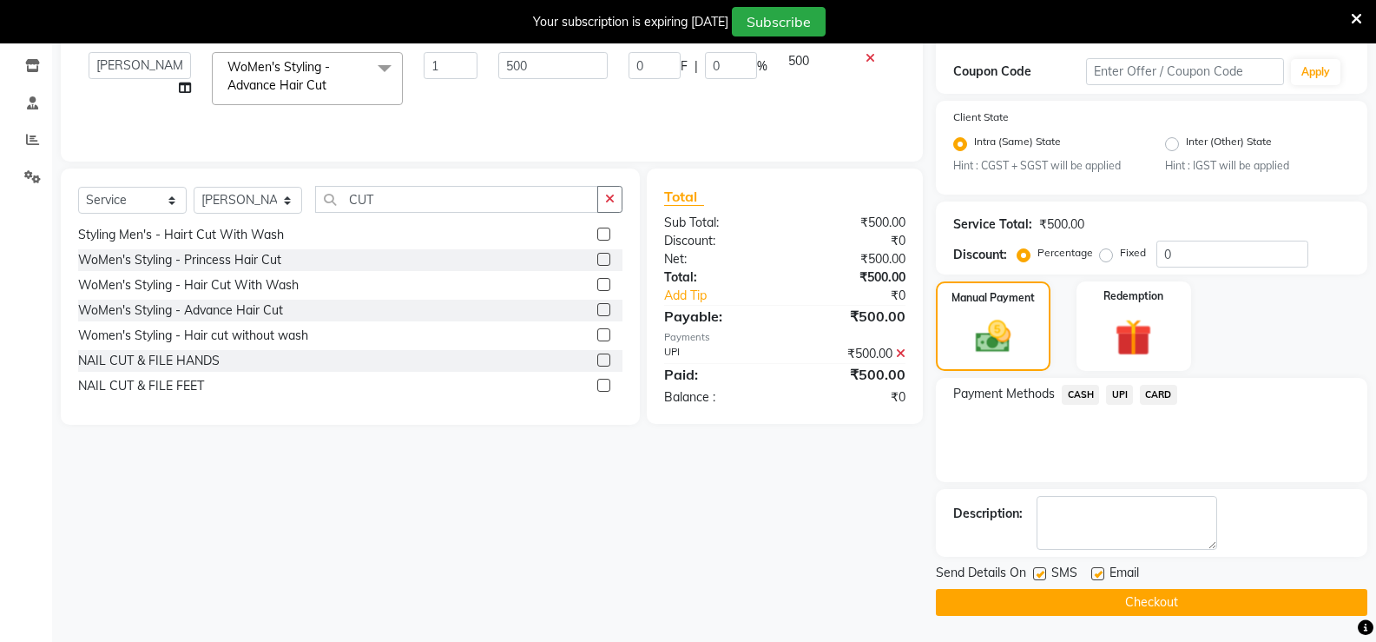
click at [1103, 591] on button "Checkout" at bounding box center [1151, 602] width 431 height 27
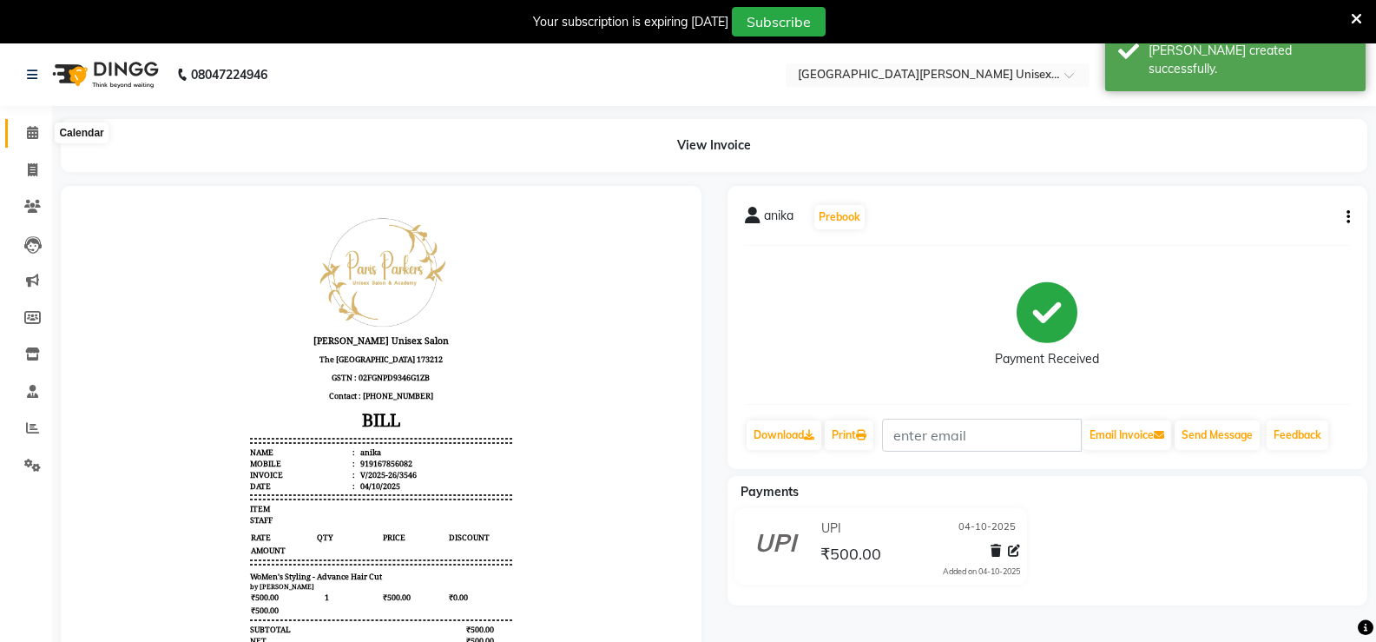
click at [40, 127] on span at bounding box center [32, 133] width 30 height 20
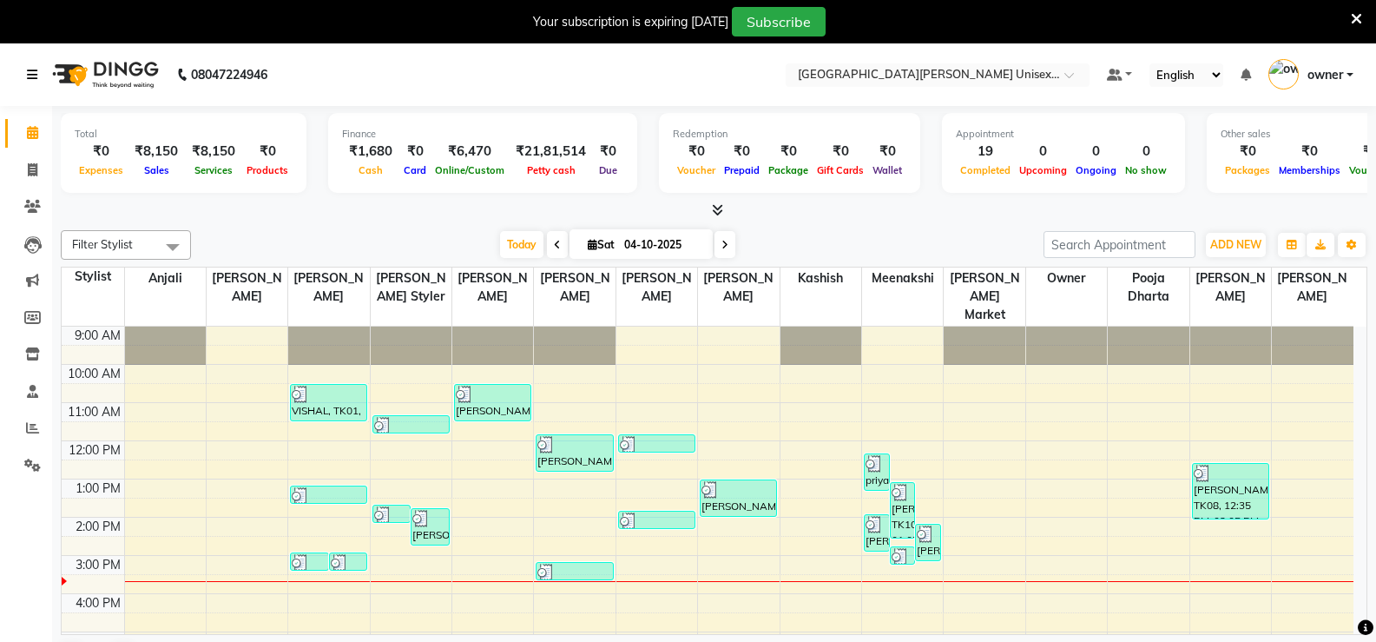
click at [33, 85] on link at bounding box center [35, 74] width 17 height 49
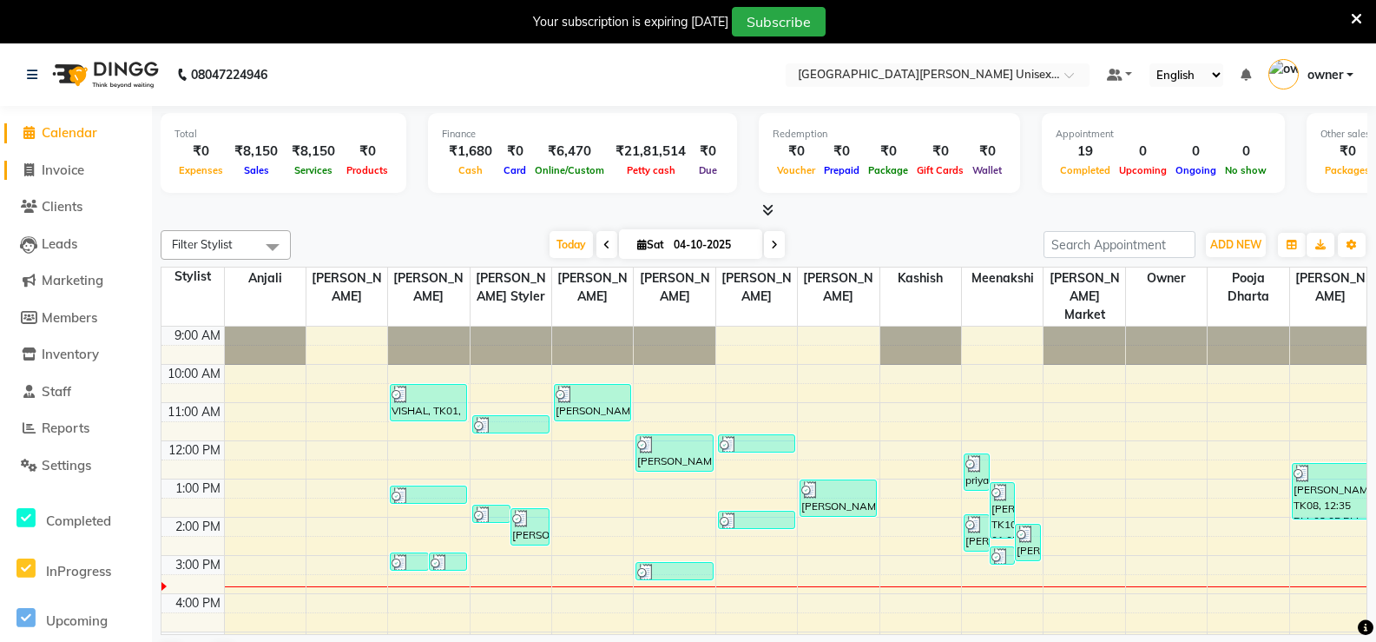
click at [95, 168] on link "Invoice" at bounding box center [75, 171] width 143 height 20
select select "service"
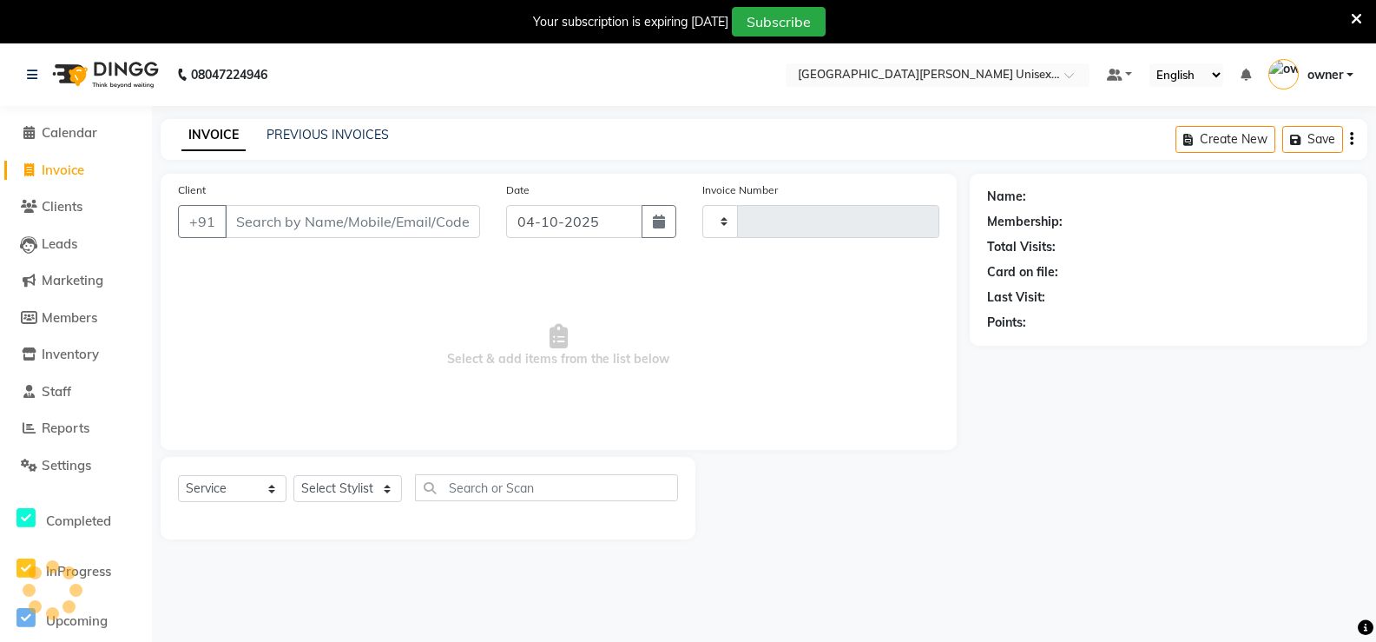
type input "3547"
select select "7055"
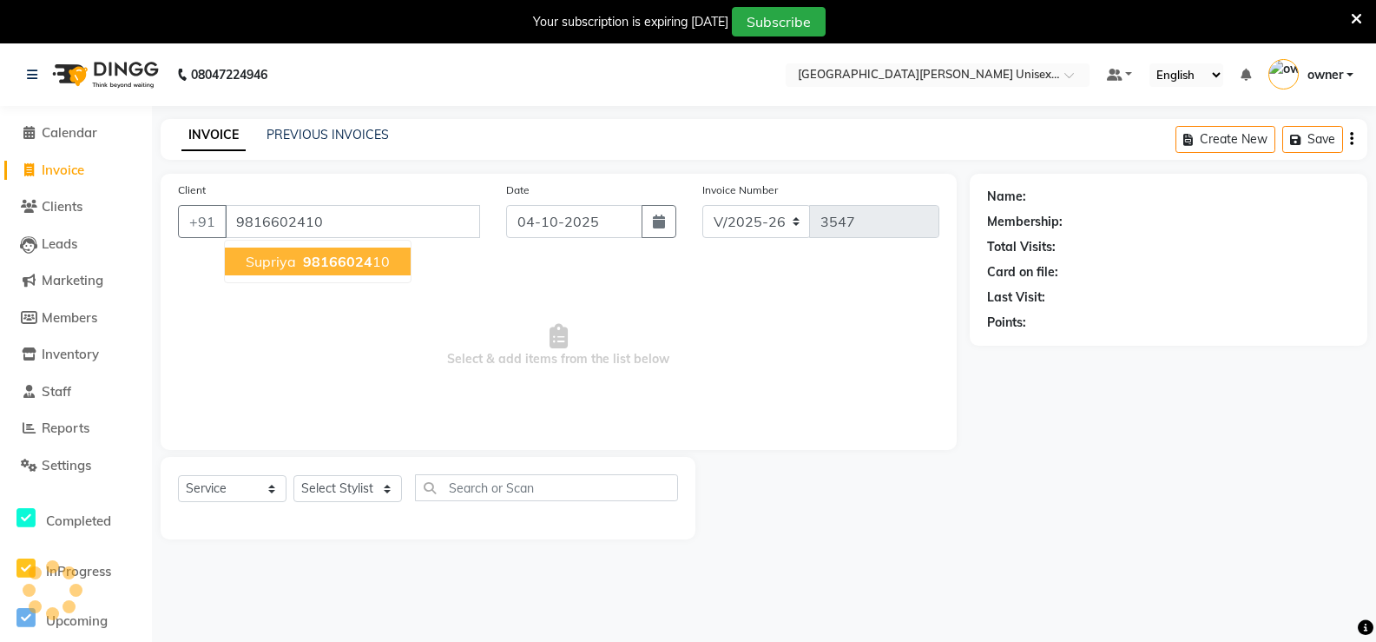
type input "9816602410"
click at [328, 253] on span "98166024" at bounding box center [337, 261] width 69 height 17
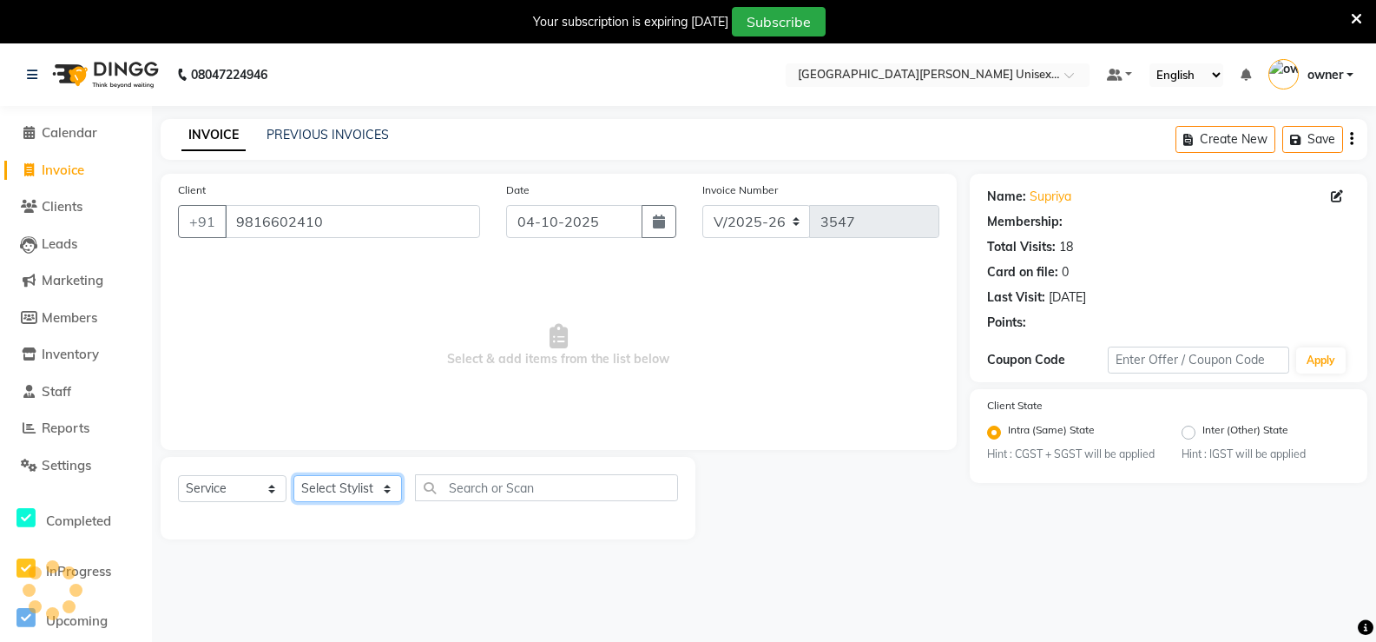
drag, startPoint x: 348, startPoint y: 493, endPoint x: 345, endPoint y: 475, distance: 18.6
click at [346, 491] on select "Select Stylist anjali [PERSON_NAME] [PERSON_NAME] [PERSON_NAME] [PERSON_NAME] […" at bounding box center [347, 488] width 109 height 27
select select "58739"
click at [293, 475] on select "Select Stylist anjali [PERSON_NAME] [PERSON_NAME] [PERSON_NAME] [PERSON_NAME] […" at bounding box center [347, 488] width 109 height 27
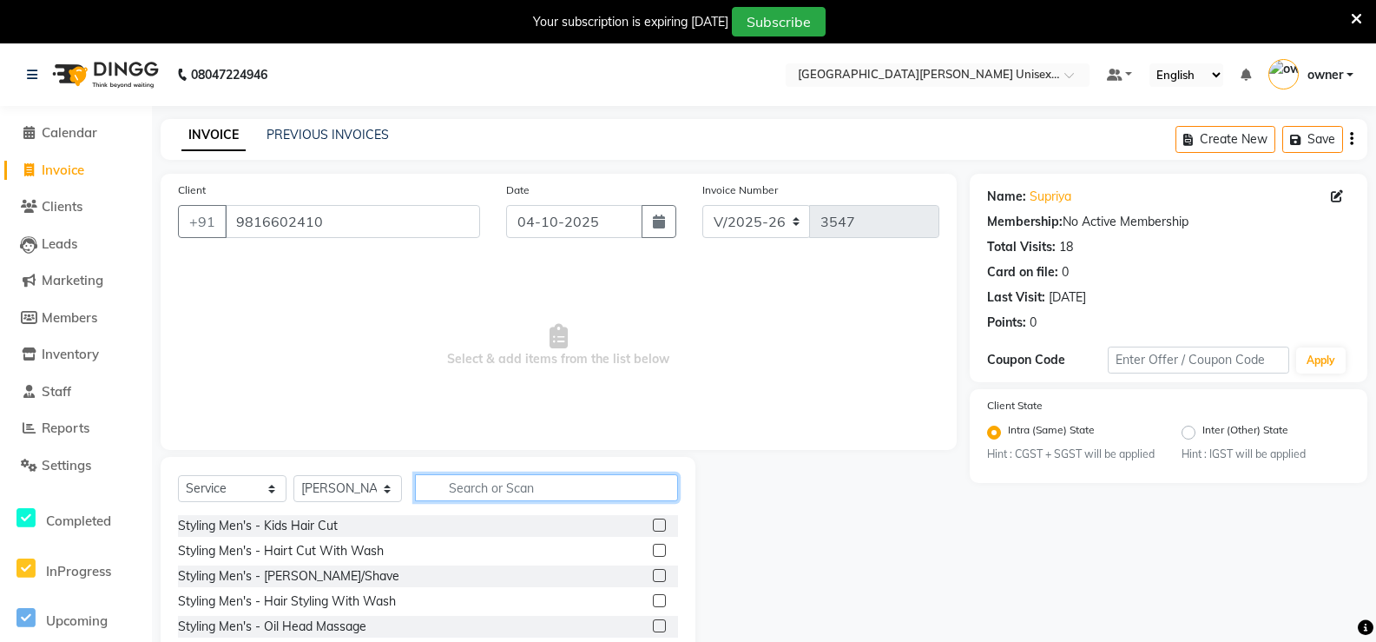
click at [510, 478] on input "text" at bounding box center [546, 487] width 263 height 27
type input "THRE"
click at [653, 523] on label at bounding box center [659, 524] width 13 height 13
click at [653, 523] on input "checkbox" at bounding box center [658, 525] width 11 height 11
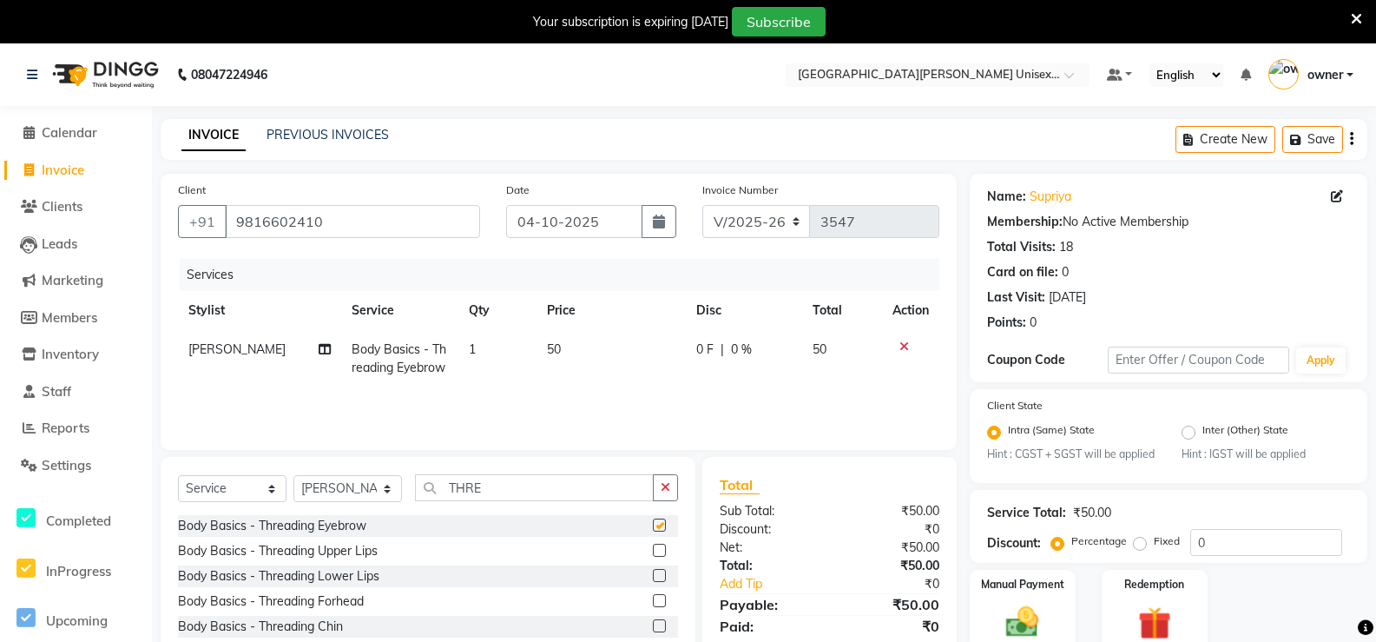
checkbox input "false"
click at [653, 553] on label at bounding box center [659, 549] width 13 height 13
click at [653, 553] on input "checkbox" at bounding box center [658, 550] width 11 height 11
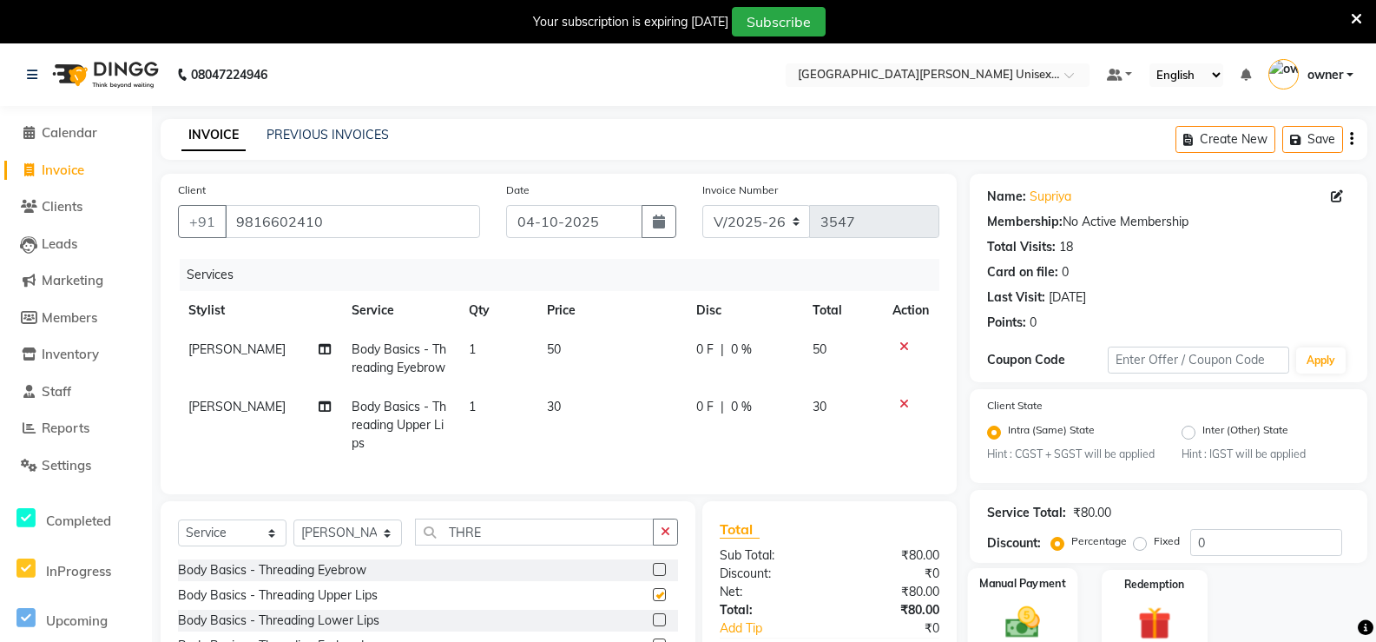
checkbox input "false"
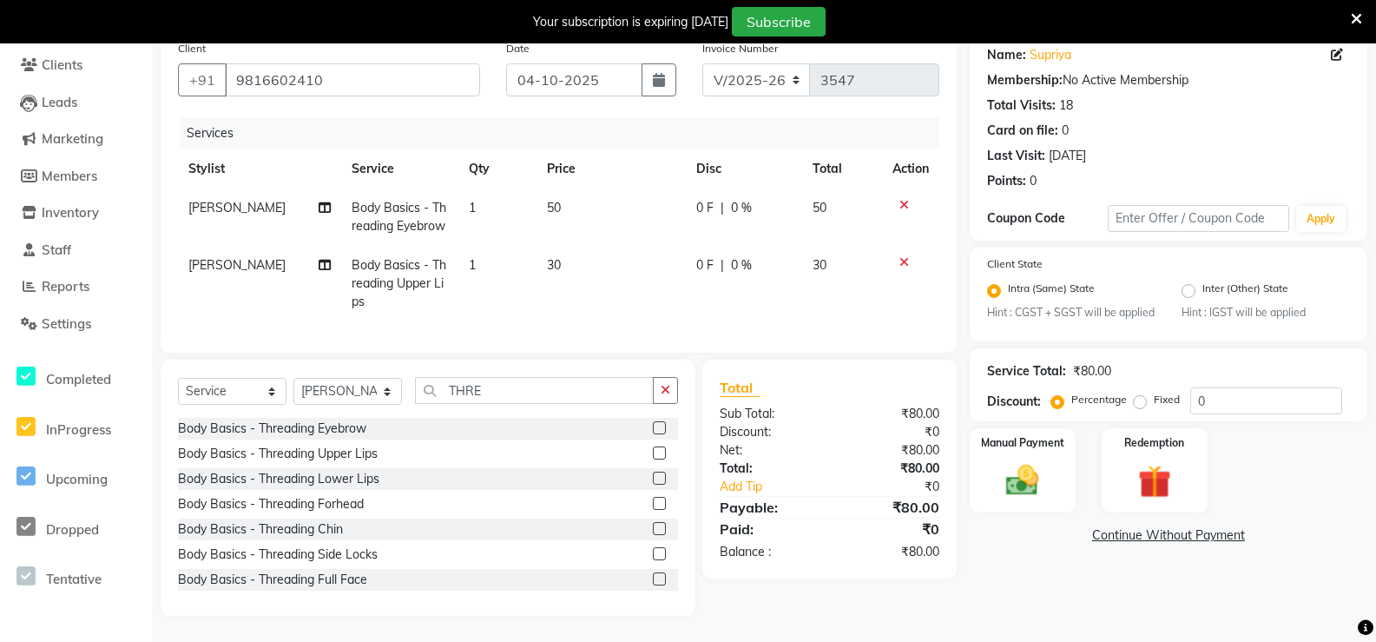
scroll to position [155, 0]
drag, startPoint x: 1020, startPoint y: 495, endPoint x: 1029, endPoint y: 504, distance: 12.3
click at [1019, 495] on img at bounding box center [1023, 480] width 56 height 39
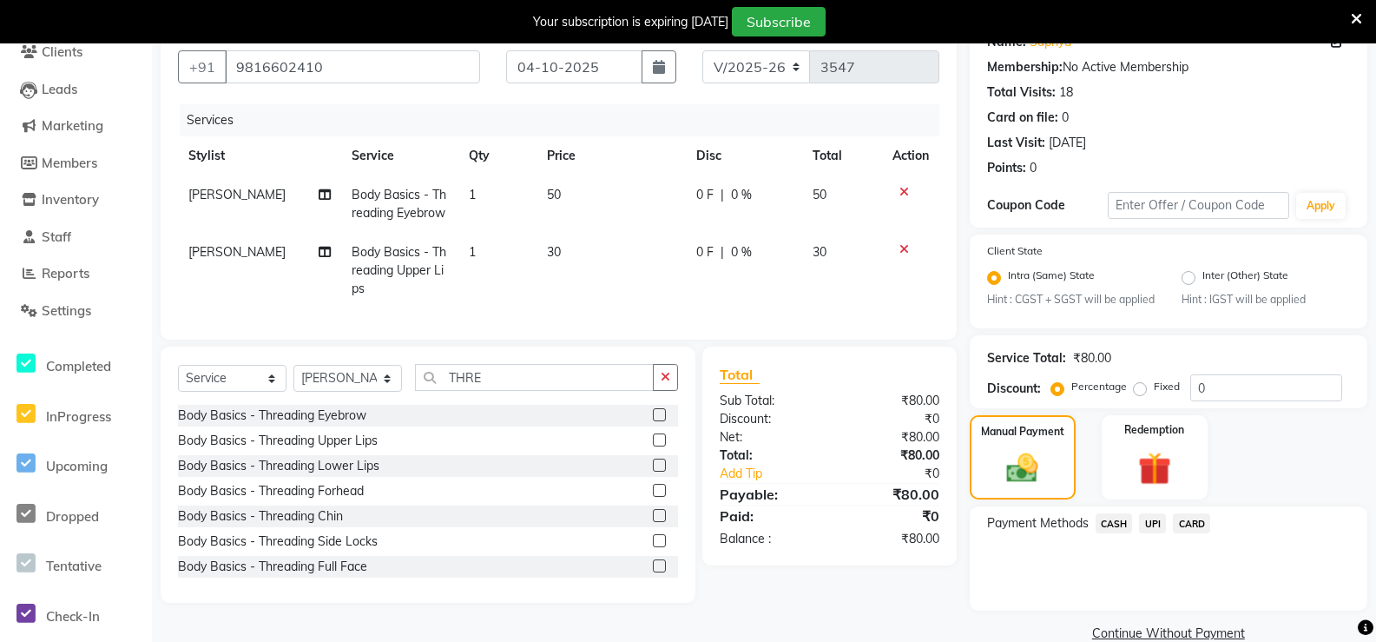
click at [1150, 533] on span "UPI" at bounding box center [1152, 523] width 27 height 20
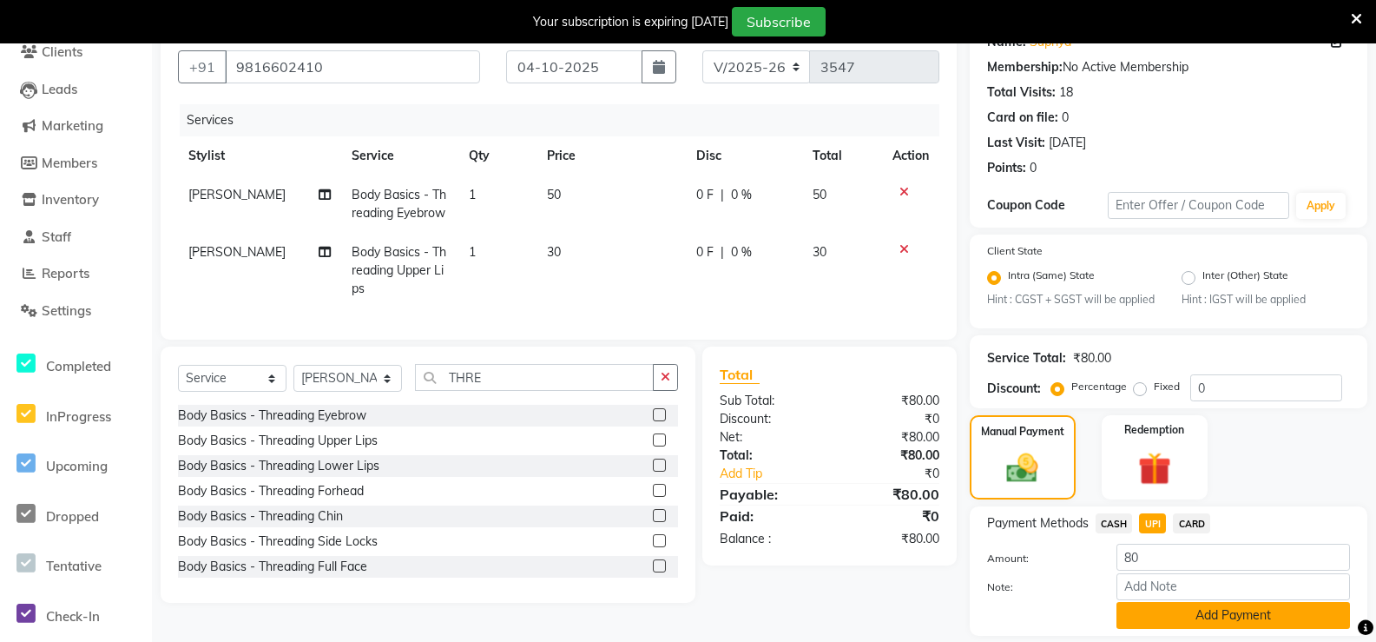
click at [1163, 625] on button "Add Payment" at bounding box center [1233, 615] width 234 height 27
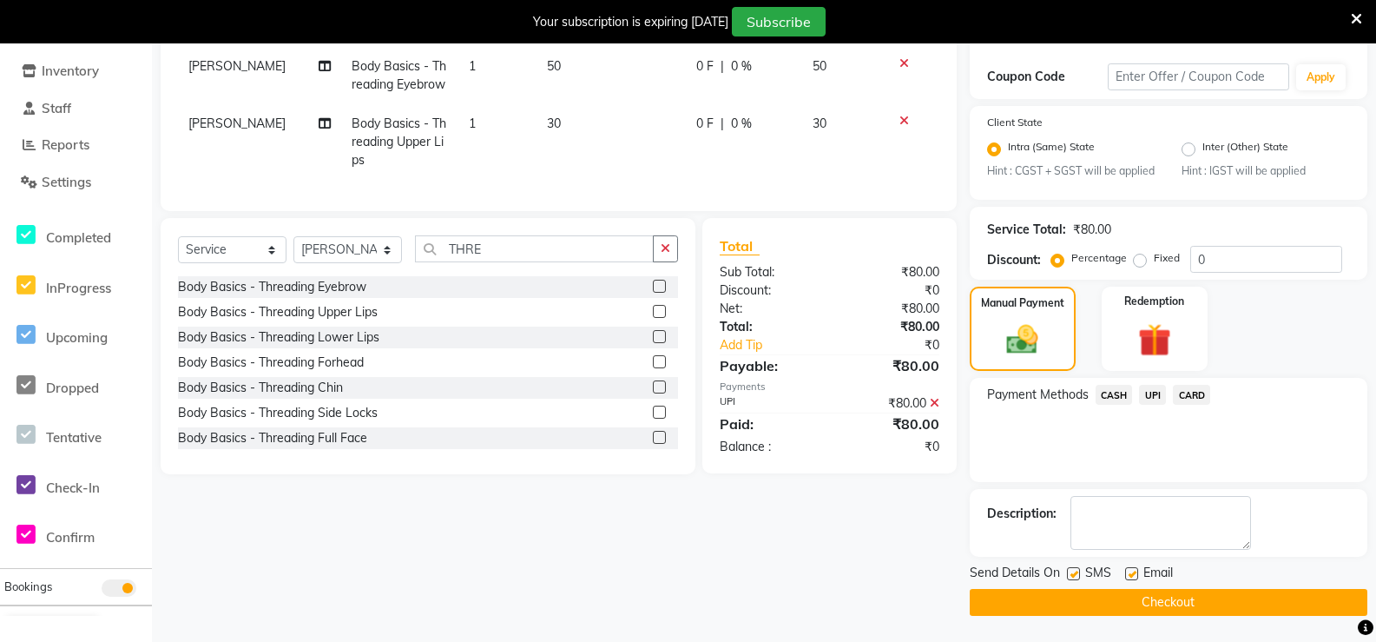
scroll to position [300, 0]
click at [1188, 592] on button "Checkout" at bounding box center [1169, 602] width 398 height 27
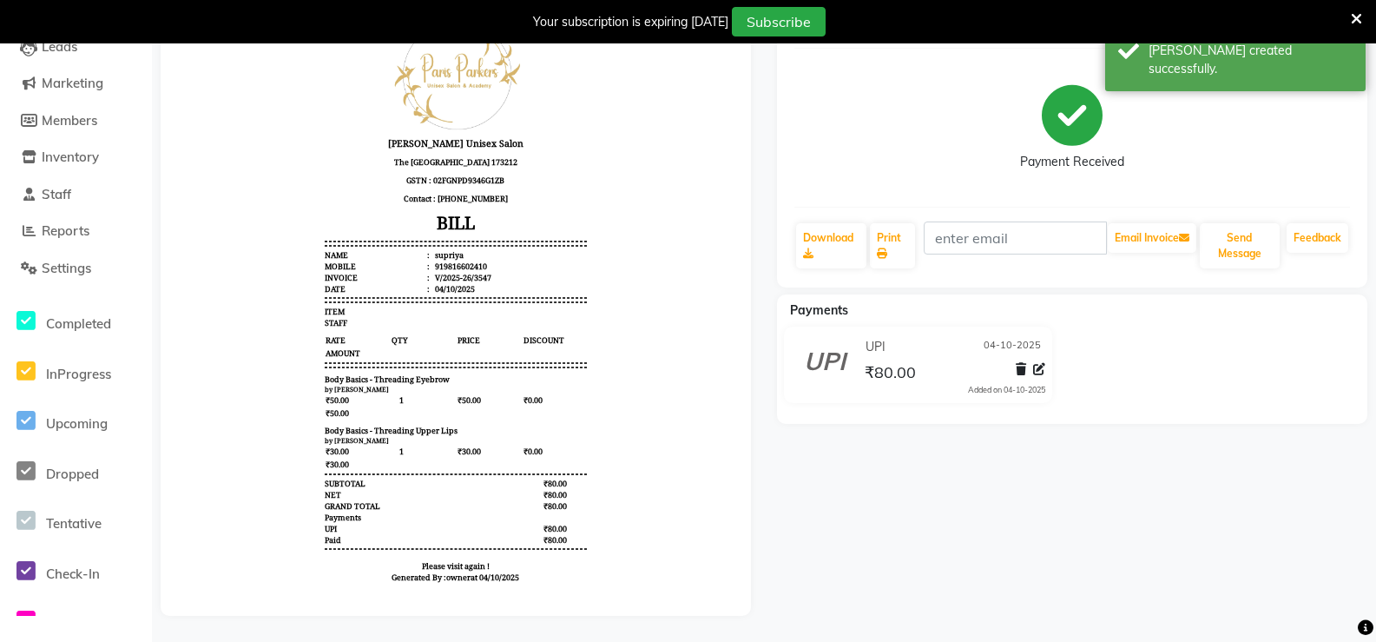
click at [1042, 363] on icon at bounding box center [1039, 369] width 12 height 12
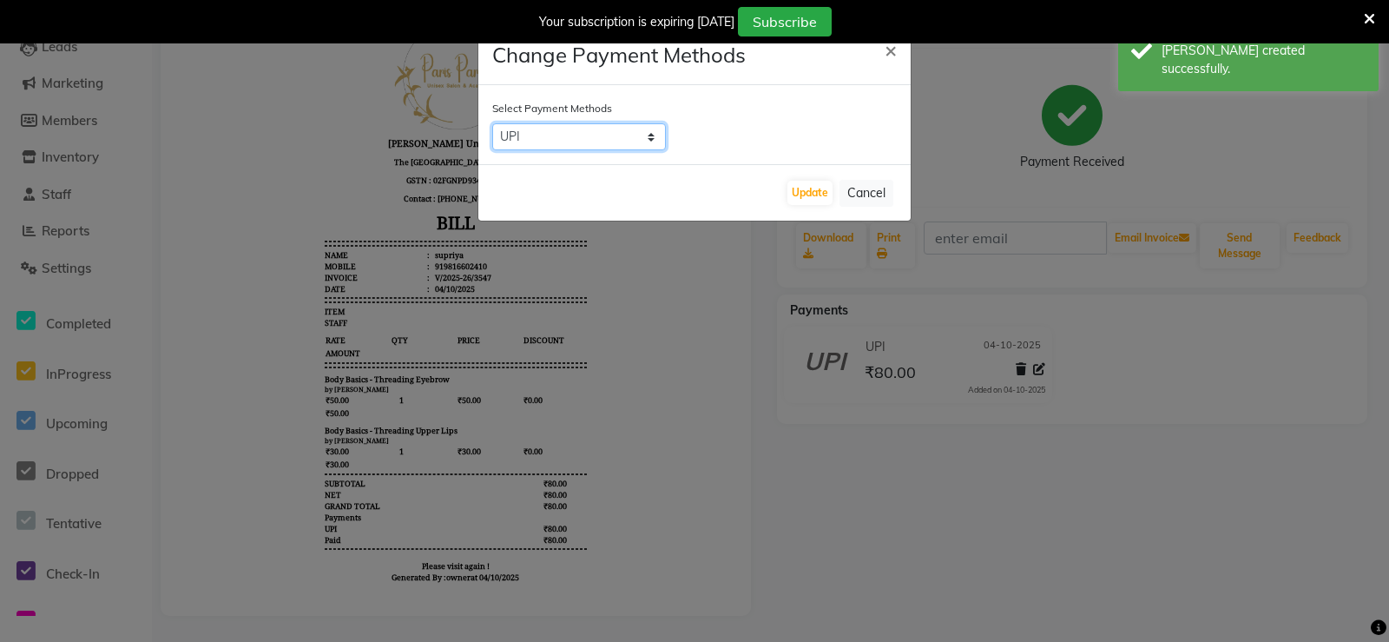
click at [609, 144] on select "CASH UPI CARD" at bounding box center [579, 136] width 174 height 27
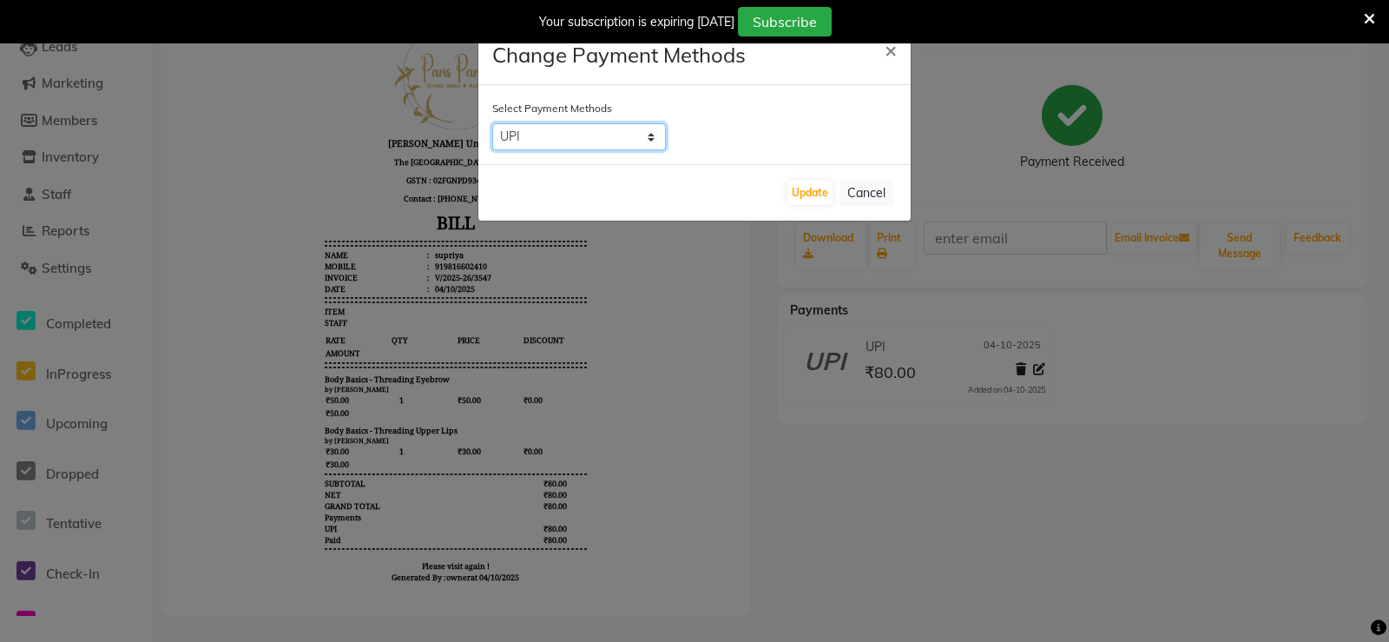
select select "1"
click at [492, 123] on select "CASH UPI CARD" at bounding box center [579, 136] width 174 height 27
click at [819, 191] on button "Update" at bounding box center [809, 193] width 45 height 24
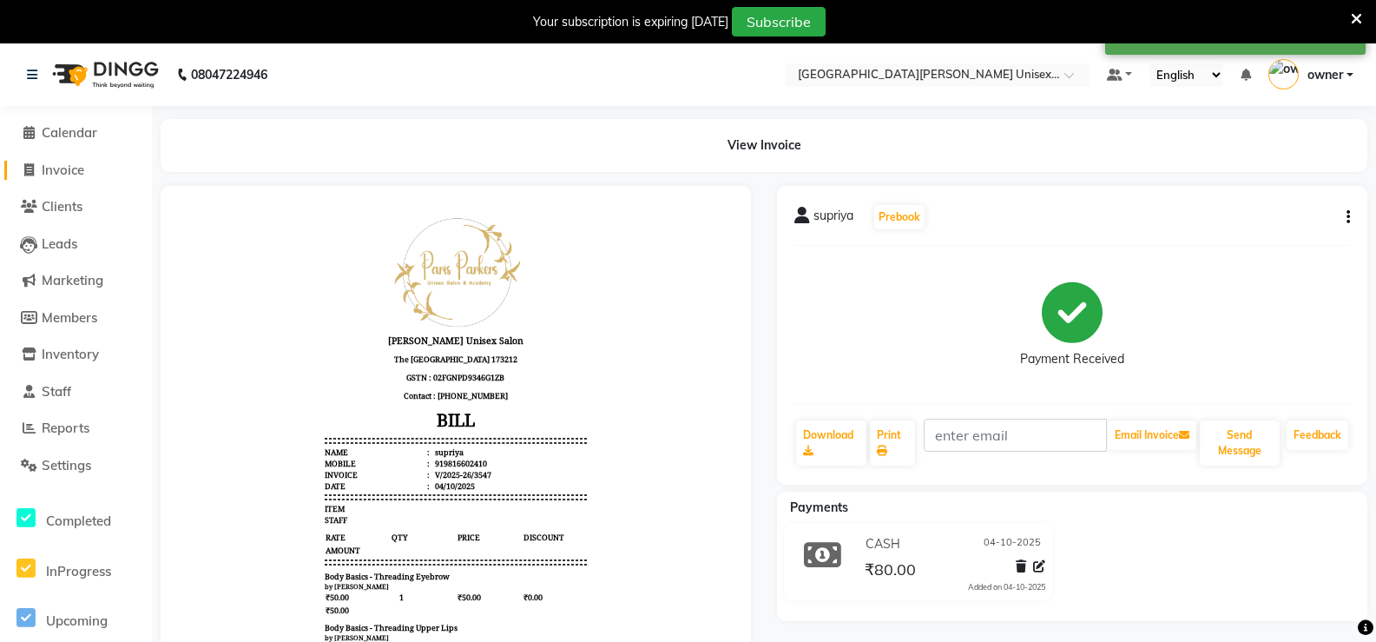
click at [82, 168] on span "Invoice" at bounding box center [63, 169] width 43 height 16
select select "service"
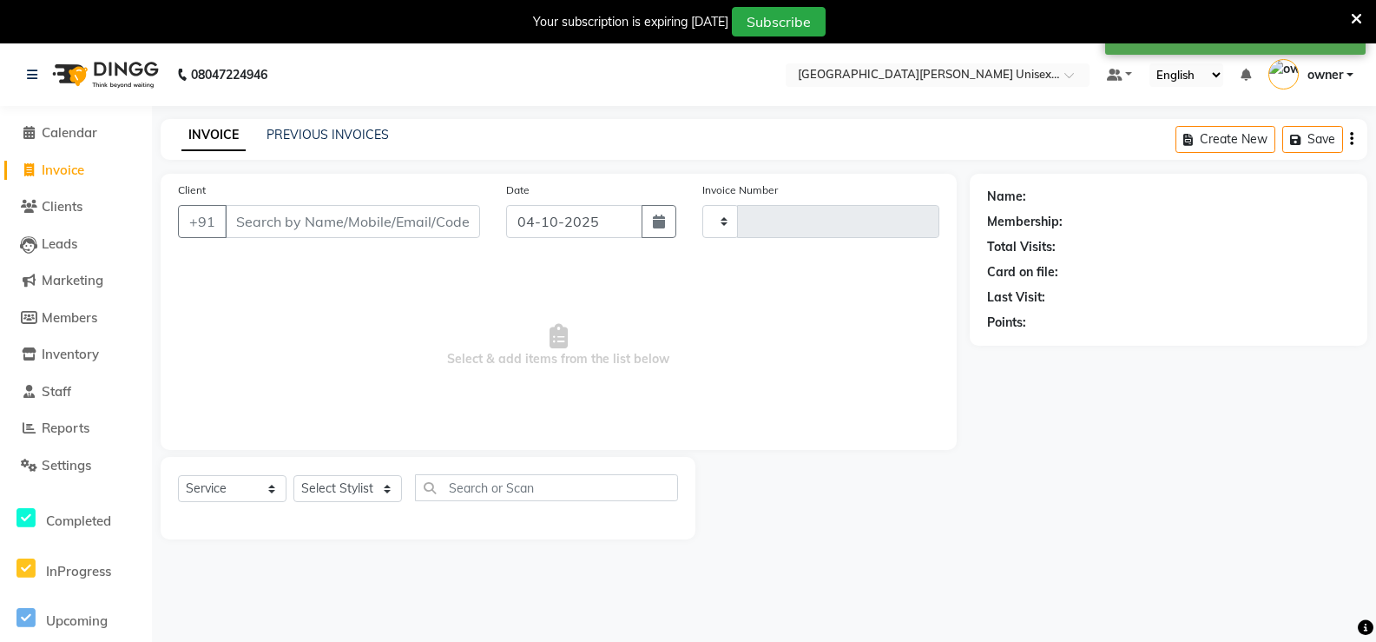
scroll to position [43, 0]
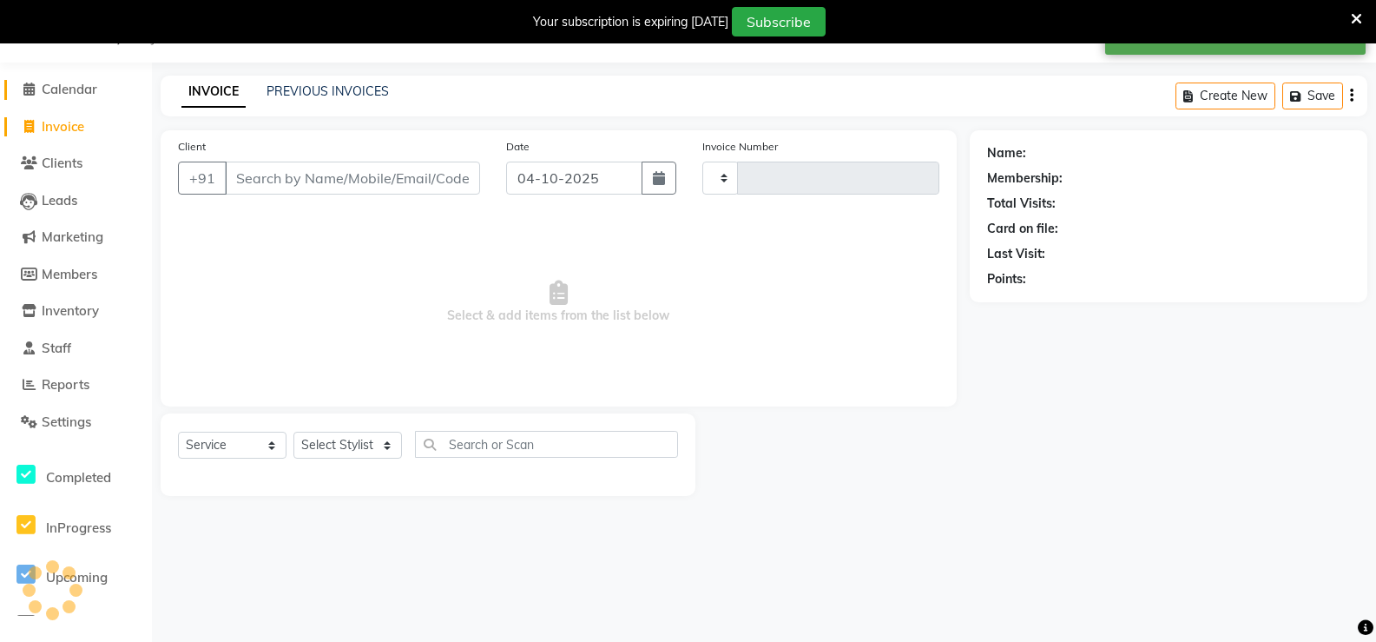
click at [91, 93] on span "Calendar" at bounding box center [70, 89] width 56 height 16
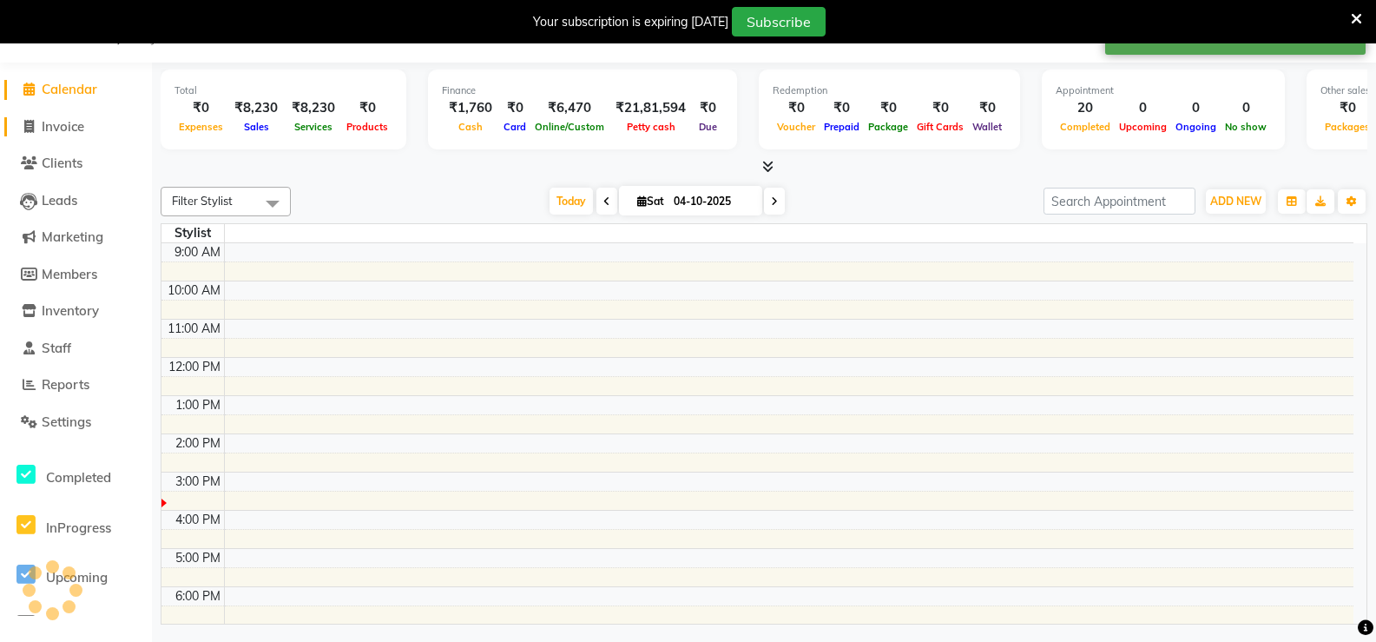
click at [84, 132] on span "Invoice" at bounding box center [63, 126] width 43 height 16
select select "service"
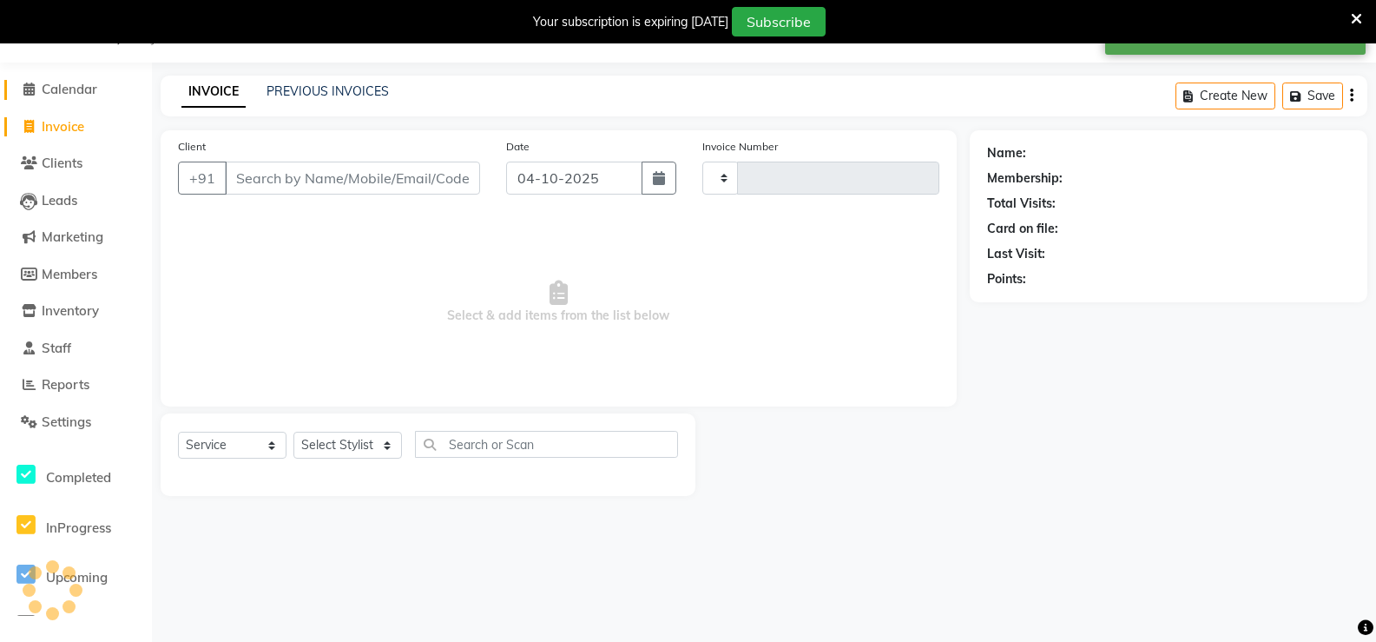
click at [84, 95] on span "Calendar" at bounding box center [70, 89] width 56 height 16
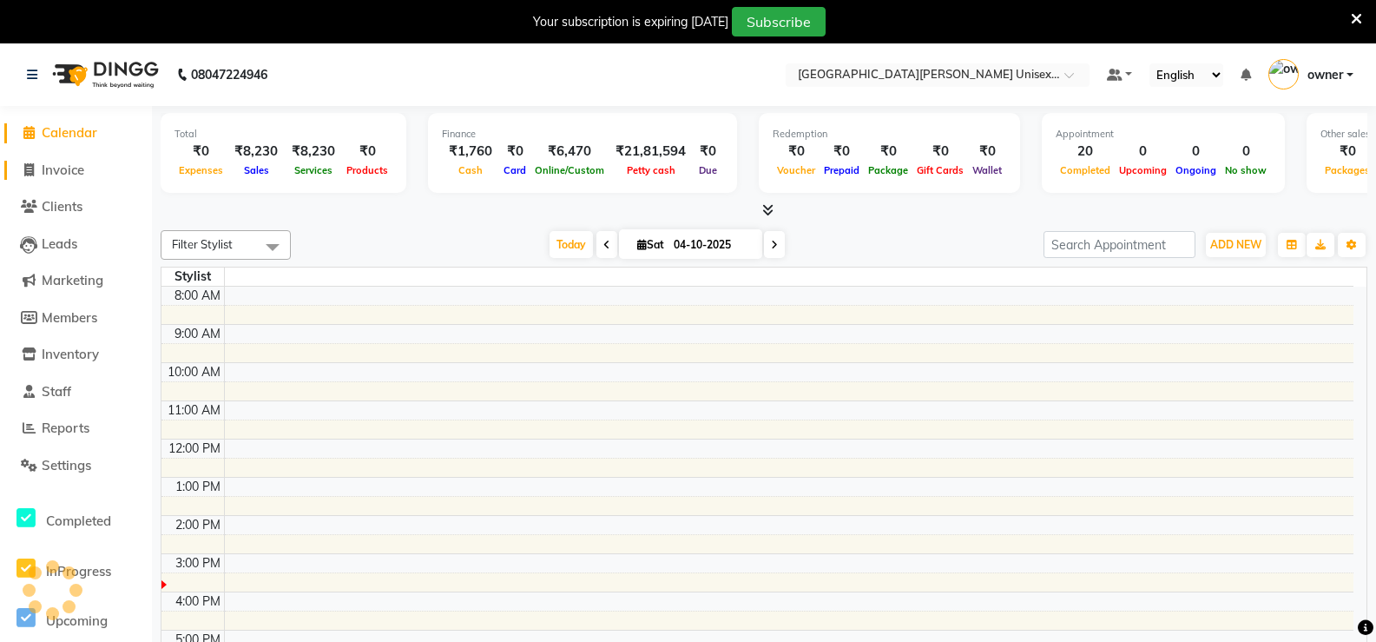
click at [61, 177] on span "Invoice" at bounding box center [63, 169] width 43 height 16
select select "service"
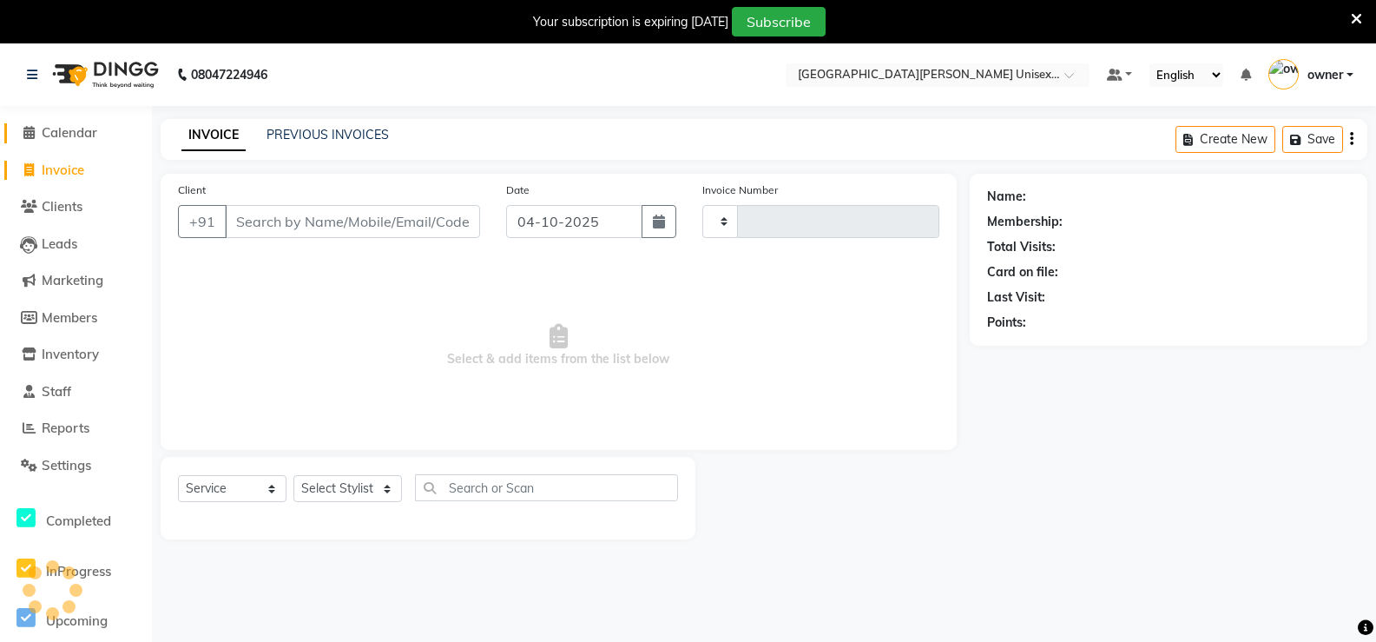
click at [69, 135] on span "Calendar" at bounding box center [70, 132] width 56 height 16
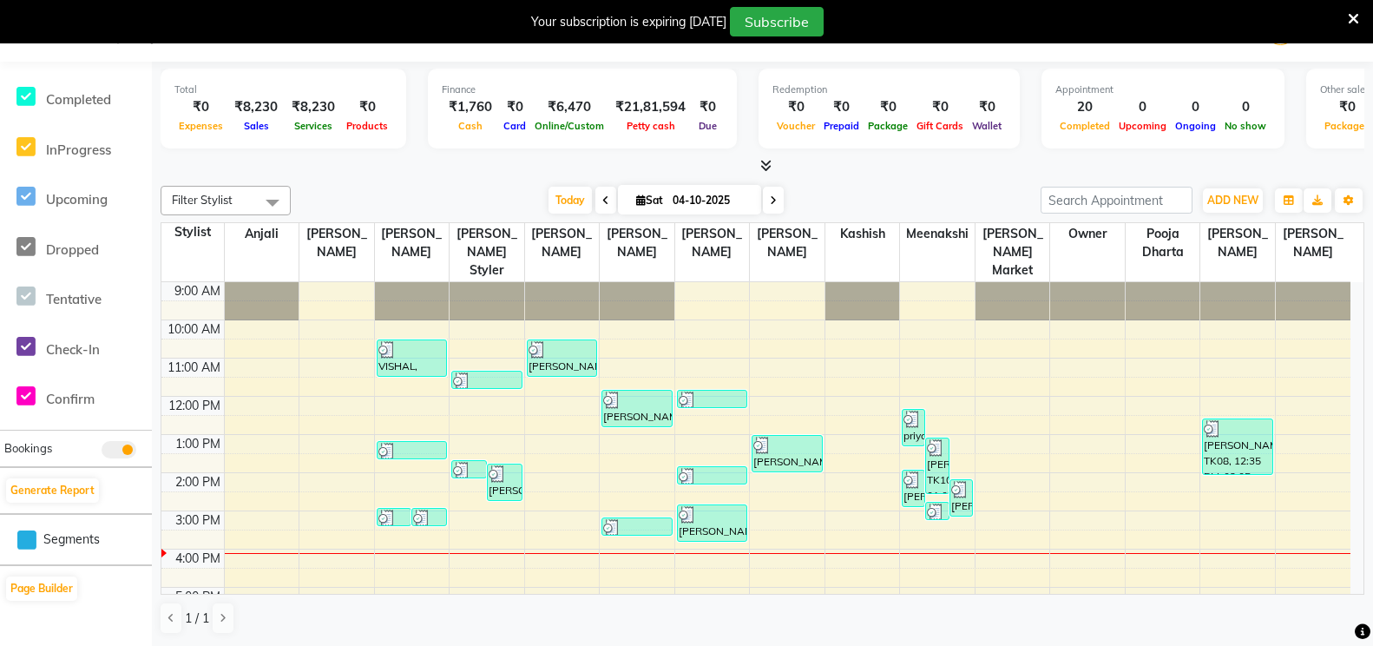
scroll to position [377, 0]
drag, startPoint x: 0, startPoint y: 623, endPoint x: 0, endPoint y: 675, distance: 52.1
drag, startPoint x: 0, startPoint y: 675, endPoint x: 66, endPoint y: 63, distance: 615.6
drag, startPoint x: 66, startPoint y: 63, endPoint x: 34, endPoint y: 68, distance: 32.4
click at [34, 68] on li "Completed InProgress Upcoming Dropped Tentative Check-In Confirm" at bounding box center [76, 246] width 152 height 367
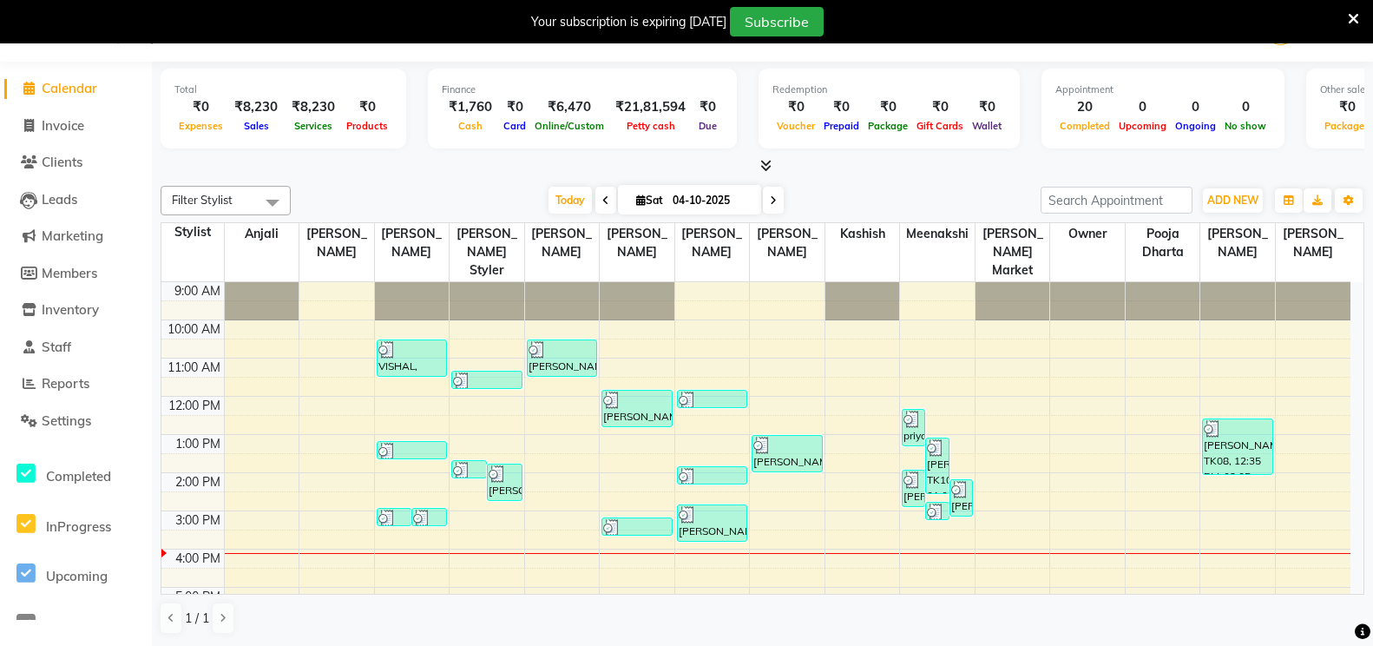
scroll to position [0, 0]
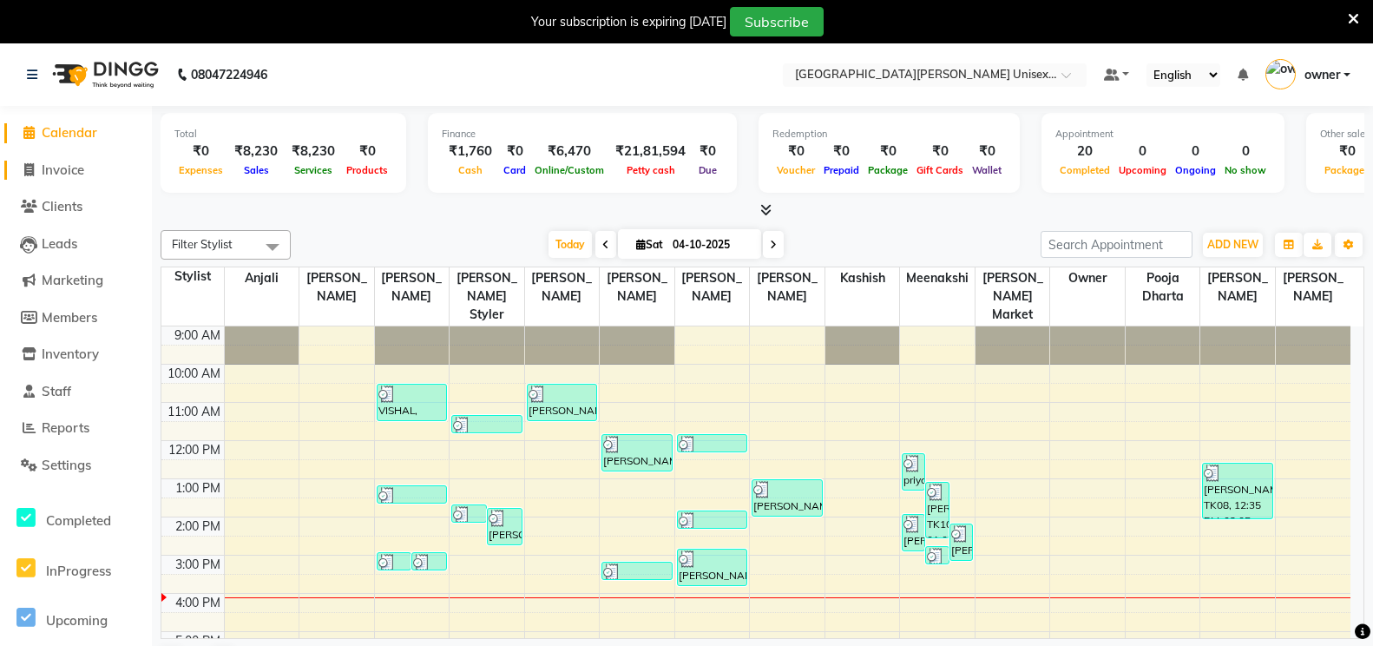
click at [57, 162] on span "Invoice" at bounding box center [63, 169] width 43 height 16
select select "service"
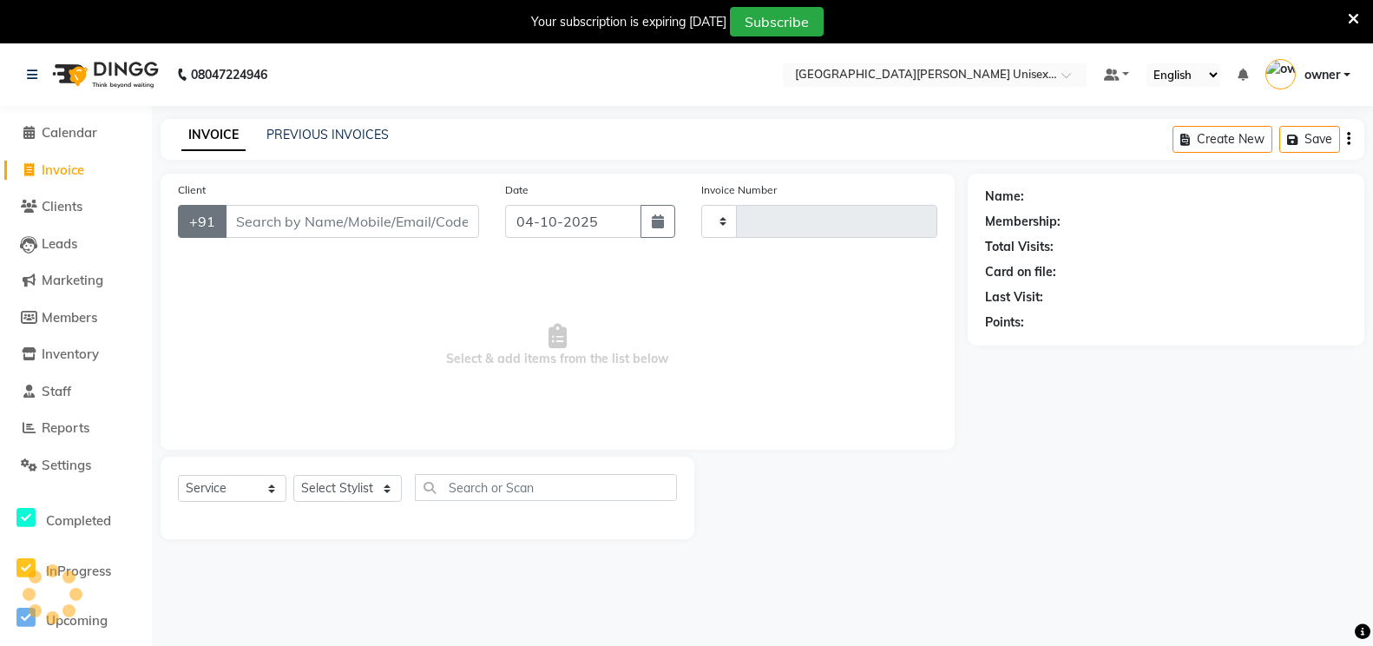
type input "3548"
select select "7055"
click at [317, 231] on input "Client" at bounding box center [352, 221] width 254 height 33
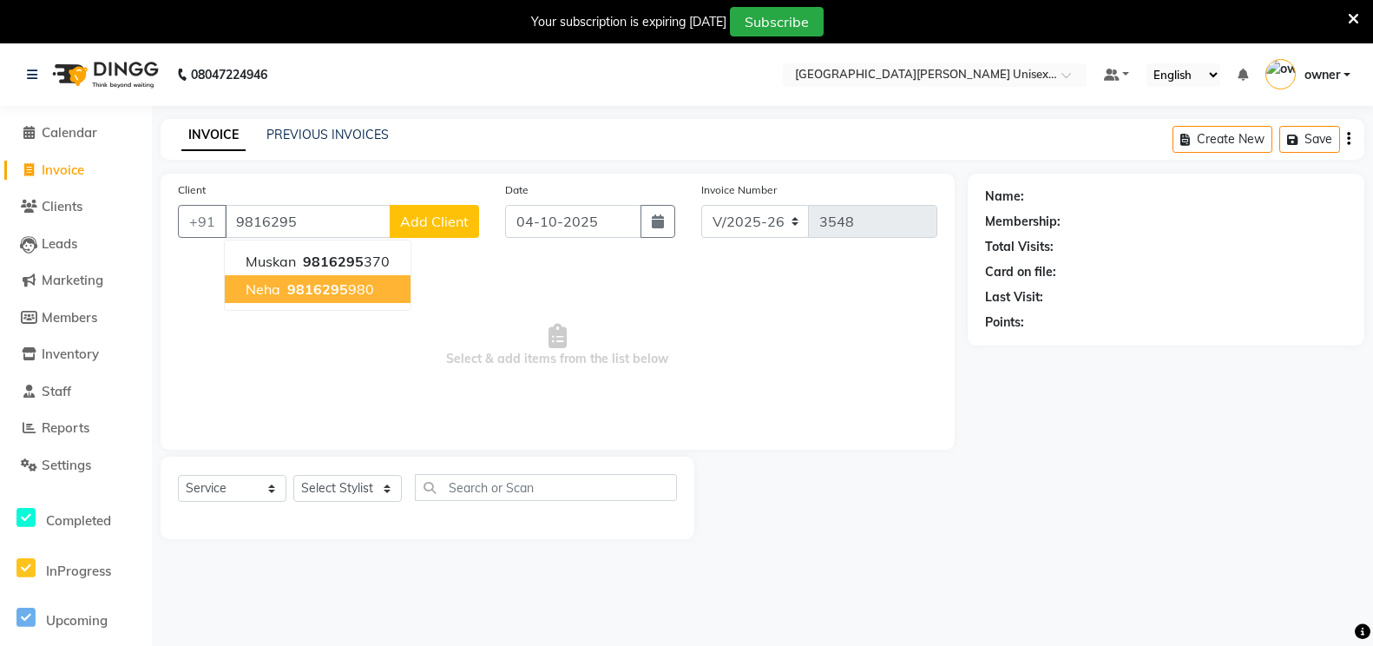
click at [365, 293] on ngb-highlight "9816295 980" at bounding box center [329, 288] width 90 height 17
type input "9816295980"
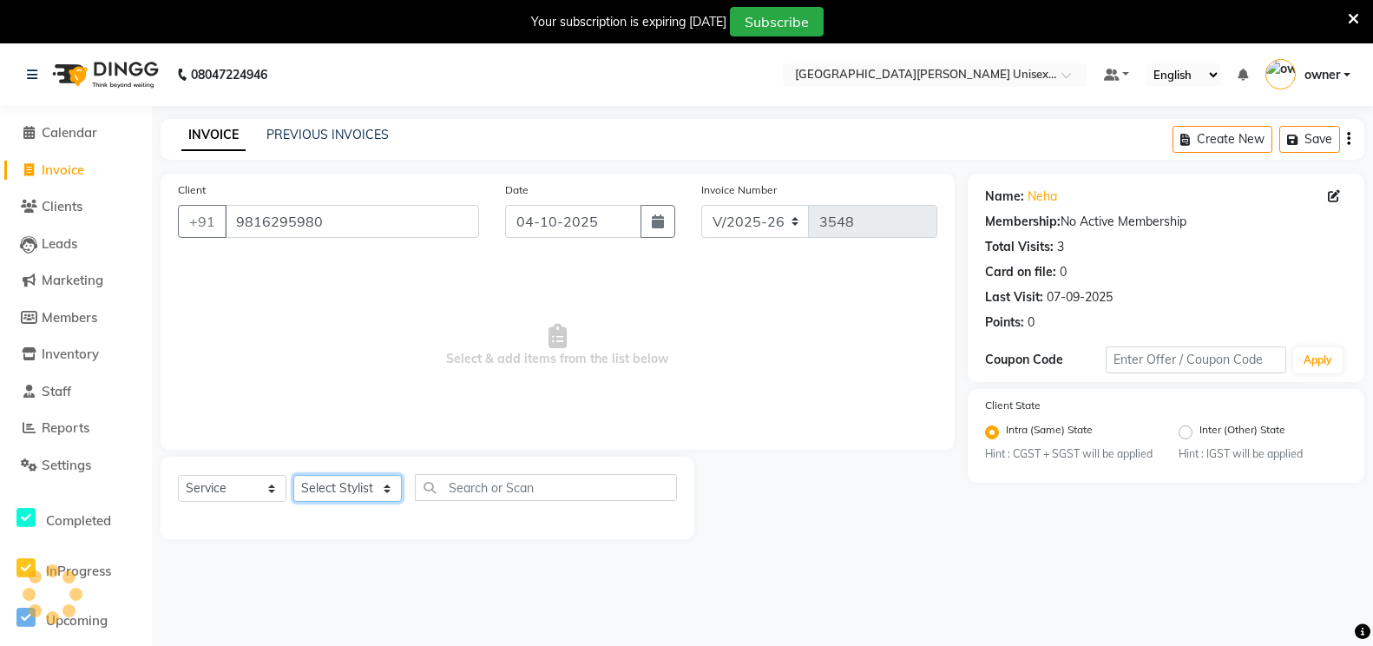
click at [359, 494] on select "Select Stylist anjali [PERSON_NAME] [PERSON_NAME] [PERSON_NAME] [PERSON_NAME] […" at bounding box center [347, 488] width 109 height 27
select select "58723"
click at [293, 475] on select "Select Stylist anjali [PERSON_NAME] [PERSON_NAME] [PERSON_NAME] [PERSON_NAME] […" at bounding box center [347, 488] width 109 height 27
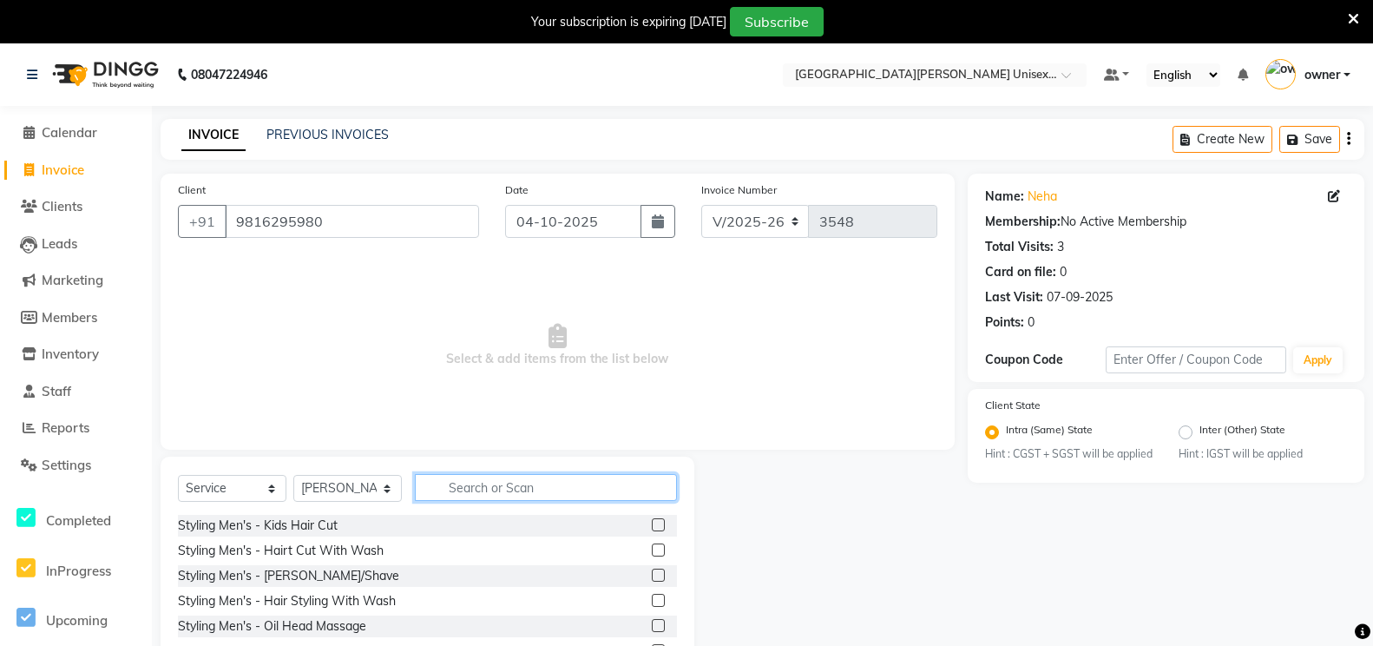
click at [457, 497] on input "text" at bounding box center [546, 487] width 262 height 27
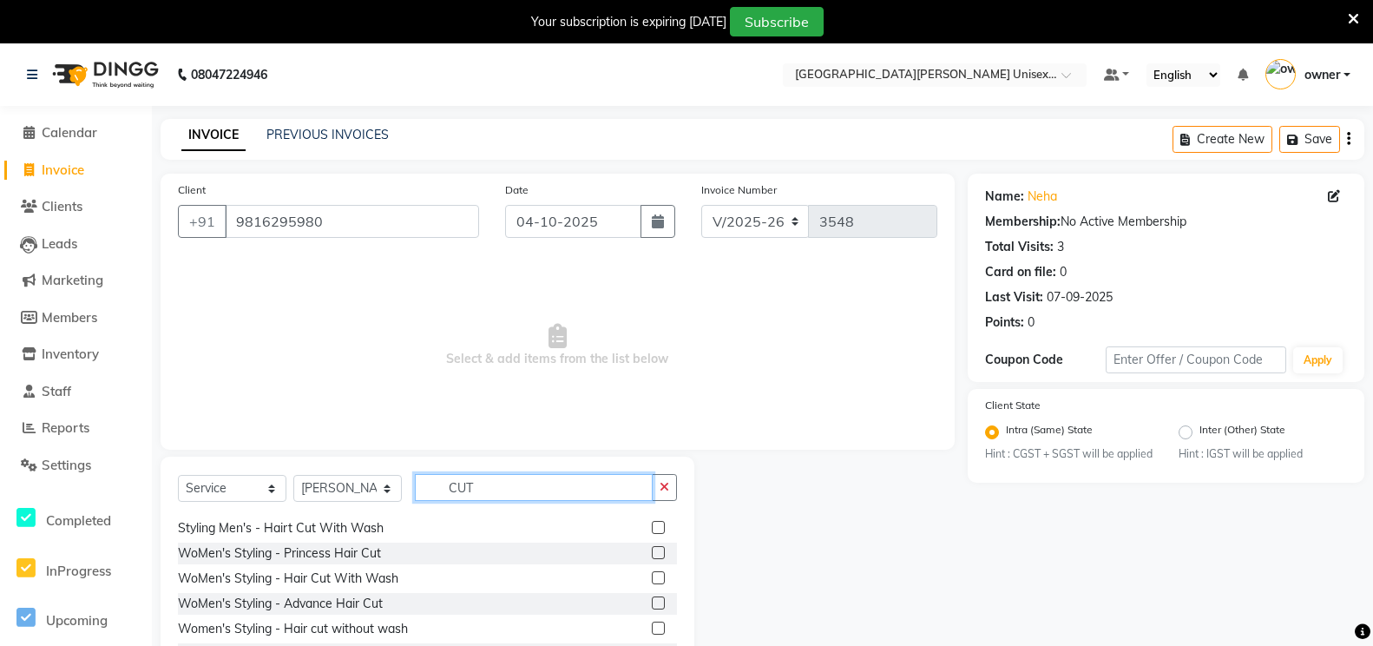
scroll to position [28, 0]
type input "CUT"
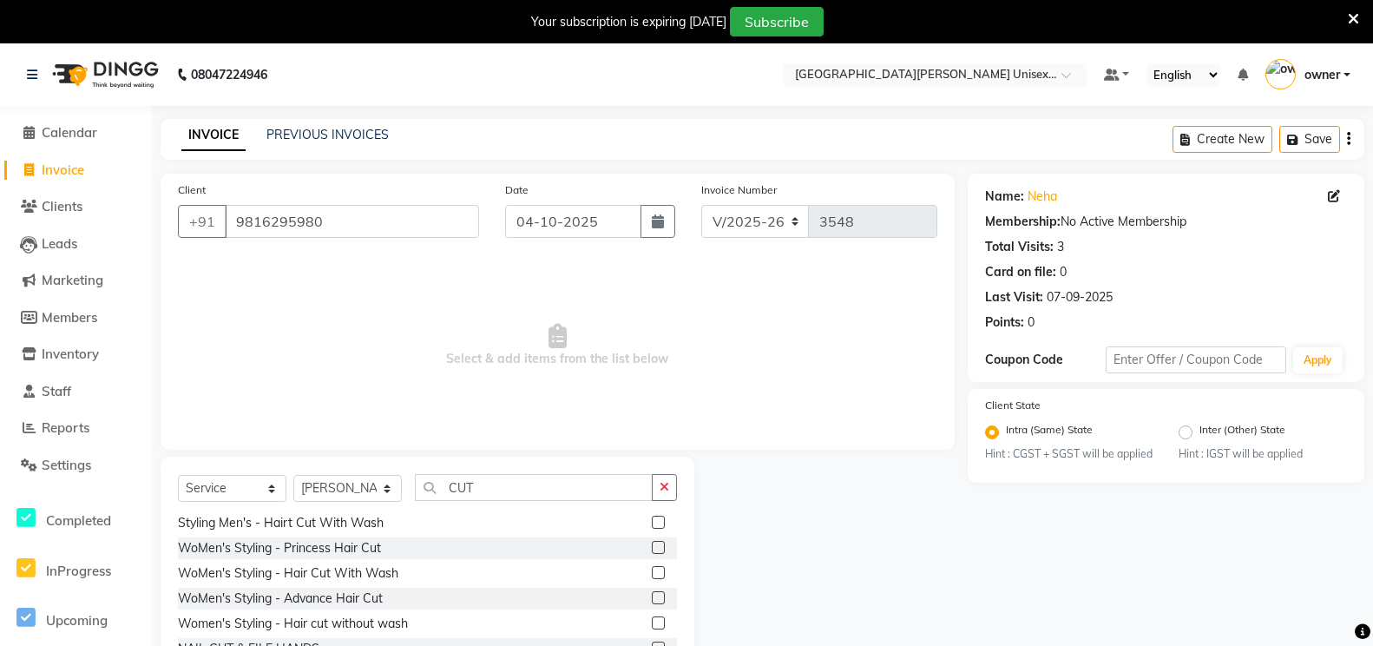
click at [652, 567] on label at bounding box center [658, 572] width 13 height 13
click at [652, 568] on input "checkbox" at bounding box center [657, 573] width 11 height 11
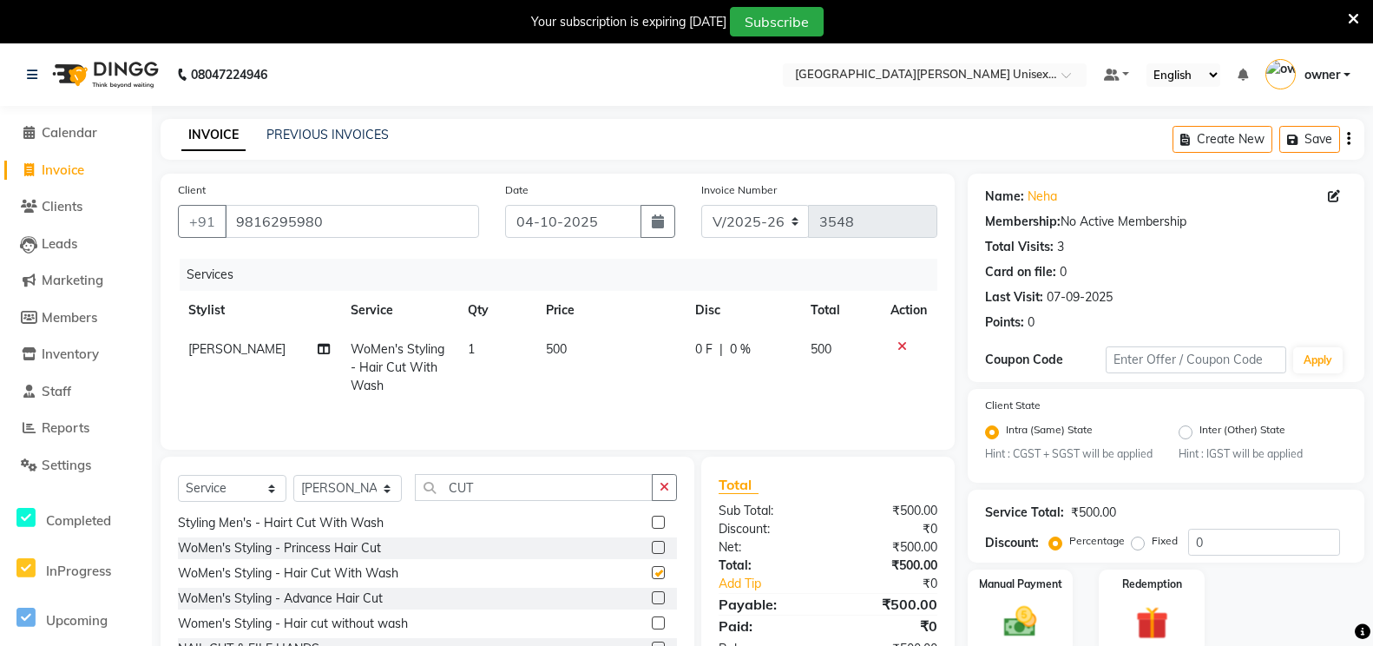
checkbox input "false"
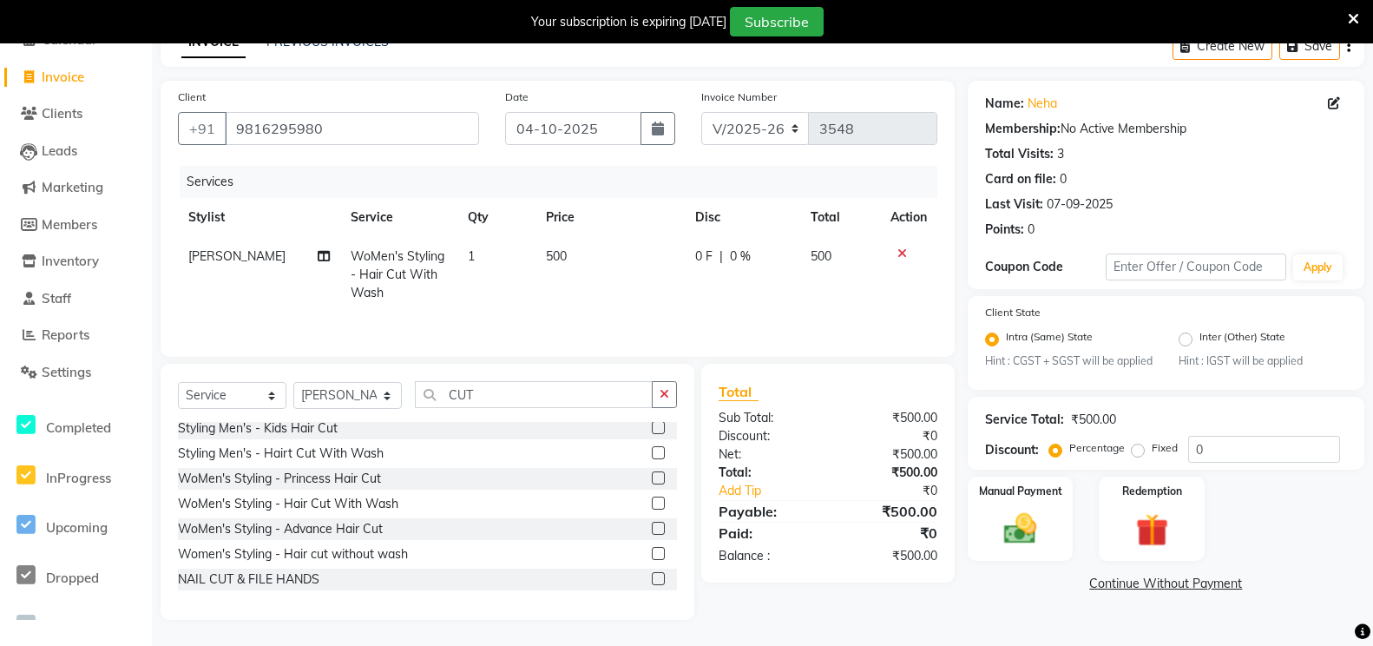
scroll to position [0, 0]
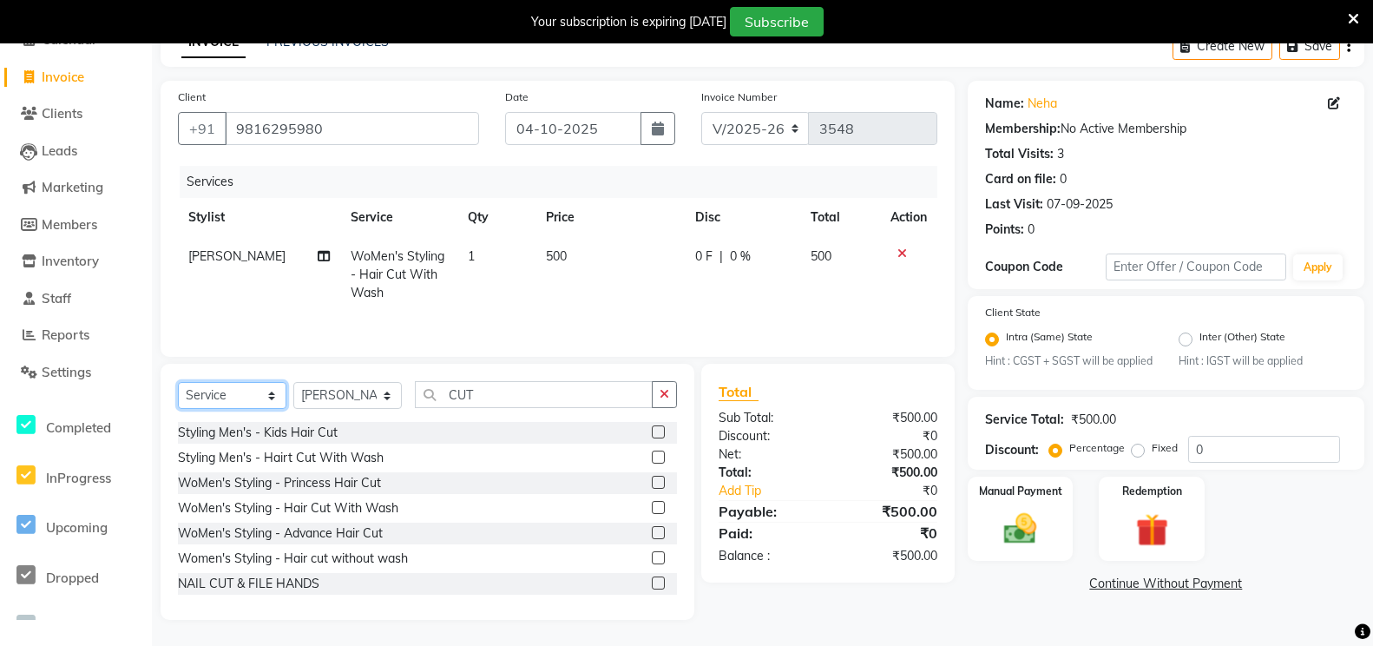
click at [230, 404] on select "Select Service Product Membership Package Voucher Prepaid Gift Card" at bounding box center [232, 395] width 109 height 27
select select "product"
click at [178, 382] on select "Select Service Product Membership Package Voucher Prepaid Gift Card" at bounding box center [232, 395] width 109 height 27
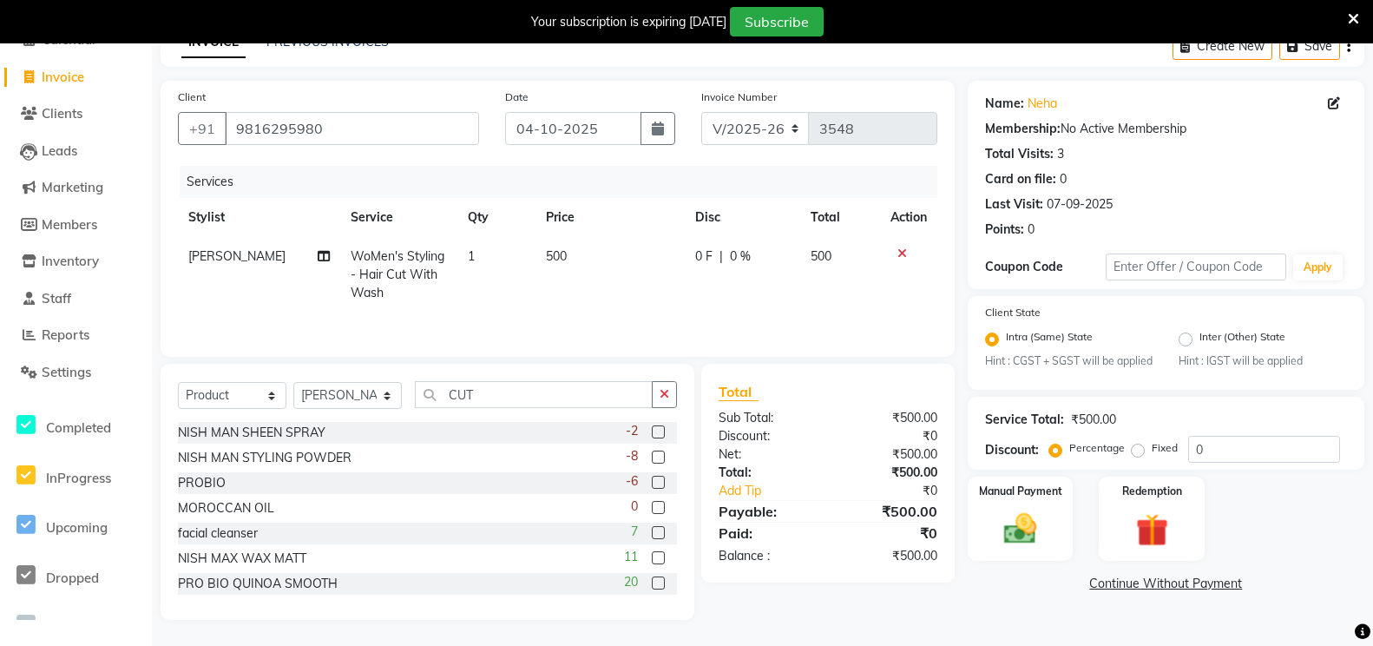
click at [652, 506] on label at bounding box center [658, 507] width 13 height 13
click at [652, 506] on input "checkbox" at bounding box center [657, 508] width 11 height 11
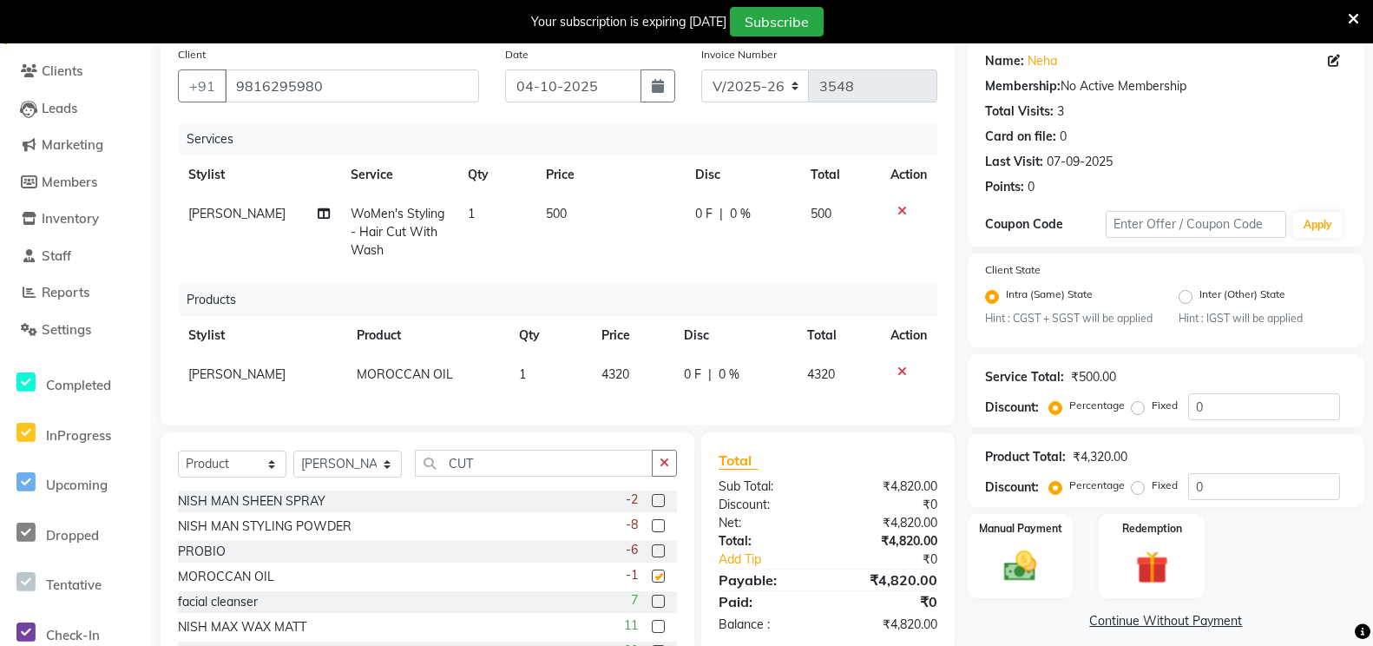
checkbox input "false"
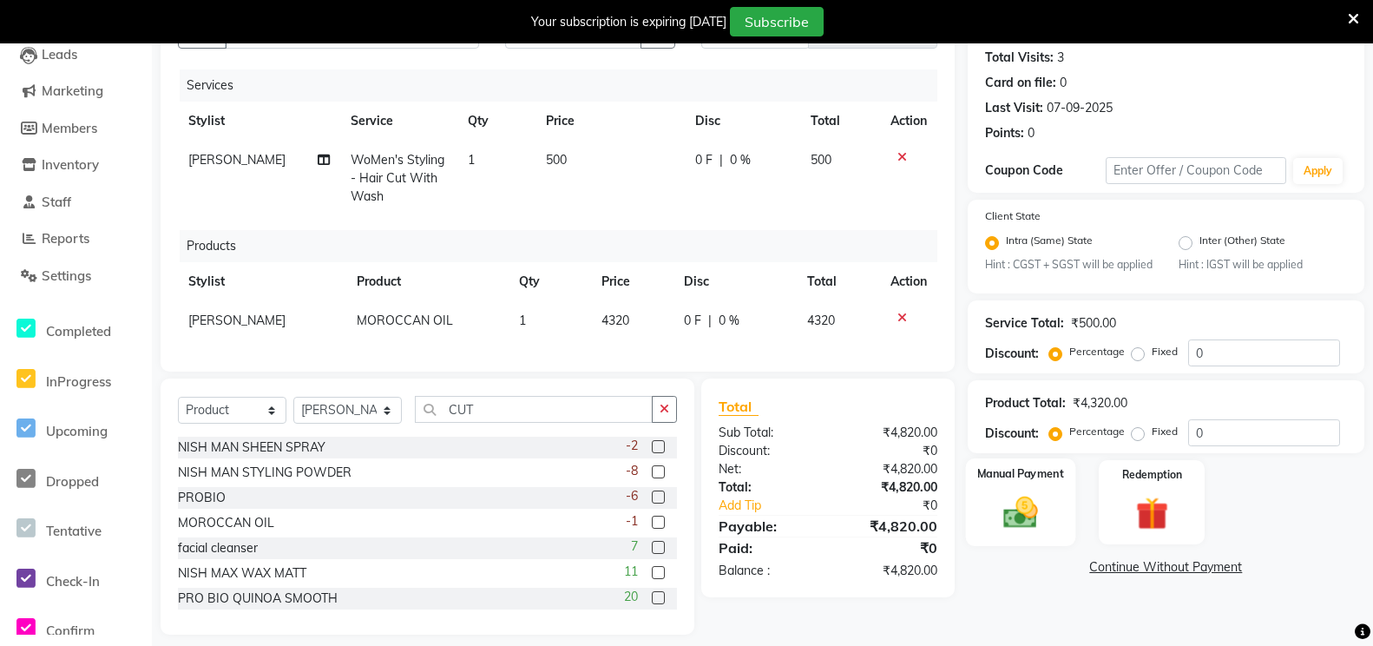
scroll to position [217, 0]
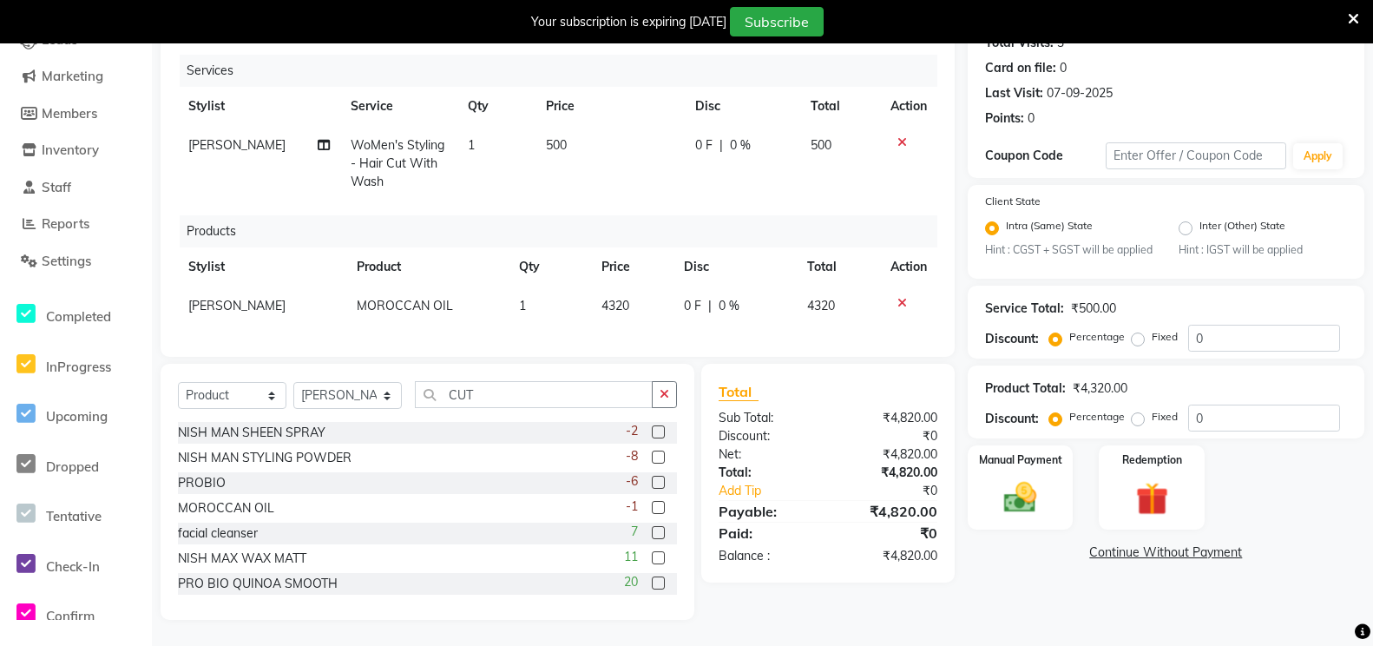
click at [904, 297] on icon at bounding box center [903, 303] width 10 height 12
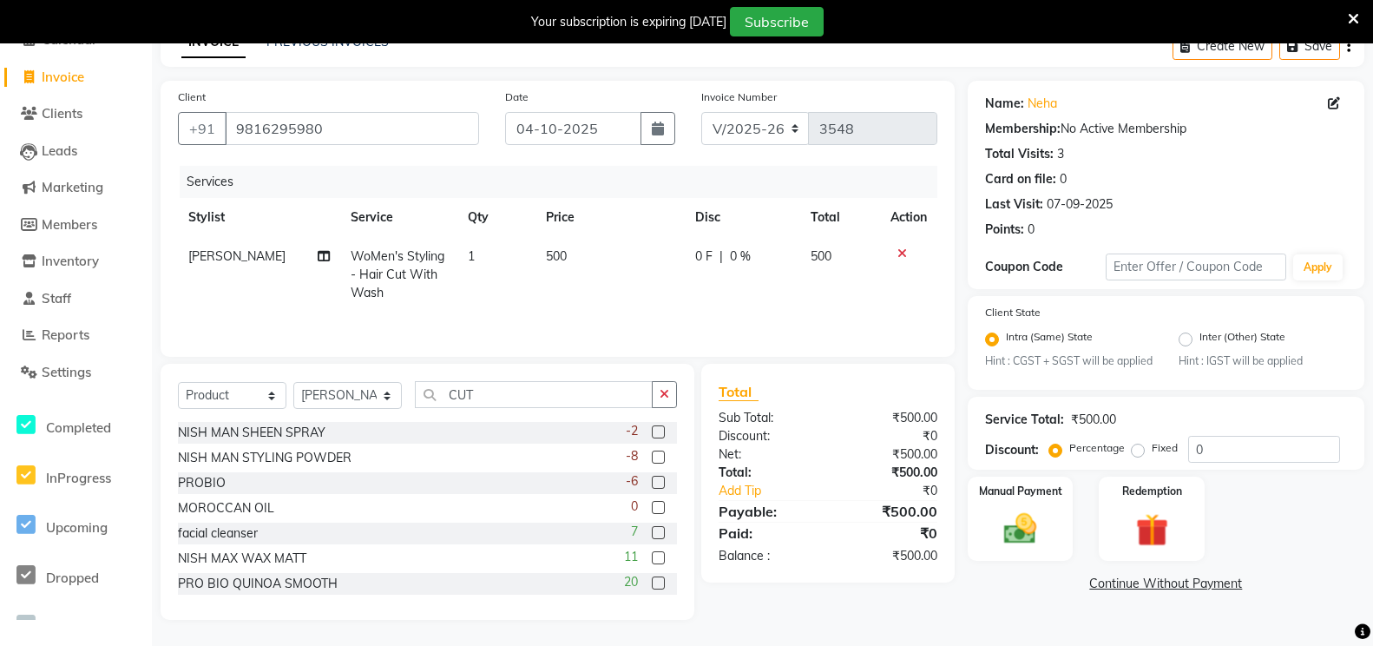
click at [652, 482] on label at bounding box center [658, 482] width 13 height 13
click at [652, 482] on input "checkbox" at bounding box center [657, 482] width 11 height 11
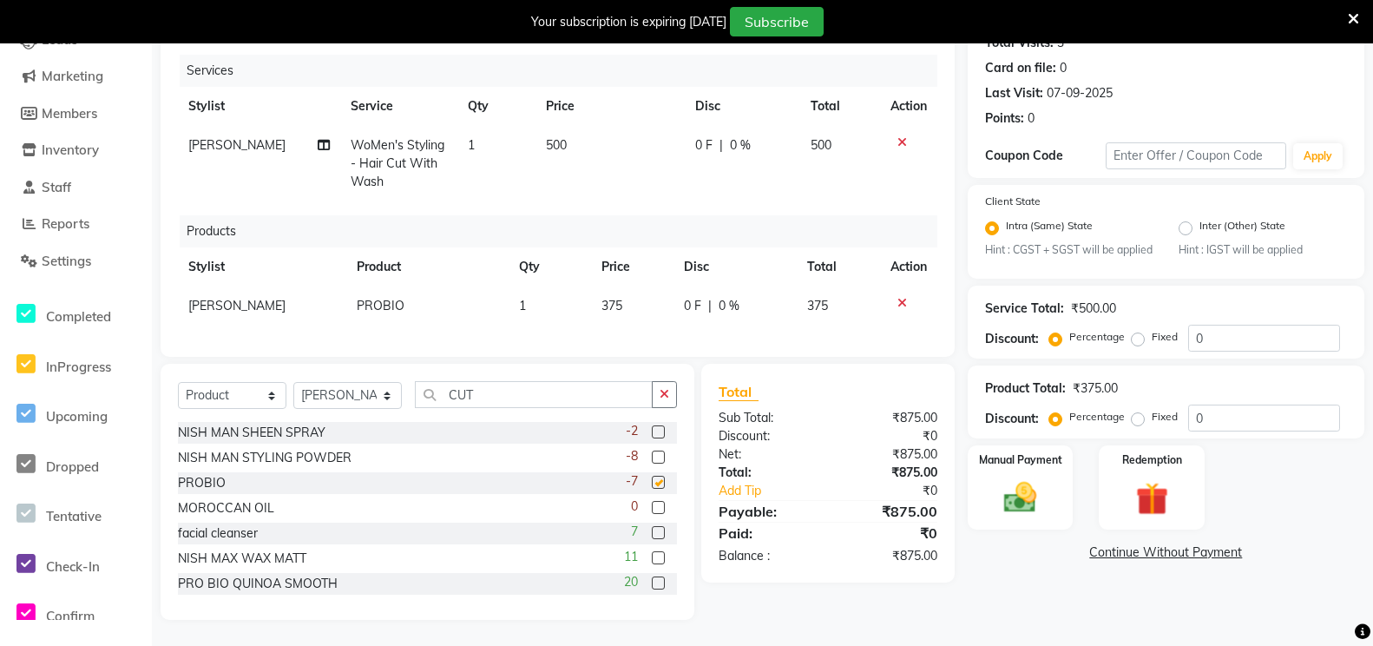
checkbox input "false"
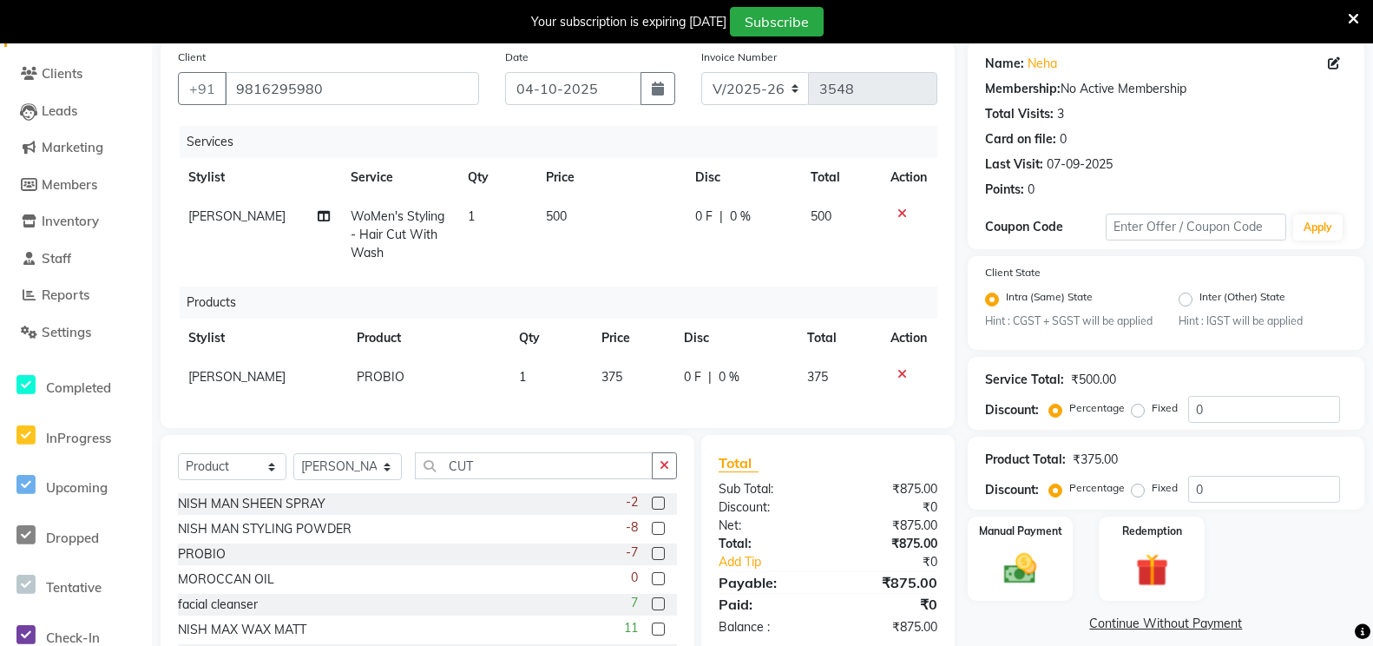
scroll to position [217, 0]
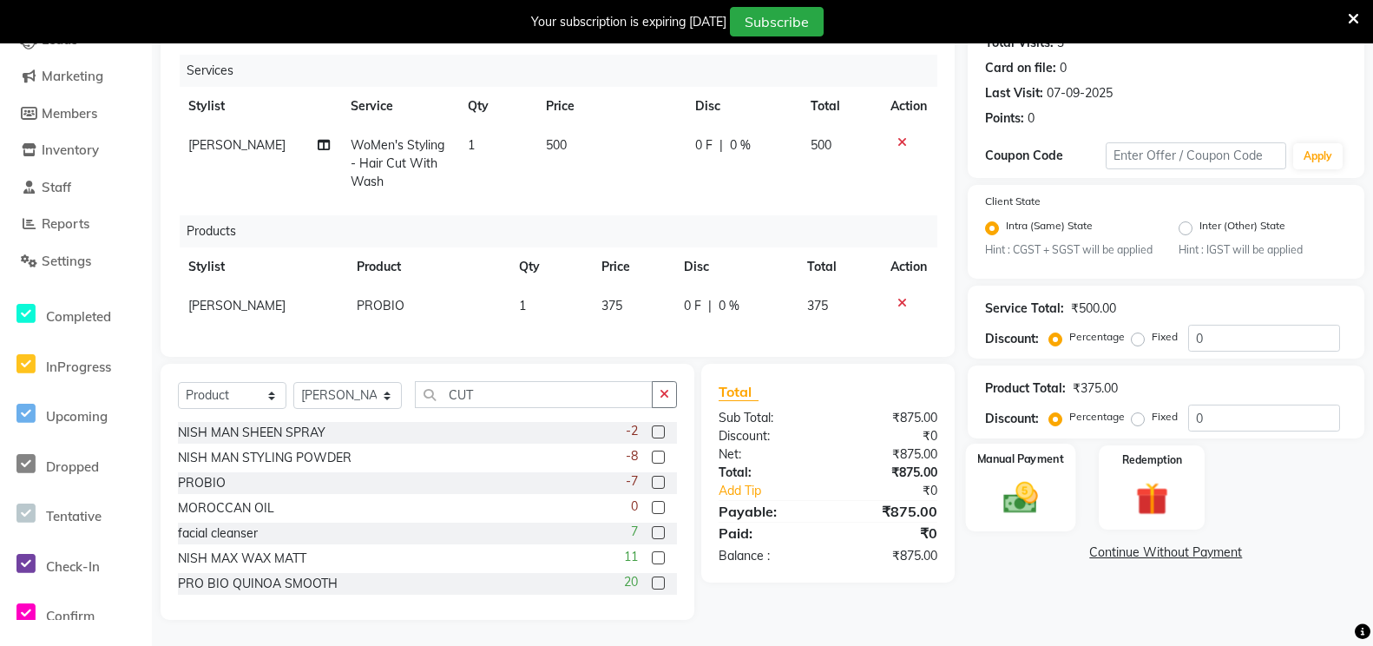
click at [989, 505] on div "Manual Payment" at bounding box center [1020, 488] width 110 height 88
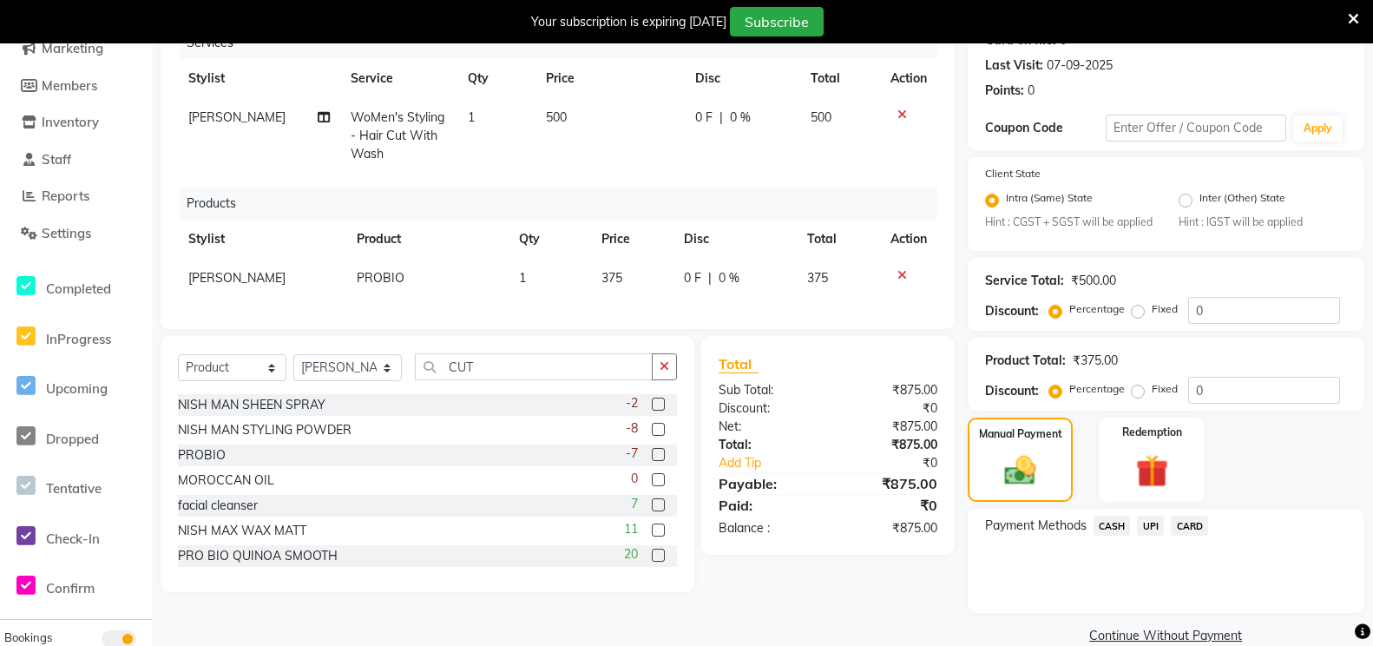
scroll to position [277, 0]
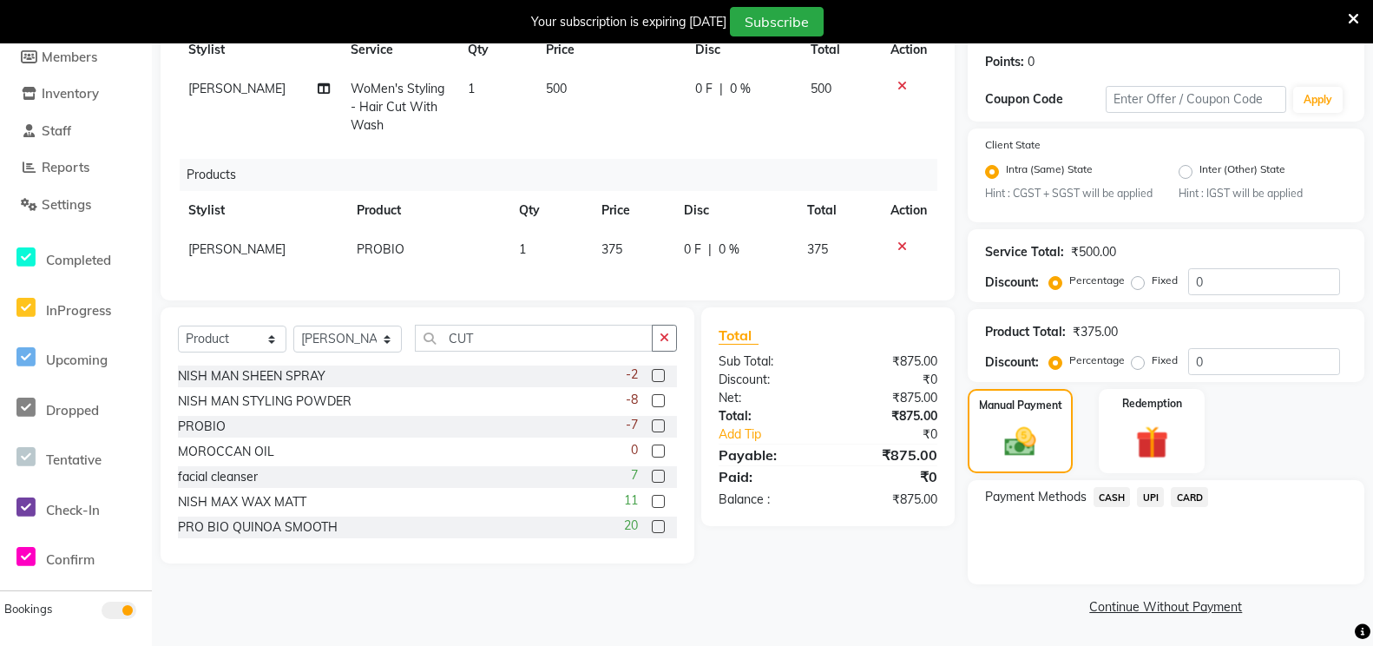
click at [1118, 496] on span "CASH" at bounding box center [1112, 497] width 37 height 20
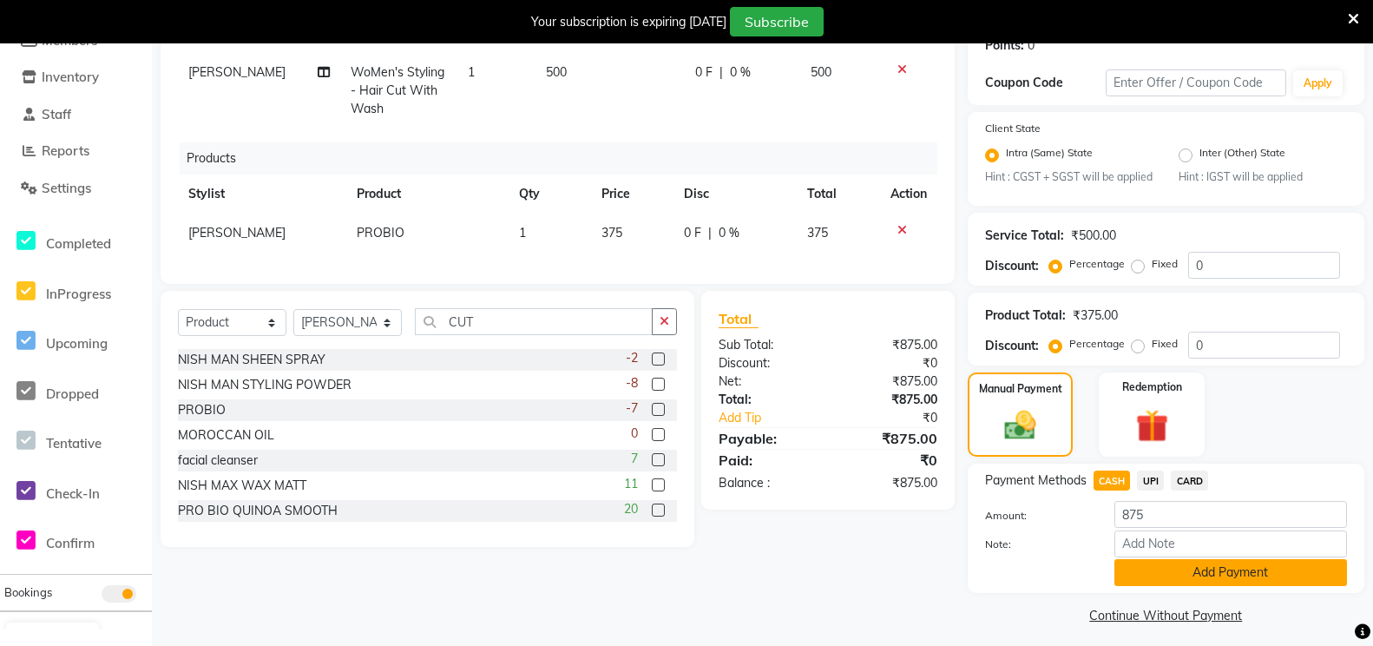
click at [1148, 583] on button "Add Payment" at bounding box center [1231, 572] width 233 height 27
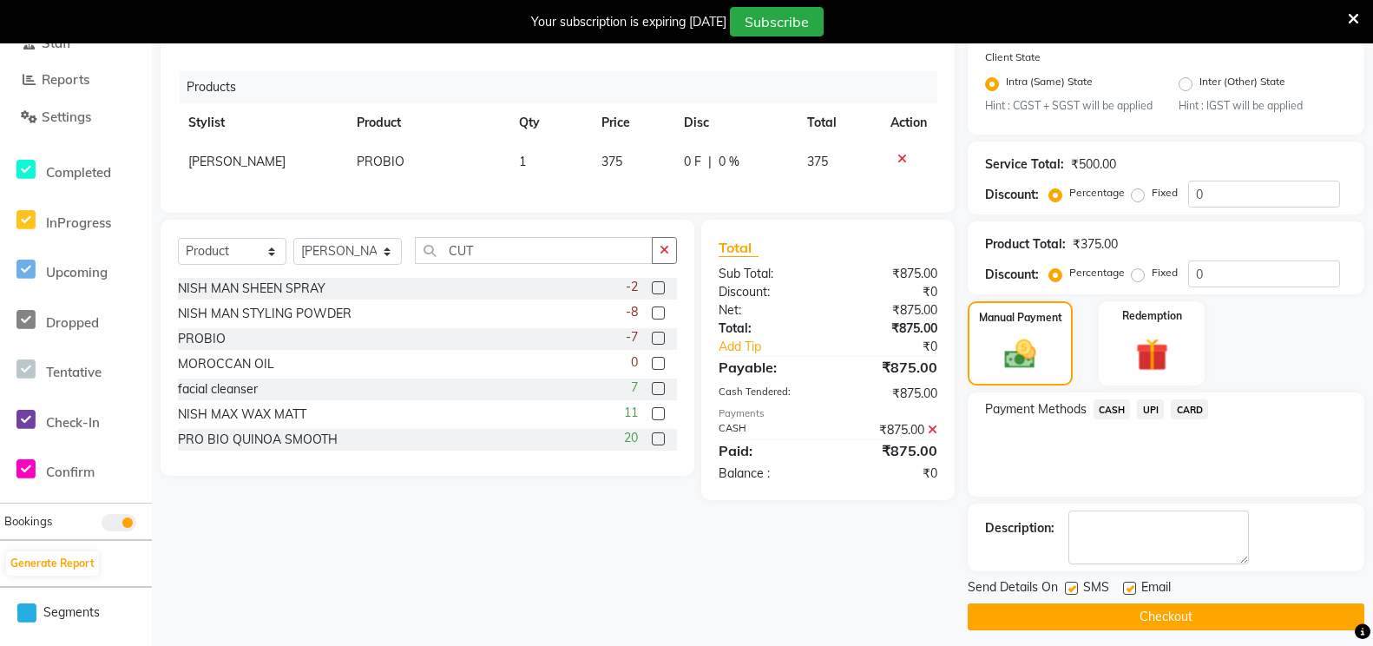
scroll to position [375, 0]
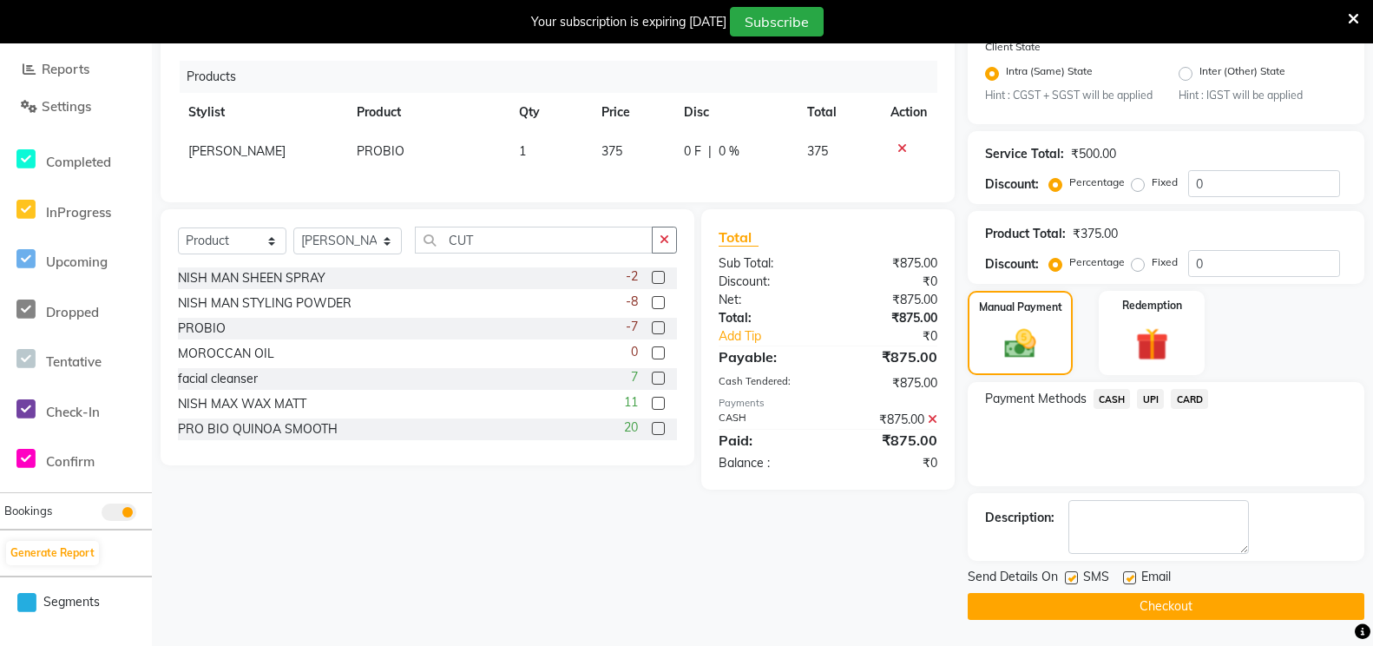
click at [1132, 599] on button "Checkout" at bounding box center [1166, 606] width 397 height 27
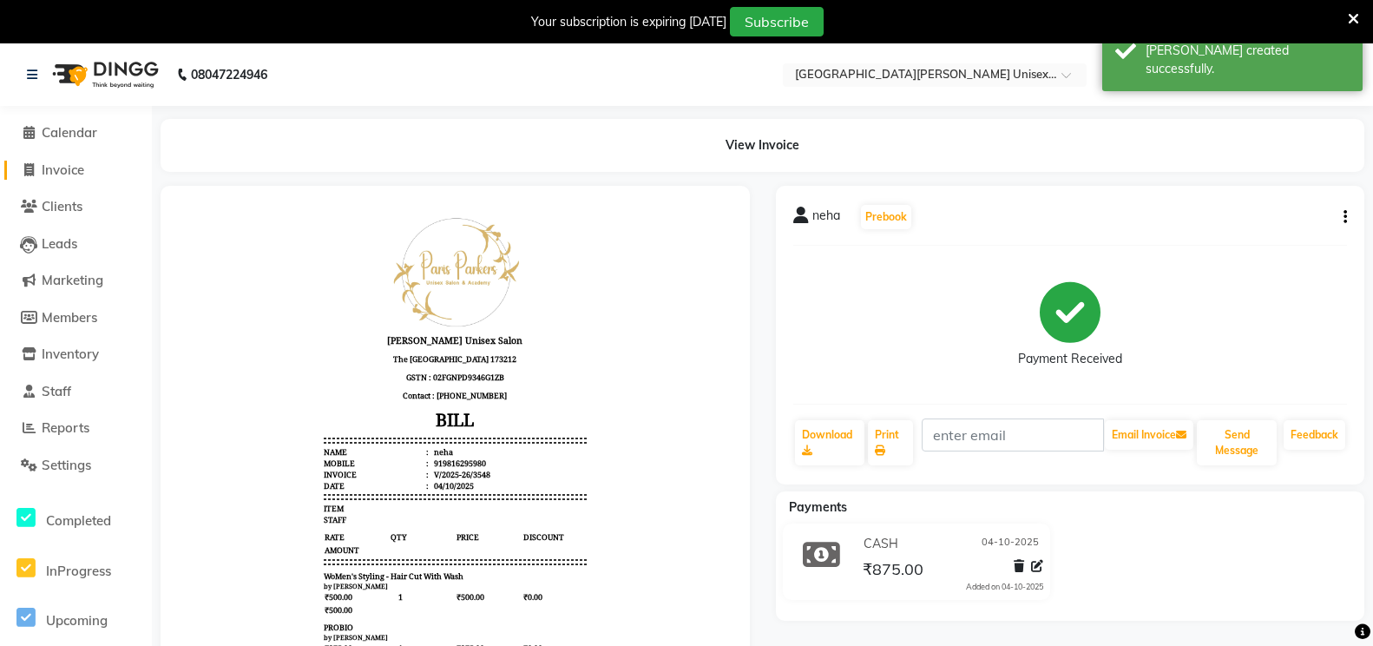
click at [42, 164] on span "Invoice" at bounding box center [63, 169] width 43 height 16
select select "service"
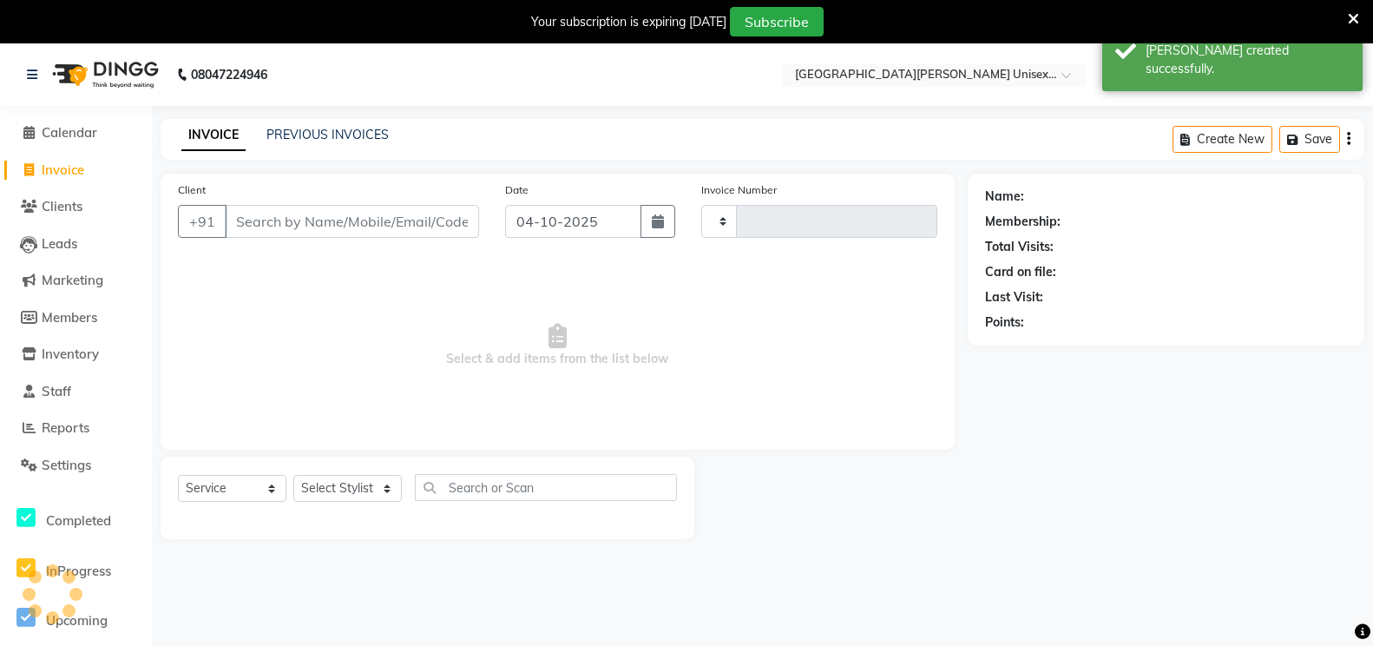
type input "3549"
select select "7055"
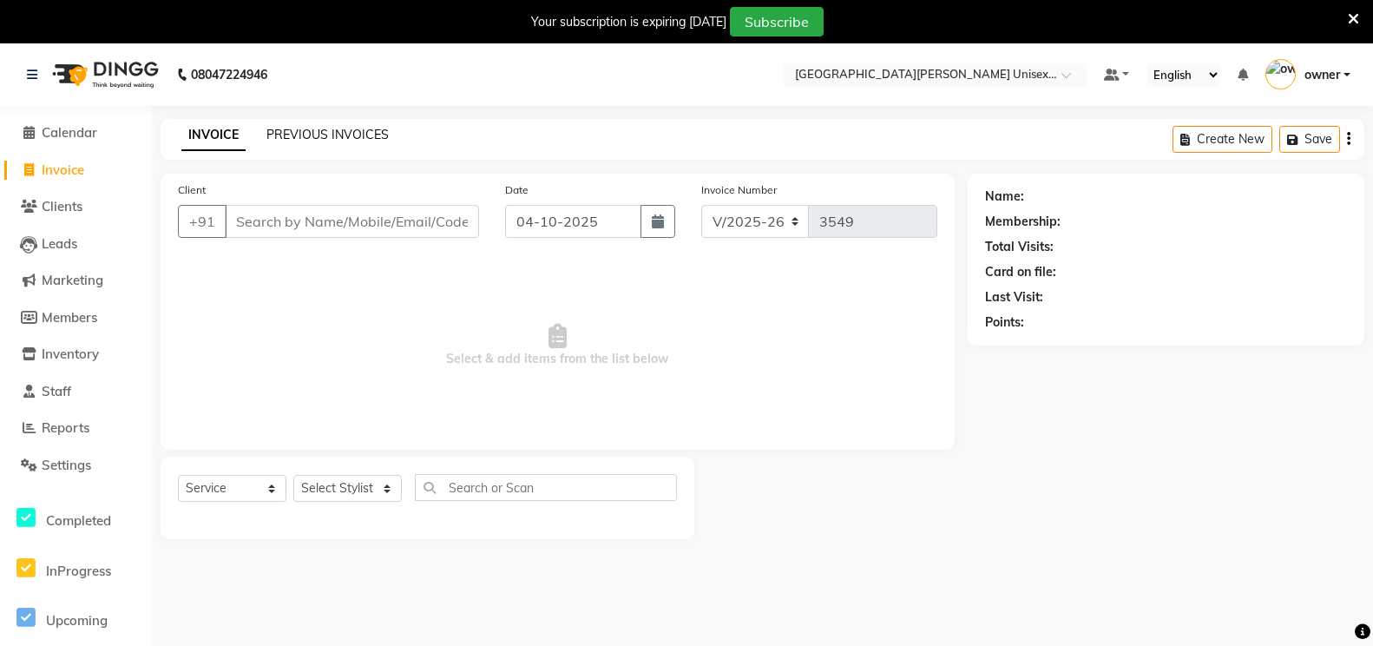
click at [306, 134] on link "PREVIOUS INVOICES" at bounding box center [328, 135] width 122 height 16
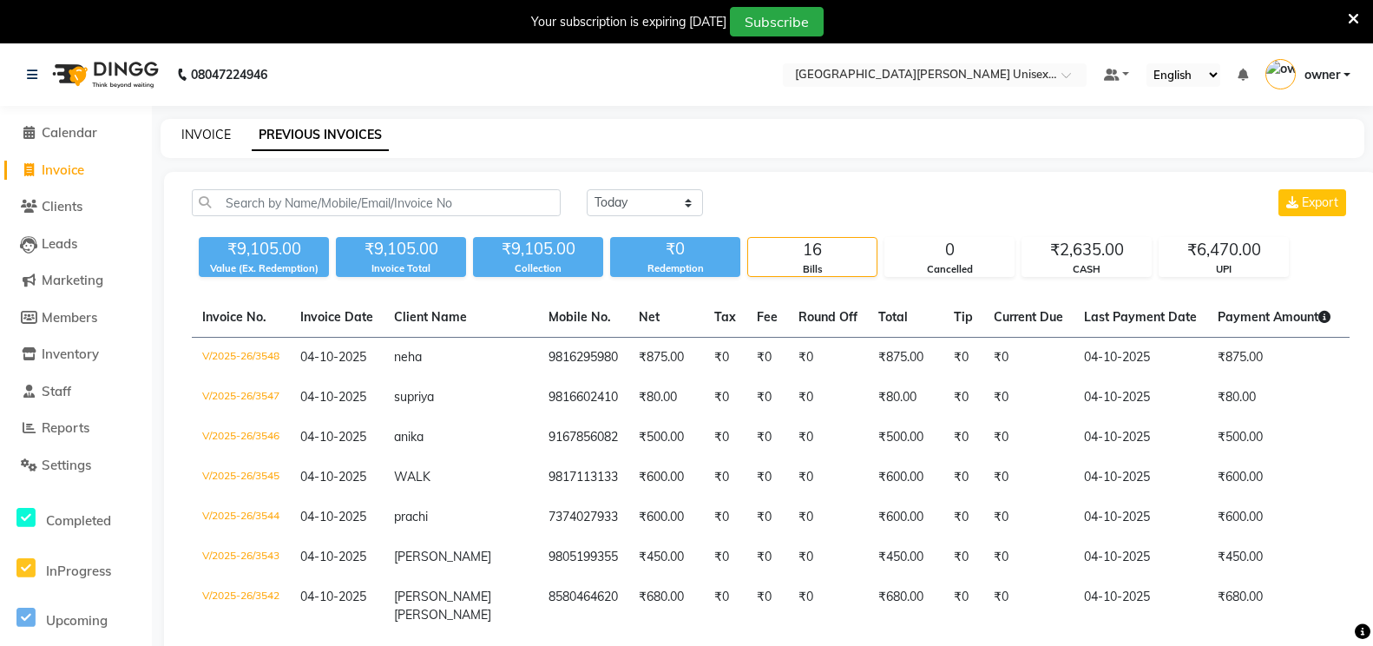
click at [196, 137] on link "INVOICE" at bounding box center [205, 135] width 49 height 16
select select "service"
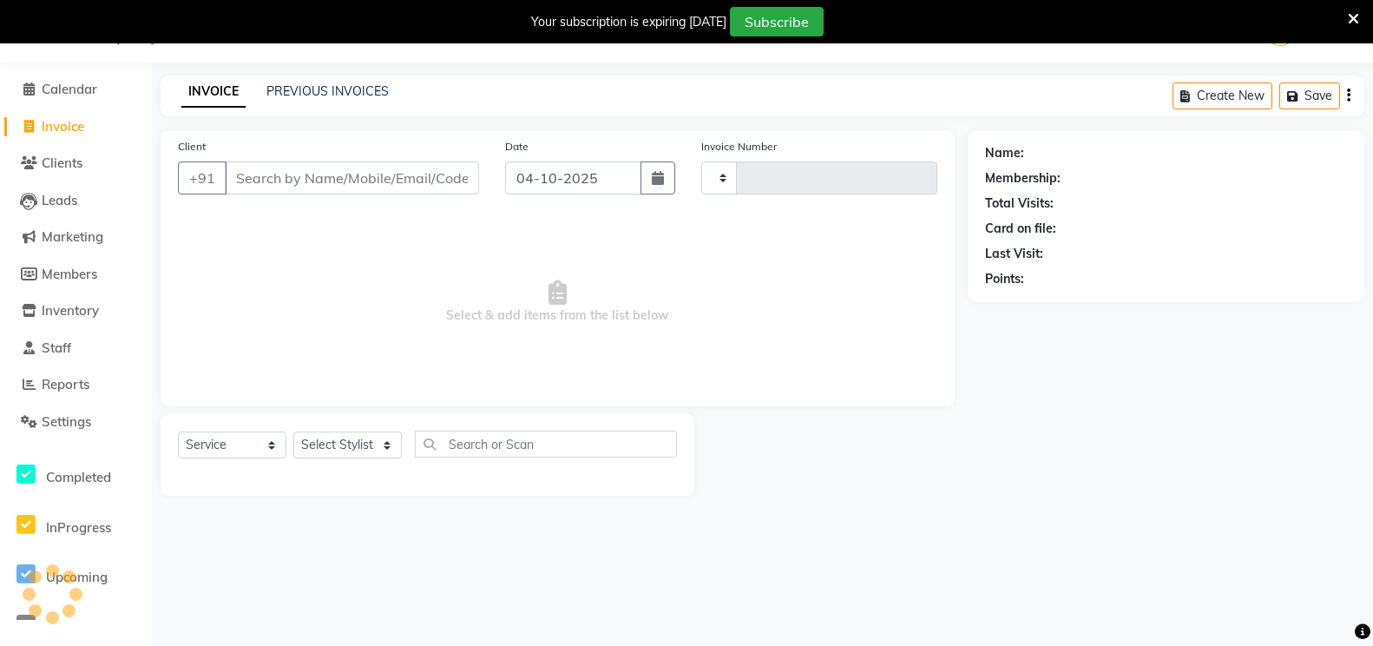
type input "3549"
select select "7055"
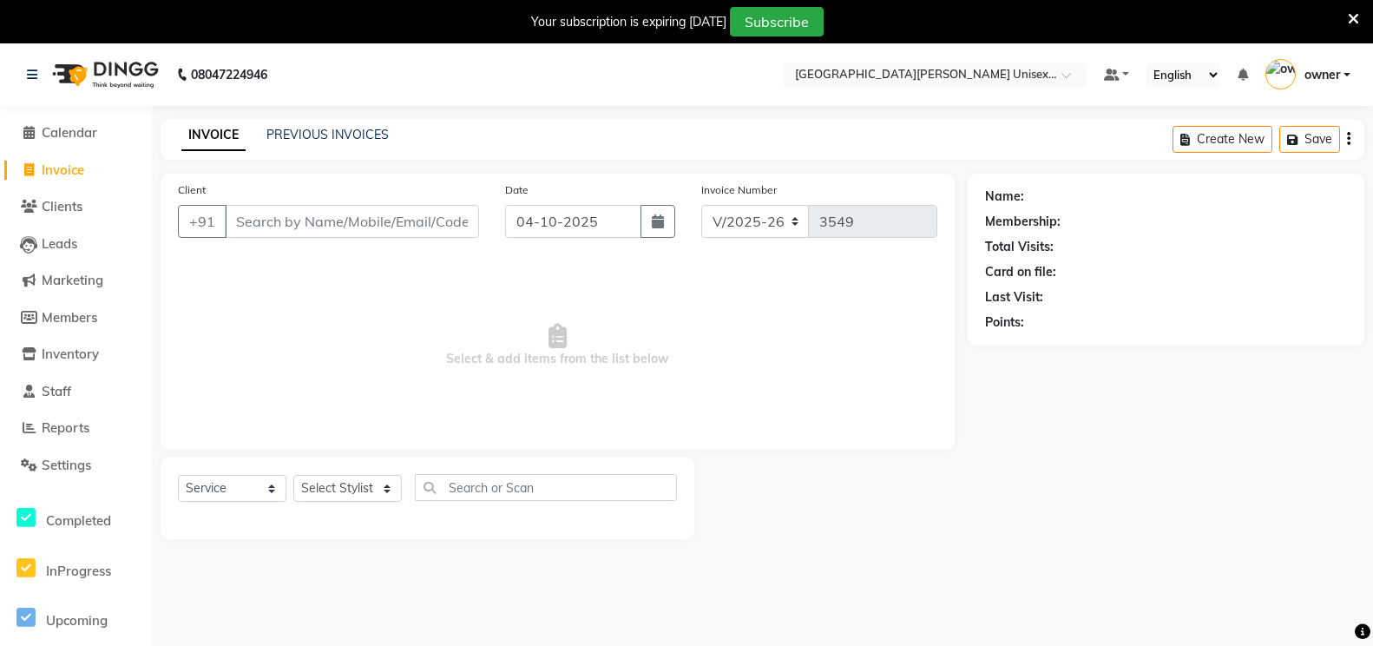
click at [1353, 13] on icon at bounding box center [1353, 19] width 11 height 16
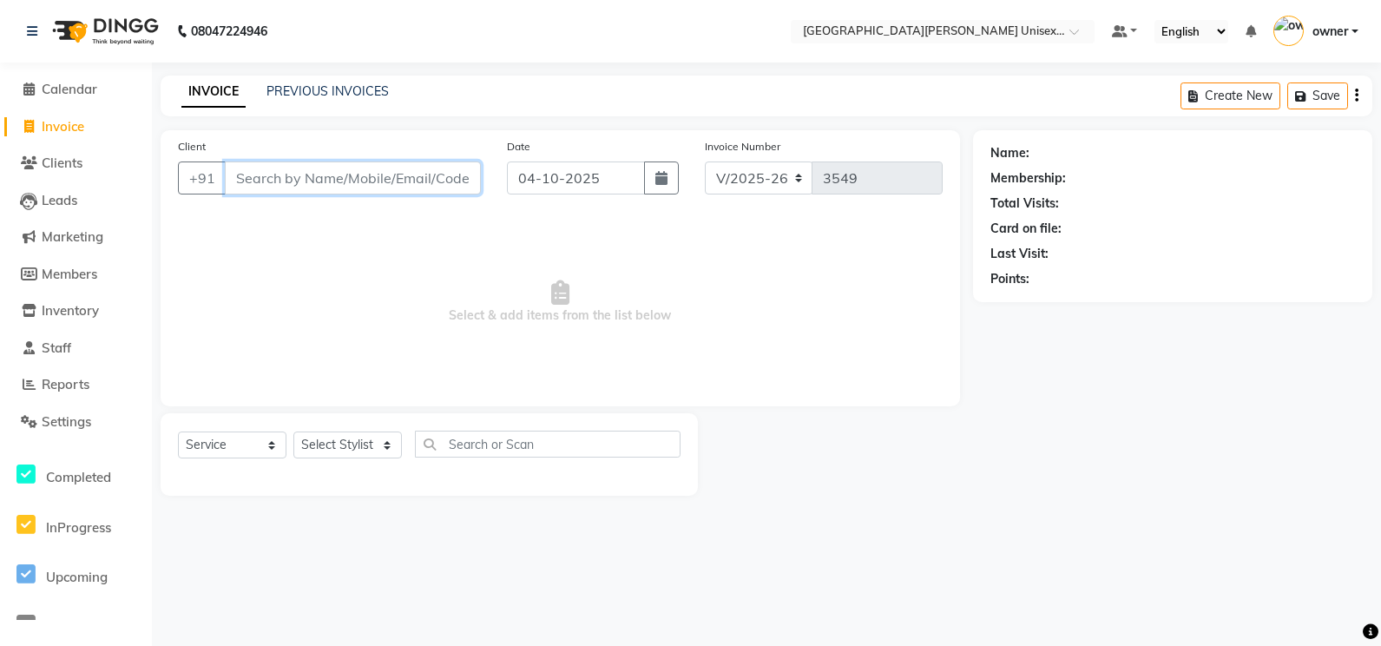
drag, startPoint x: 311, startPoint y: 172, endPoint x: 346, endPoint y: 179, distance: 36.3
click at [311, 172] on input "Client" at bounding box center [353, 177] width 256 height 33
type input "6230181434"
click at [446, 168] on button "Add Client" at bounding box center [436, 177] width 89 height 33
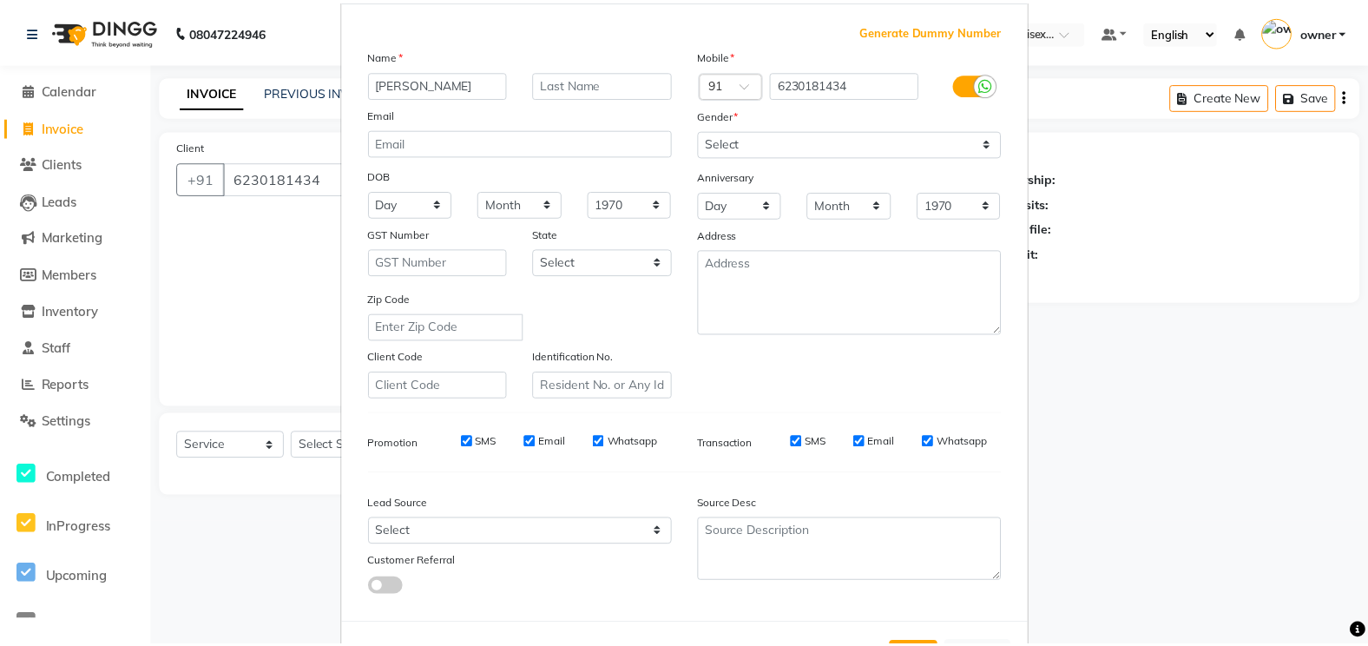
scroll to position [155, 0]
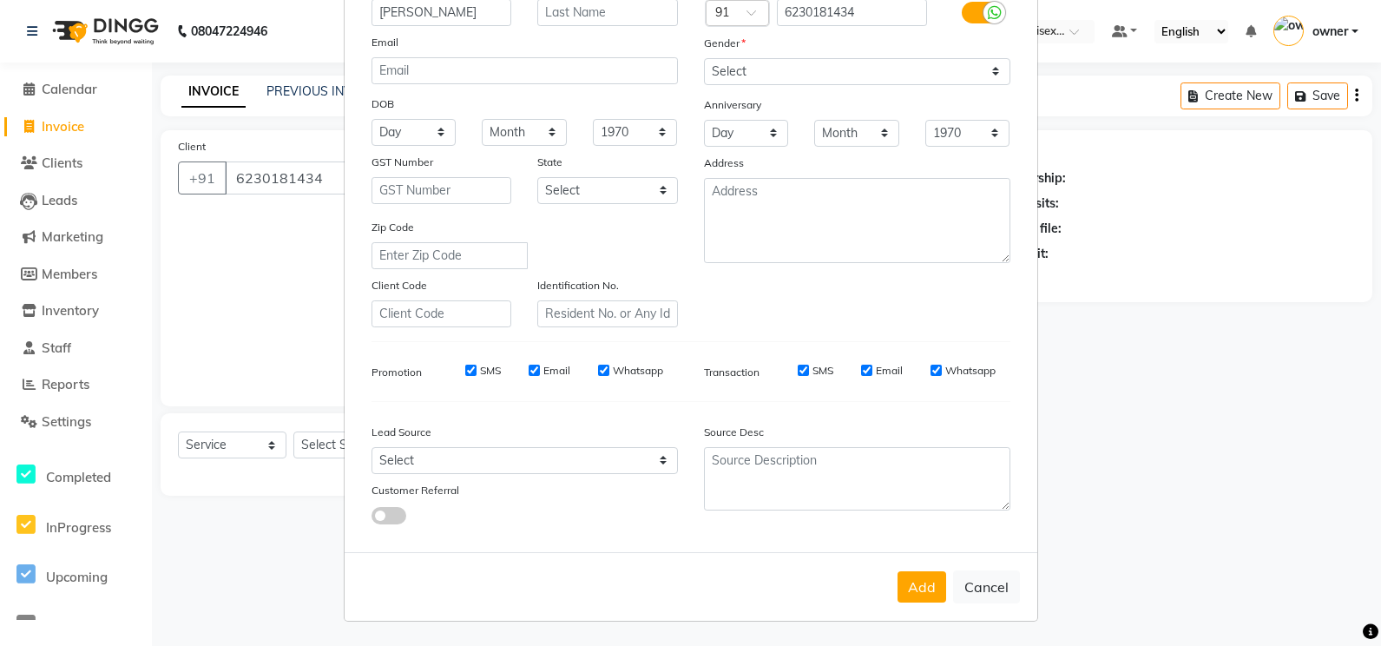
type input "[PERSON_NAME]"
click at [823, 72] on select "Select [DEMOGRAPHIC_DATA] [DEMOGRAPHIC_DATA] Other Prefer Not To Say" at bounding box center [857, 71] width 306 height 27
select select "[DEMOGRAPHIC_DATA]"
click at [704, 58] on select "Select [DEMOGRAPHIC_DATA] [DEMOGRAPHIC_DATA] Other Prefer Not To Say" at bounding box center [857, 71] width 306 height 27
click at [917, 593] on button "Add" at bounding box center [922, 586] width 49 height 31
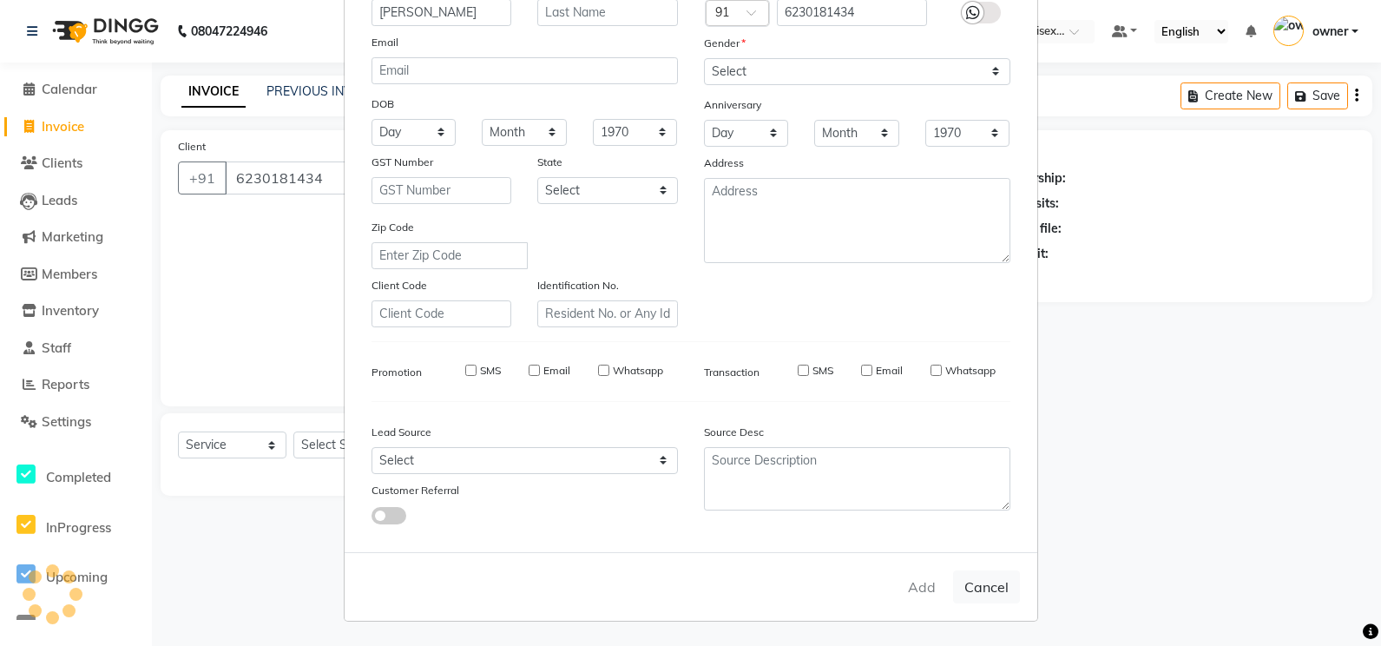
select select
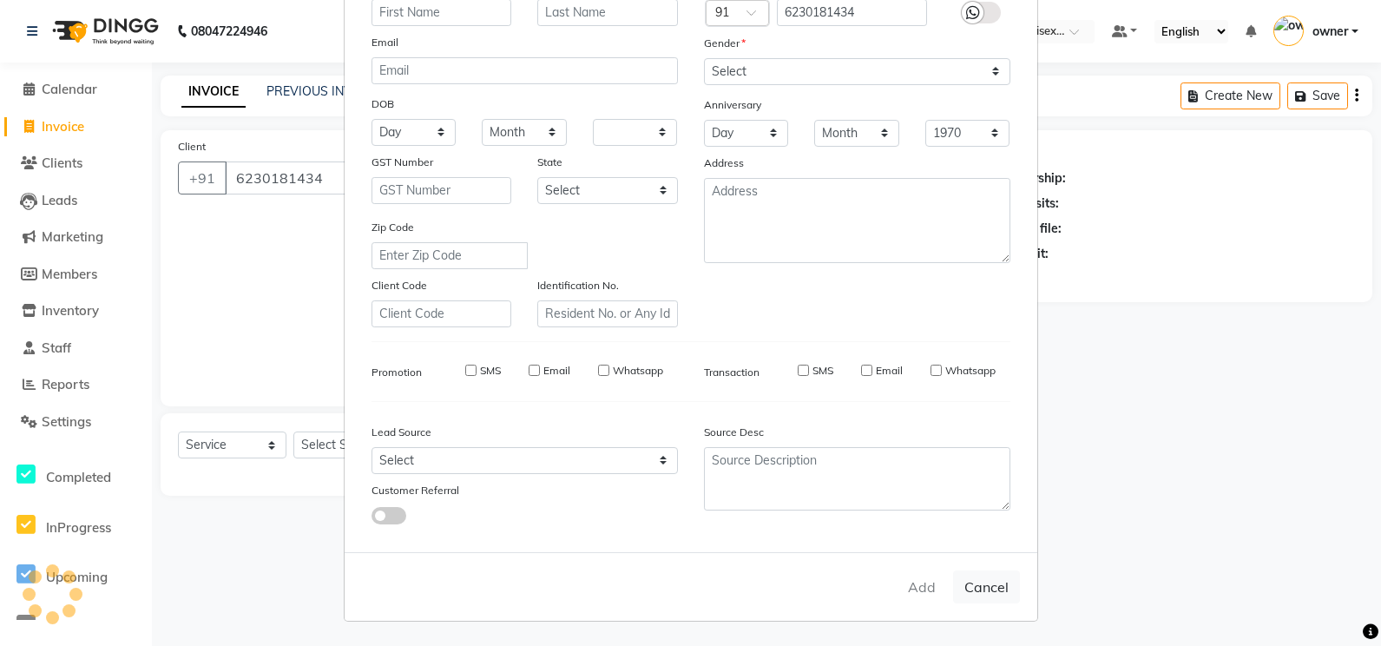
select select
checkbox input "false"
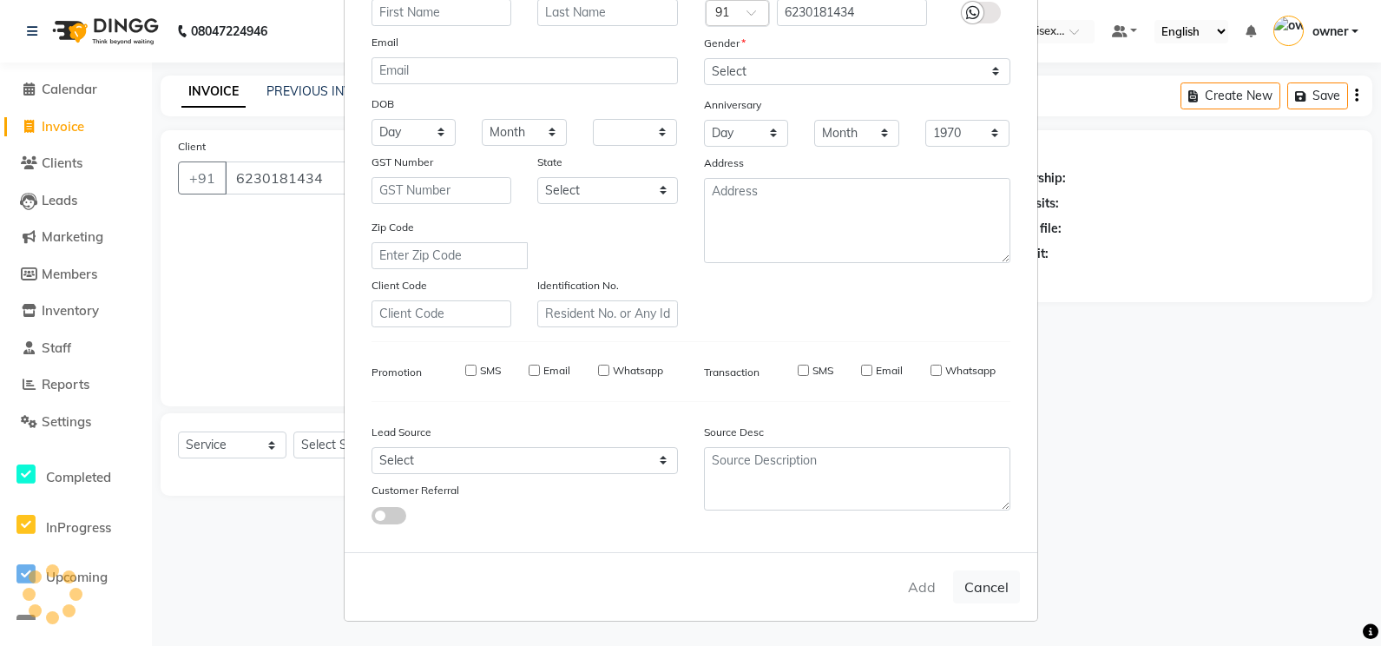
checkbox input "false"
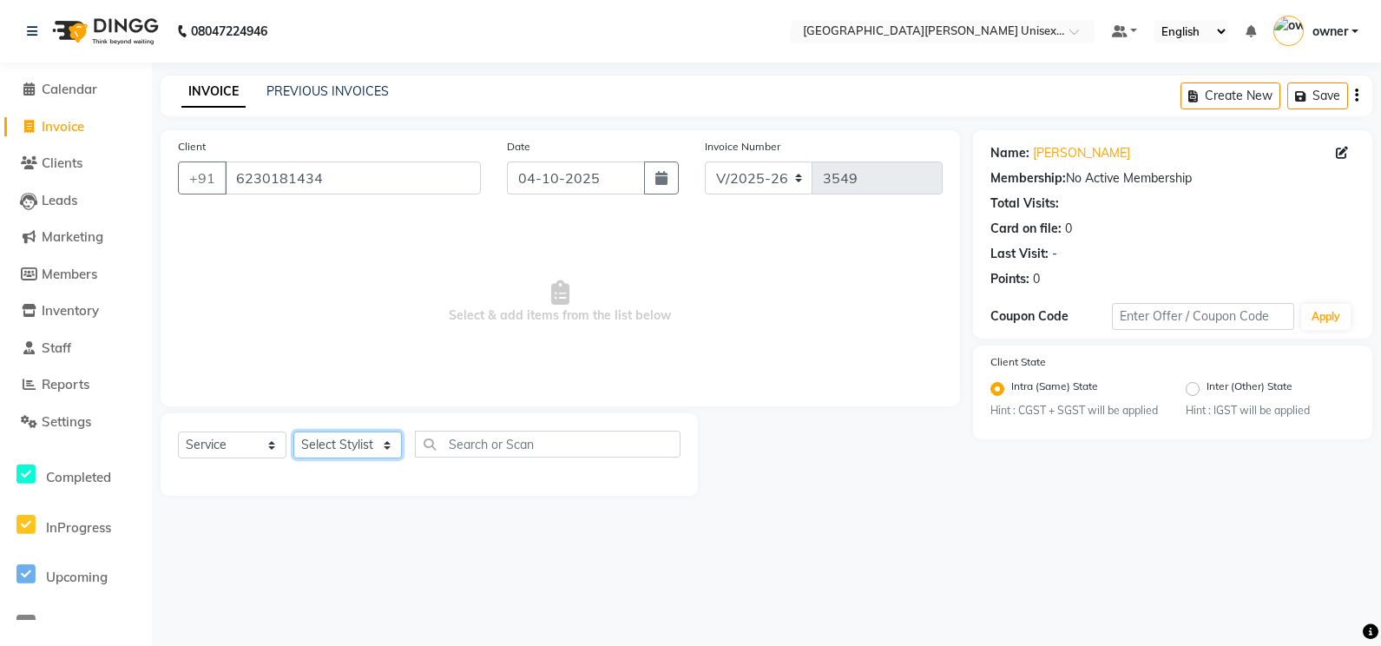
click at [320, 452] on select "Select Stylist anjali [PERSON_NAME] [PERSON_NAME] [PERSON_NAME] [PERSON_NAME] […" at bounding box center [347, 444] width 109 height 27
select select "86130"
click at [293, 431] on select "Select Stylist anjali [PERSON_NAME] [PERSON_NAME] [PERSON_NAME] [PERSON_NAME] […" at bounding box center [347, 444] width 109 height 27
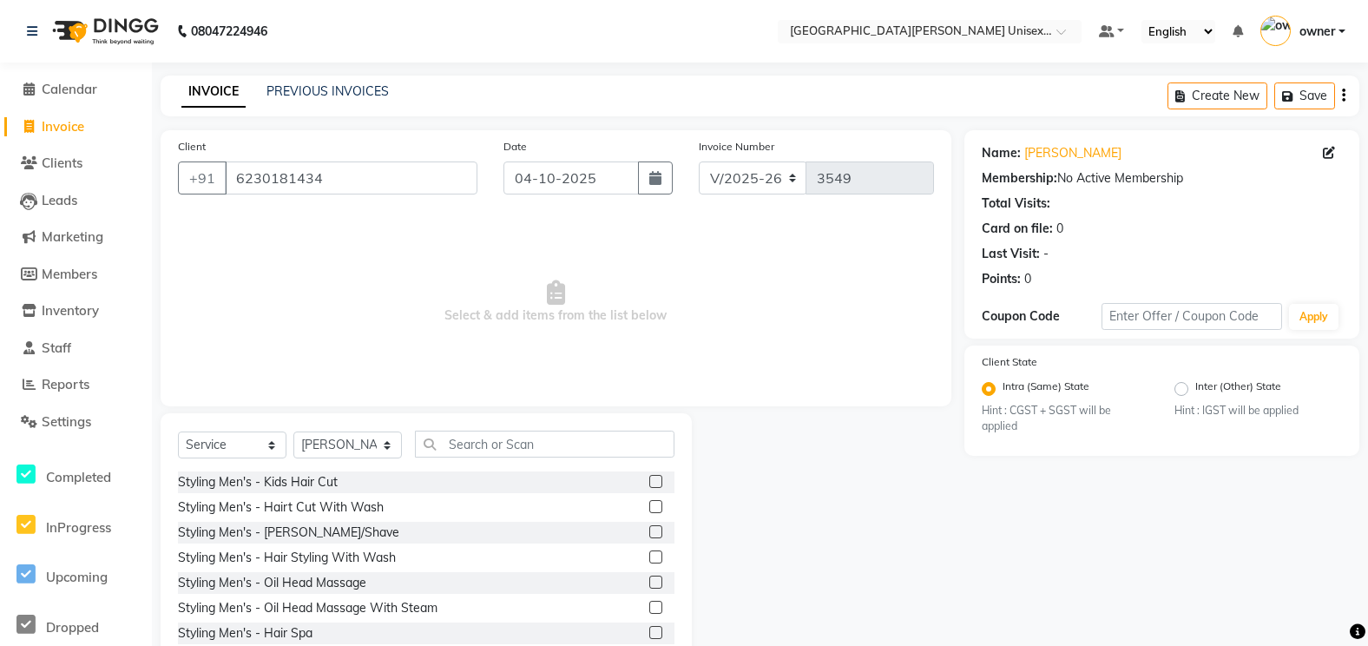
click at [649, 480] on label at bounding box center [655, 481] width 13 height 13
click at [649, 480] on input "checkbox" at bounding box center [654, 482] width 11 height 11
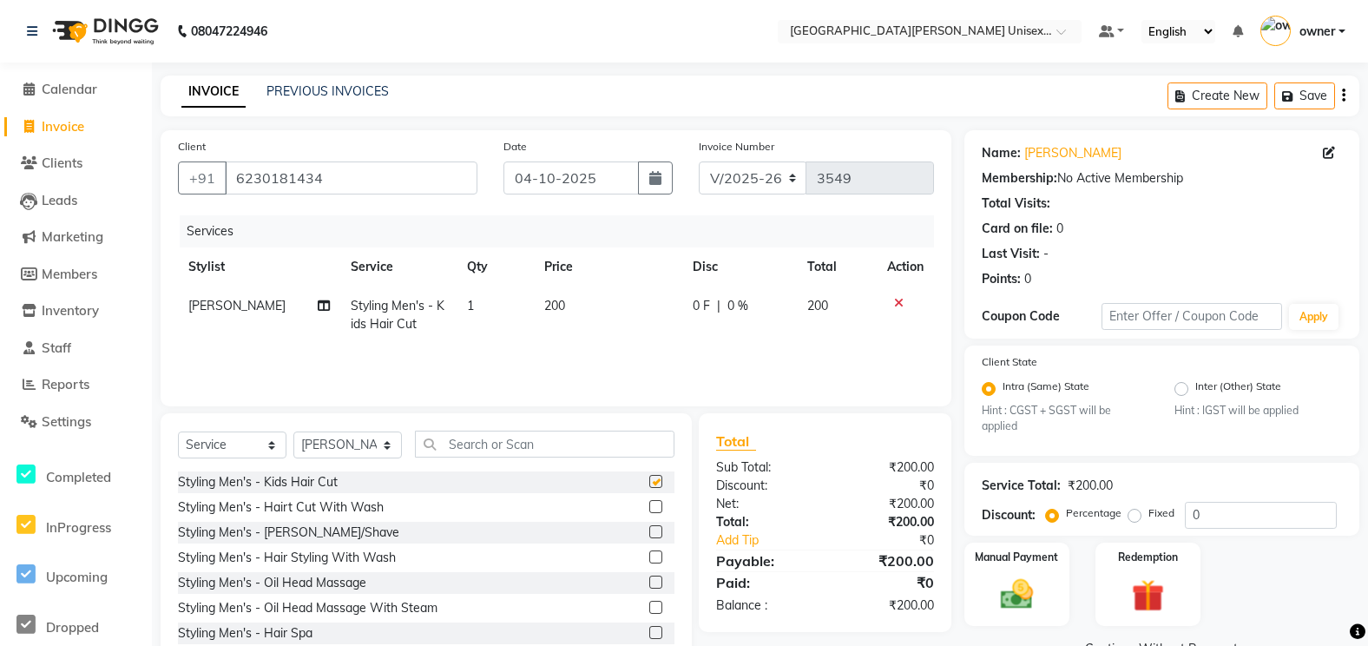
checkbox input "false"
click at [649, 510] on label at bounding box center [655, 506] width 13 height 13
click at [649, 510] on input "checkbox" at bounding box center [654, 507] width 11 height 11
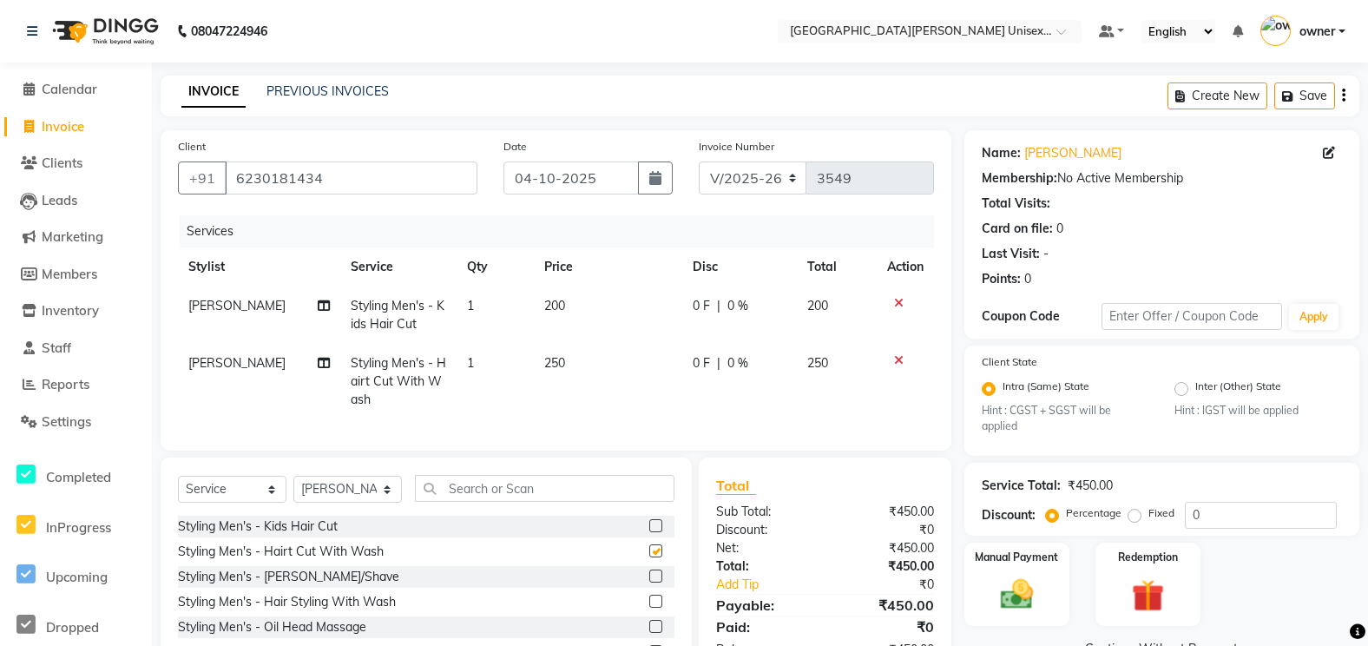
checkbox input "false"
click at [649, 583] on label at bounding box center [655, 576] width 13 height 13
click at [649, 583] on input "checkbox" at bounding box center [654, 576] width 11 height 11
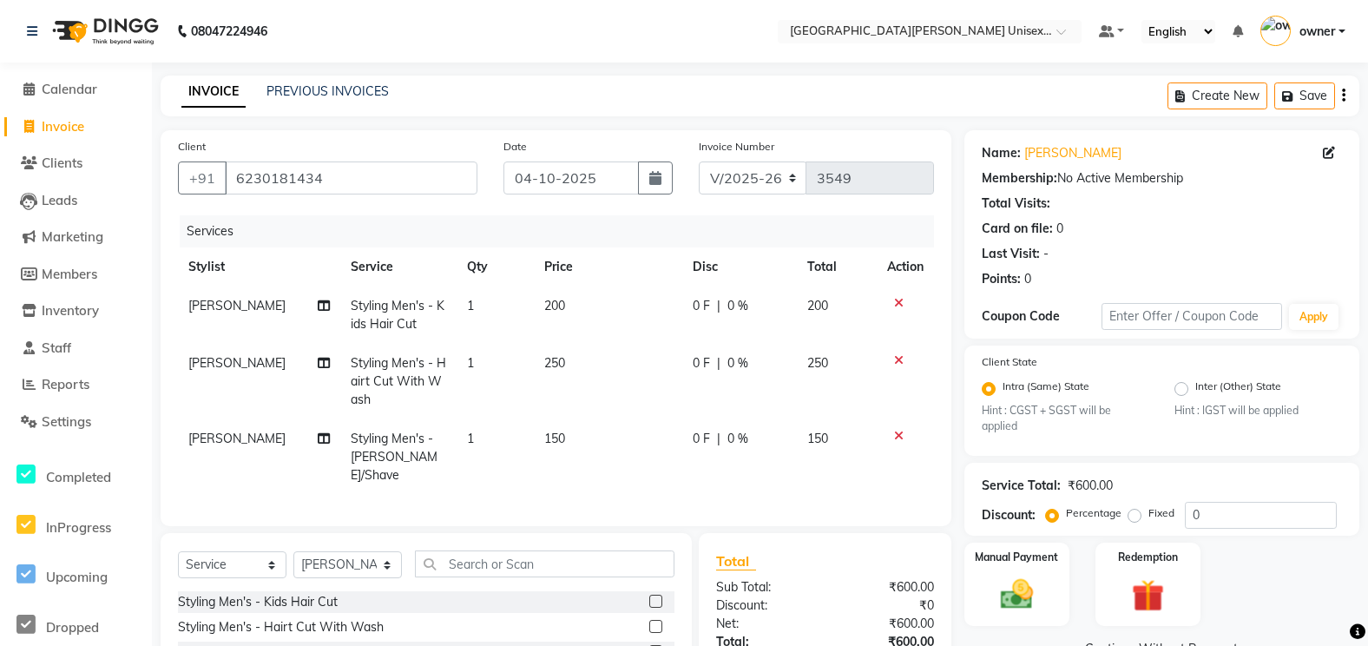
checkbox input "false"
click at [901, 300] on icon at bounding box center [899, 303] width 10 height 12
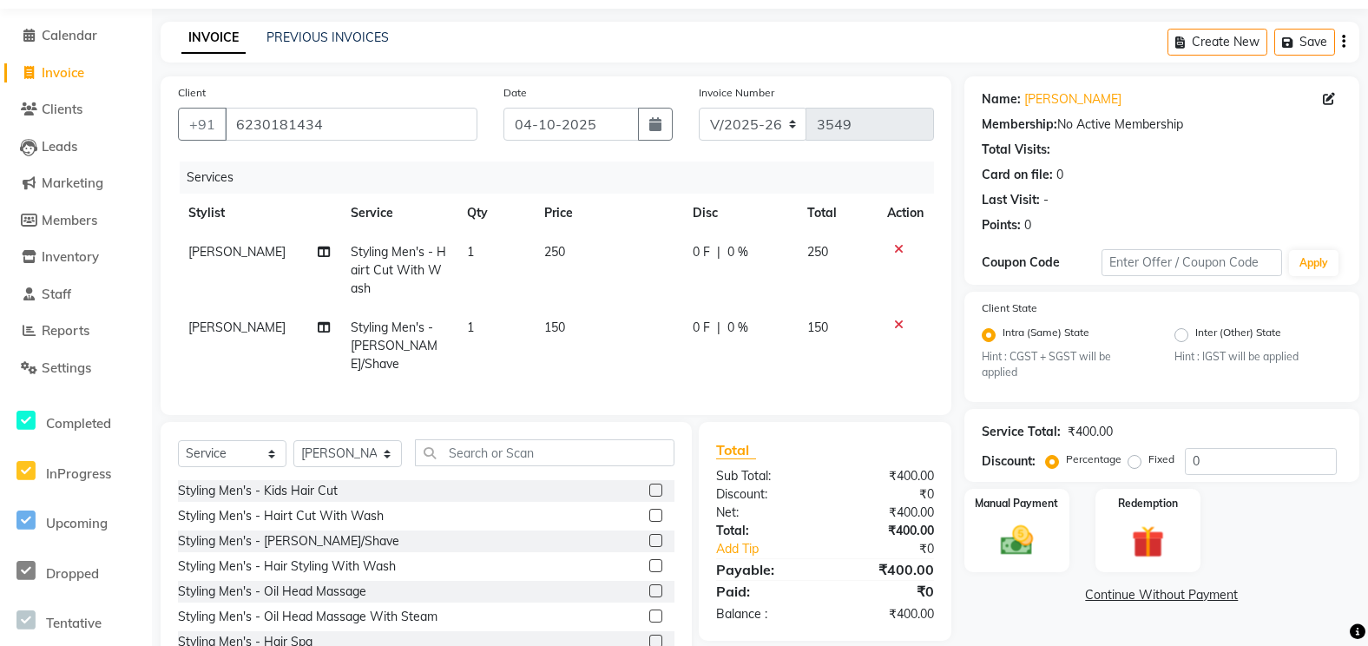
scroll to position [107, 0]
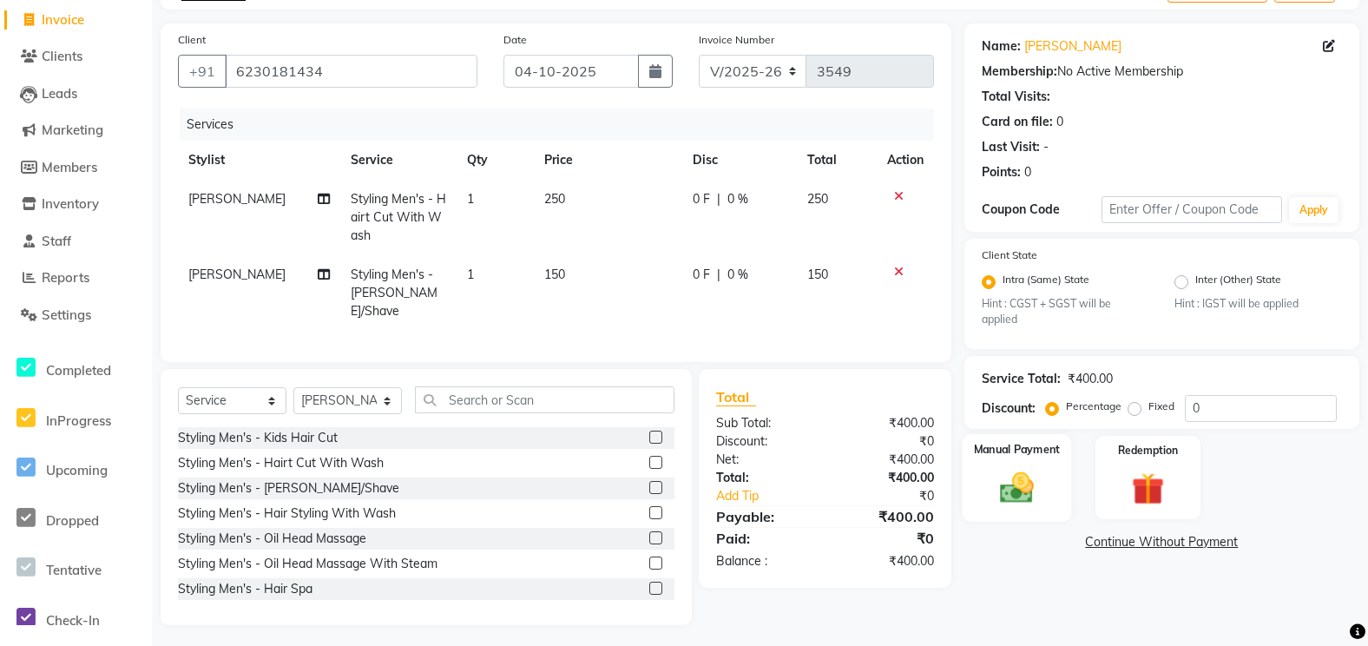
click at [1021, 497] on img at bounding box center [1017, 487] width 55 height 39
click at [1159, 542] on span "UPI" at bounding box center [1147, 543] width 27 height 20
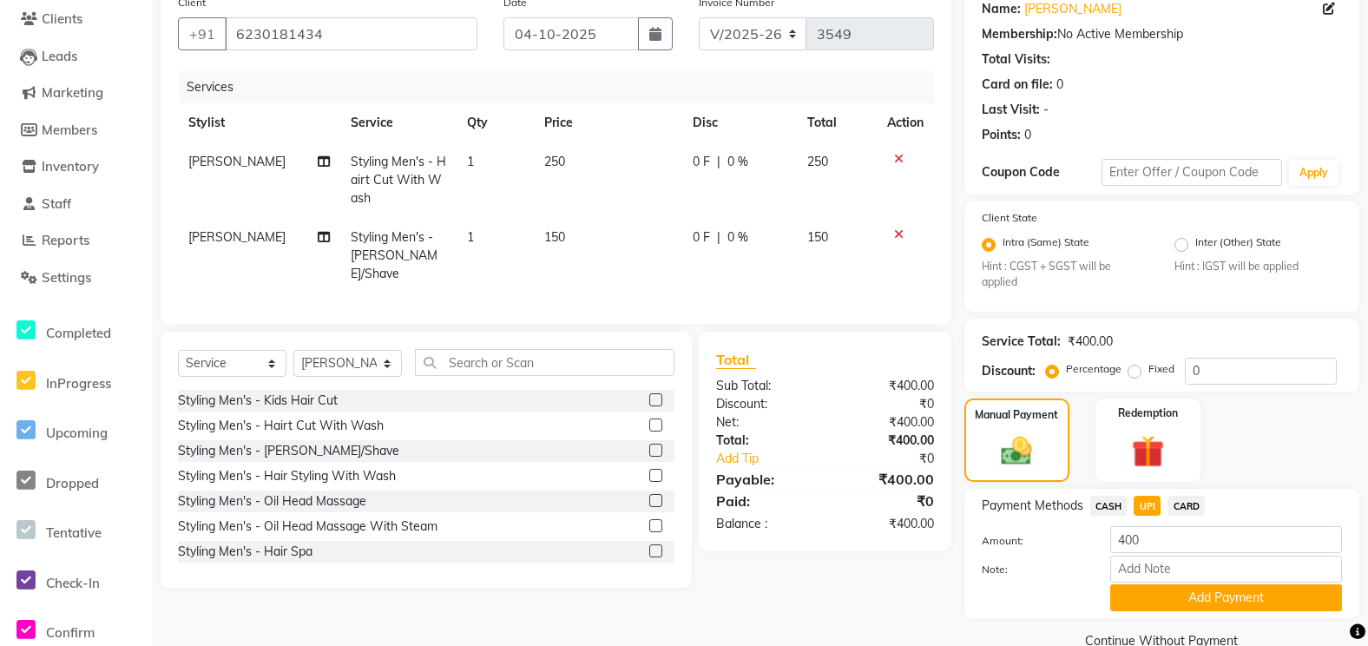
scroll to position [178, 0]
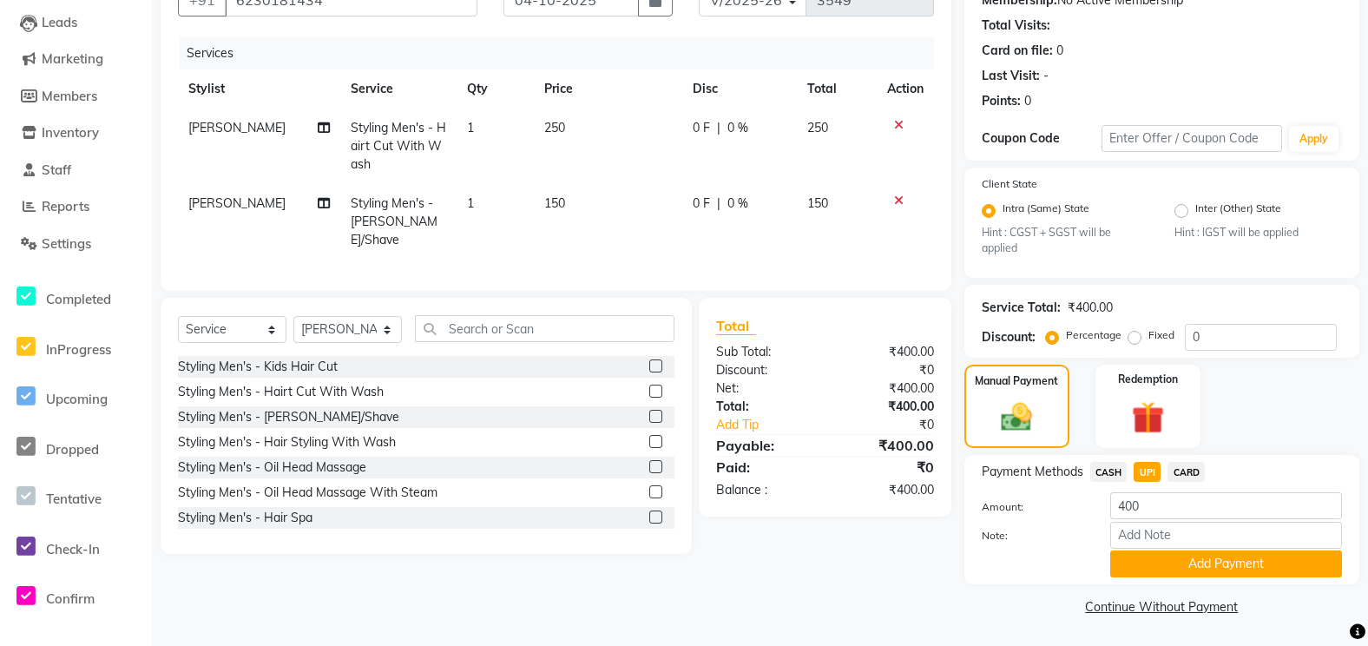
click at [1115, 461] on div "Payment Methods CASH UPI CARD Amount: 400 Note: Add Payment" at bounding box center [1162, 519] width 395 height 129
click at [1115, 468] on span "CASH" at bounding box center [1108, 472] width 37 height 20
click at [1207, 565] on button "Add Payment" at bounding box center [1226, 563] width 232 height 27
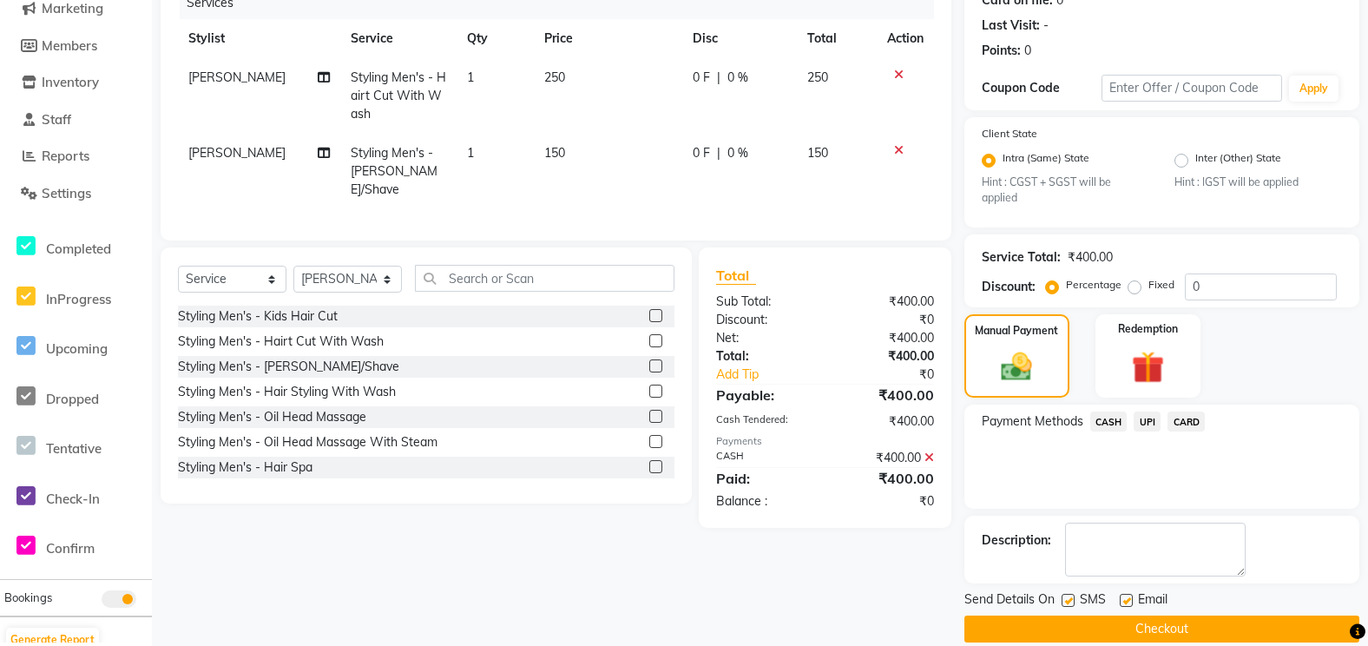
scroll to position [251, 0]
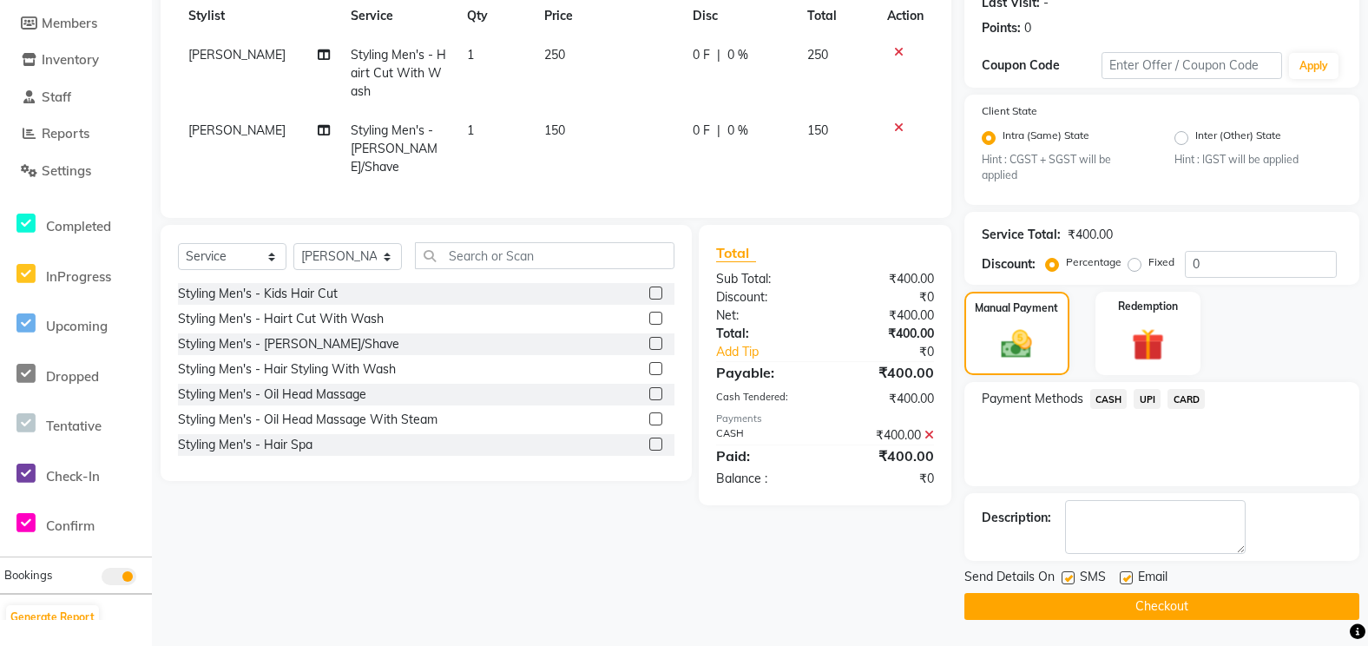
click at [1212, 600] on button "Checkout" at bounding box center [1162, 606] width 395 height 27
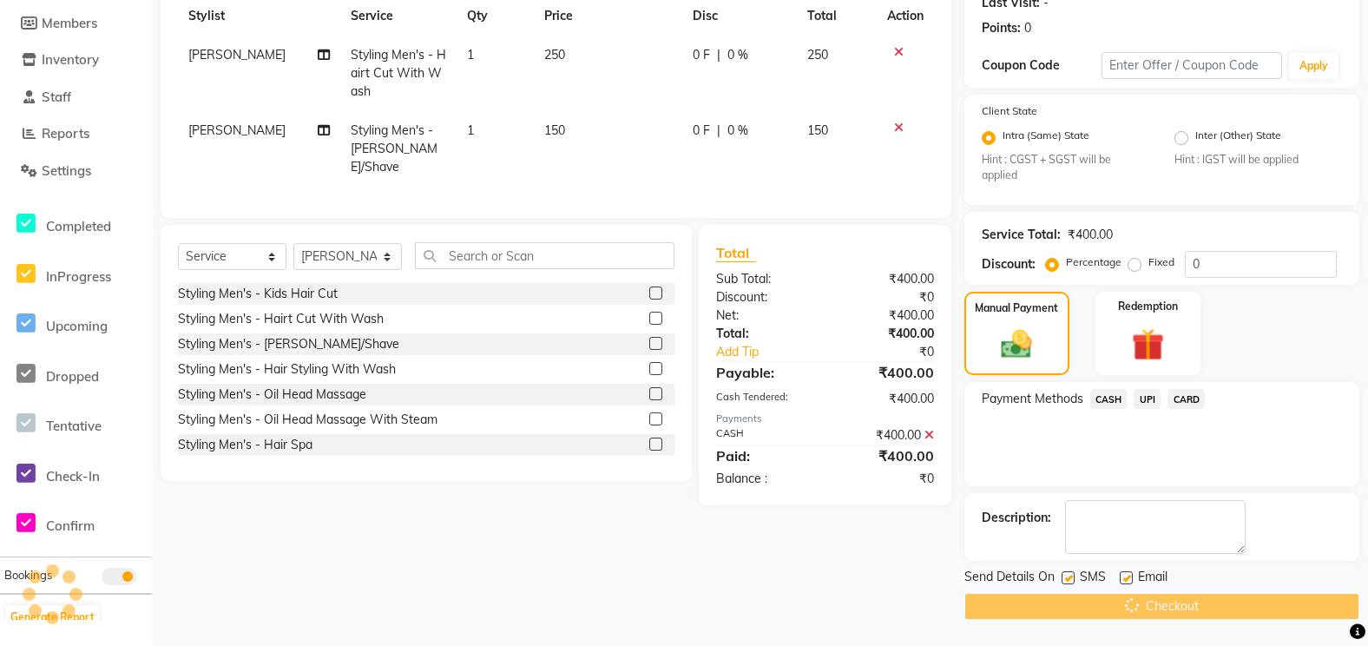
scroll to position [238, 0]
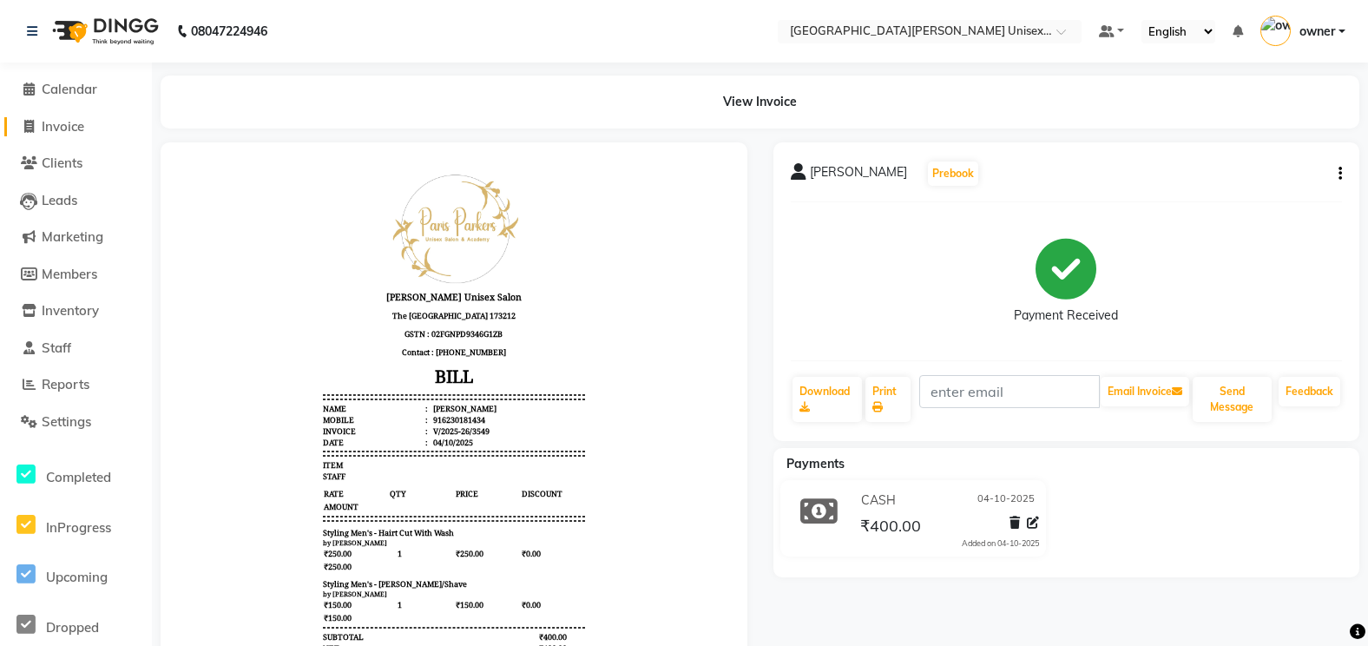
click at [75, 128] on span "Invoice" at bounding box center [63, 126] width 43 height 16
select select "service"
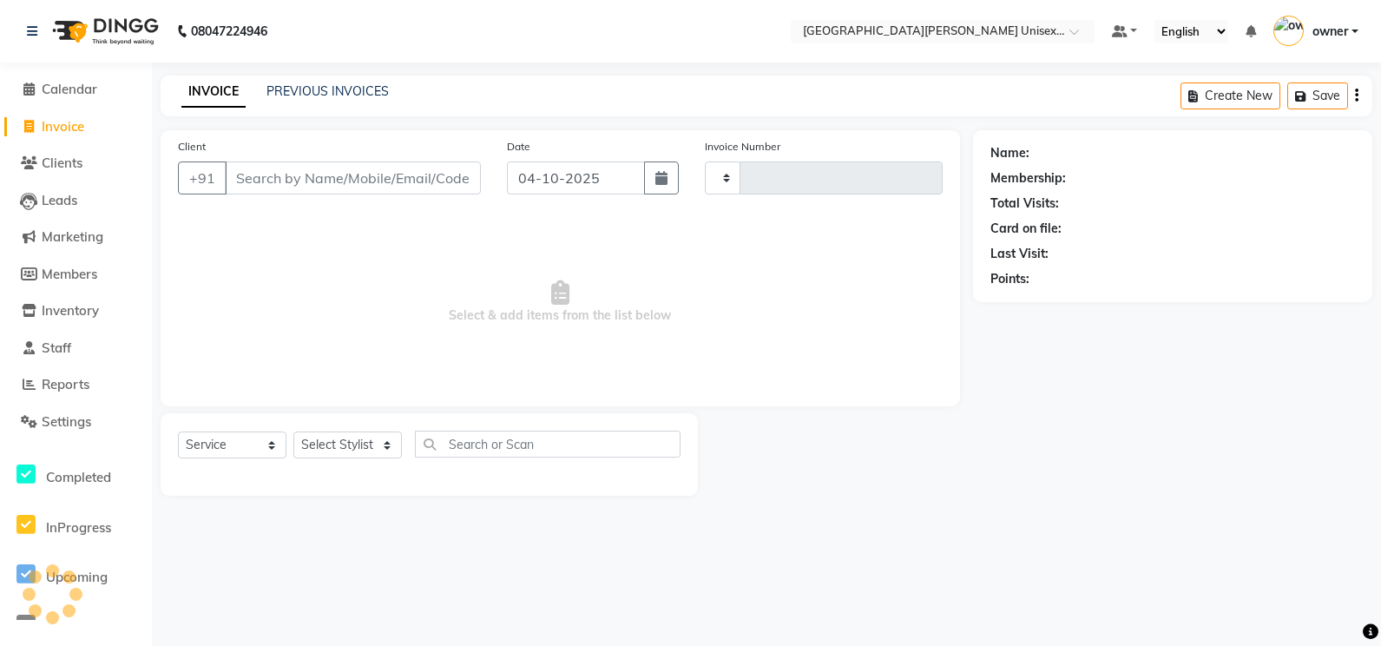
type input "3550"
select select "7055"
click at [279, 176] on input "Client" at bounding box center [353, 177] width 256 height 33
type input "9"
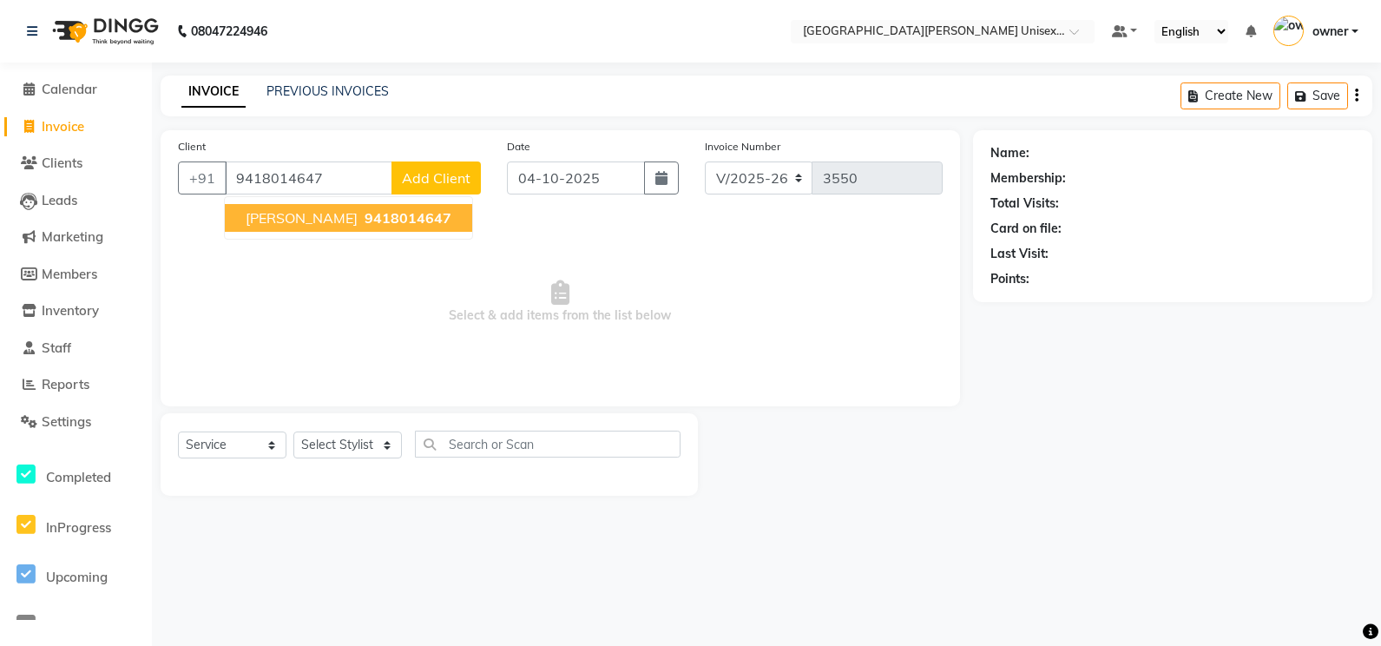
type input "9418014647"
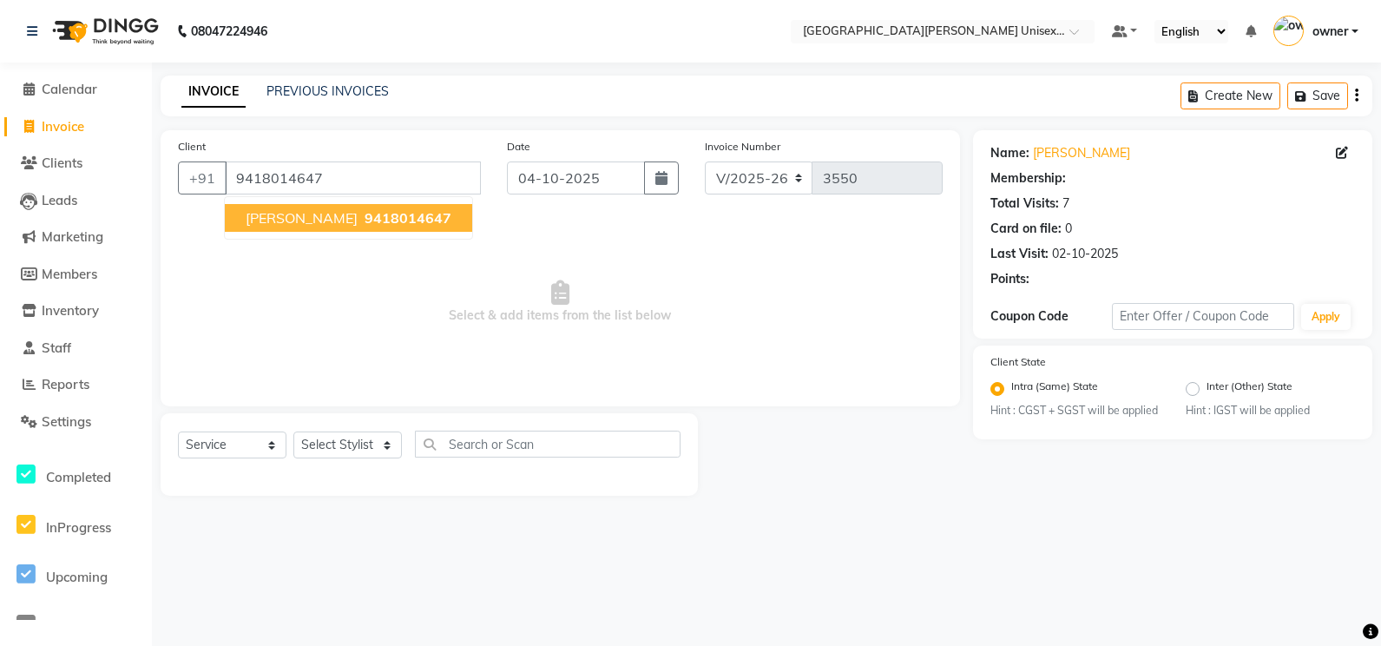
click at [372, 217] on span "9418014647" at bounding box center [408, 217] width 87 height 17
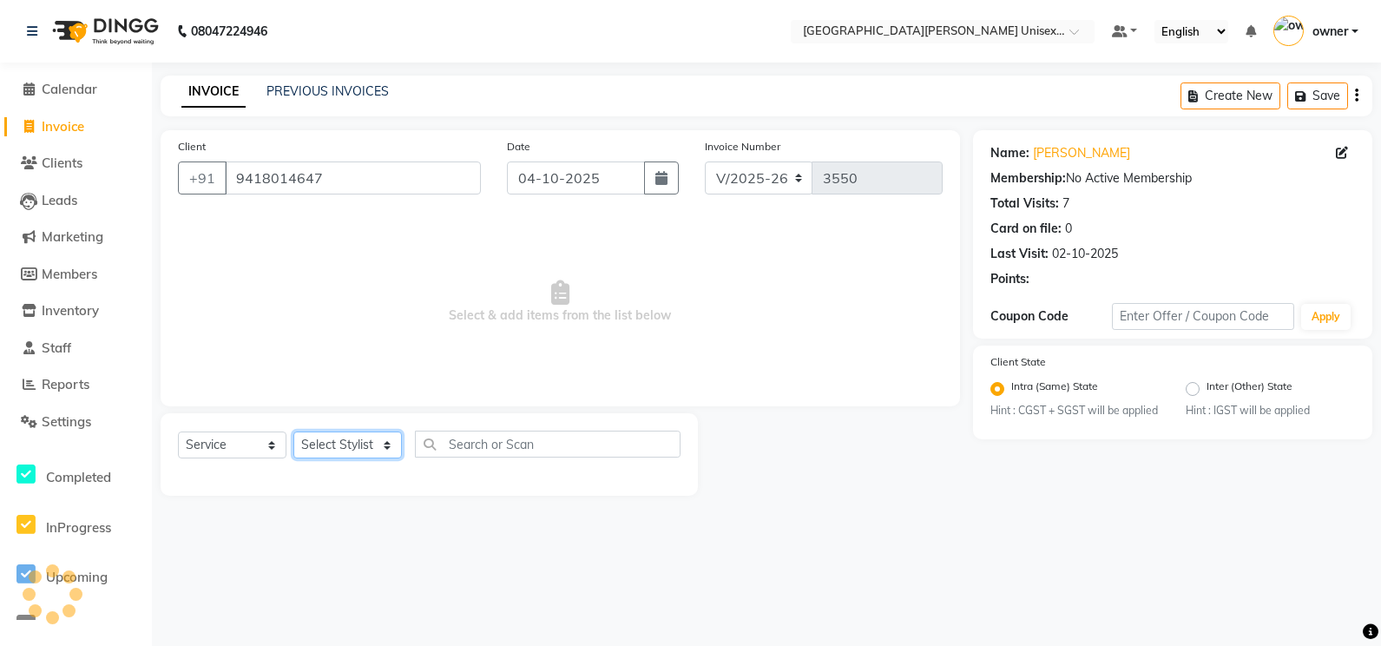
drag, startPoint x: 328, startPoint y: 444, endPoint x: 335, endPoint y: 431, distance: 14.0
click at [328, 444] on select "Select Stylist anjali [PERSON_NAME] [PERSON_NAME] [PERSON_NAME] [PERSON_NAME] […" at bounding box center [347, 444] width 109 height 27
select select "82058"
click at [293, 431] on select "Select Stylist anjali [PERSON_NAME] [PERSON_NAME] [PERSON_NAME] [PERSON_NAME] […" at bounding box center [347, 444] width 109 height 27
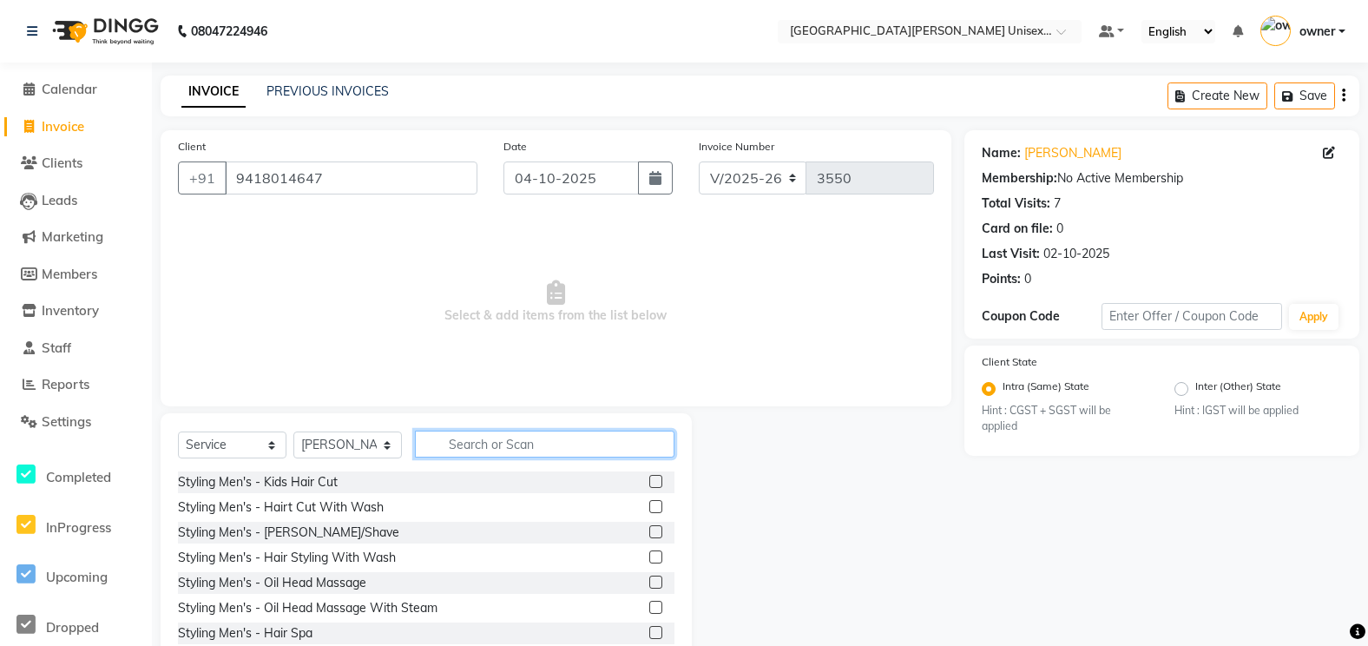
click at [444, 444] on input "text" at bounding box center [545, 444] width 260 height 27
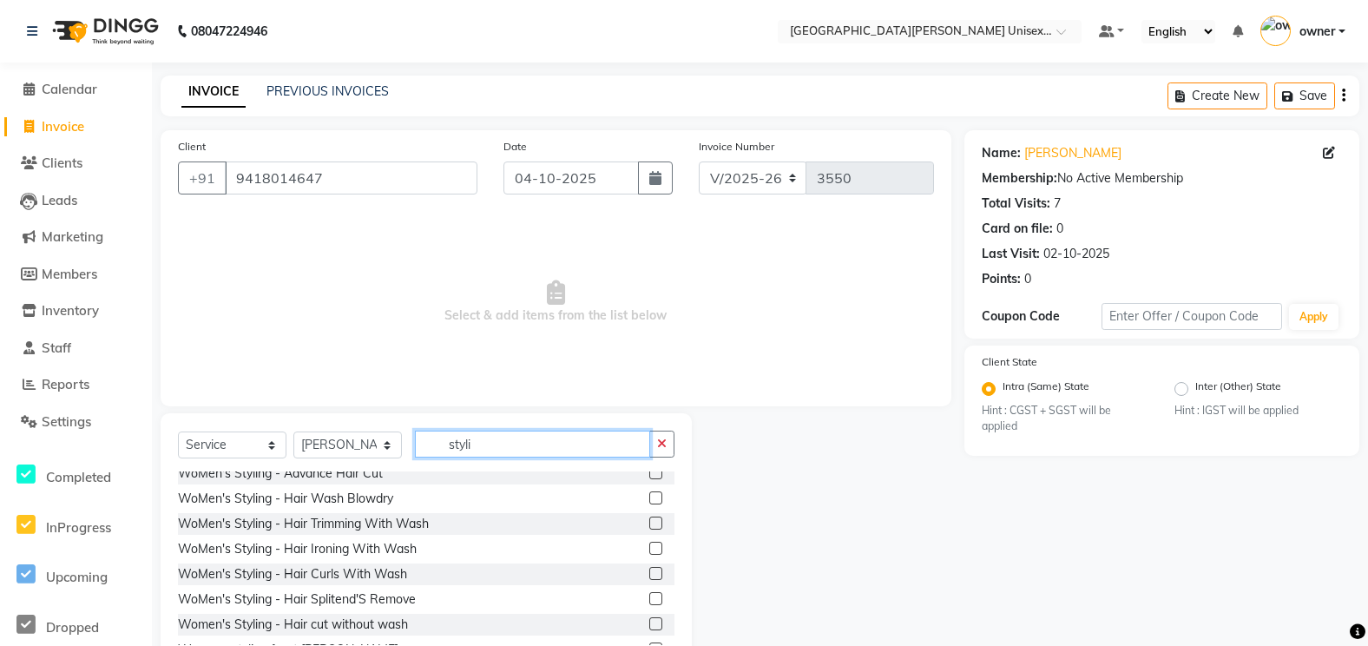
click at [513, 455] on input "styli" at bounding box center [532, 444] width 235 height 27
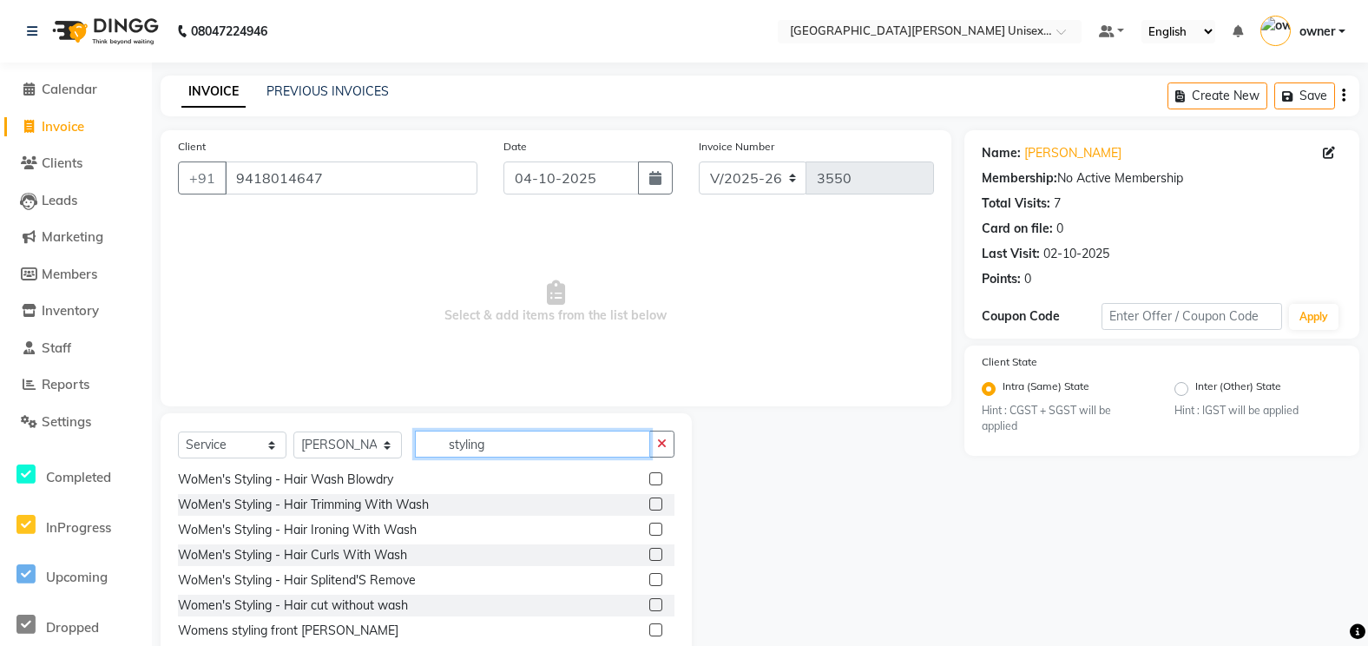
type input "styling"
click at [206, 452] on select "Select Service Product Membership Package Voucher Prepaid Gift Card" at bounding box center [232, 444] width 109 height 27
click at [178, 431] on select "Select Service Product Membership Package Voucher Prepaid Gift Card" at bounding box center [232, 444] width 109 height 27
click at [376, 446] on select "Select Stylist anjali [PERSON_NAME] [PERSON_NAME] [PERSON_NAME] [PERSON_NAME] […" at bounding box center [347, 444] width 109 height 27
click at [490, 453] on input "styling" at bounding box center [532, 444] width 235 height 27
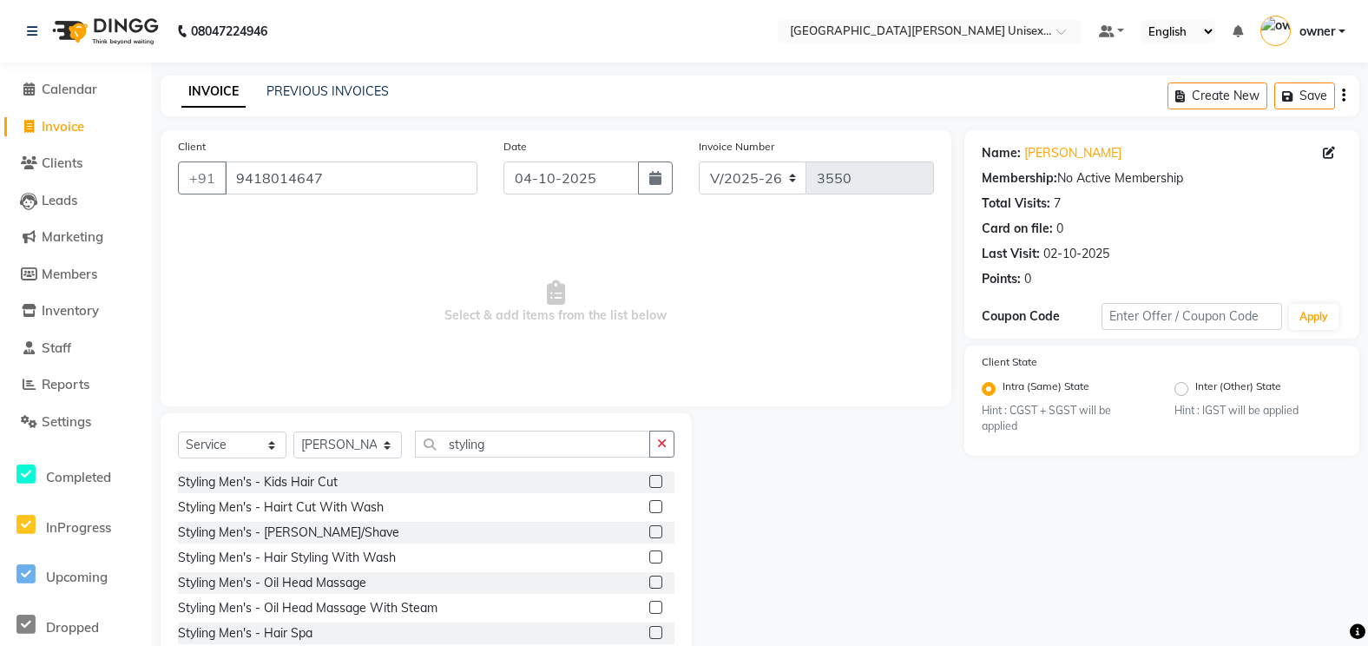
click at [649, 557] on label at bounding box center [655, 556] width 13 height 13
click at [649, 557] on input "checkbox" at bounding box center [654, 557] width 11 height 11
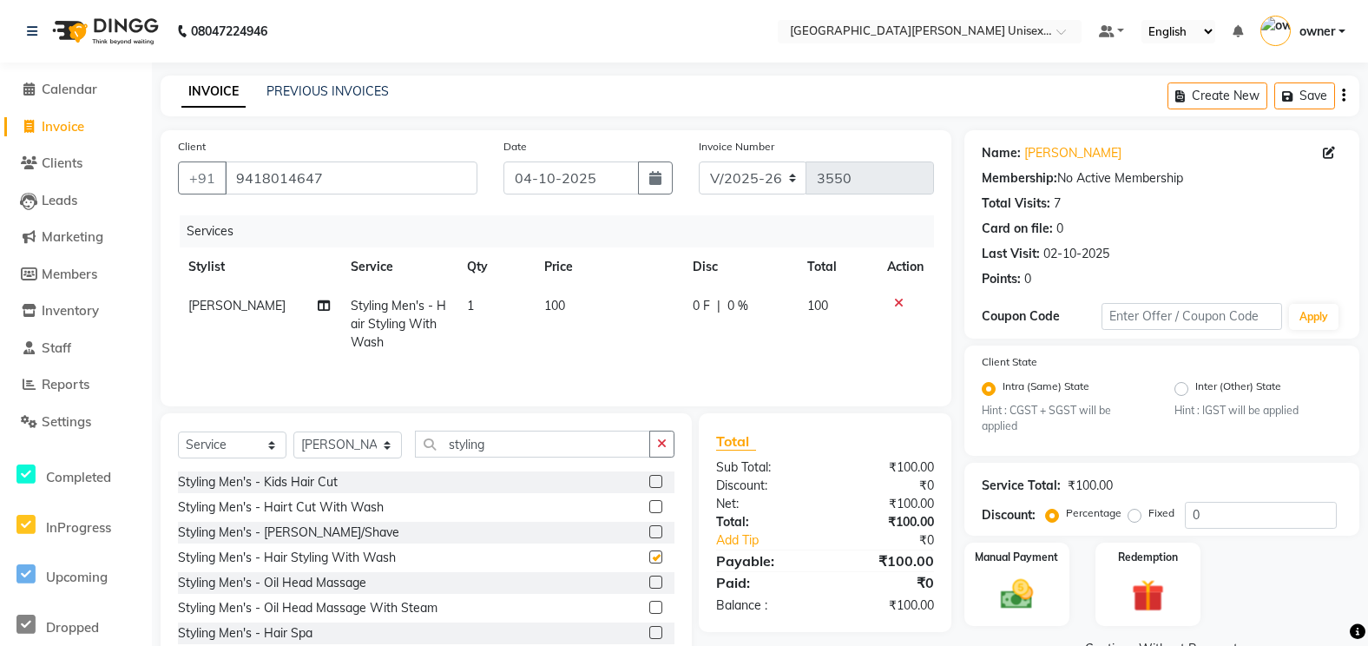
checkbox input "false"
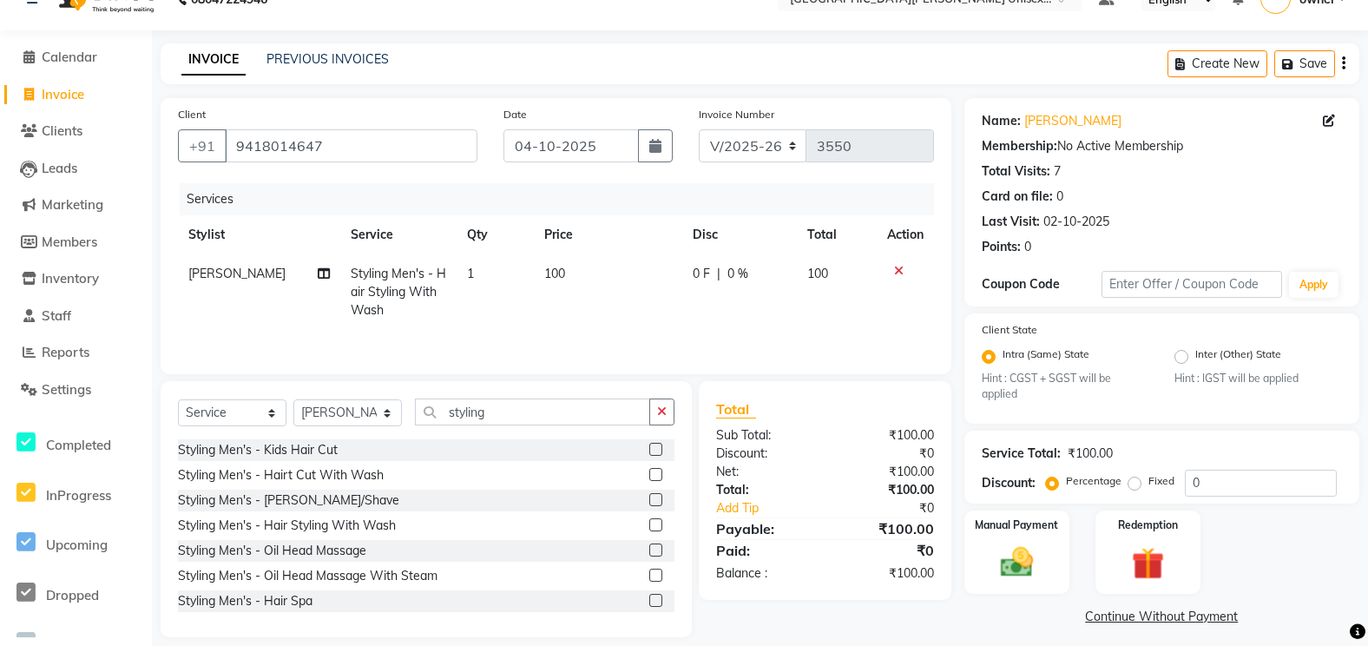
scroll to position [49, 0]
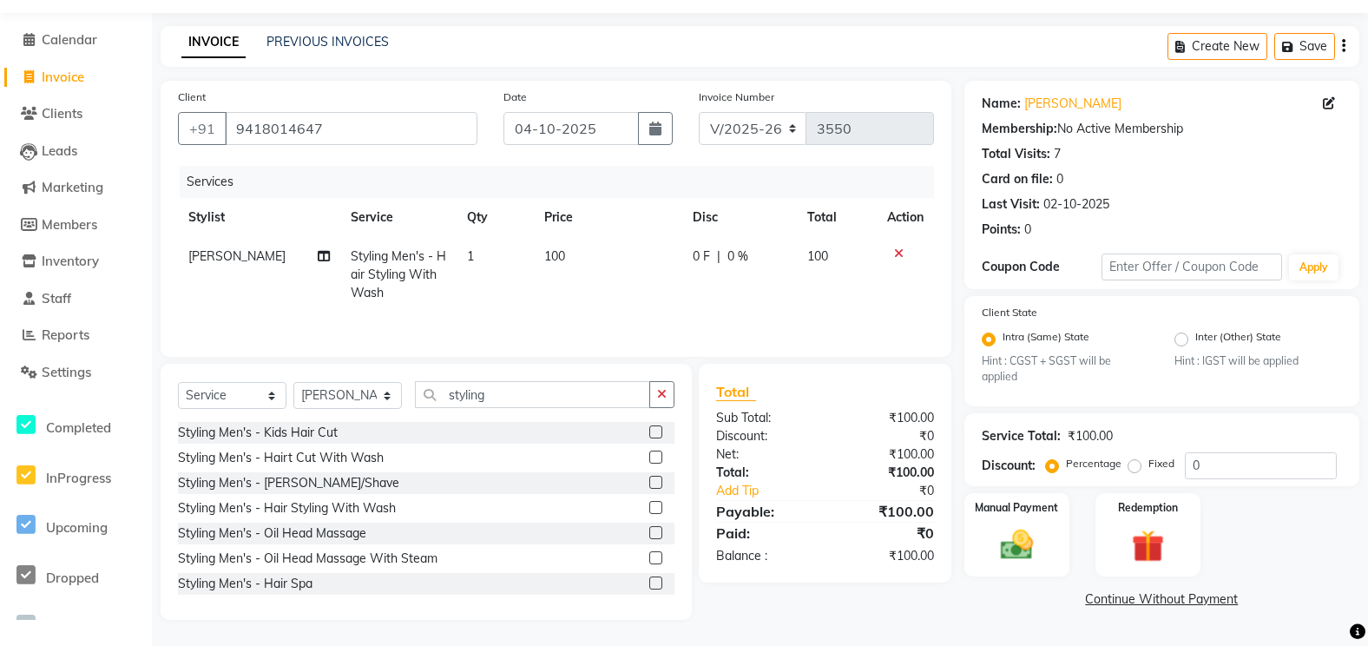
click at [895, 253] on icon at bounding box center [899, 253] width 10 height 12
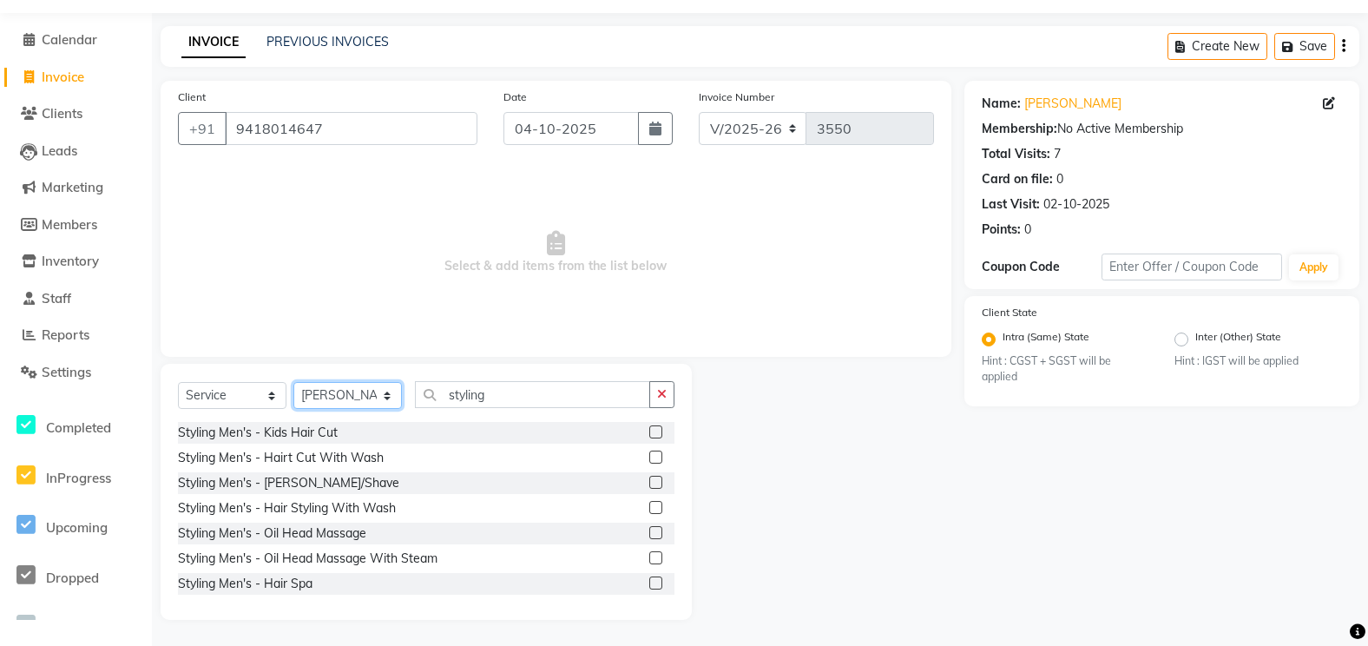
drag, startPoint x: 327, startPoint y: 392, endPoint x: 328, endPoint y: 383, distance: 9.6
click at [327, 392] on select "Select Stylist anjali [PERSON_NAME] [PERSON_NAME] [PERSON_NAME] [PERSON_NAME] […" at bounding box center [347, 395] width 109 height 27
select select "58739"
click at [293, 382] on select "Select Stylist anjali [PERSON_NAME] [PERSON_NAME] [PERSON_NAME] [PERSON_NAME] […" at bounding box center [347, 395] width 109 height 27
click at [505, 402] on input "styling" at bounding box center [532, 394] width 235 height 27
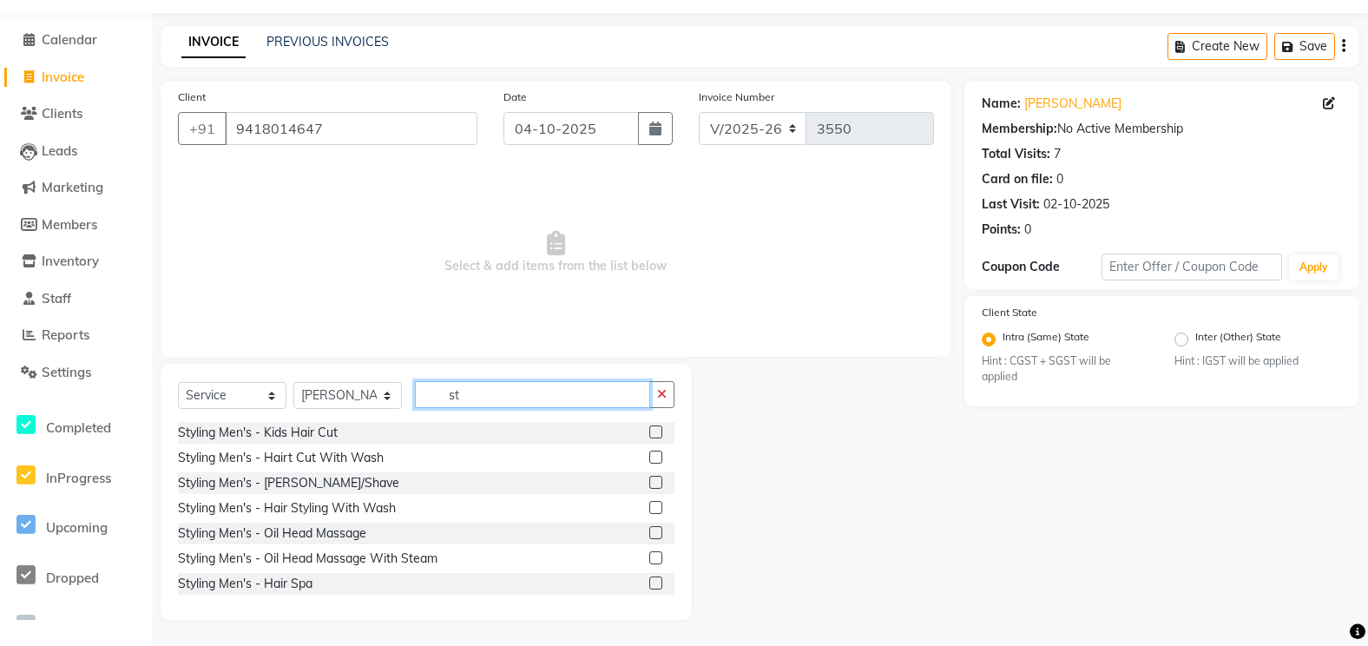
type input "s"
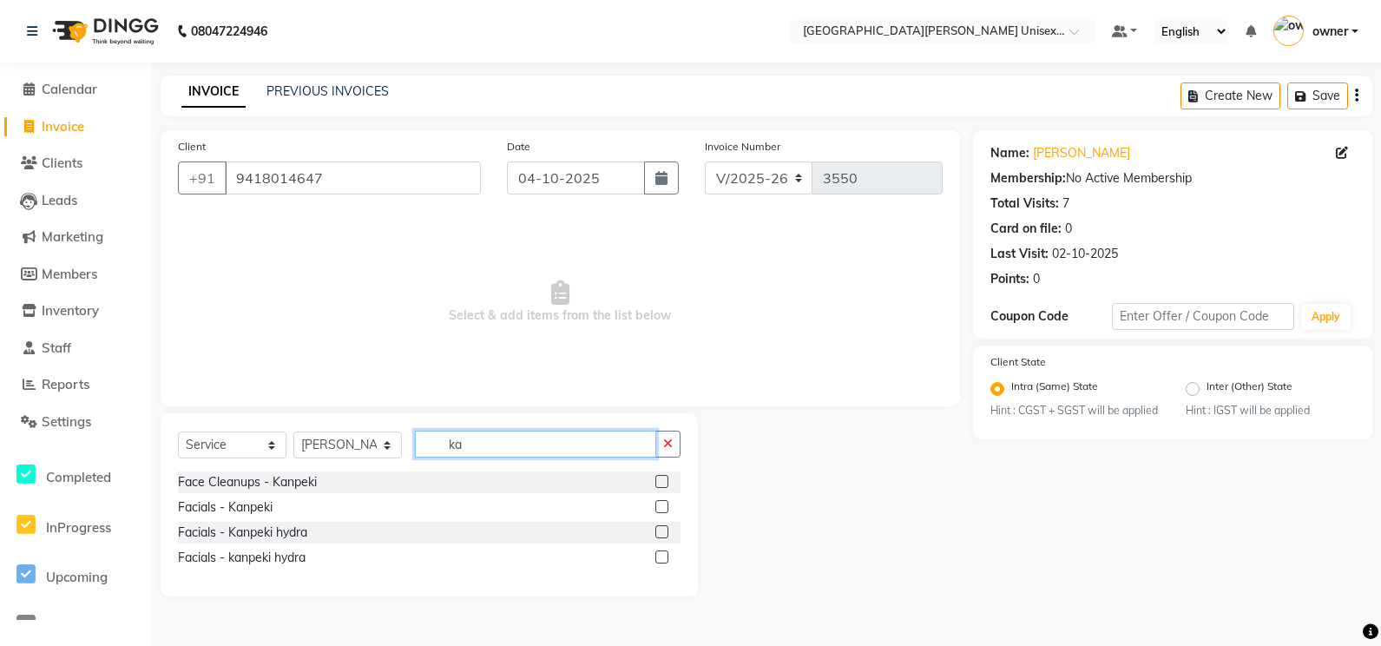
type input "ka"
click at [662, 504] on label at bounding box center [661, 506] width 13 height 13
click at [662, 504] on input "checkbox" at bounding box center [660, 507] width 11 height 11
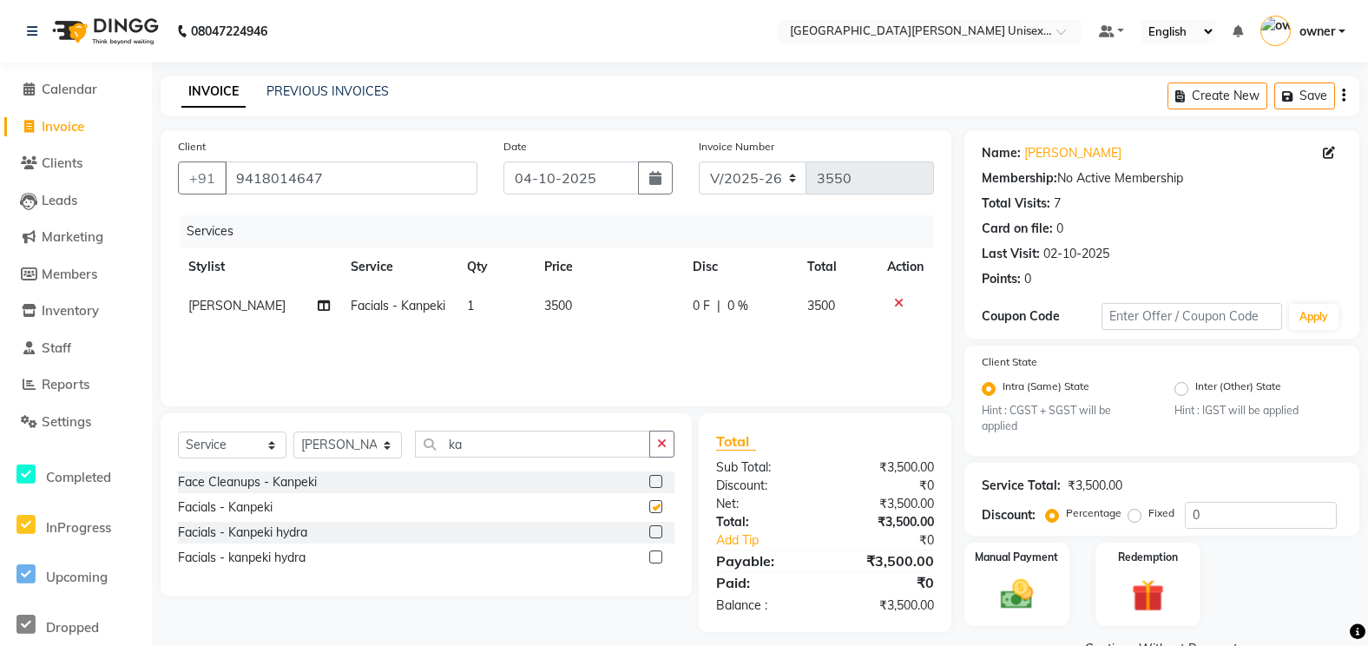
checkbox input "false"
click at [656, 483] on label at bounding box center [655, 481] width 13 height 13
click at [656, 483] on input "checkbox" at bounding box center [654, 482] width 11 height 11
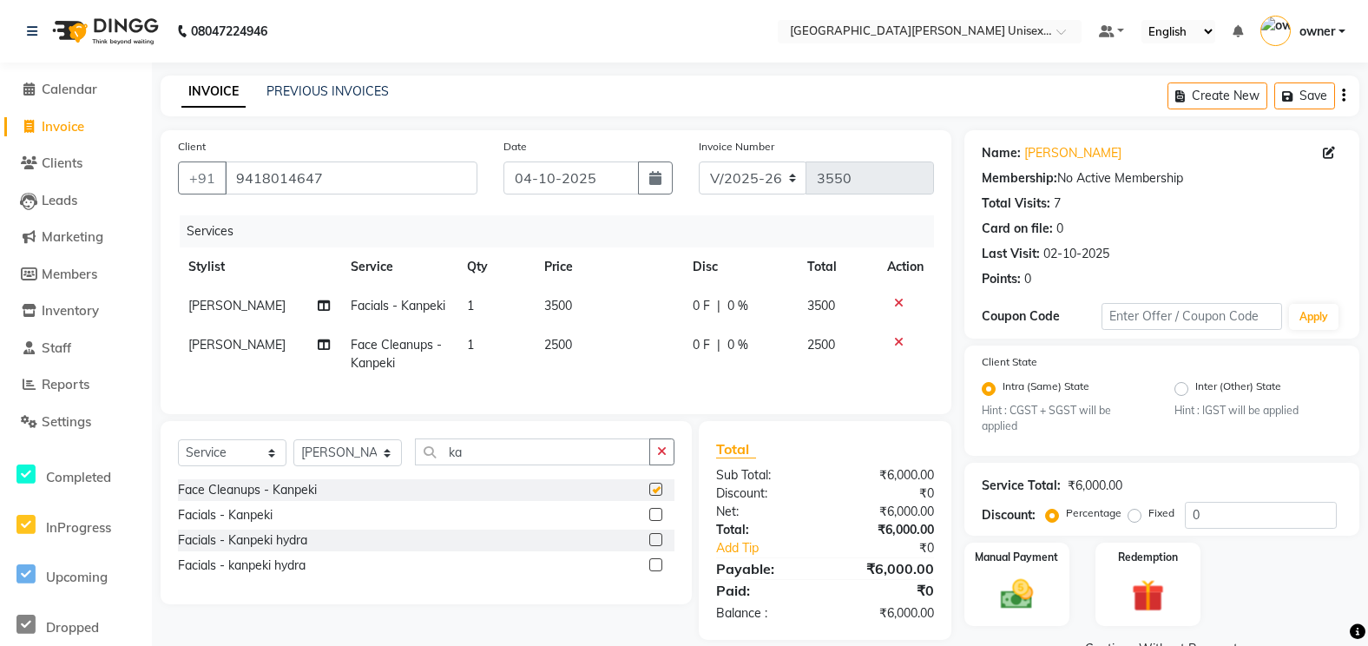
checkbox input "false"
click at [898, 302] on icon at bounding box center [899, 303] width 10 height 12
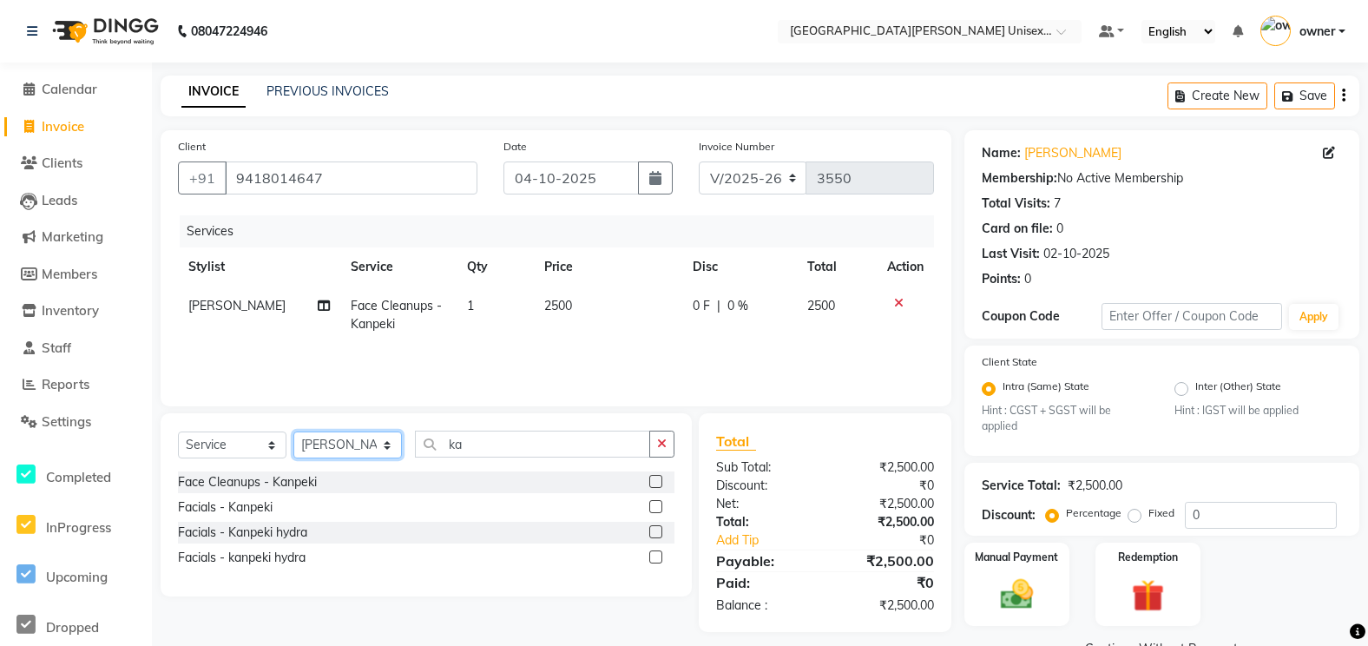
click at [359, 444] on select "Select Stylist anjali [PERSON_NAME] [PERSON_NAME] [PERSON_NAME] [PERSON_NAME] […" at bounding box center [347, 444] width 109 height 27
select select "63843"
click at [293, 431] on select "Select Stylist anjali [PERSON_NAME] [PERSON_NAME] [PERSON_NAME] [PERSON_NAME] […" at bounding box center [347, 444] width 109 height 27
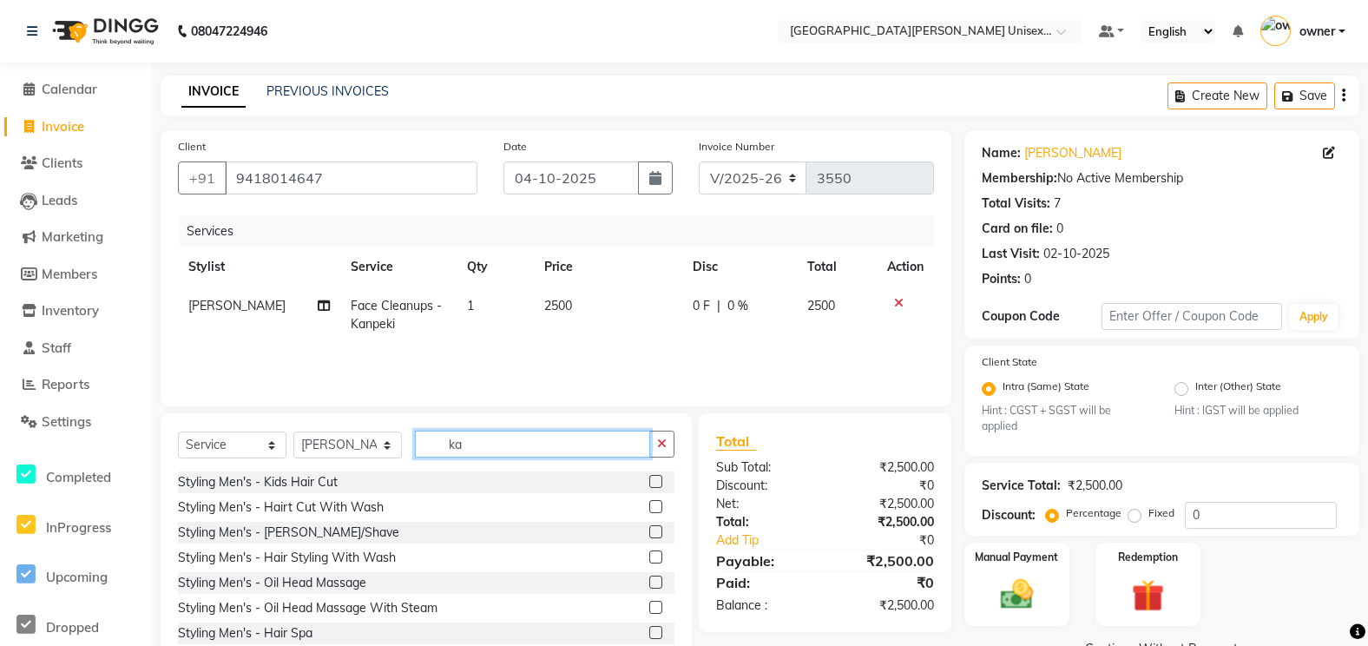
click at [489, 450] on input "ka" at bounding box center [532, 444] width 235 height 27
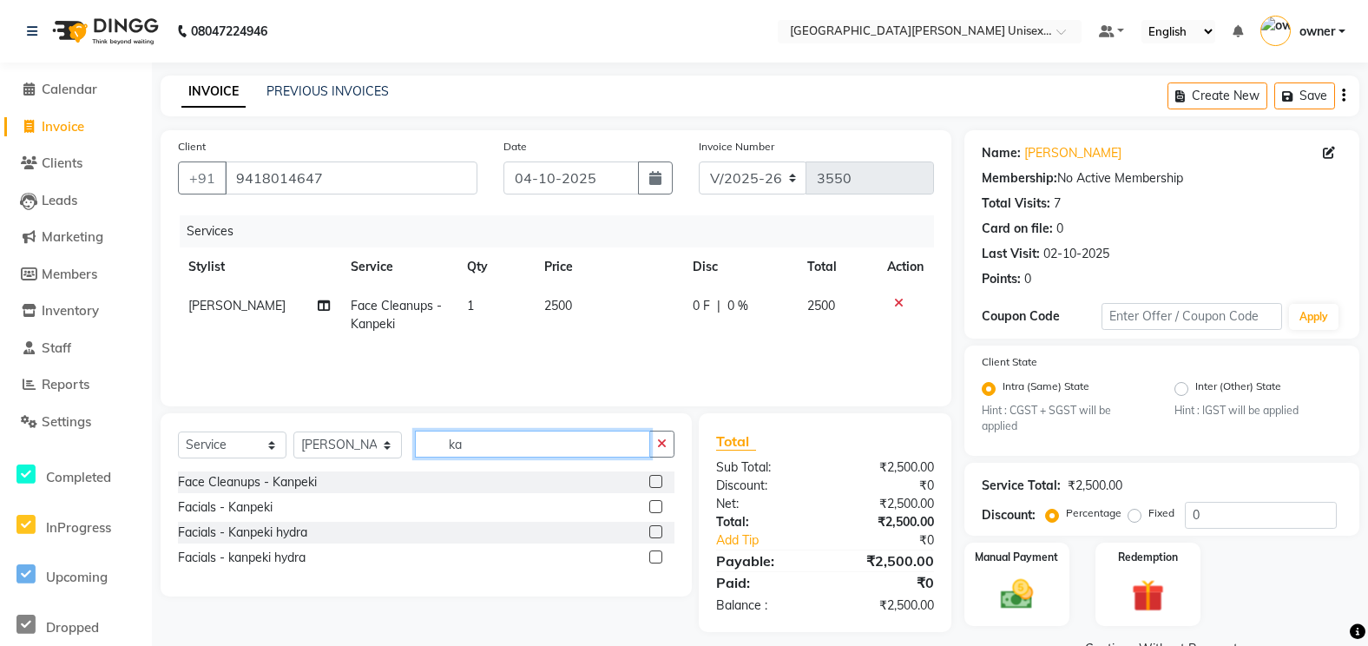
type input "ka"
click at [655, 477] on label at bounding box center [655, 481] width 13 height 13
click at [655, 477] on input "checkbox" at bounding box center [654, 482] width 11 height 11
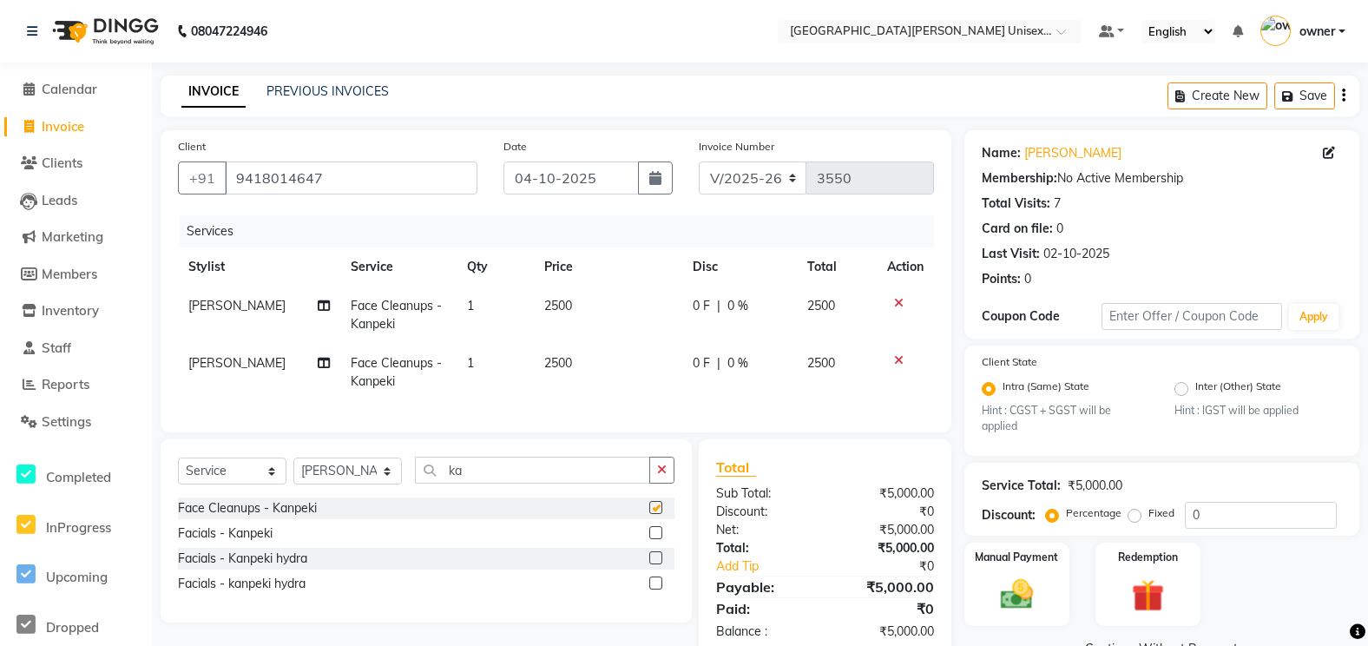
checkbox input "false"
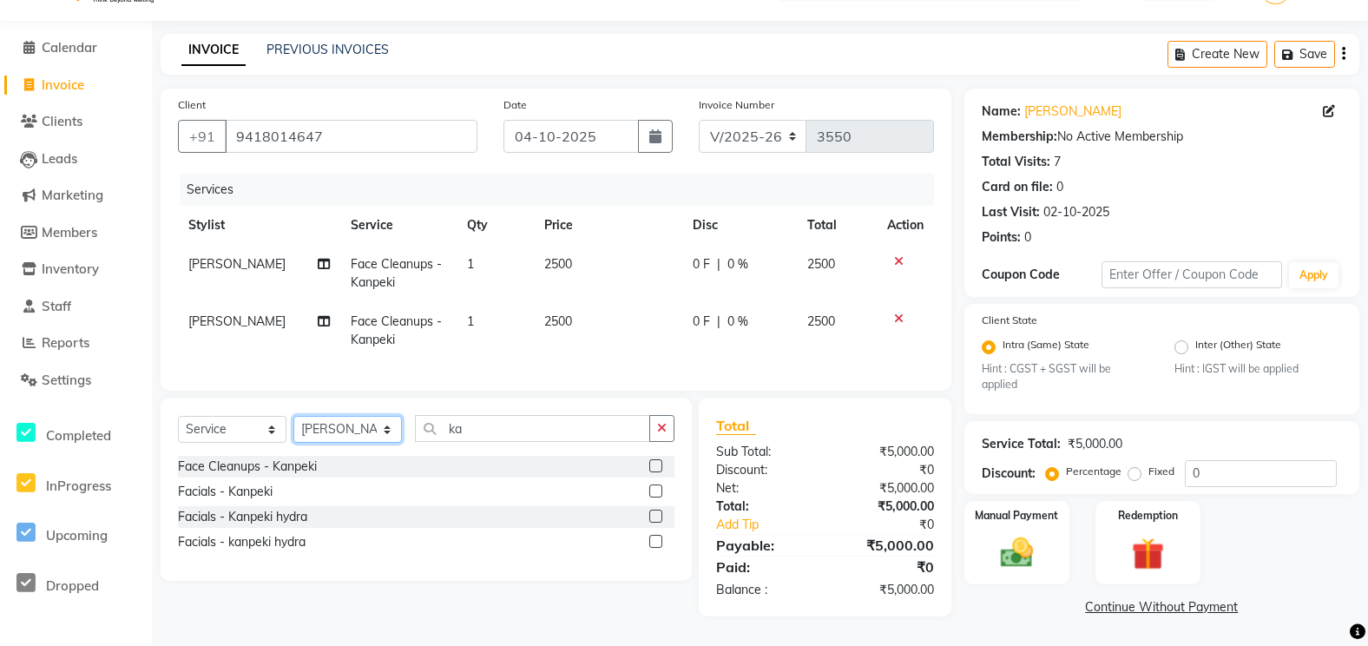
click at [373, 433] on select "Select Stylist anjali [PERSON_NAME] [PERSON_NAME] [PERSON_NAME] [PERSON_NAME] […" at bounding box center [347, 429] width 109 height 27
click at [513, 439] on input "ka" at bounding box center [532, 428] width 235 height 27
type input "k"
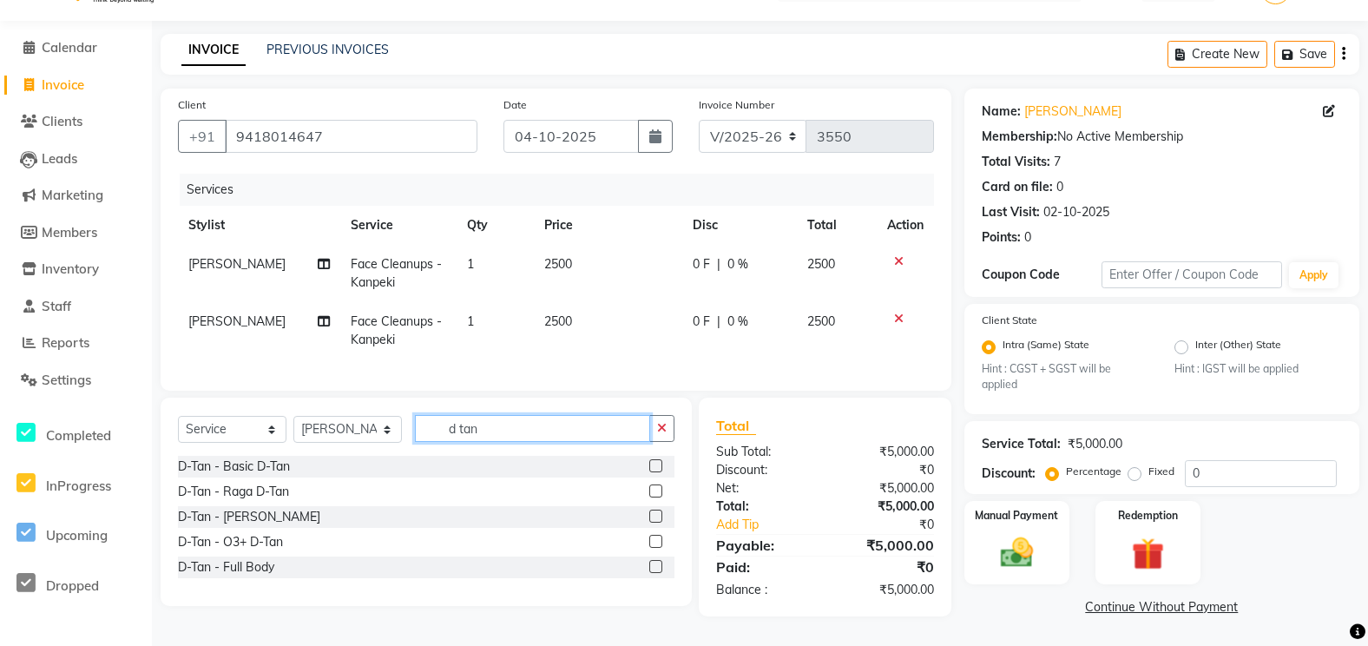
type input "d tan"
click at [659, 497] on label at bounding box center [655, 490] width 13 height 13
click at [659, 497] on input "checkbox" at bounding box center [654, 491] width 11 height 11
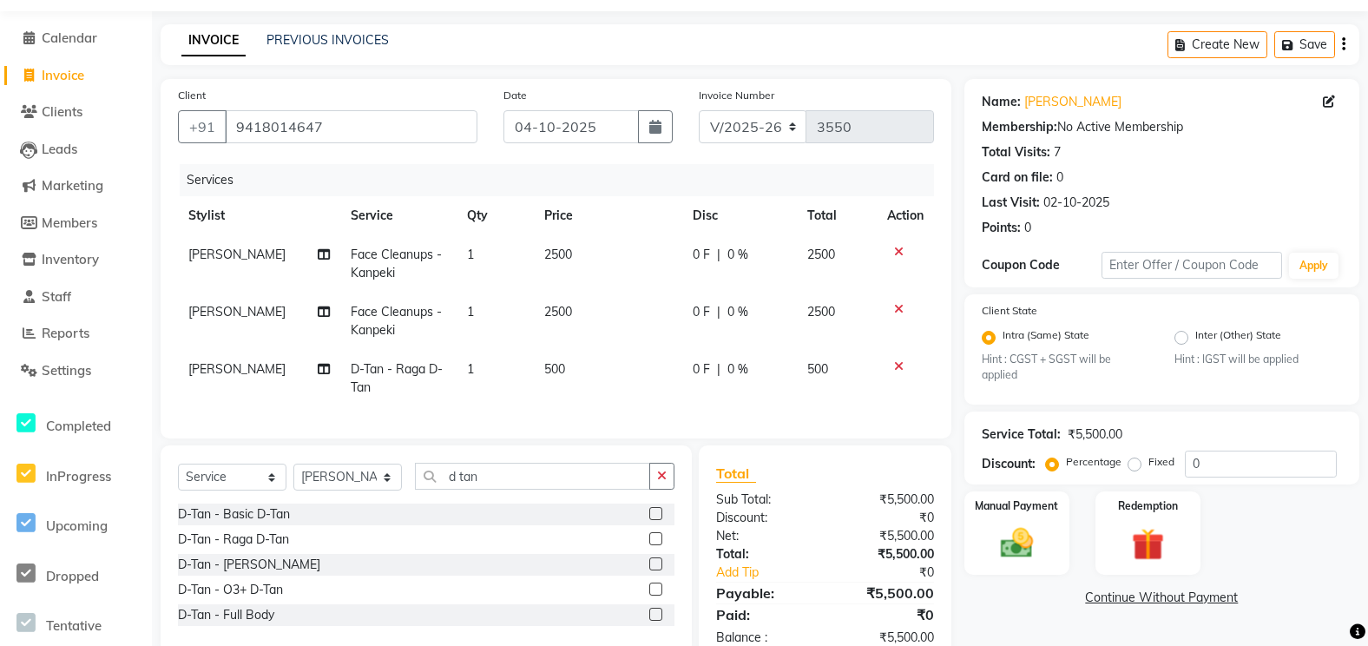
click at [652, 545] on label at bounding box center [655, 538] width 13 height 13
click at [652, 545] on input "checkbox" at bounding box center [654, 539] width 11 height 11
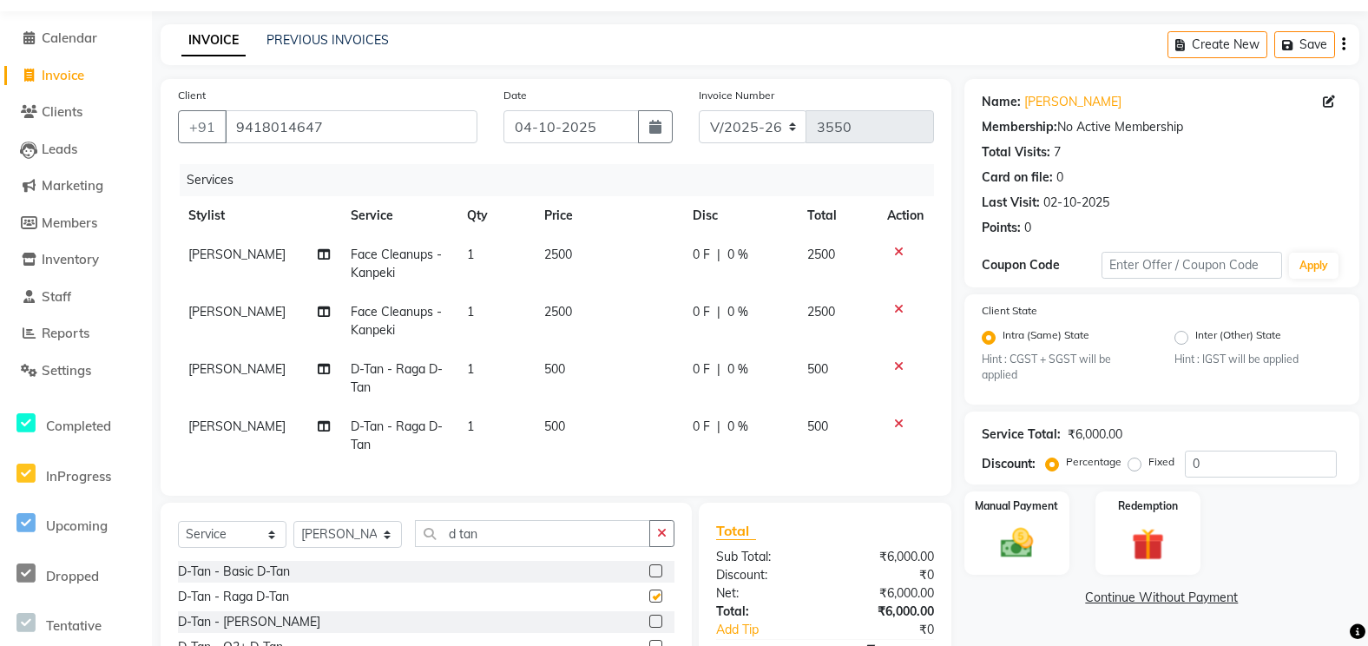
checkbox input "false"
click at [573, 378] on td "500" at bounding box center [608, 378] width 148 height 57
select select "63843"
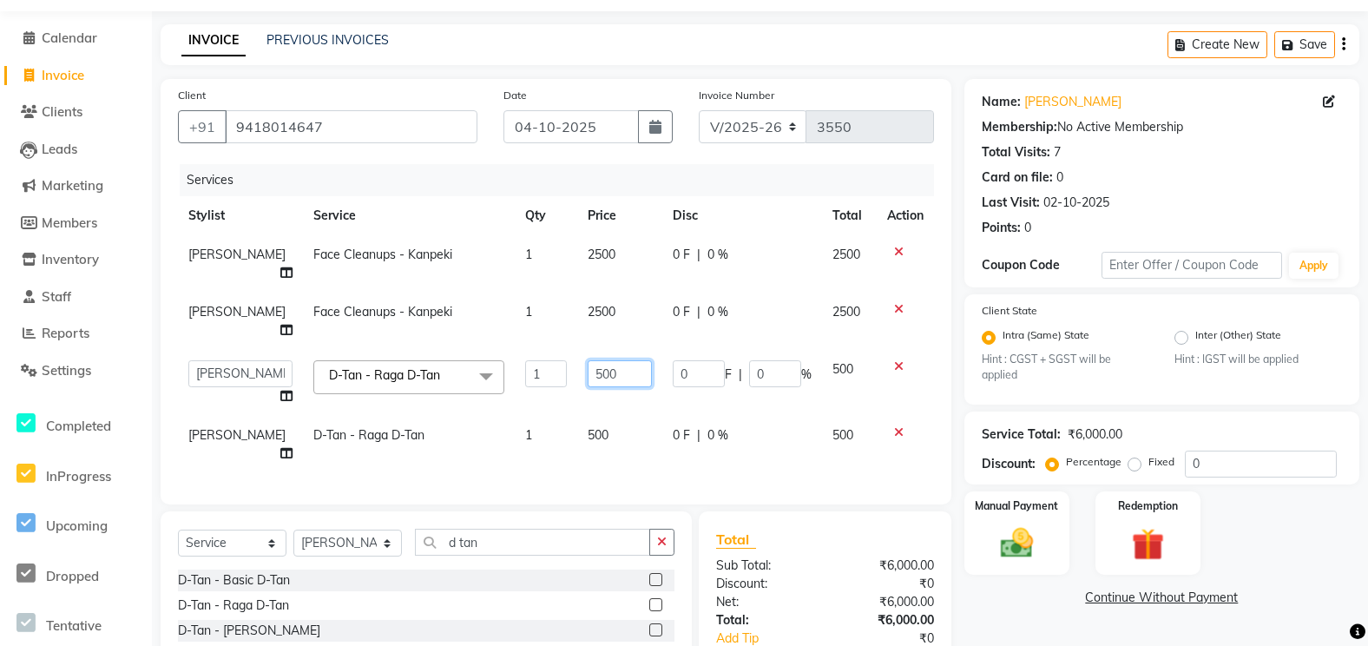
click at [613, 360] on input "500" at bounding box center [620, 373] width 64 height 27
type input "5"
type input "800"
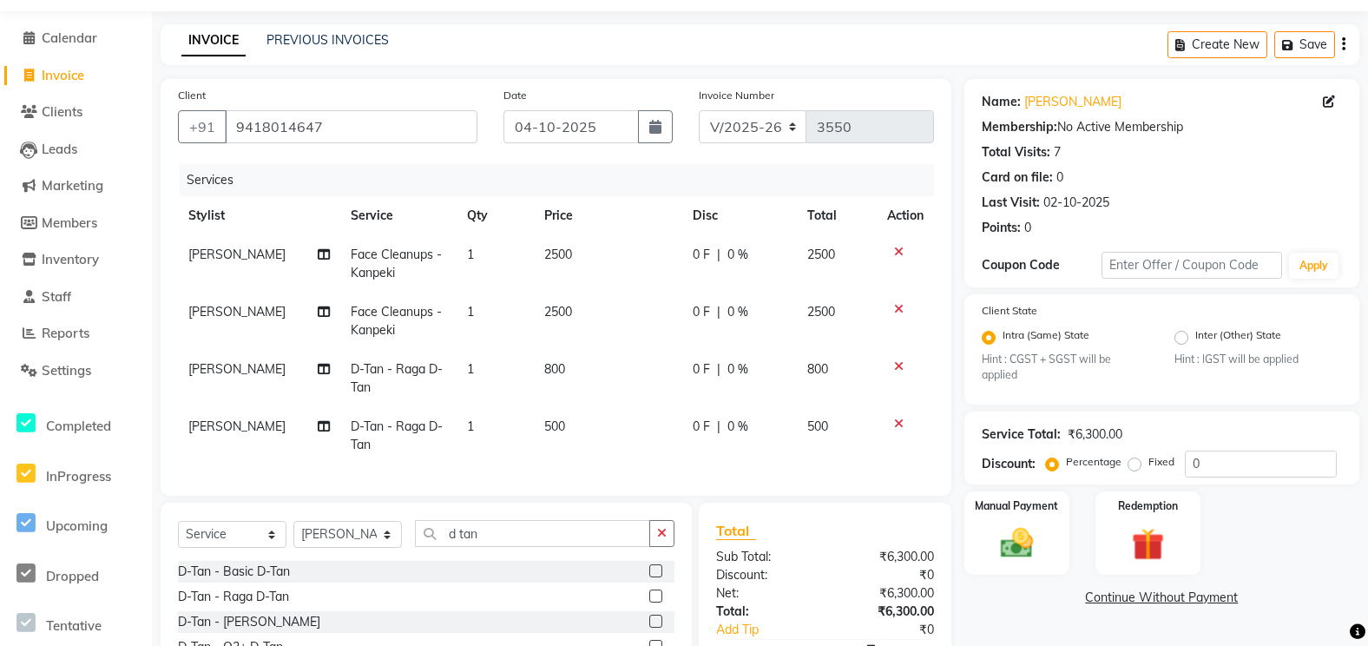
click at [629, 383] on td "800" at bounding box center [608, 378] width 148 height 57
select select "63843"
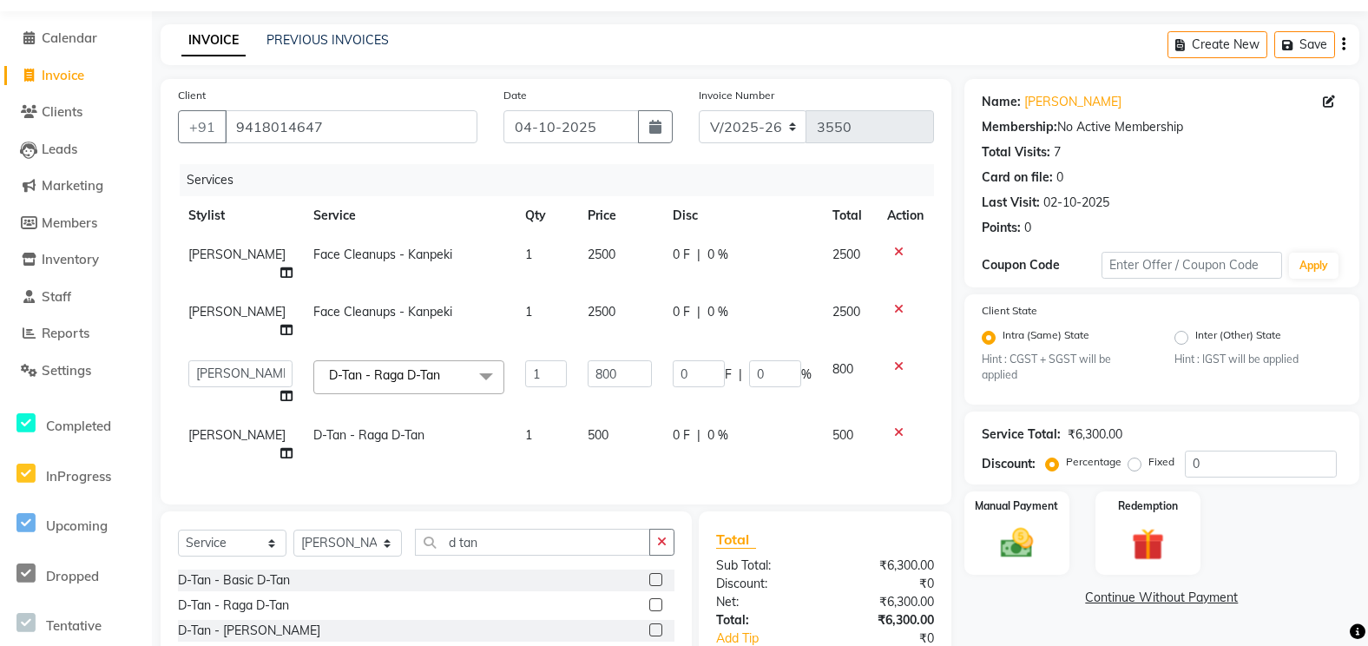
click at [607, 429] on td "500" at bounding box center [619, 444] width 85 height 57
select select "63843"
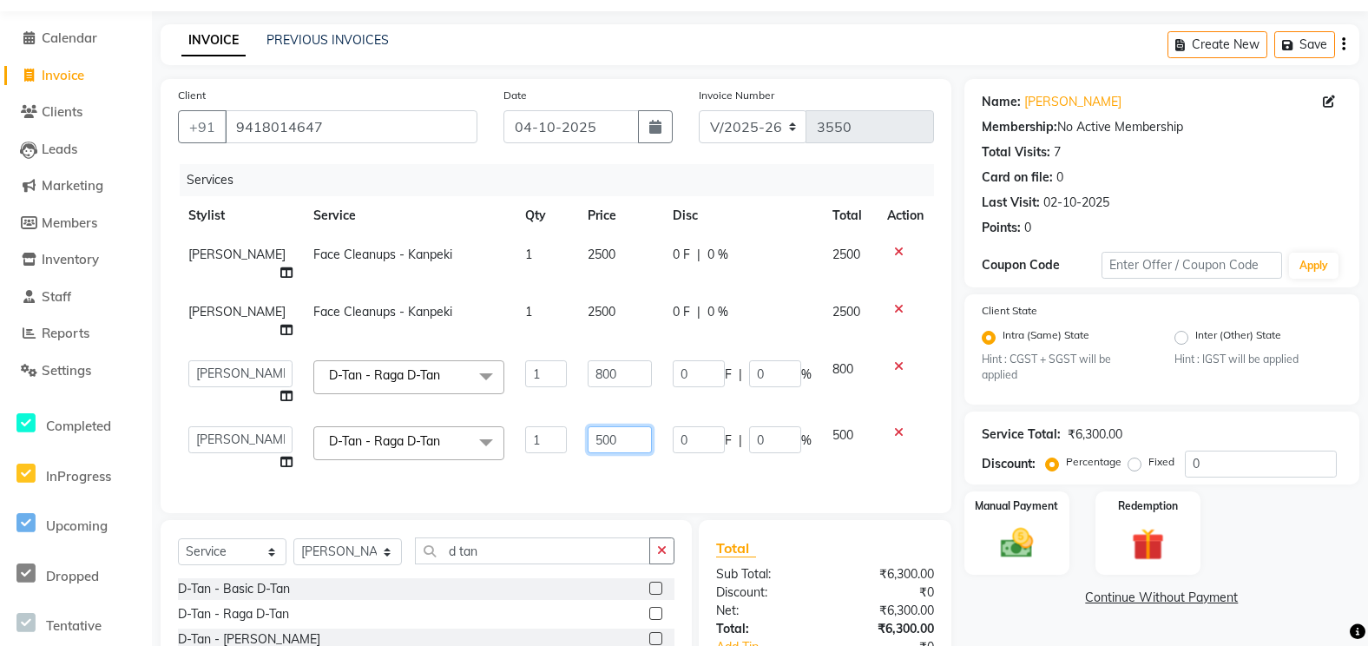
click at [628, 426] on input "500" at bounding box center [620, 439] width 64 height 27
type input "5"
type input "800"
click at [589, 446] on div "Services Stylist Service Qty Price Disc Total Action [PERSON_NAME] Face Cleanup…" at bounding box center [556, 330] width 756 height 332
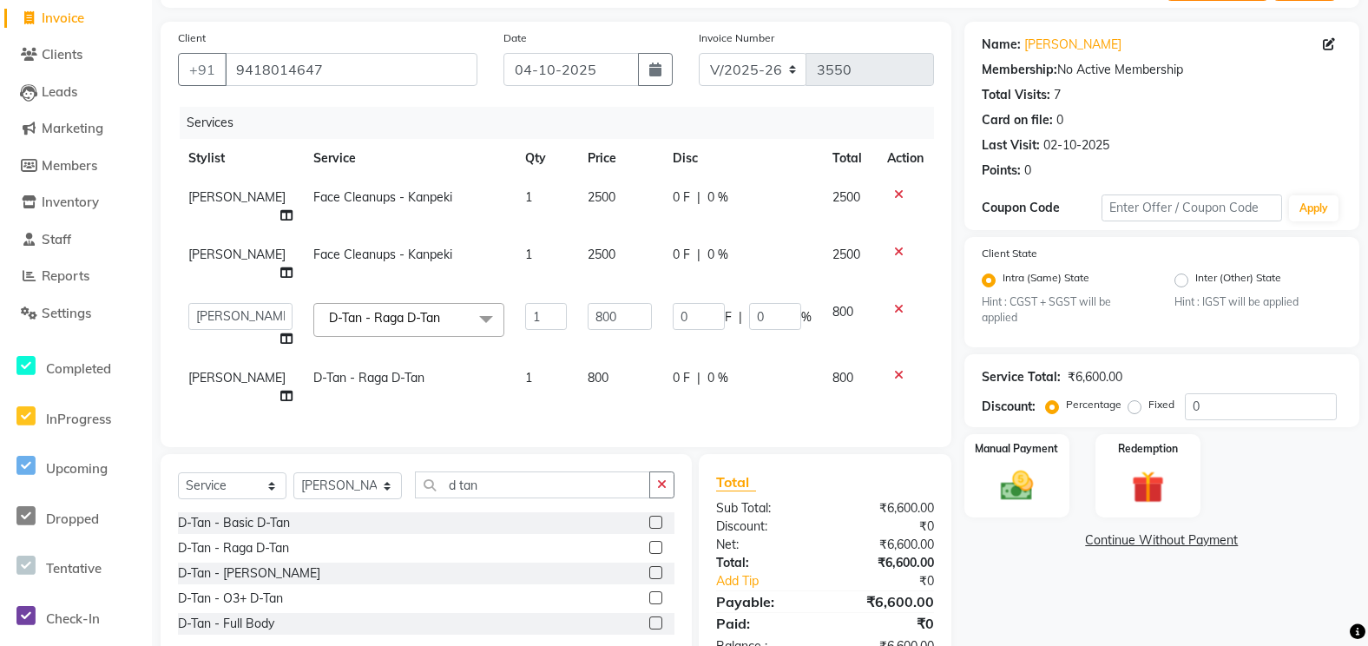
scroll to position [138, 0]
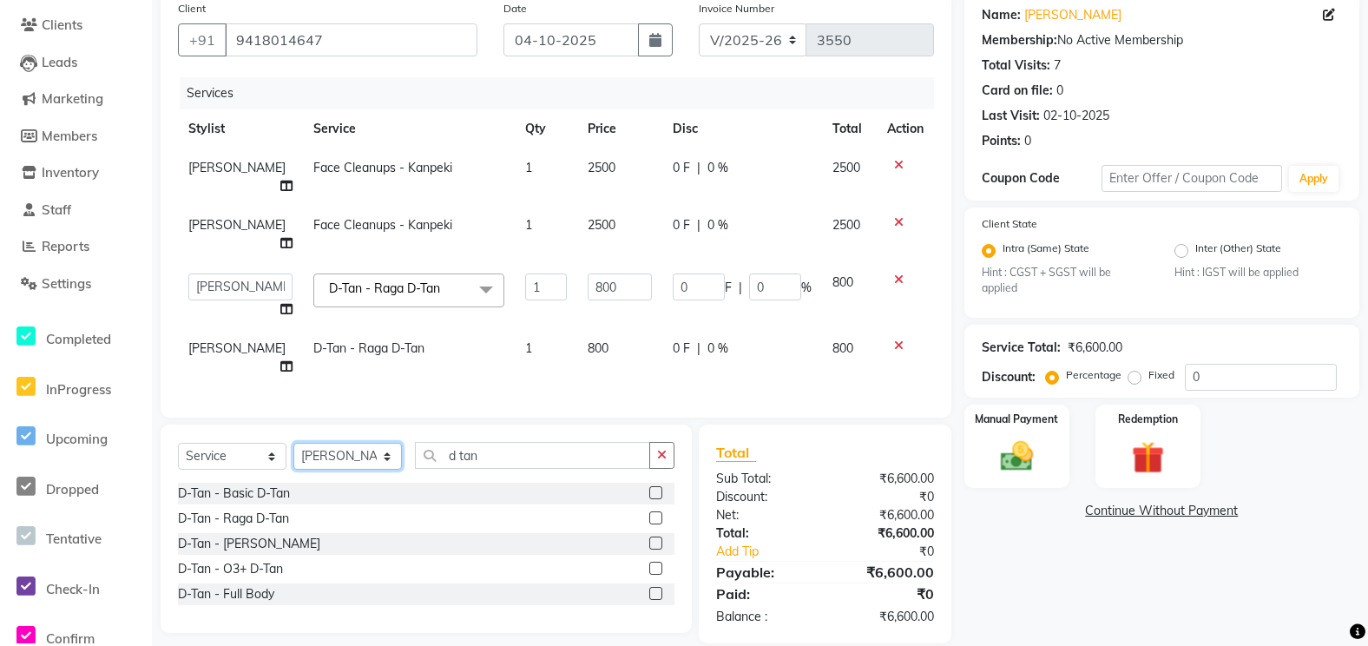
click at [365, 443] on select "Select Stylist anjali [PERSON_NAME] [PERSON_NAME] [PERSON_NAME] [PERSON_NAME] […" at bounding box center [347, 456] width 109 height 27
click at [471, 383] on div "Client [PHONE_NUMBER] Date [DATE] Invoice Number V/2025 V/[PHONE_NUMBER] Servic…" at bounding box center [556, 204] width 791 height 425
click at [346, 443] on select "Select Stylist anjali [PERSON_NAME] [PERSON_NAME] [PERSON_NAME] [PERSON_NAME] […" at bounding box center [347, 456] width 109 height 27
click at [504, 442] on input "d tan" at bounding box center [532, 455] width 235 height 27
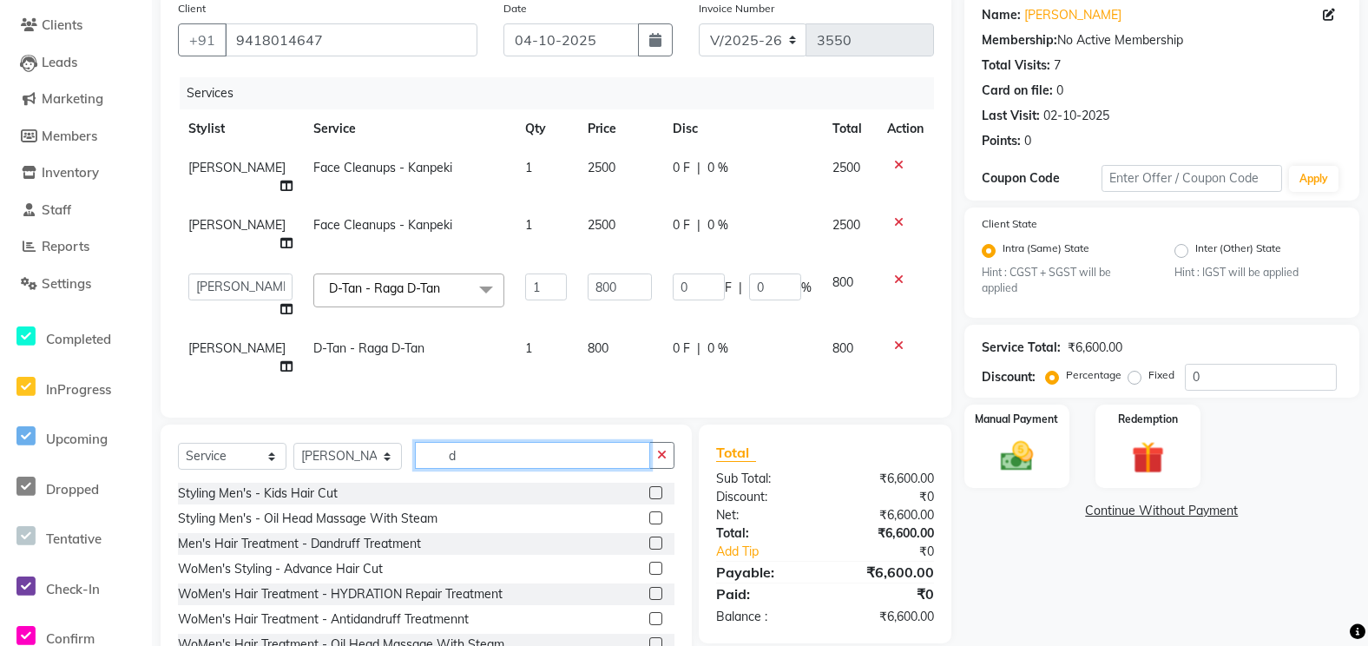
type input "d"
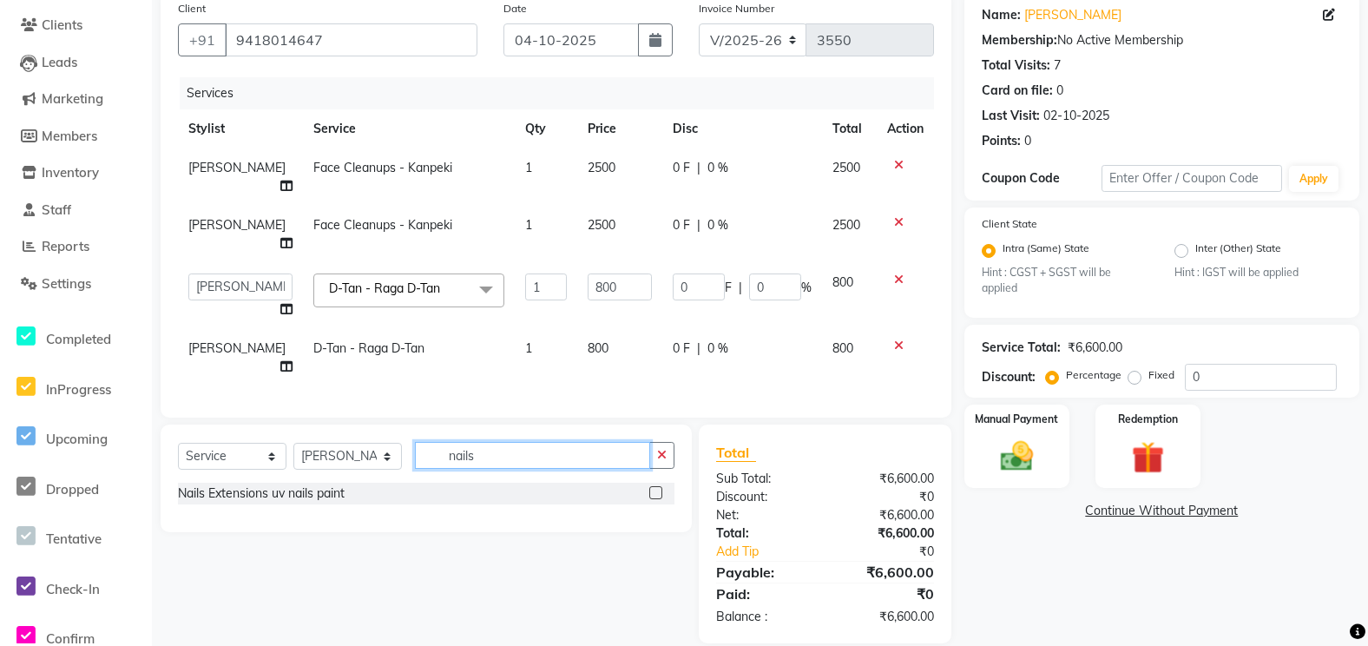
type input "nails"
click at [655, 486] on label at bounding box center [655, 492] width 13 height 13
click at [655, 488] on input "checkbox" at bounding box center [654, 493] width 11 height 11
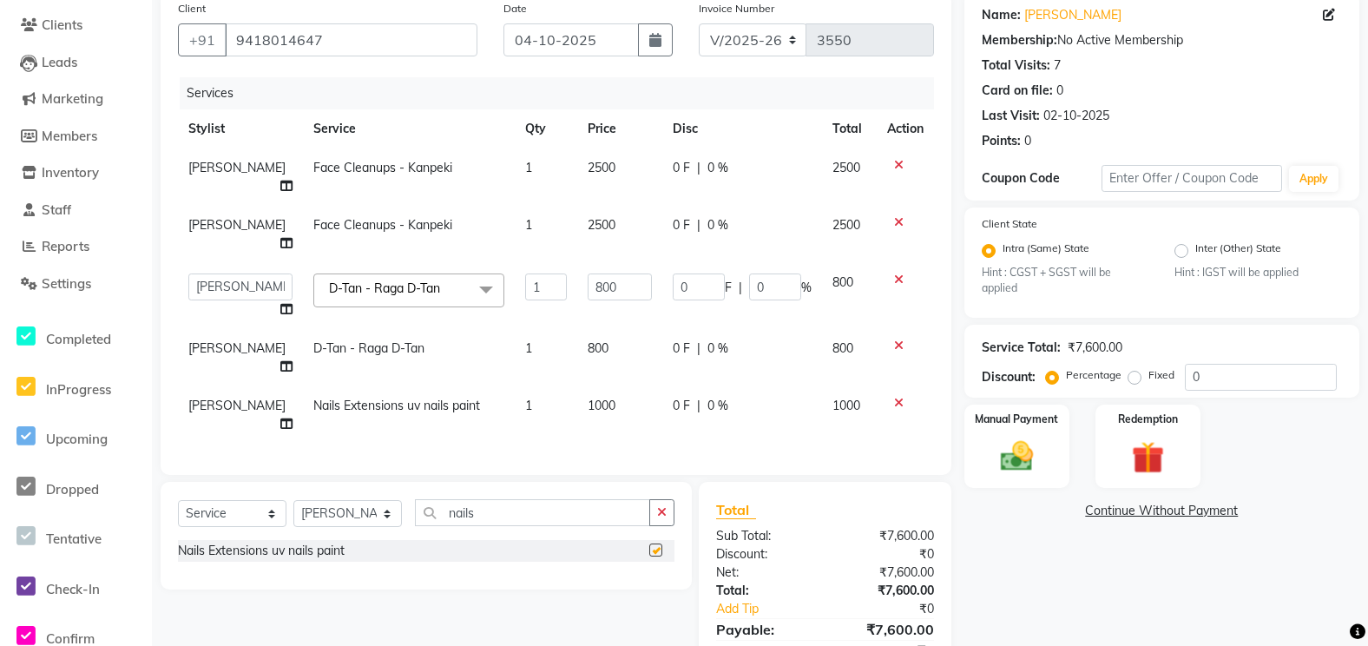
checkbox input "false"
click at [609, 386] on td "1000" at bounding box center [619, 414] width 85 height 57
select select "63843"
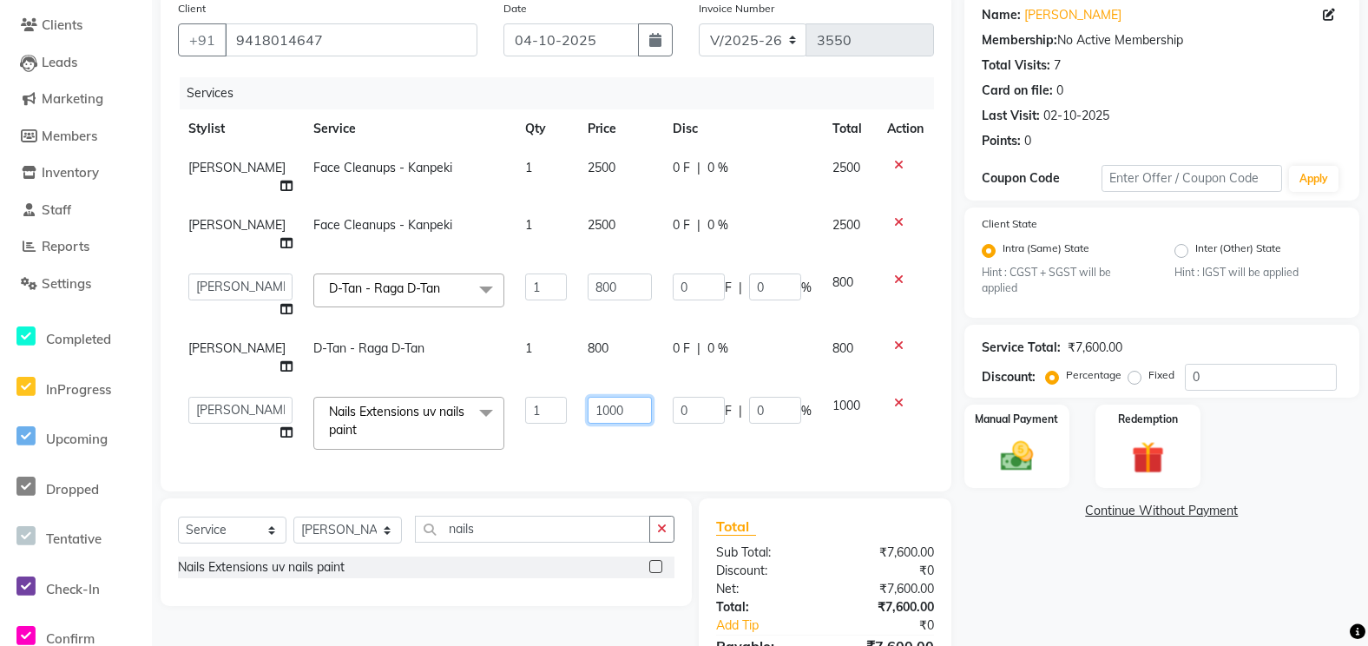
click at [609, 397] on input "1000" at bounding box center [620, 410] width 64 height 27
type input "1"
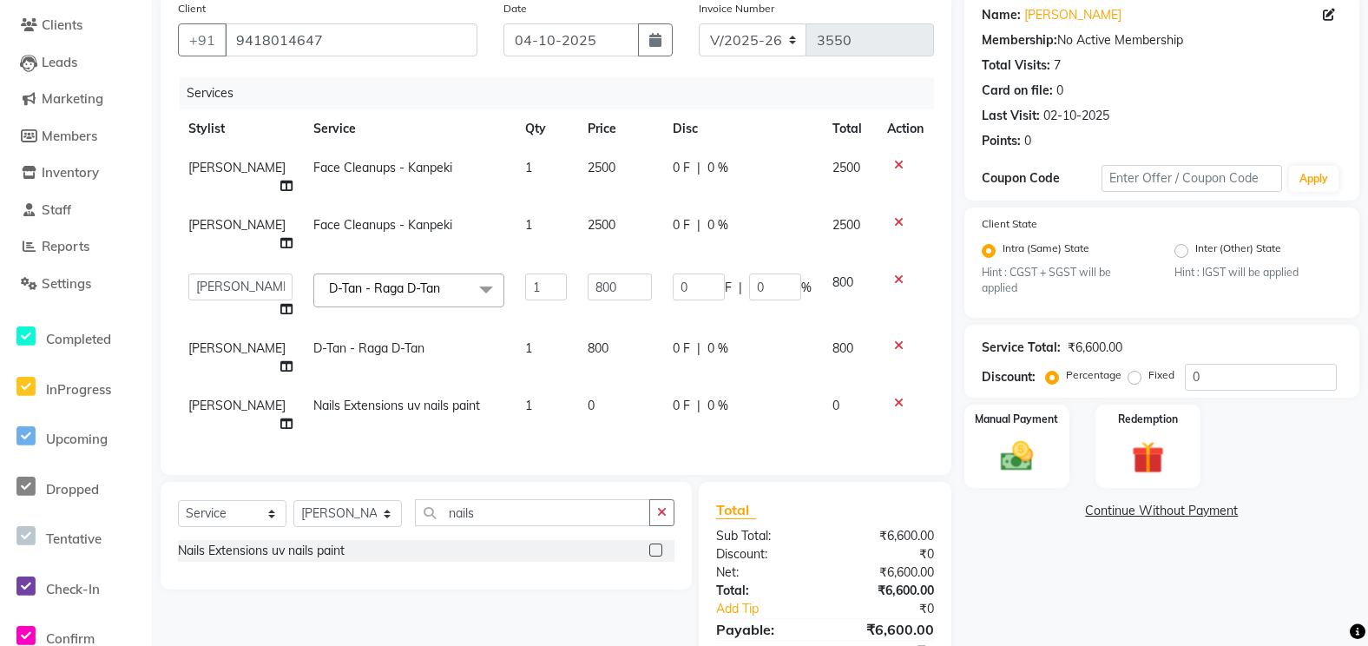
click at [229, 386] on td "[PERSON_NAME]" at bounding box center [240, 414] width 125 height 57
select select "63843"
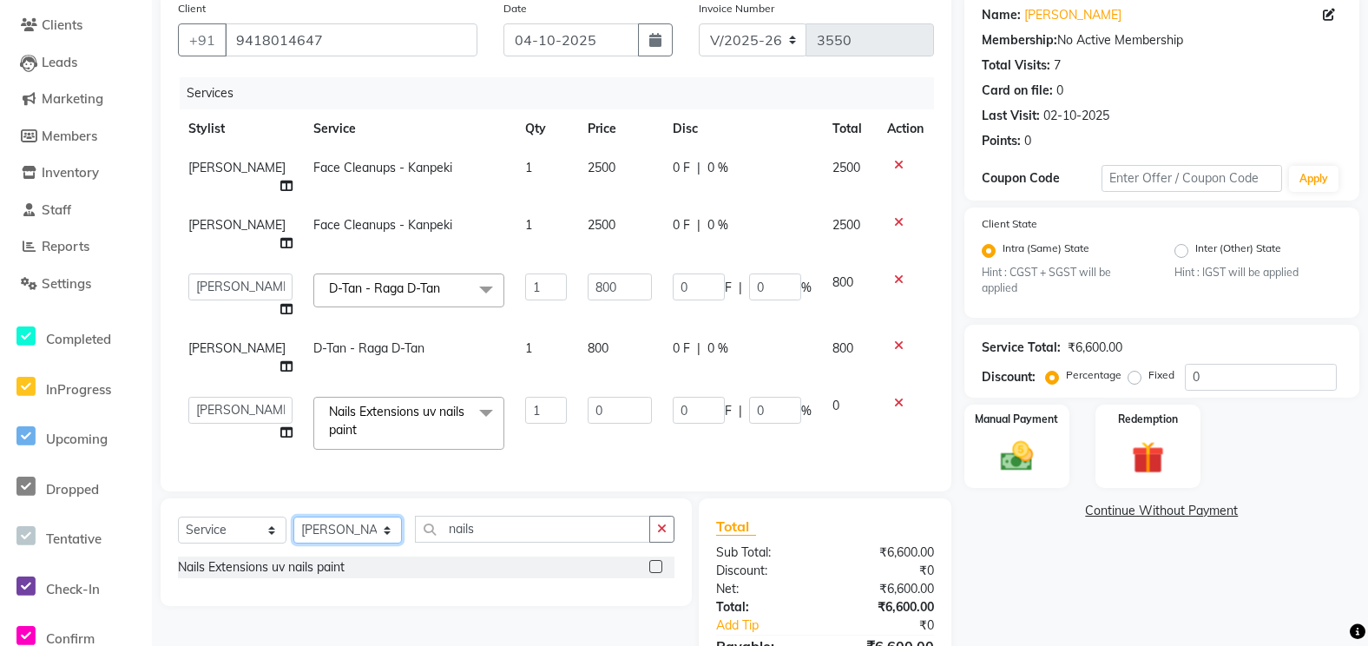
click at [329, 517] on select "Select Stylist anjali [PERSON_NAME] [PERSON_NAME] [PERSON_NAME] [PERSON_NAME] […" at bounding box center [347, 530] width 109 height 27
select select "58737"
click at [293, 517] on select "Select Stylist anjali [PERSON_NAME] [PERSON_NAME] [PERSON_NAME] [PERSON_NAME] […" at bounding box center [347, 530] width 109 height 27
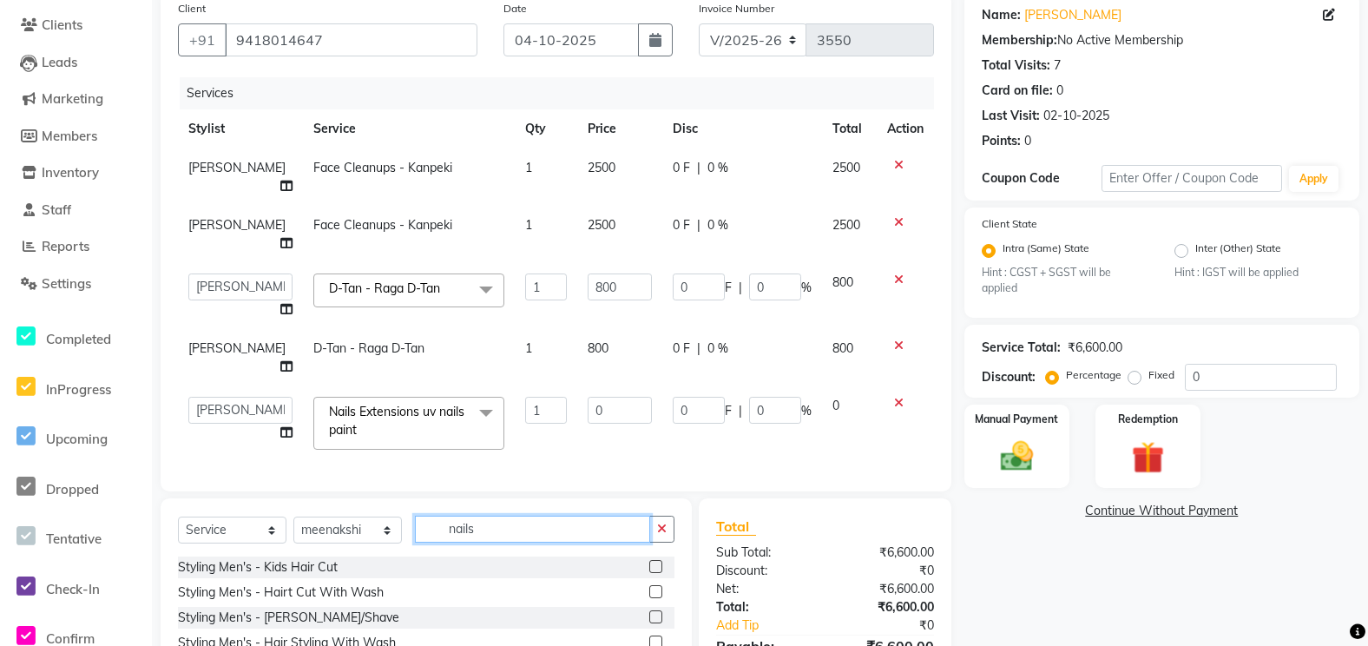
click at [510, 516] on input "nails" at bounding box center [532, 529] width 235 height 27
click at [898, 397] on icon at bounding box center [899, 403] width 10 height 12
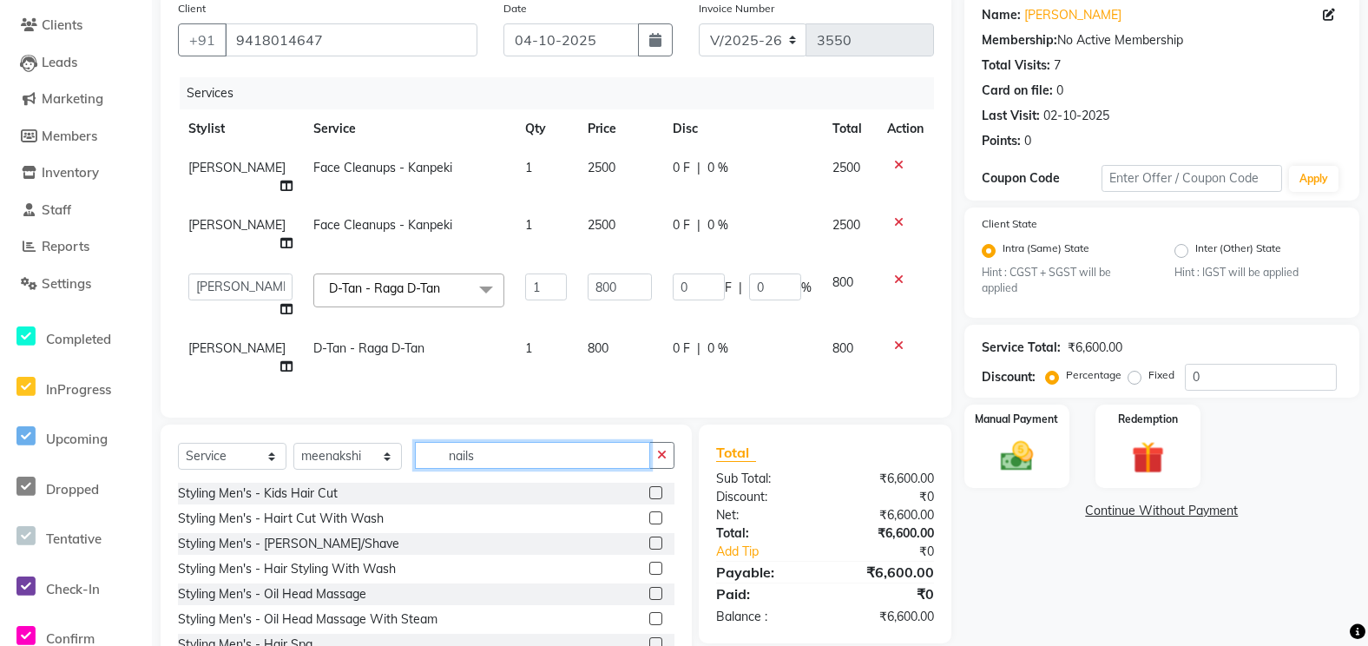
click at [503, 442] on input "nails" at bounding box center [532, 455] width 235 height 27
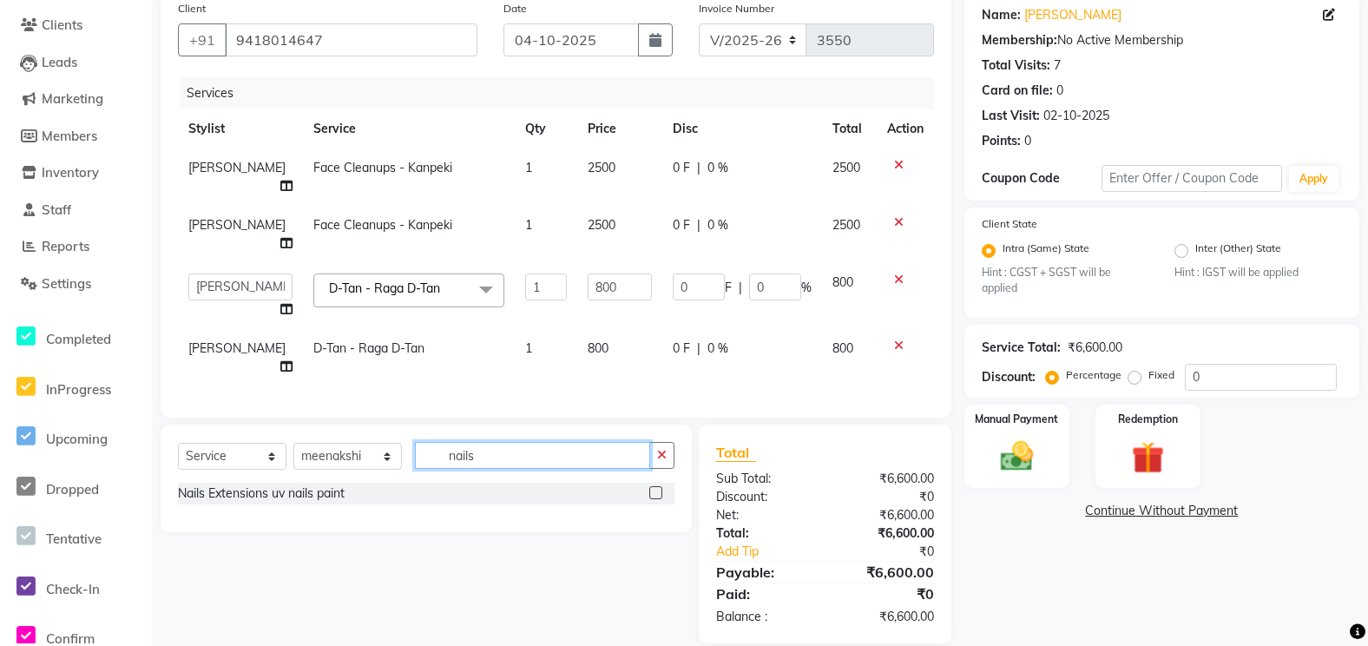
type input "nails"
click at [658, 486] on label at bounding box center [655, 492] width 13 height 13
click at [658, 488] on input "checkbox" at bounding box center [654, 493] width 11 height 11
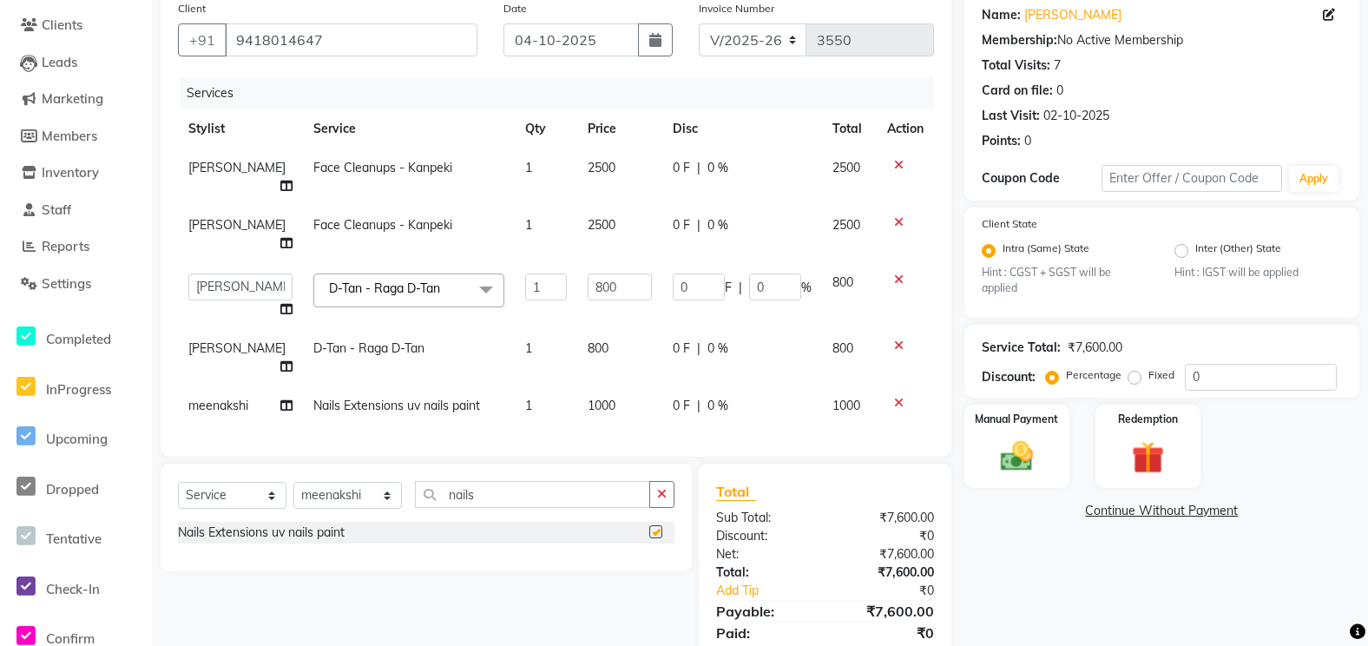
checkbox input "false"
click at [894, 397] on icon at bounding box center [899, 403] width 10 height 12
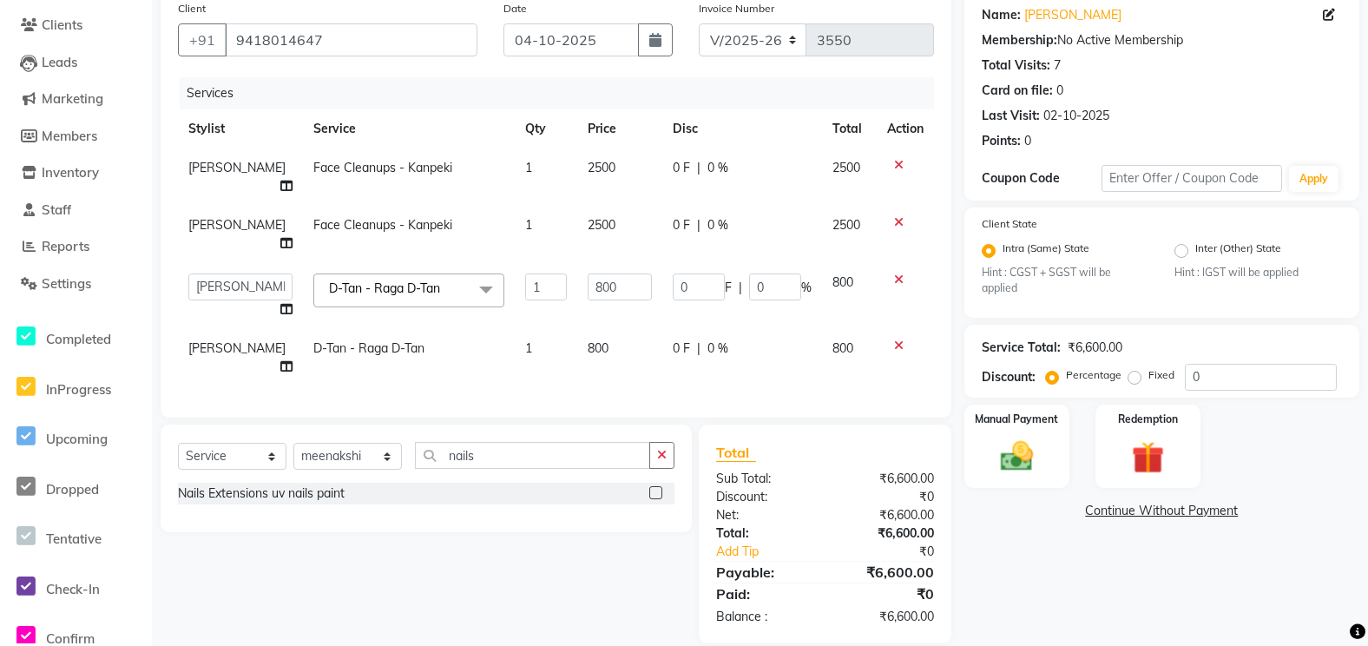
click at [596, 332] on td "800" at bounding box center [619, 357] width 85 height 57
select select "63843"
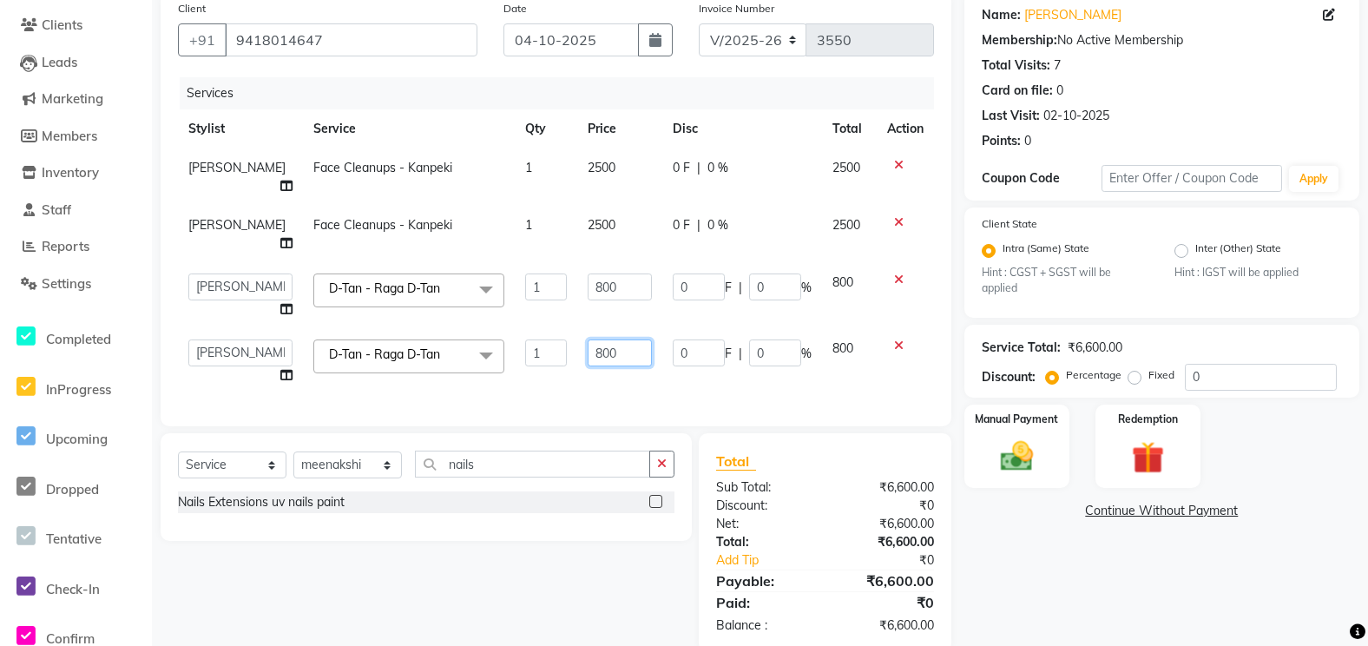
click at [633, 339] on input "800" at bounding box center [620, 352] width 64 height 27
type input "8"
type input "5"
type input "3"
click at [565, 354] on div "Services Stylist Service Qty Price Disc Total Action [PERSON_NAME] Face Cleanup…" at bounding box center [556, 243] width 756 height 332
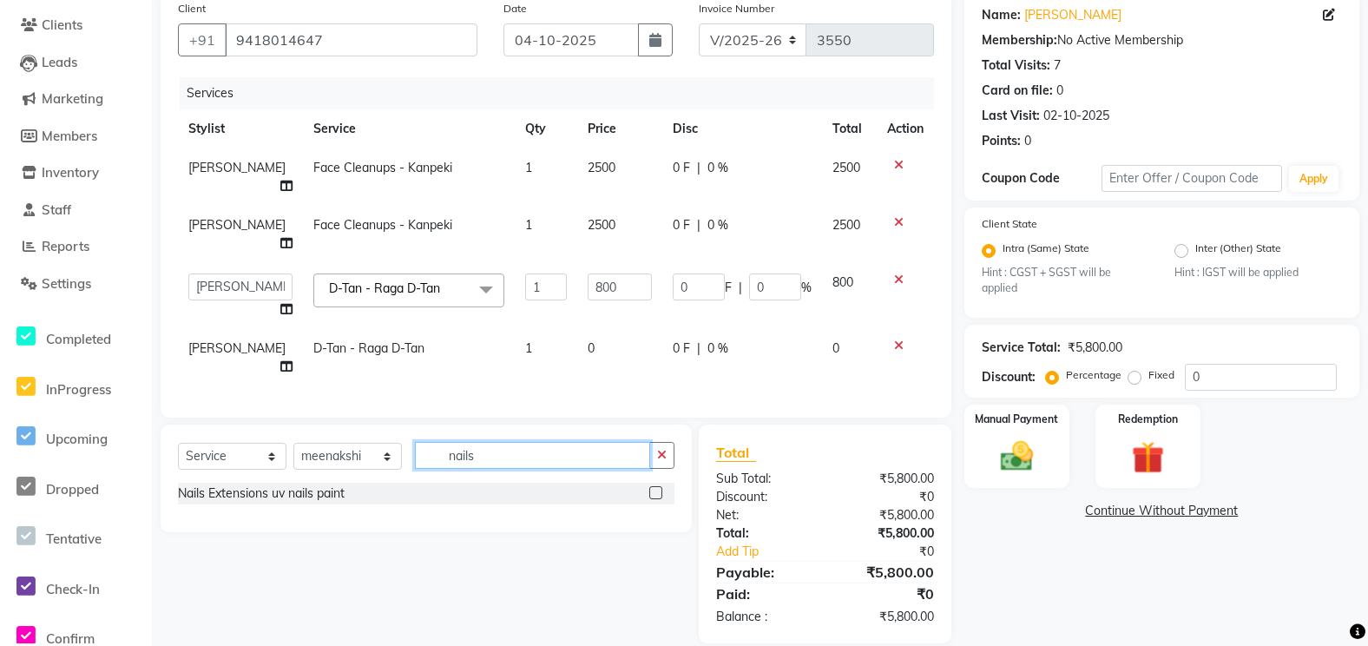
click at [479, 442] on input "nails" at bounding box center [532, 455] width 235 height 27
type input "nails"
click at [659, 486] on label at bounding box center [655, 492] width 13 height 13
click at [659, 488] on input "checkbox" at bounding box center [654, 493] width 11 height 11
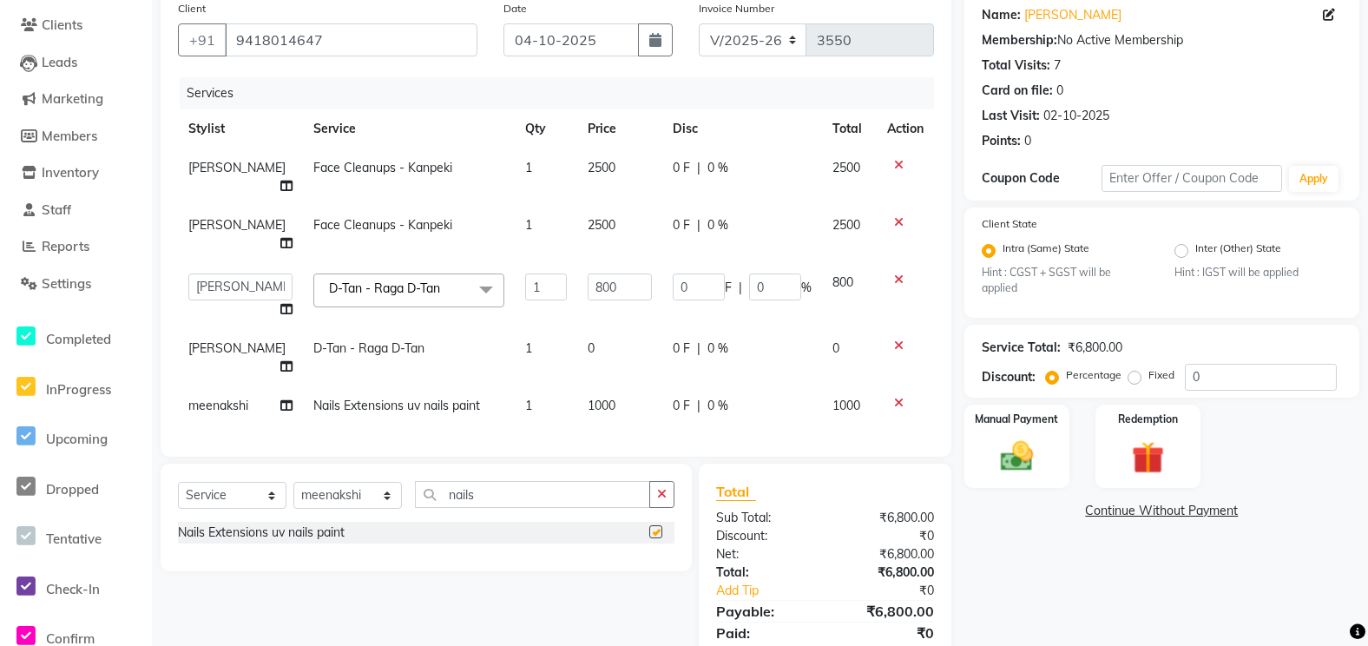
checkbox input "false"
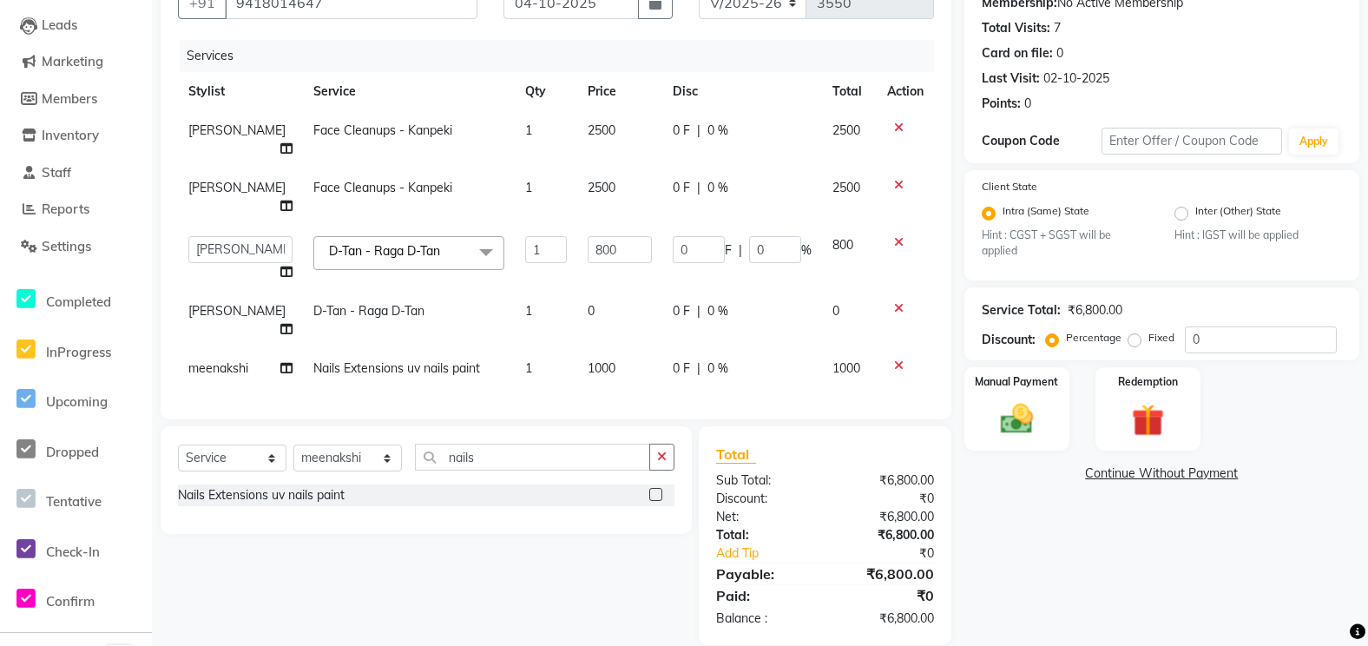
scroll to position [177, 0]
click at [594, 290] on td "0" at bounding box center [619, 318] width 85 height 57
select select "63843"
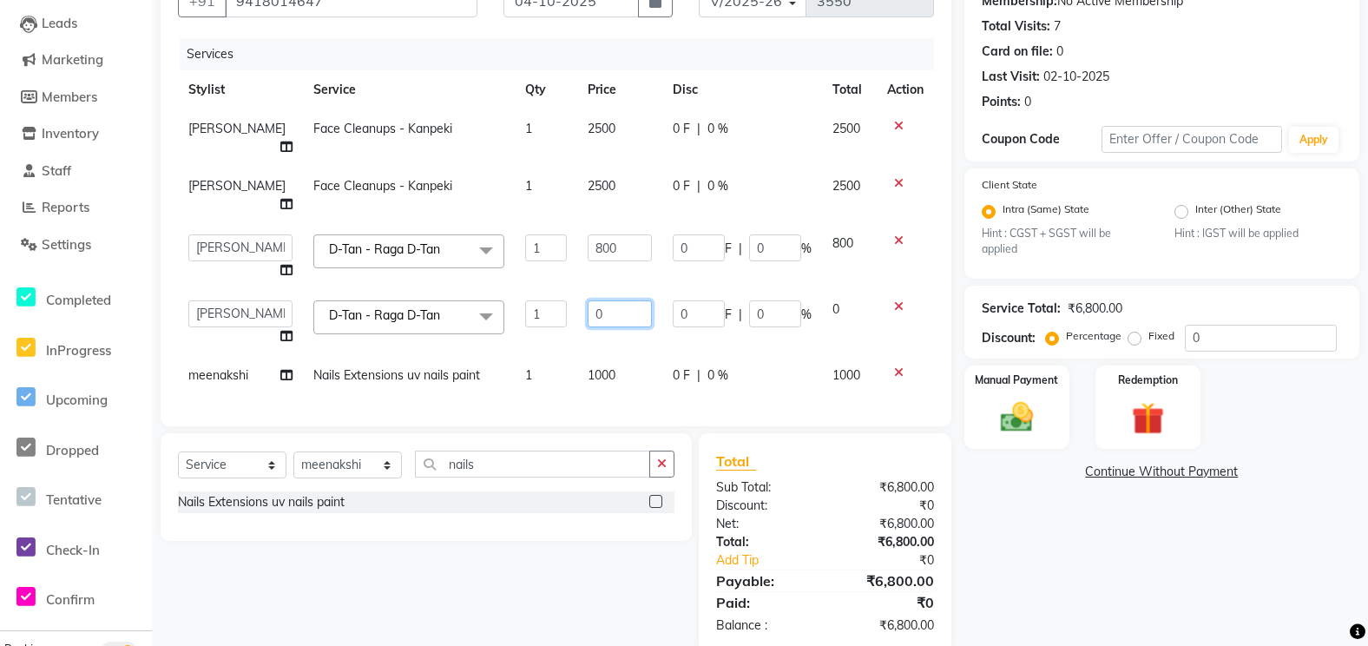
click at [616, 300] on input "0" at bounding box center [620, 313] width 64 height 27
type input "800"
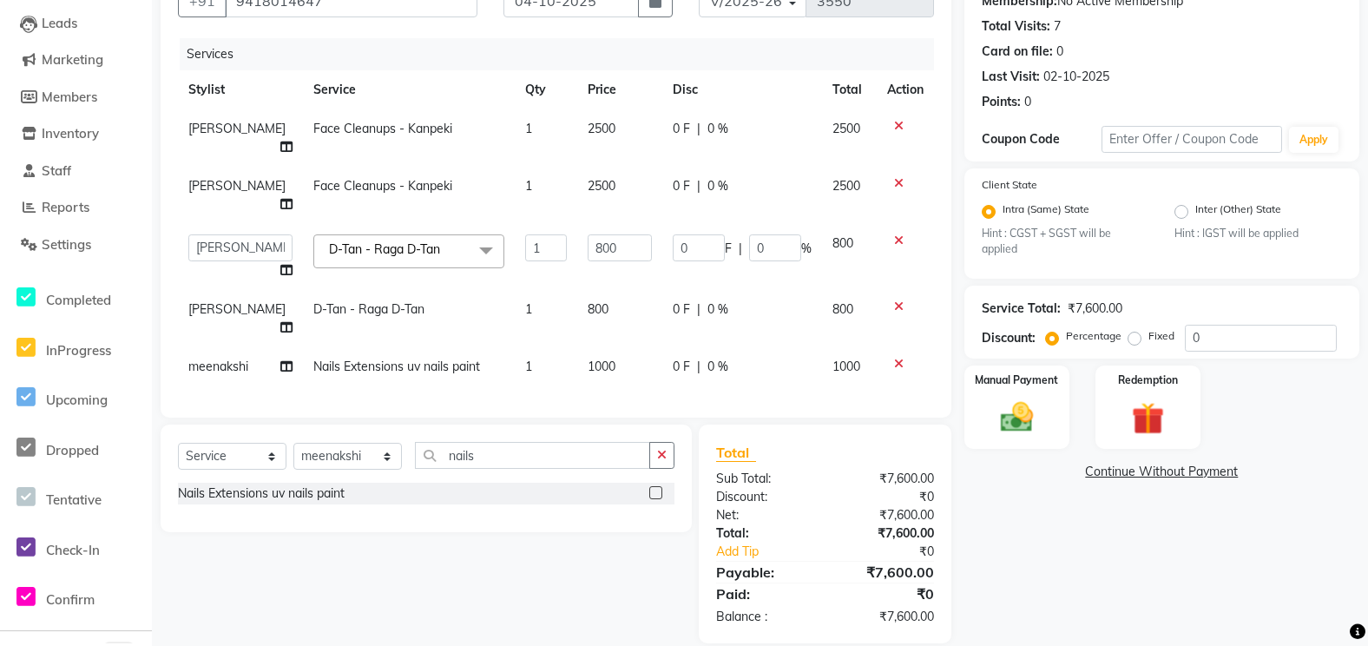
click at [601, 324] on tbody "[PERSON_NAME] Face Cleanups - Kanpeki 1 2500 0 F | 0 % 2500 [PERSON_NAME] Face …" at bounding box center [556, 247] width 756 height 277
click at [624, 347] on td "1000" at bounding box center [619, 366] width 85 height 39
select select "58737"
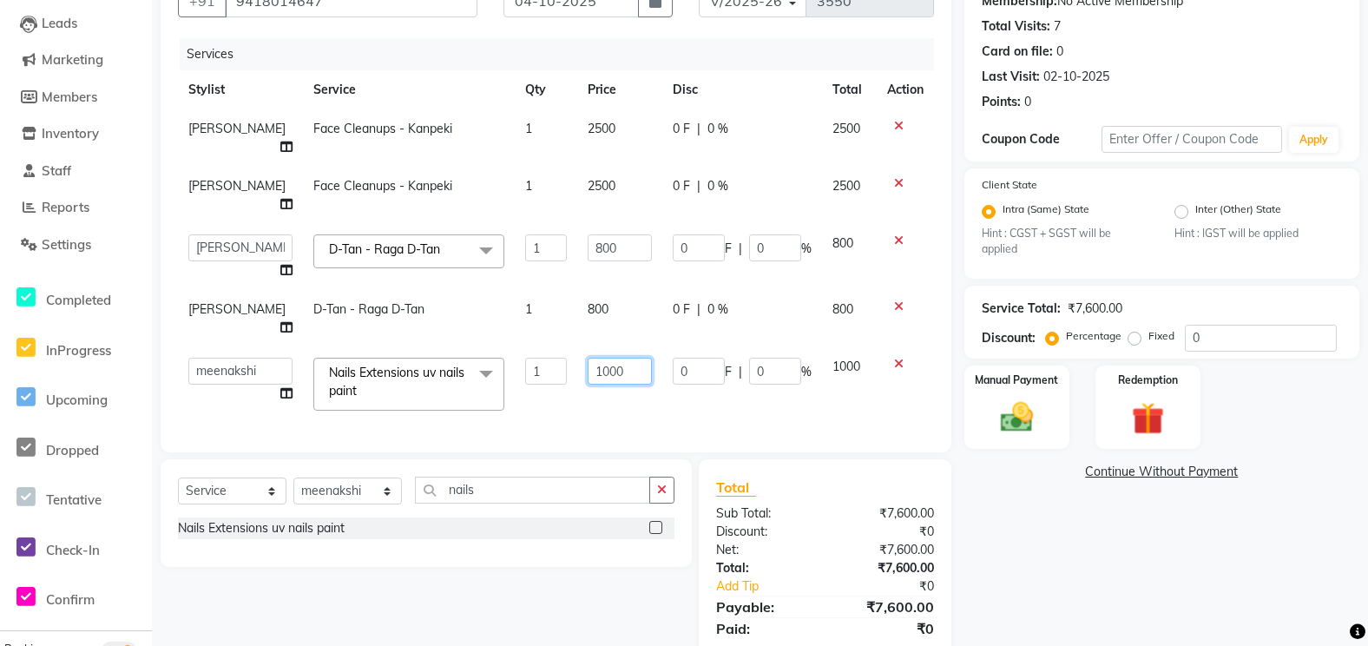
click at [624, 358] on input "1000" at bounding box center [620, 371] width 64 height 27
type input "1"
type input "200"
click at [692, 392] on div "Client [PHONE_NUMBER] Date [DATE] Invoice Number V/2025 V/[PHONE_NUMBER] Servic…" at bounding box center [556, 202] width 791 height 499
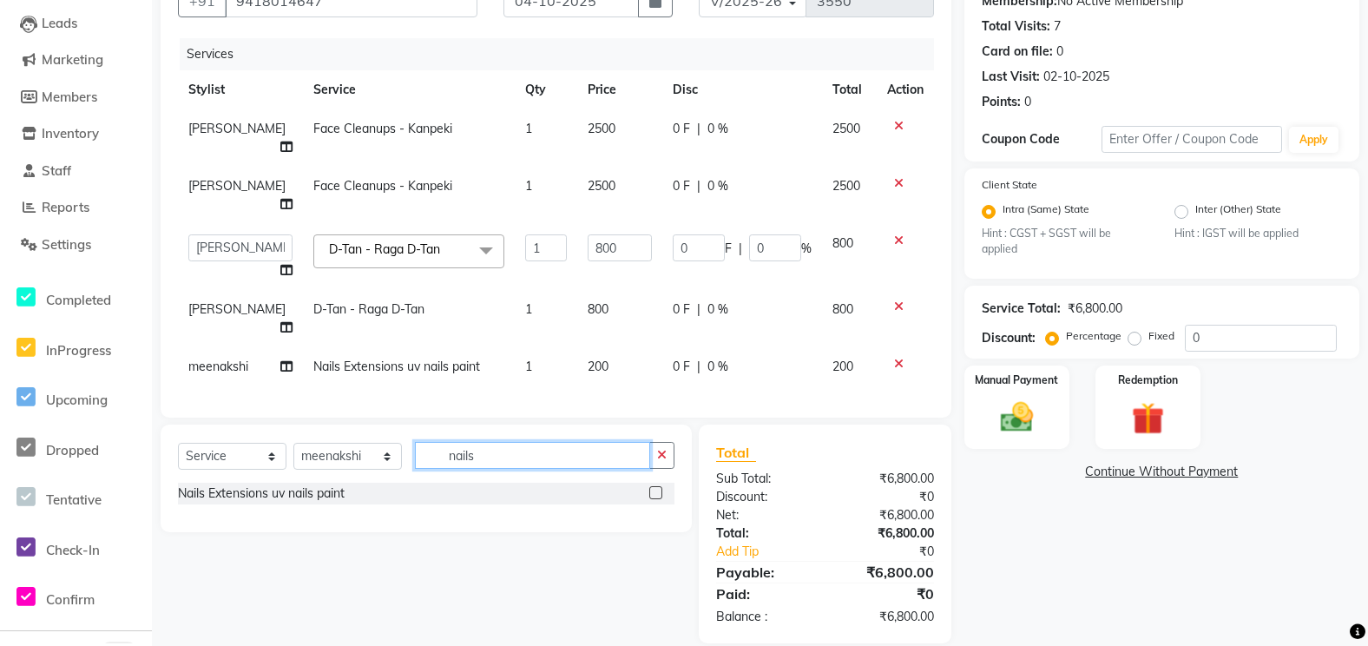
click at [505, 442] on input "nails" at bounding box center [532, 455] width 235 height 27
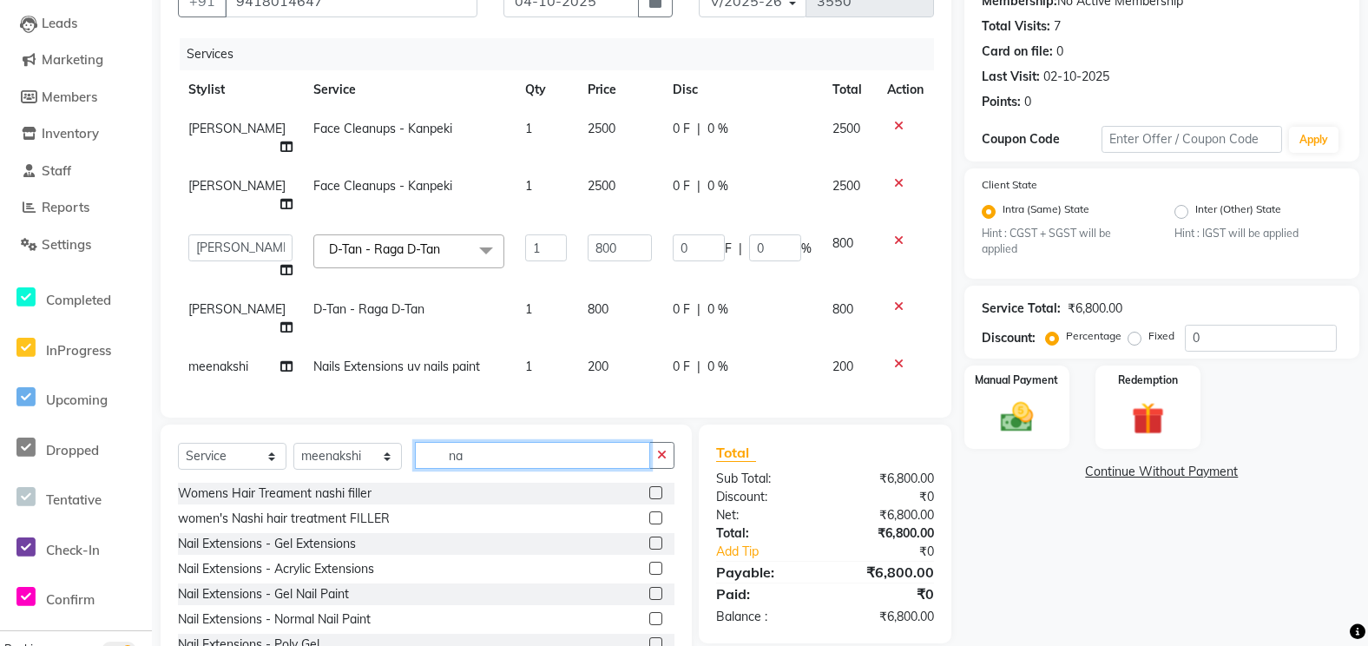
type input "na"
click at [627, 347] on td "200" at bounding box center [619, 366] width 85 height 39
select select "58737"
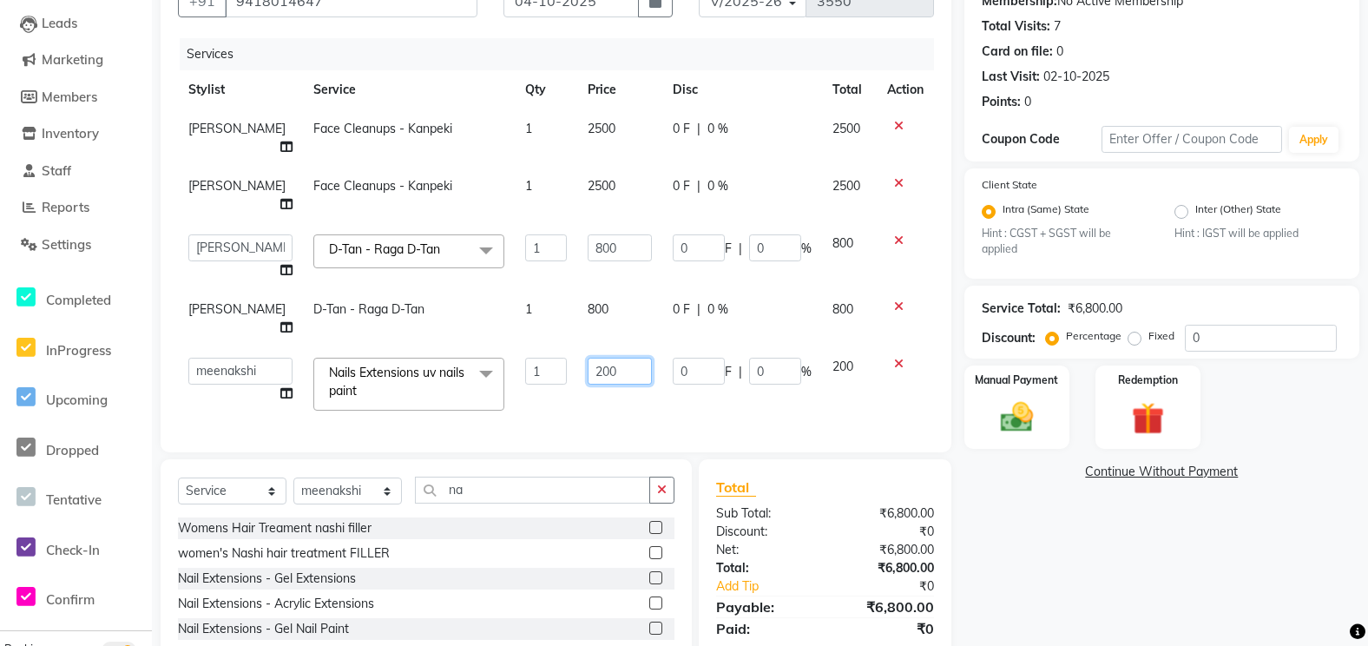
click at [627, 358] on input "200" at bounding box center [620, 371] width 64 height 27
type input "2"
type input "300"
click at [632, 366] on div "Services Stylist Service Qty Price Disc Total Action [PERSON_NAME] Face Cleanup…" at bounding box center [556, 236] width 756 height 397
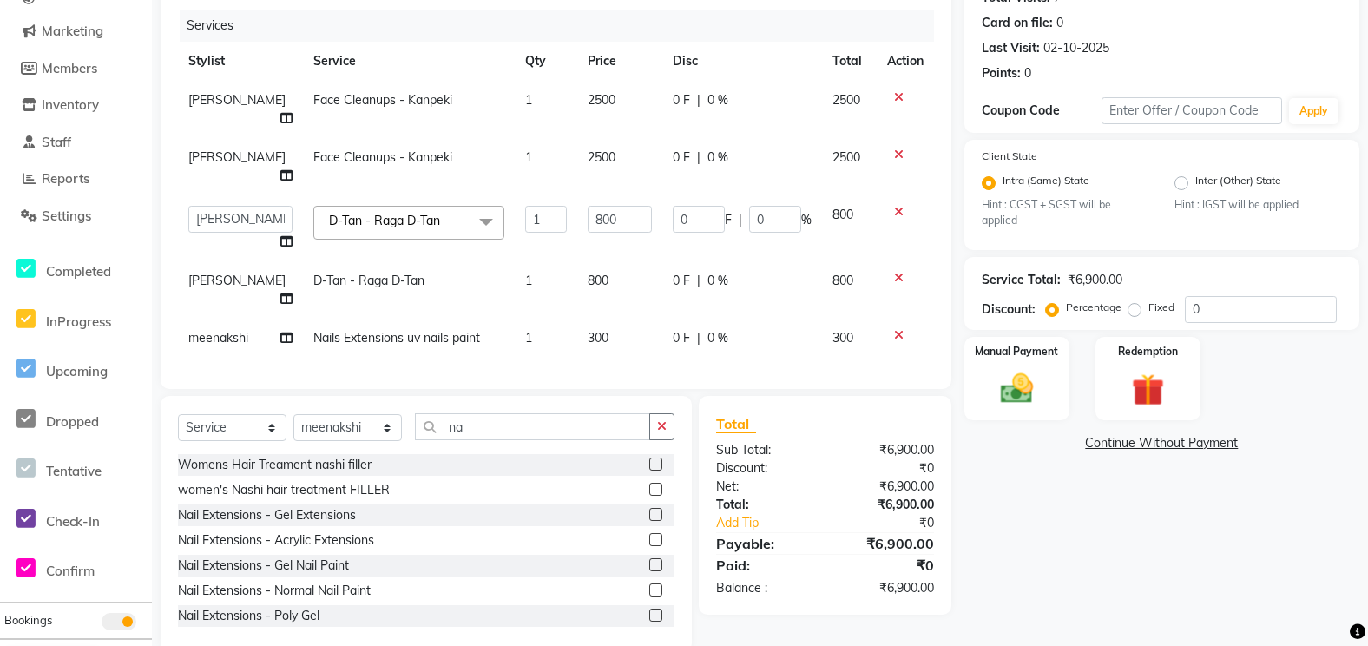
scroll to position [214, 0]
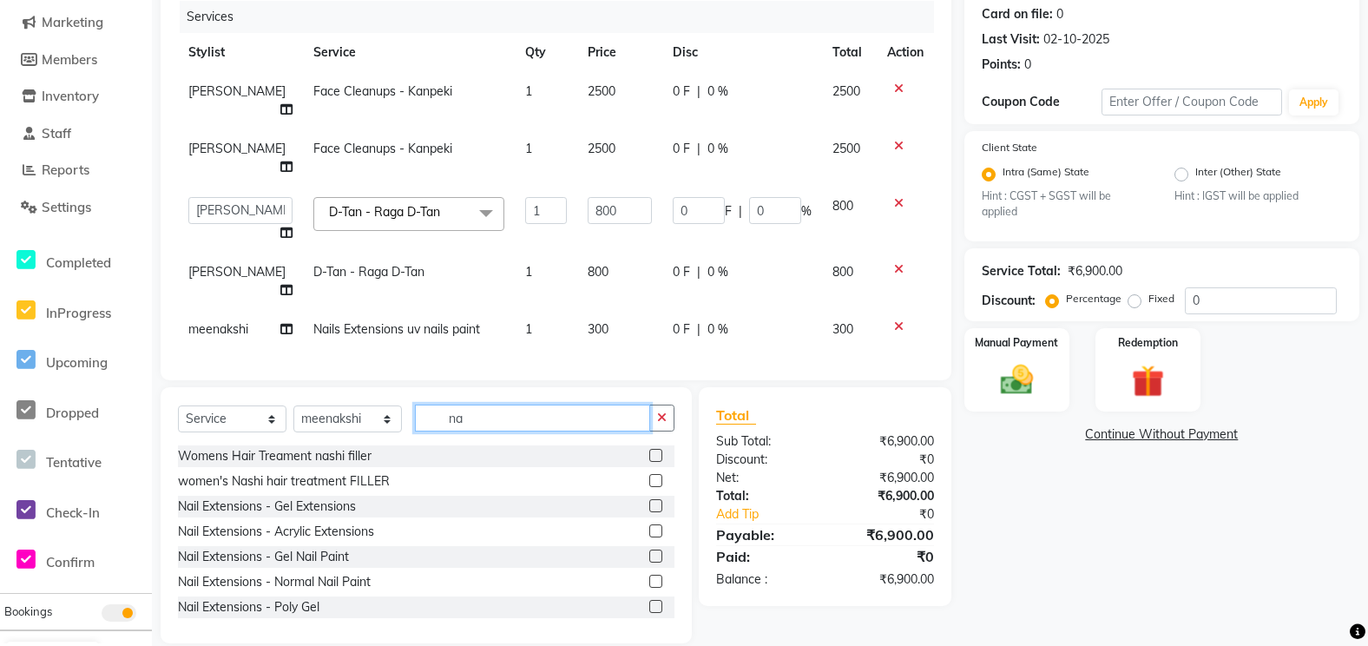
click at [506, 405] on input "na" at bounding box center [532, 418] width 235 height 27
type input "n"
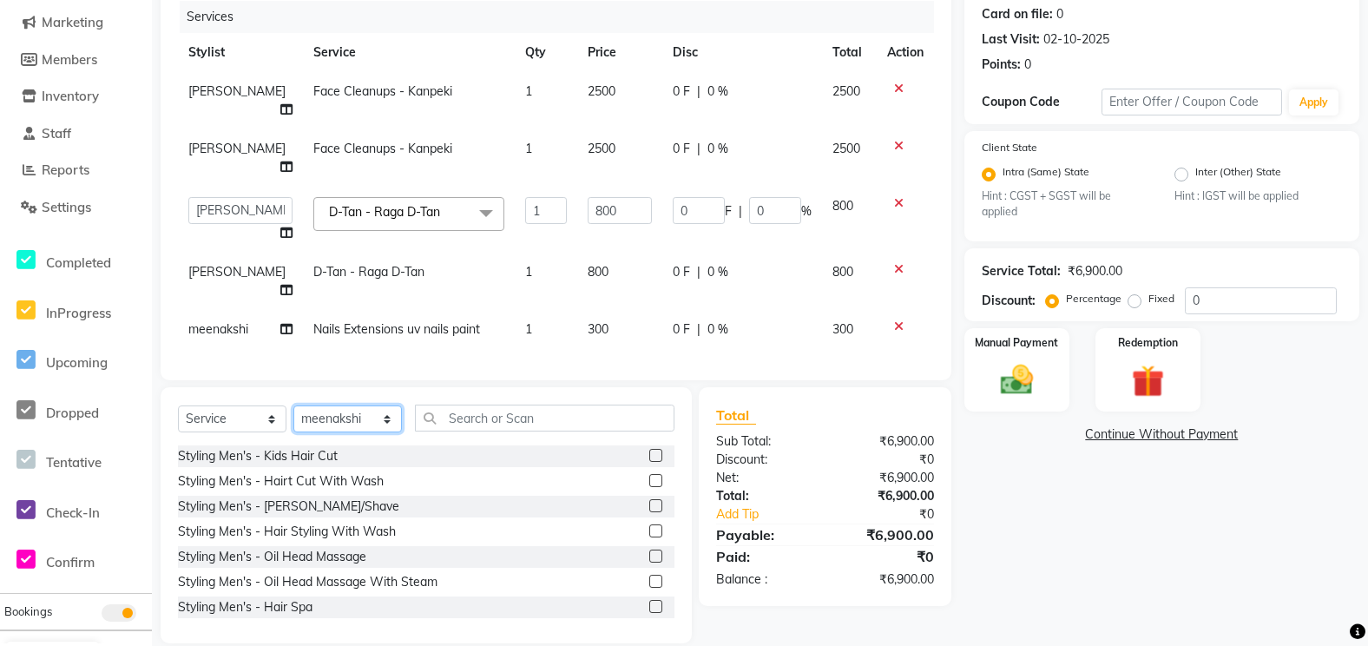
click at [354, 405] on select "Select Stylist anjali [PERSON_NAME] [PERSON_NAME] [PERSON_NAME] [PERSON_NAME] […" at bounding box center [347, 418] width 109 height 27
select select "82058"
click at [293, 405] on select "Select Stylist anjali [PERSON_NAME] [PERSON_NAME] [PERSON_NAME] [PERSON_NAME] […" at bounding box center [347, 418] width 109 height 27
click at [546, 405] on input "text" at bounding box center [545, 418] width 260 height 27
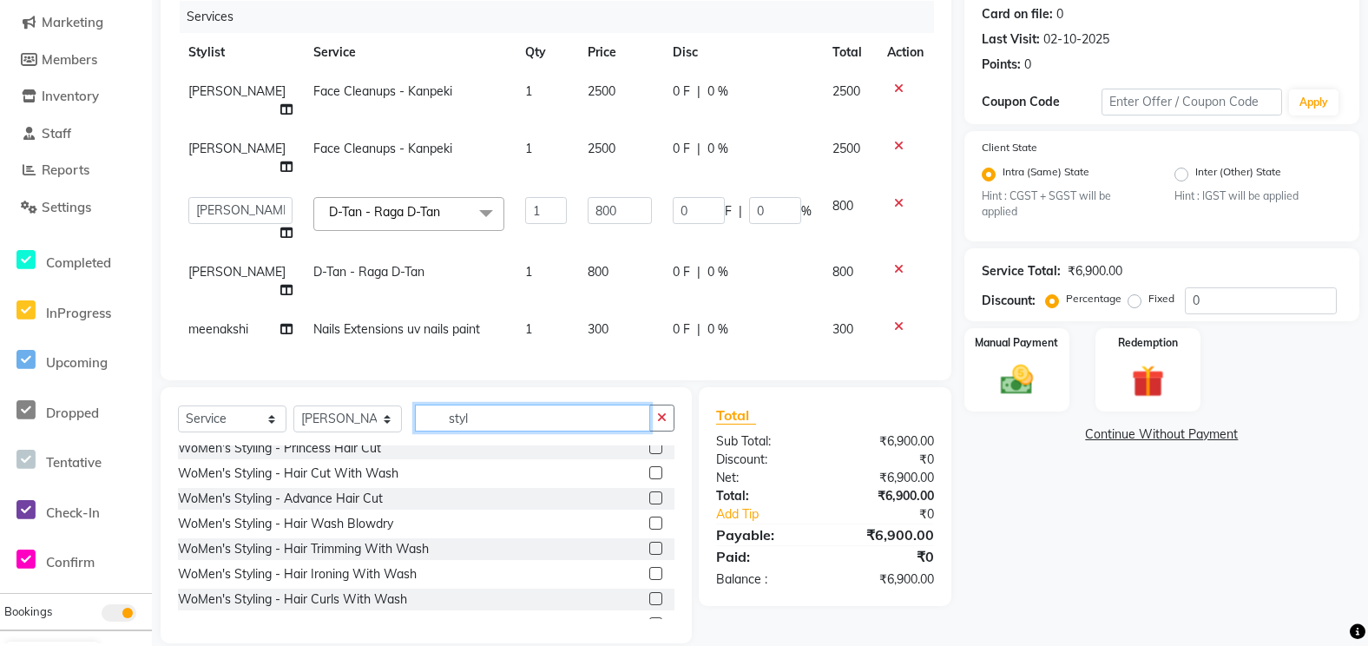
scroll to position [280, 0]
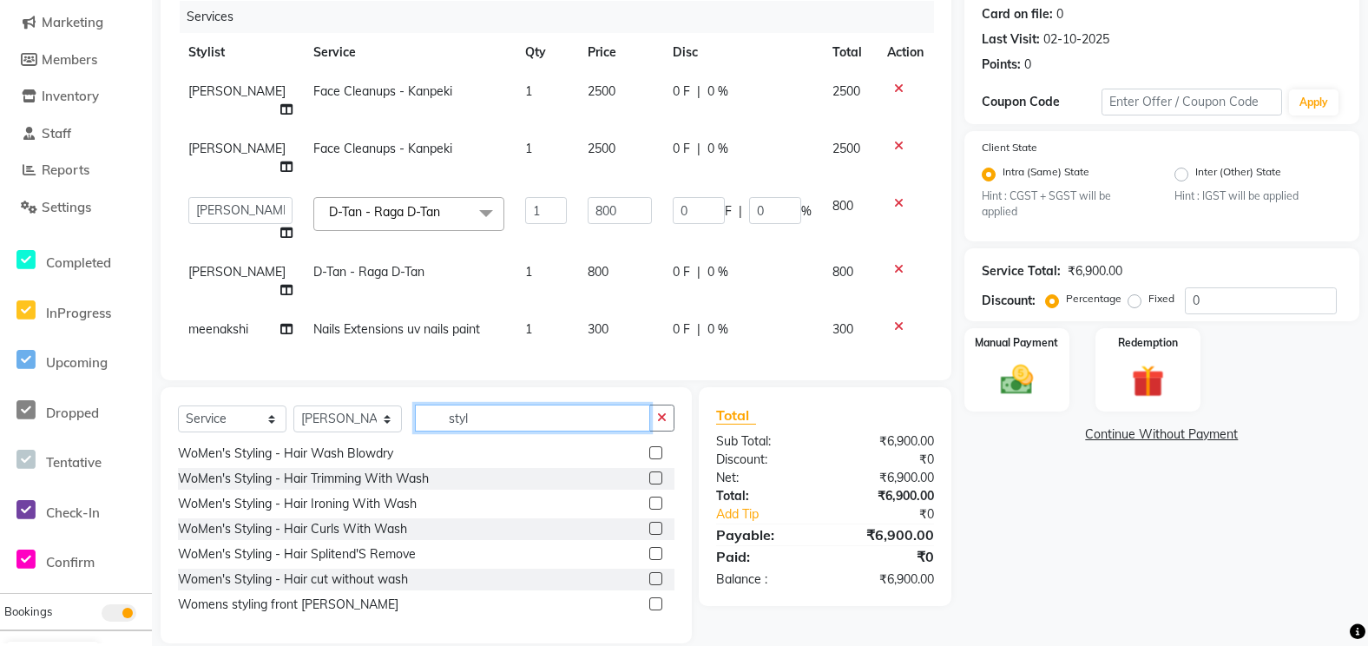
type input "styl"
click at [649, 497] on label at bounding box center [655, 503] width 13 height 13
click at [649, 498] on input "checkbox" at bounding box center [654, 503] width 11 height 11
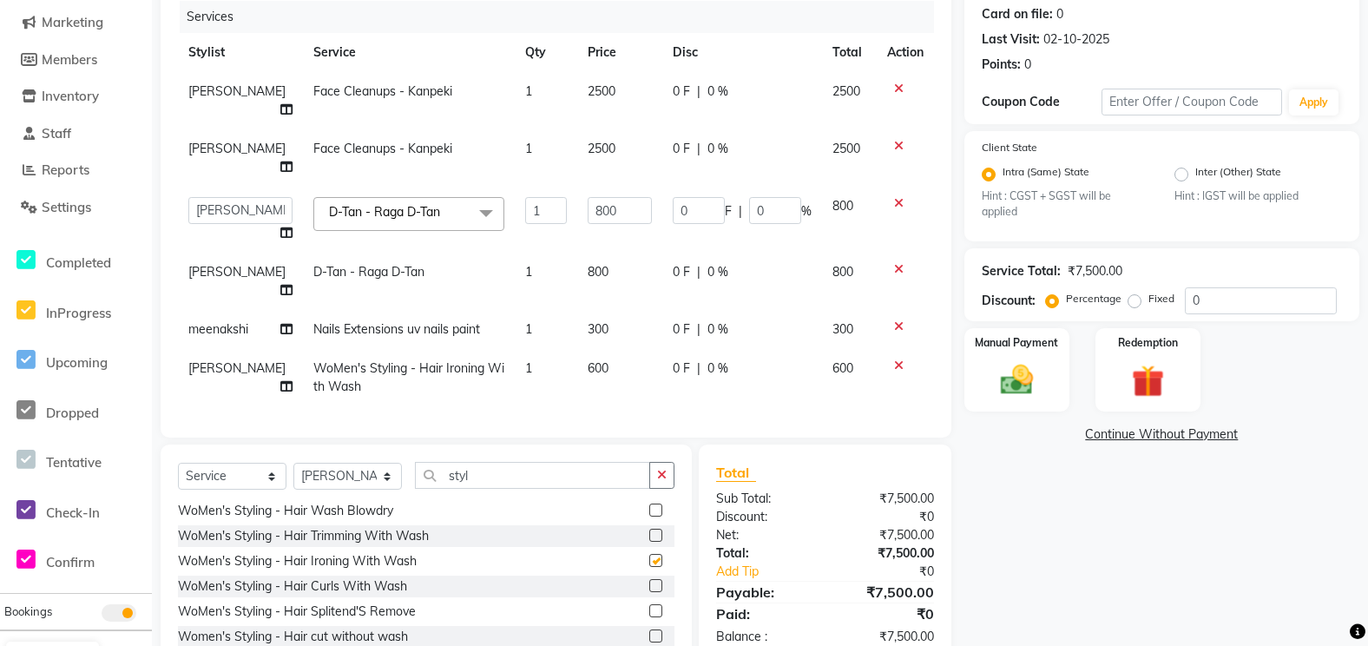
checkbox input "false"
click at [649, 579] on label at bounding box center [655, 585] width 13 height 13
click at [649, 581] on input "checkbox" at bounding box center [654, 586] width 11 height 11
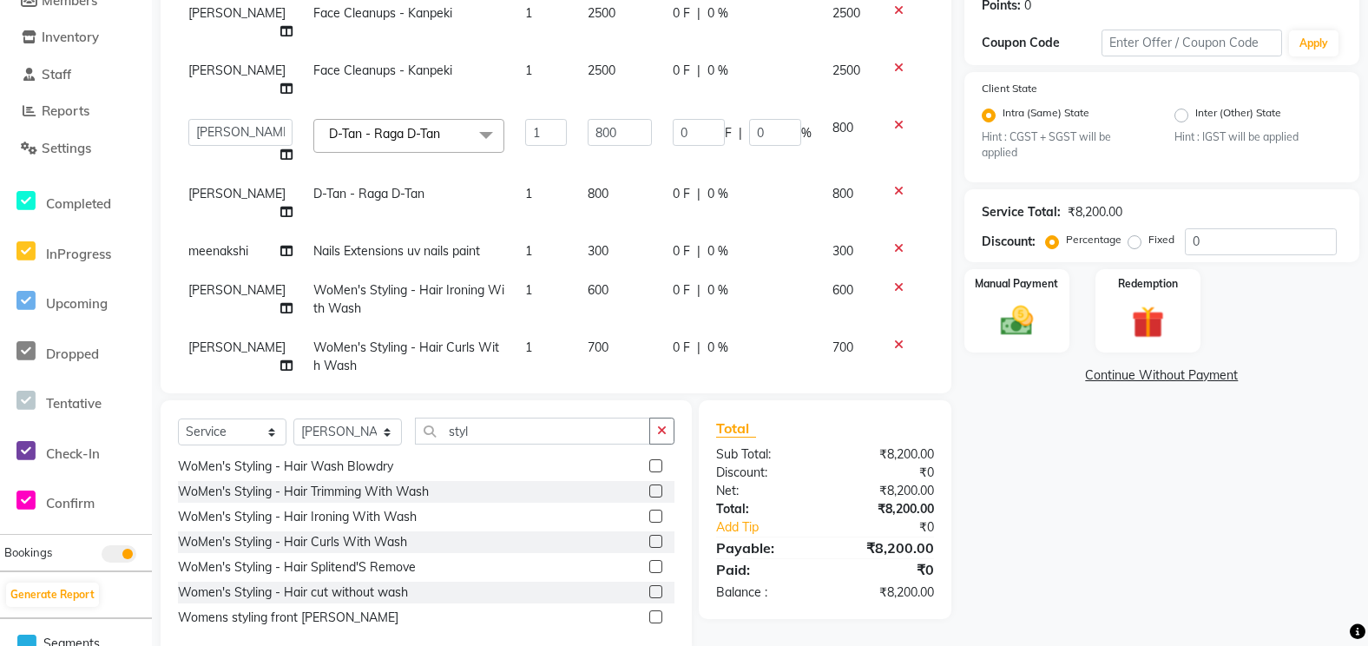
scroll to position [310, 0]
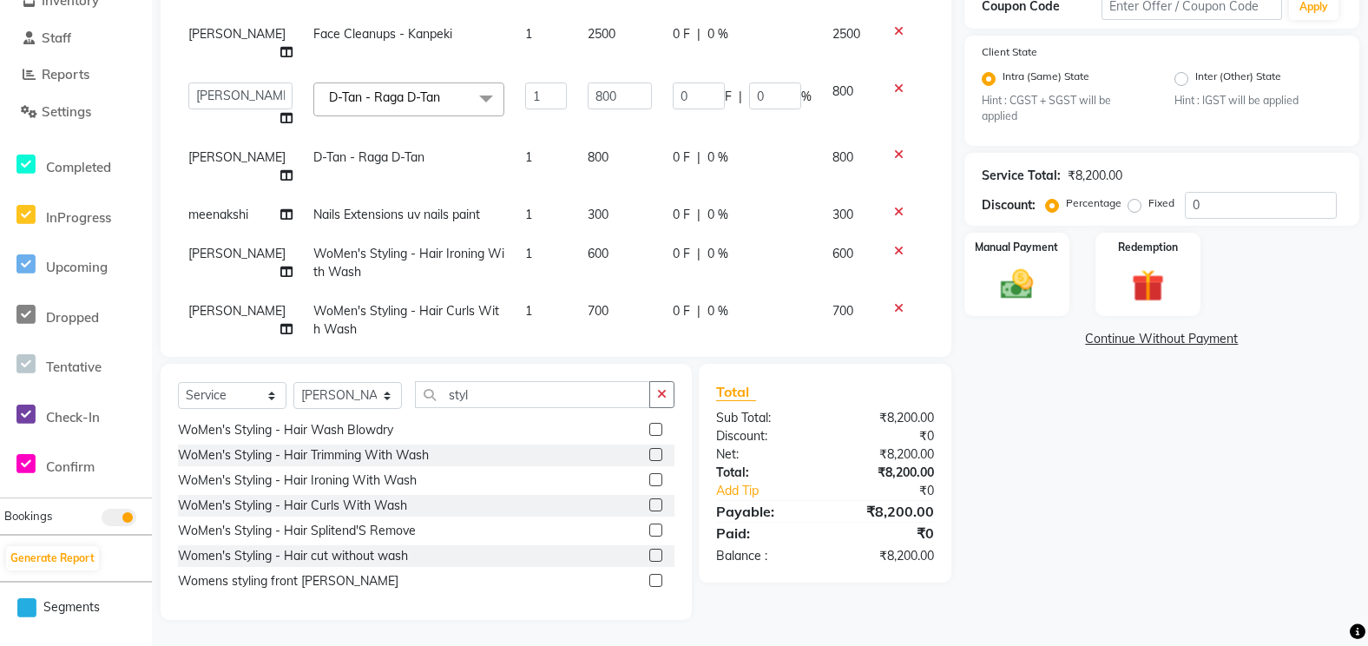
click at [649, 502] on label at bounding box center [655, 504] width 13 height 13
click at [649, 502] on input "checkbox" at bounding box center [654, 505] width 11 height 11
checkbox input "false"
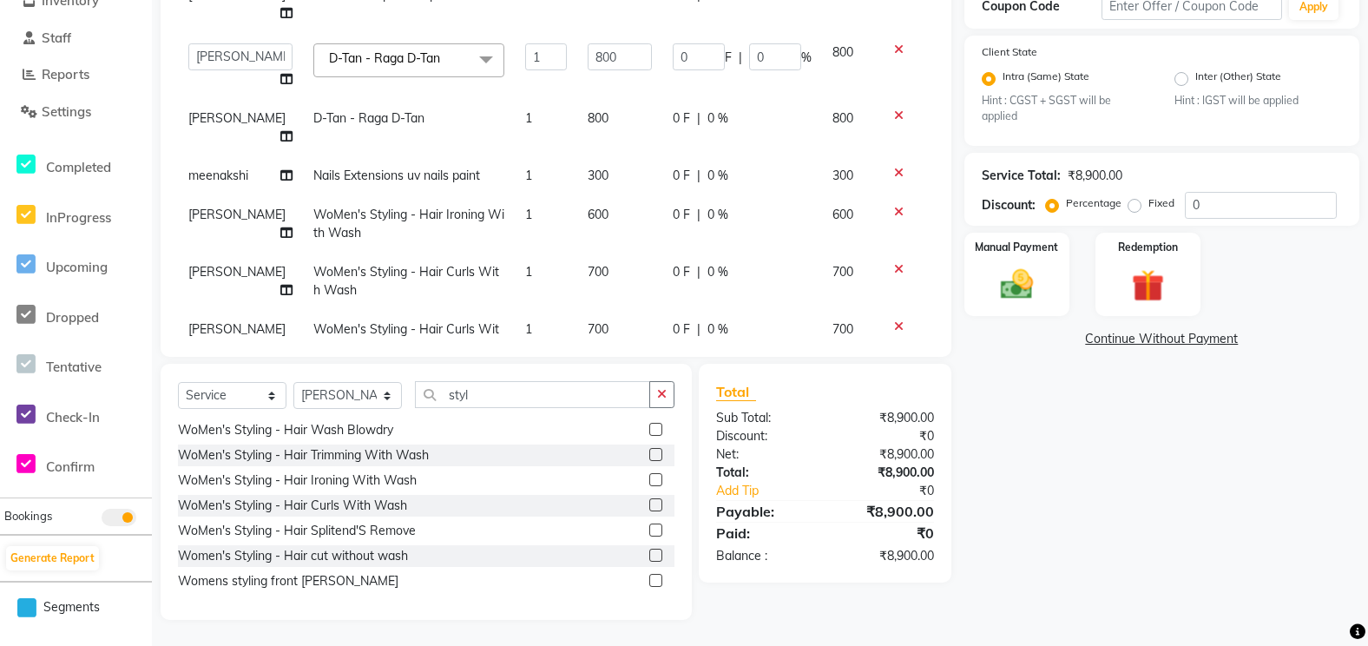
scroll to position [76, 0]
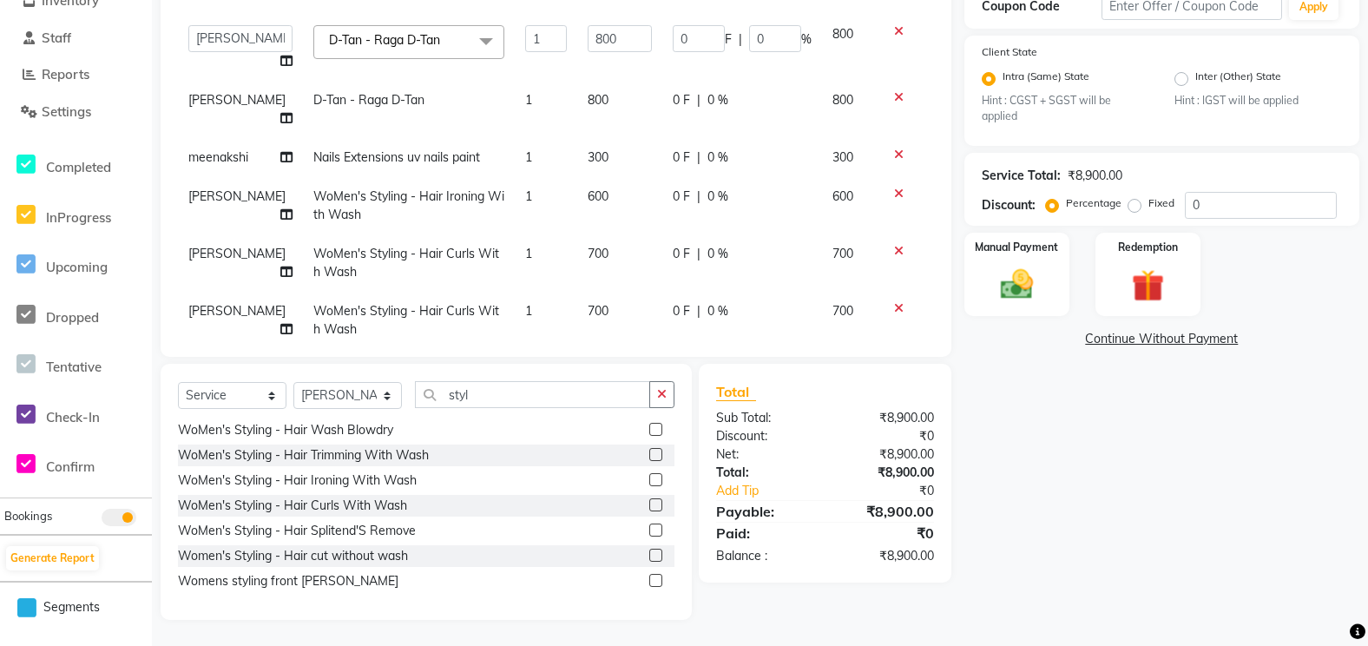
click at [894, 188] on icon at bounding box center [899, 194] width 10 height 12
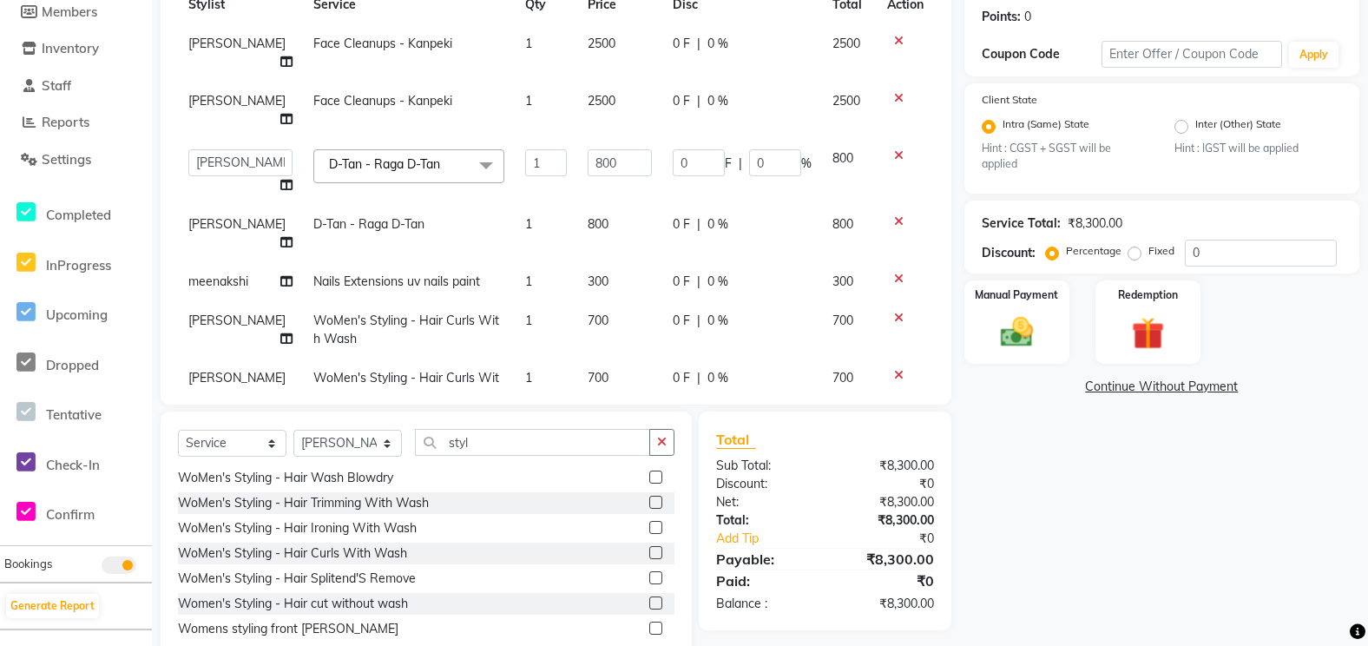
scroll to position [223, 0]
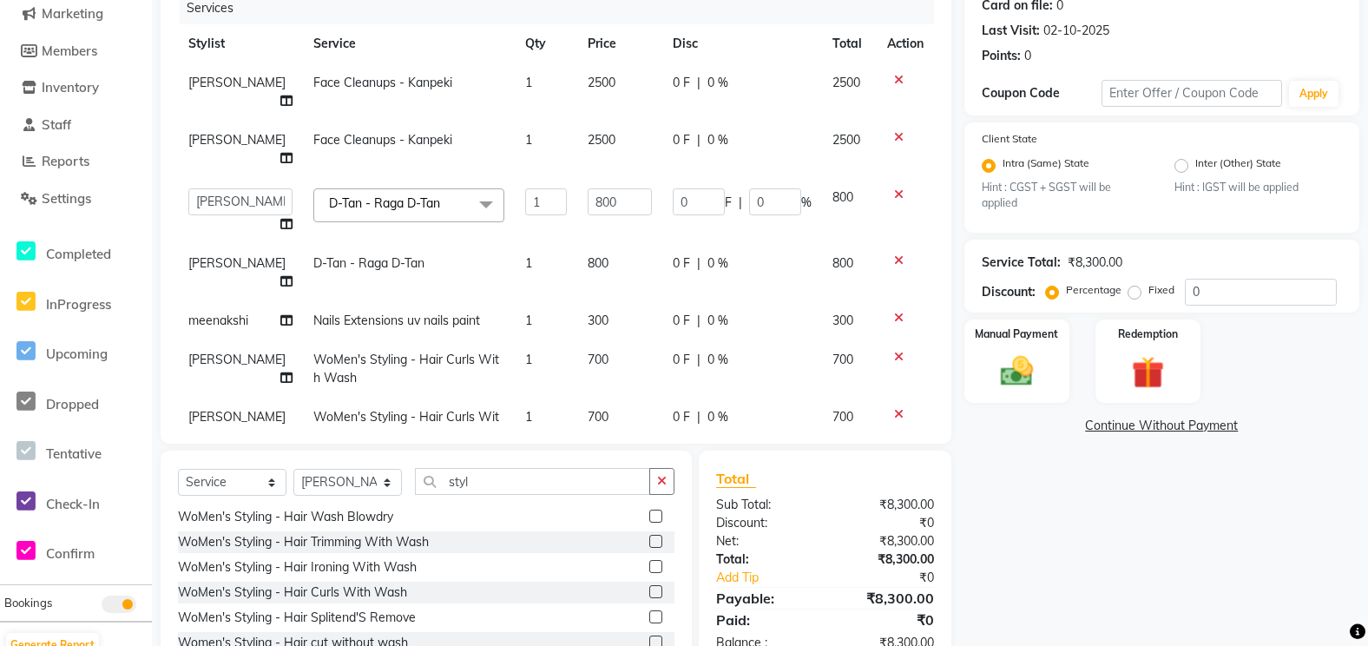
click at [677, 85] on div "0 F | 0 %" at bounding box center [742, 83] width 139 height 18
select select "58739"
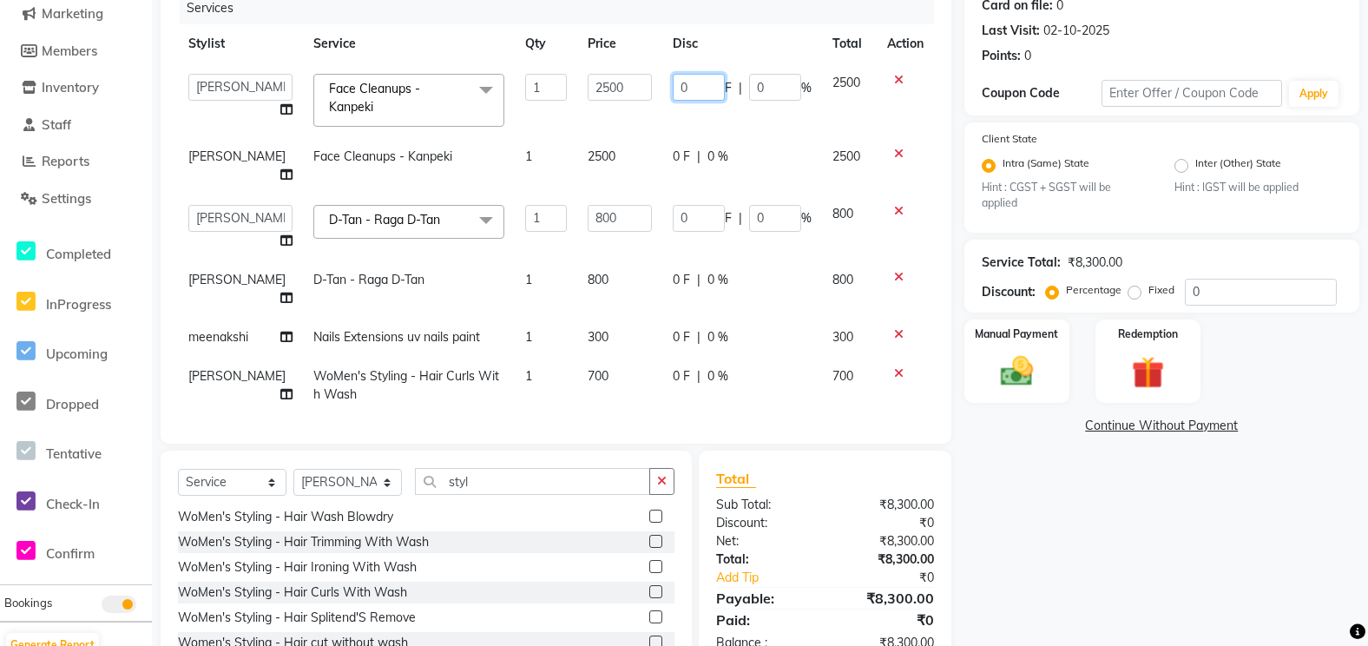
click at [678, 89] on input "0" at bounding box center [699, 87] width 52 height 27
type input "500"
click at [671, 117] on td "500 F | 0 %" at bounding box center [742, 100] width 160 height 74
select select "58739"
click at [695, 205] on input "0" at bounding box center [699, 218] width 52 height 27
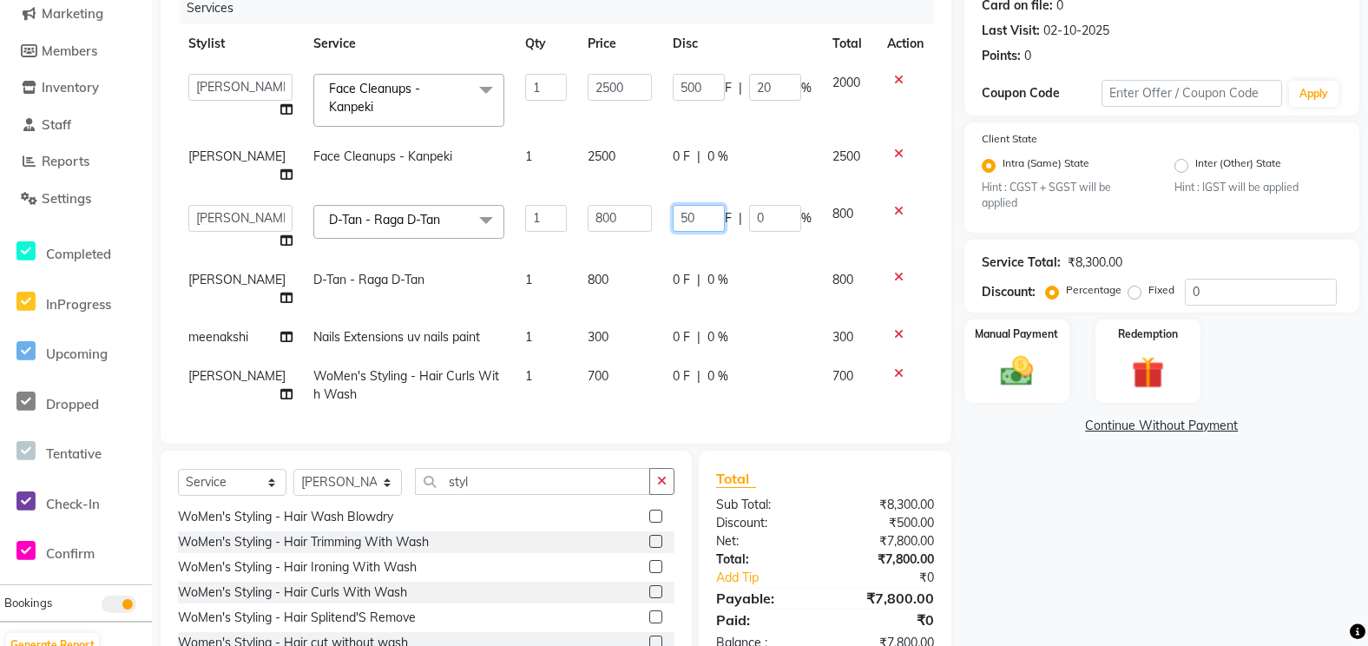
type input "500"
click at [593, 258] on tbody "anjali [PERSON_NAME] [PERSON_NAME] styler [PERSON_NAME] [PERSON_NAME] [PERSON_N…" at bounding box center [556, 267] width 756 height 408
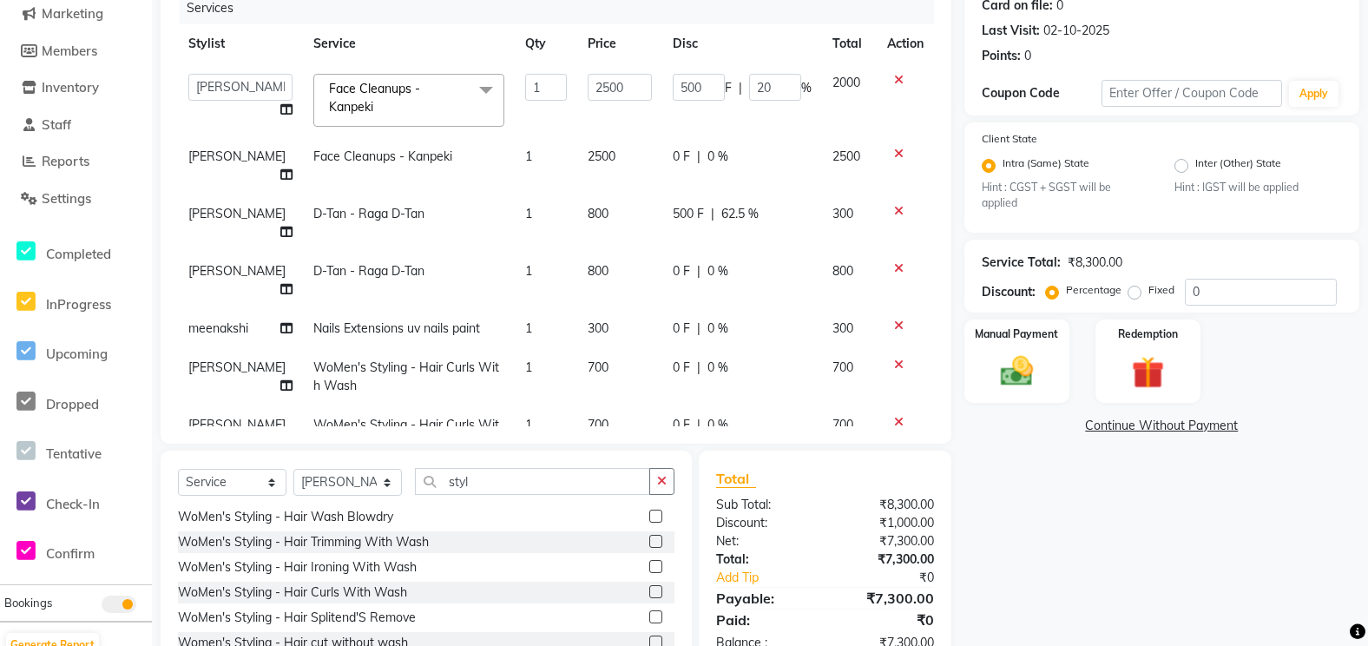
click at [696, 205] on span "500 F" at bounding box center [688, 214] width 31 height 18
select select "63843"
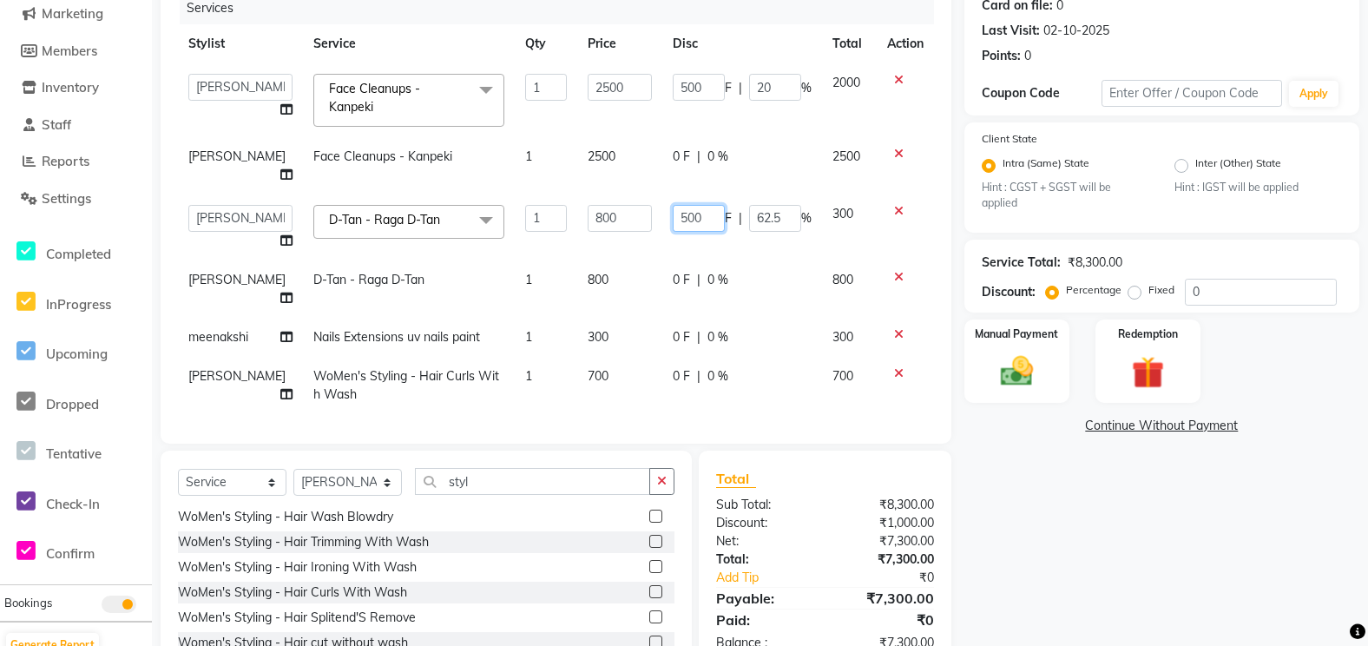
click at [695, 205] on input "500" at bounding box center [699, 218] width 52 height 27
type input "5"
click at [618, 260] on td "800" at bounding box center [619, 288] width 85 height 57
select select "63843"
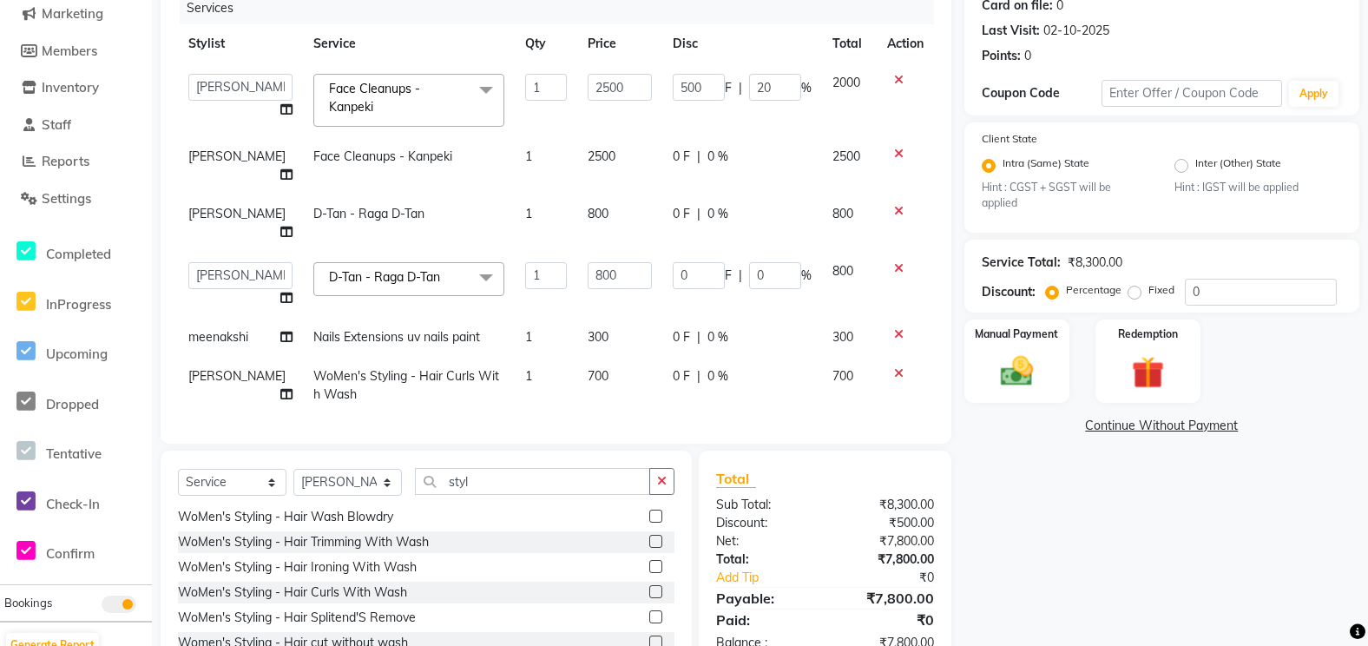
click at [679, 151] on div "0 F | 0 %" at bounding box center [742, 157] width 139 height 18
select select "63843"
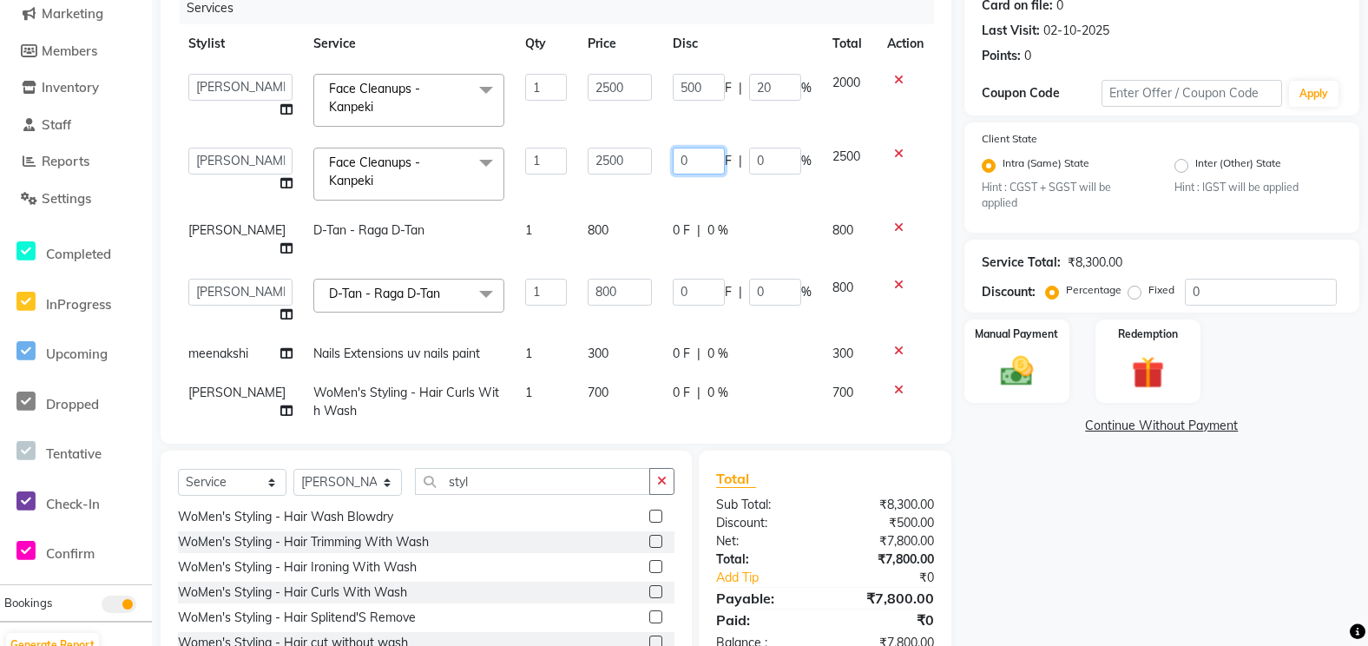
click at [679, 151] on input "0" at bounding box center [699, 161] width 52 height 27
type input "500"
click at [654, 189] on tbody "anjali [PERSON_NAME] [PERSON_NAME] styler [PERSON_NAME] [PERSON_NAME] [PERSON_N…" at bounding box center [556, 275] width 756 height 425
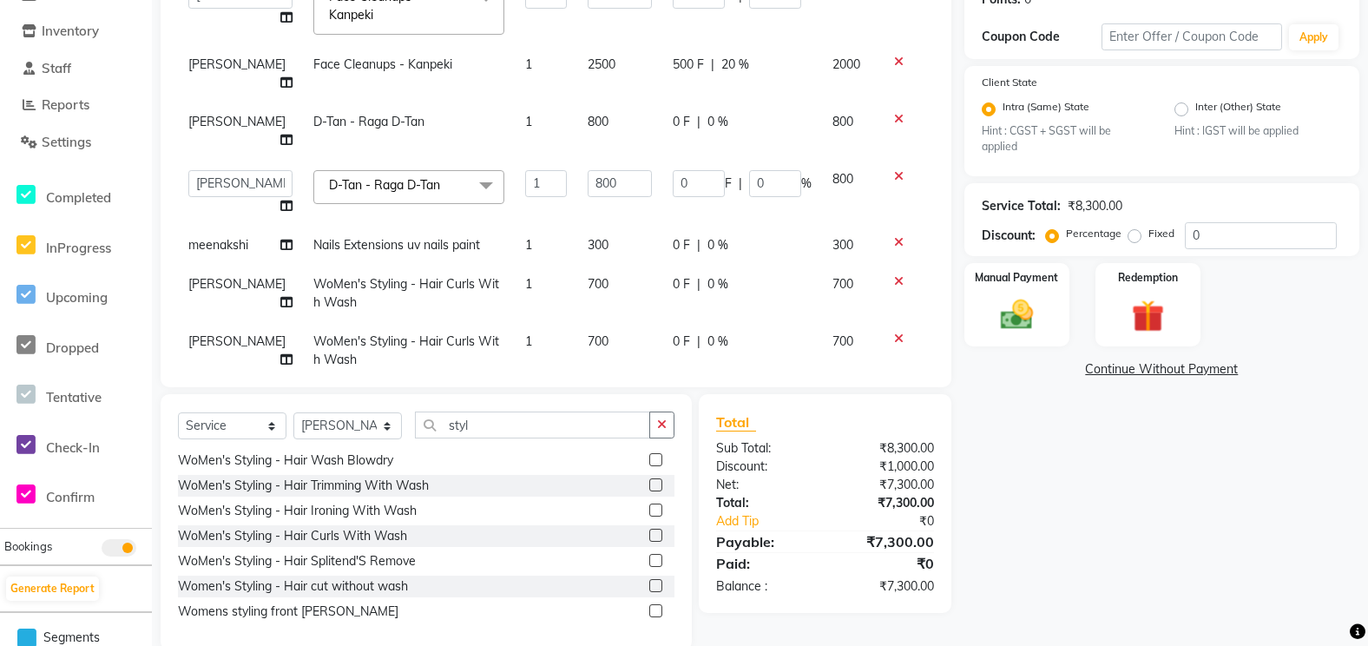
scroll to position [310, 0]
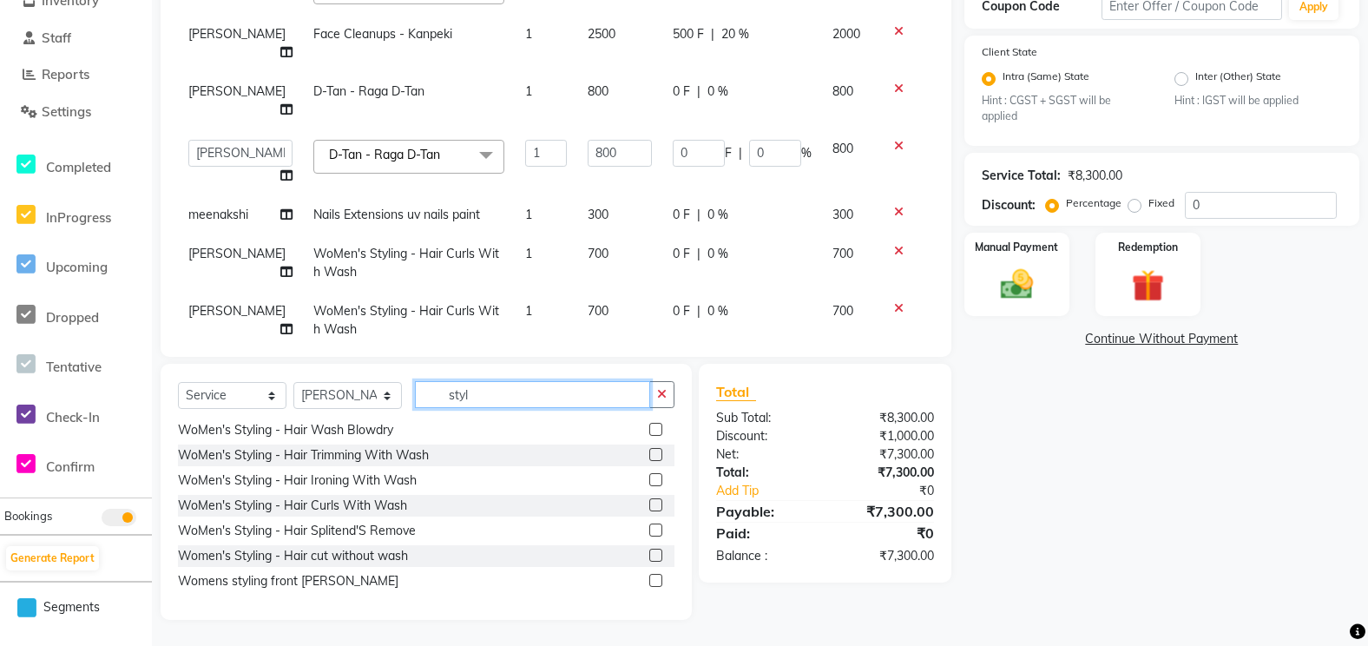
click at [477, 405] on input "styl" at bounding box center [532, 394] width 235 height 27
type input "s"
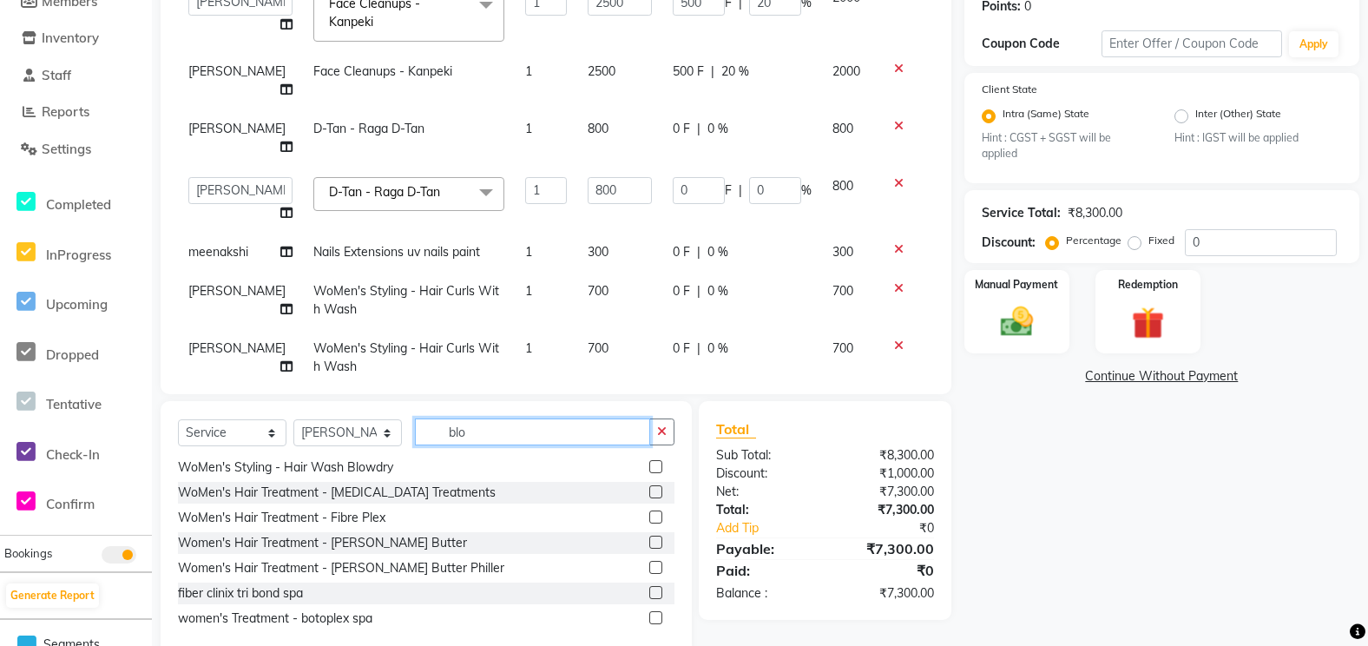
scroll to position [0, 0]
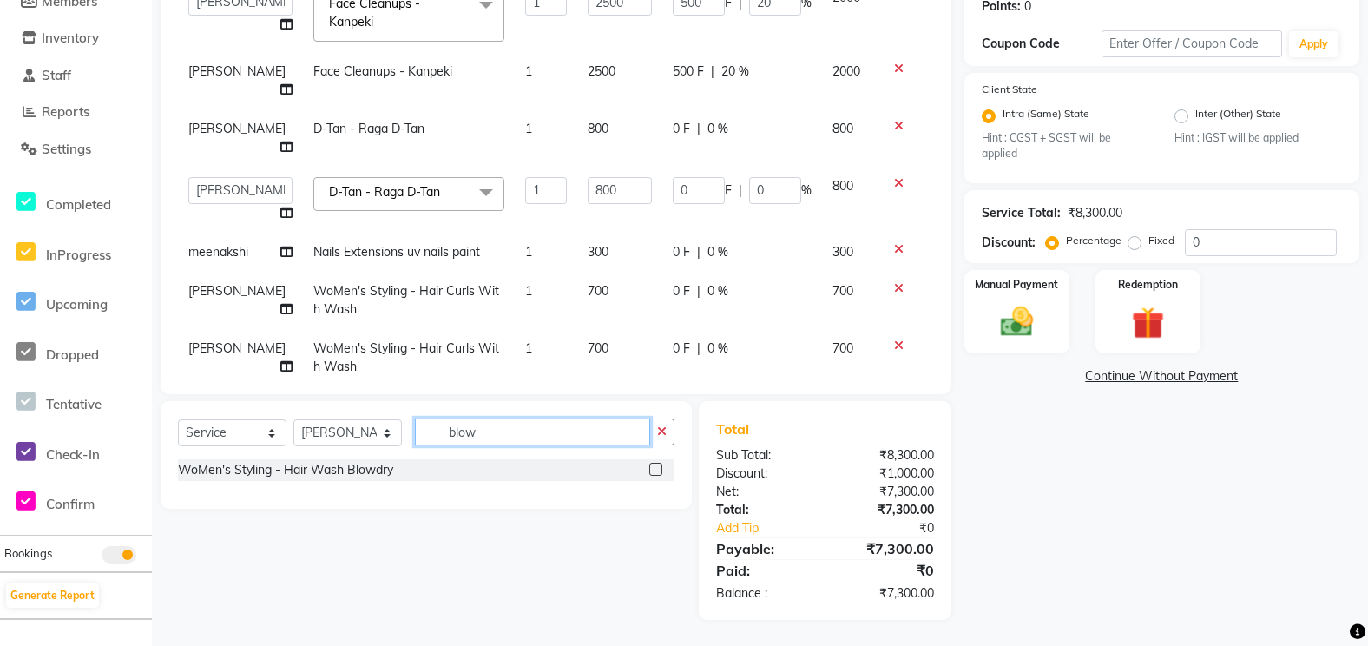
type input "blow"
click at [661, 467] on label at bounding box center [655, 469] width 13 height 13
click at [661, 467] on input "checkbox" at bounding box center [654, 469] width 11 height 11
checkbox input "false"
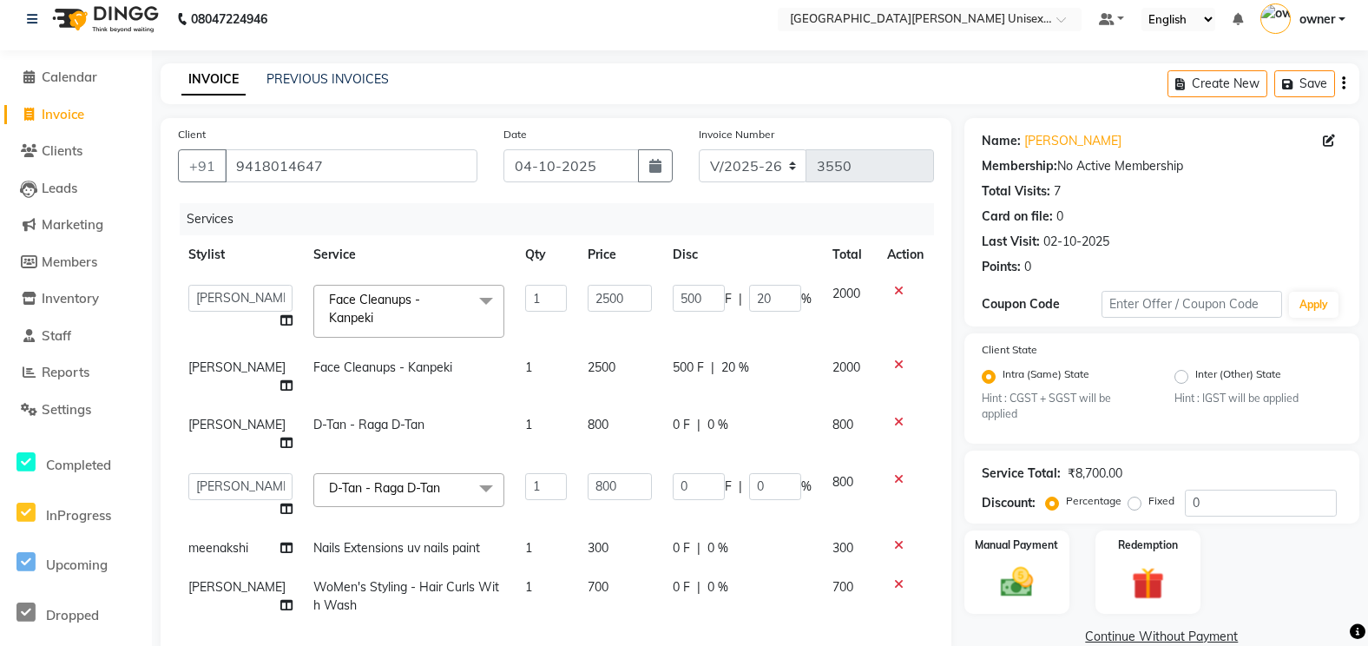
scroll to position [87, 0]
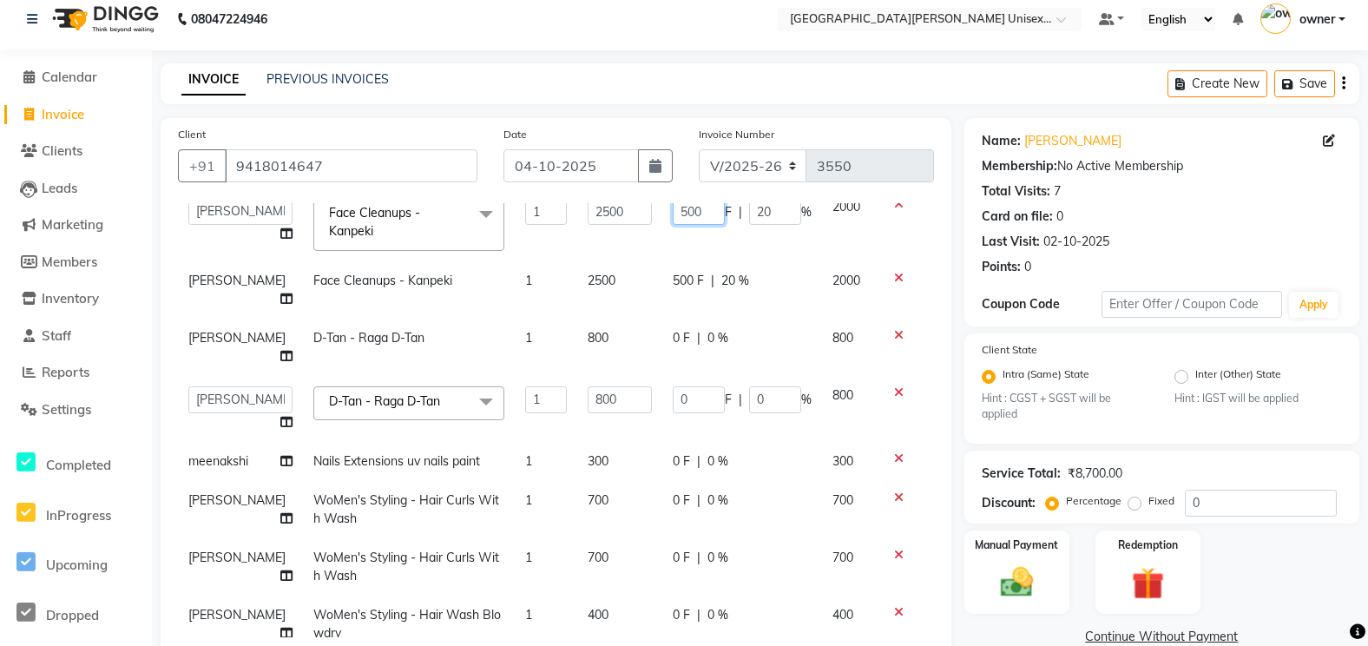
click at [702, 208] on input "500" at bounding box center [699, 211] width 52 height 27
type input "5"
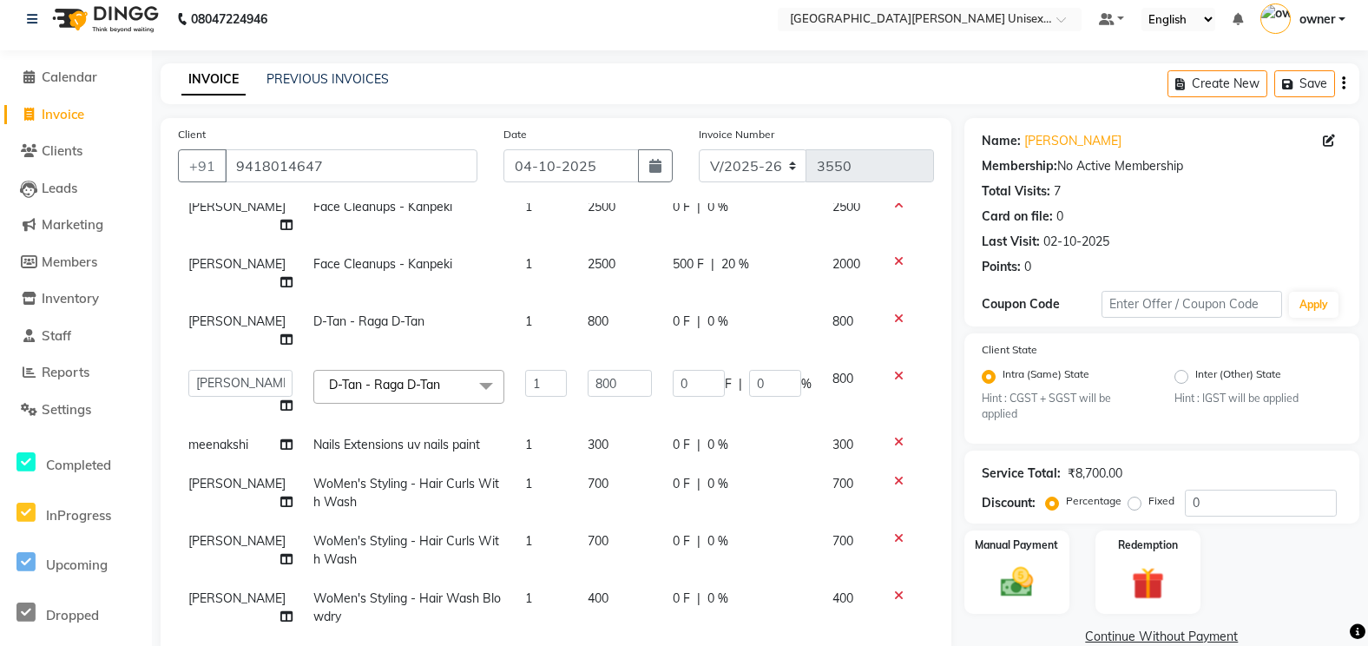
click at [598, 245] on td "2500" at bounding box center [619, 216] width 85 height 57
select select "58739"
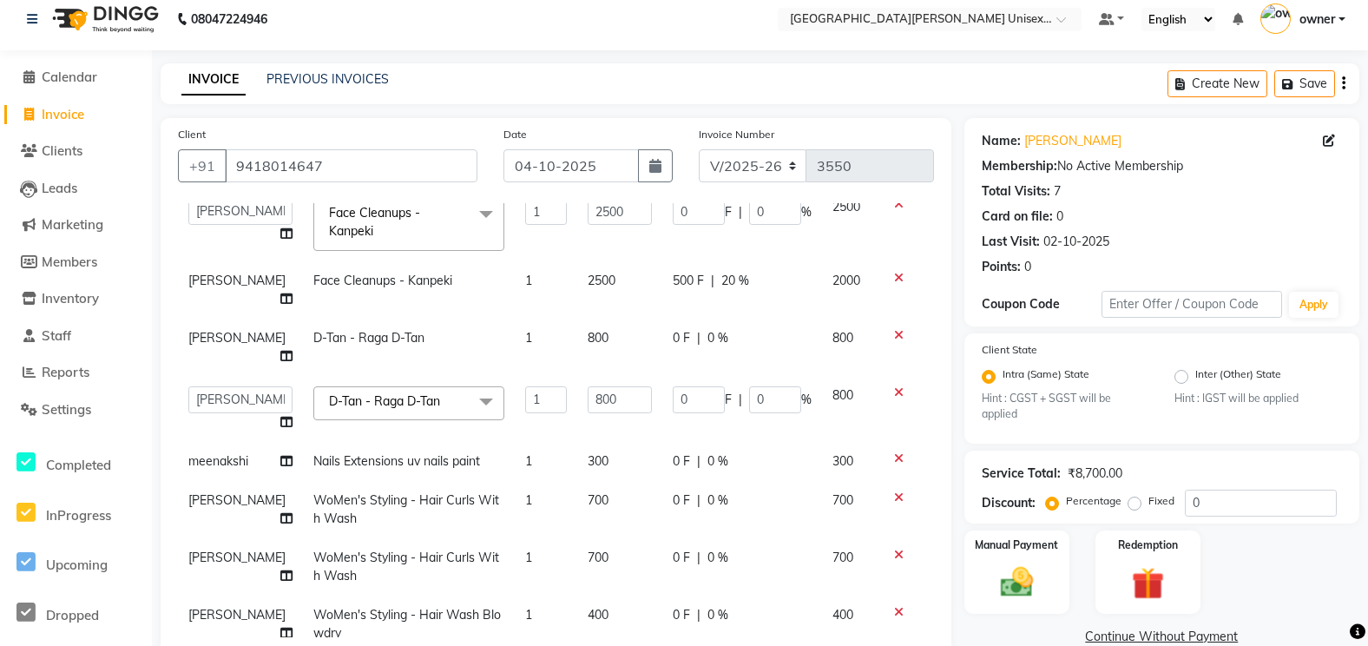
click at [688, 277] on div "500 F | 20 %" at bounding box center [742, 281] width 139 height 18
select select "63843"
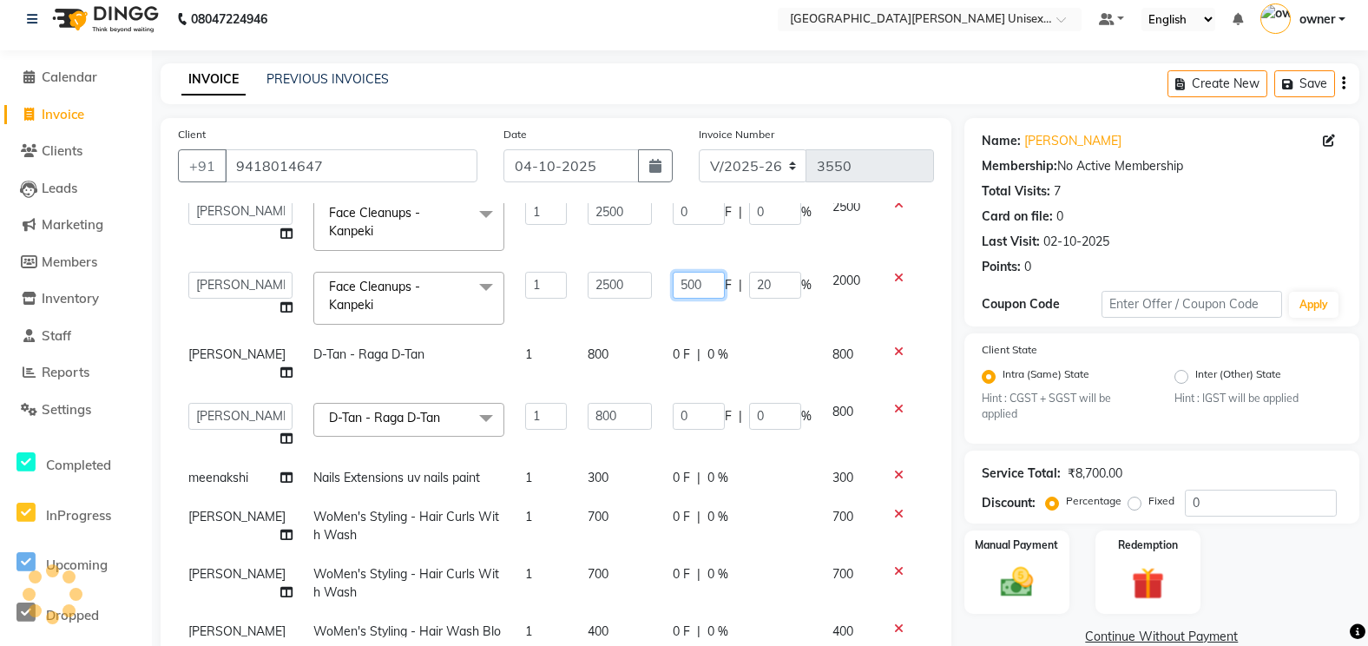
click at [688, 279] on input "500" at bounding box center [699, 285] width 52 height 27
type input "5"
click at [635, 320] on tbody "anjali [PERSON_NAME] [PERSON_NAME] styler [PERSON_NAME] [PERSON_NAME] [PERSON_N…" at bounding box center [556, 429] width 756 height 482
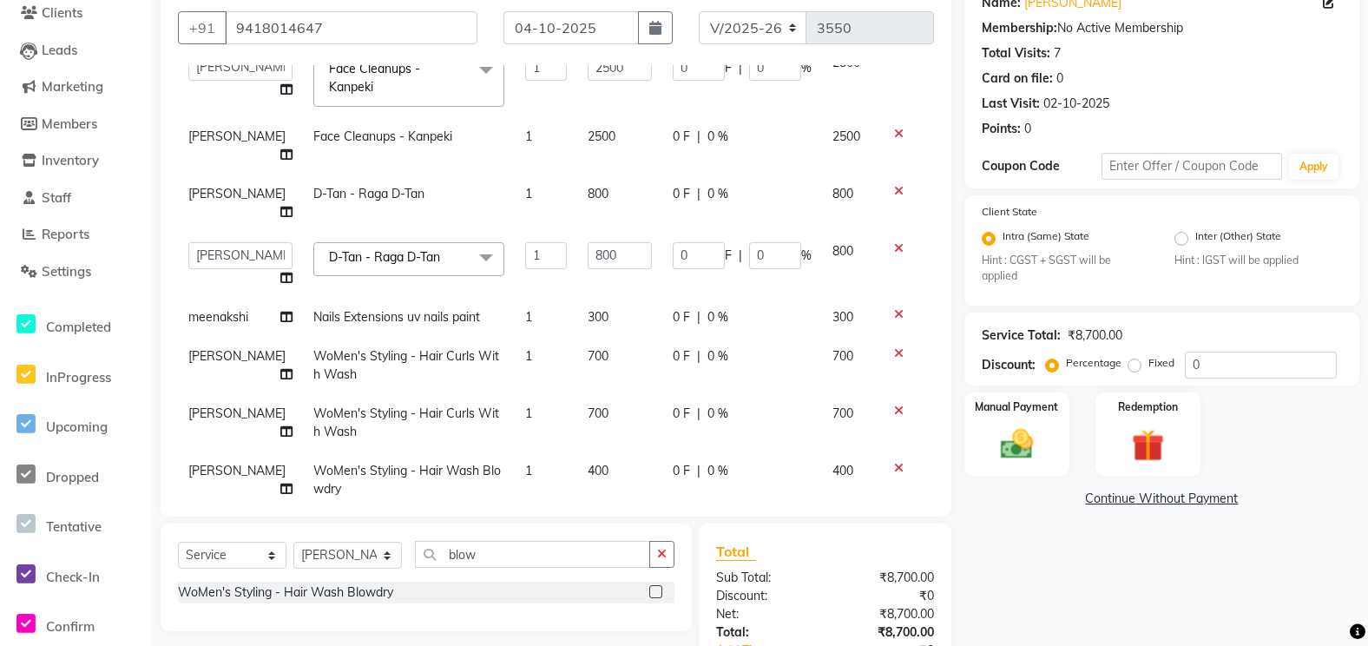
scroll to position [273, 0]
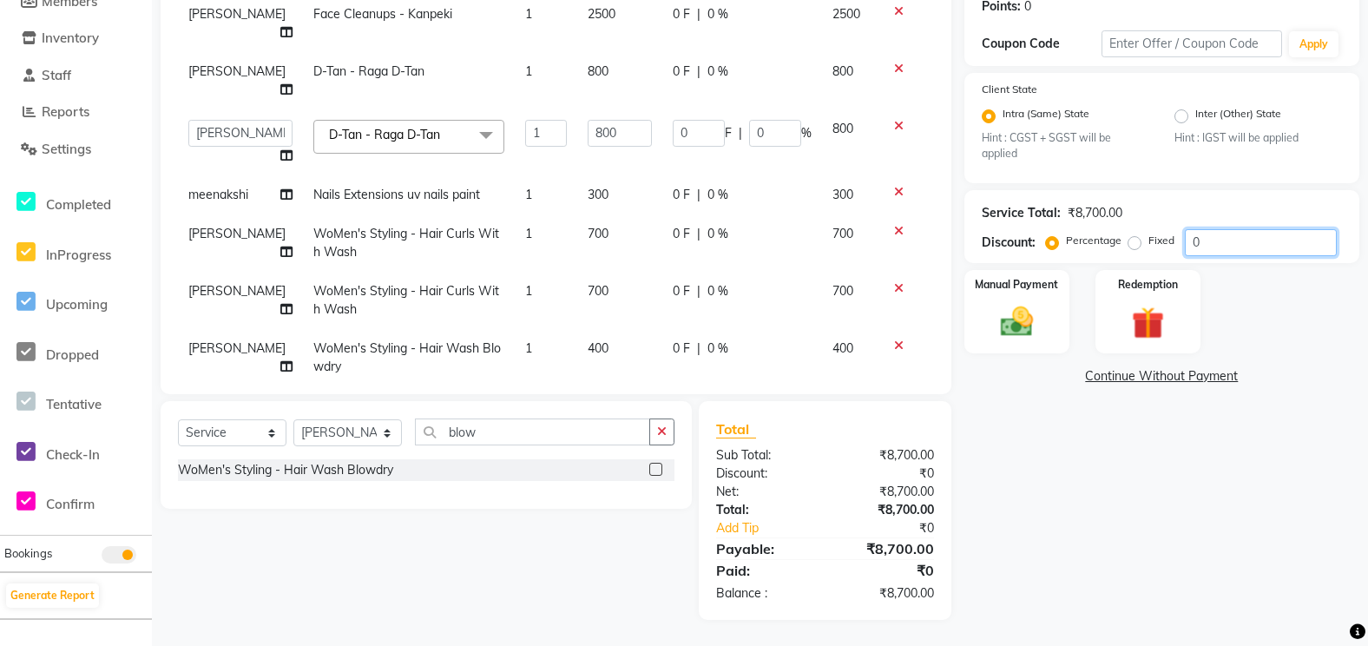
click at [1208, 231] on input "0" at bounding box center [1261, 242] width 152 height 27
type input "1"
type input "8"
type input "1"
type input "25"
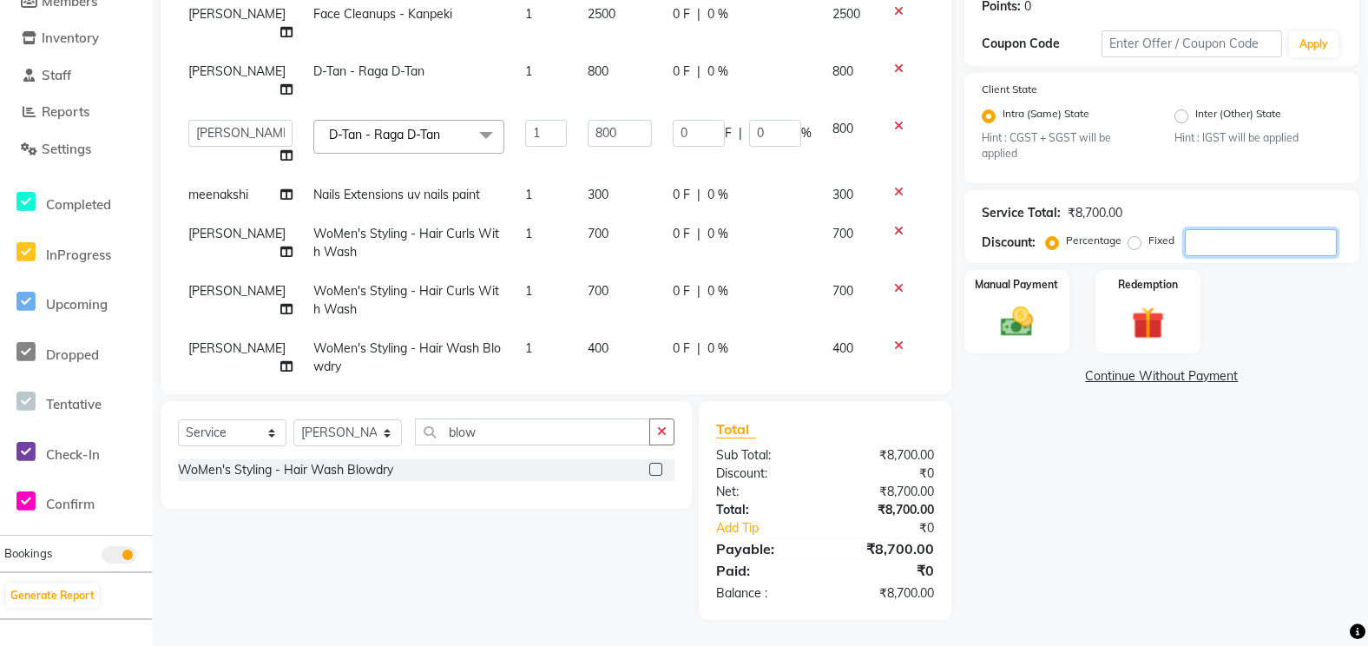
type input "1"
type input "13"
type input "104"
type input "13"
type input "325"
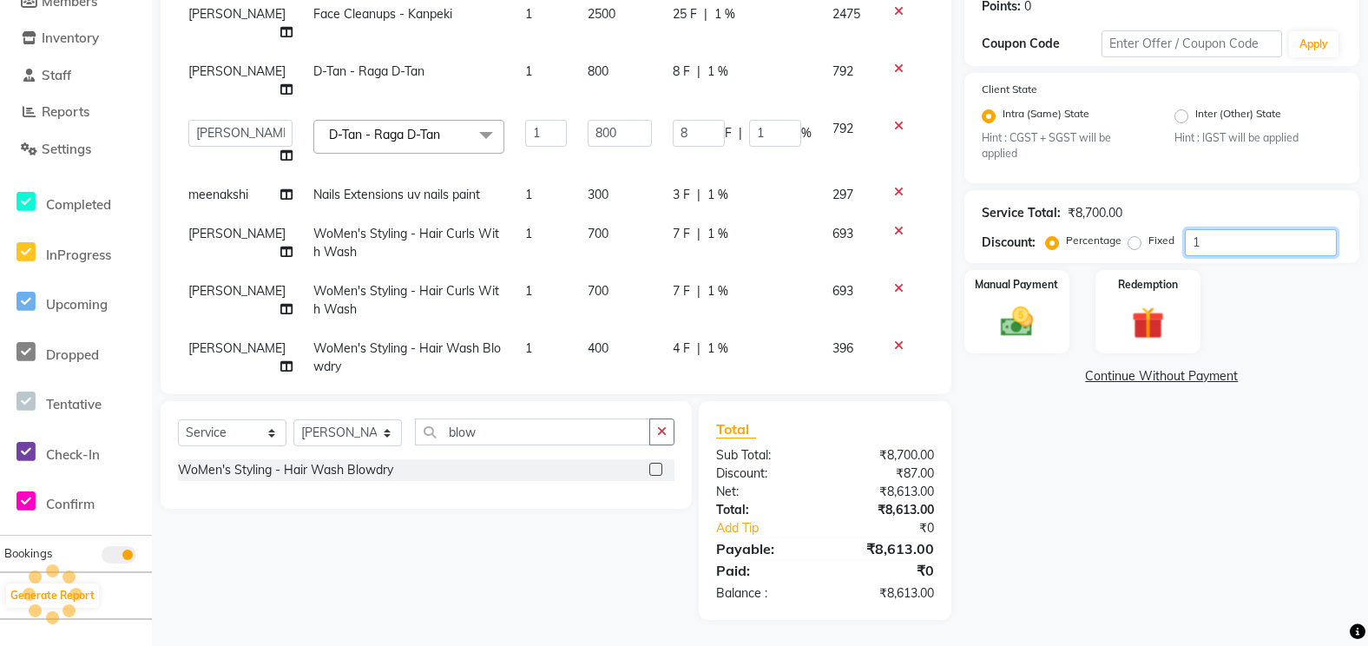
type input "13"
type input "100"
type input "800"
type input "100"
type input "2500"
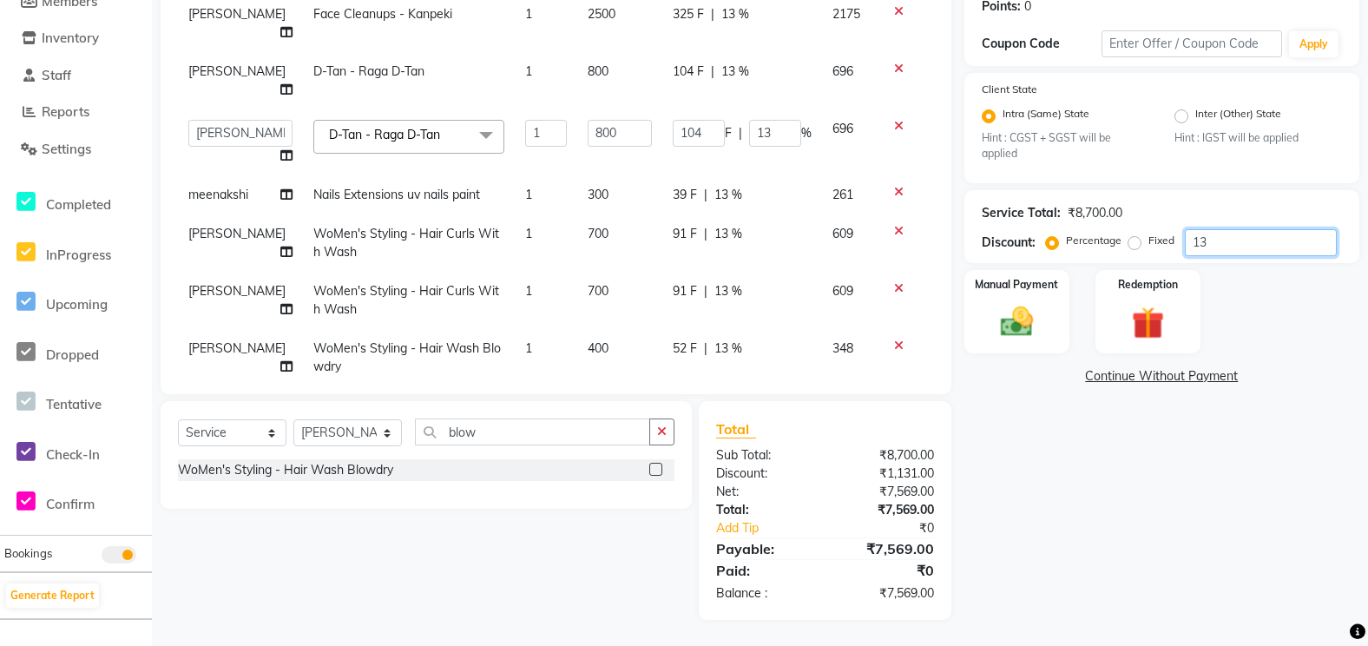
type input "100"
type input "10"
type input "80"
type input "10"
type input "250"
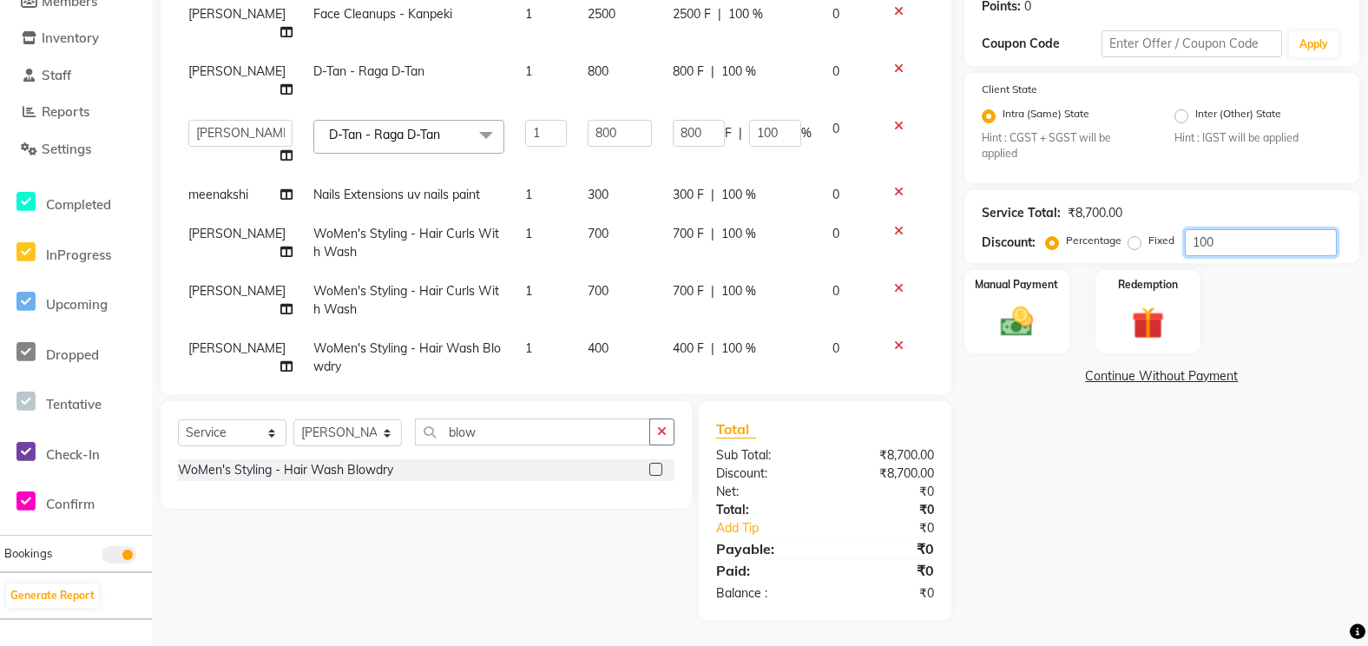
type input "10"
type input "1"
type input "8"
type input "1"
type input "25"
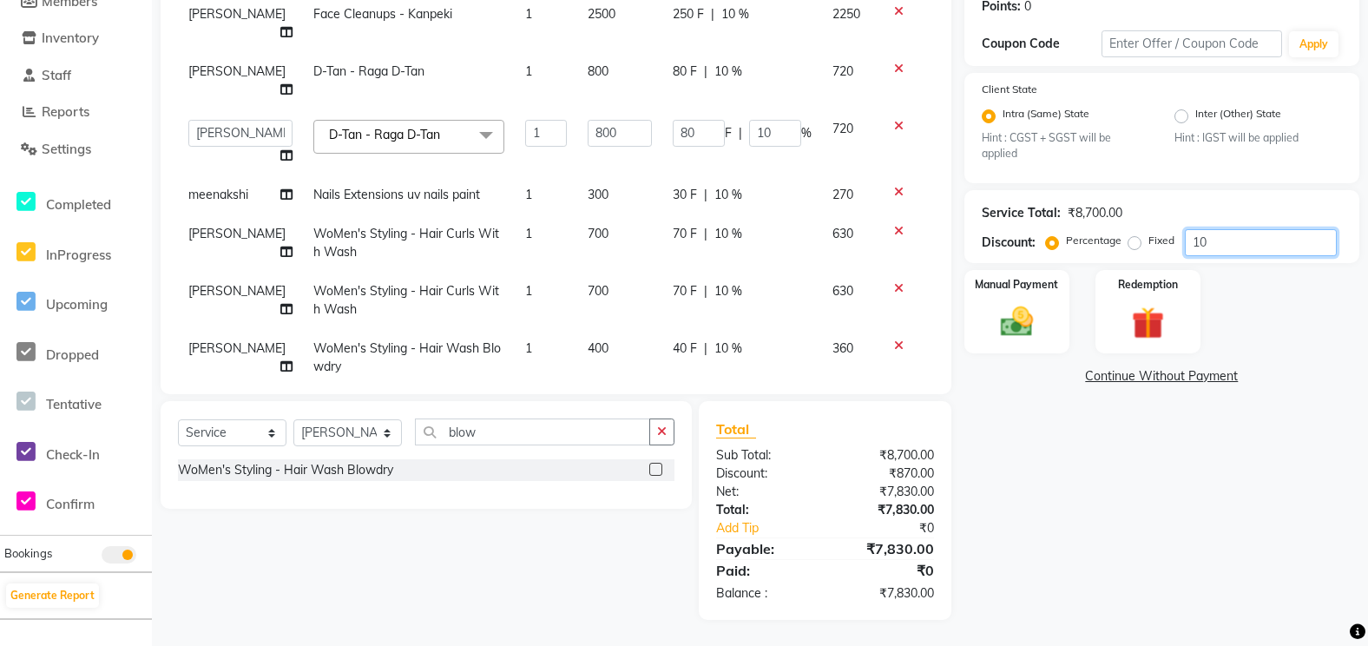
type input "1"
type input "0"
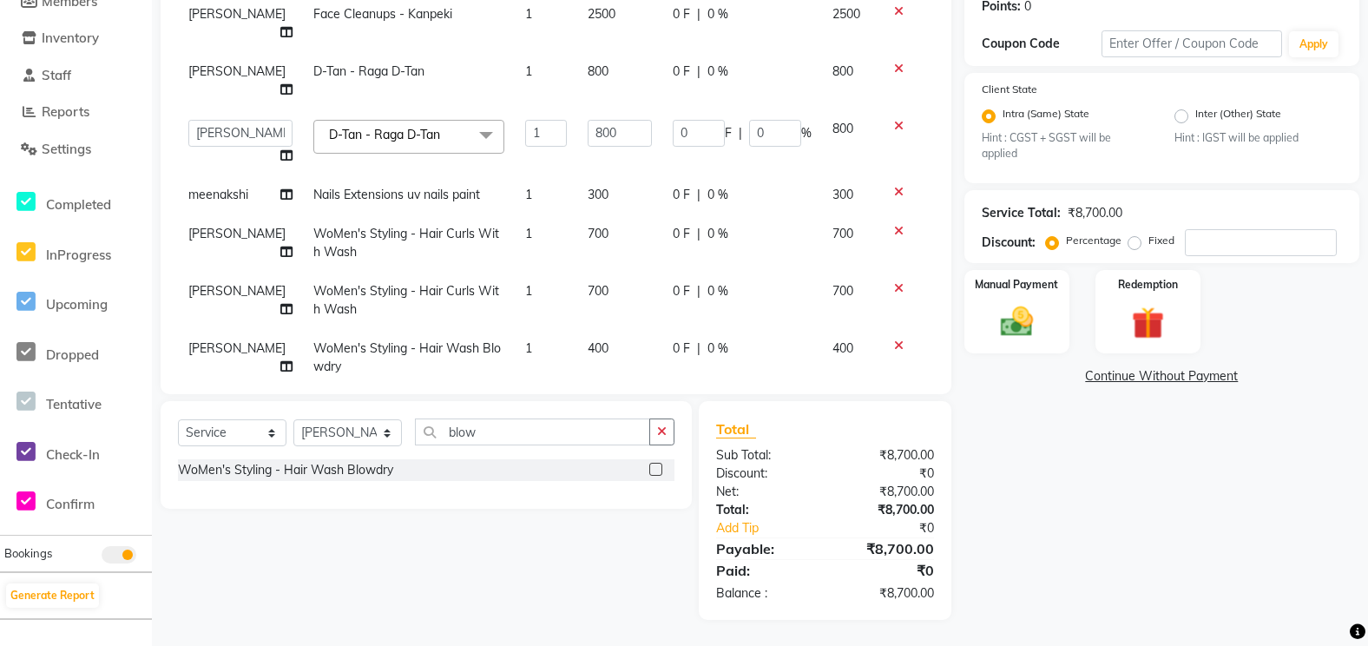
click at [1149, 240] on label "Fixed" at bounding box center [1162, 241] width 26 height 16
click at [1132, 240] on input "Fixed" at bounding box center [1138, 240] width 12 height 12
radio input "true"
click at [1241, 246] on input "number" at bounding box center [1261, 242] width 152 height 27
type input "1"
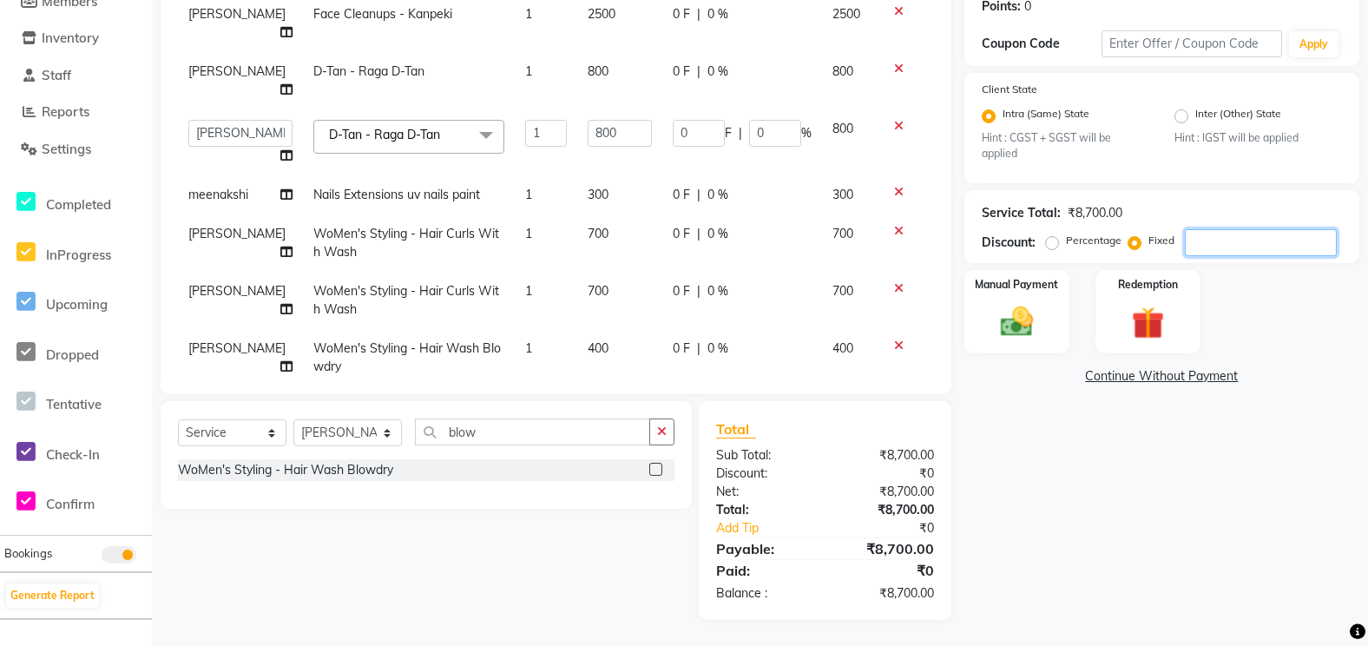
type input "0.09"
type input "0.01"
type input "0.29"
type input "0.01"
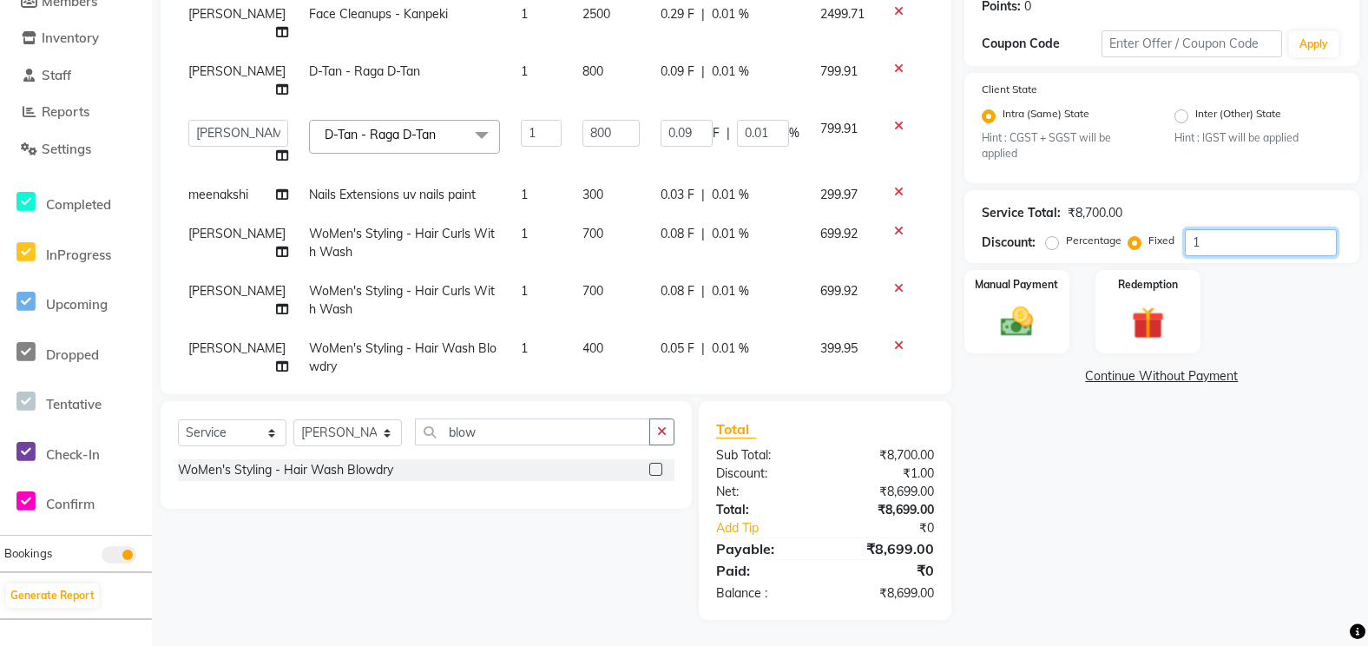
type input "13"
type input "1.2"
type input "0.15"
type input "3.74"
type input "0.15"
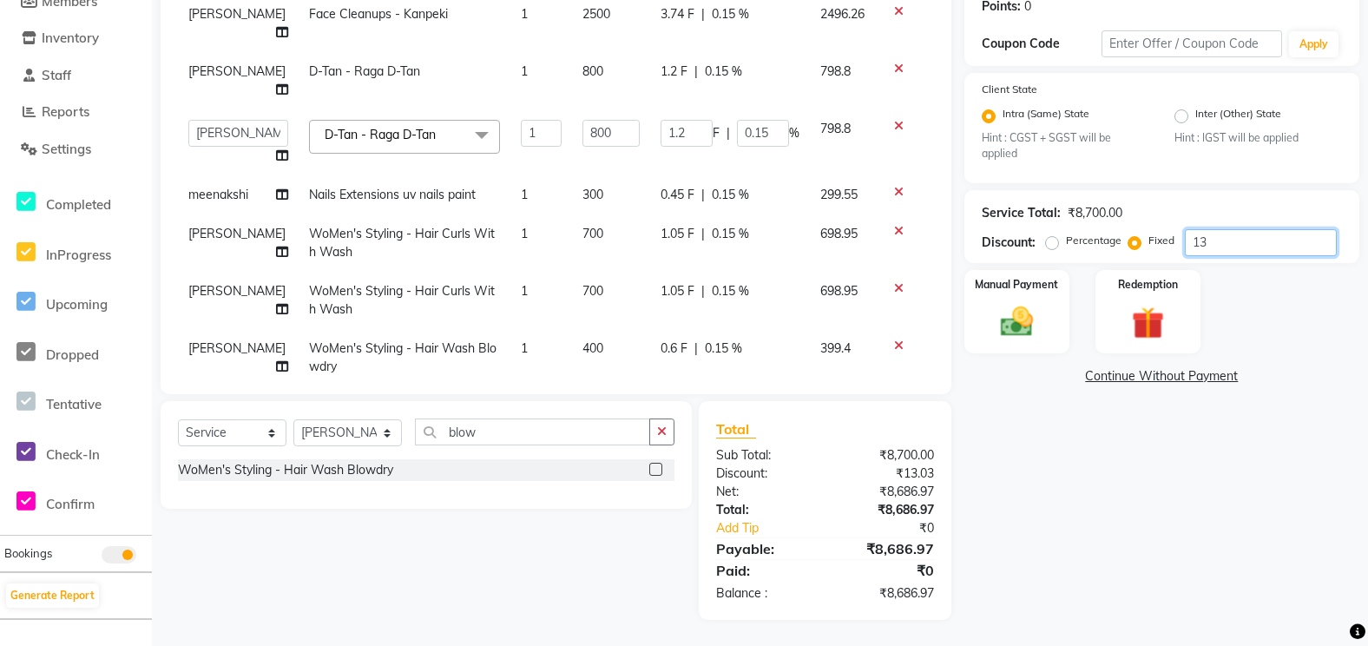
type input "130"
type input "11.95"
type input "1.49"
type input "37.36"
type input "1.49"
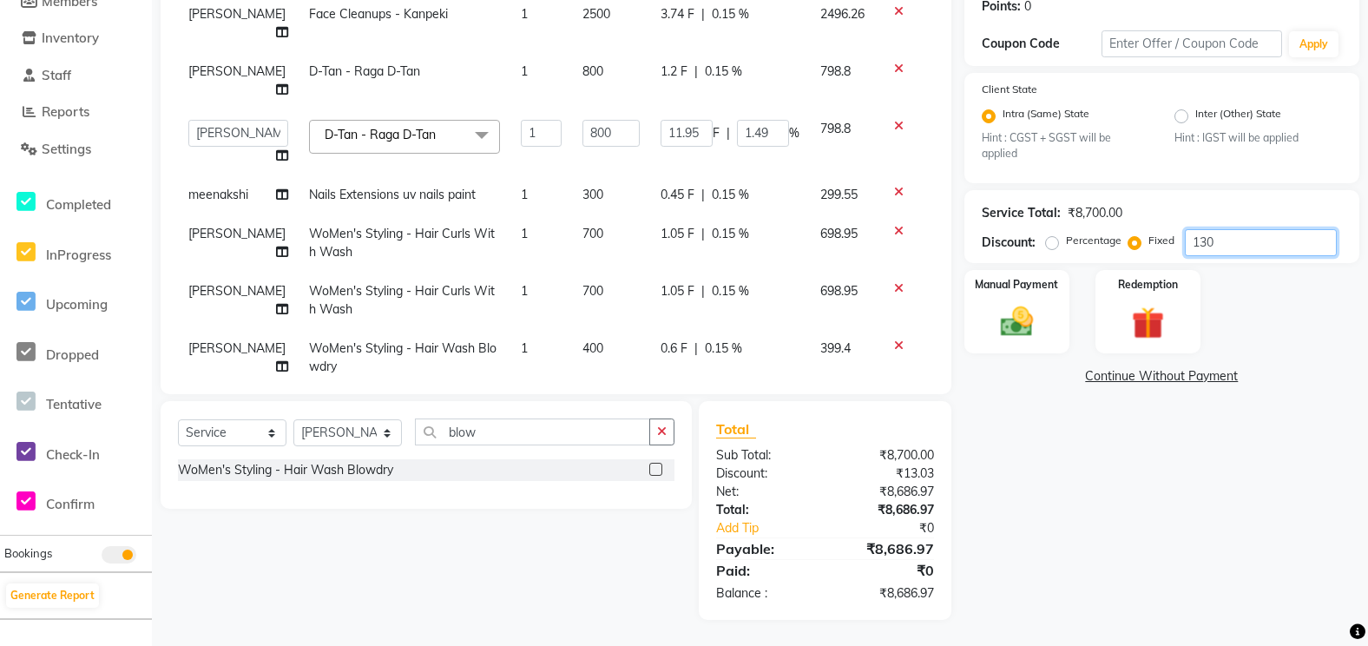
type input "1300"
type input "119.54"
type input "14.94"
type input "373.56"
type input "14.94"
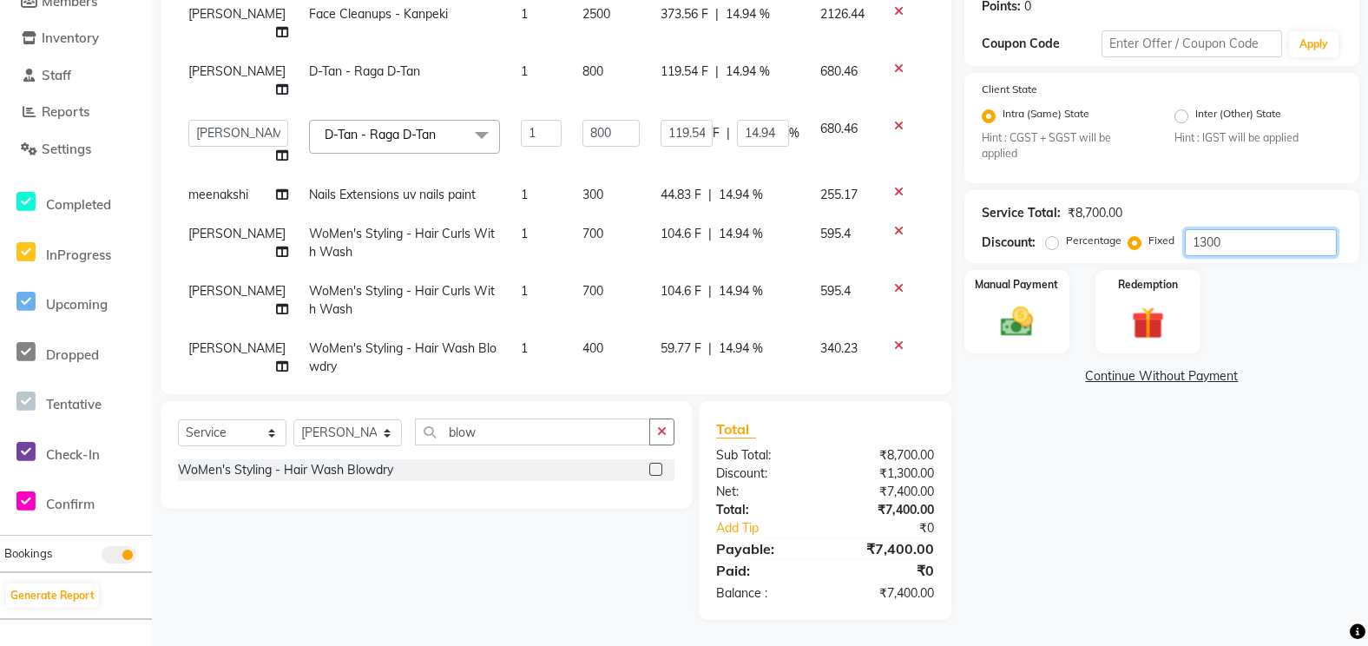
type input "130"
type input "11.95"
type input "1.49"
type input "37.36"
type input "1.49"
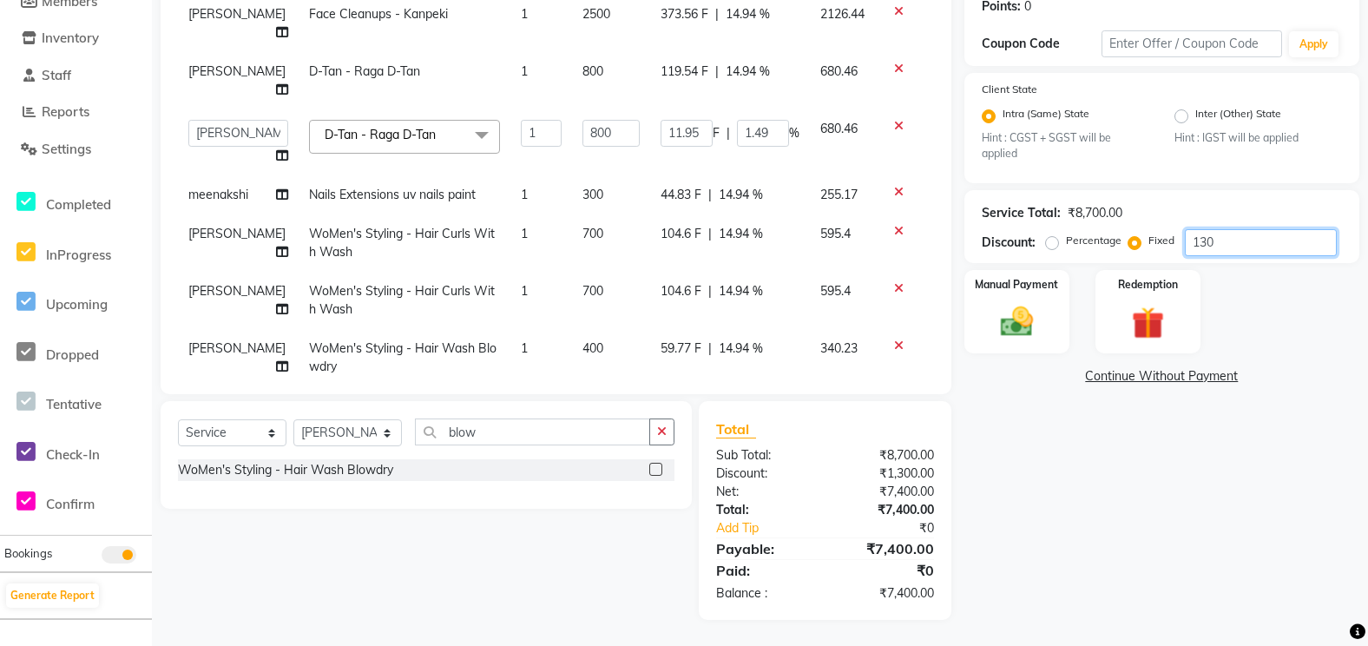
type input "13"
type input "1.2"
type input "0.15"
type input "3.74"
type input "0.15"
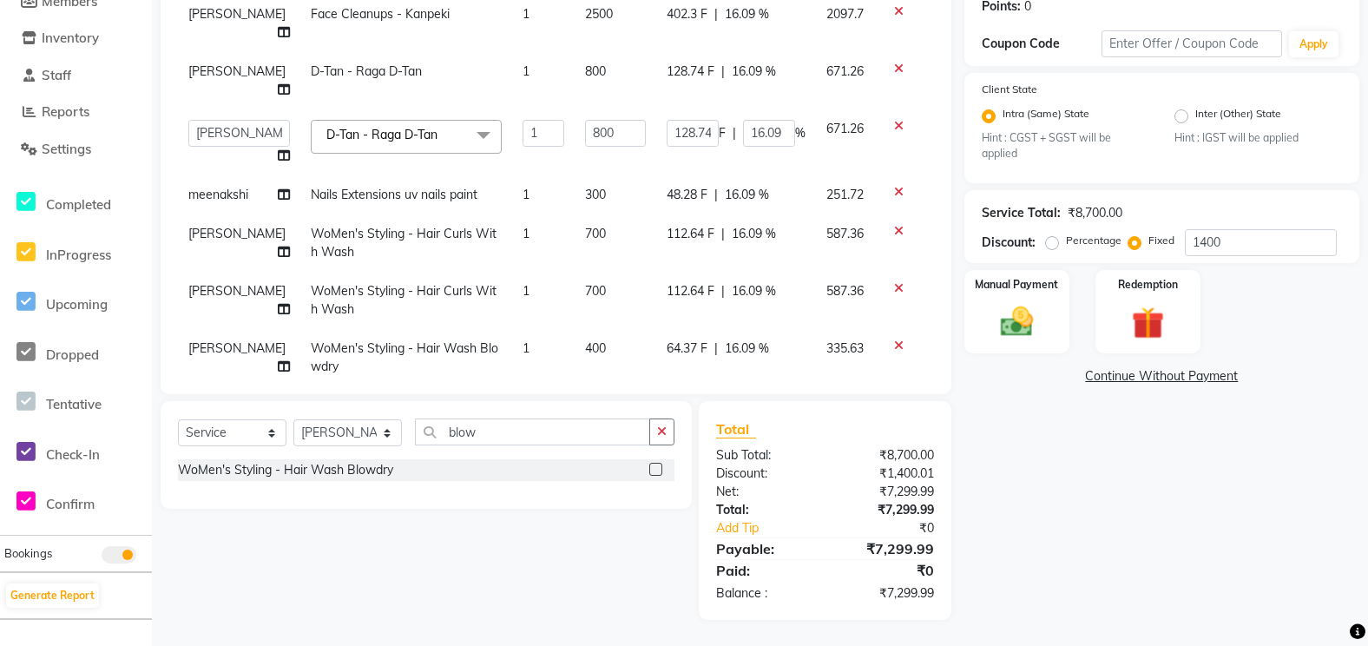
click at [1221, 477] on div "Name: [PERSON_NAME] Membership: No Active Membership Total Visits: 7 Card on fi…" at bounding box center [1169, 239] width 408 height 762
click at [1043, 323] on img at bounding box center [1017, 321] width 55 height 39
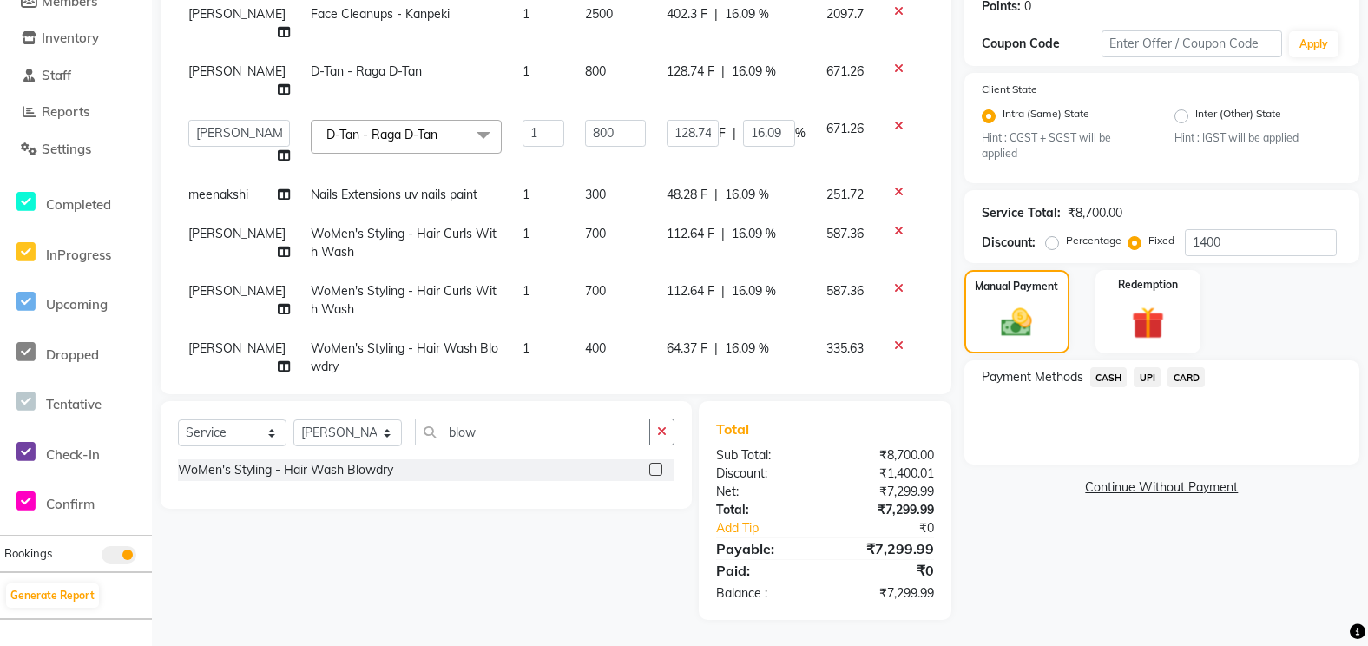
click at [1155, 377] on span "UPI" at bounding box center [1147, 377] width 27 height 20
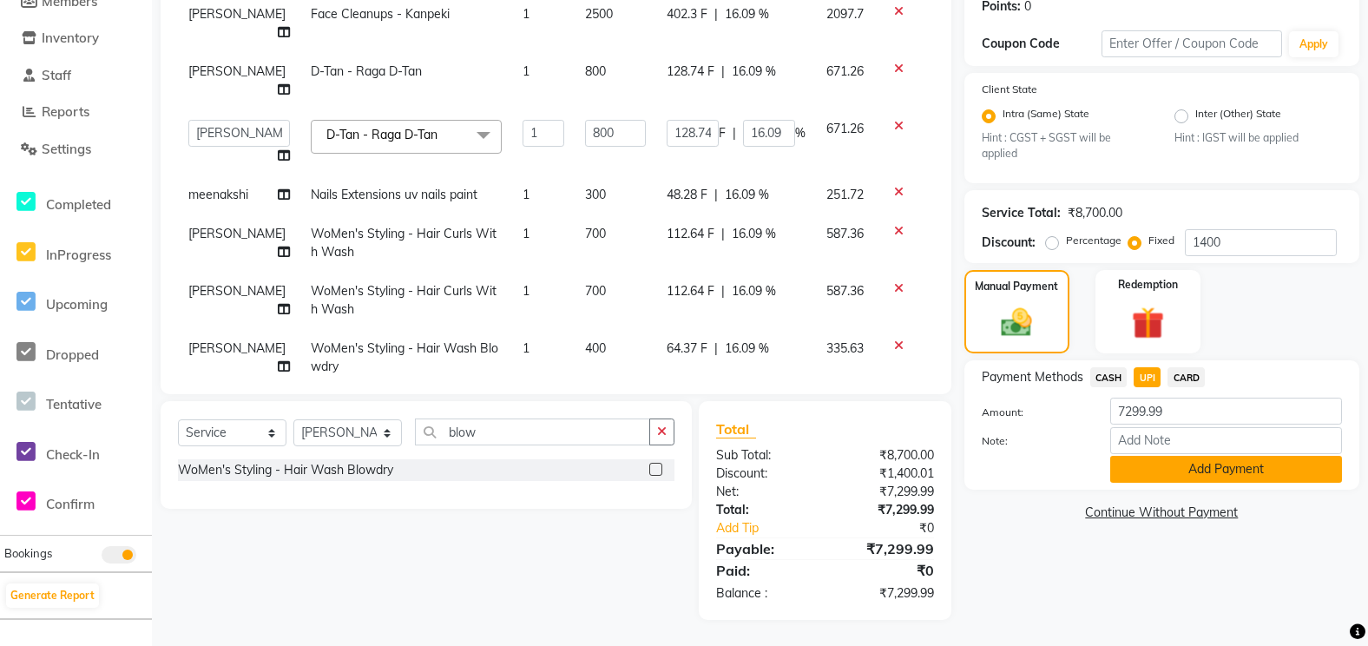
click at [1158, 477] on button "Add Payment" at bounding box center [1226, 469] width 232 height 27
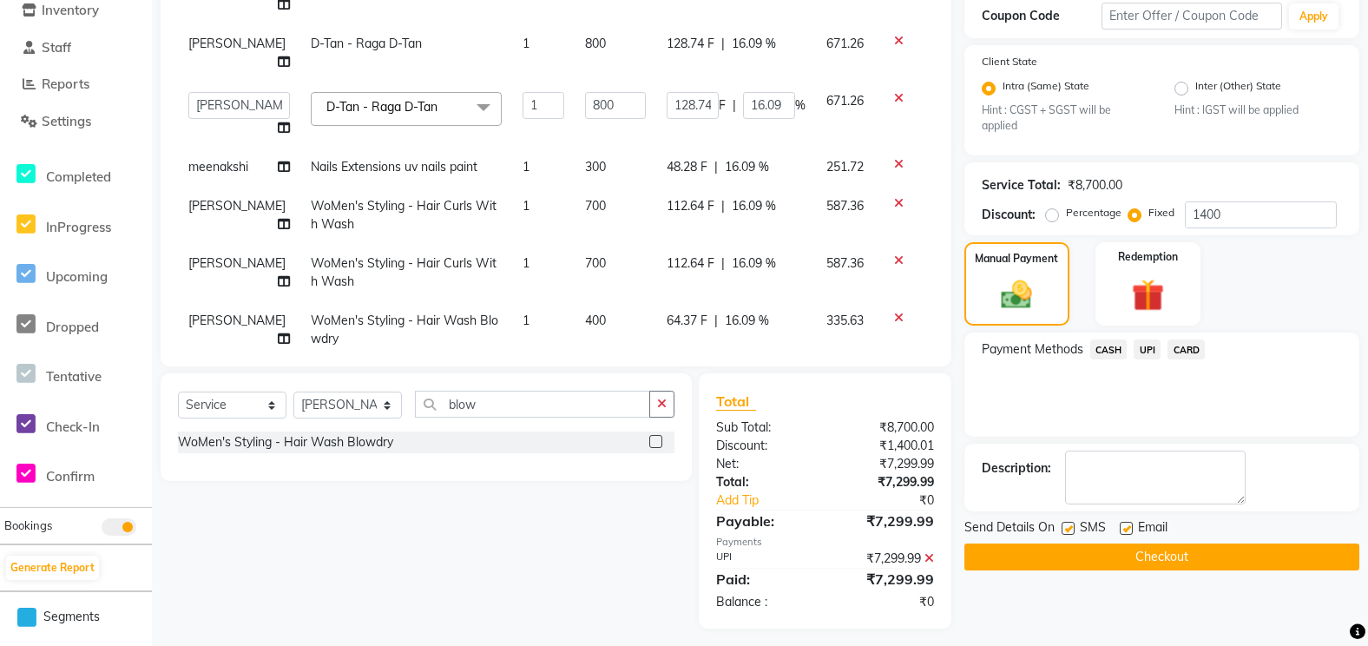
scroll to position [309, 0]
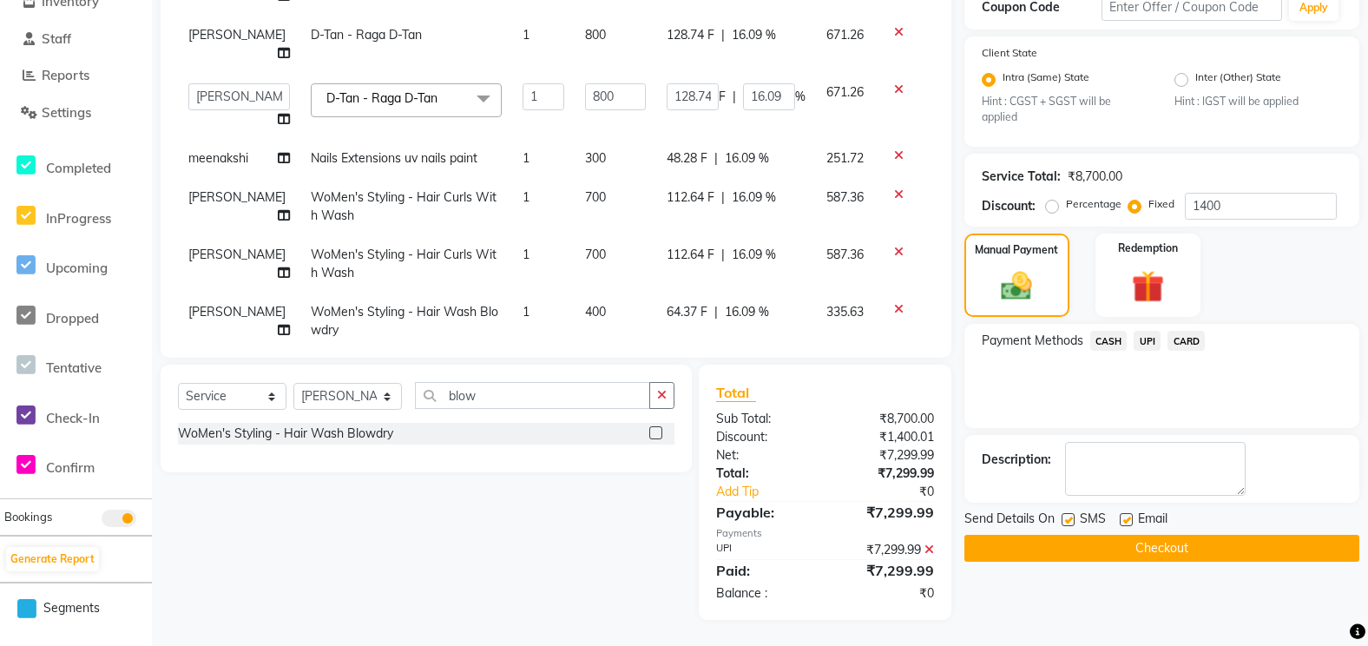
click at [1107, 556] on button "Checkout" at bounding box center [1162, 548] width 395 height 27
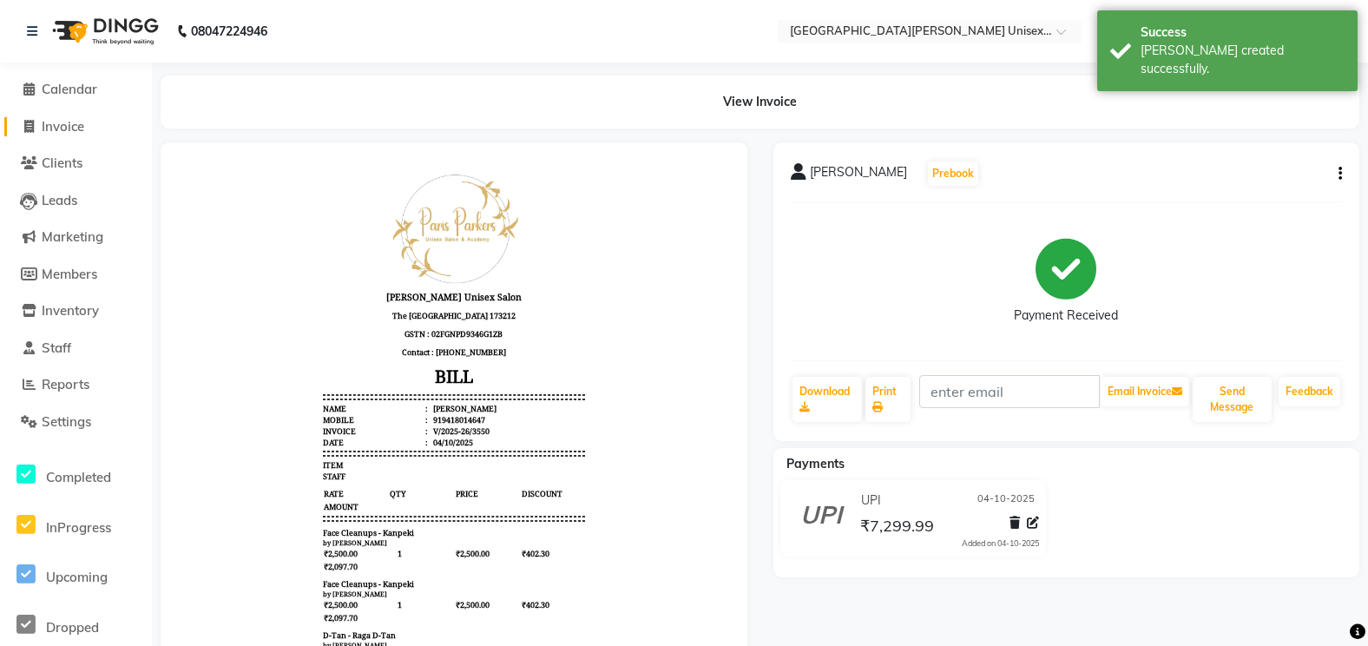
click at [77, 127] on span "Invoice" at bounding box center [63, 126] width 43 height 16
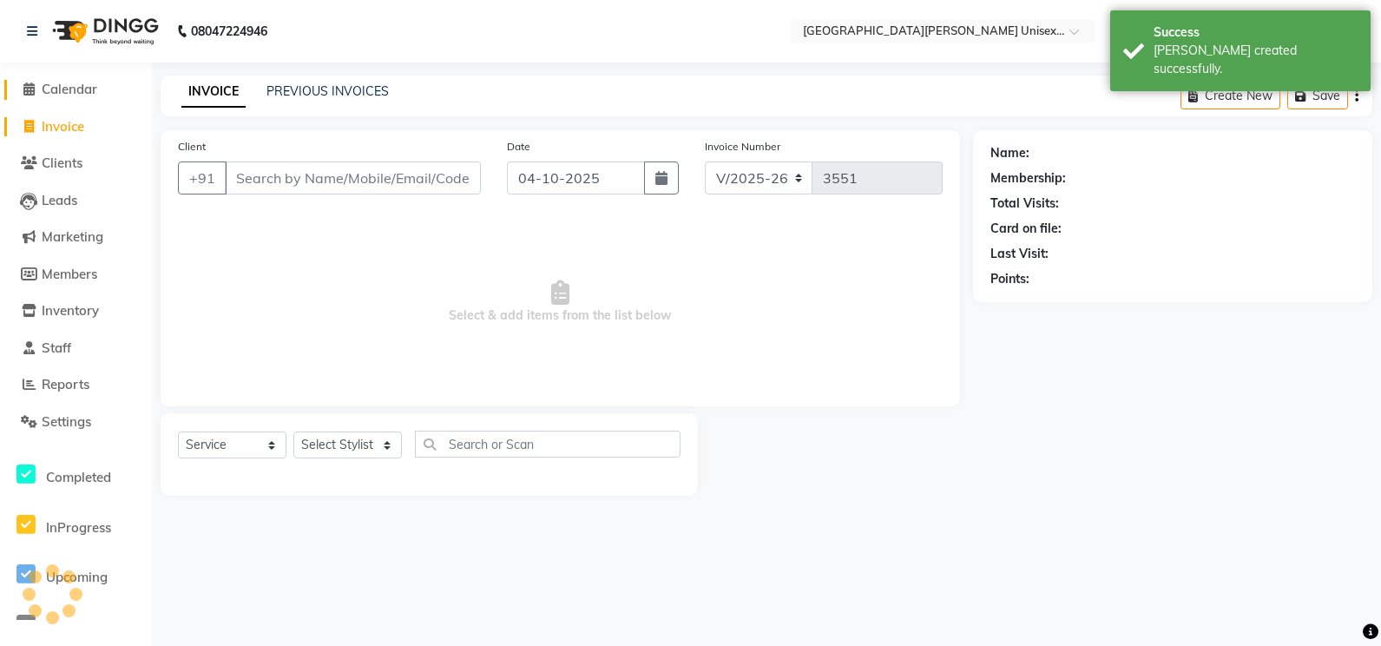
click at [85, 90] on span "Calendar" at bounding box center [70, 89] width 56 height 16
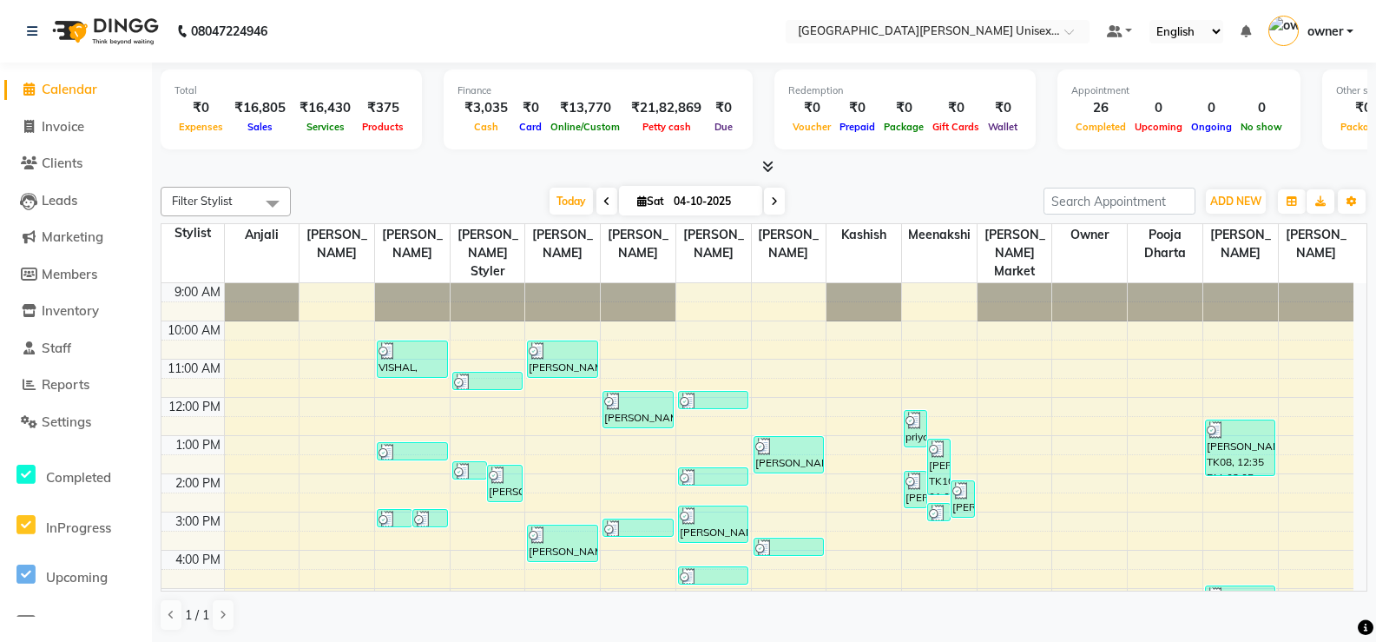
scroll to position [1, 0]
click at [52, 131] on span "Invoice" at bounding box center [63, 125] width 43 height 16
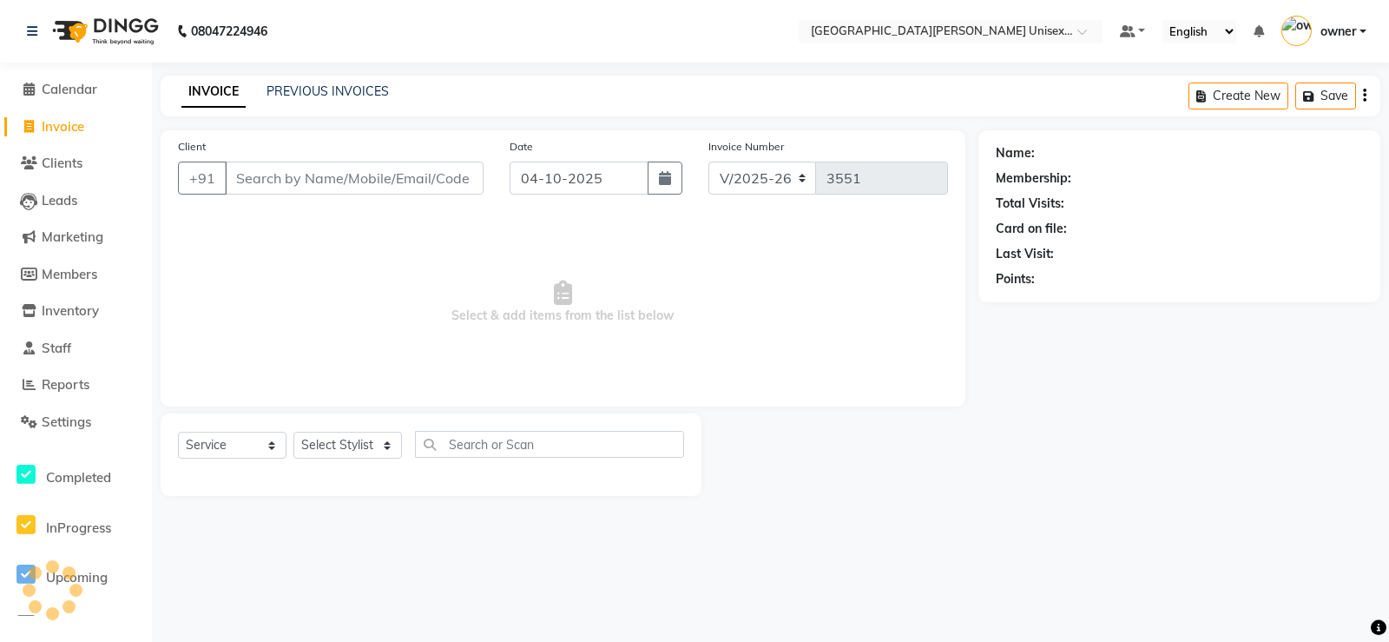
click at [345, 193] on input "Client" at bounding box center [354, 177] width 259 height 33
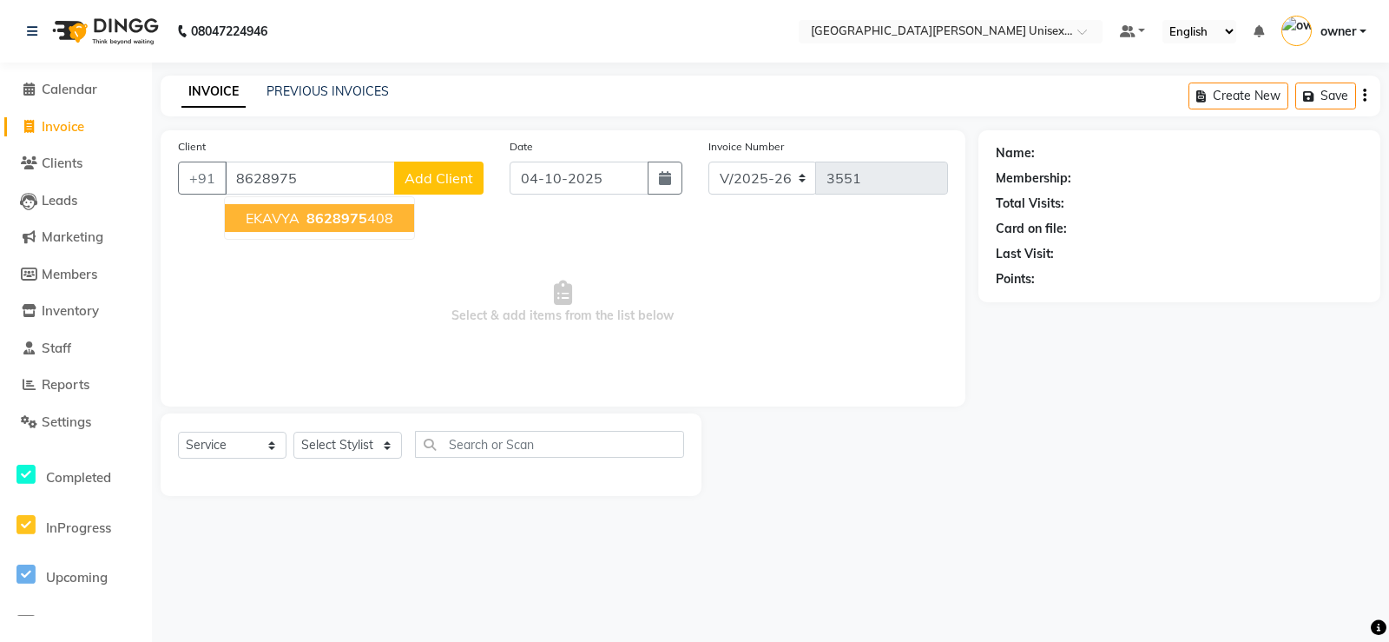
click at [333, 222] on span "8628975" at bounding box center [336, 217] width 61 height 17
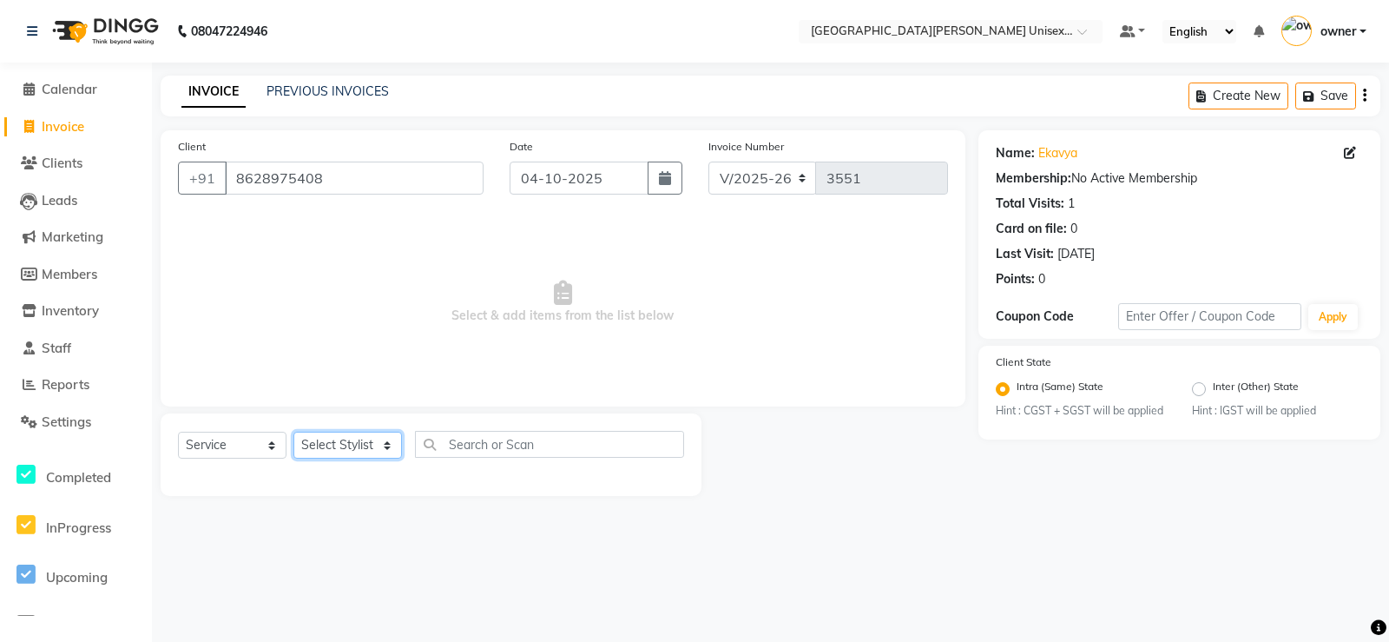
click at [325, 450] on select "Select Stylist anjali [PERSON_NAME] [PERSON_NAME] [PERSON_NAME] [PERSON_NAME] […" at bounding box center [347, 444] width 109 height 27
click at [293, 431] on select "Select Stylist anjali [PERSON_NAME] [PERSON_NAME] [PERSON_NAME] [PERSON_NAME] […" at bounding box center [347, 444] width 109 height 27
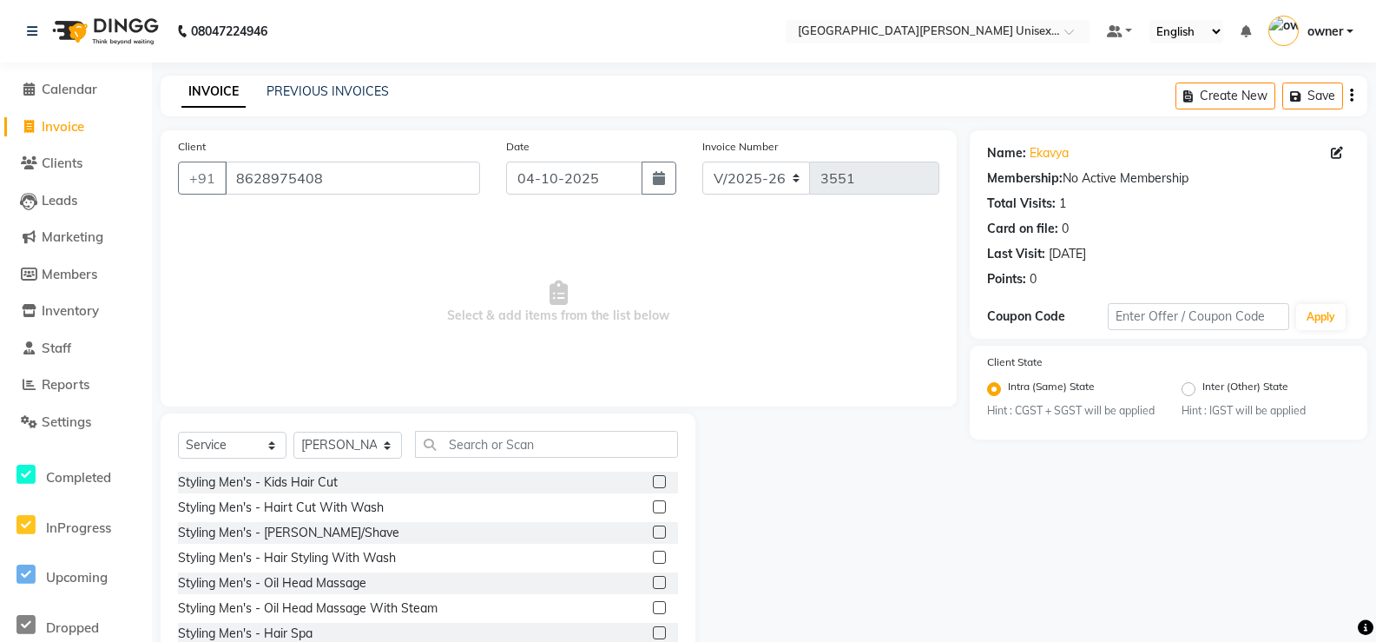
click at [653, 503] on label at bounding box center [659, 506] width 13 height 13
click at [653, 503] on input "checkbox" at bounding box center [658, 507] width 11 height 11
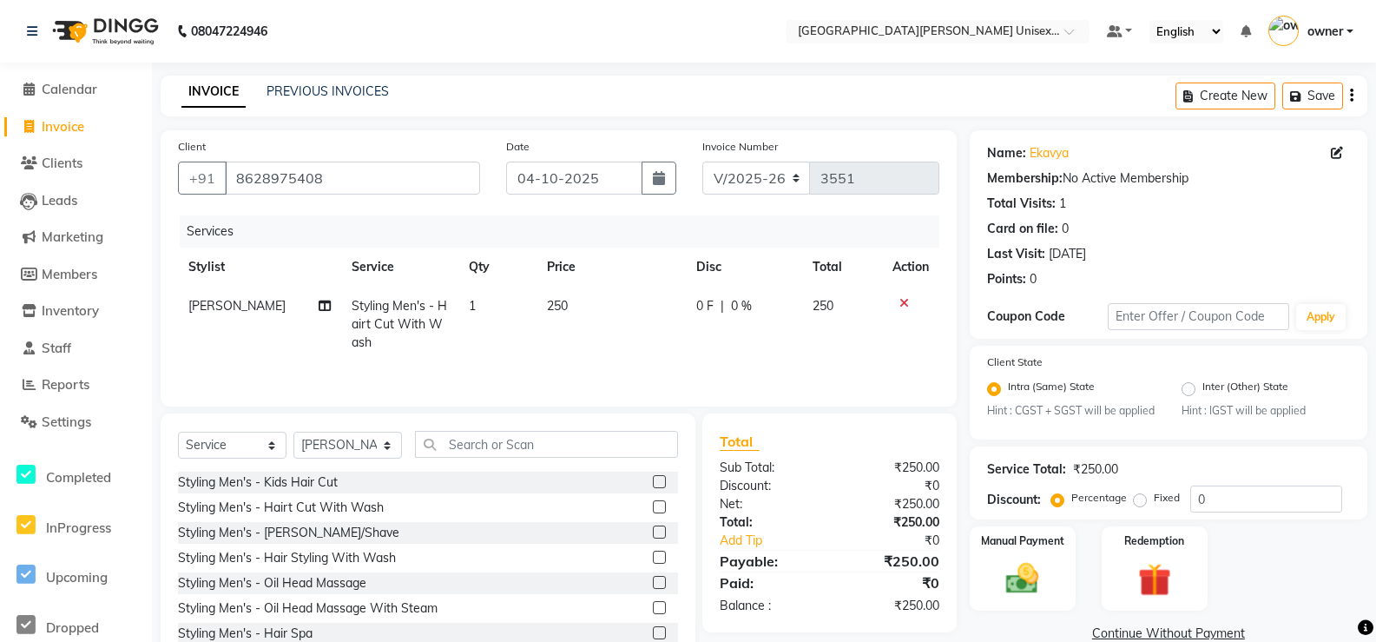
click at [653, 530] on label at bounding box center [659, 531] width 13 height 13
click at [653, 530] on input "checkbox" at bounding box center [658, 532] width 11 height 11
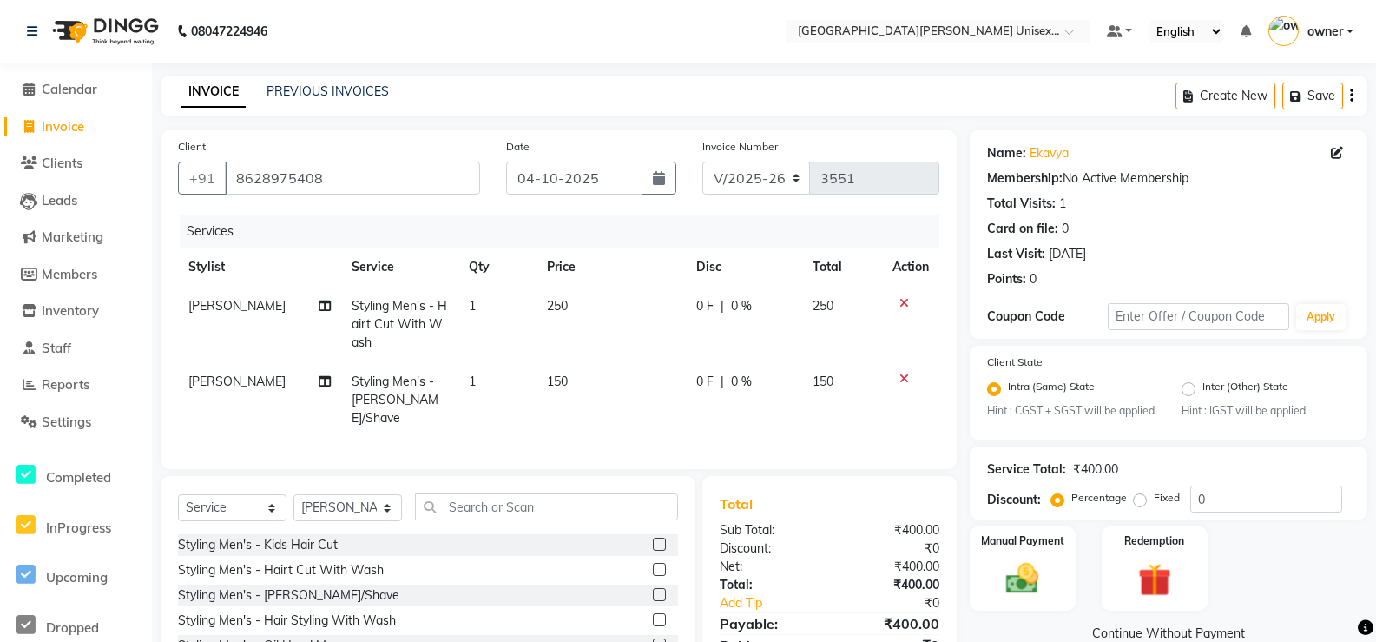
scroll to position [111, 0]
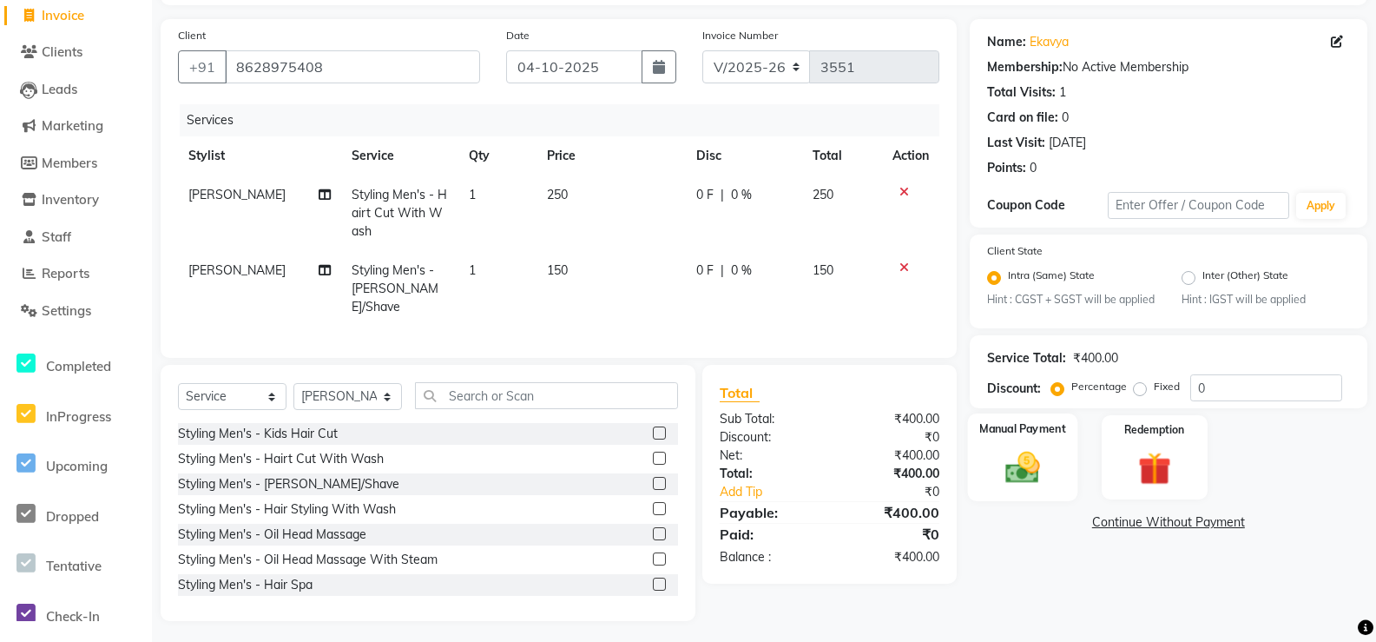
click at [1029, 501] on div "Manual Payment" at bounding box center [1022, 457] width 110 height 88
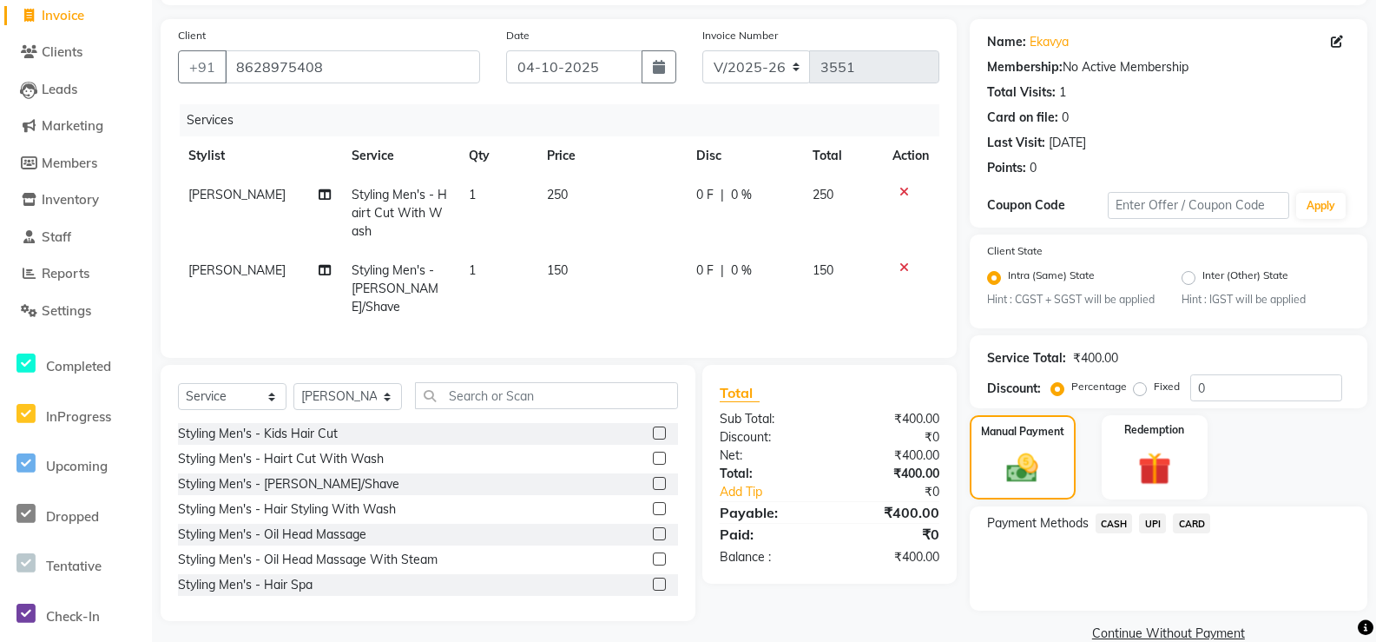
click at [1157, 533] on span "UPI" at bounding box center [1152, 523] width 27 height 20
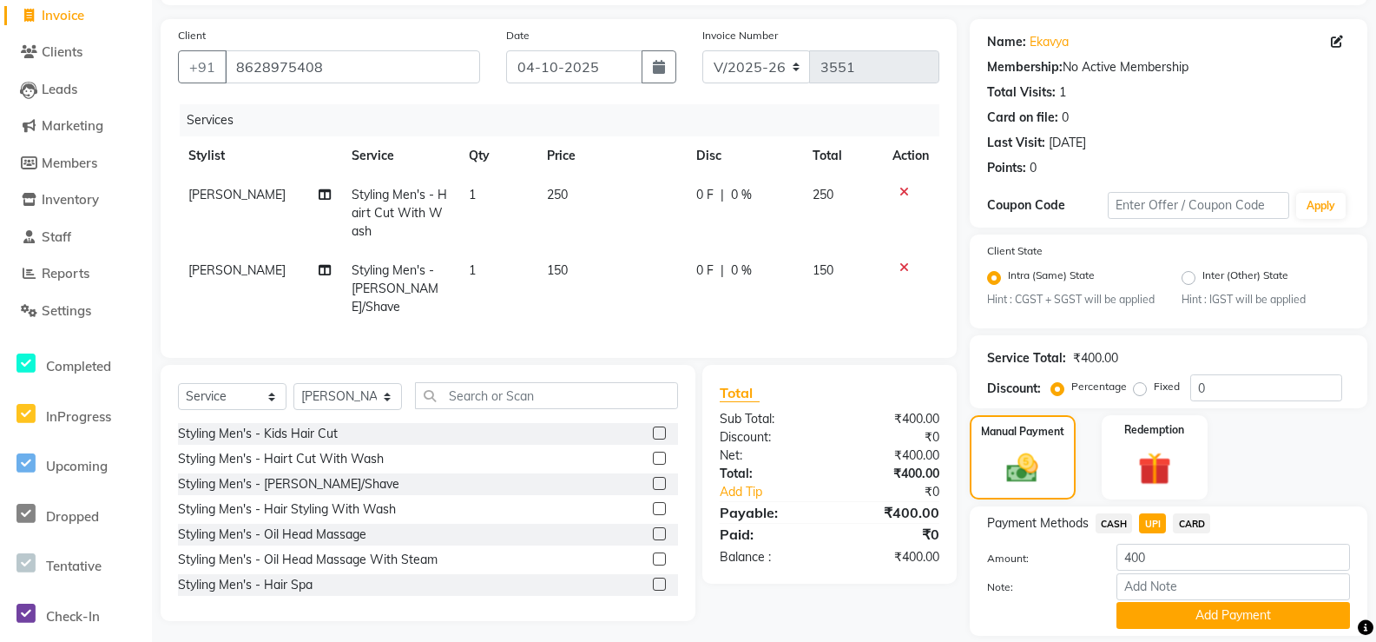
scroll to position [183, 0]
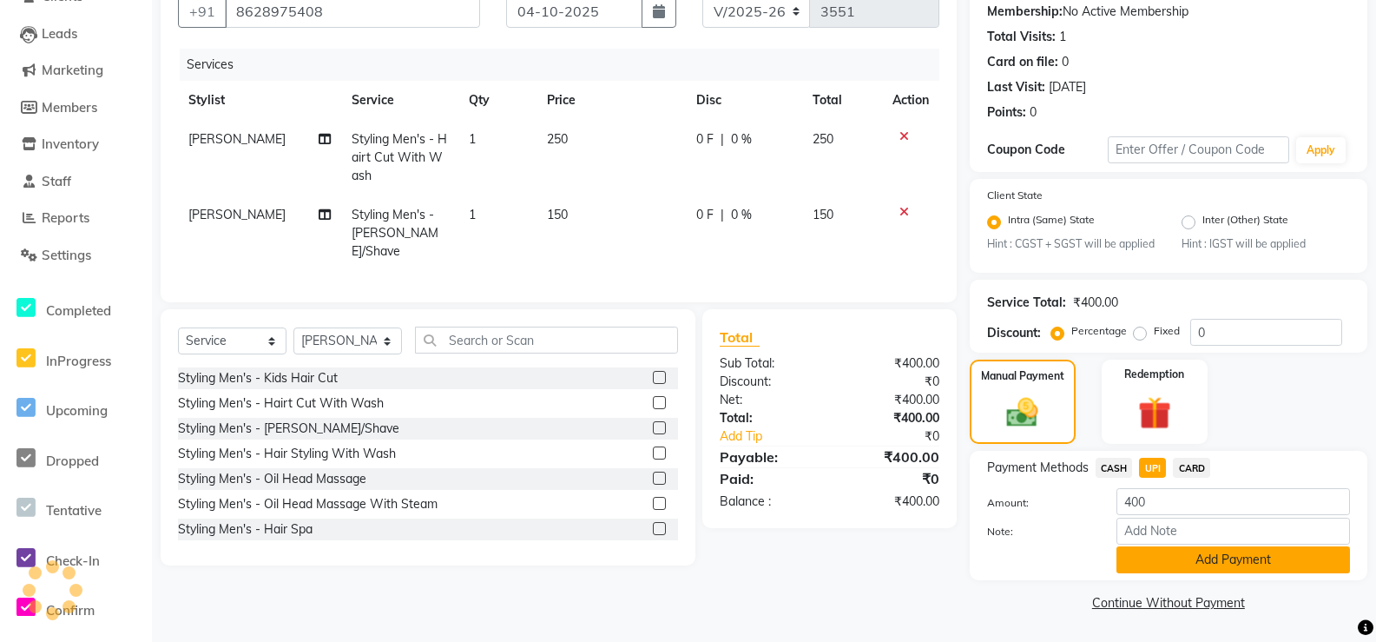
click at [1154, 566] on button "Add Payment" at bounding box center [1233, 559] width 234 height 27
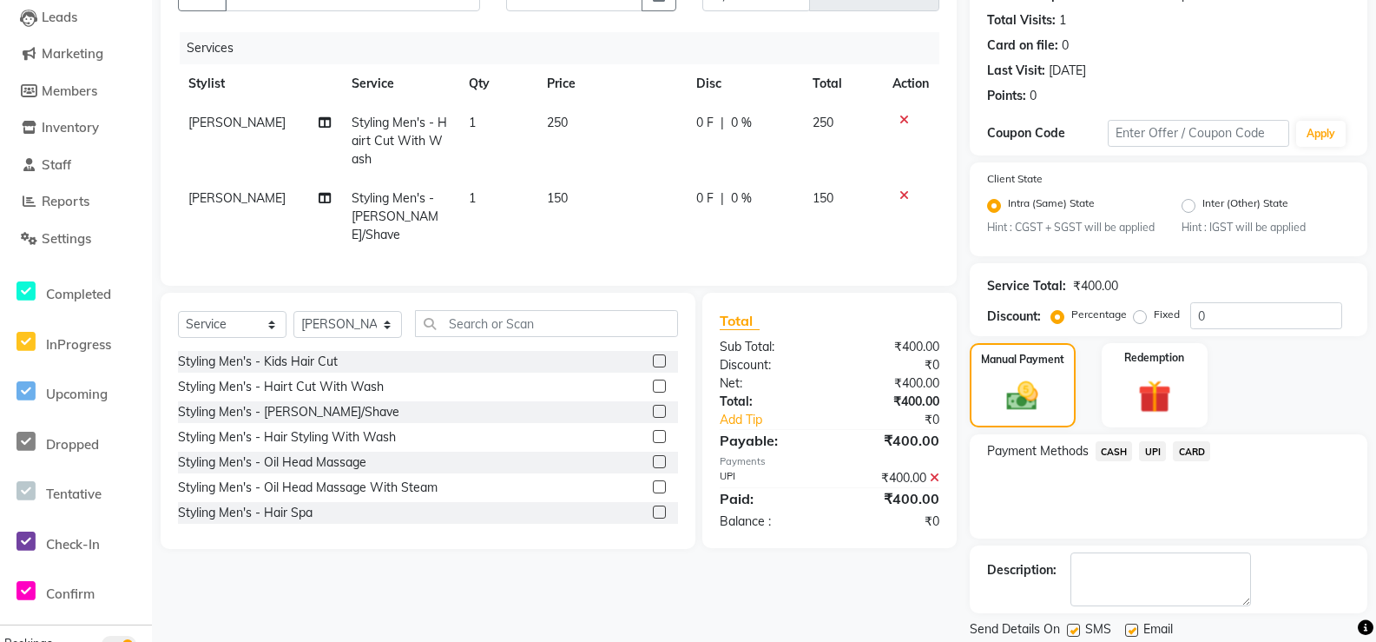
scroll to position [256, 0]
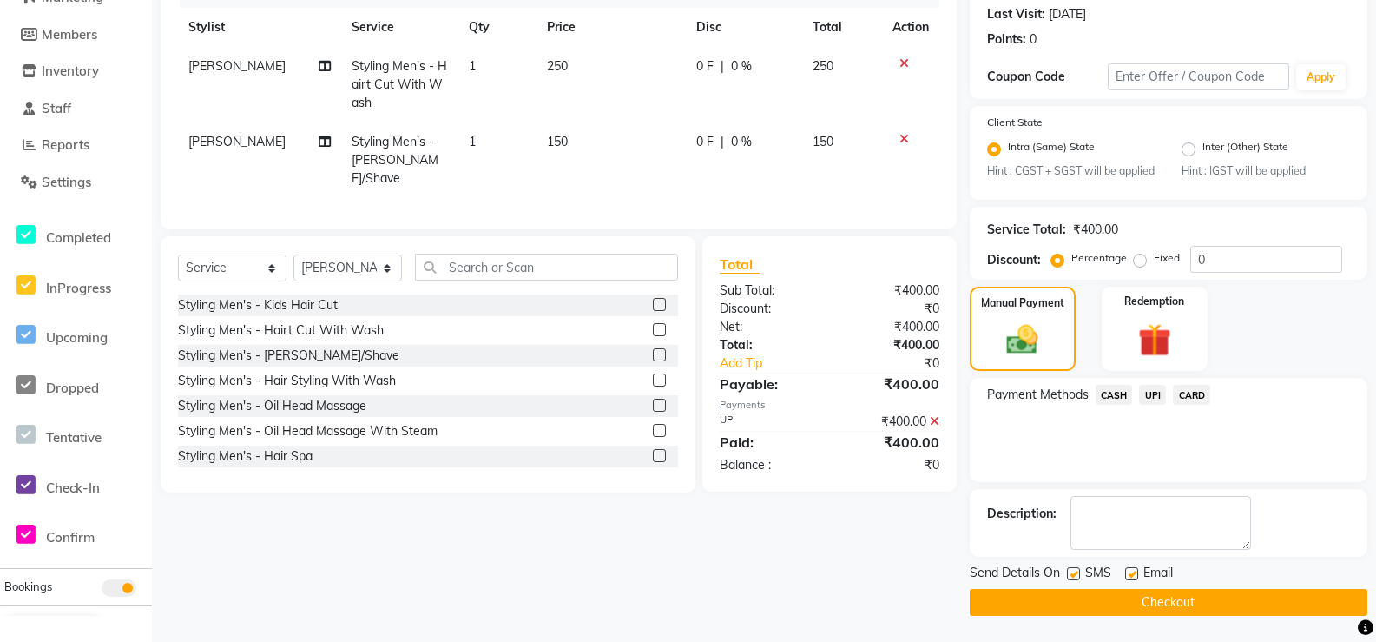
click at [1189, 601] on button "Checkout" at bounding box center [1169, 602] width 398 height 27
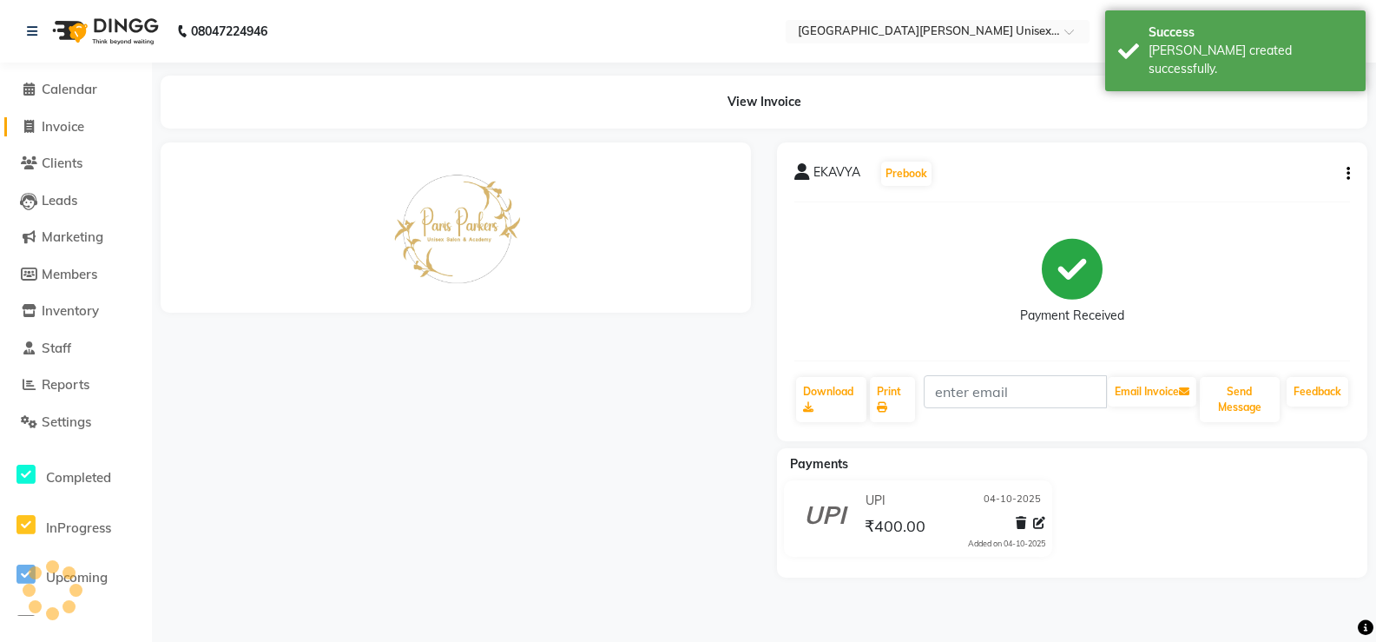
click at [51, 123] on span "Invoice" at bounding box center [63, 126] width 43 height 16
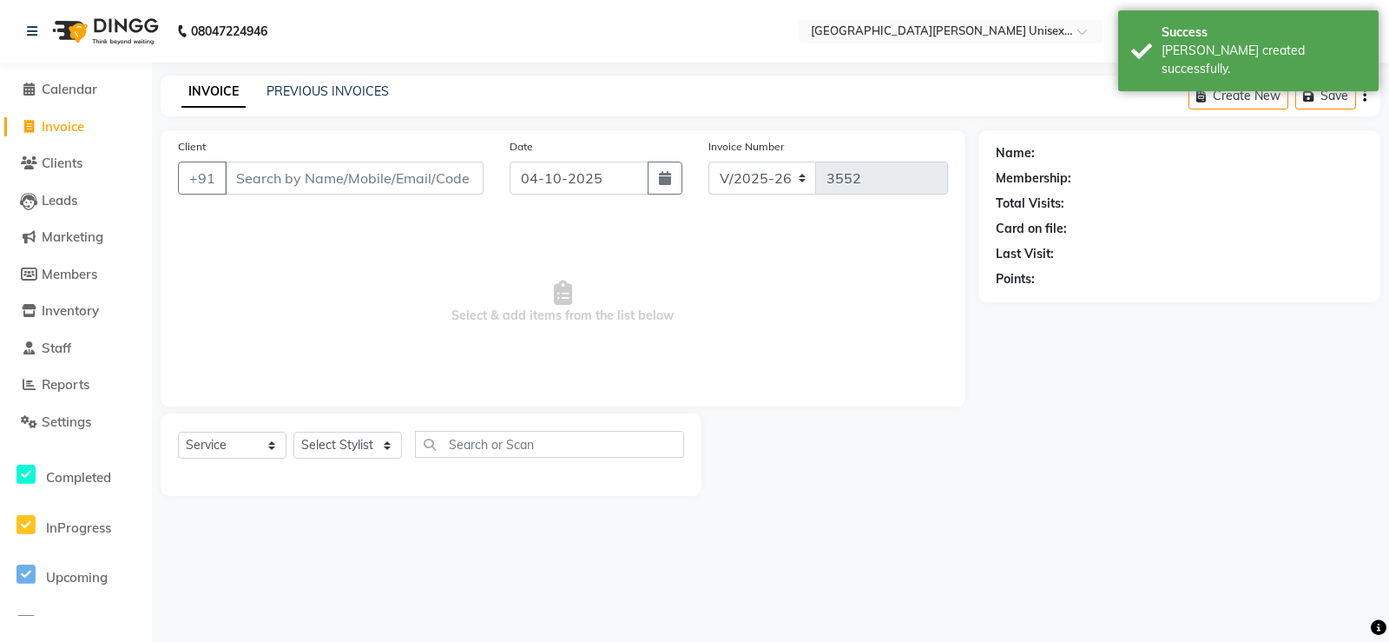
click at [62, 79] on li "Calendar" at bounding box center [76, 89] width 152 height 37
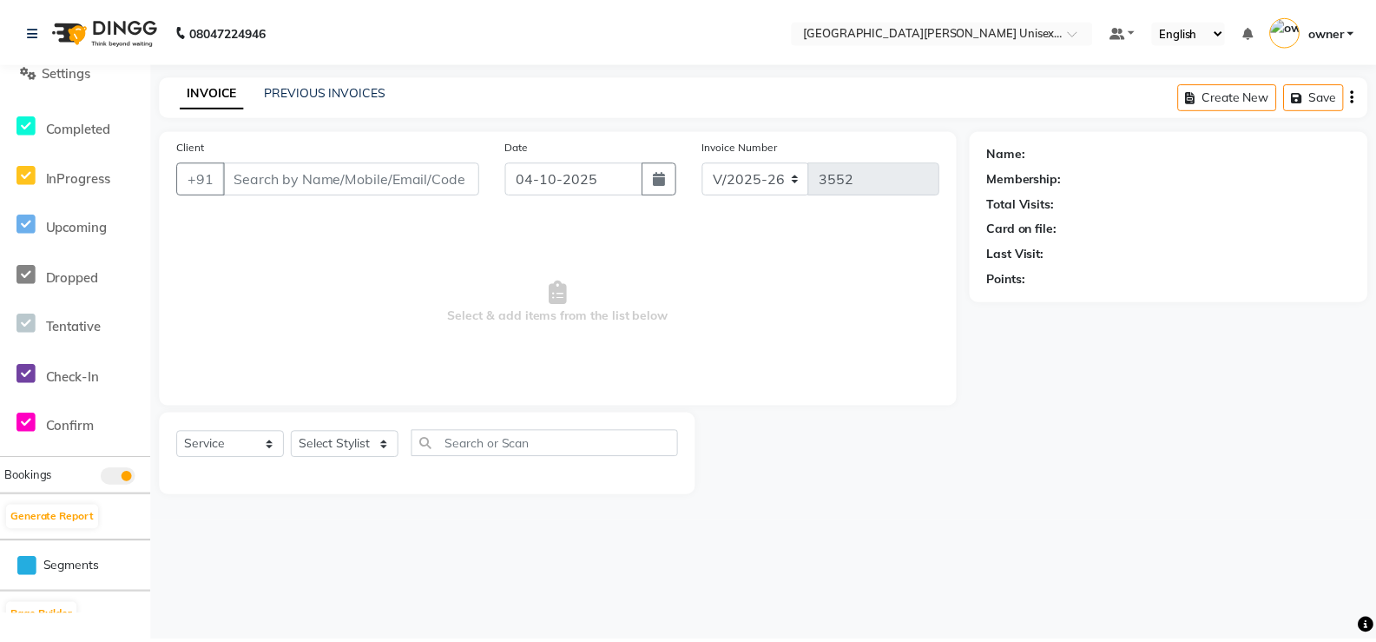
scroll to position [382, 0]
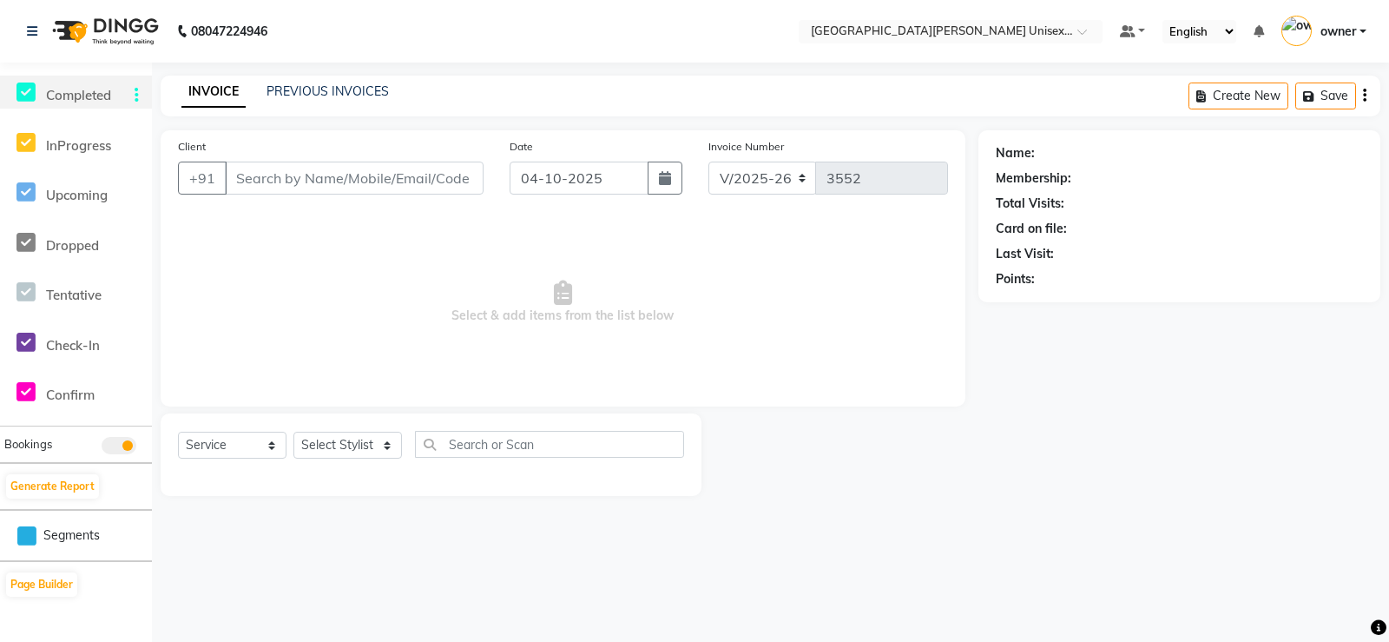
click at [66, 102] on span "Completed" at bounding box center [78, 95] width 65 height 16
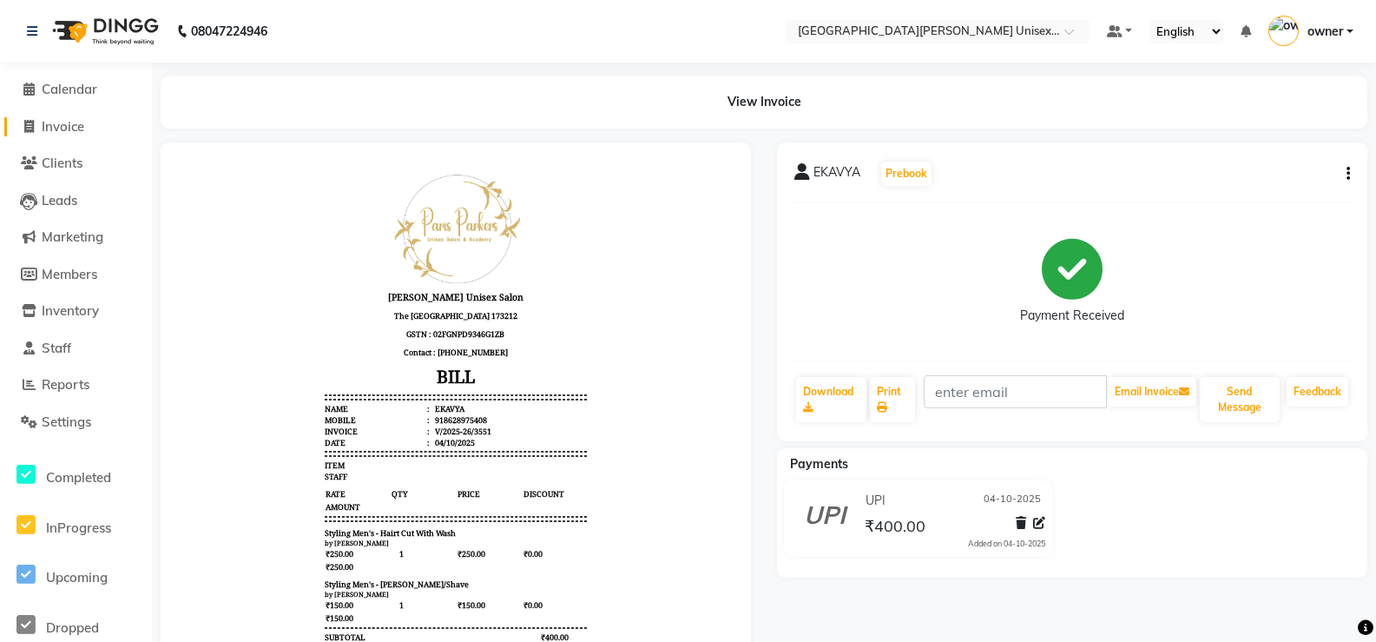
click at [129, 132] on link "Invoice" at bounding box center [75, 127] width 143 height 20
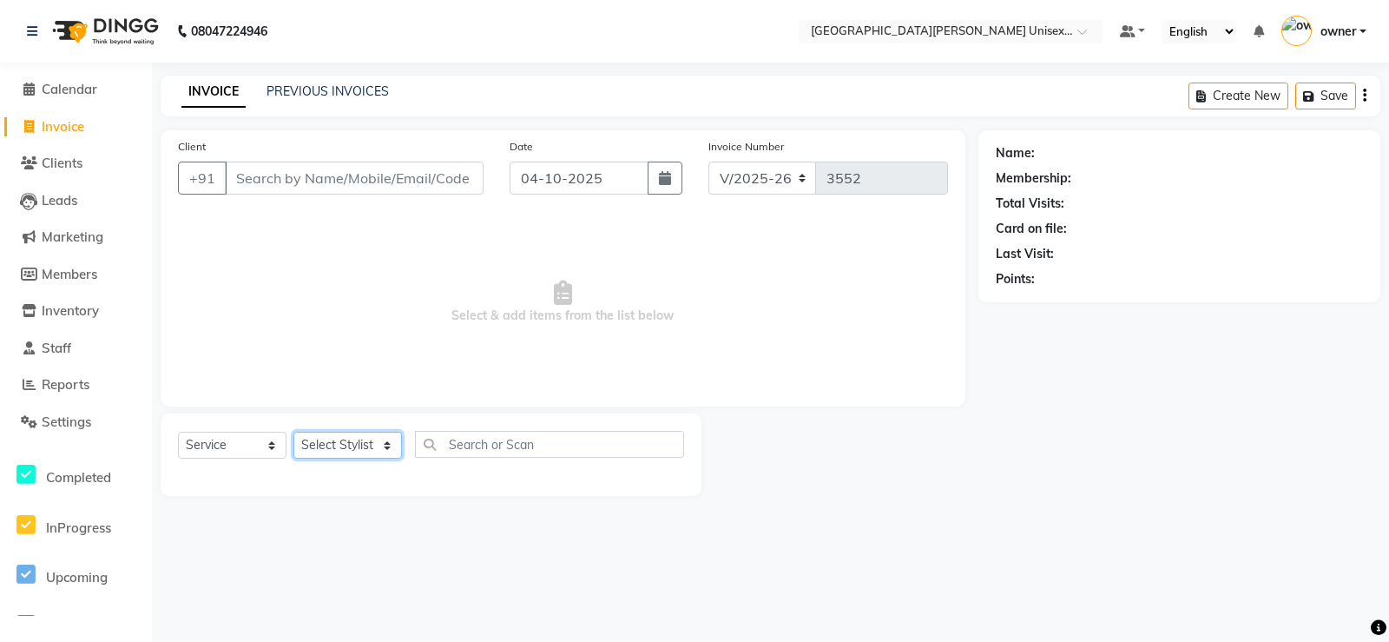
click at [326, 444] on select "Select Stylist anjali [PERSON_NAME] [PERSON_NAME] [PERSON_NAME] [PERSON_NAME] […" at bounding box center [347, 444] width 109 height 27
click at [293, 431] on select "Select Stylist anjali [PERSON_NAME] [PERSON_NAME] [PERSON_NAME] [PERSON_NAME] […" at bounding box center [347, 444] width 109 height 27
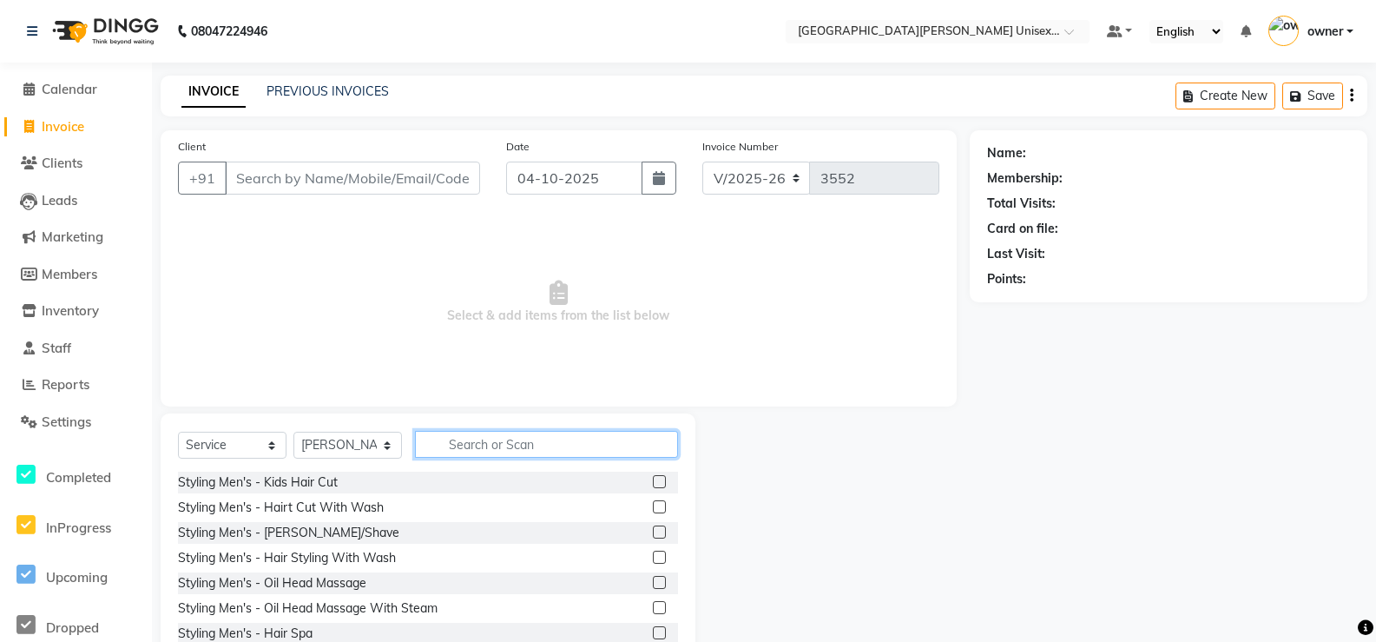
click at [483, 446] on input "text" at bounding box center [546, 444] width 263 height 27
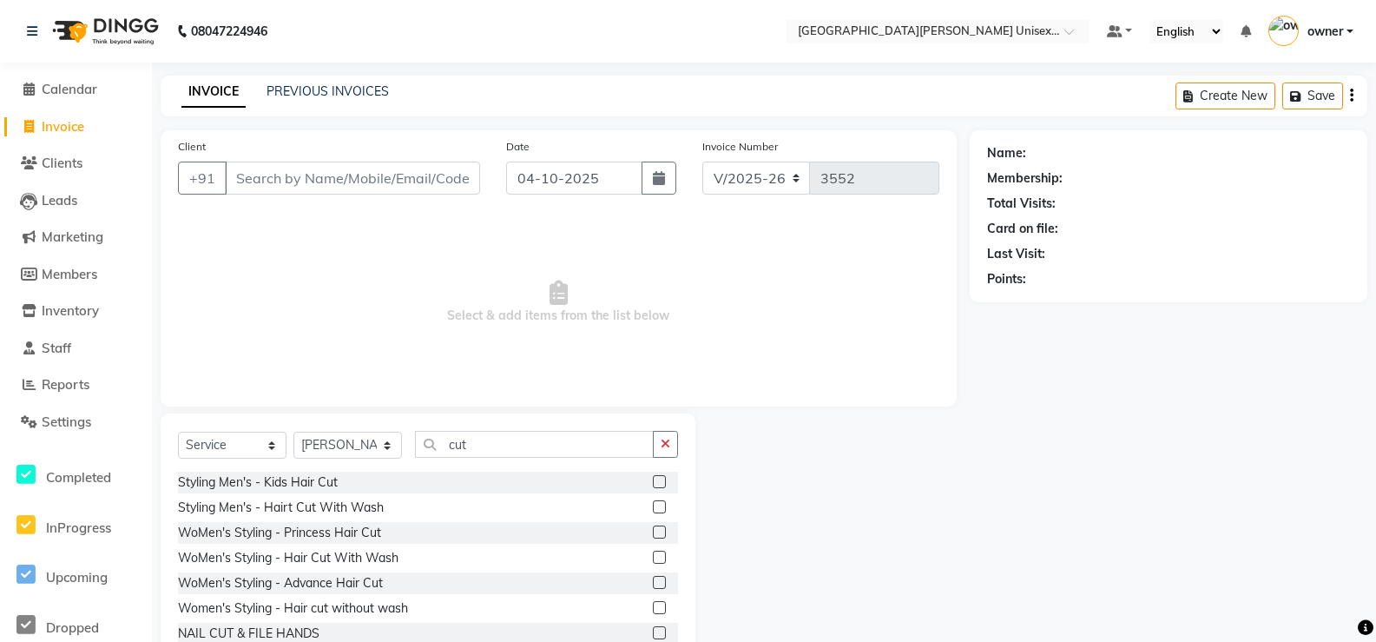
click at [653, 557] on label at bounding box center [659, 556] width 13 height 13
click at [653, 557] on input "checkbox" at bounding box center [658, 557] width 11 height 11
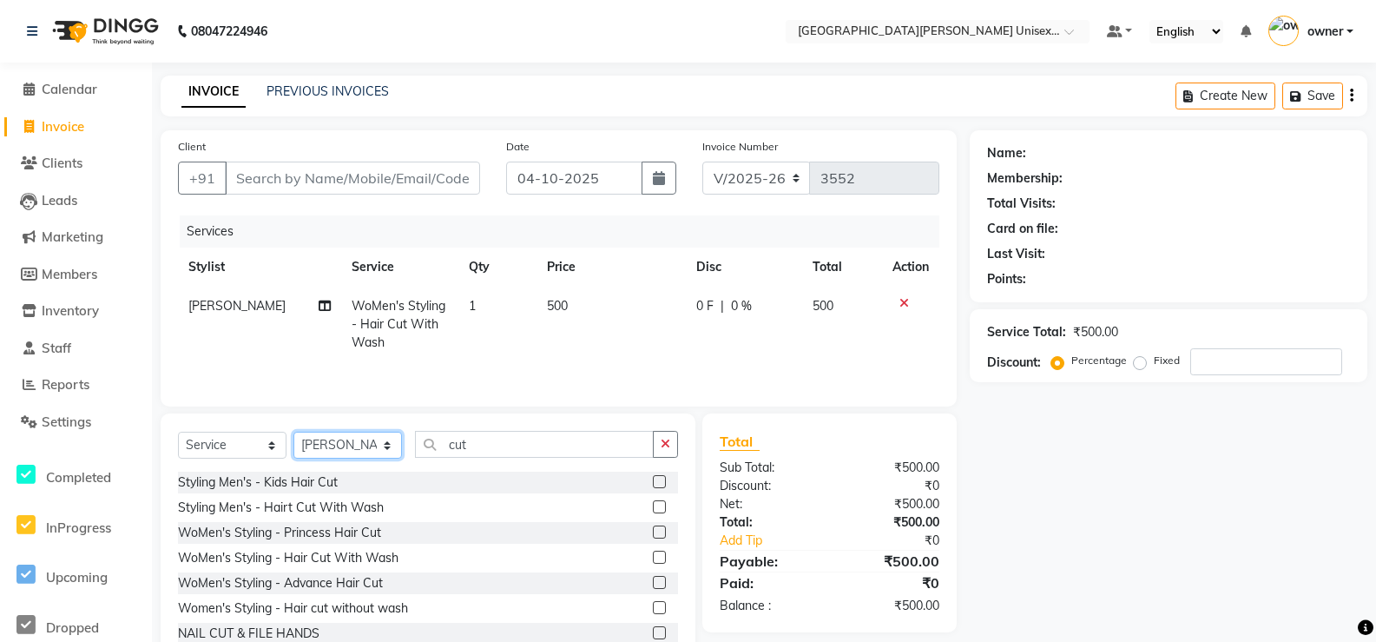
click at [311, 445] on select "Select Stylist anjali [PERSON_NAME] [PERSON_NAME] [PERSON_NAME] [PERSON_NAME] […" at bounding box center [347, 444] width 109 height 27
click at [293, 431] on select "Select Stylist anjali [PERSON_NAME] [PERSON_NAME] [PERSON_NAME] [PERSON_NAME] […" at bounding box center [347, 444] width 109 height 27
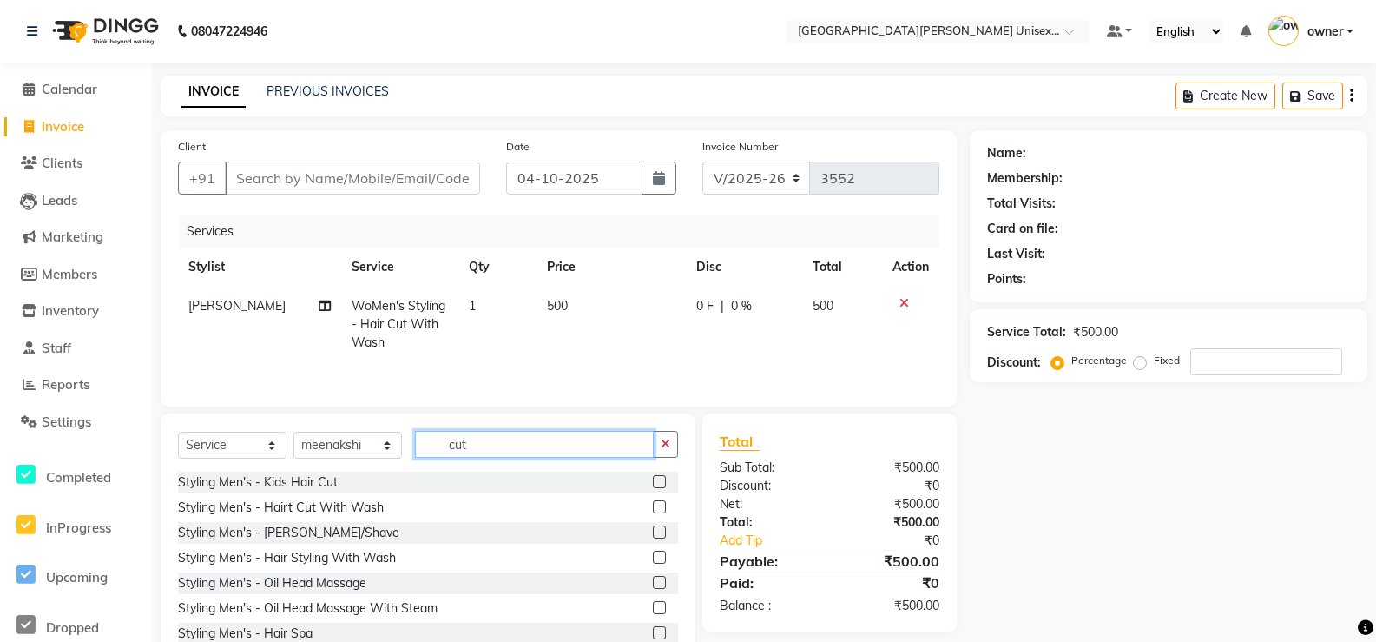
click at [459, 433] on input "cut" at bounding box center [534, 444] width 239 height 27
click at [470, 432] on input "cut" at bounding box center [534, 444] width 239 height 27
click at [653, 485] on label at bounding box center [659, 481] width 13 height 13
click at [653, 485] on input "checkbox" at bounding box center [658, 482] width 11 height 11
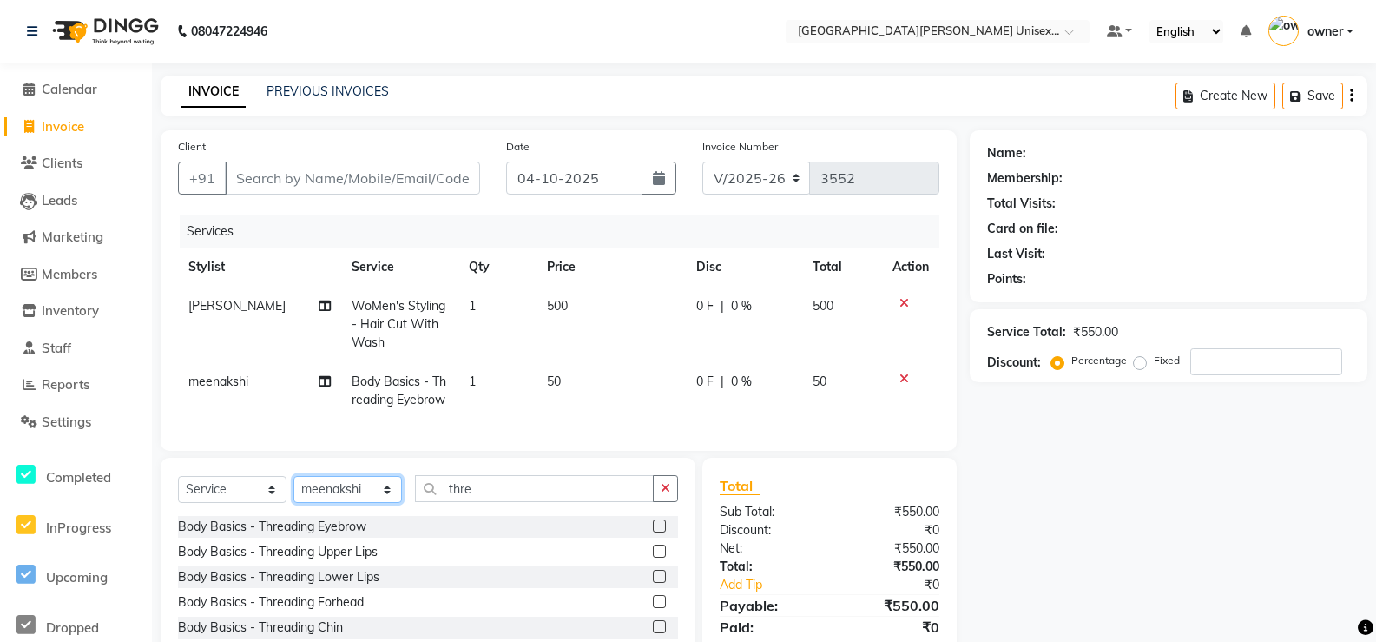
click at [382, 503] on select "Select Stylist anjali [PERSON_NAME] [PERSON_NAME] [PERSON_NAME] [PERSON_NAME] […" at bounding box center [347, 489] width 109 height 27
click at [293, 489] on select "Select Stylist anjali [PERSON_NAME] [PERSON_NAME] [PERSON_NAME] [PERSON_NAME] […" at bounding box center [347, 489] width 109 height 27
click at [653, 557] on label at bounding box center [659, 550] width 13 height 13
click at [653, 557] on input "checkbox" at bounding box center [658, 551] width 11 height 11
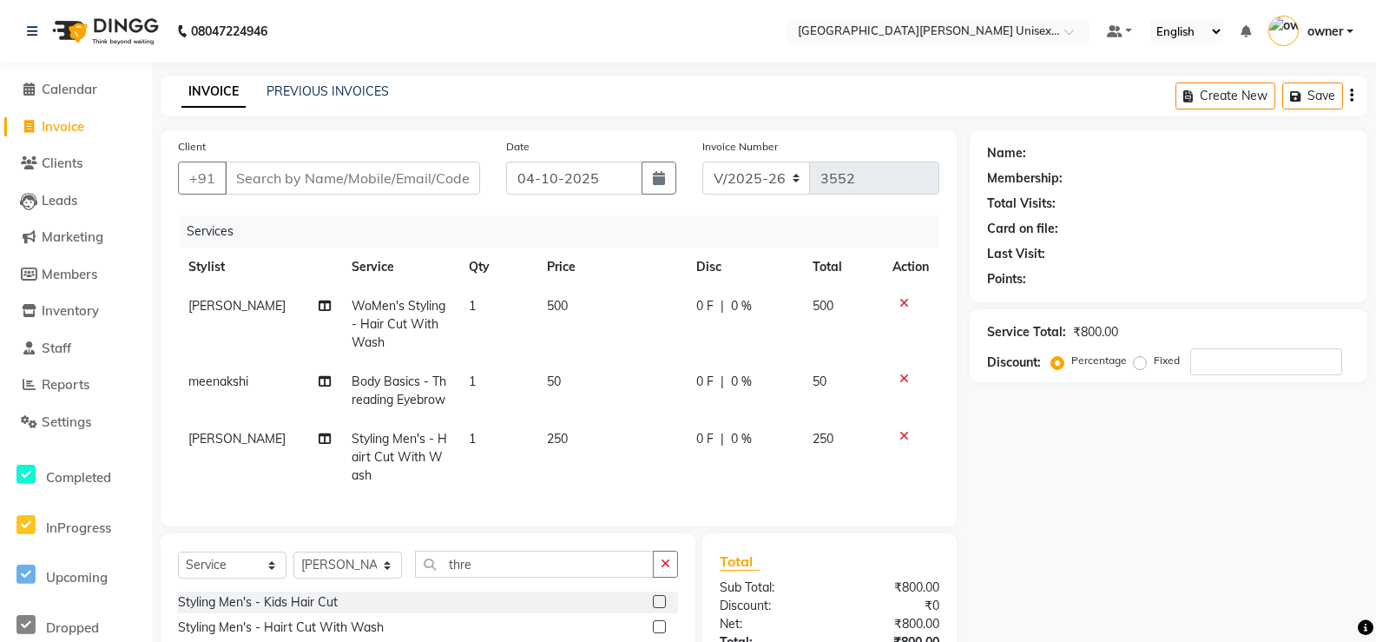
scroll to position [187, 0]
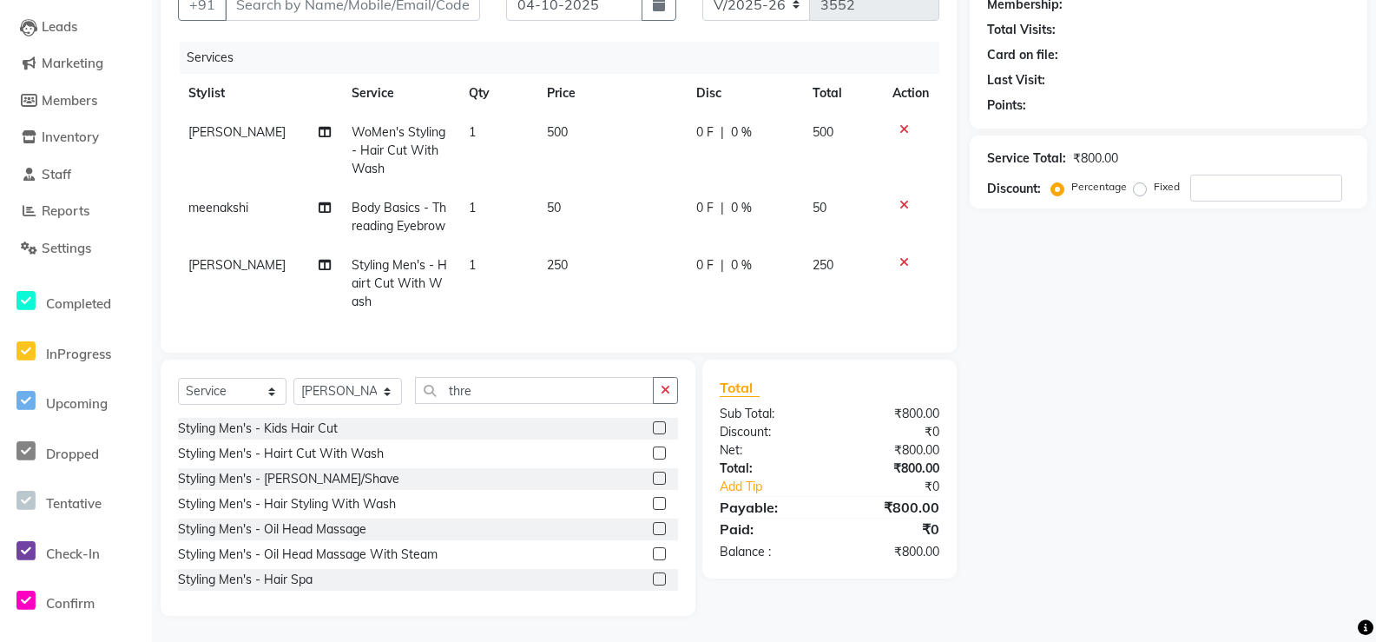
click at [653, 475] on label at bounding box center [659, 477] width 13 height 13
click at [653, 475] on input "checkbox" at bounding box center [658, 478] width 11 height 11
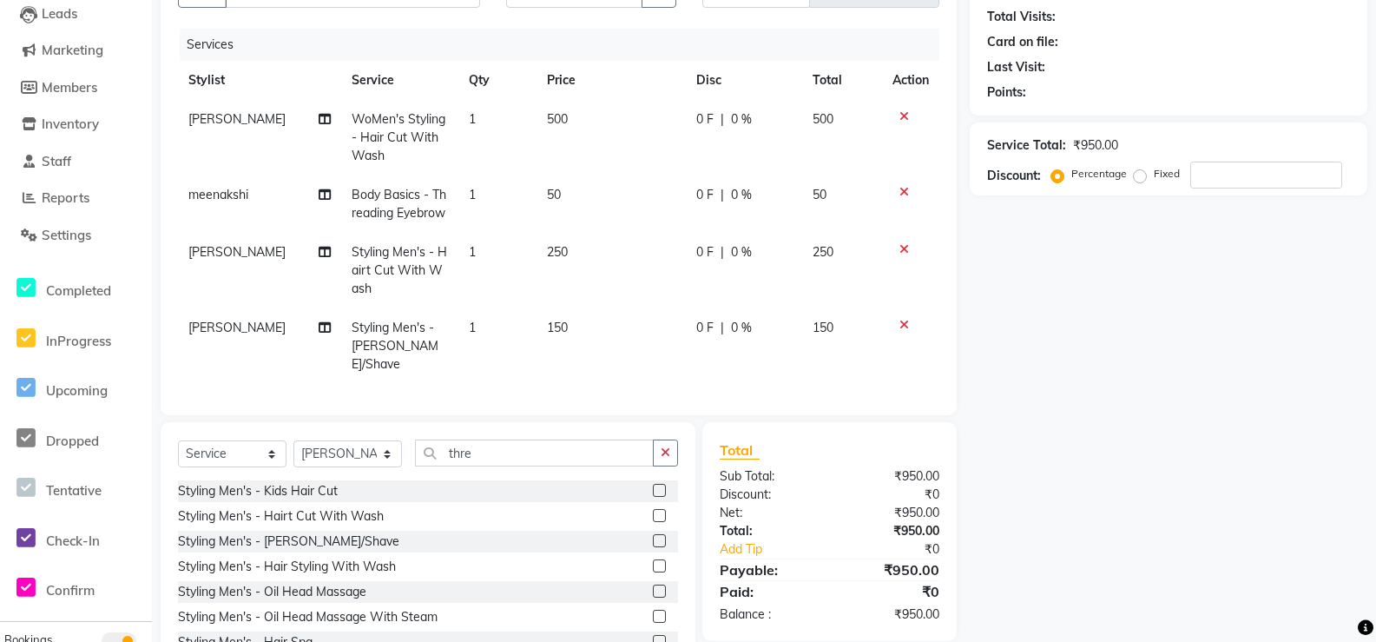
click at [251, 121] on td "[PERSON_NAME]" at bounding box center [259, 138] width 163 height 76
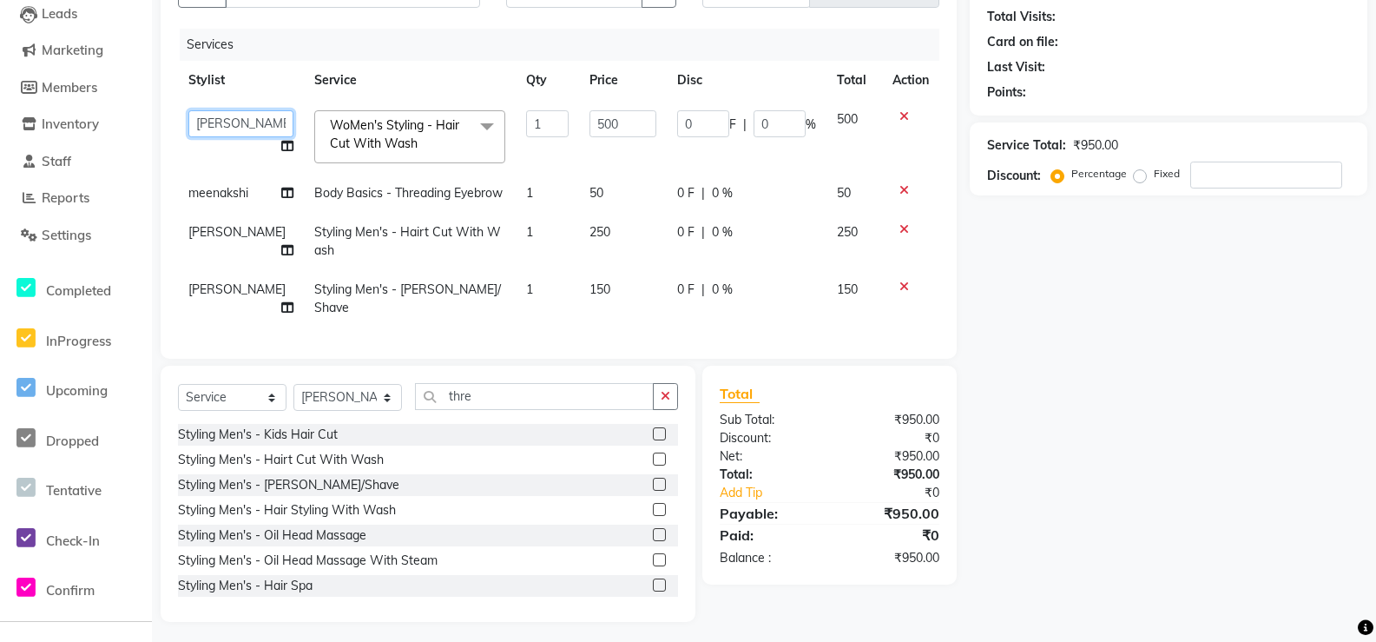
click at [251, 121] on select "anjali [PERSON_NAME] [PERSON_NAME] [PERSON_NAME] [PERSON_NAME] [PERSON_NAME] [P…" at bounding box center [240, 123] width 105 height 27
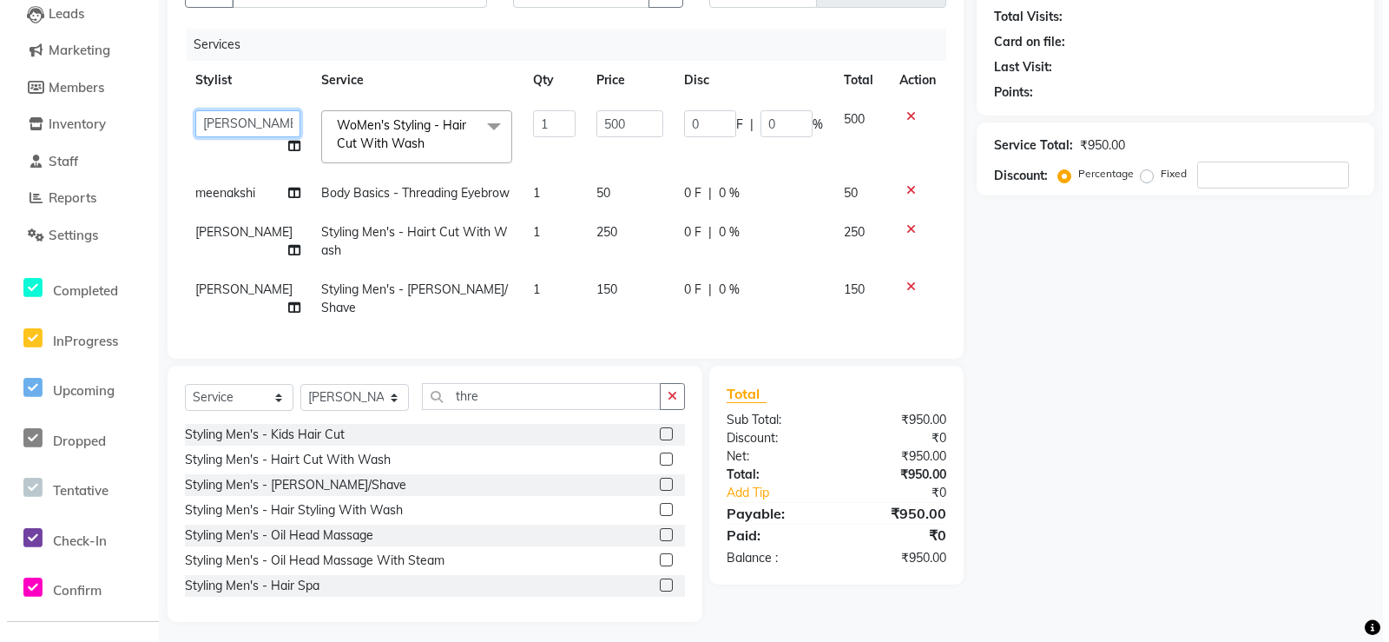
scroll to position [0, 0]
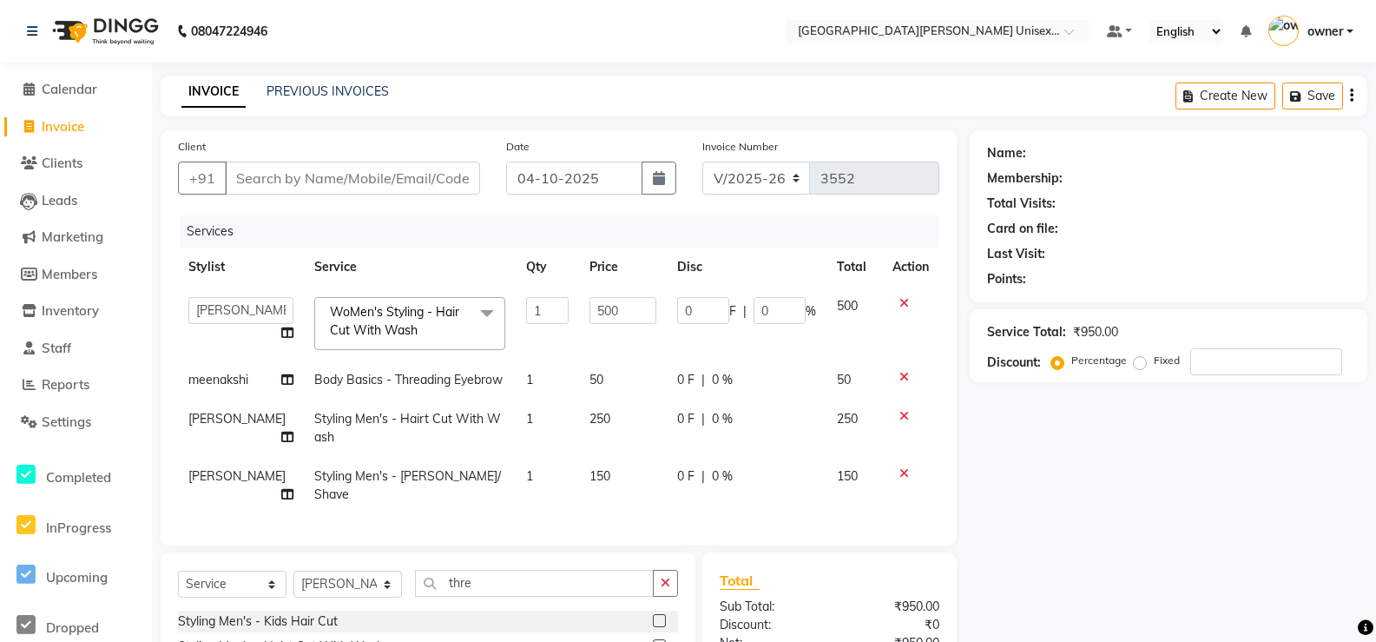
click at [383, 195] on div "Client +91" at bounding box center [329, 172] width 328 height 71
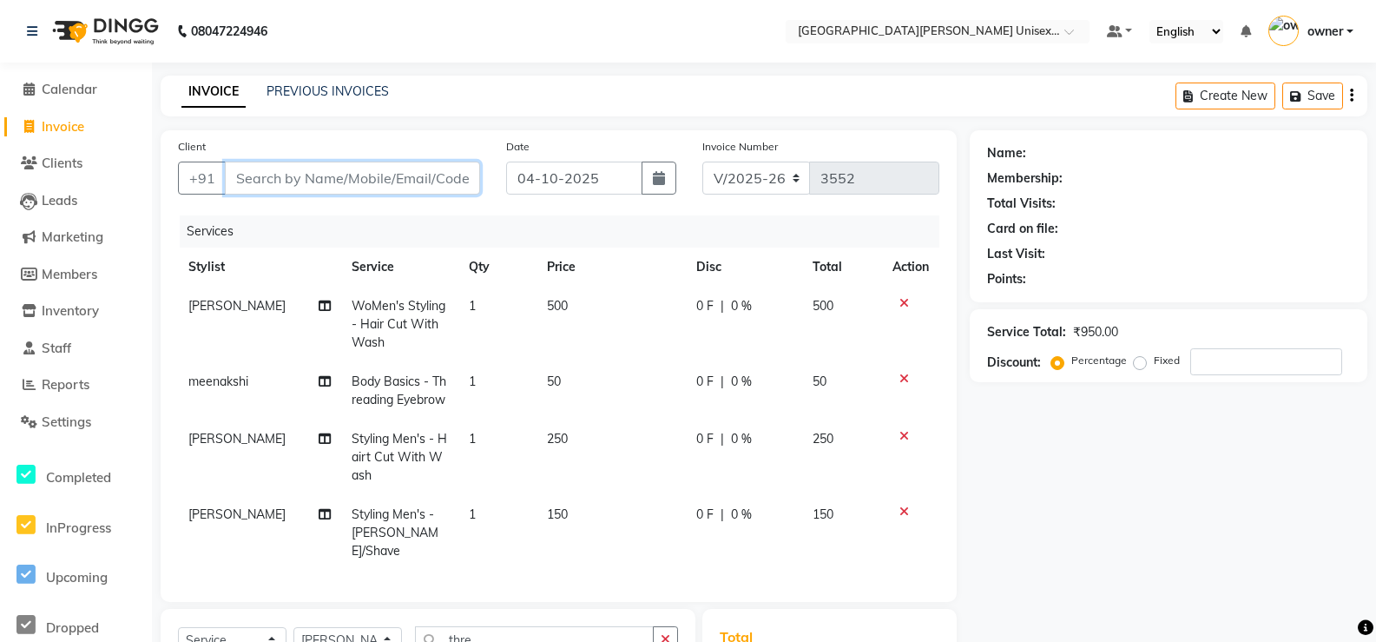
click at [386, 183] on input "Client" at bounding box center [352, 177] width 255 height 33
click at [421, 171] on span "Add Client" at bounding box center [435, 177] width 69 height 17
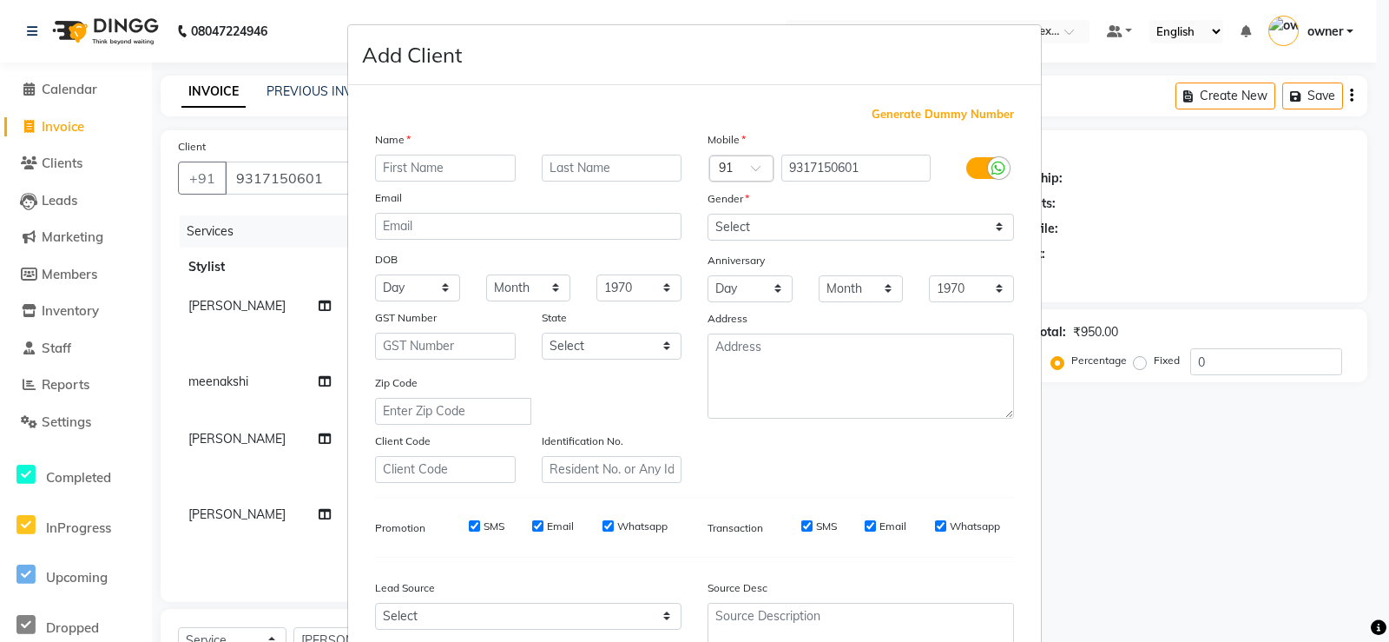
click at [479, 175] on input "text" at bounding box center [445, 168] width 141 height 27
click at [724, 235] on select "Select [DEMOGRAPHIC_DATA] [DEMOGRAPHIC_DATA] Other Prefer Not To Say" at bounding box center [861, 227] width 306 height 27
click at [708, 214] on select "Select [DEMOGRAPHIC_DATA] [DEMOGRAPHIC_DATA] Other Prefer Not To Say" at bounding box center [861, 227] width 306 height 27
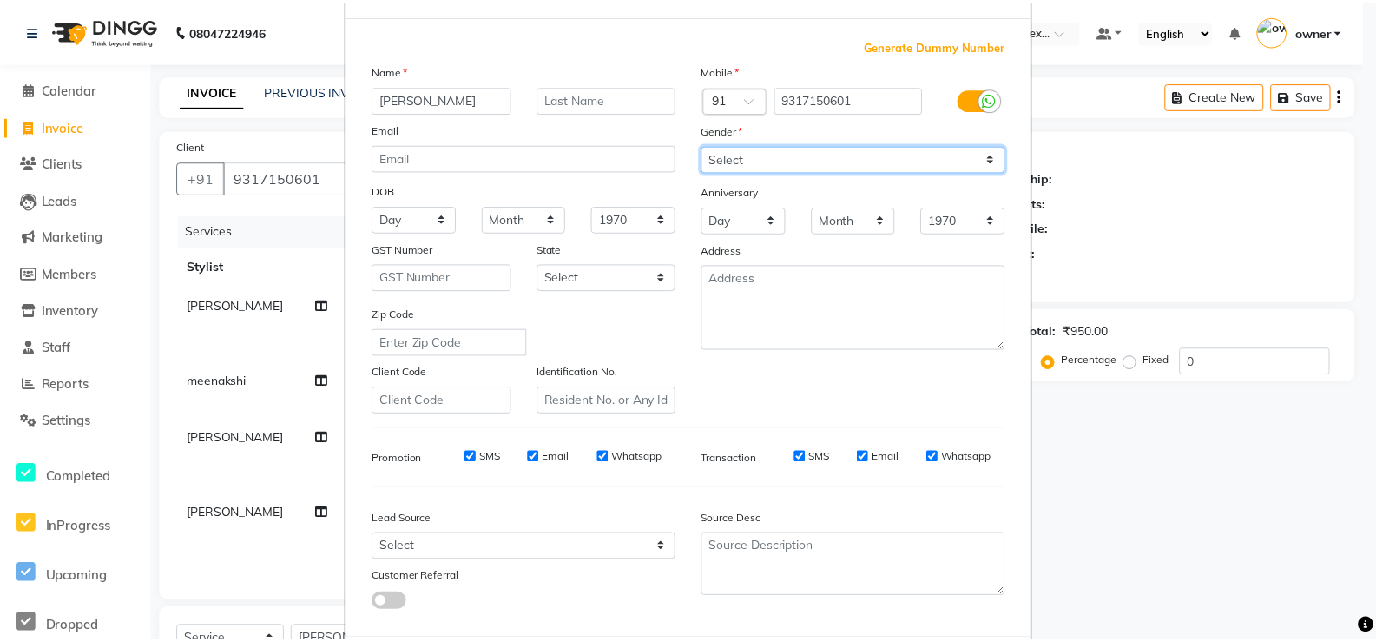
scroll to position [160, 0]
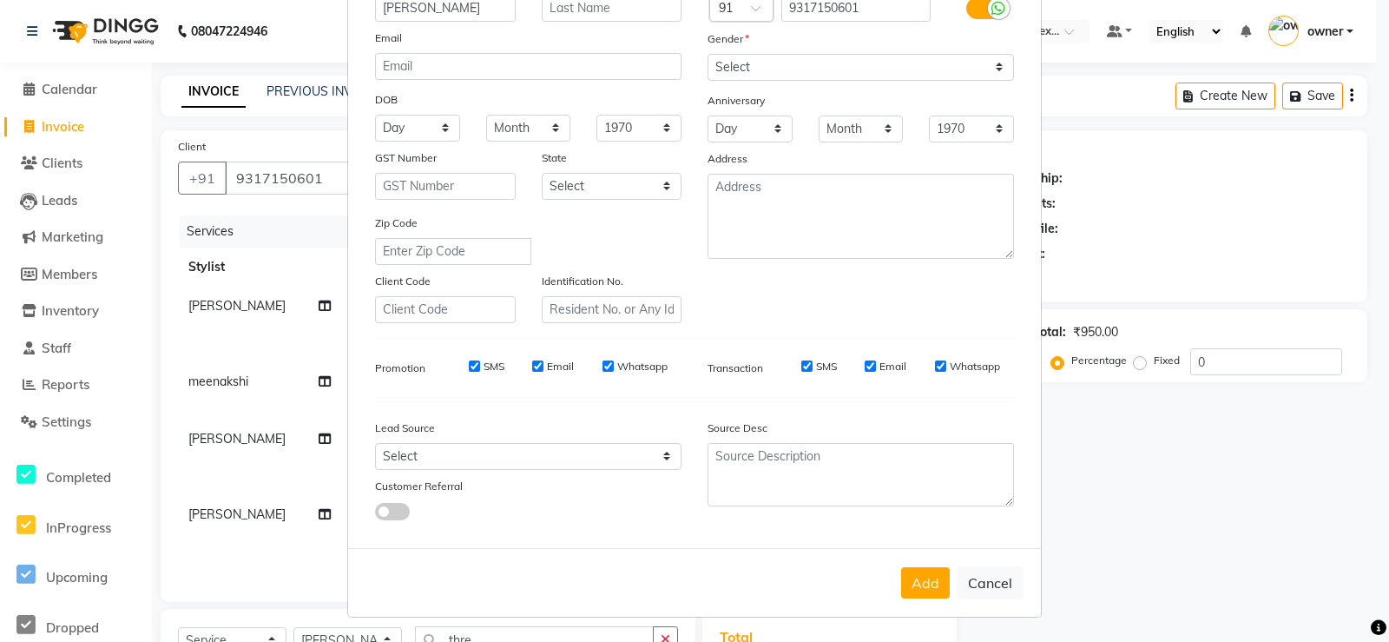
click at [929, 560] on div "Add Cancel" at bounding box center [694, 582] width 693 height 69
click at [931, 569] on button "Add" at bounding box center [925, 582] width 49 height 31
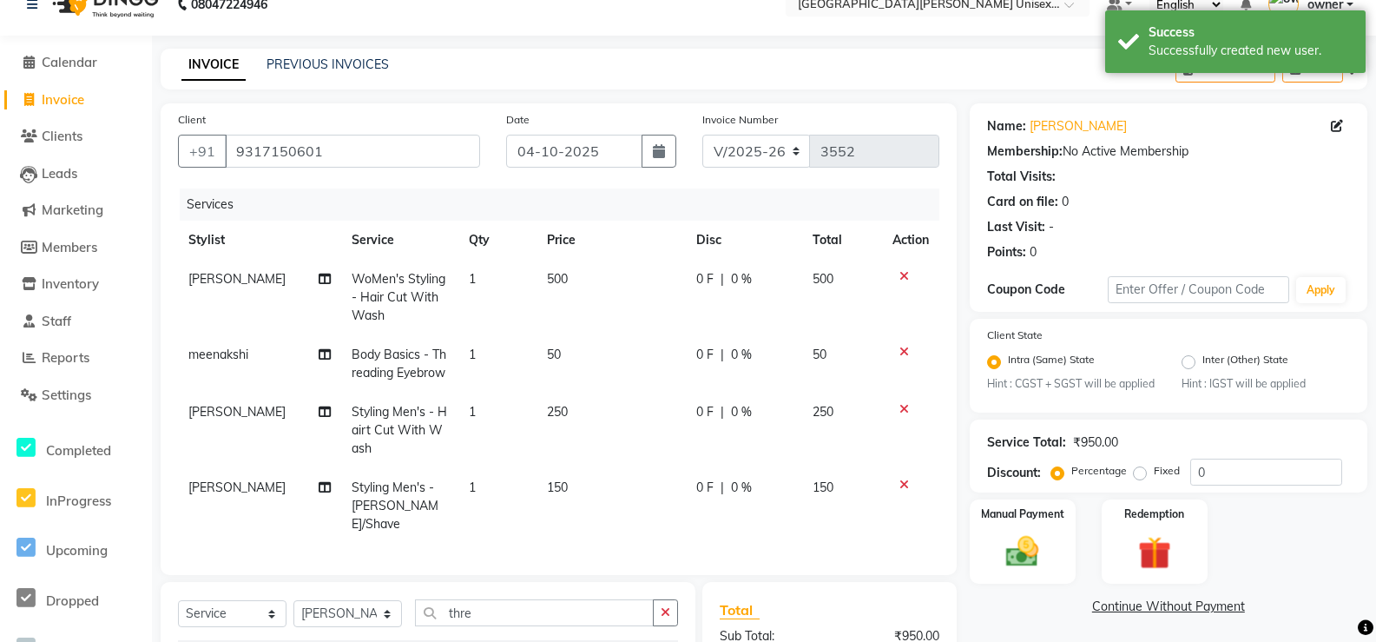
scroll to position [0, 0]
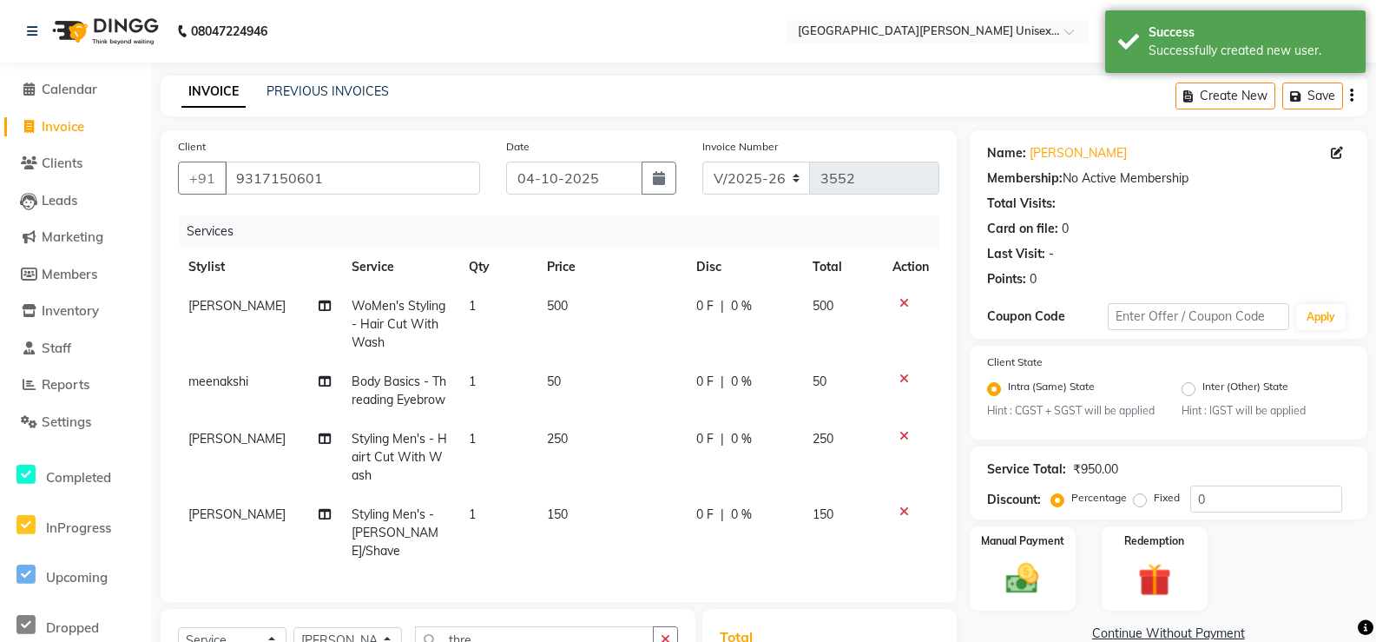
click at [245, 314] on td "[PERSON_NAME]" at bounding box center [259, 324] width 163 height 76
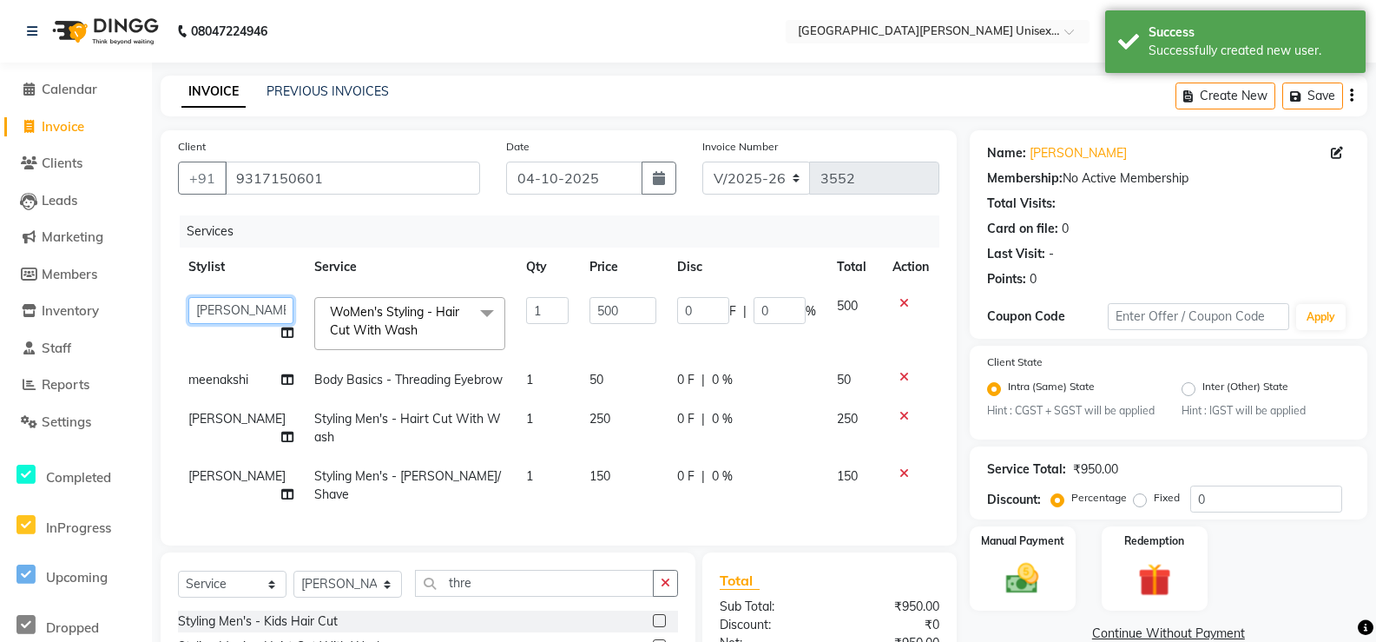
click at [258, 313] on select "anjali [PERSON_NAME] [PERSON_NAME] [PERSON_NAME] [PERSON_NAME] [PERSON_NAME] [P…" at bounding box center [240, 310] width 105 height 27
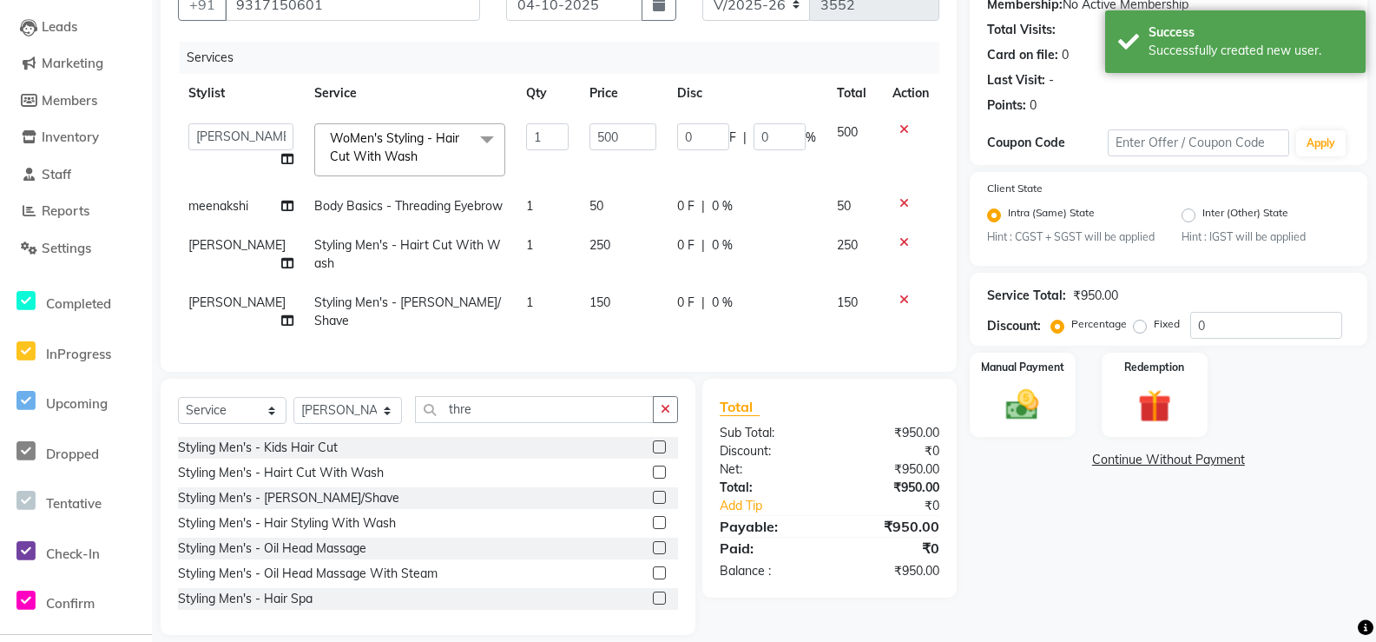
scroll to position [206, 0]
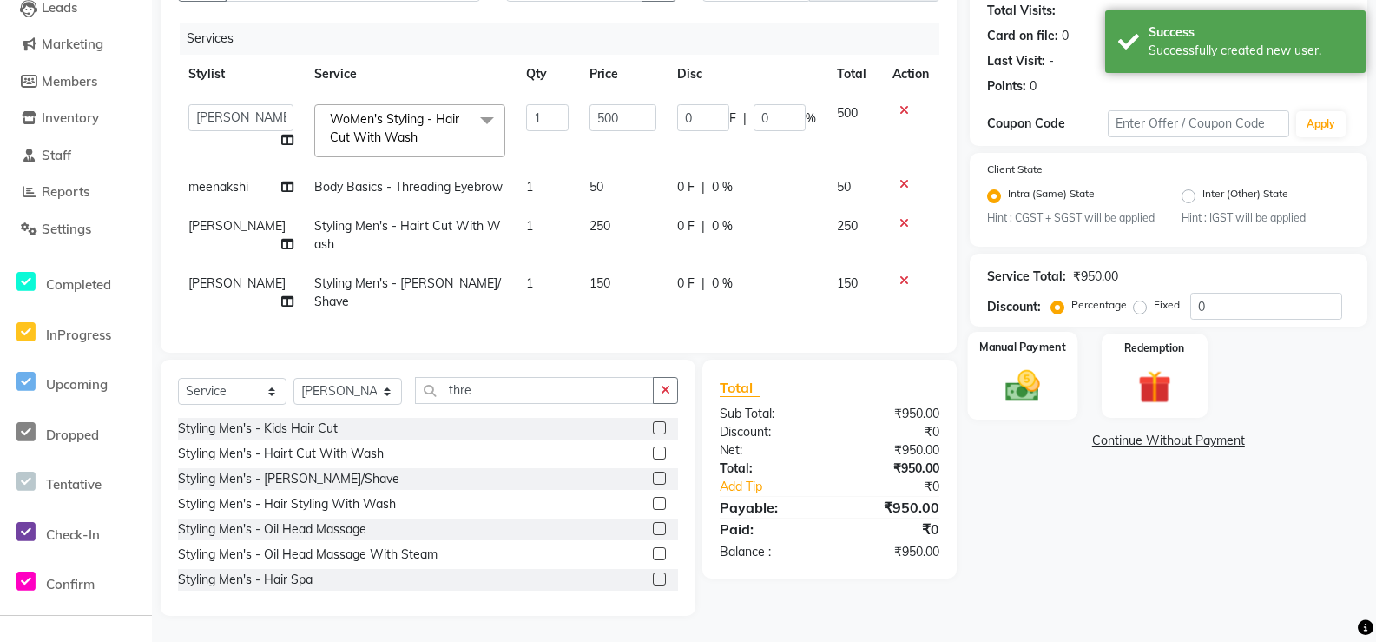
click at [1036, 380] on img at bounding box center [1023, 385] width 56 height 39
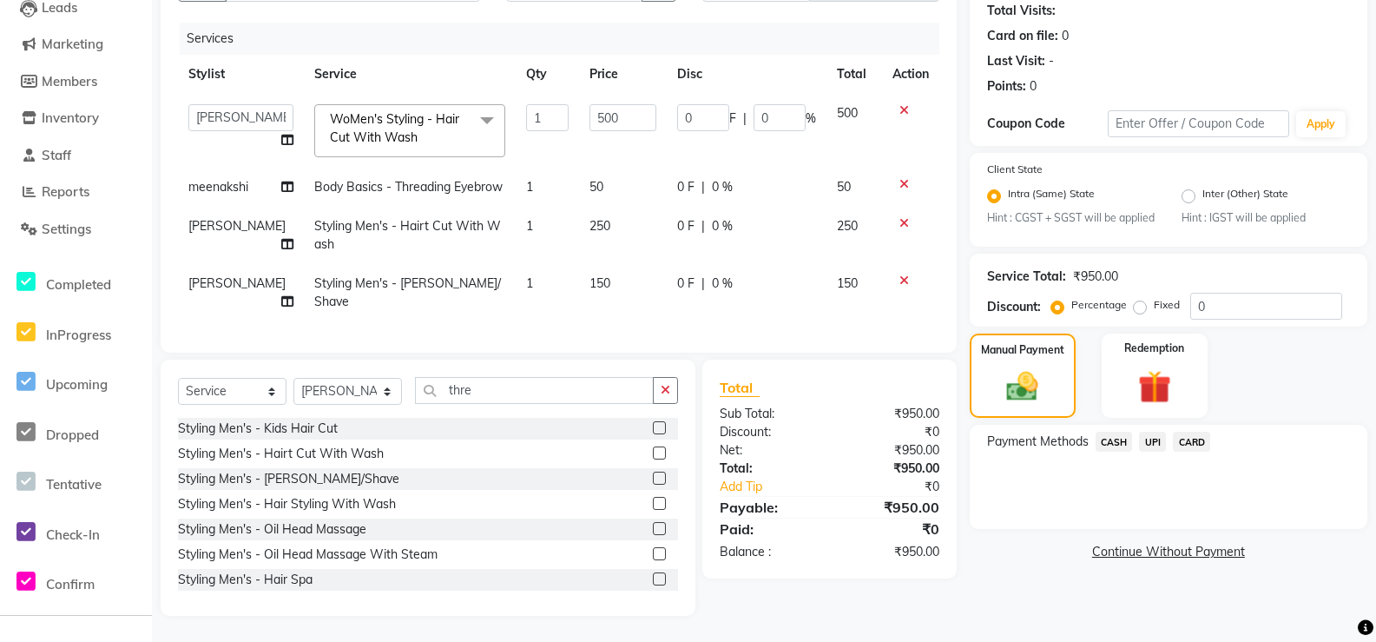
click at [1117, 446] on span "CASH" at bounding box center [1114, 441] width 37 height 20
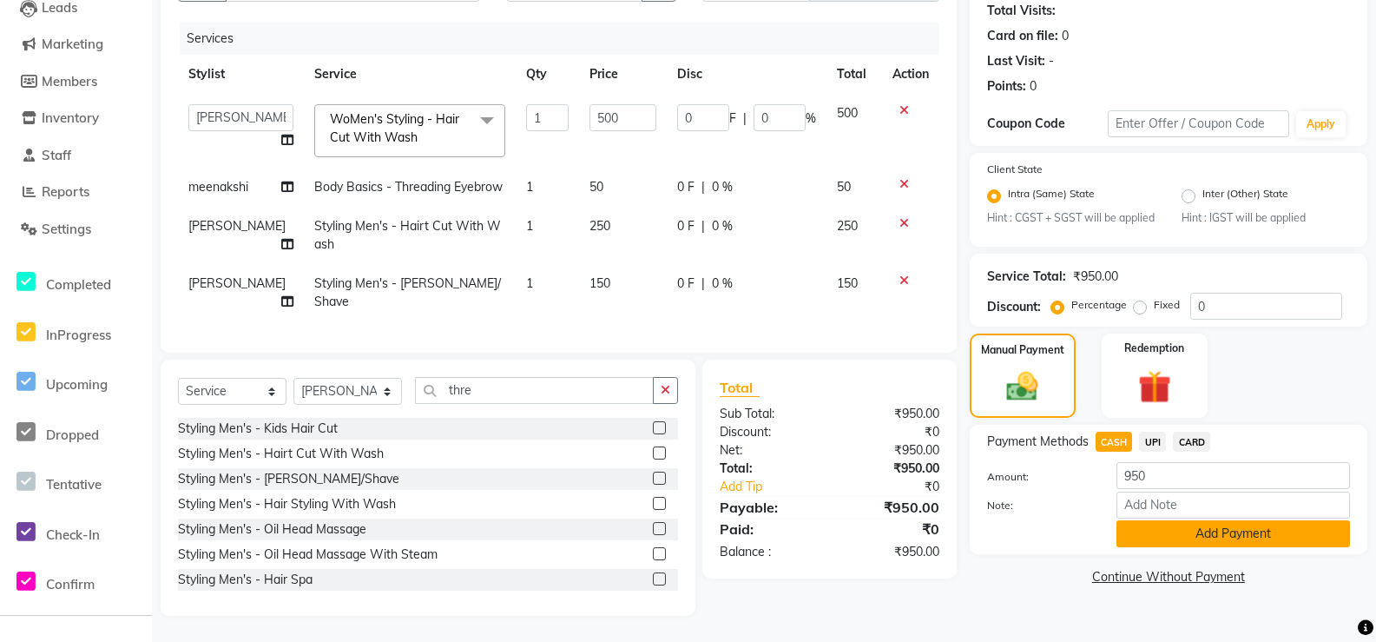
click at [1186, 532] on button "Add Payment" at bounding box center [1233, 533] width 234 height 27
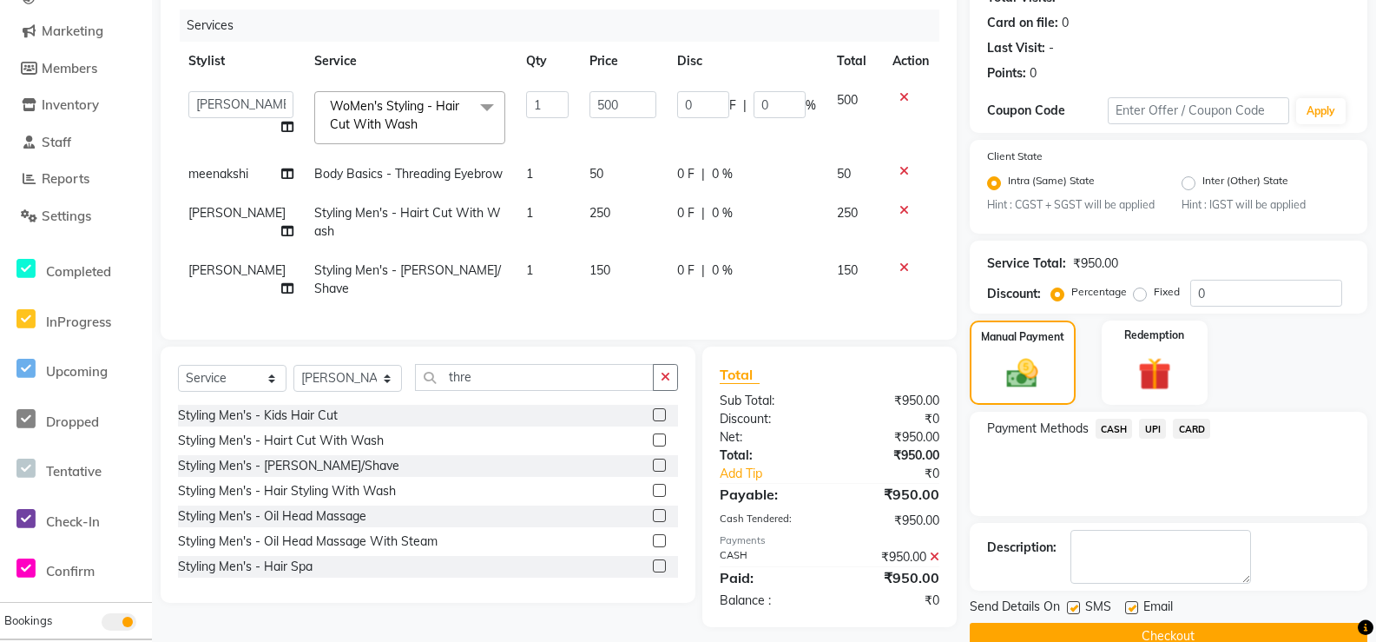
scroll to position [256, 0]
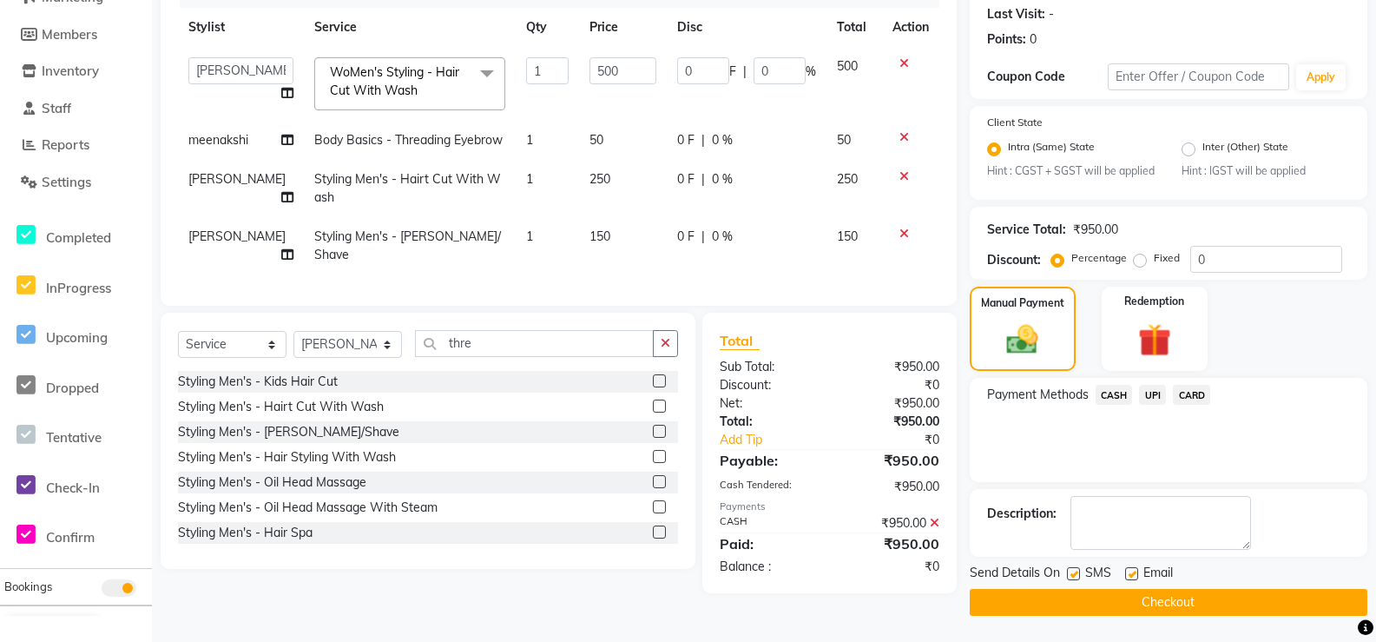
click at [1182, 609] on button "Checkout" at bounding box center [1169, 602] width 398 height 27
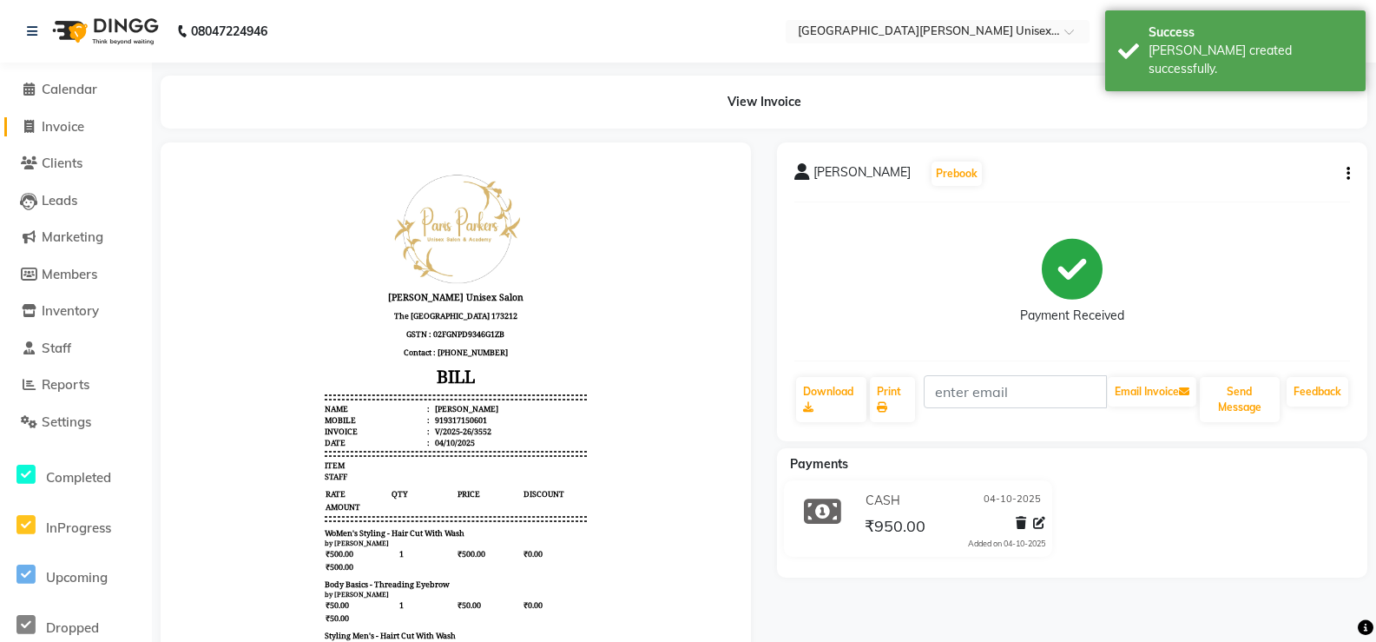
click at [84, 128] on span "Invoice" at bounding box center [63, 126] width 43 height 16
